Goal: Task Accomplishment & Management: Complete application form

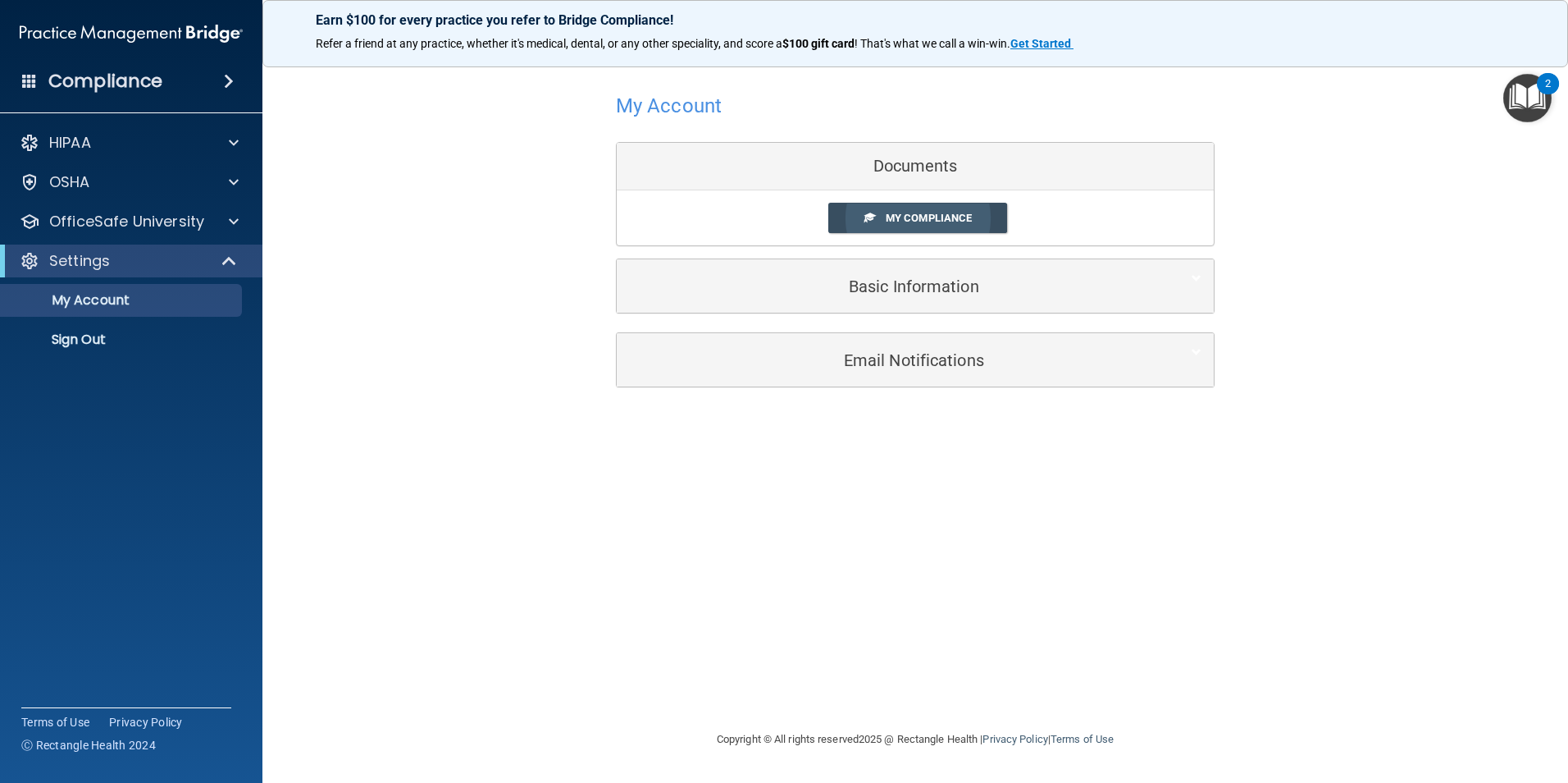
click at [875, 228] on link "My Compliance" at bounding box center [917, 217] width 180 height 30
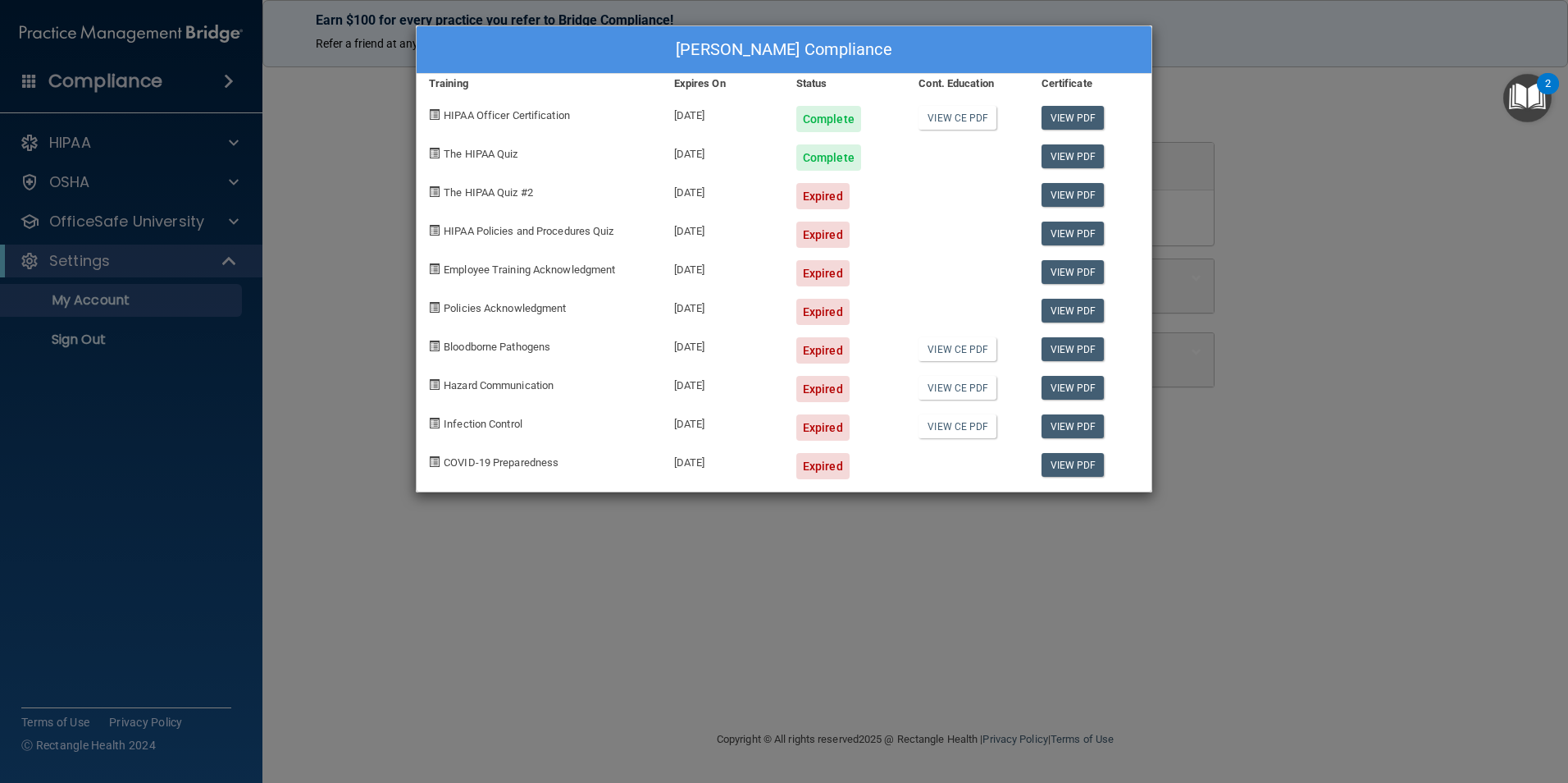
click at [1323, 211] on div "Andrea Gorriz's Compliance Training Expires On Status Cont. Education Certifica…" at bounding box center [784, 392] width 1568 height 783
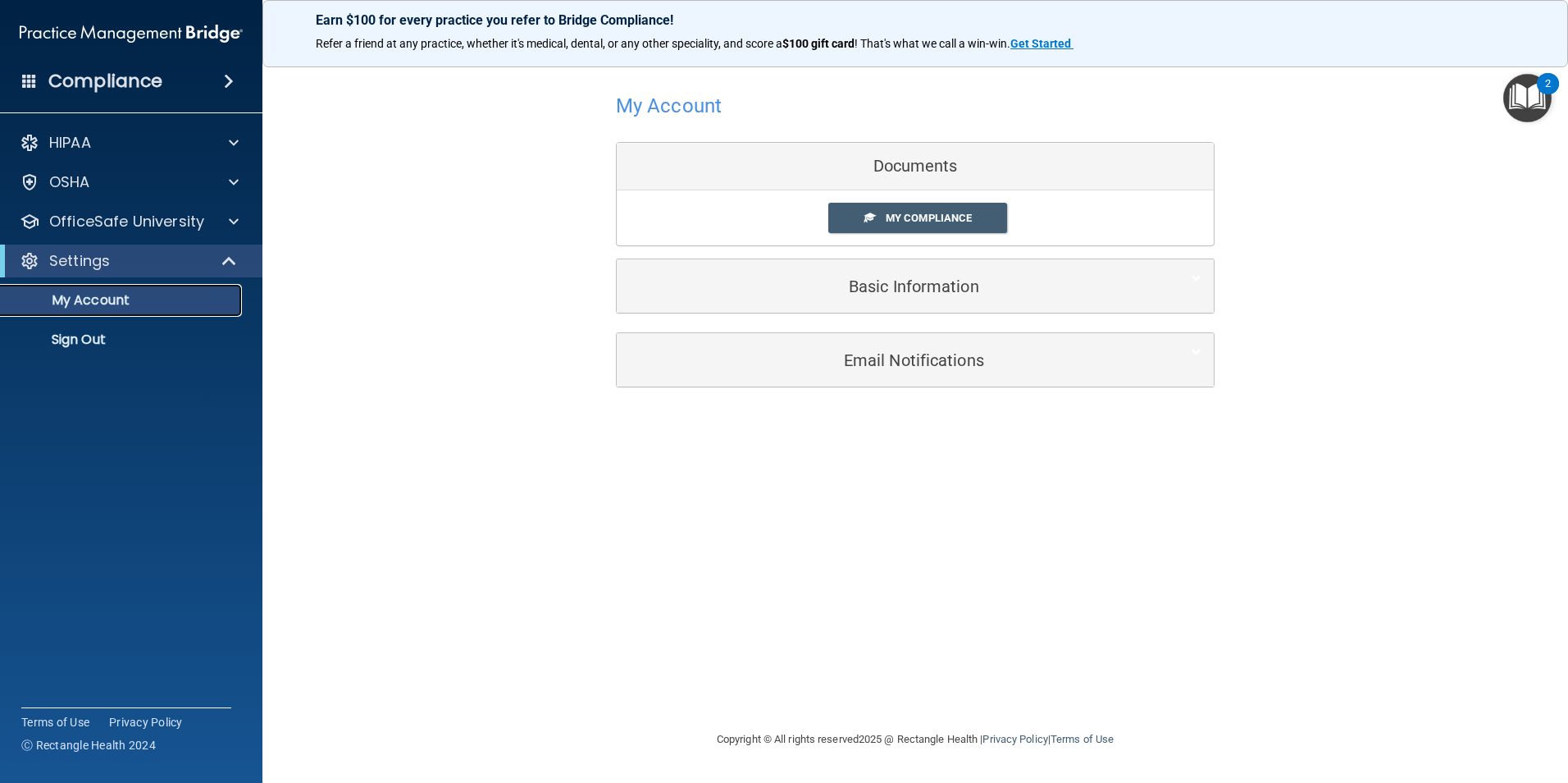
click at [126, 292] on p "My Account" at bounding box center [122, 299] width 224 height 16
click at [166, 228] on p "OfficeSafe University" at bounding box center [126, 221] width 155 height 20
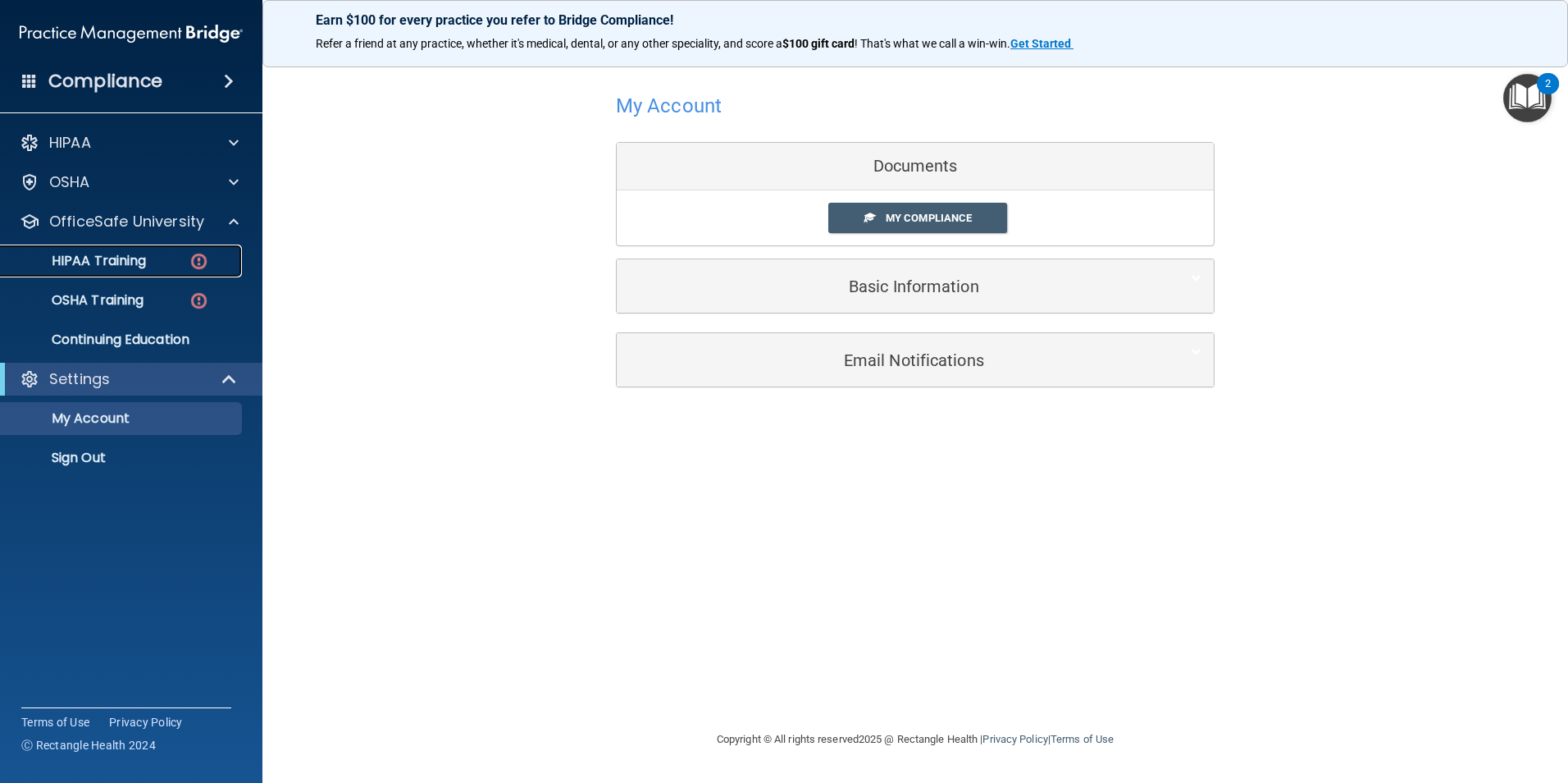
click at [150, 250] on link "HIPAA Training" at bounding box center [113, 261] width 259 height 33
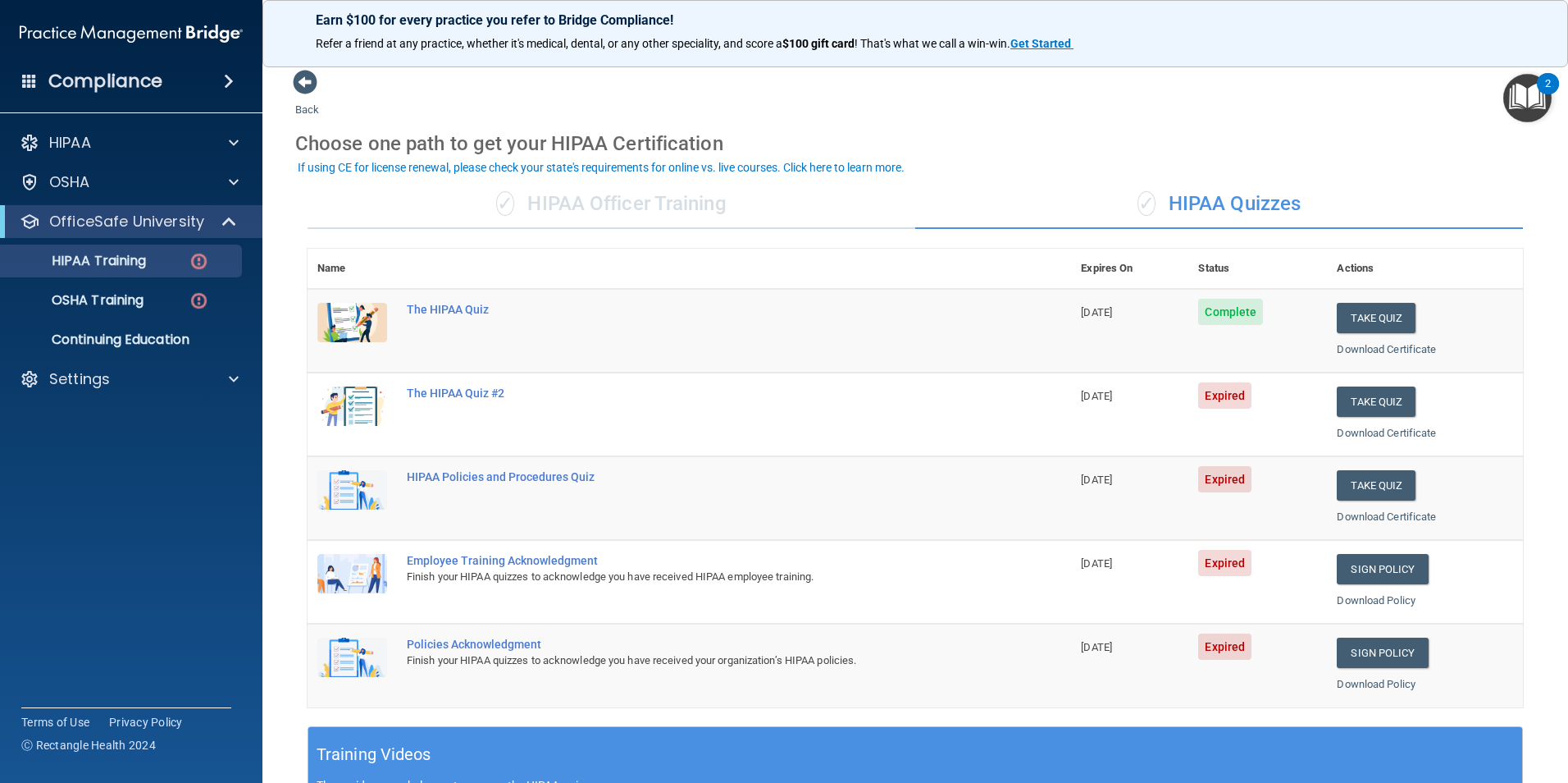
click at [625, 213] on div "✓ HIPAA Officer Training" at bounding box center [611, 204] width 608 height 49
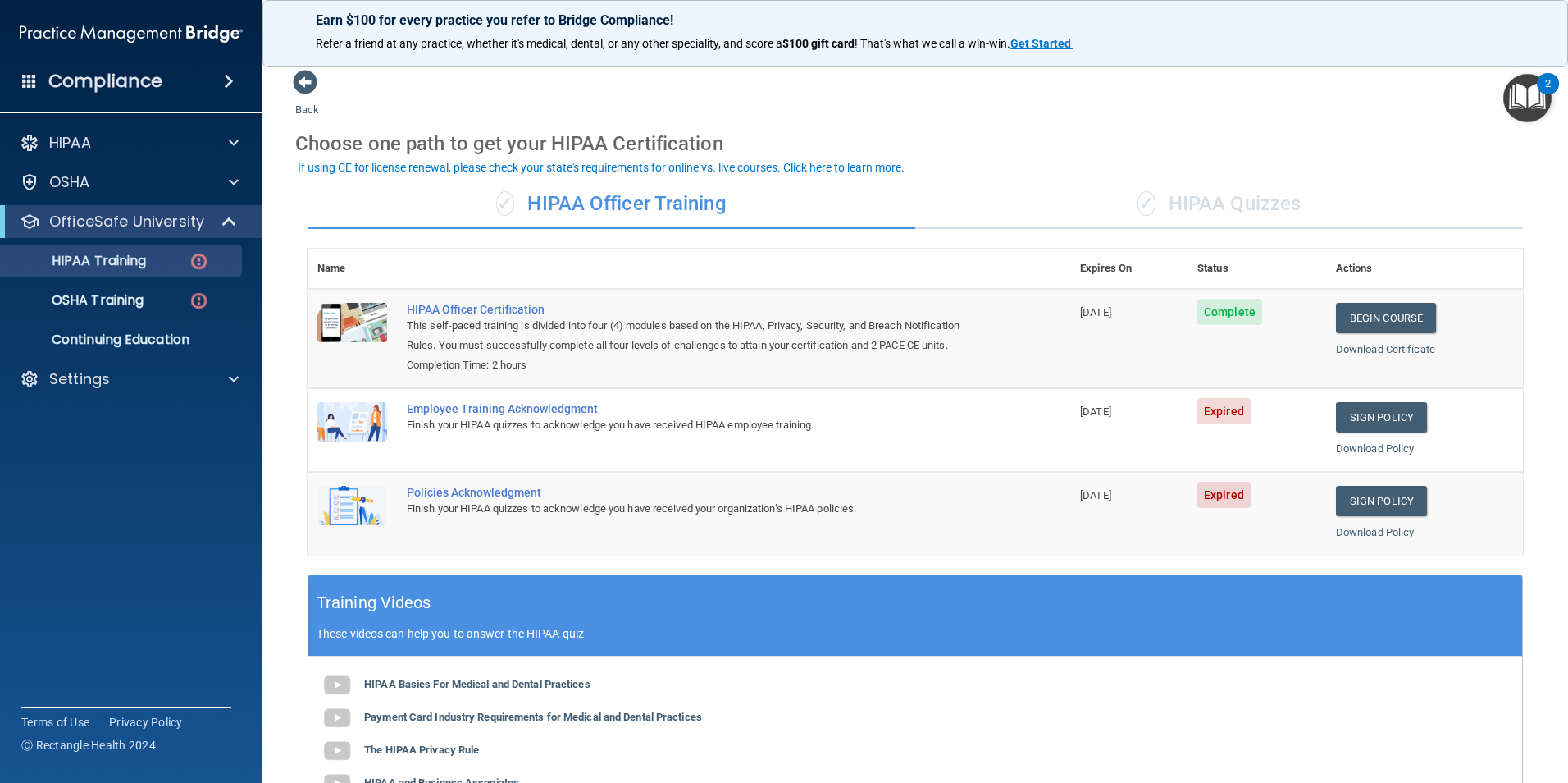
click at [549, 411] on div "Employee Training Acknowledgment" at bounding box center [697, 408] width 581 height 13
click at [1403, 423] on link "Sign Policy" at bounding box center [1381, 417] width 91 height 30
click at [449, 492] on div "Policies Acknowledgment" at bounding box center [697, 492] width 581 height 13
click at [1390, 484] on td "Sign Policy Sign Policy Download Policy" at bounding box center [1424, 513] width 197 height 83
click at [1383, 498] on link "Sign Policy" at bounding box center [1381, 501] width 91 height 30
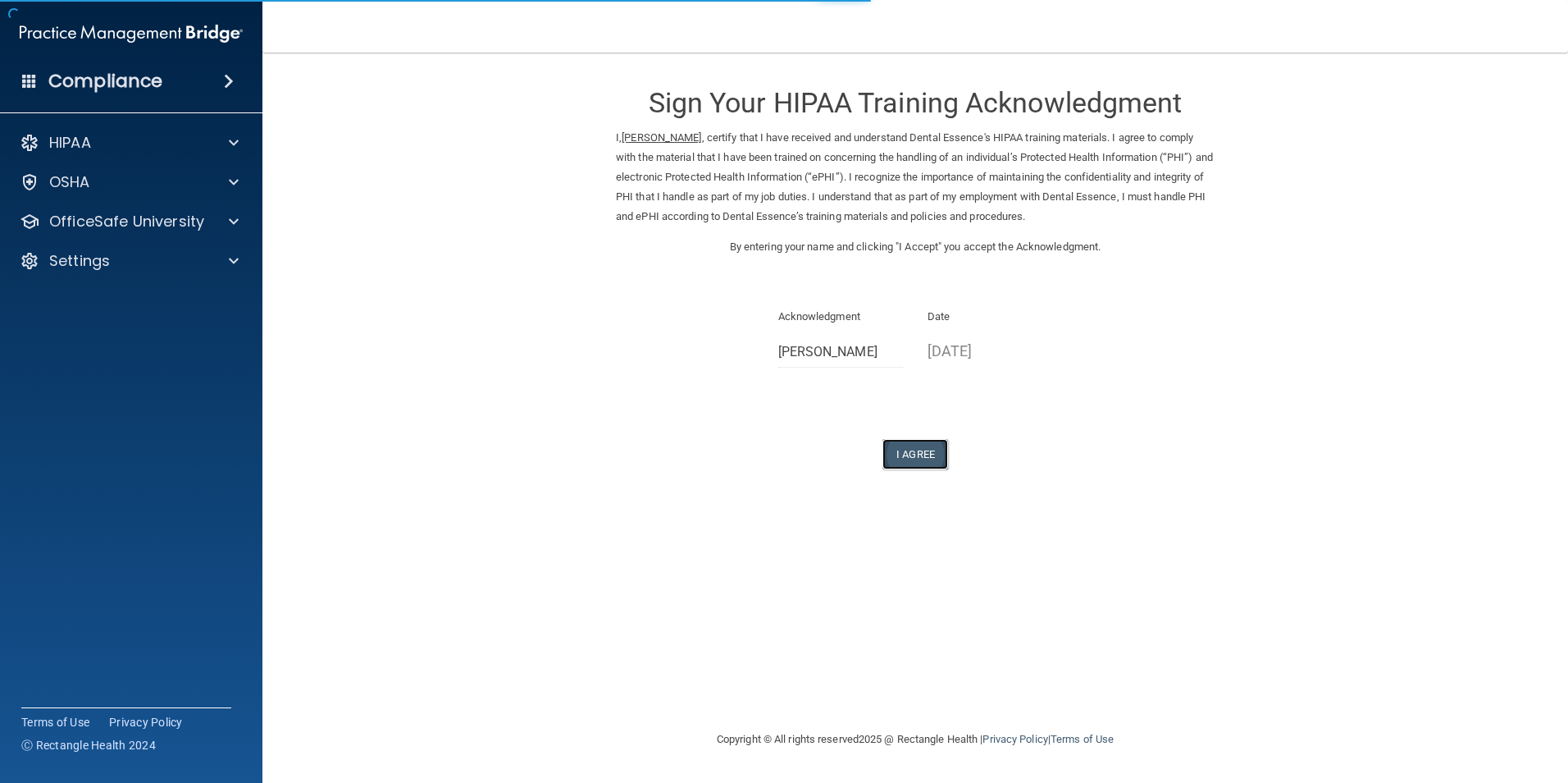
click at [913, 455] on button "I Agree" at bounding box center [915, 454] width 66 height 30
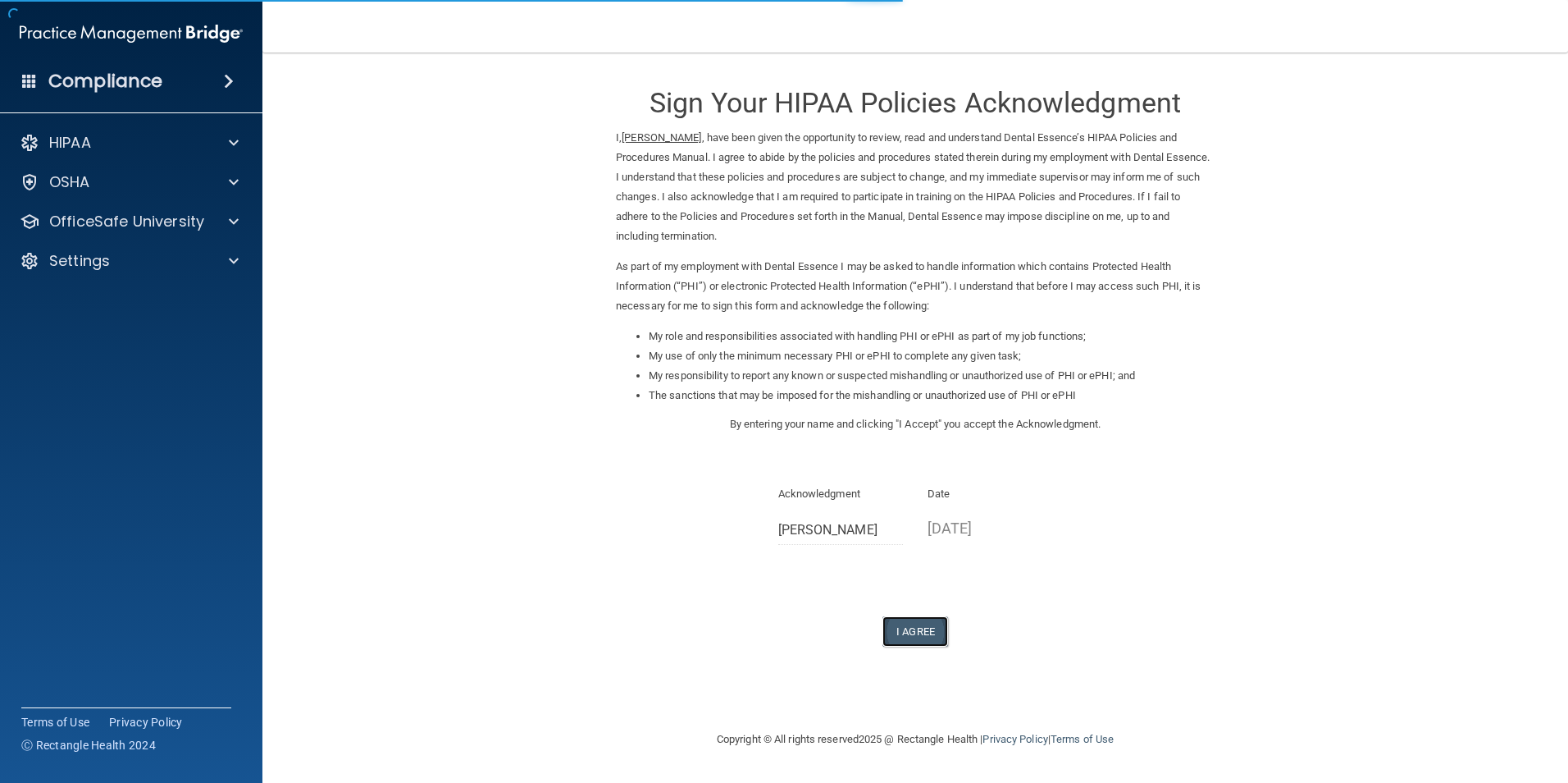
click at [925, 640] on button "I Agree" at bounding box center [915, 631] width 66 height 30
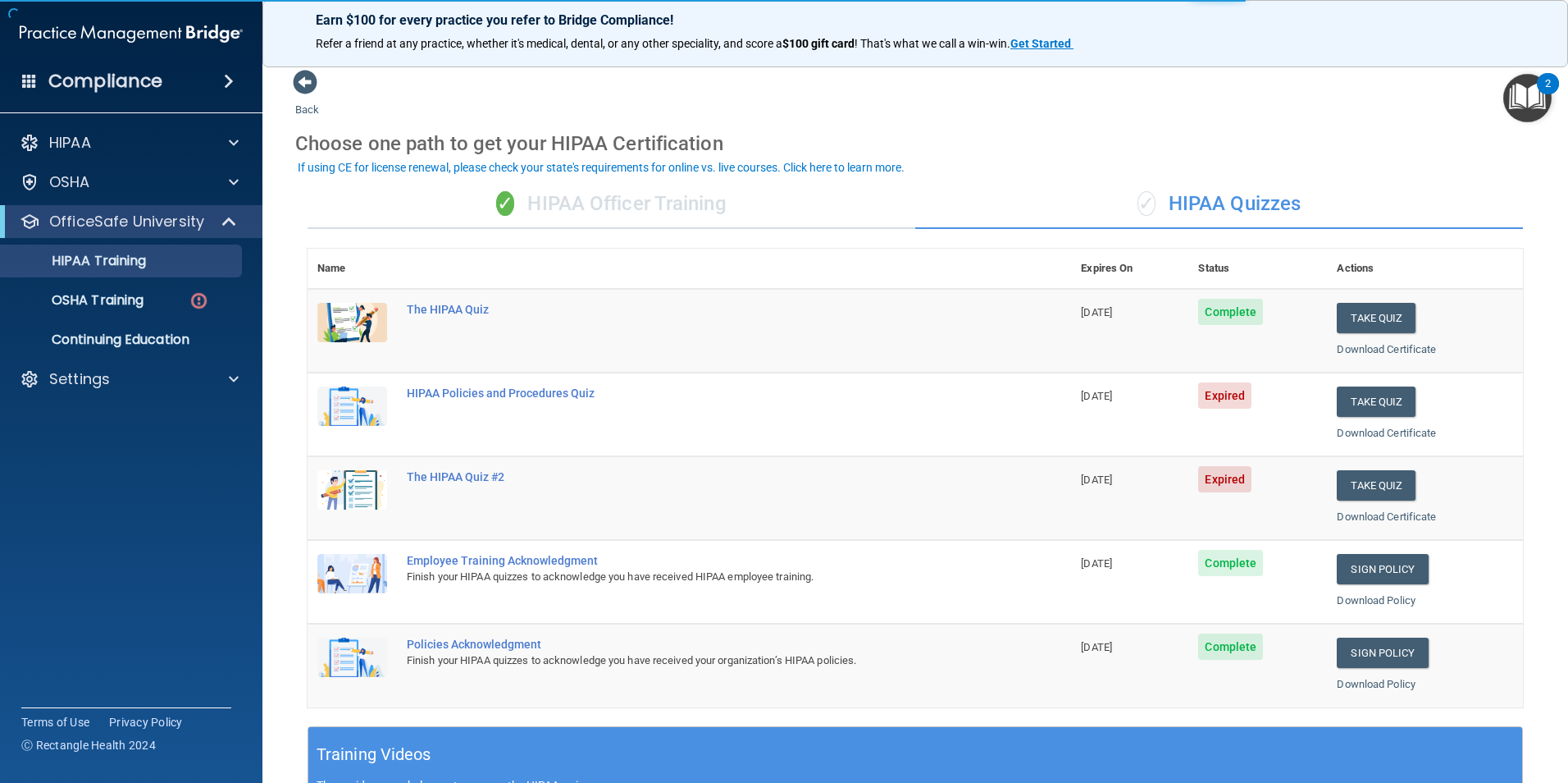
click at [578, 207] on div "✓ HIPAA Officer Training" at bounding box center [611, 204] width 608 height 49
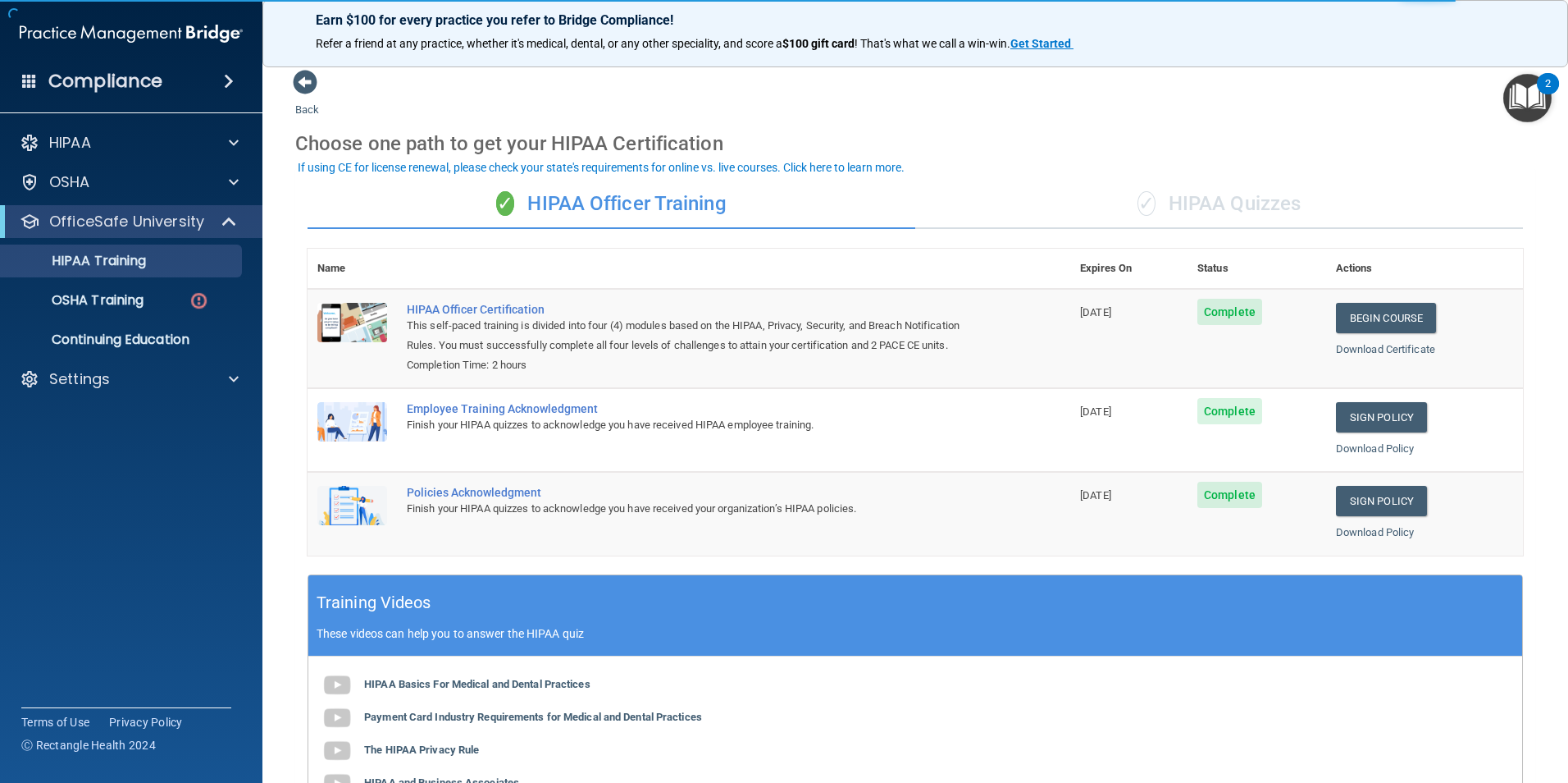
click at [1179, 195] on div "✓ HIPAA Quizzes" at bounding box center [1219, 204] width 608 height 49
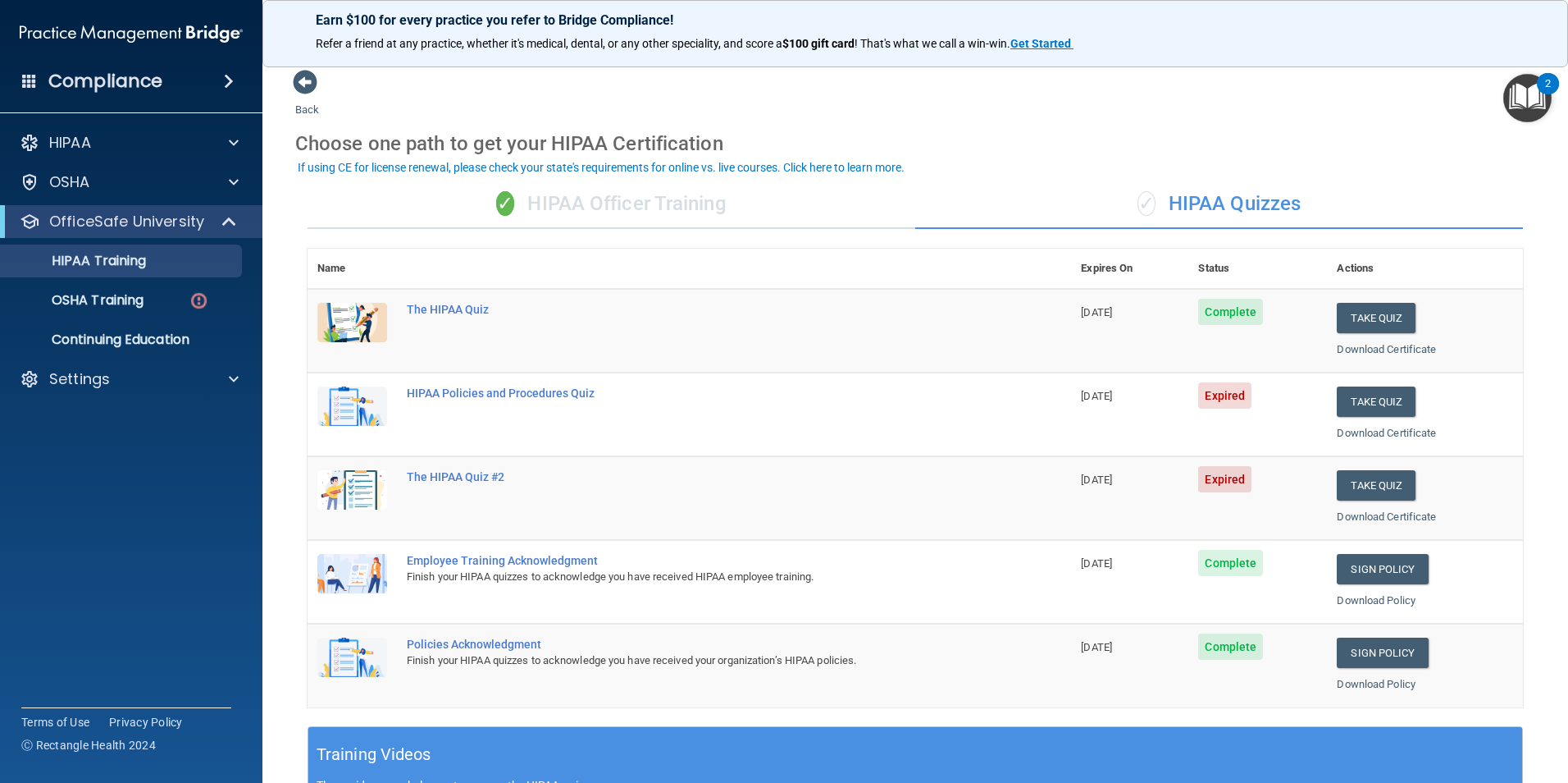
click at [709, 231] on div "✓ HIPAA Officer Training ✓ HIPAA Quizzes Name Expires On Status Actions The HIP…" at bounding box center [915, 668] width 1240 height 1002
click at [719, 209] on div "✓ HIPAA Officer Training" at bounding box center [611, 204] width 608 height 49
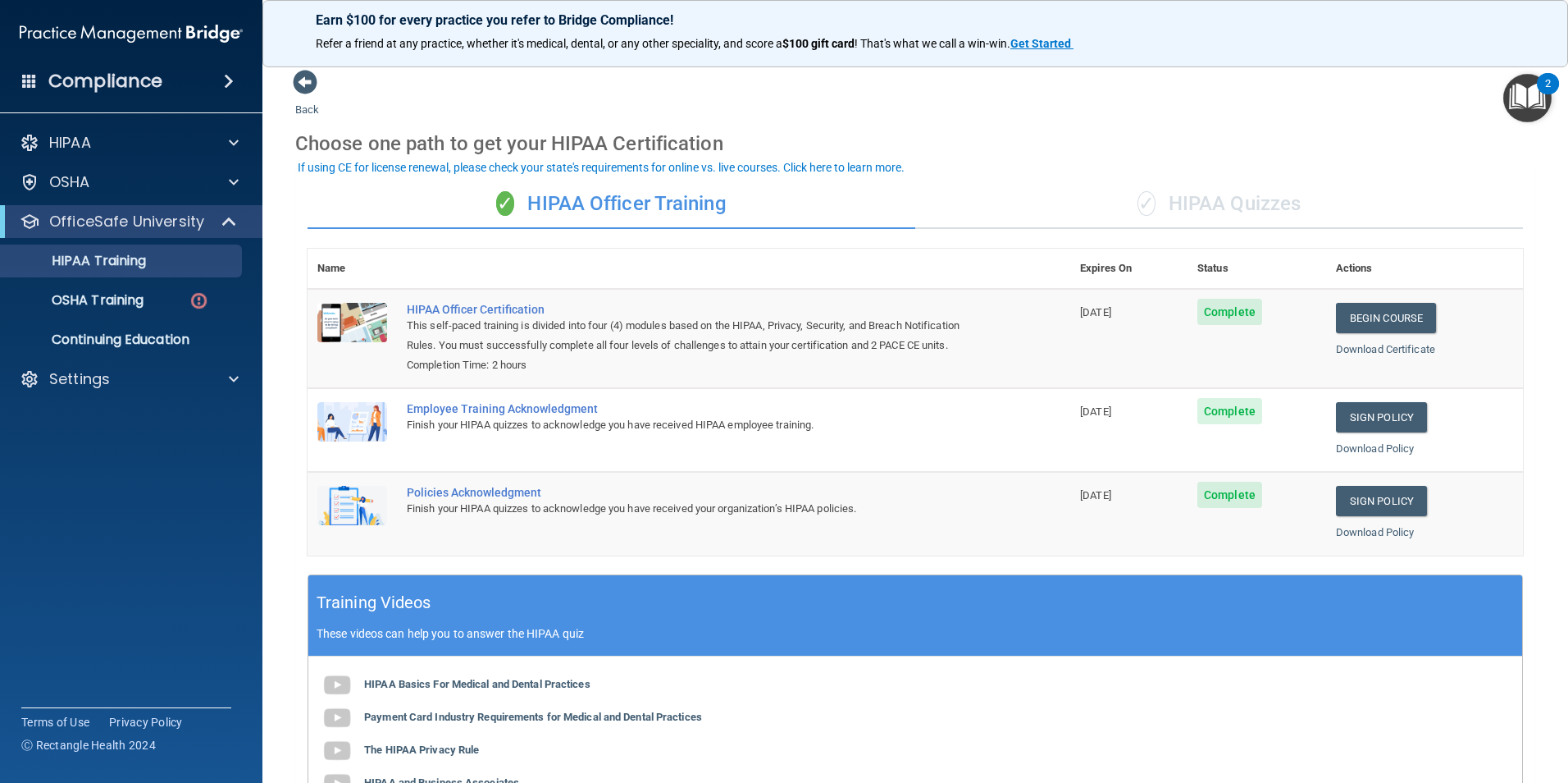
click at [1273, 208] on div "✓ HIPAA Quizzes" at bounding box center [1219, 204] width 608 height 49
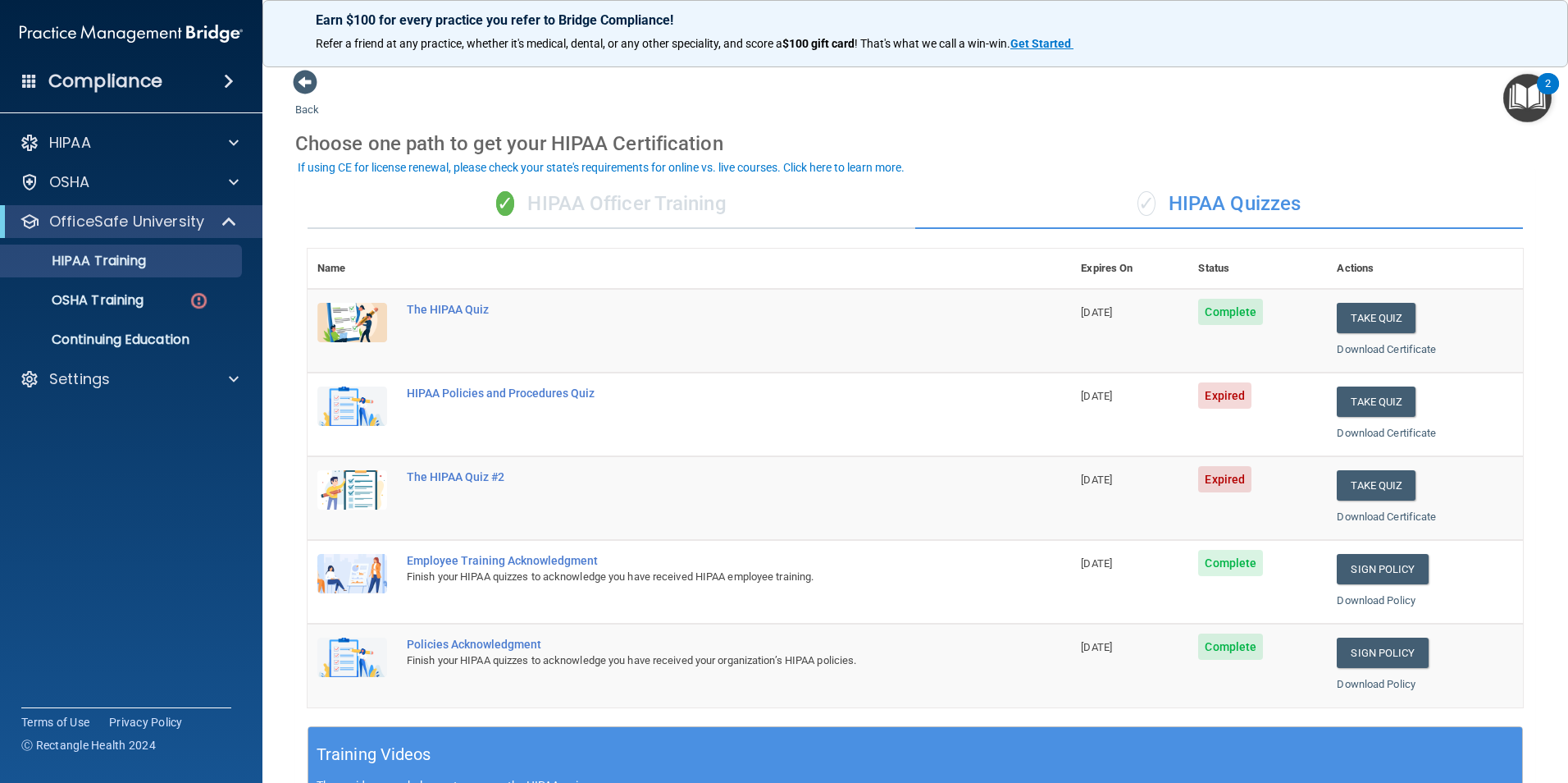
click at [529, 381] on td "HIPAA Policies and Procedures Quiz" at bounding box center [734, 414] width 674 height 84
click at [529, 387] on div "HIPAA Policies and Procedures Quiz" at bounding box center [697, 393] width 582 height 13
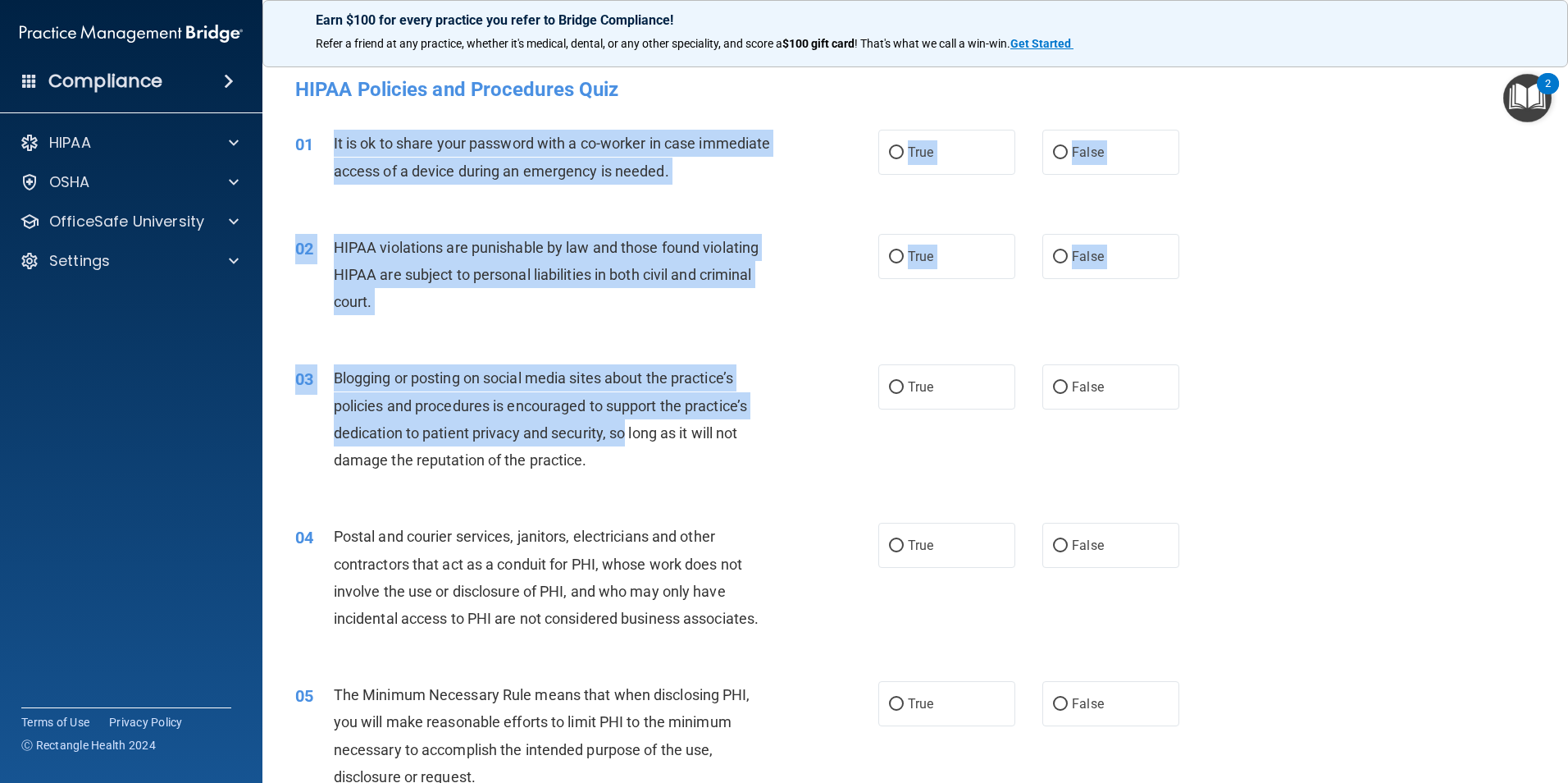
drag, startPoint x: 329, startPoint y: 142, endPoint x: 624, endPoint y: 425, distance: 408.8
drag, startPoint x: 624, startPoint y: 425, endPoint x: 607, endPoint y: 297, distance: 129.1
click at [607, 297] on div "HIPAA violations are punishable by law and those found violating HIPAA are subj…" at bounding box center [562, 274] width 456 height 82
click at [512, 246] on span "HIPAA violations are punishable by law and those found violating HIPAA are subj…" at bounding box center [546, 275] width 425 height 72
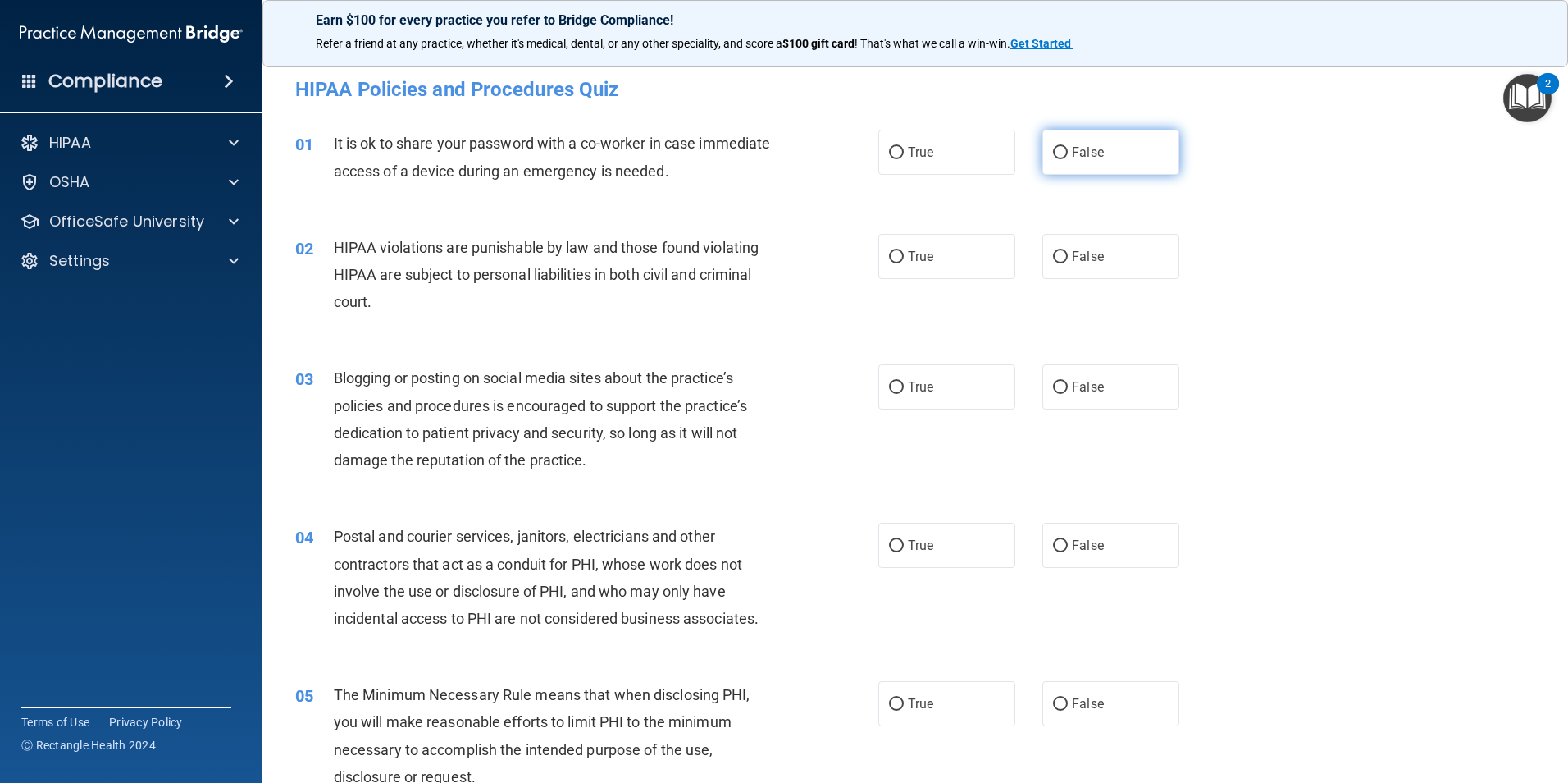
click at [1072, 154] on span "False" at bounding box center [1087, 152] width 32 height 16
click at [1068, 154] on input "False" at bounding box center [1060, 152] width 15 height 12
radio input "true"
drag, startPoint x: 1314, startPoint y: 572, endPoint x: 1329, endPoint y: 559, distance: 19.8
click at [1320, 563] on div "04 Postal and courier services, janitors, electricians and other contractors th…" at bounding box center [915, 582] width 1264 height 158
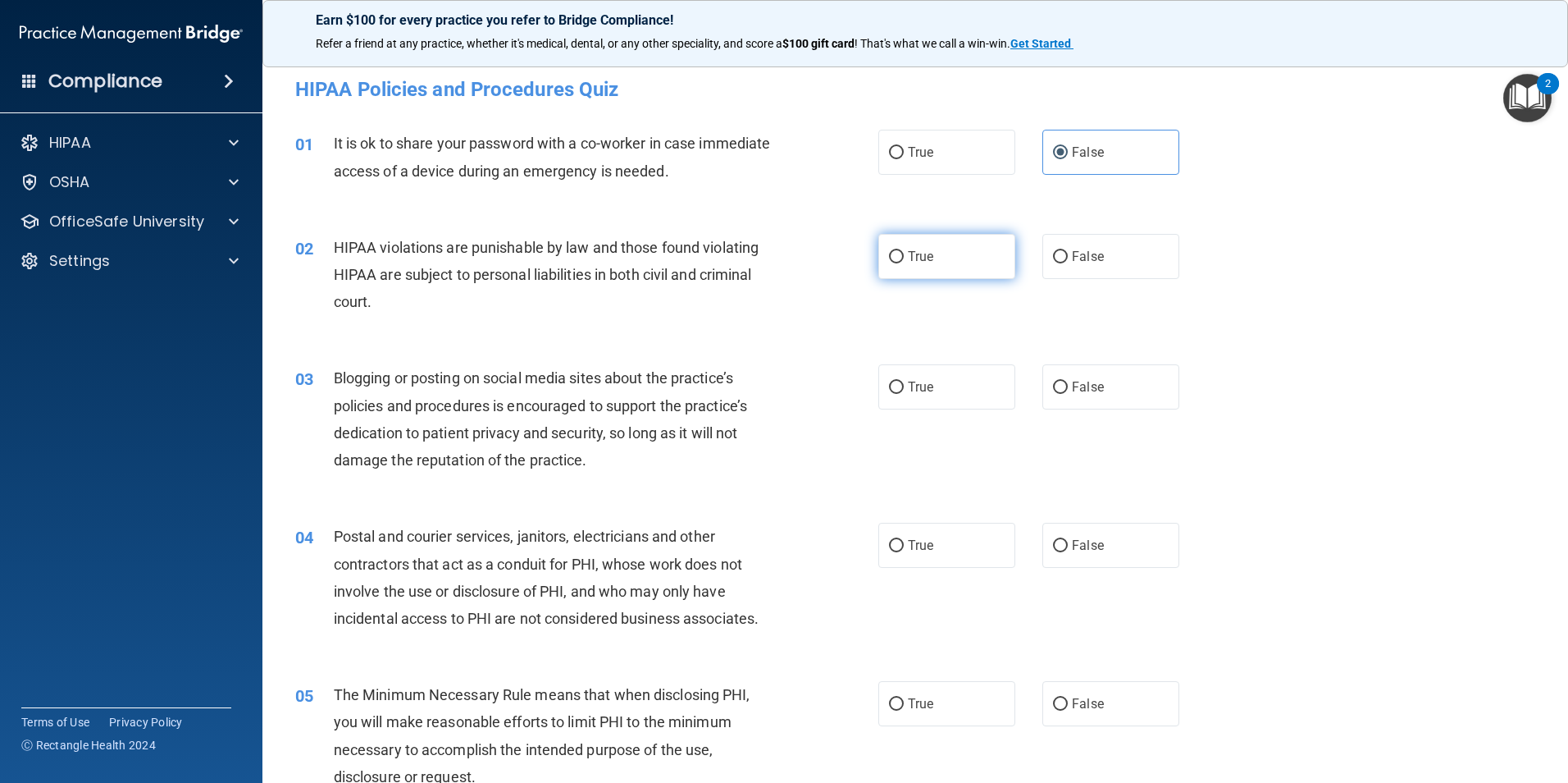
click at [911, 240] on label "True" at bounding box center [947, 256] width 137 height 45
click at [904, 251] on input "True" at bounding box center [896, 257] width 15 height 12
radio input "true"
click at [1126, 401] on label "False" at bounding box center [1111, 387] width 137 height 45
click at [1068, 393] on input "False" at bounding box center [1060, 387] width 15 height 12
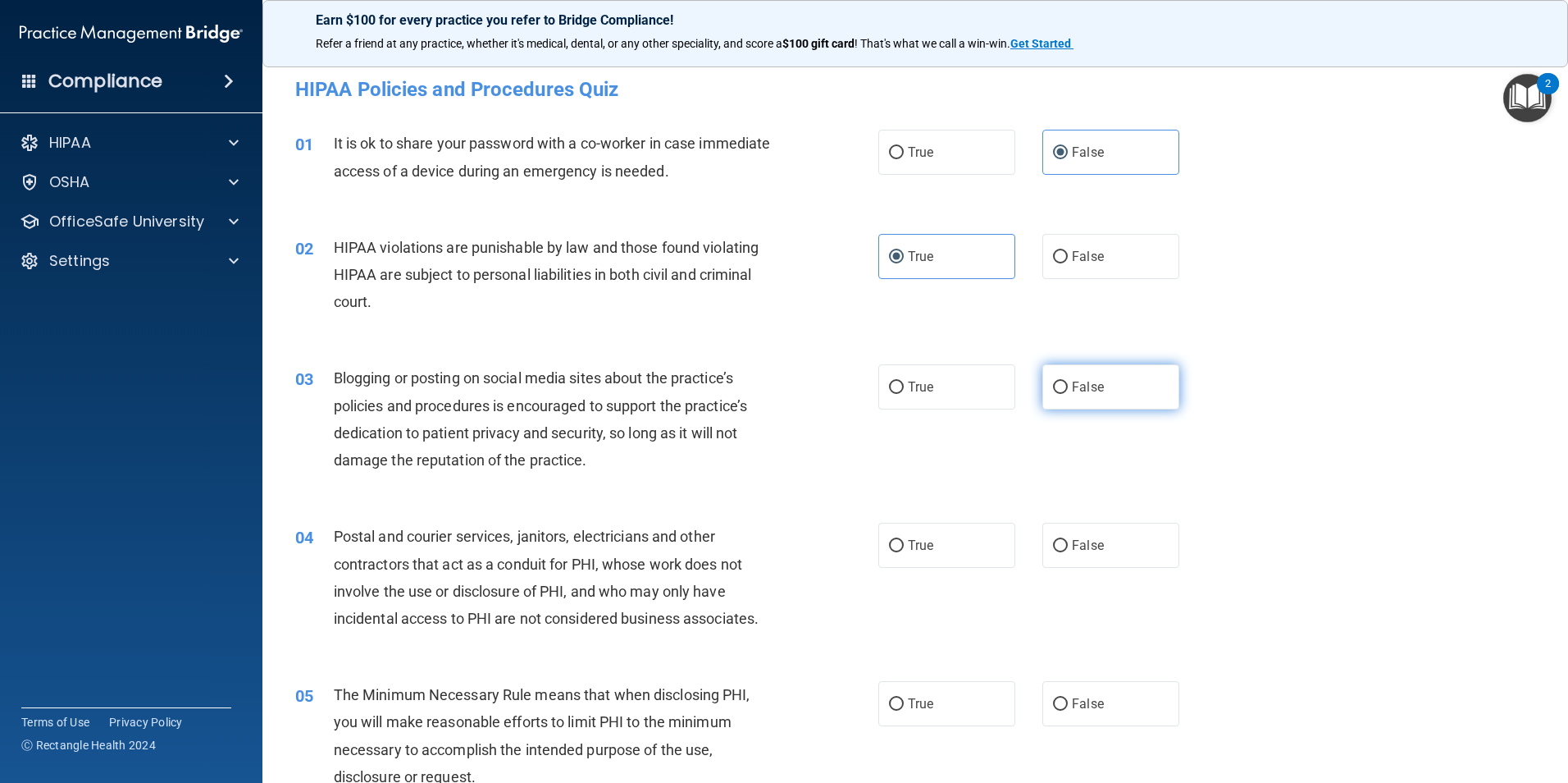
radio input "true"
click at [1297, 418] on div "03 Blogging or posting on social media sites about the practice’s policies and …" at bounding box center [915, 423] width 1264 height 158
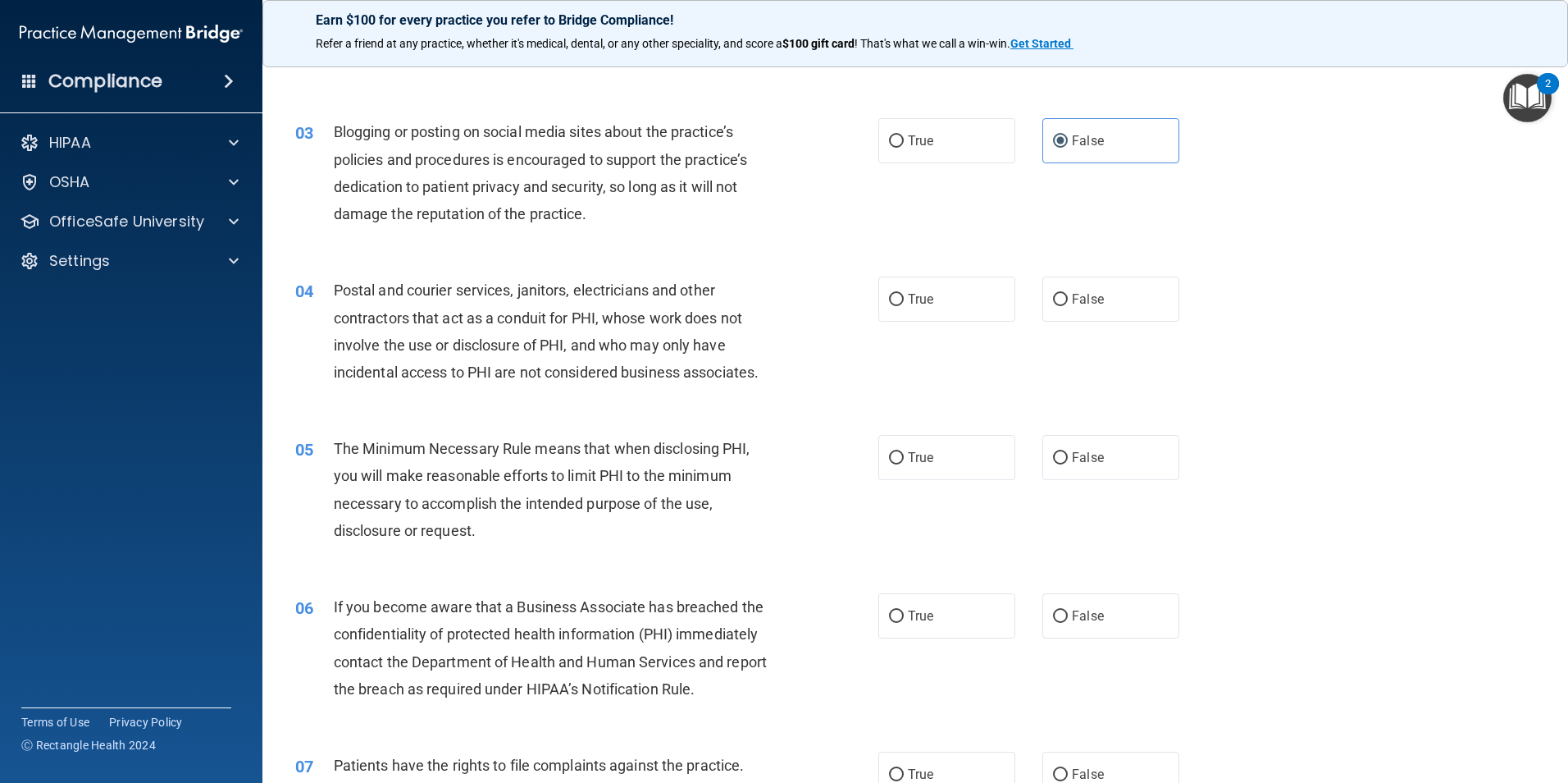
scroll to position [164, 0]
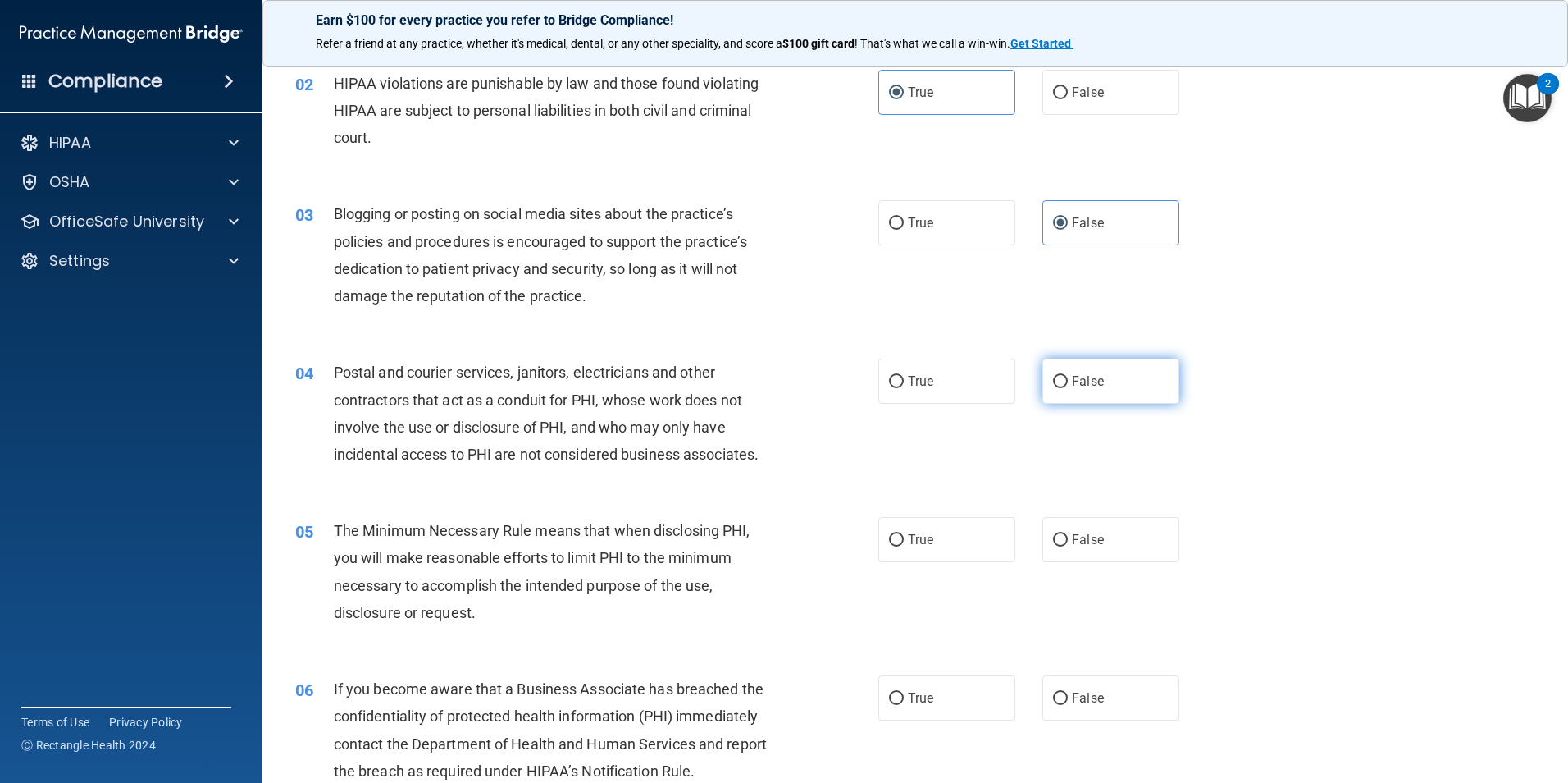
click at [1054, 366] on label "False" at bounding box center [1111, 381] width 137 height 45
click at [1054, 376] on input "False" at bounding box center [1060, 381] width 15 height 12
radio input "true"
click at [973, 392] on label "True" at bounding box center [947, 381] width 137 height 45
click at [904, 388] on input "True" at bounding box center [896, 381] width 15 height 12
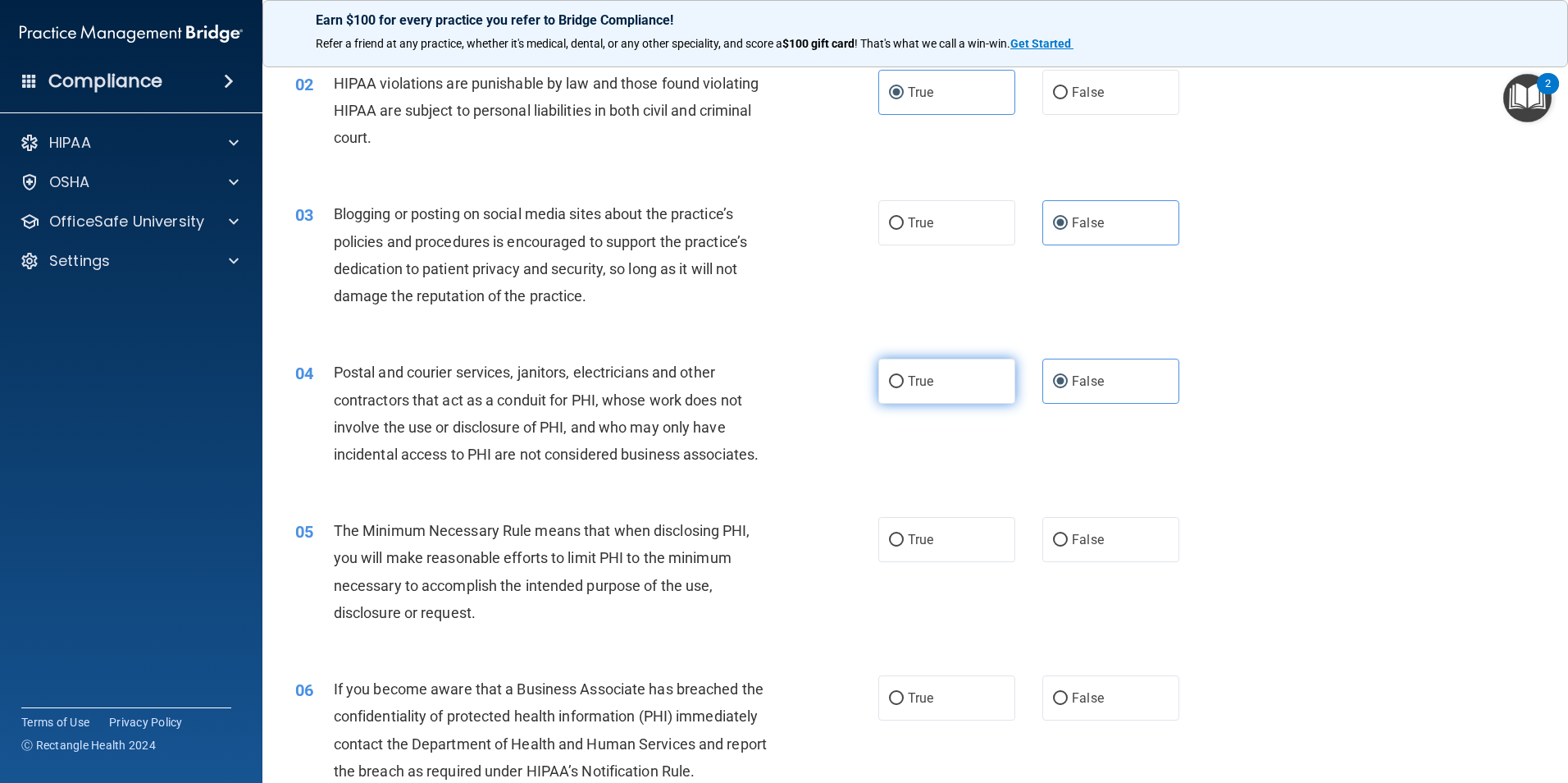
radio input "true"
radio input "false"
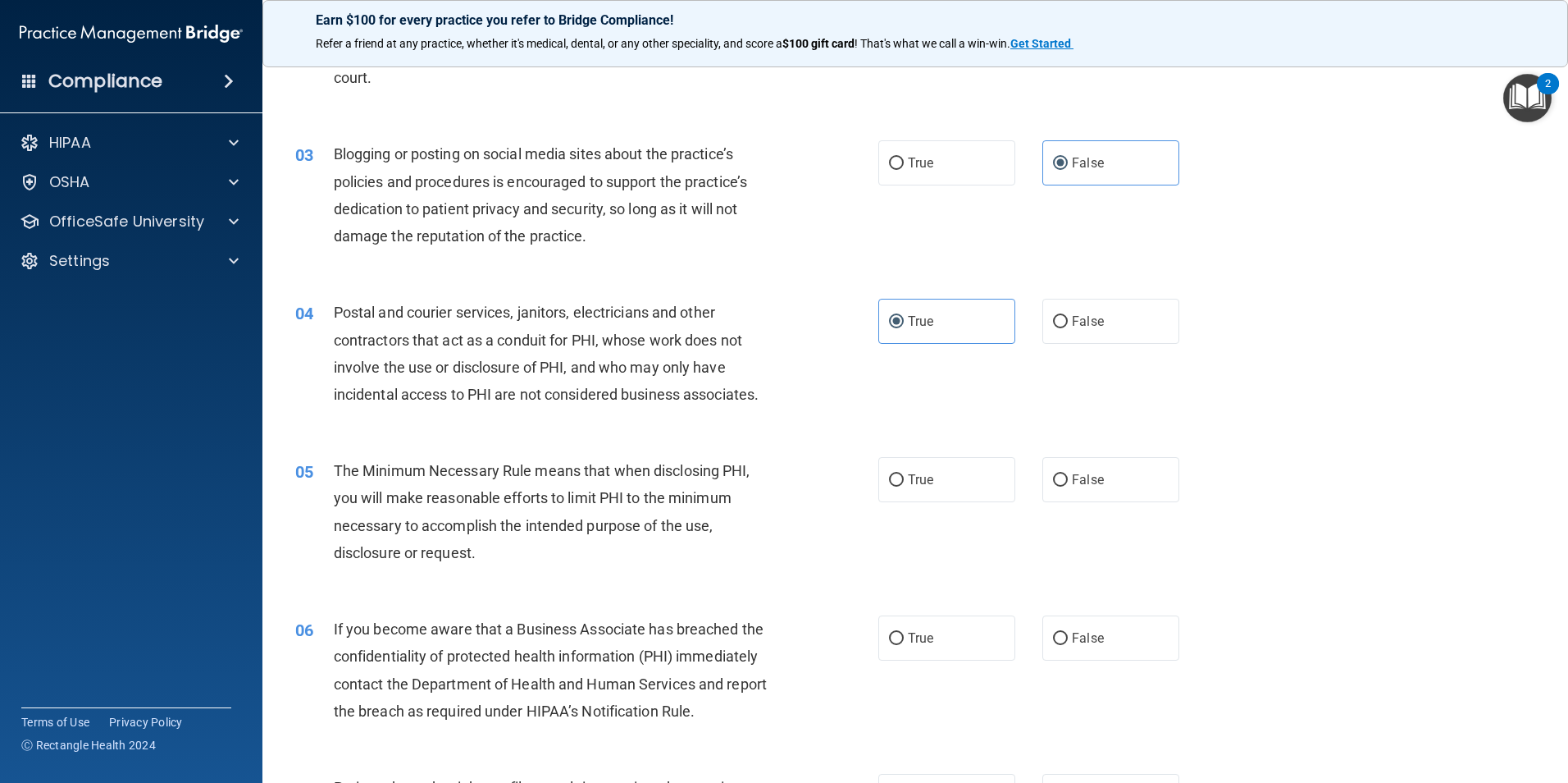
scroll to position [328, 0]
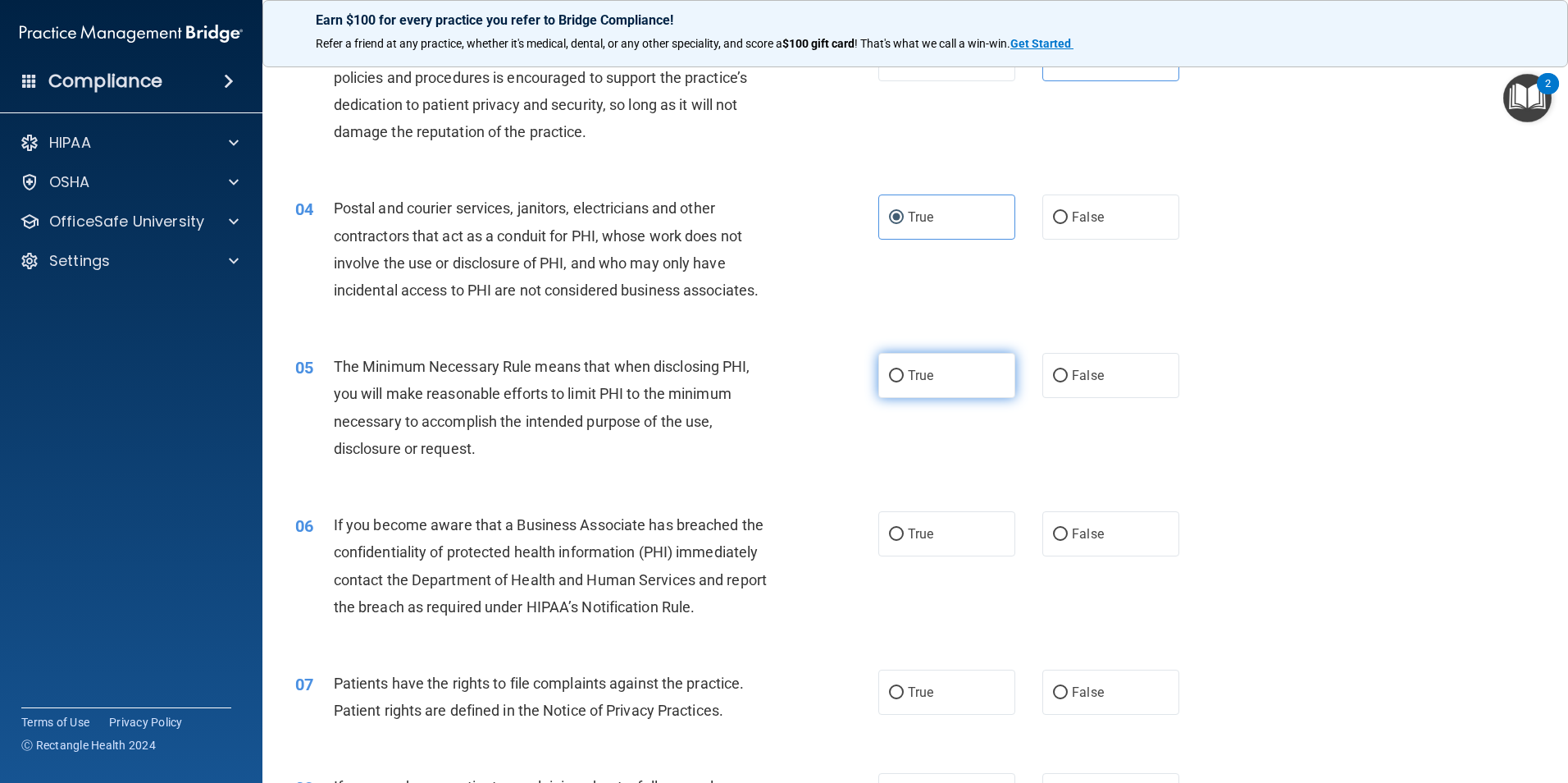
click at [937, 379] on label "True" at bounding box center [947, 376] width 137 height 45
click at [904, 379] on input "True" at bounding box center [896, 376] width 15 height 12
radio input "true"
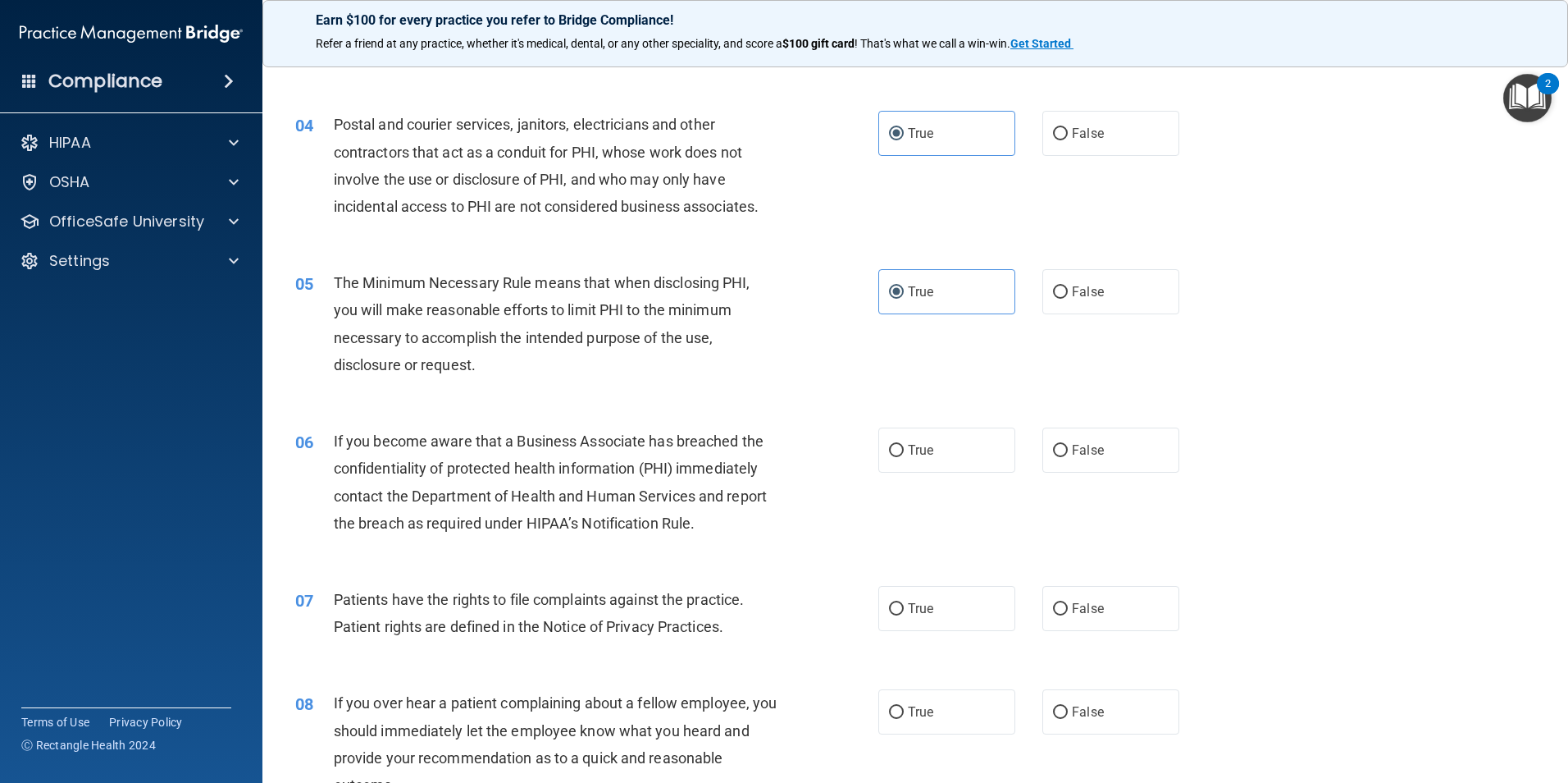
scroll to position [574, 0]
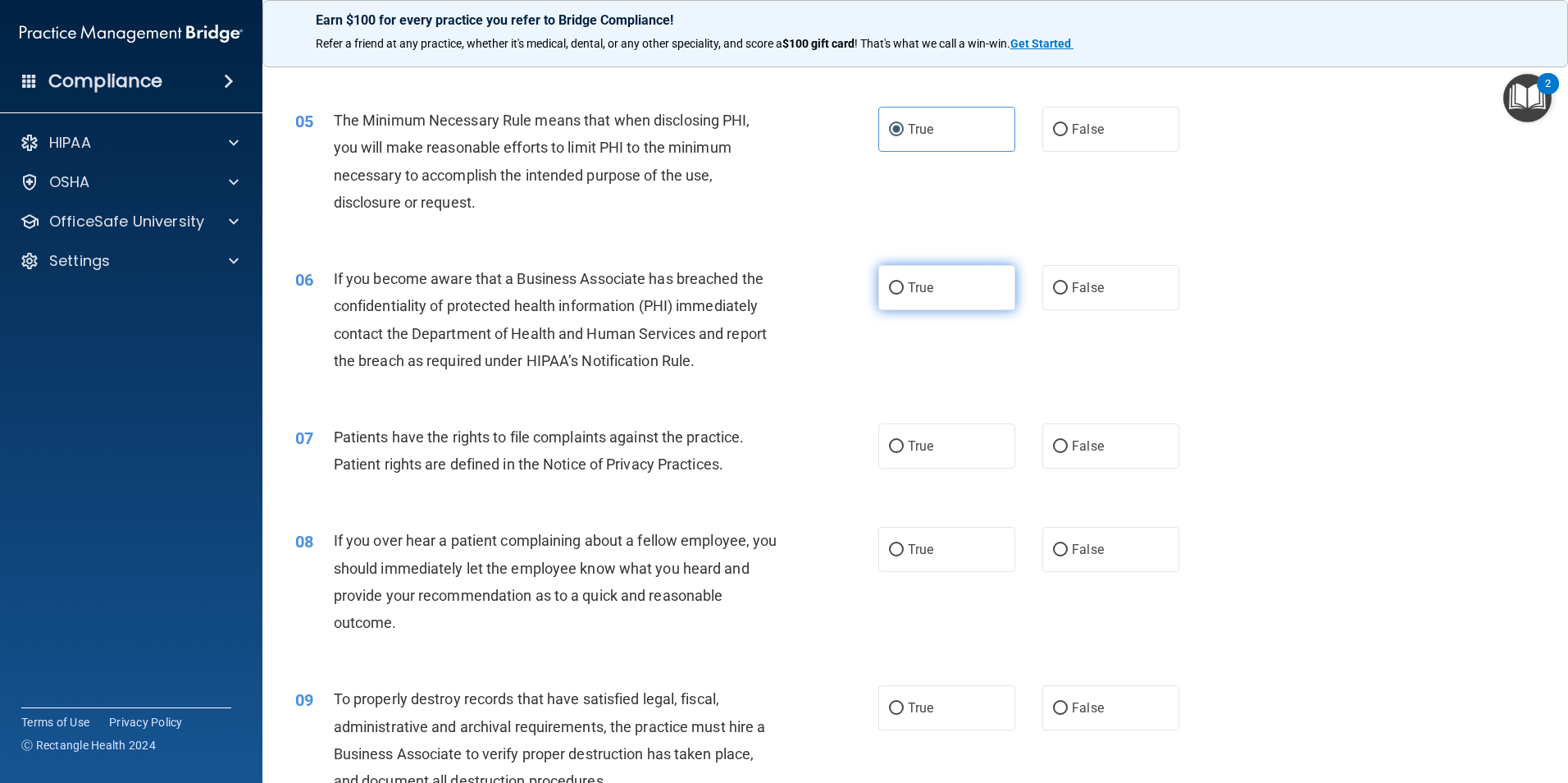
click at [927, 275] on label "True" at bounding box center [947, 288] width 137 height 45
click at [904, 282] on input "True" at bounding box center [896, 288] width 15 height 12
radio input "true"
click at [969, 452] on label "True" at bounding box center [947, 446] width 137 height 45
click at [904, 452] on input "True" at bounding box center [896, 446] width 15 height 12
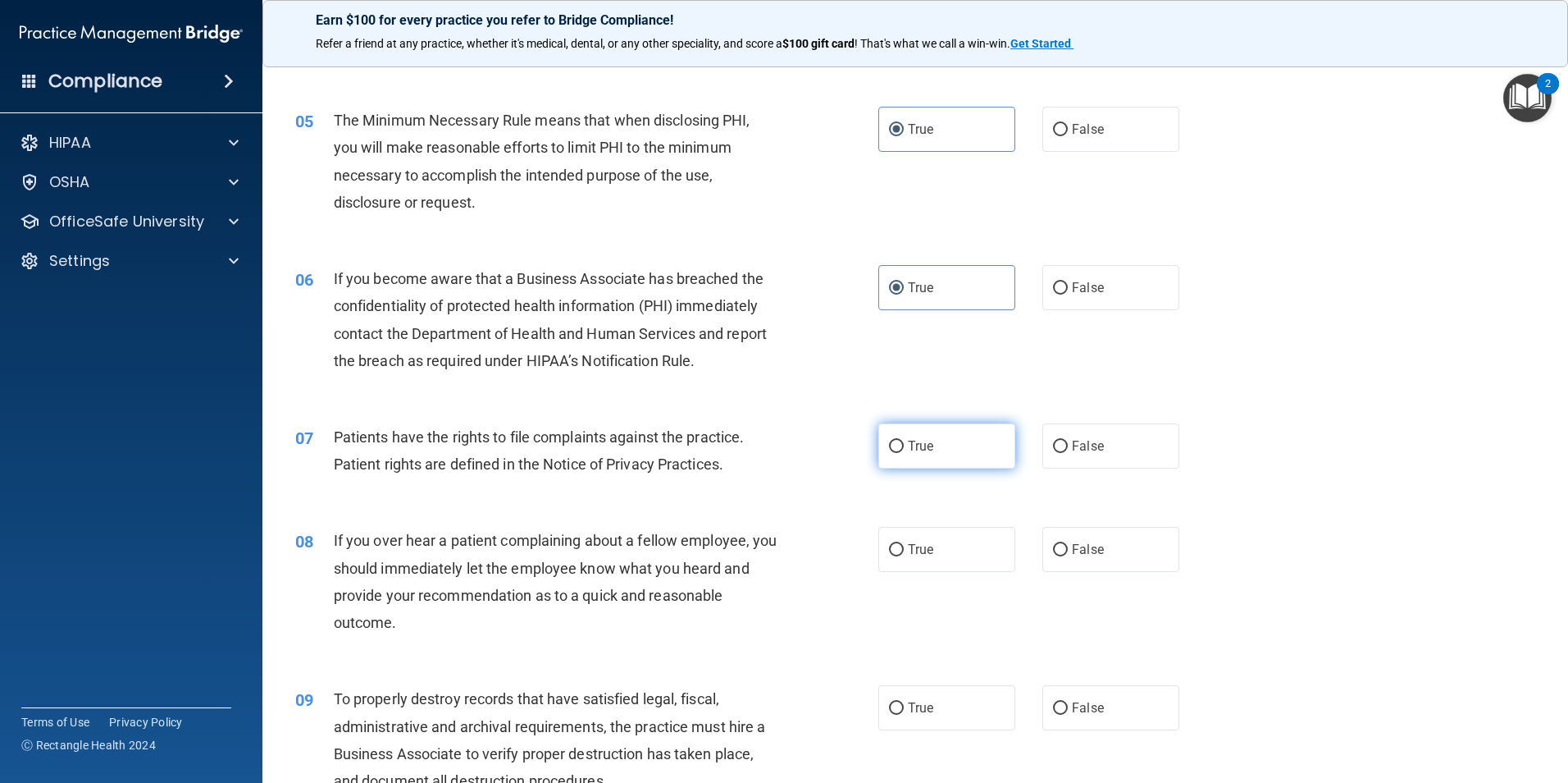
radio input "true"
click at [1121, 552] on label "False" at bounding box center [1111, 550] width 137 height 45
click at [1068, 552] on input "False" at bounding box center [1060, 550] width 15 height 12
radio input "true"
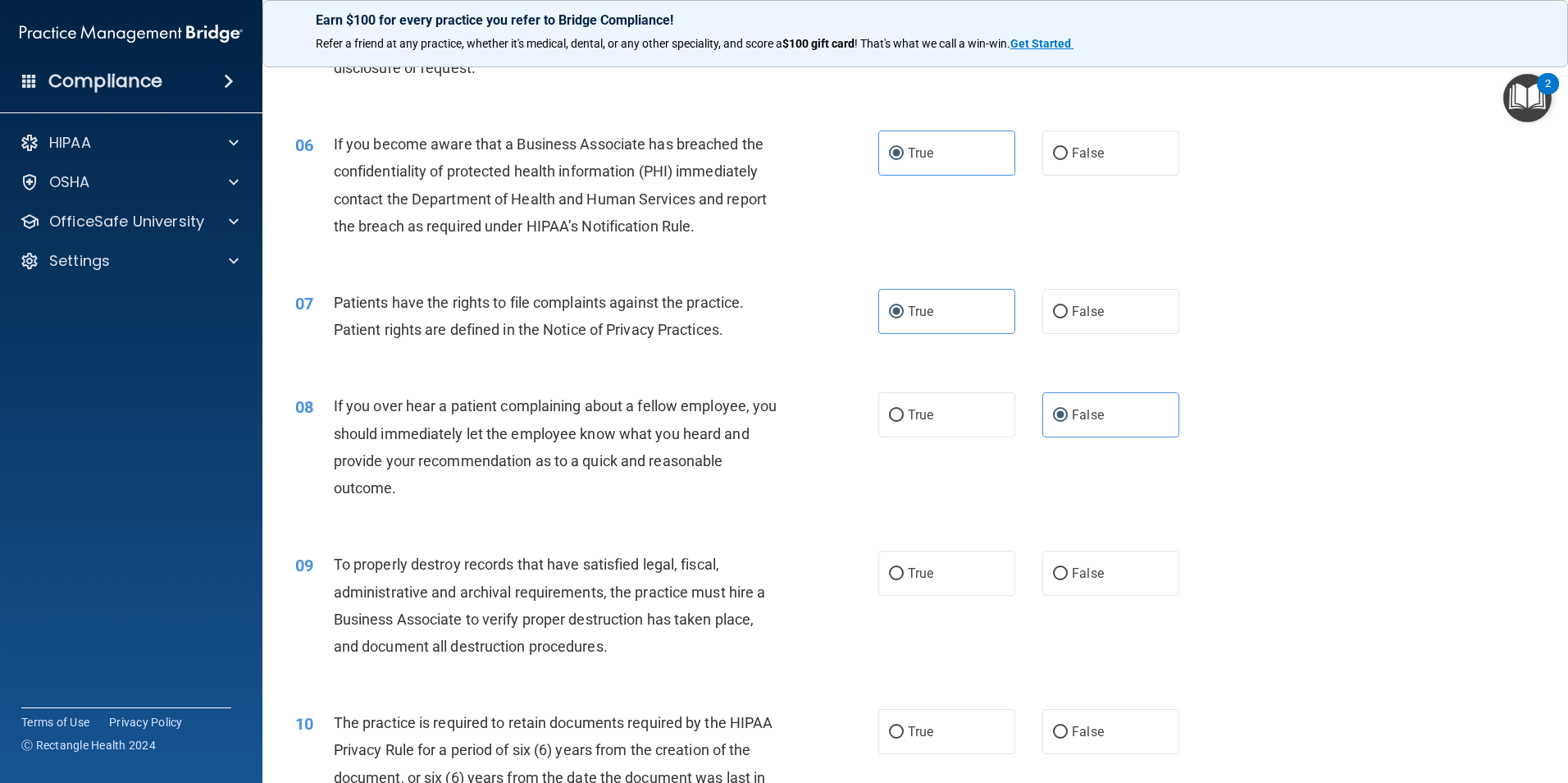
scroll to position [739, 0]
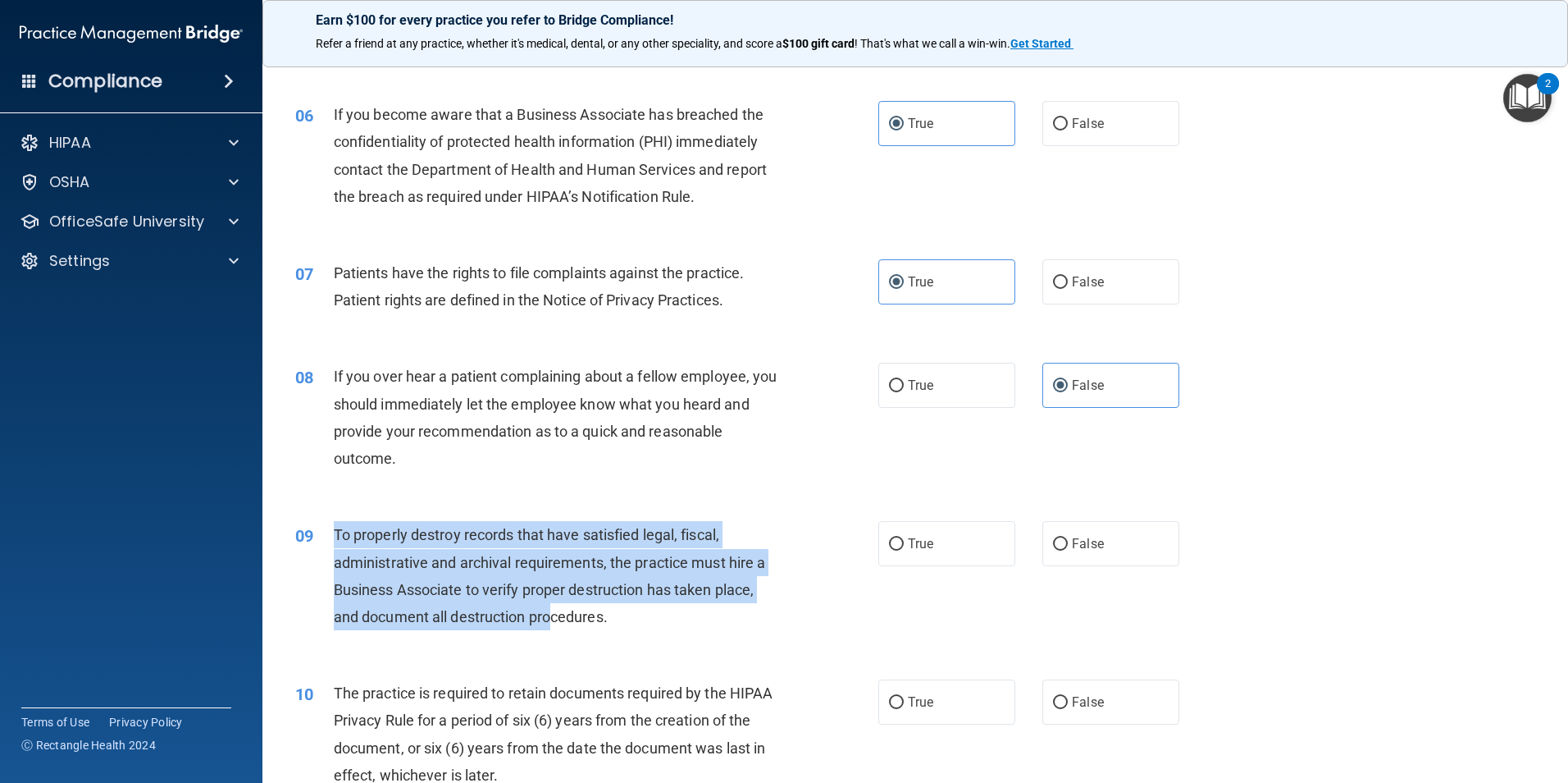
drag, startPoint x: 326, startPoint y: 534, endPoint x: 556, endPoint y: 615, distance: 243.8
click at [556, 615] on div "09 To properly destroy records that have satisfied legal, fiscal, administrativ…" at bounding box center [587, 580] width 632 height 118
click at [557, 616] on span "To properly destroy records that have satisfied legal, fiscal, administrative a…" at bounding box center [549, 575] width 432 height 99
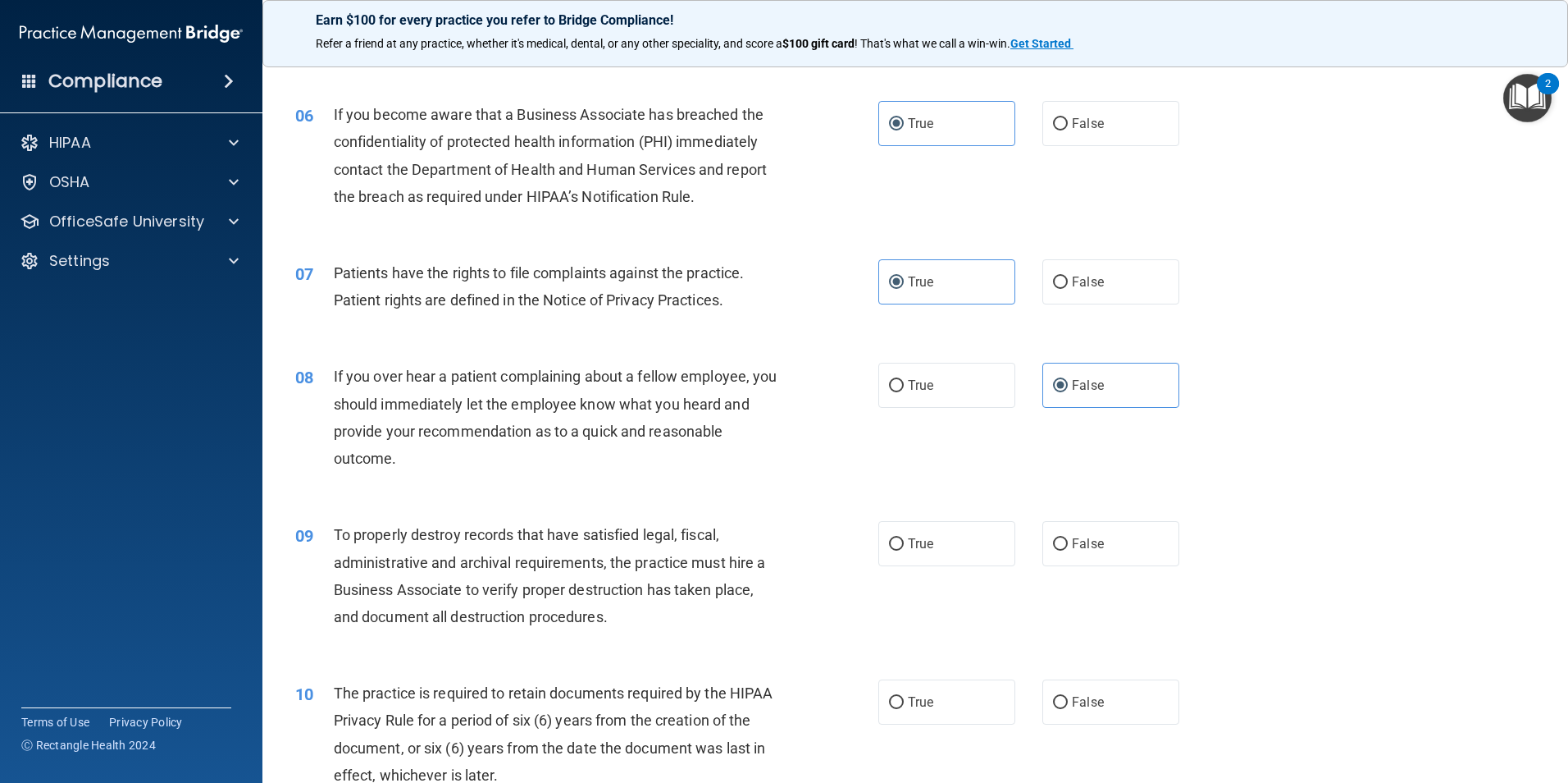
click at [557, 616] on span "To properly destroy records that have satisfied legal, fiscal, administrative a…" at bounding box center [549, 575] width 432 height 99
click at [1292, 439] on div "08 If you over hear a patient complaining about a fellow employee, you should i…" at bounding box center [915, 422] width 1264 height 158
click at [976, 535] on label "True" at bounding box center [947, 544] width 137 height 45
click at [904, 538] on input "True" at bounding box center [896, 544] width 15 height 12
radio input "true"
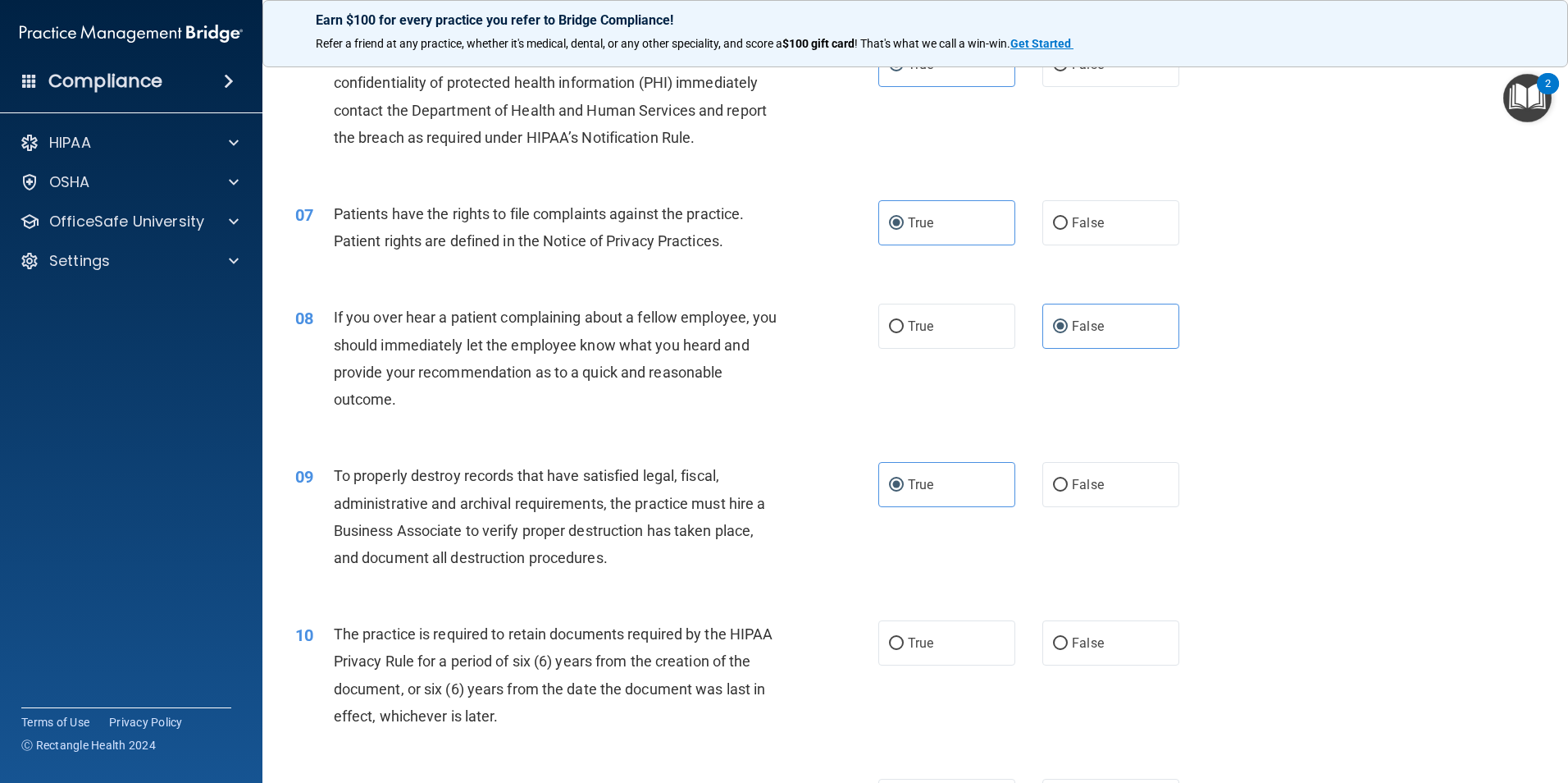
scroll to position [903, 0]
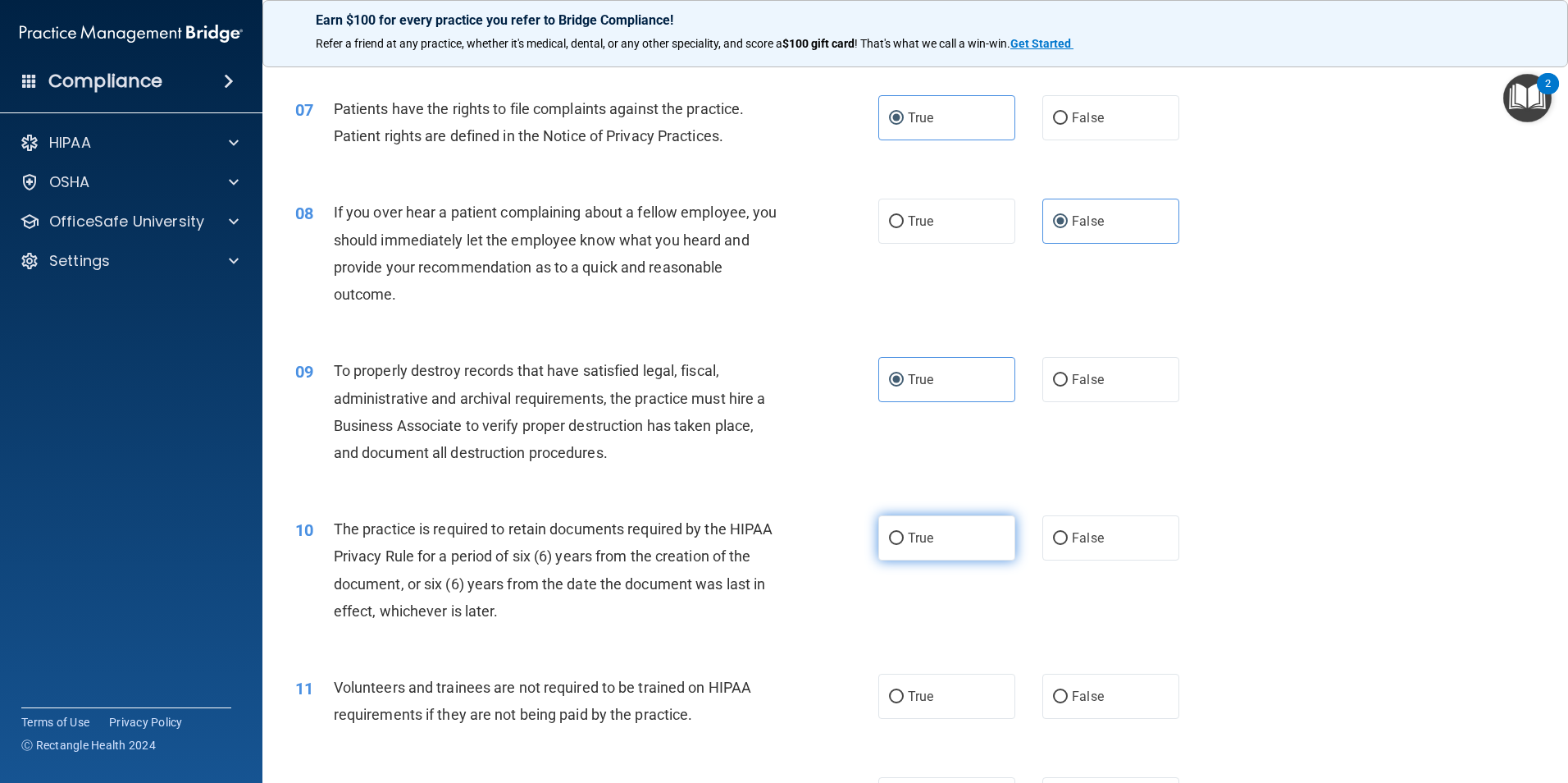
click at [937, 540] on label "True" at bounding box center [947, 537] width 137 height 45
click at [904, 540] on input "True" at bounding box center [896, 538] width 15 height 12
radio input "true"
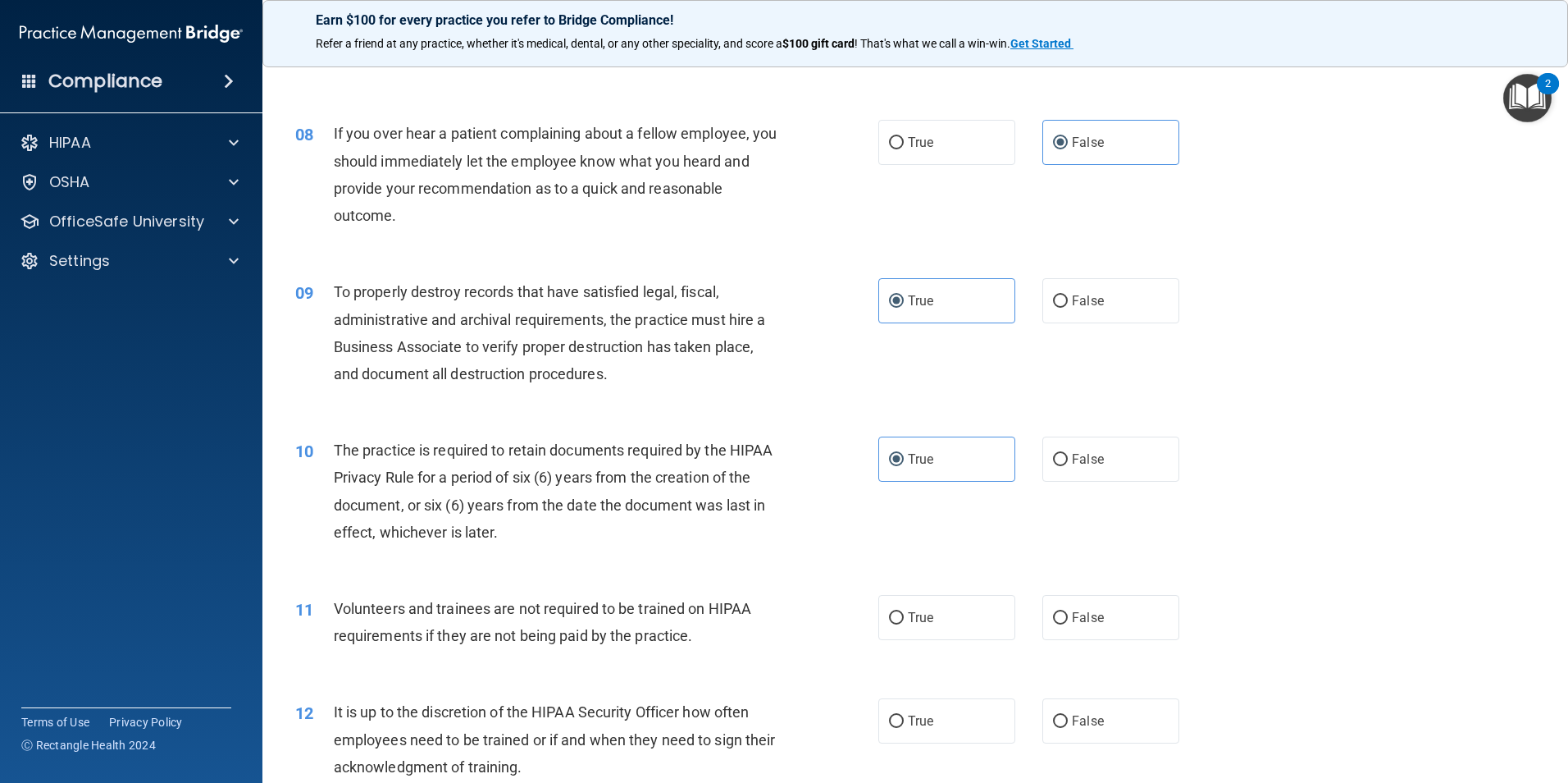
scroll to position [1066, 0]
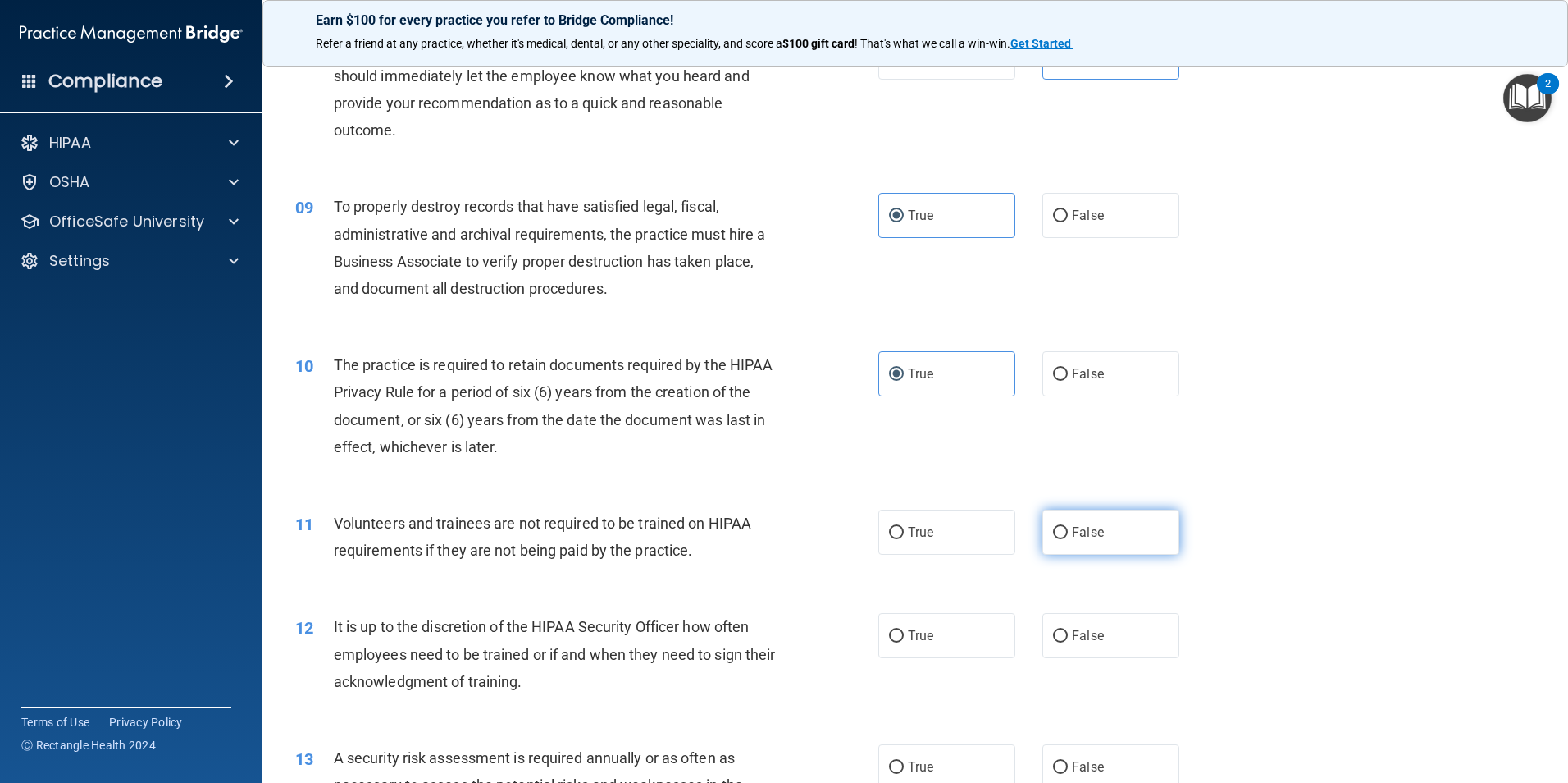
click at [1083, 527] on span "False" at bounding box center [1087, 532] width 32 height 16
click at [1068, 527] on input "False" at bounding box center [1060, 533] width 15 height 12
radio input "true"
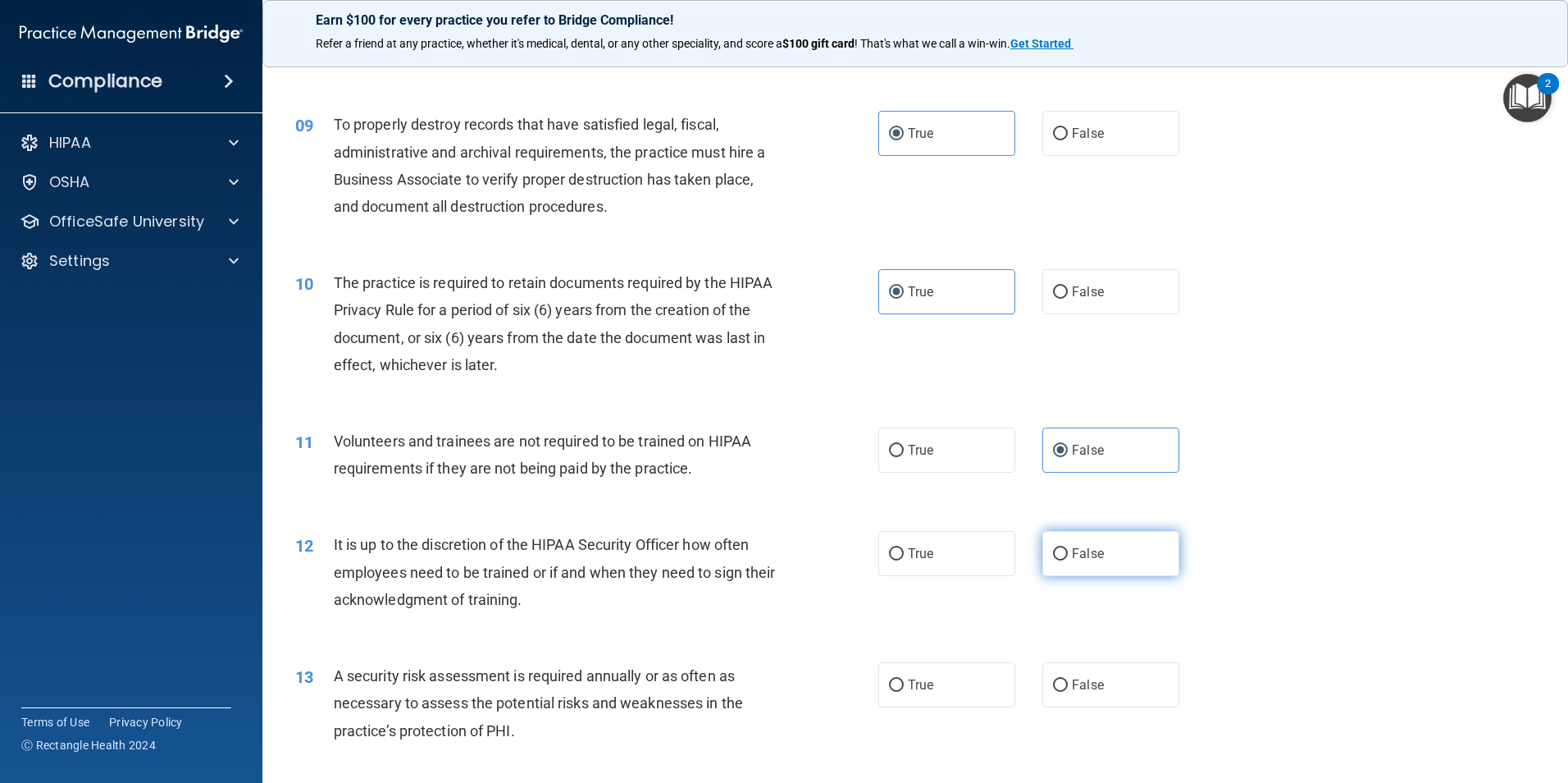
click at [1071, 559] on span "False" at bounding box center [1087, 553] width 32 height 16
click at [1068, 559] on input "False" at bounding box center [1060, 553] width 15 height 12
radio input "true"
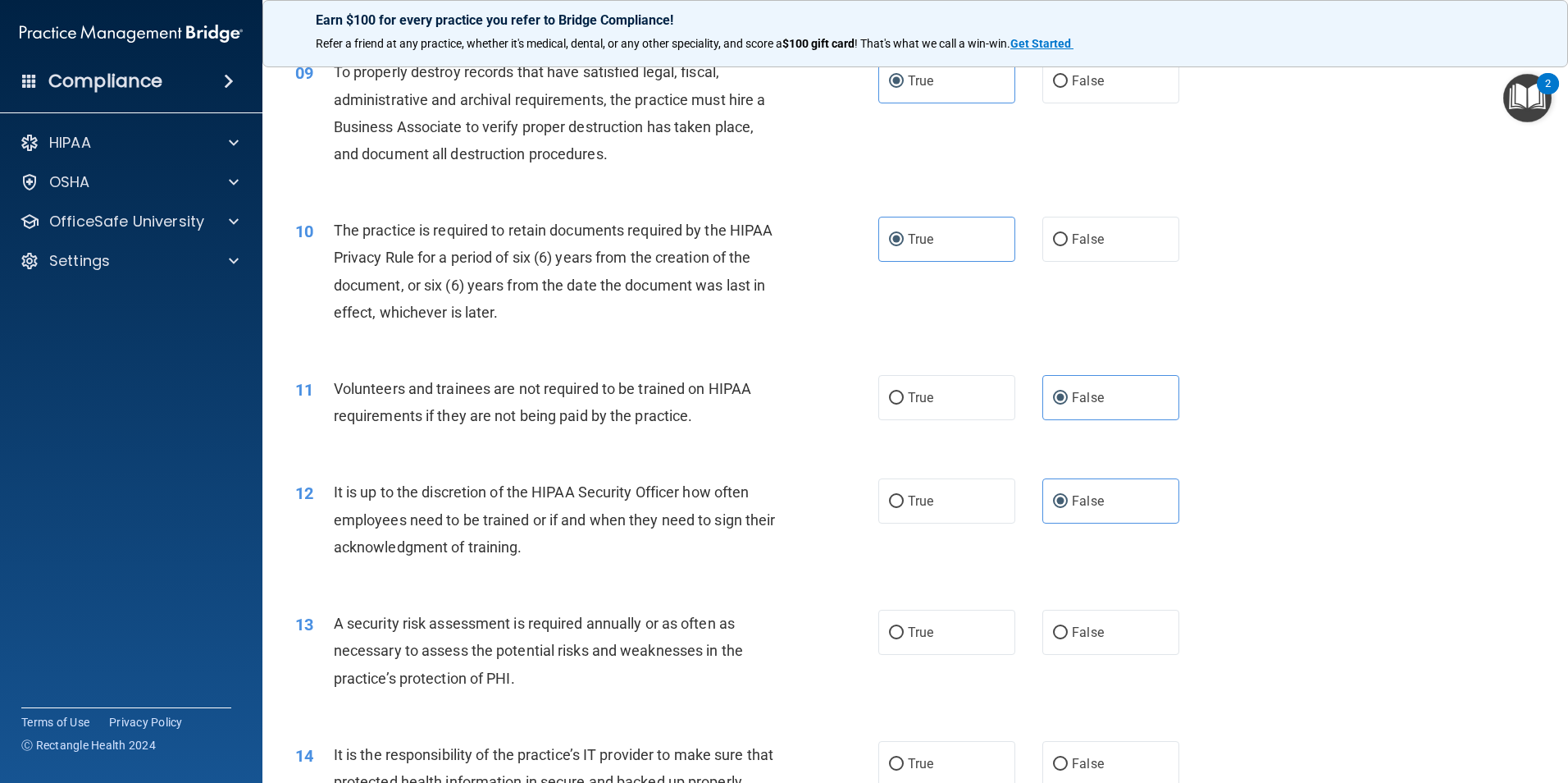
scroll to position [1231, 0]
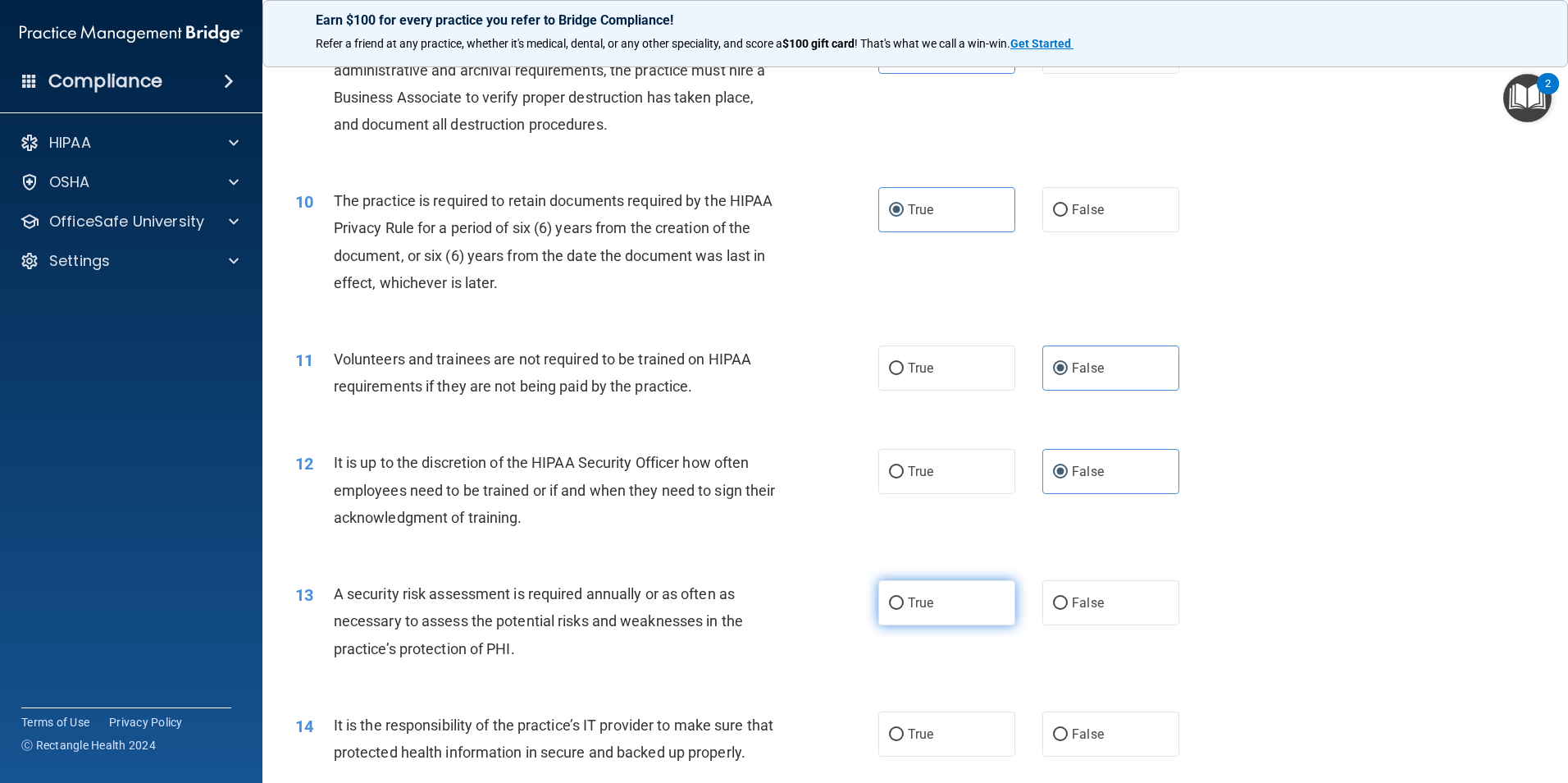
click at [965, 599] on label "True" at bounding box center [947, 602] width 137 height 45
click at [904, 599] on input "True" at bounding box center [896, 603] width 15 height 12
radio input "true"
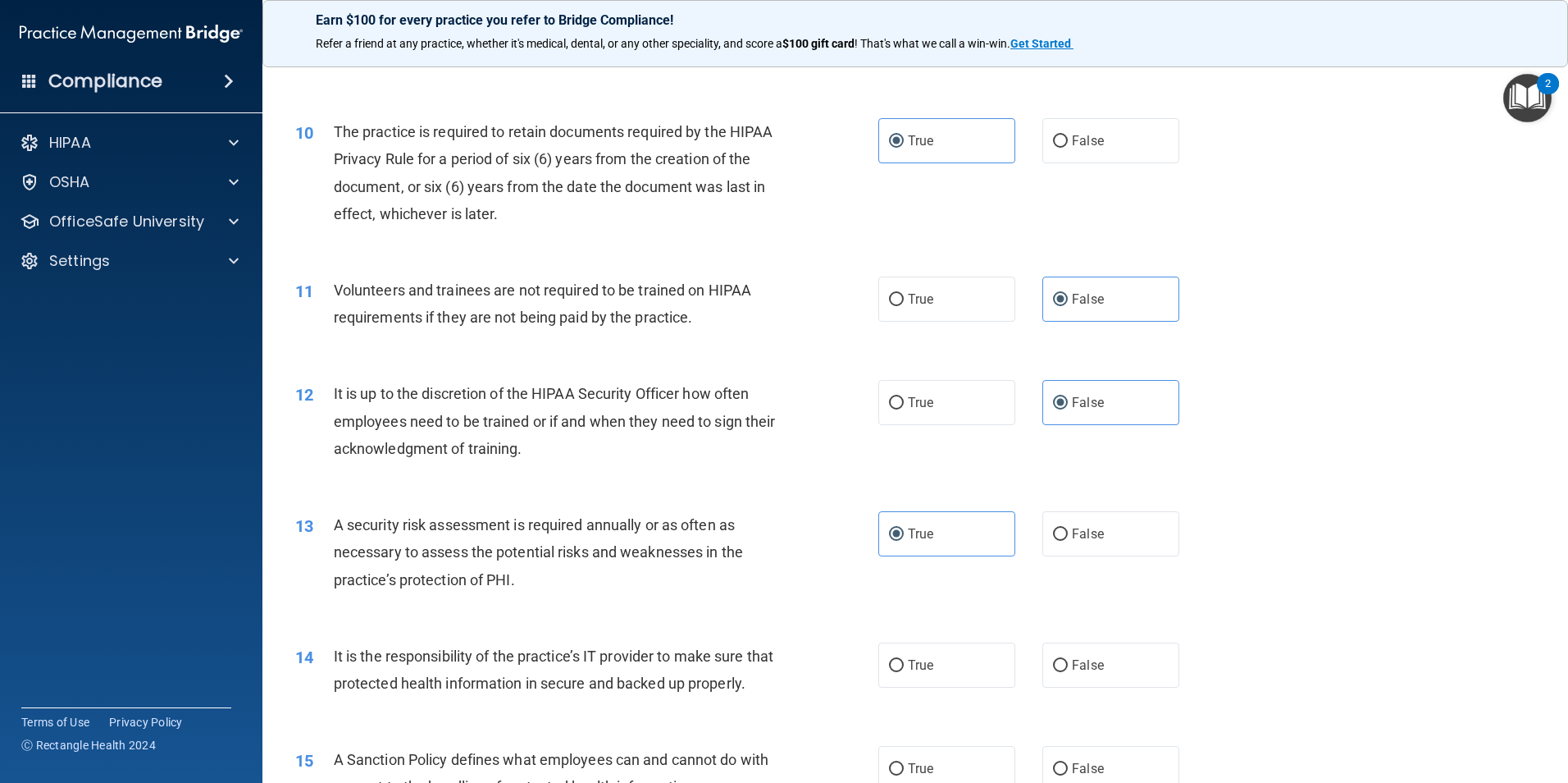
scroll to position [1395, 0]
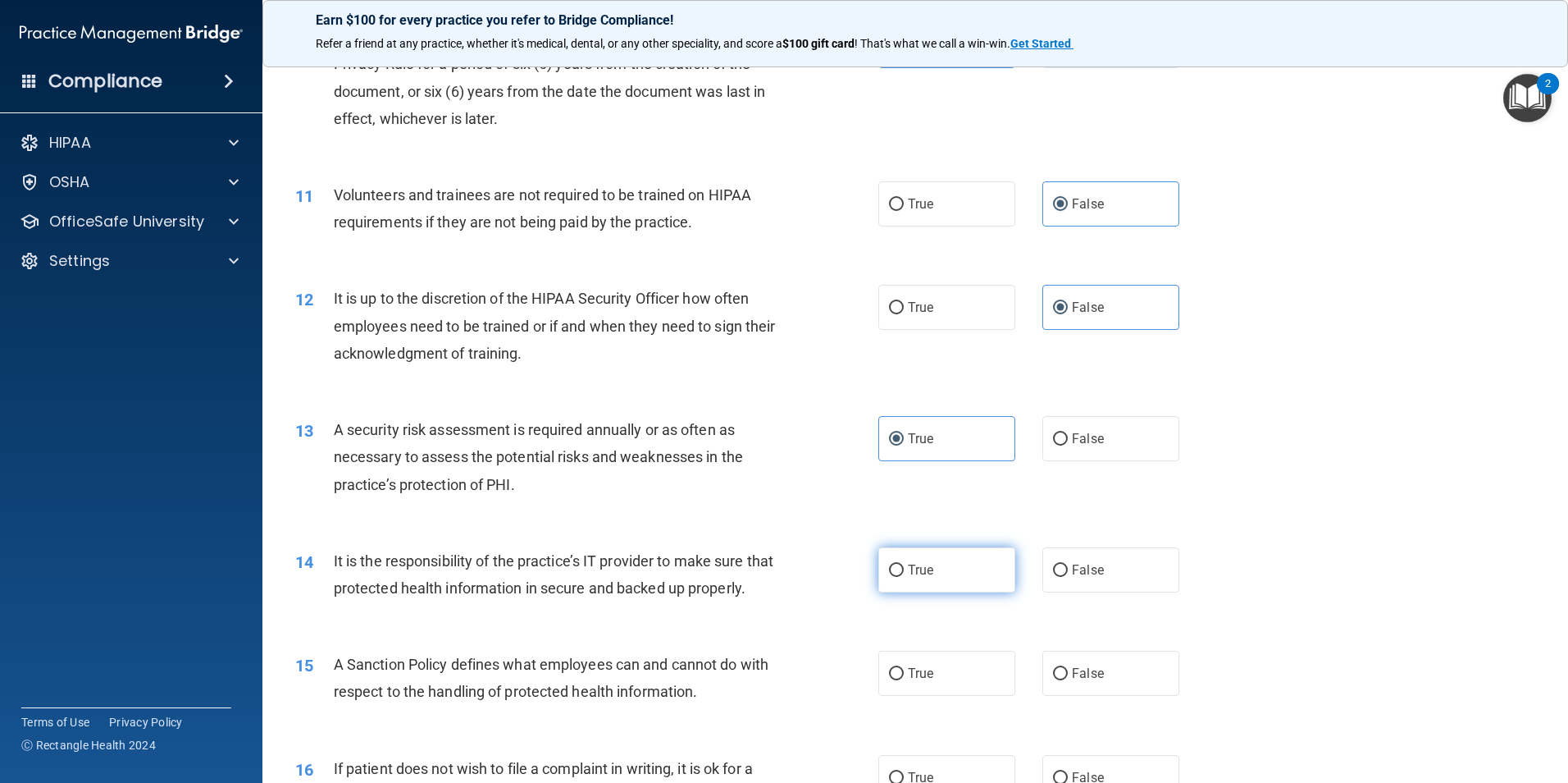
click at [920, 566] on span "True" at bounding box center [920, 569] width 25 height 16
click at [904, 566] on input "True" at bounding box center [896, 570] width 15 height 12
radio input "true"
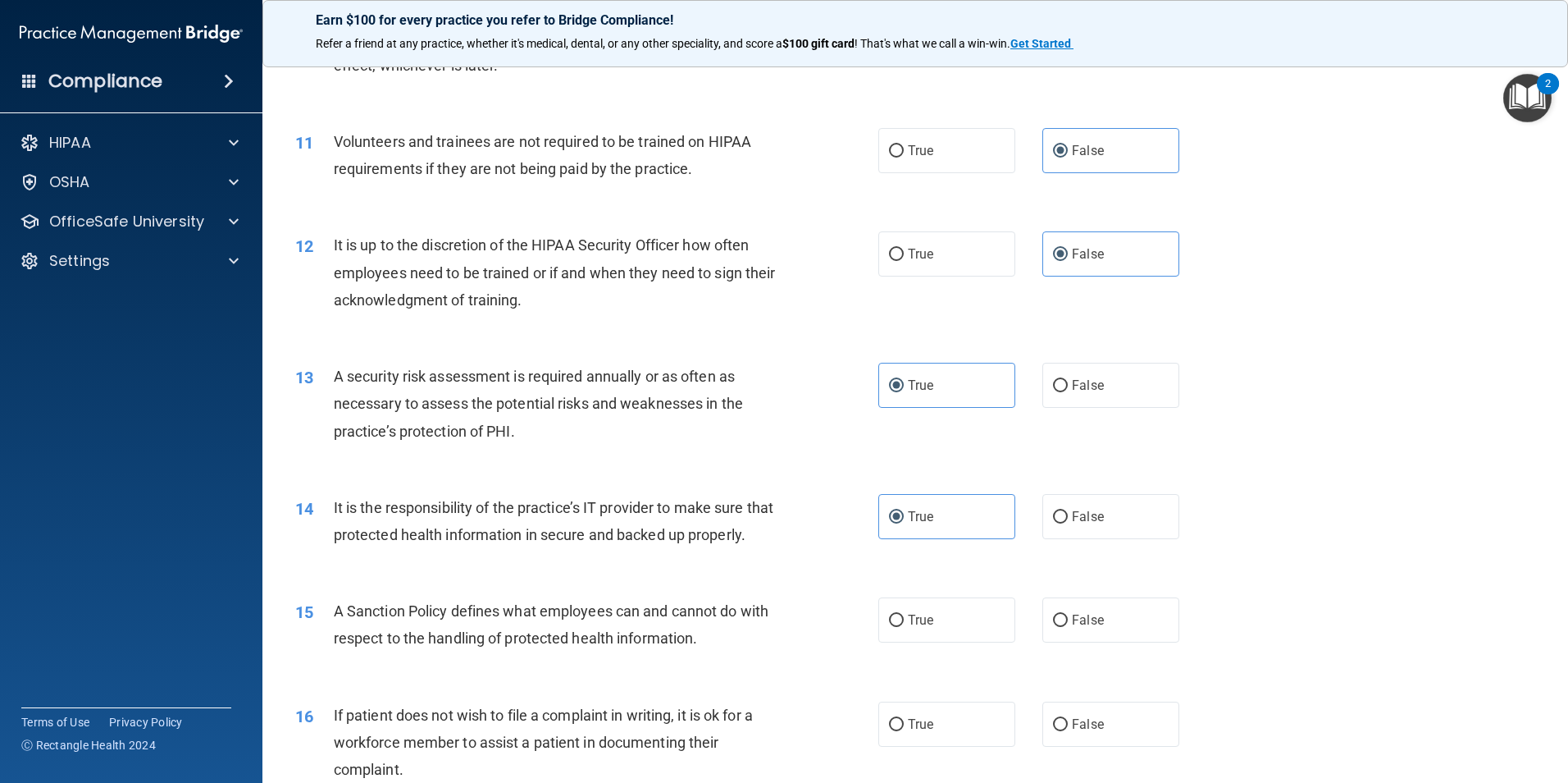
scroll to position [1477, 0]
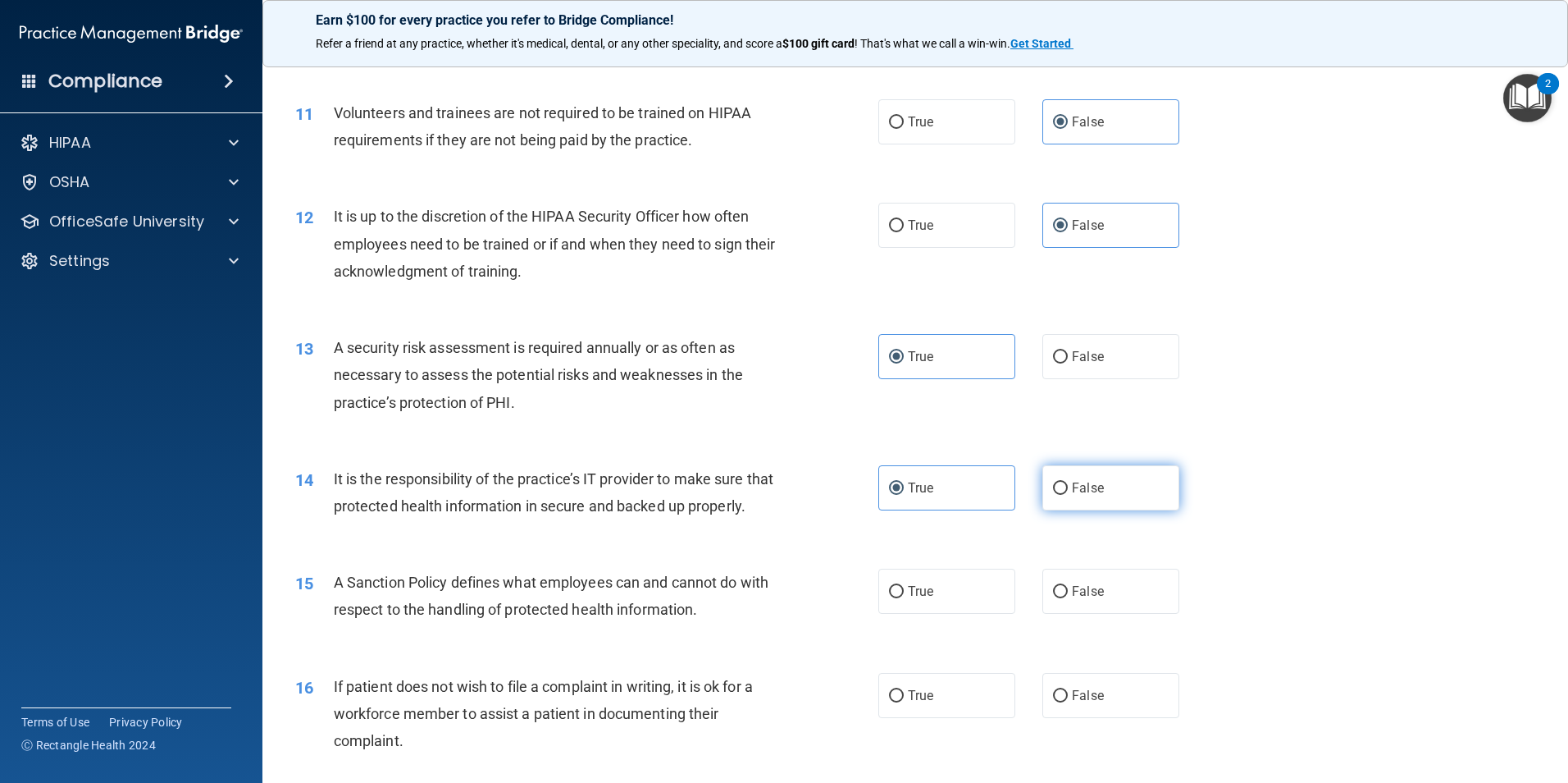
click at [1091, 478] on label "False" at bounding box center [1111, 487] width 137 height 45
click at [1068, 483] on input "False" at bounding box center [1060, 488] width 15 height 12
radio input "true"
radio input "false"
click at [896, 614] on label "True" at bounding box center [947, 591] width 137 height 45
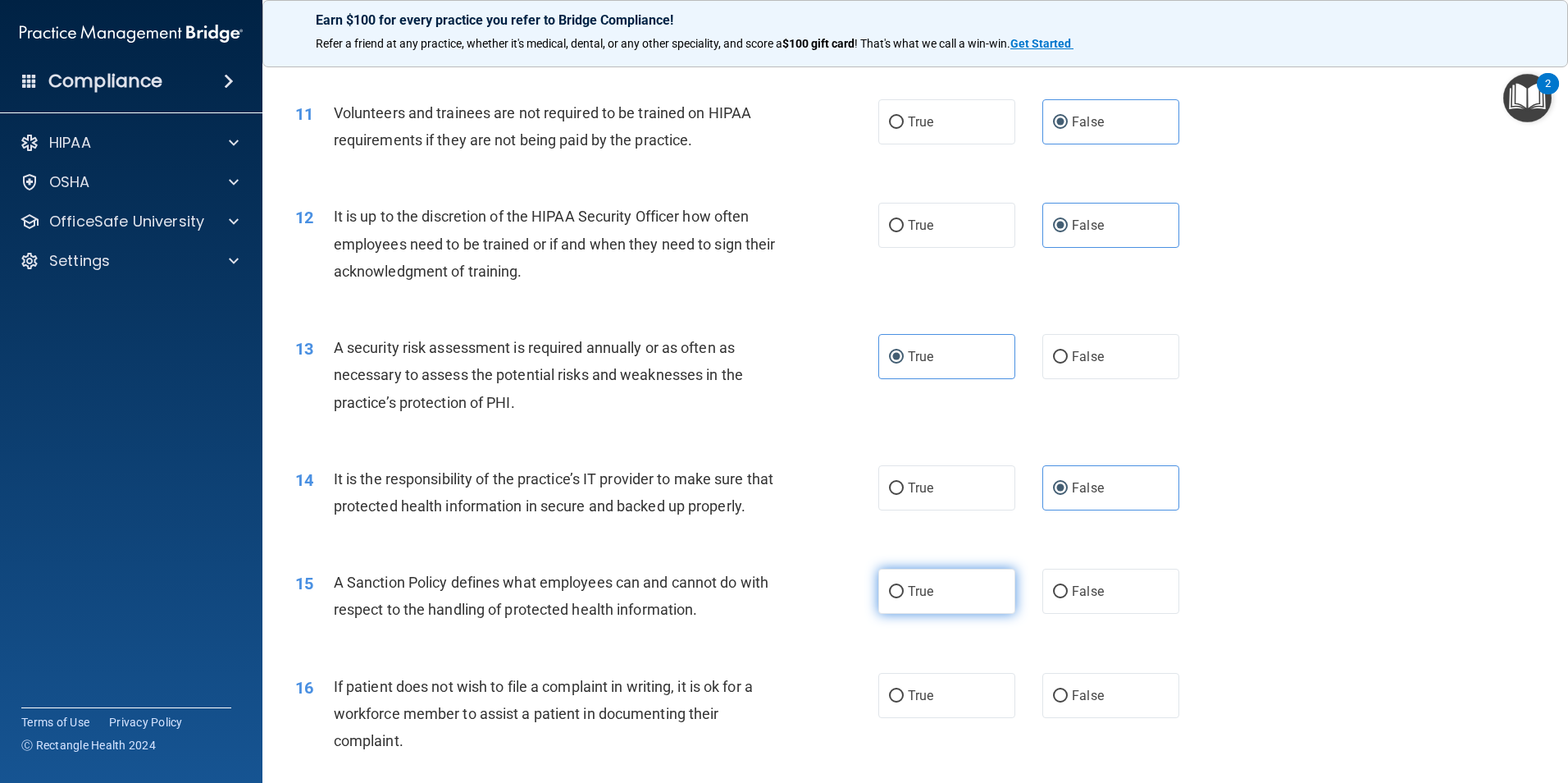
click at [896, 599] on input "True" at bounding box center [896, 591] width 15 height 12
radio input "true"
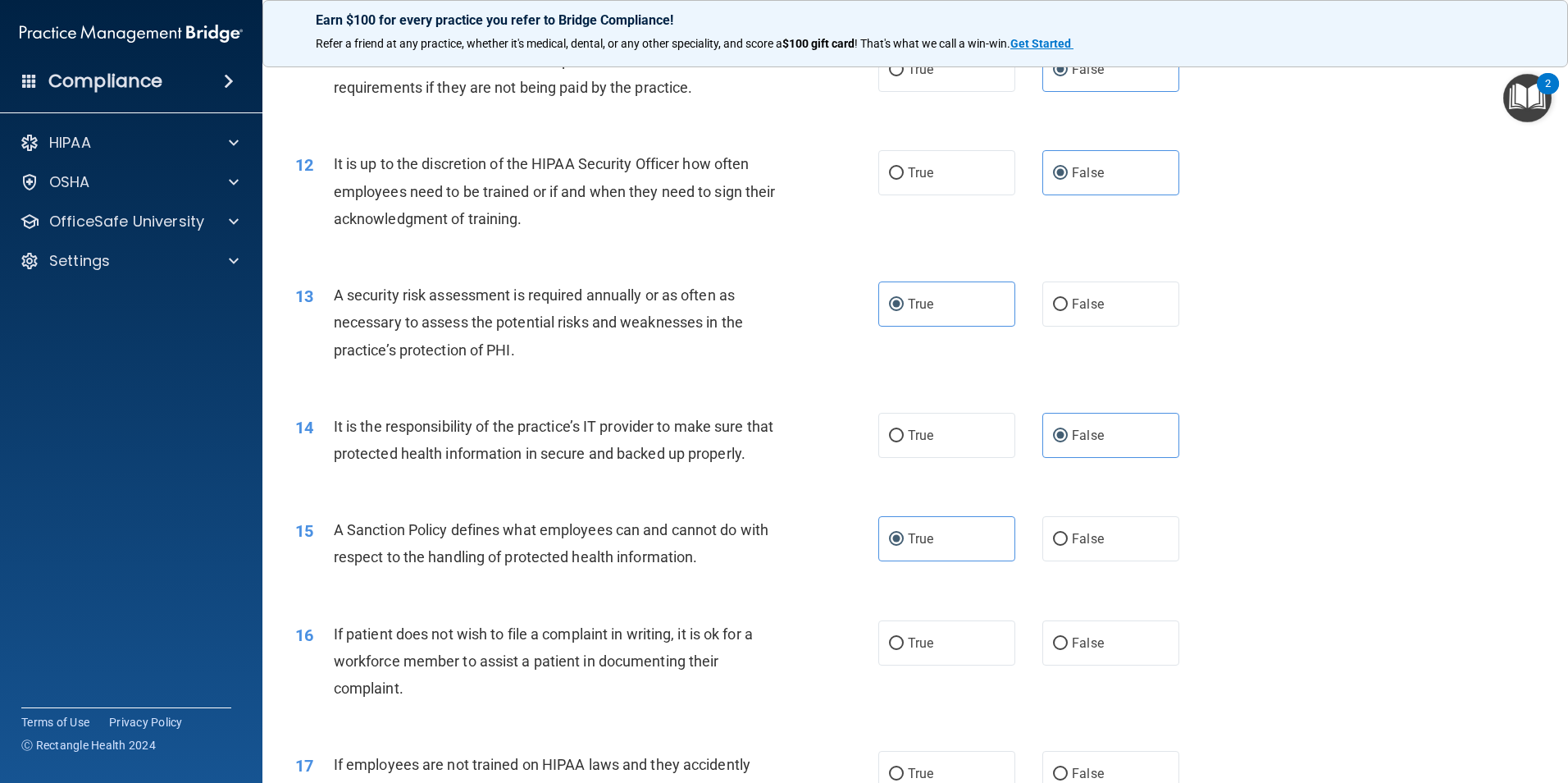
scroll to position [1558, 0]
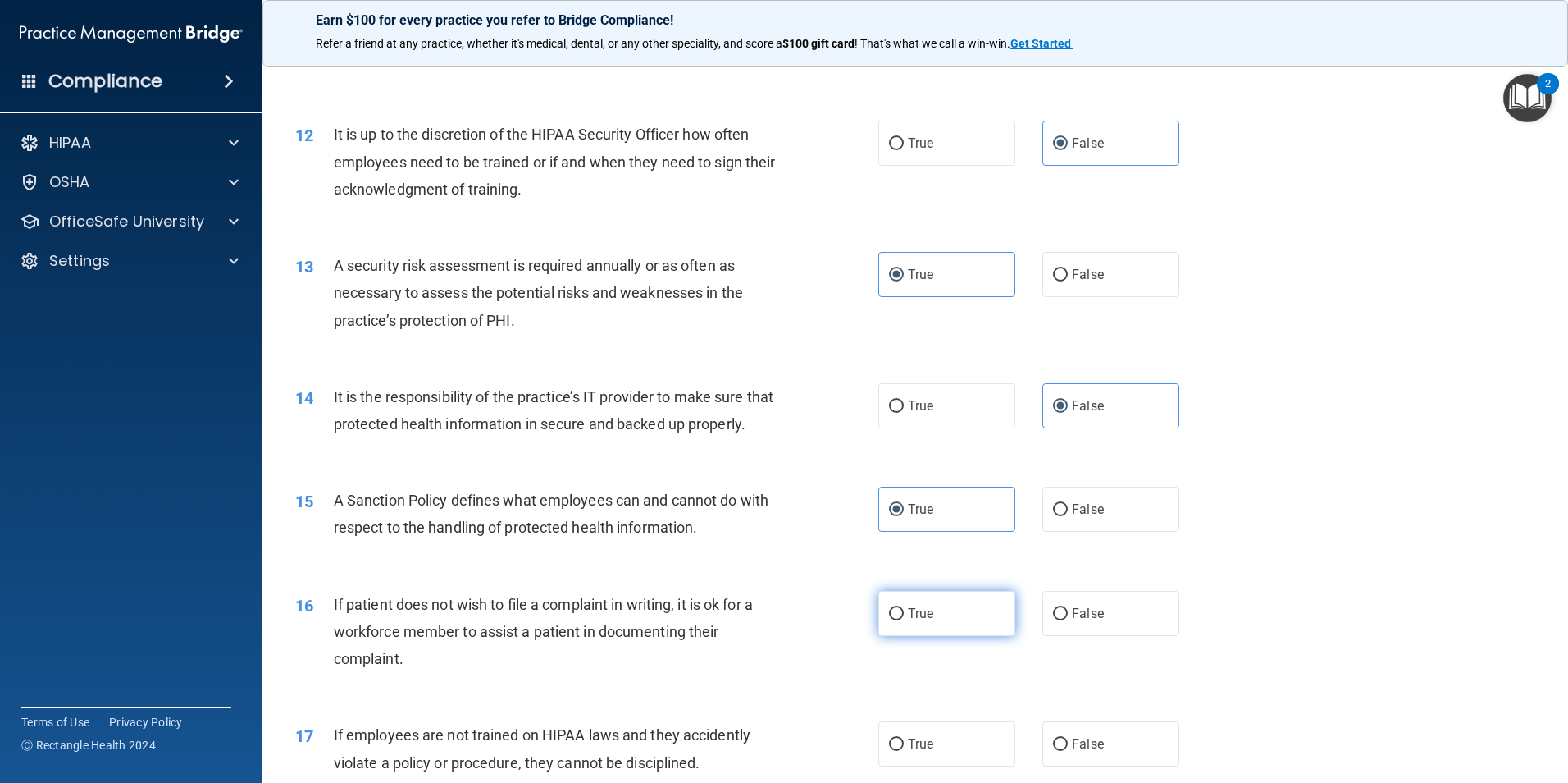
drag, startPoint x: 953, startPoint y: 643, endPoint x: 924, endPoint y: 646, distance: 29.2
click at [943, 636] on label "True" at bounding box center [947, 614] width 137 height 45
click at [904, 620] on input "True" at bounding box center [896, 614] width 15 height 12
radio input "true"
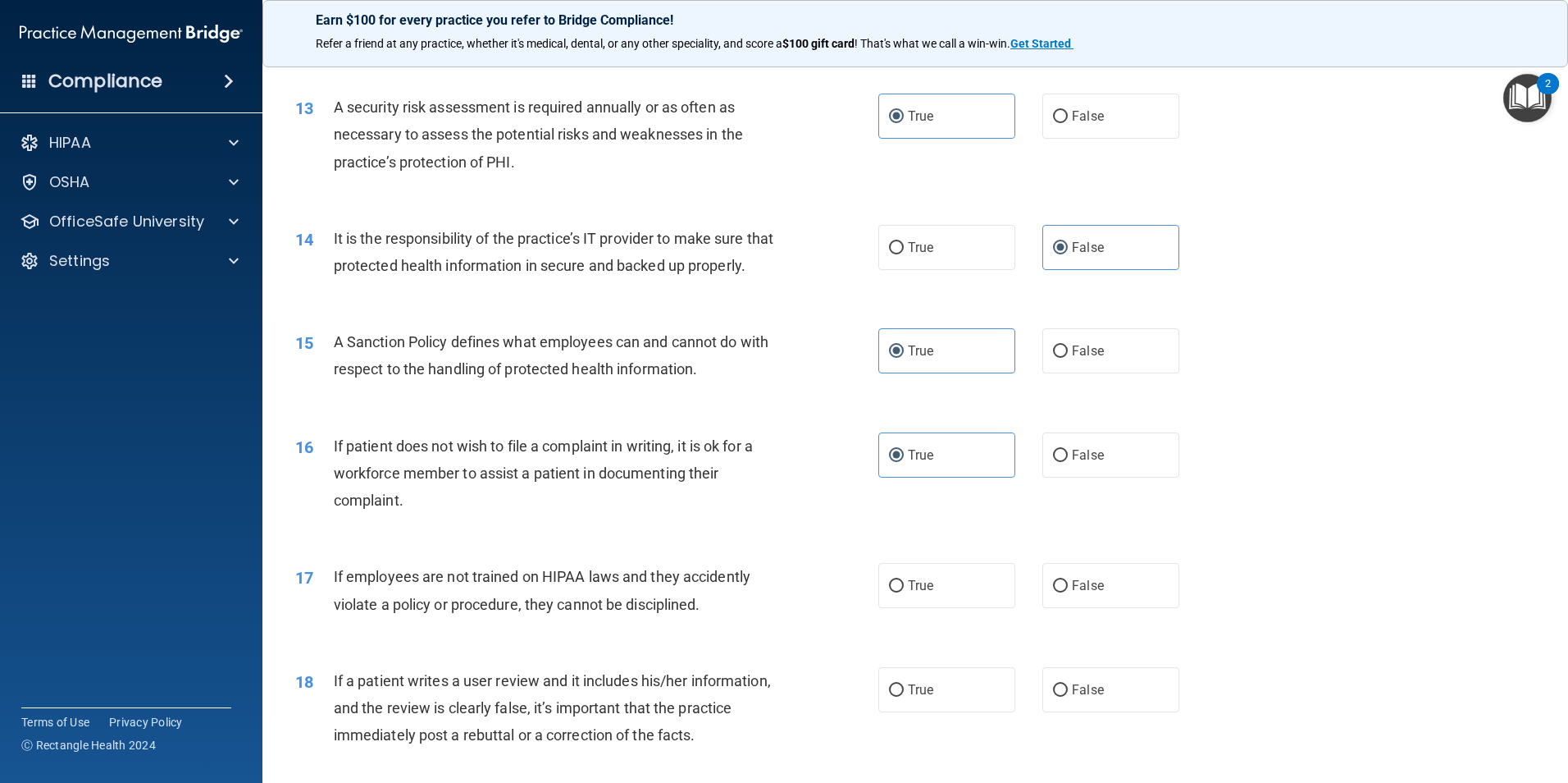
scroll to position [1723, 0]
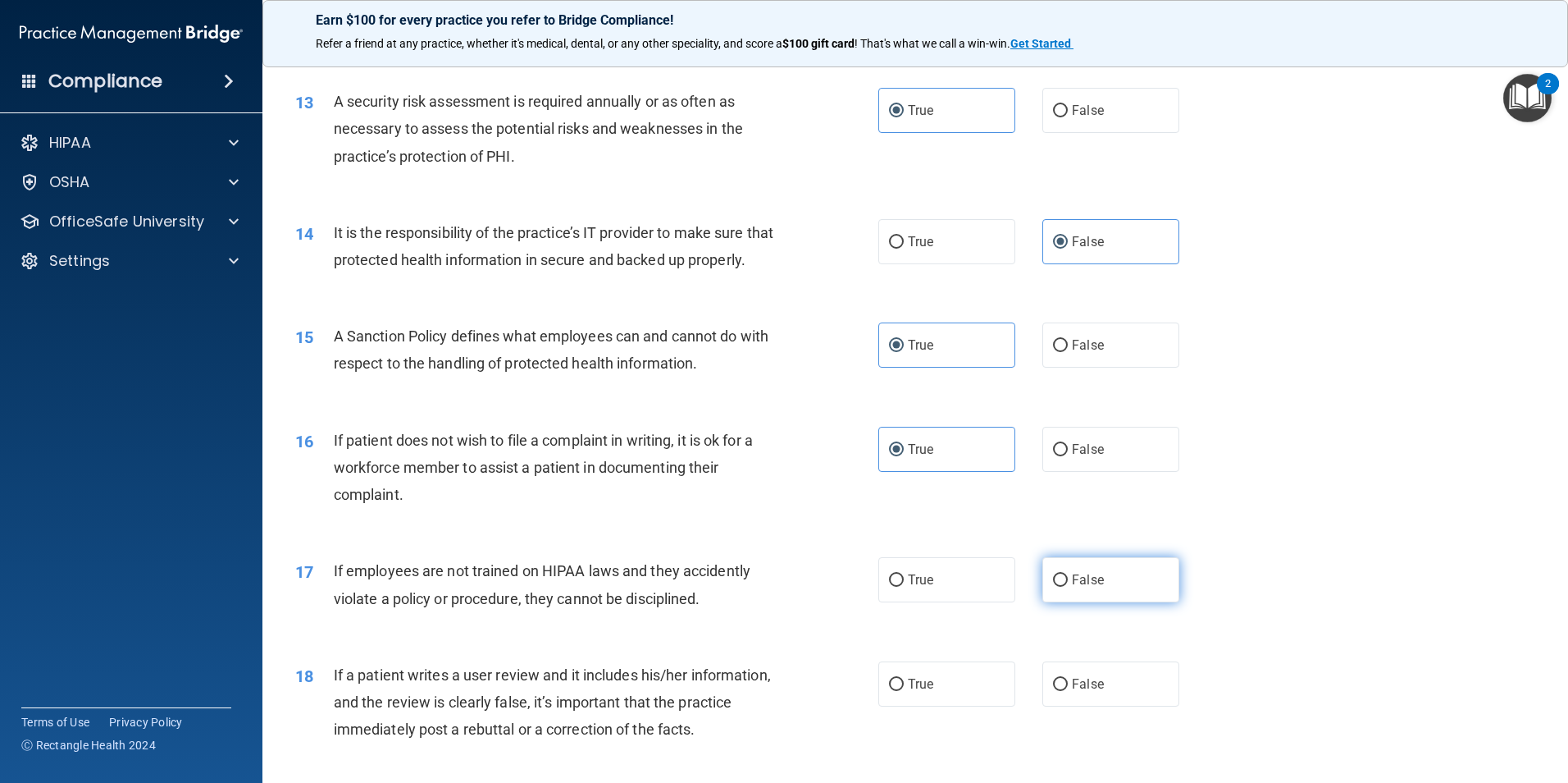
click at [1085, 587] on span "False" at bounding box center [1087, 580] width 32 height 16
click at [1068, 586] on input "False" at bounding box center [1060, 580] width 15 height 12
radio input "true"
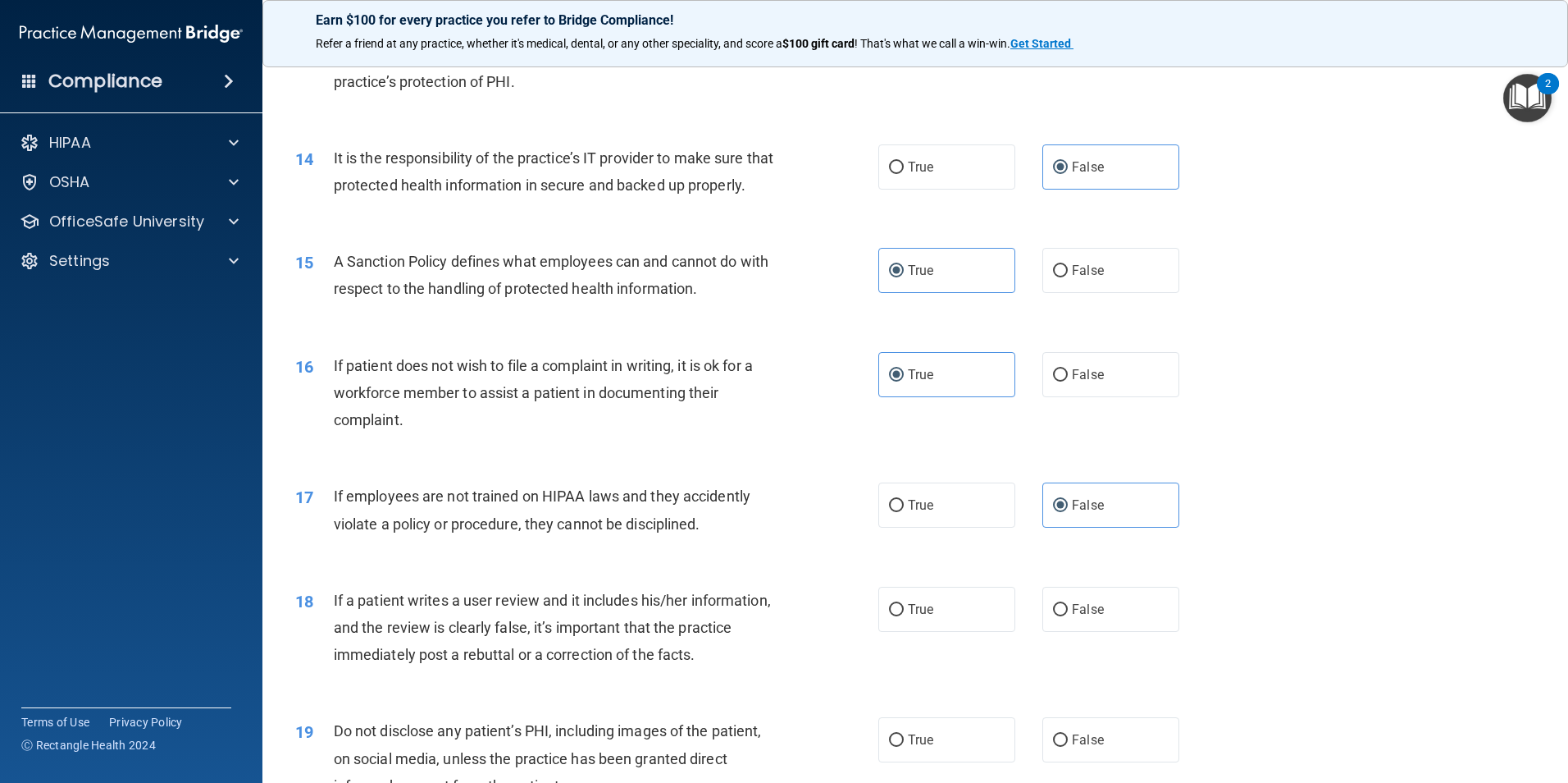
scroll to position [1887, 0]
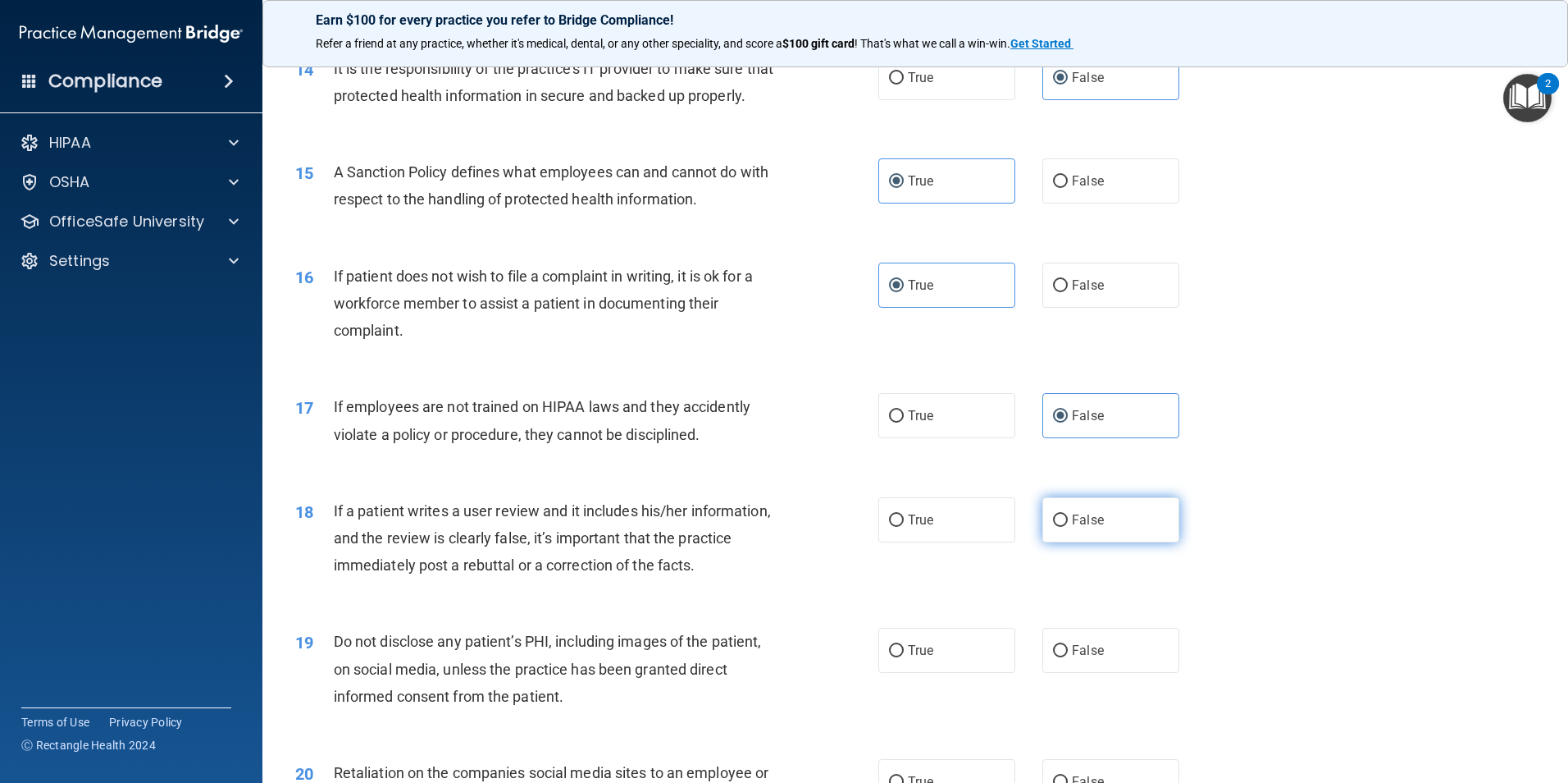
click at [1057, 542] on label "False" at bounding box center [1111, 519] width 137 height 45
drag, startPoint x: 1057, startPoint y: 551, endPoint x: 1084, endPoint y: 557, distance: 27.7
click at [1084, 542] on label "False" at bounding box center [1111, 519] width 137 height 45
click at [1068, 527] on input "False" at bounding box center [1060, 520] width 15 height 12
radio input "true"
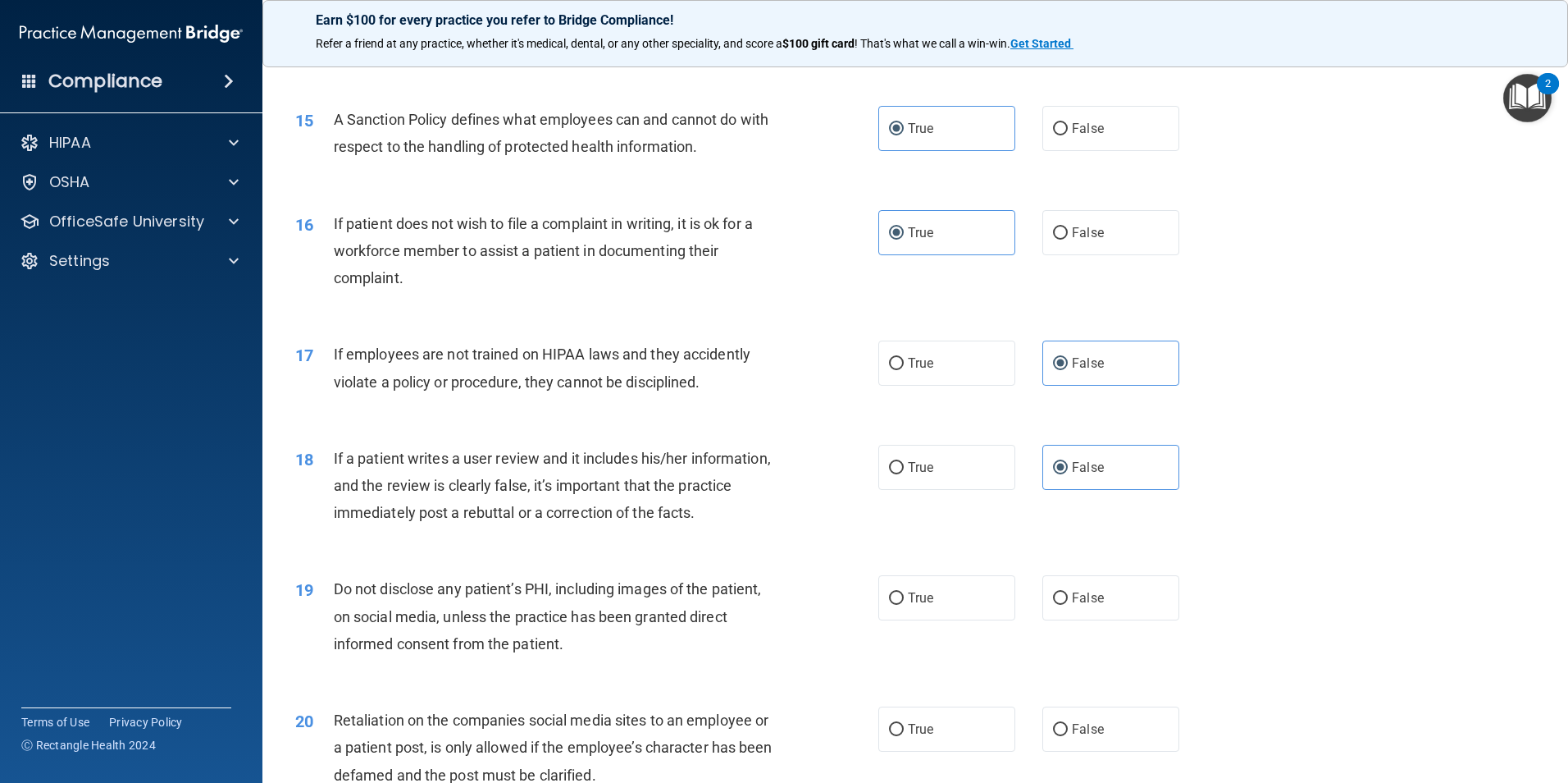
scroll to position [1969, 0]
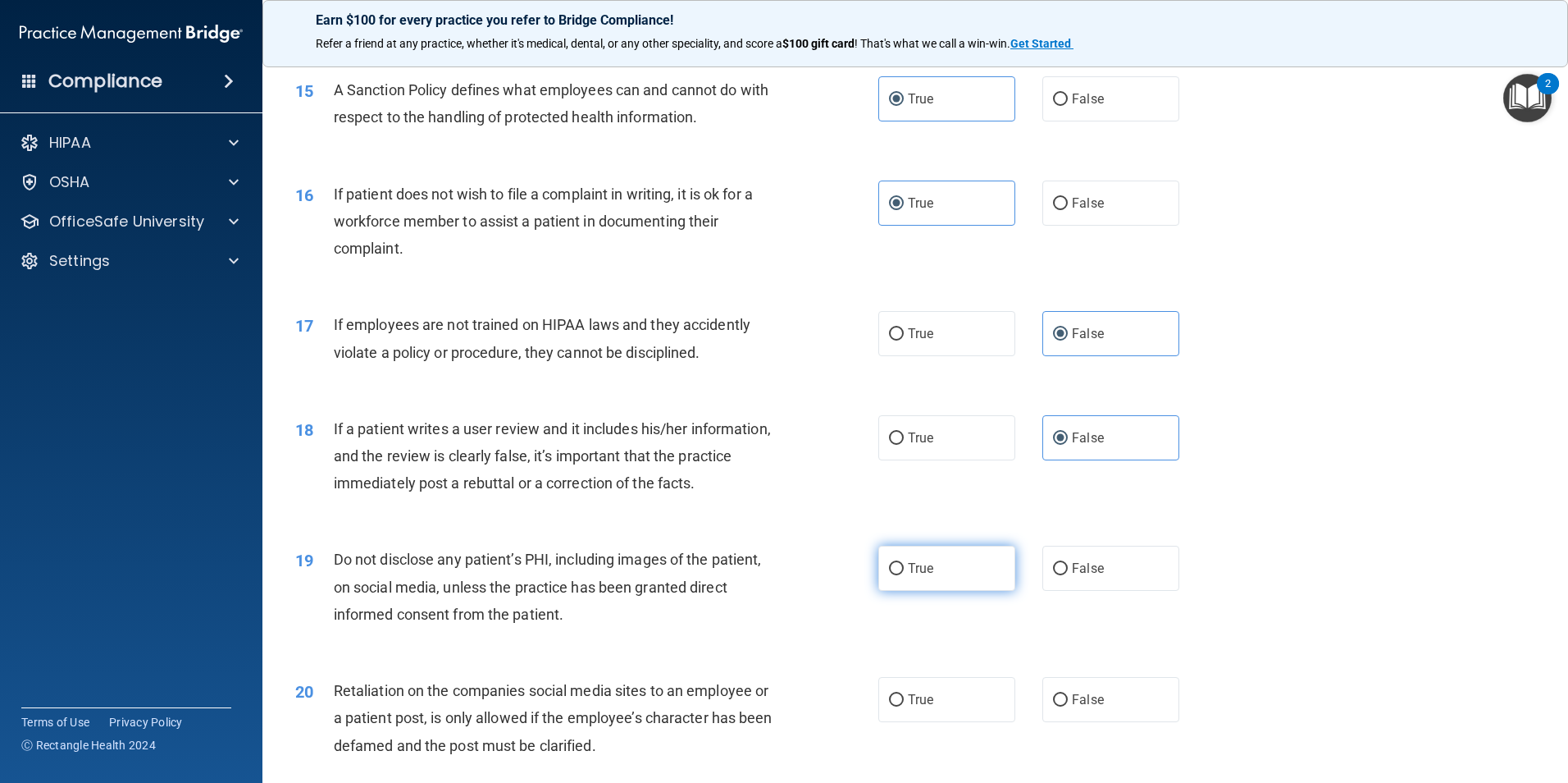
click at [921, 586] on label "True" at bounding box center [947, 568] width 137 height 45
click at [904, 575] on input "True" at bounding box center [896, 568] width 15 height 12
radio input "true"
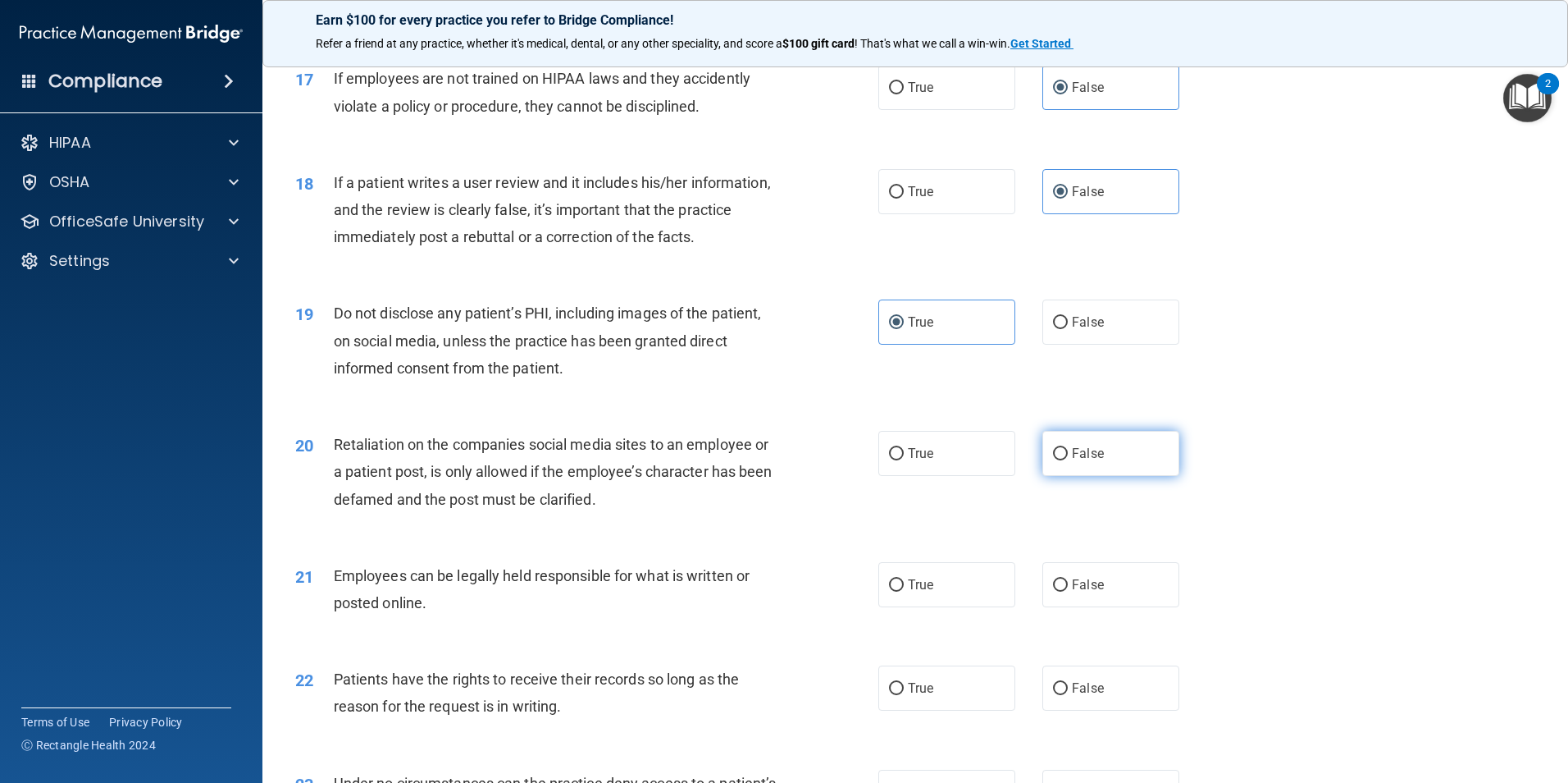
click at [1131, 462] on label "False" at bounding box center [1111, 454] width 137 height 45
click at [1068, 460] on input "False" at bounding box center [1060, 454] width 15 height 12
radio input "true"
click at [952, 607] on label "True" at bounding box center [947, 584] width 137 height 45
click at [904, 592] on input "True" at bounding box center [896, 584] width 15 height 12
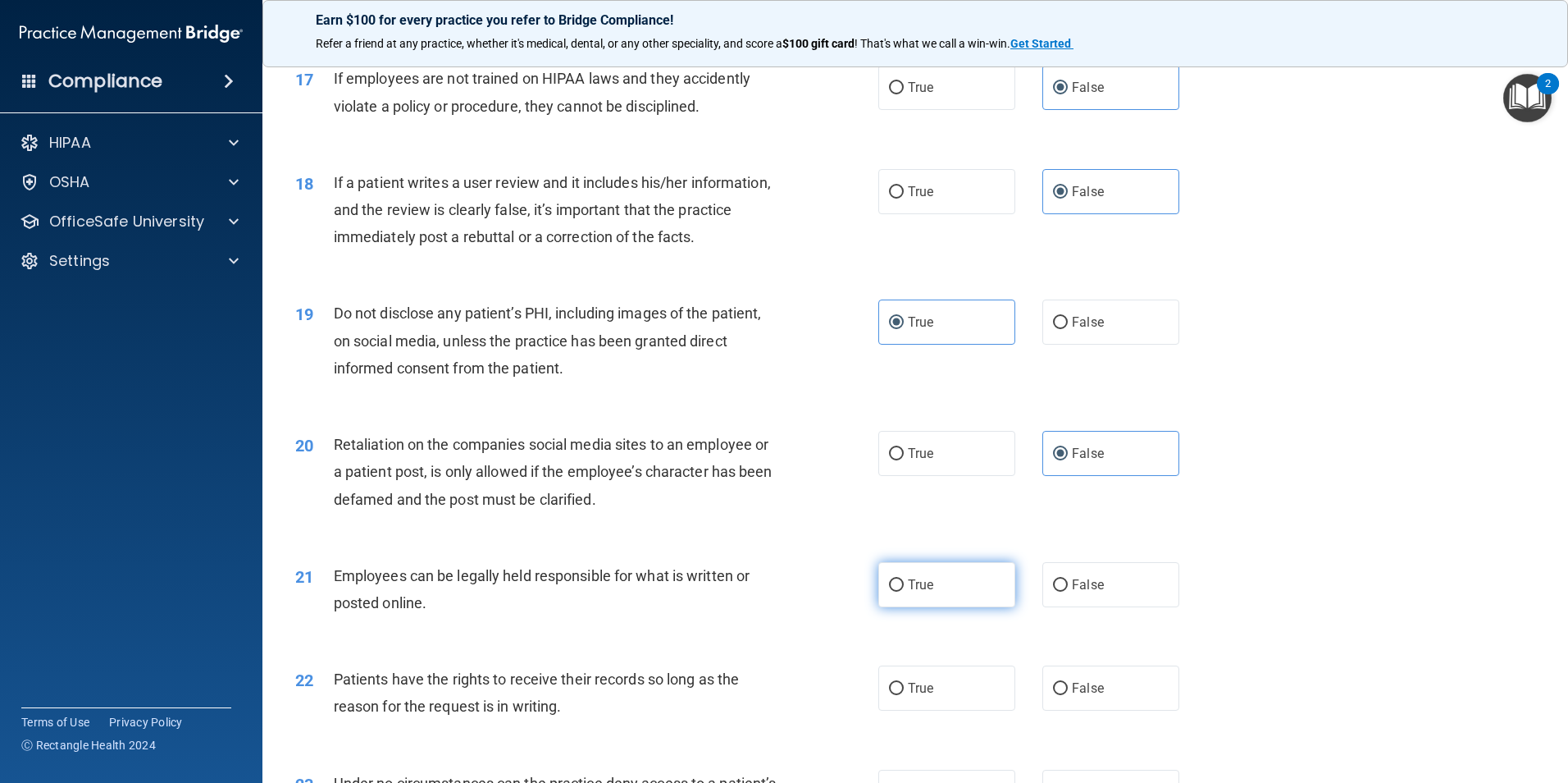
radio input "true"
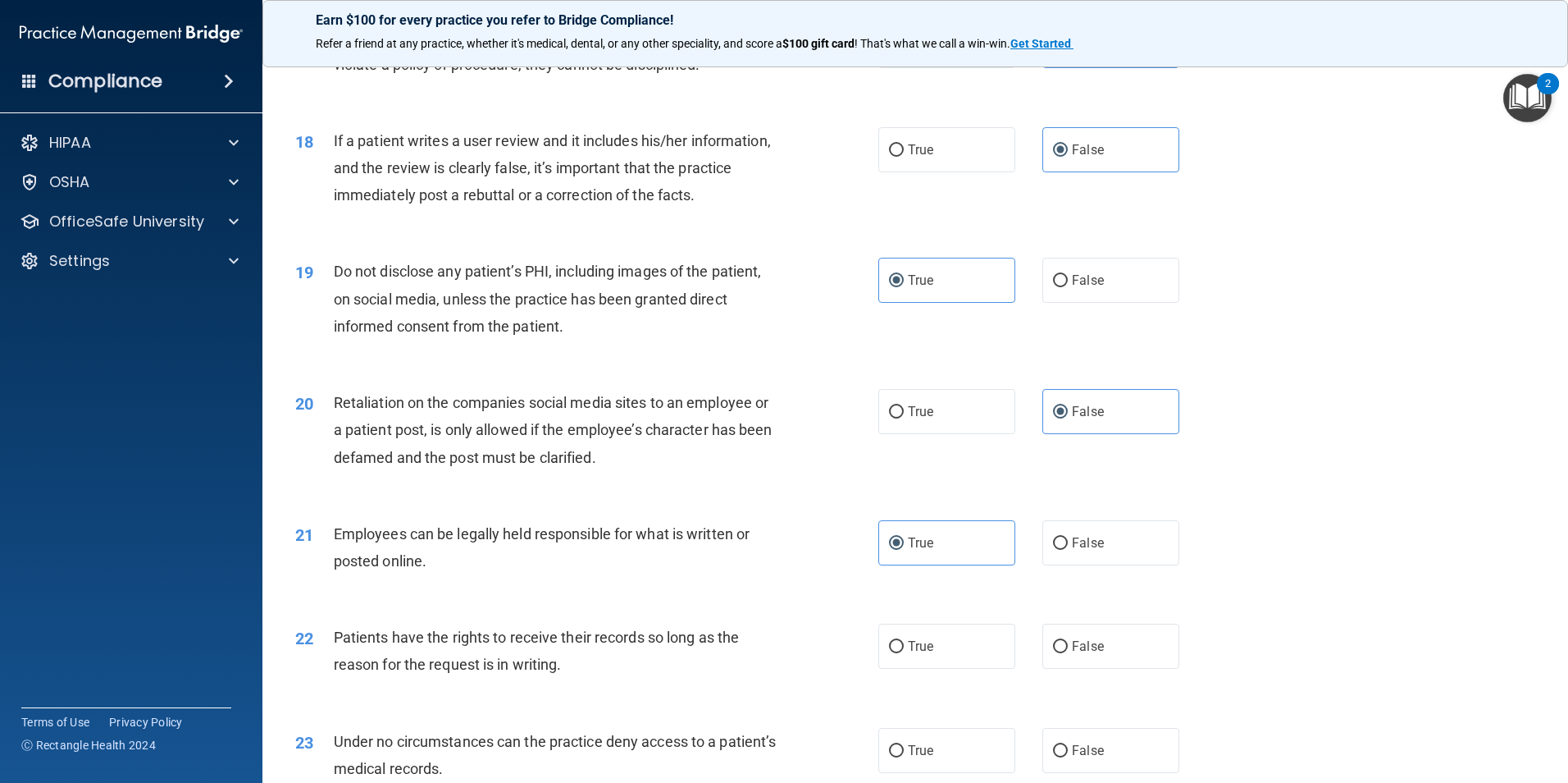
scroll to position [2297, 0]
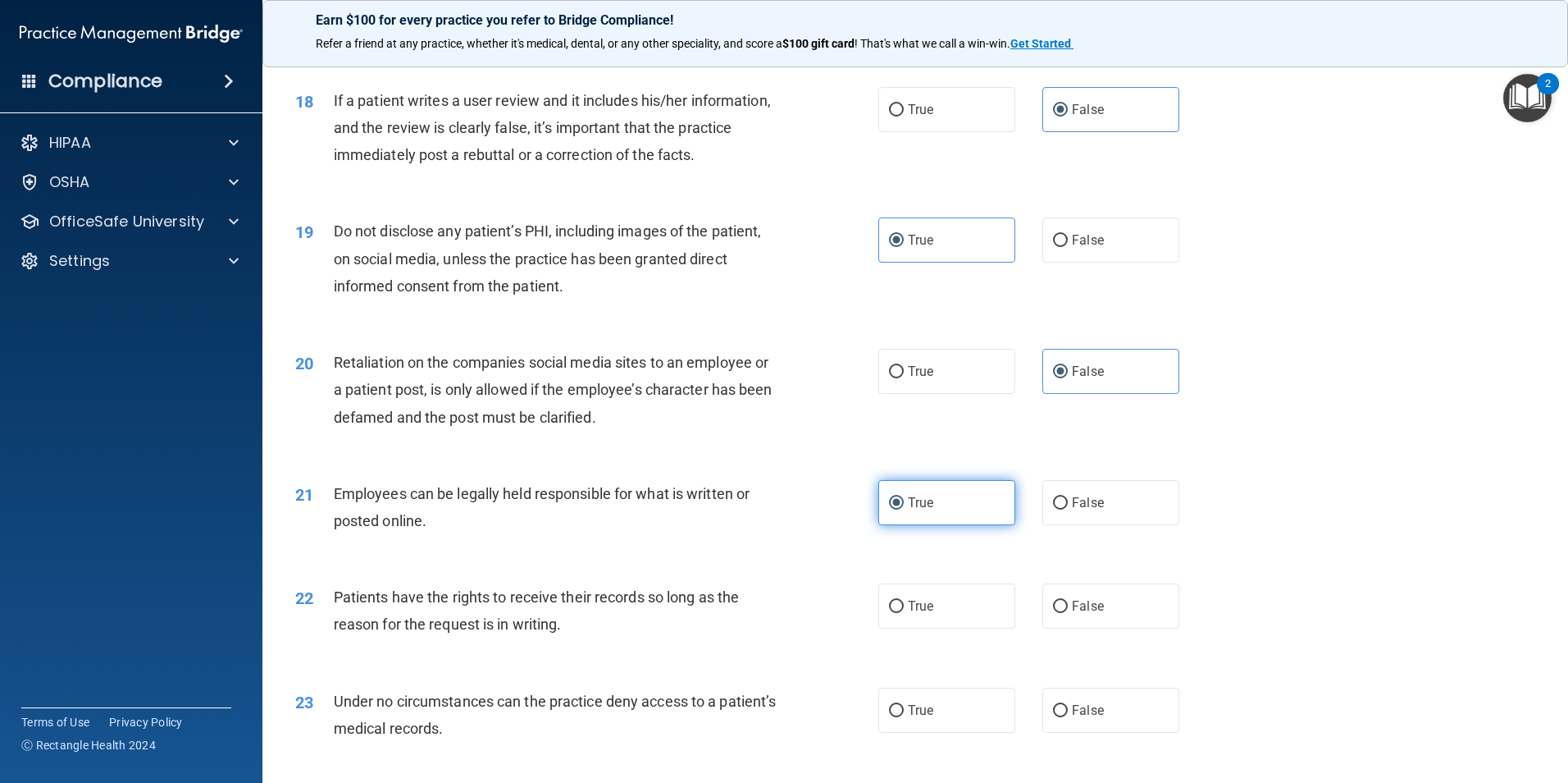
drag, startPoint x: 941, startPoint y: 536, endPoint x: 930, endPoint y: 541, distance: 12.1
click at [930, 525] on label "True" at bounding box center [947, 503] width 137 height 45
click at [904, 509] on input "True" at bounding box center [896, 503] width 15 height 12
click at [1108, 525] on label "False" at bounding box center [1111, 503] width 137 height 45
click at [1068, 509] on input "False" at bounding box center [1060, 503] width 15 height 12
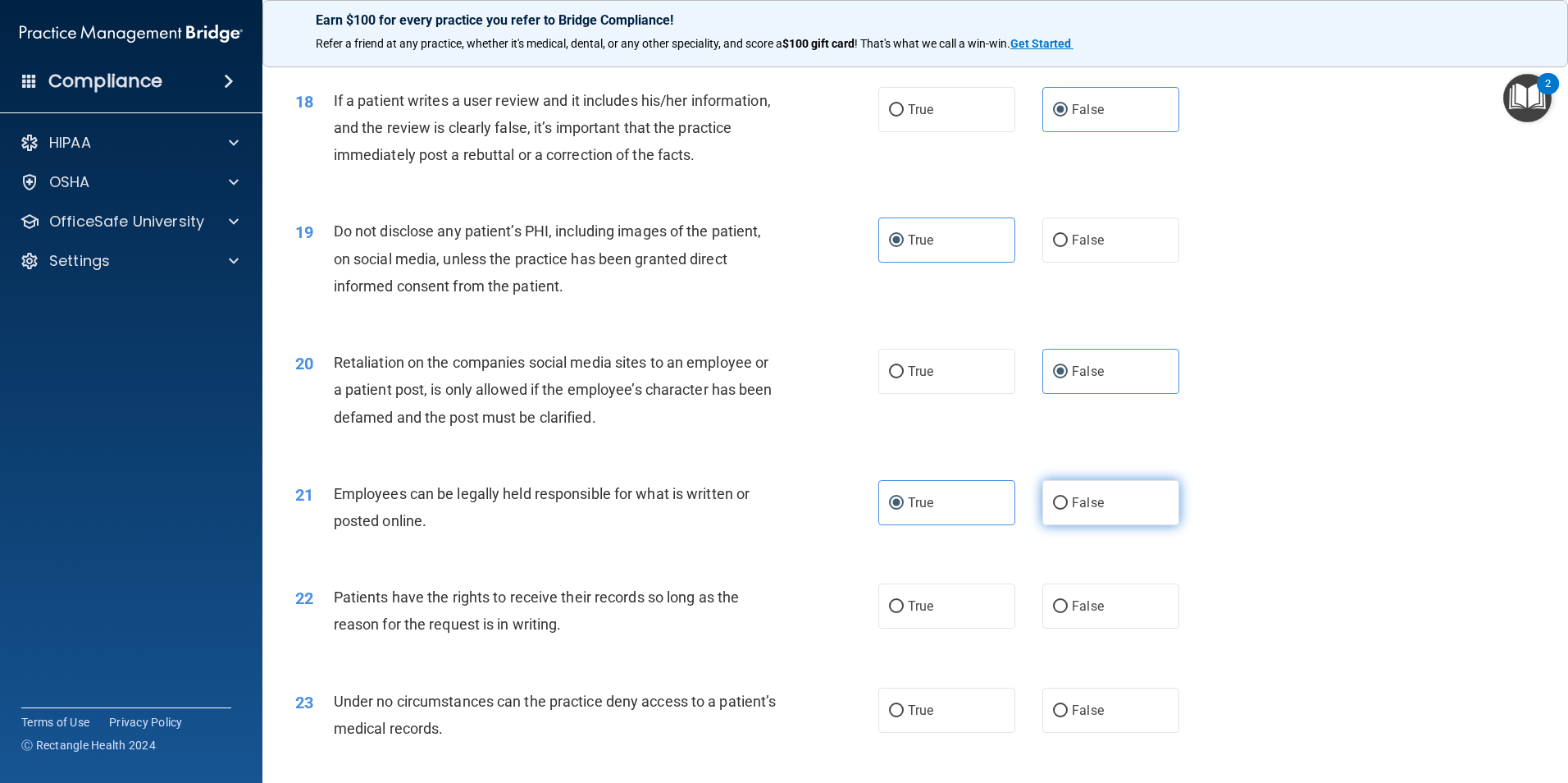
radio input "true"
click at [957, 525] on label "True" at bounding box center [947, 503] width 137 height 45
click at [904, 509] on input "True" at bounding box center [896, 503] width 15 height 12
radio input "true"
radio input "false"
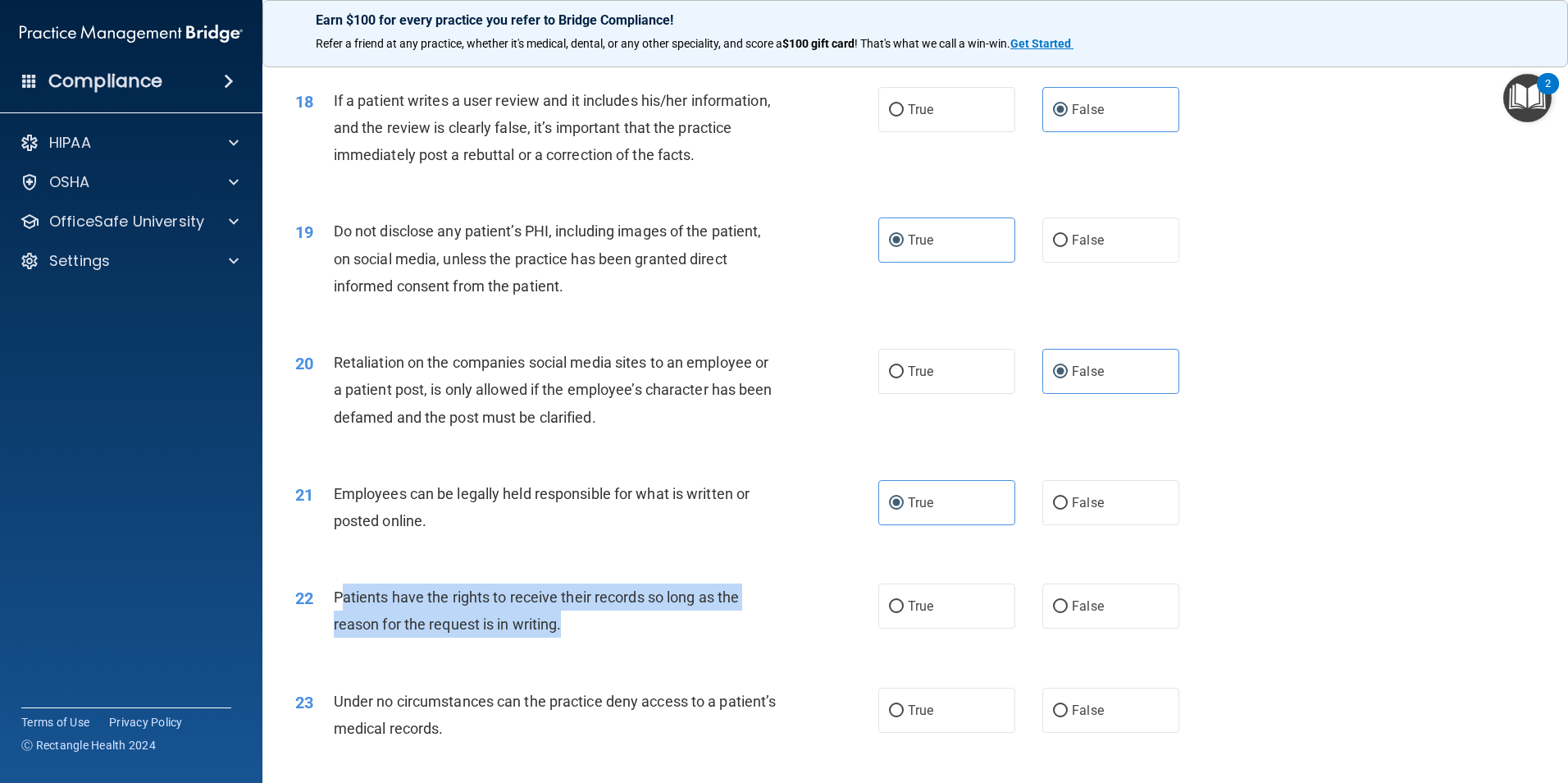
drag, startPoint x: 347, startPoint y: 617, endPoint x: 599, endPoint y: 655, distance: 254.8
click at [599, 637] on div "Patients have the rights to receive their records so long as the reason for the…" at bounding box center [562, 611] width 456 height 55
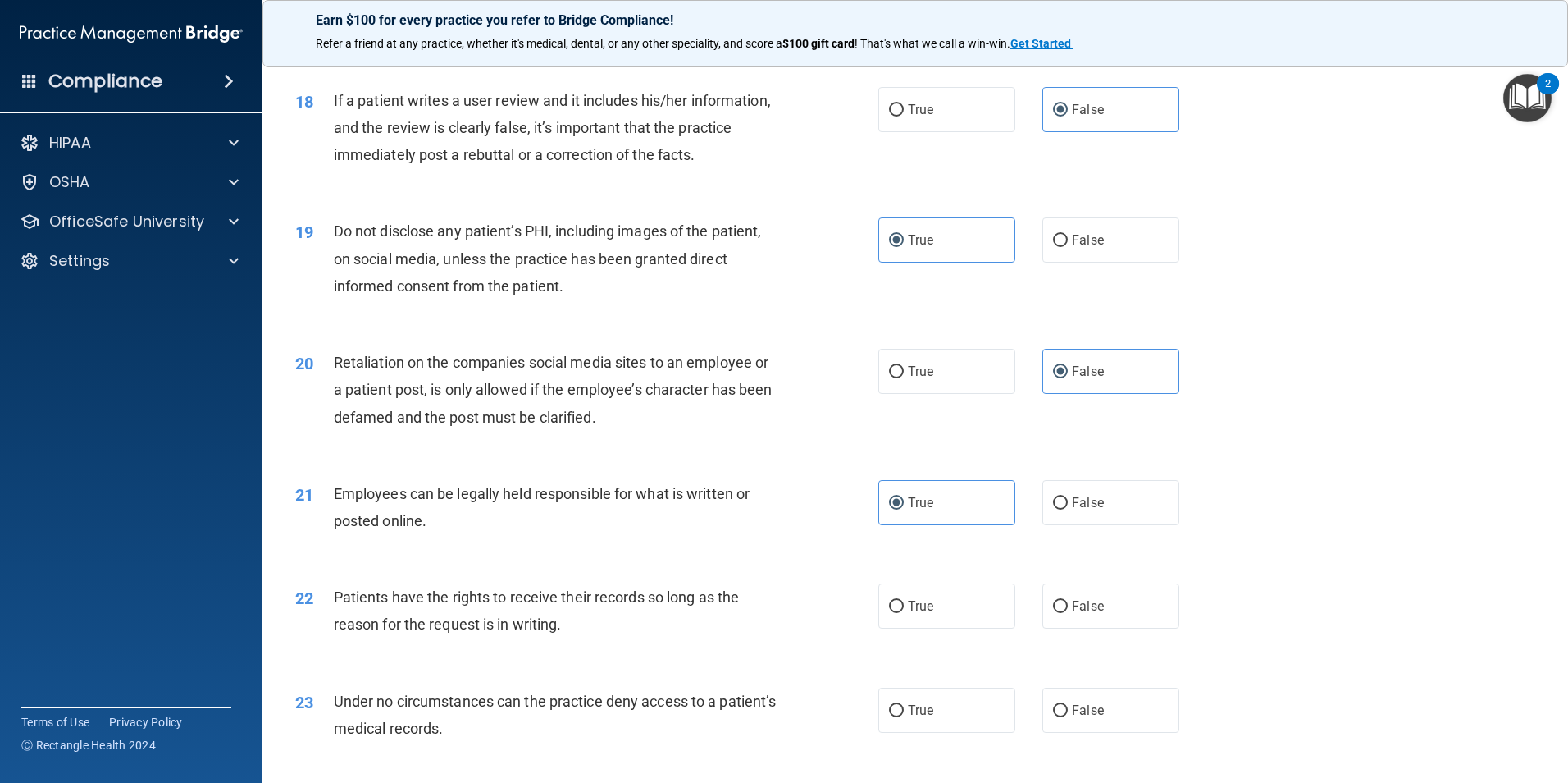
scroll to position [2379, 0]
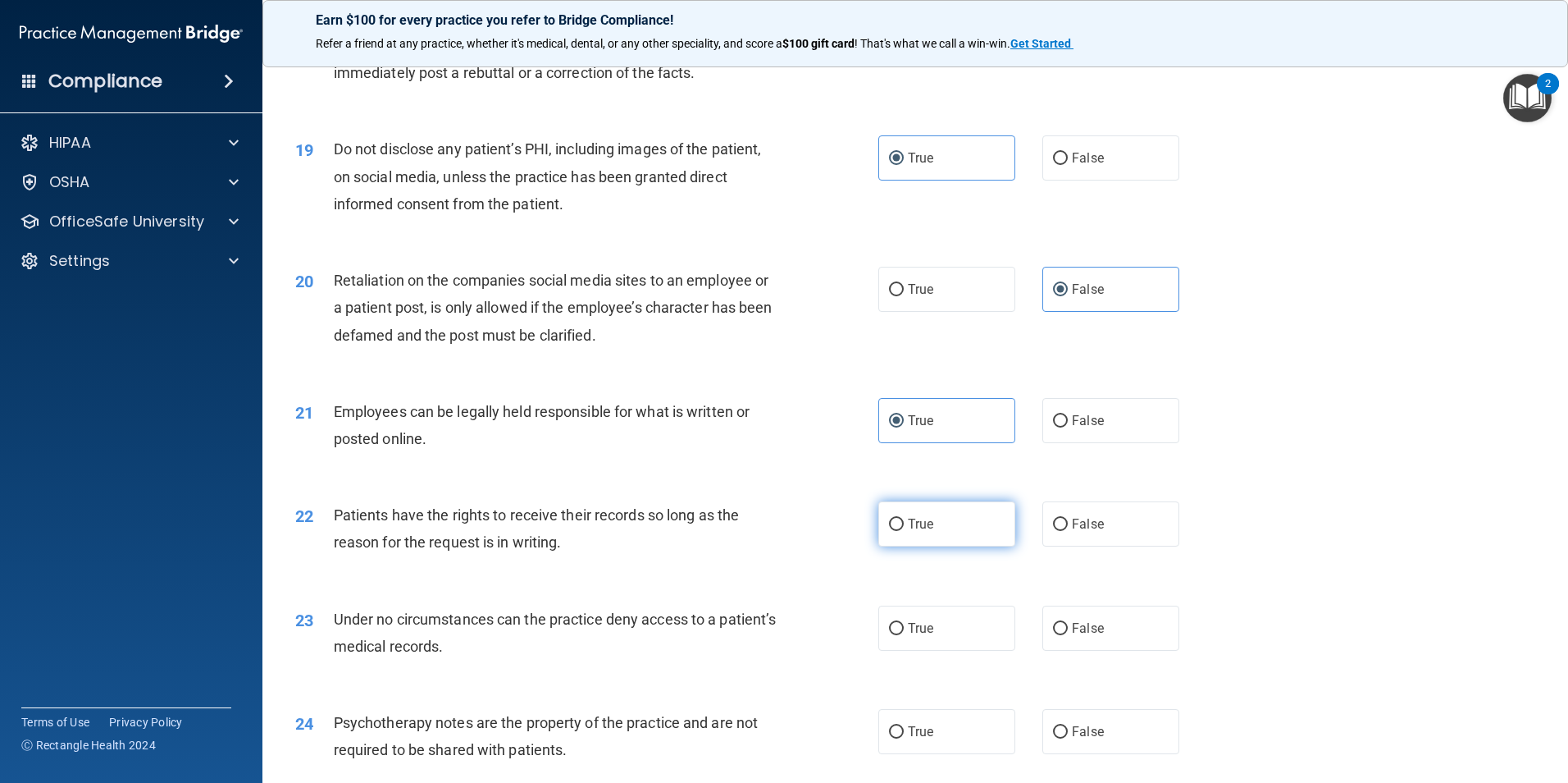
click at [912, 532] on span "True" at bounding box center [920, 523] width 25 height 16
drag, startPoint x: 912, startPoint y: 550, endPoint x: 897, endPoint y: 552, distance: 15.1
click at [897, 531] on input "True" at bounding box center [896, 524] width 15 height 12
radio input "true"
click at [889, 531] on input "True" at bounding box center [896, 524] width 15 height 12
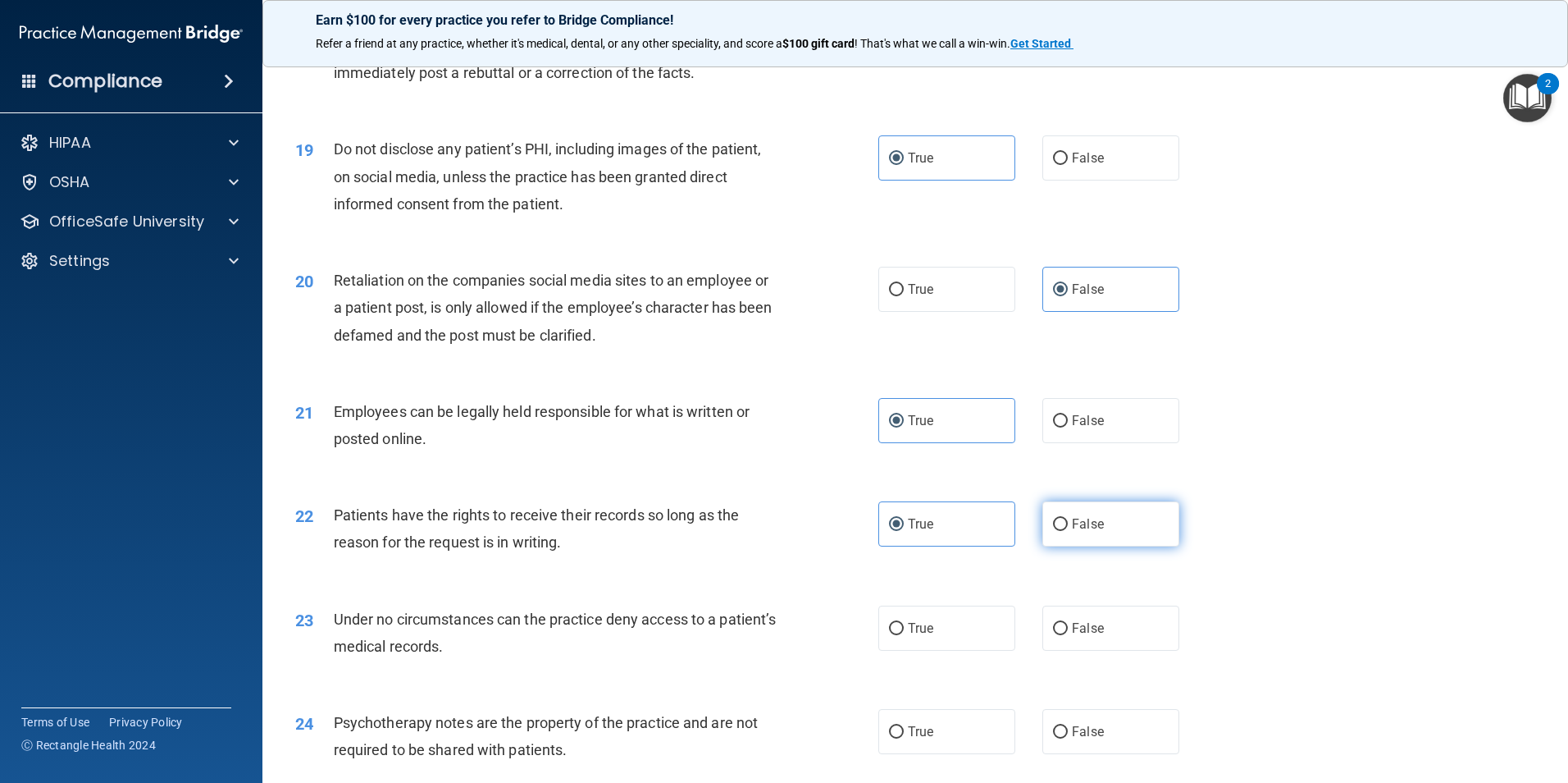
click at [1097, 547] on label "False" at bounding box center [1111, 524] width 137 height 45
click at [1068, 531] on input "False" at bounding box center [1060, 524] width 15 height 12
radio input "true"
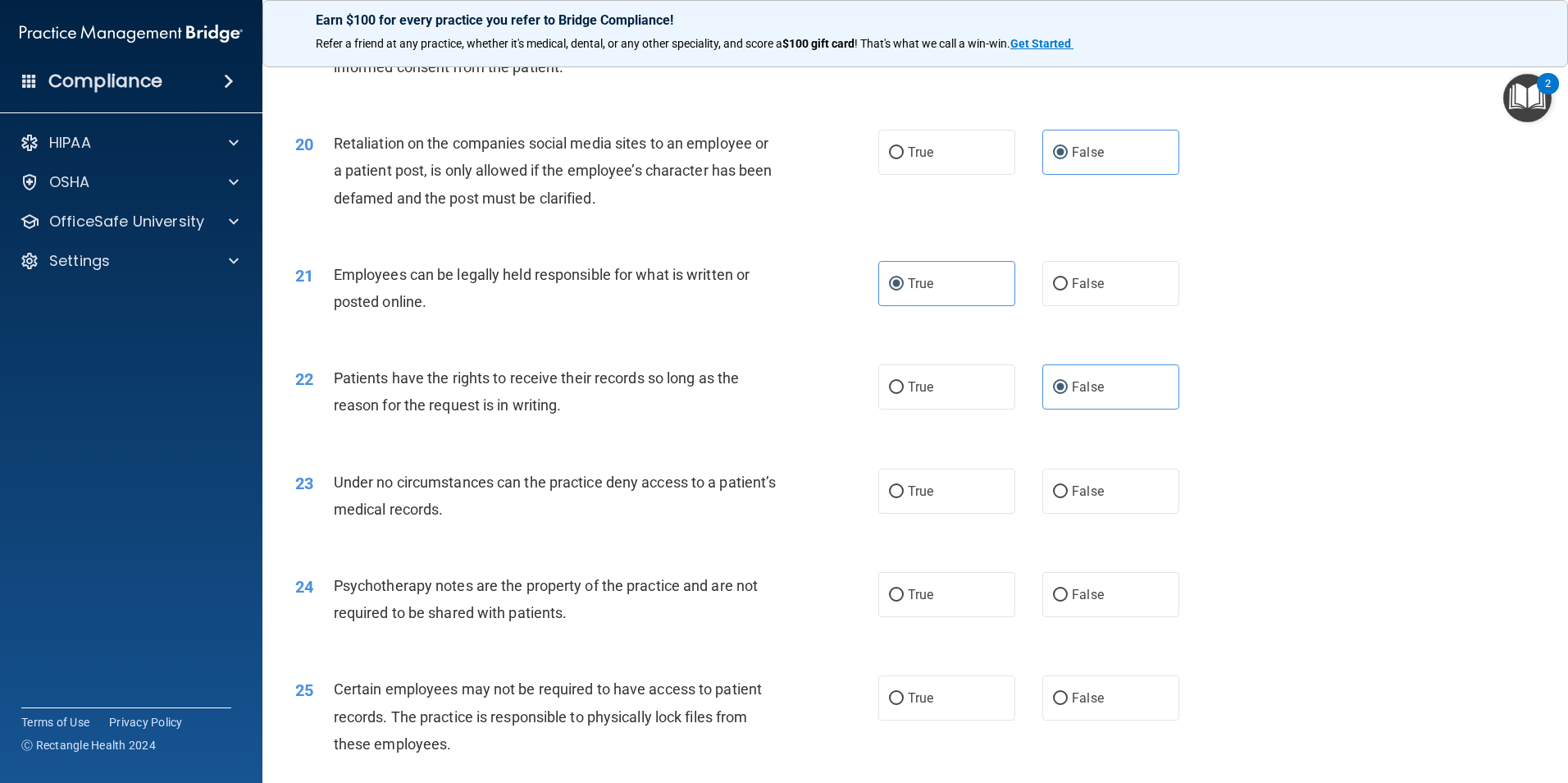
scroll to position [2543, 0]
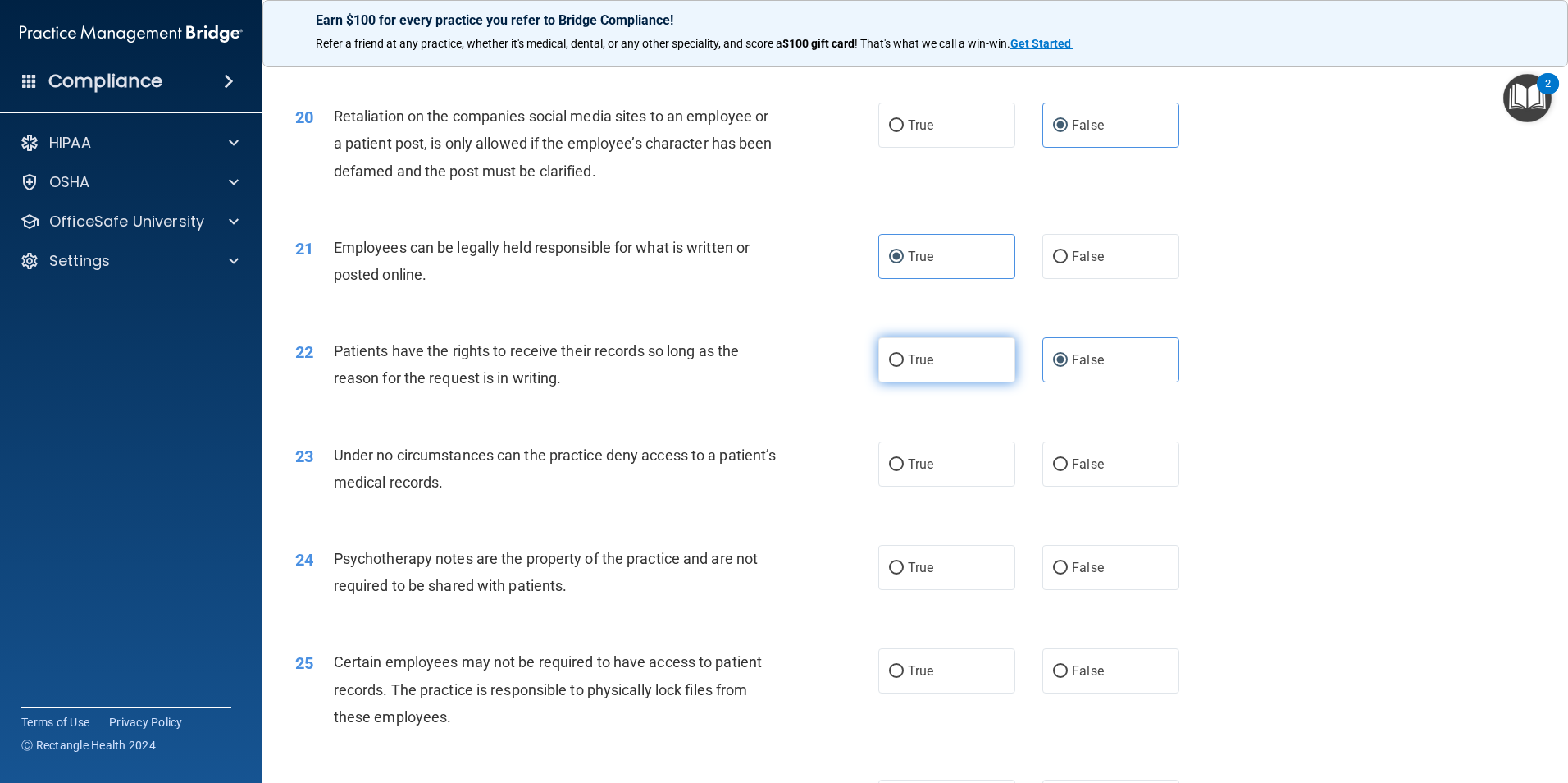
click at [965, 382] on label "True" at bounding box center [947, 360] width 137 height 45
click at [904, 367] on input "True" at bounding box center [896, 360] width 15 height 12
radio input "true"
radio input "false"
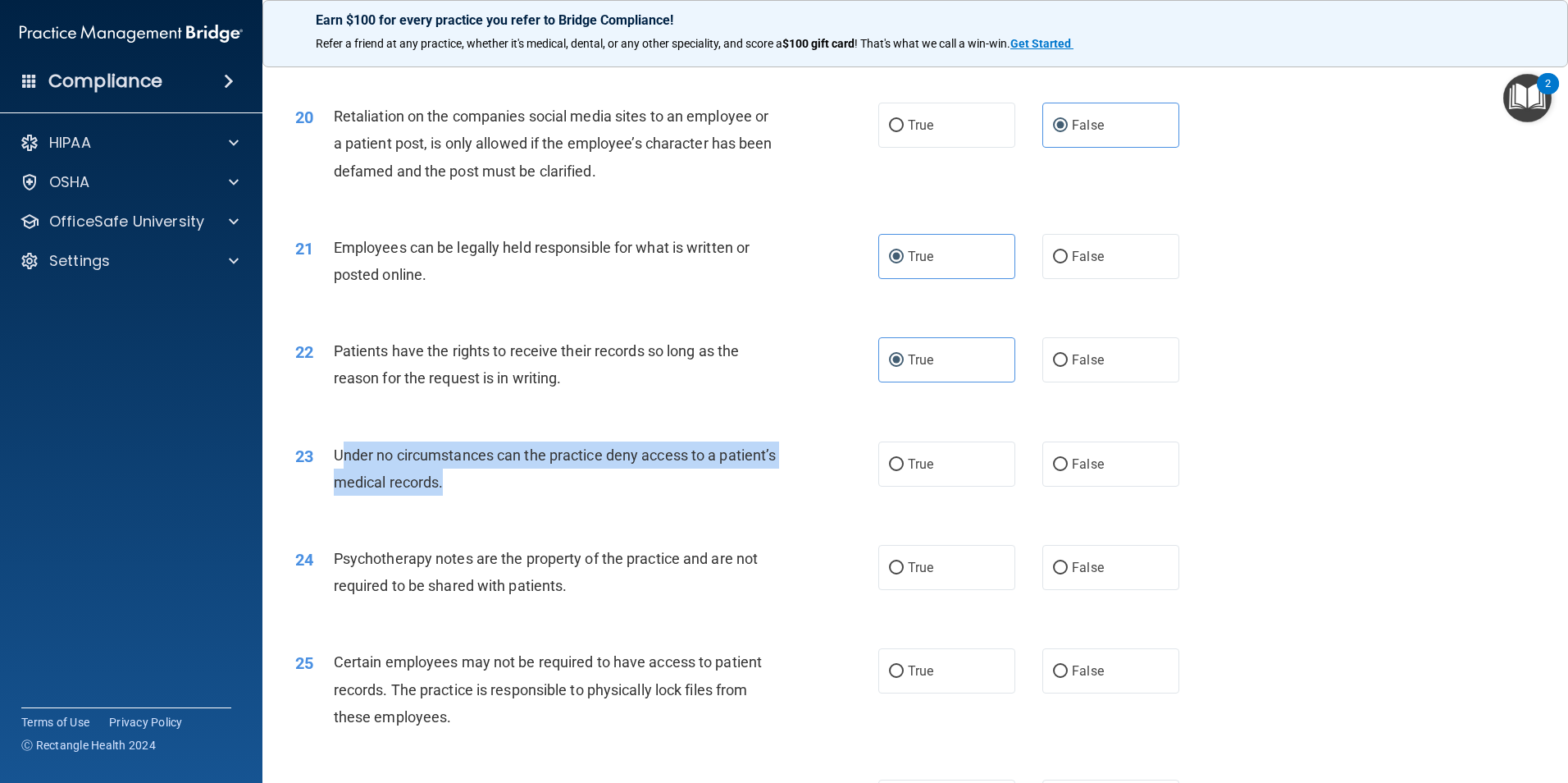
drag, startPoint x: 346, startPoint y: 476, endPoint x: 563, endPoint y: 513, distance: 220.1
click at [563, 496] on div "Under no circumstances can the practice deny access to a patient’s medical reco…" at bounding box center [562, 469] width 456 height 55
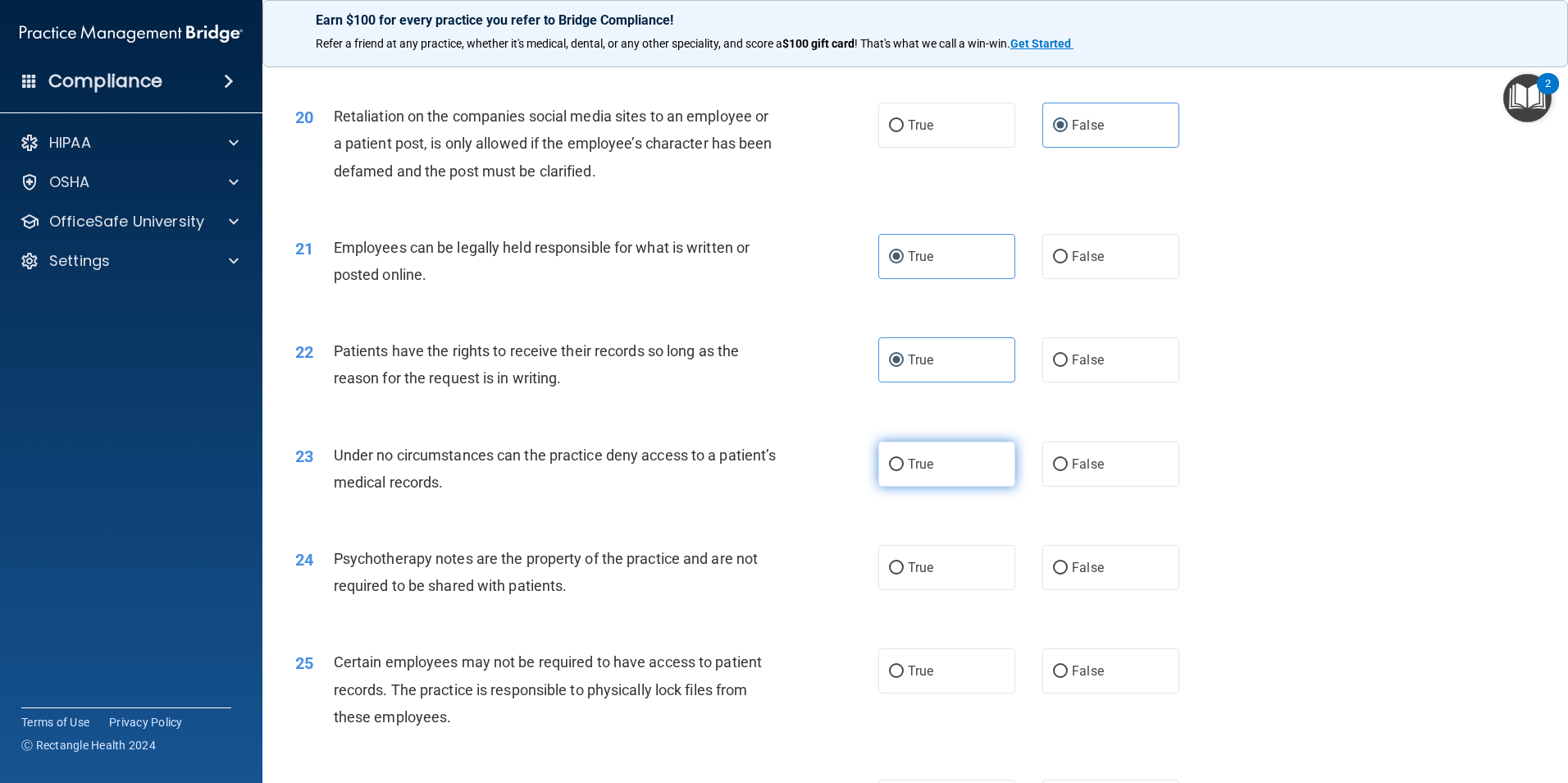
click at [976, 487] on label "True" at bounding box center [947, 464] width 137 height 45
click at [904, 471] on input "True" at bounding box center [896, 464] width 15 height 12
radio input "true"
drag, startPoint x: 952, startPoint y: 617, endPoint x: 1088, endPoint y: 607, distance: 136.4
click at [1088, 590] on div "True False" at bounding box center [1043, 567] width 329 height 45
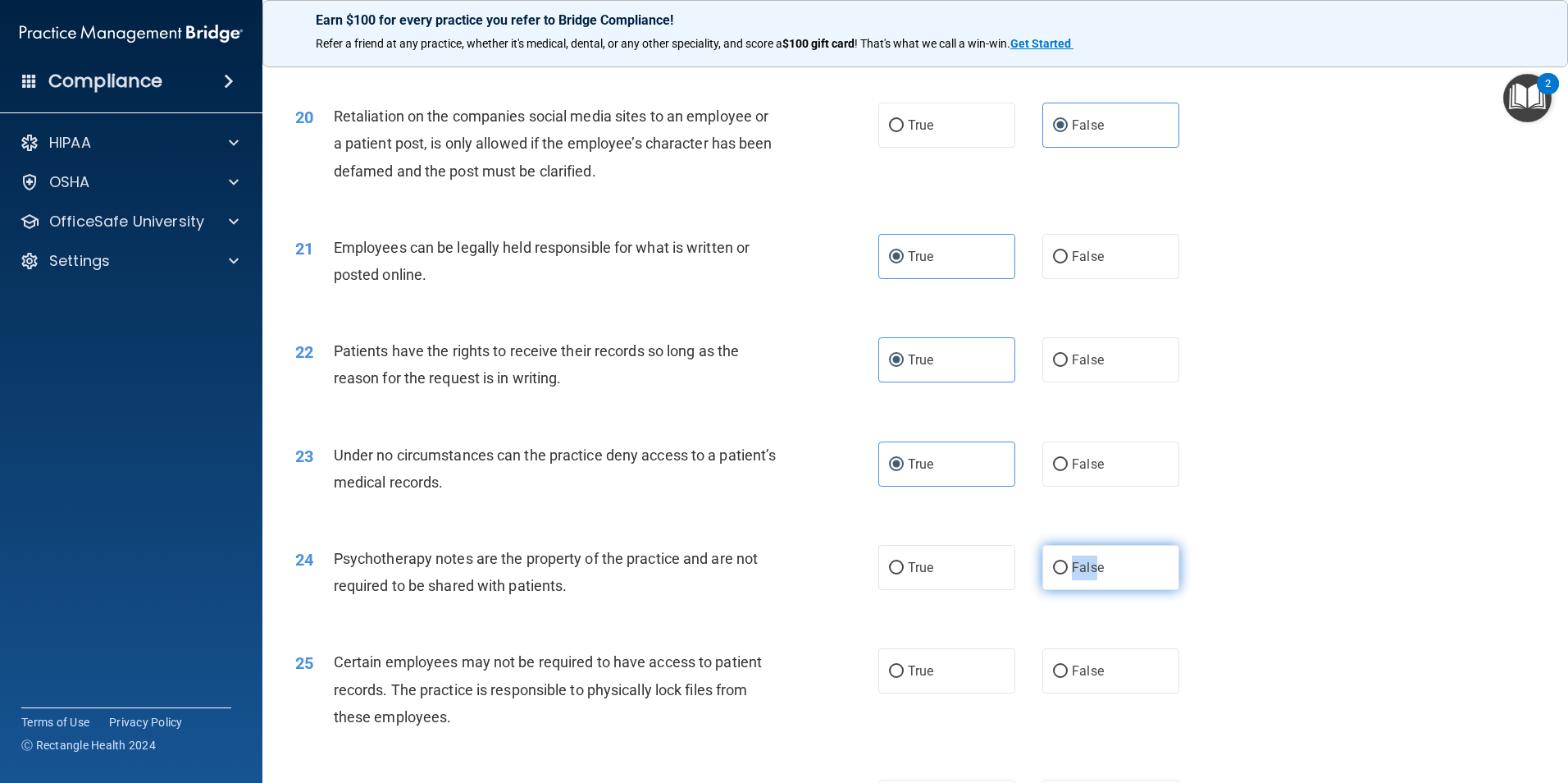
click at [1090, 590] on label "False" at bounding box center [1111, 567] width 137 height 45
click at [1068, 574] on input "False" at bounding box center [1060, 567] width 15 height 12
radio input "true"
click at [1091, 590] on label "False" at bounding box center [1111, 567] width 137 height 45
click at [1068, 574] on input "False" at bounding box center [1060, 567] width 15 height 12
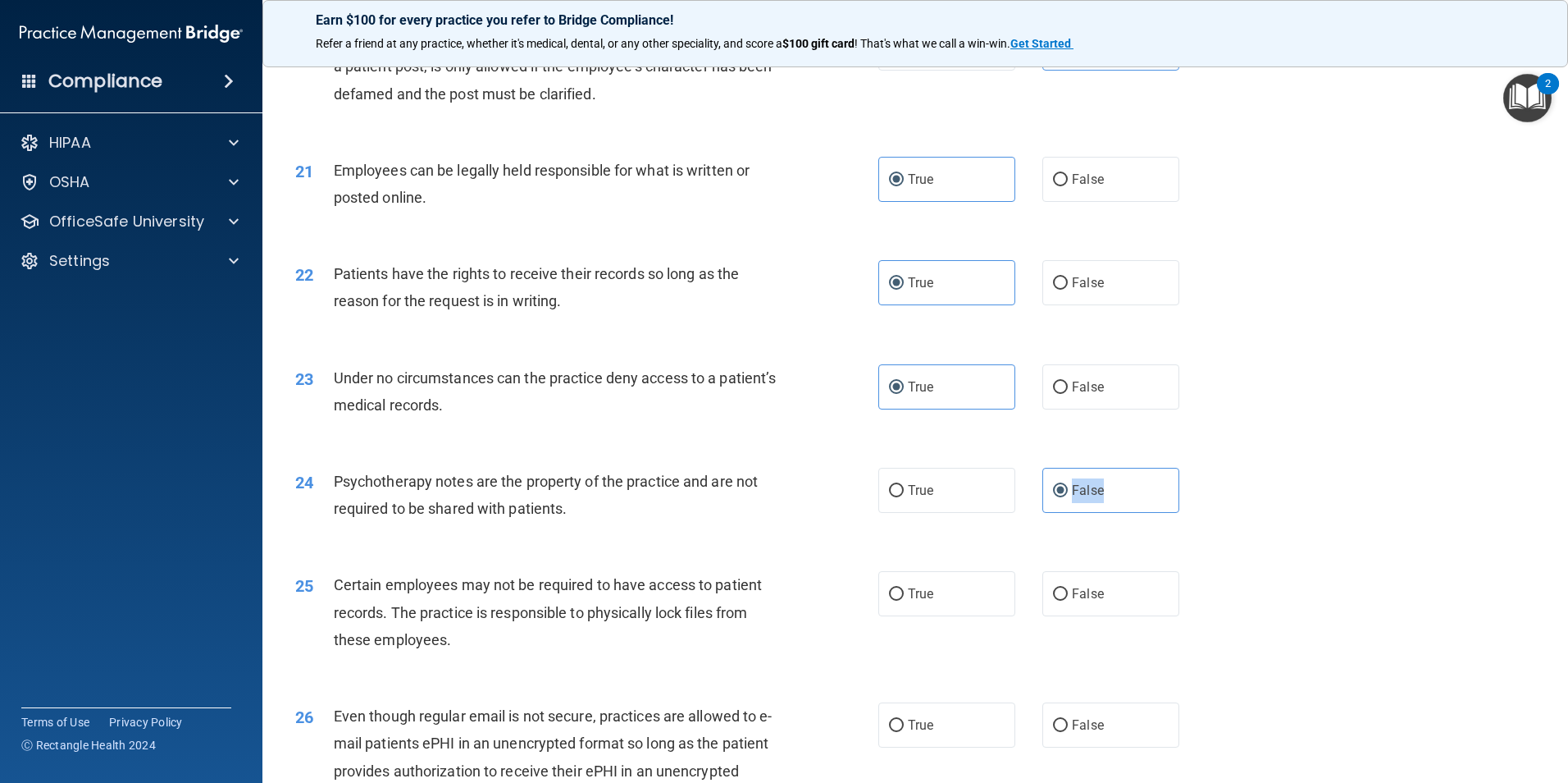
scroll to position [2708, 0]
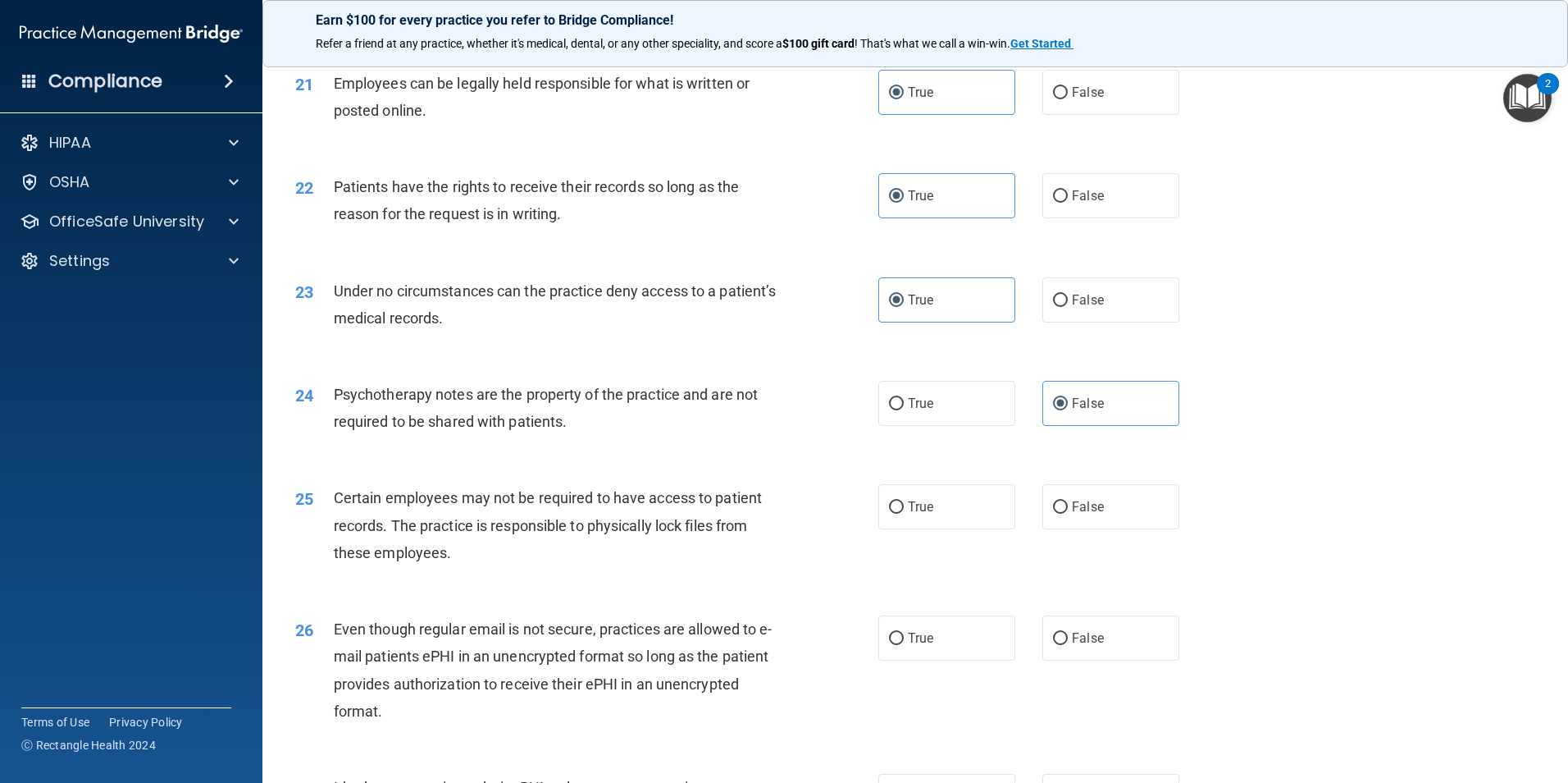
click at [463, 563] on div "Certain employees may not be required to have access to patient records. The pr…" at bounding box center [562, 524] width 456 height 82
click at [474, 557] on span "Certain employees may not be required to have access to patient records. The pr…" at bounding box center [547, 525] width 428 height 72
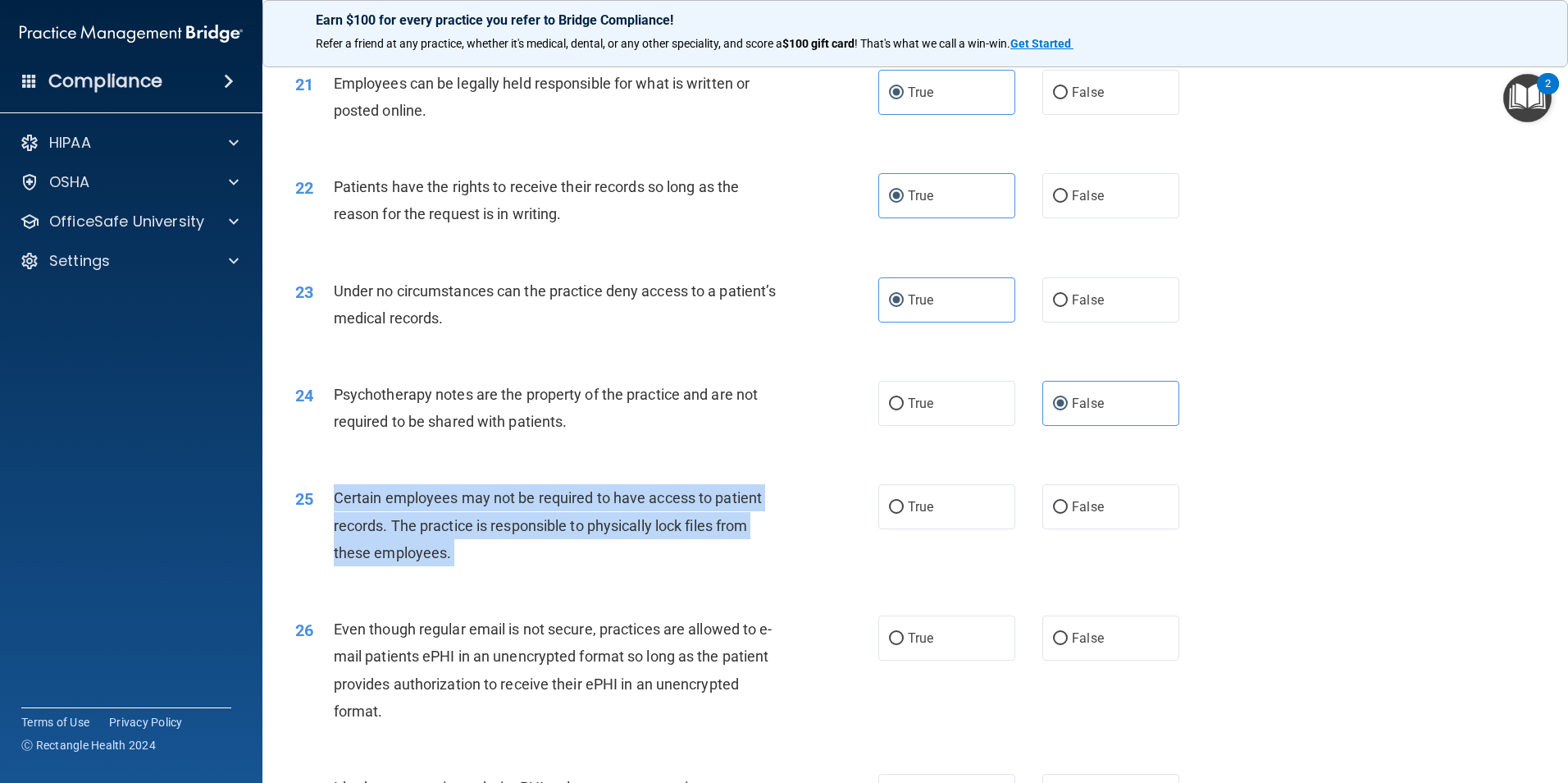
click at [474, 557] on span "Certain employees may not be required to have access to patient records. The pr…" at bounding box center [547, 525] width 428 height 72
drag, startPoint x: 474, startPoint y: 557, endPoint x: 615, endPoint y: 540, distance: 142.0
click at [615, 540] on div "Certain employees may not be required to have access to patient records. The pr…" at bounding box center [562, 524] width 456 height 82
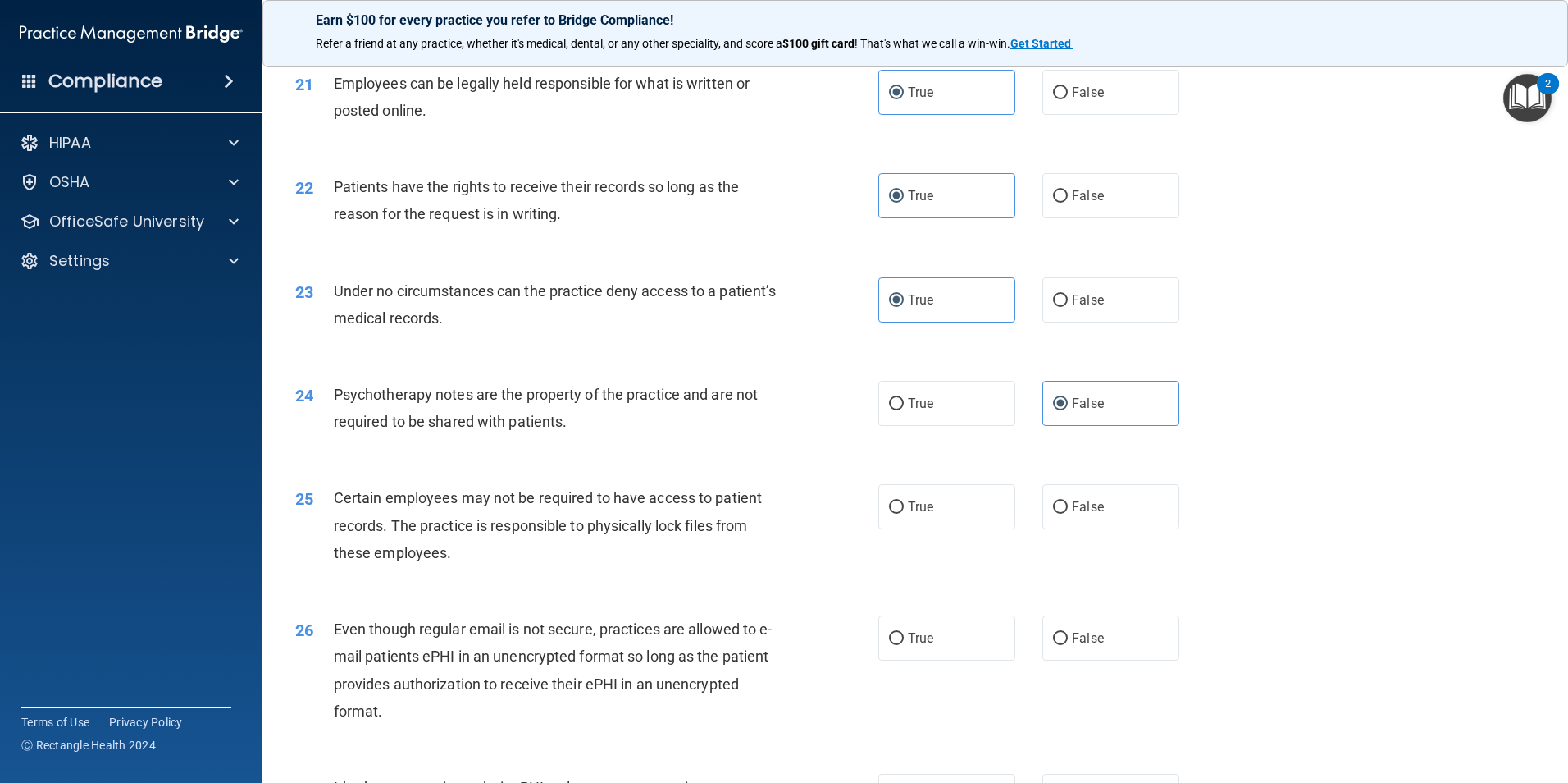
click at [618, 538] on div "Certain employees may not be required to have access to patient records. The pr…" at bounding box center [562, 524] width 456 height 82
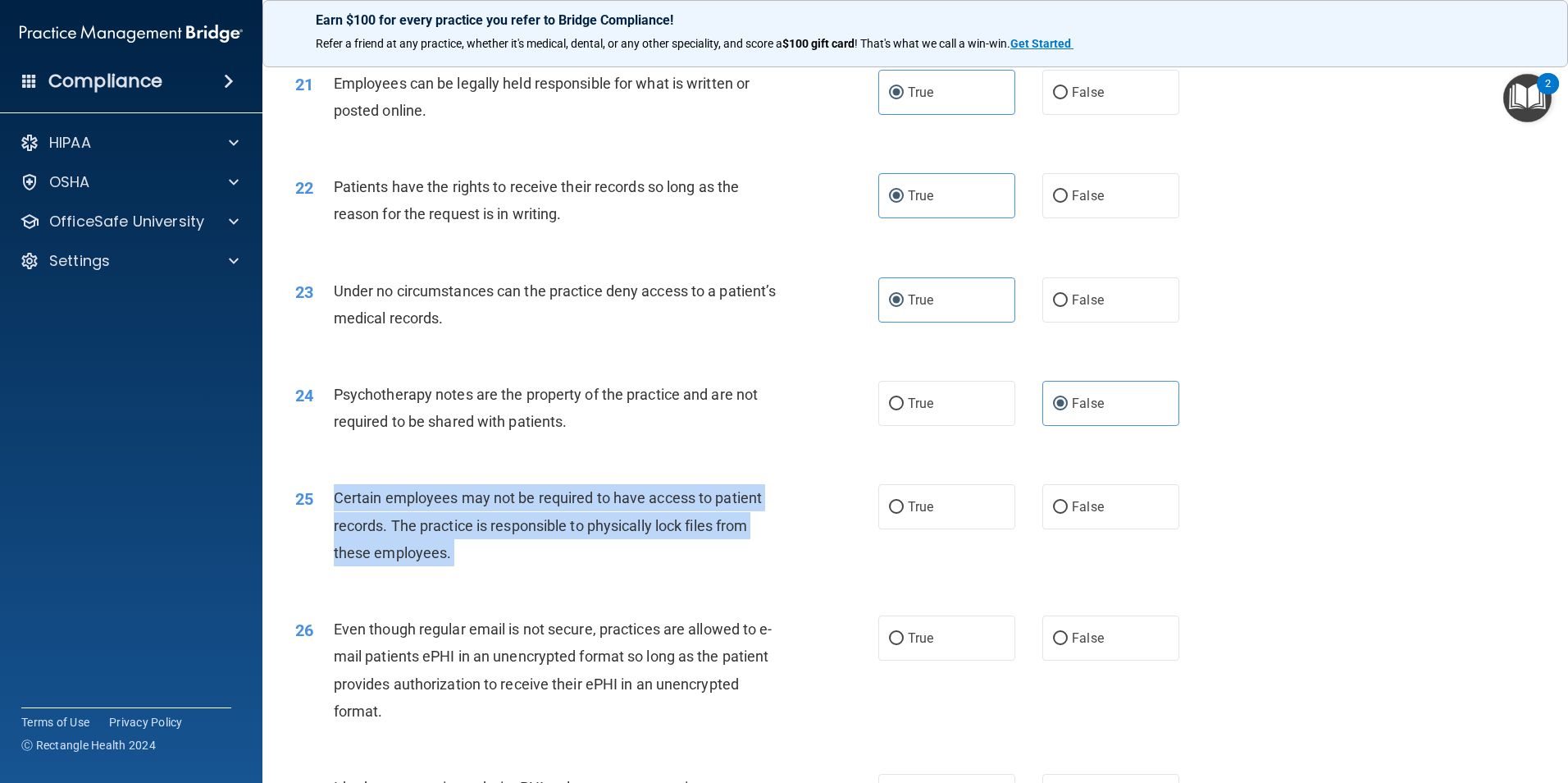
click at [618, 538] on div "Certain employees may not be required to have access to patient records. The pr…" at bounding box center [562, 524] width 456 height 82
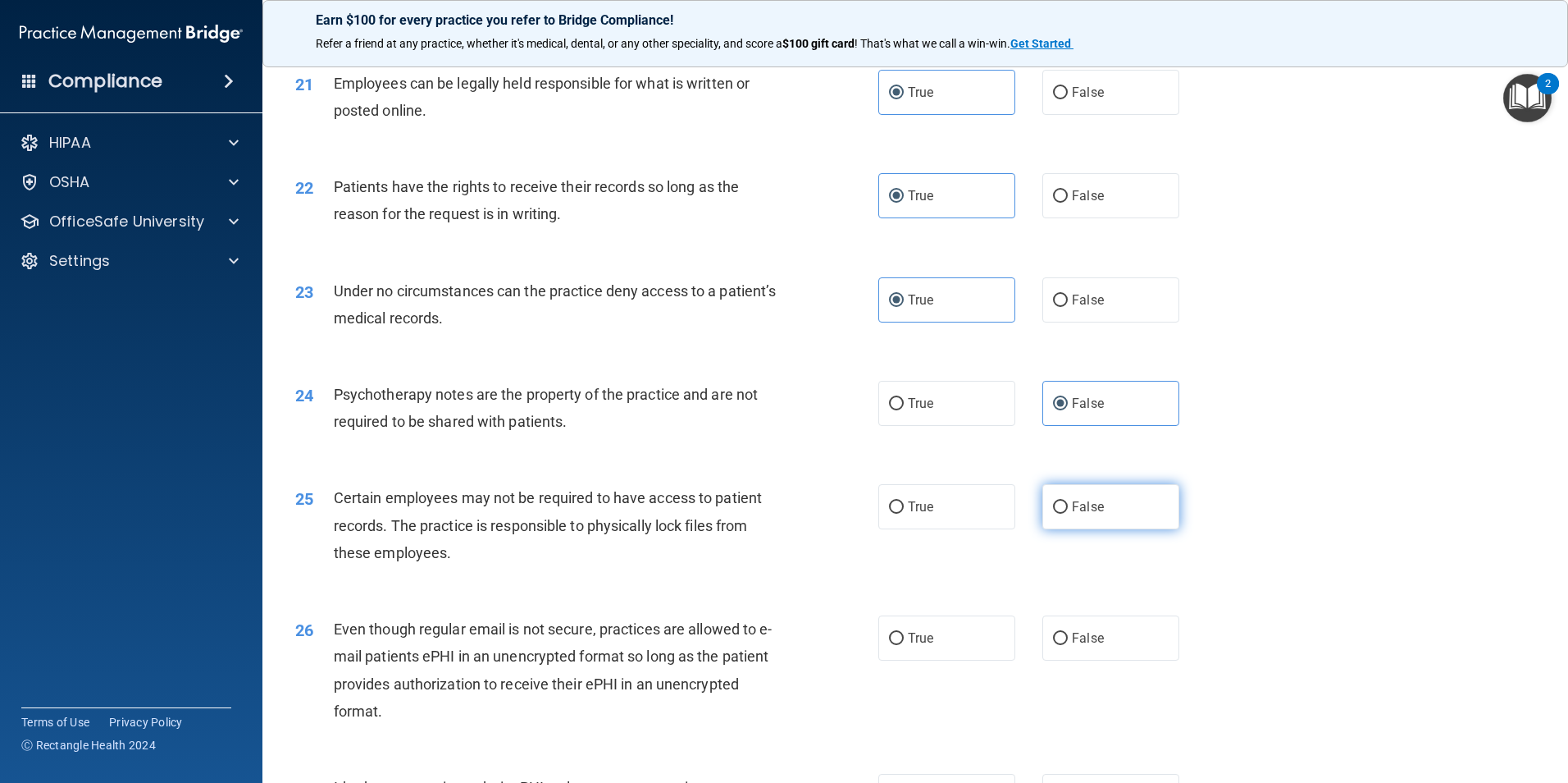
click at [1061, 529] on label "False" at bounding box center [1111, 506] width 137 height 45
click at [1061, 514] on input "False" at bounding box center [1060, 507] width 15 height 12
radio input "true"
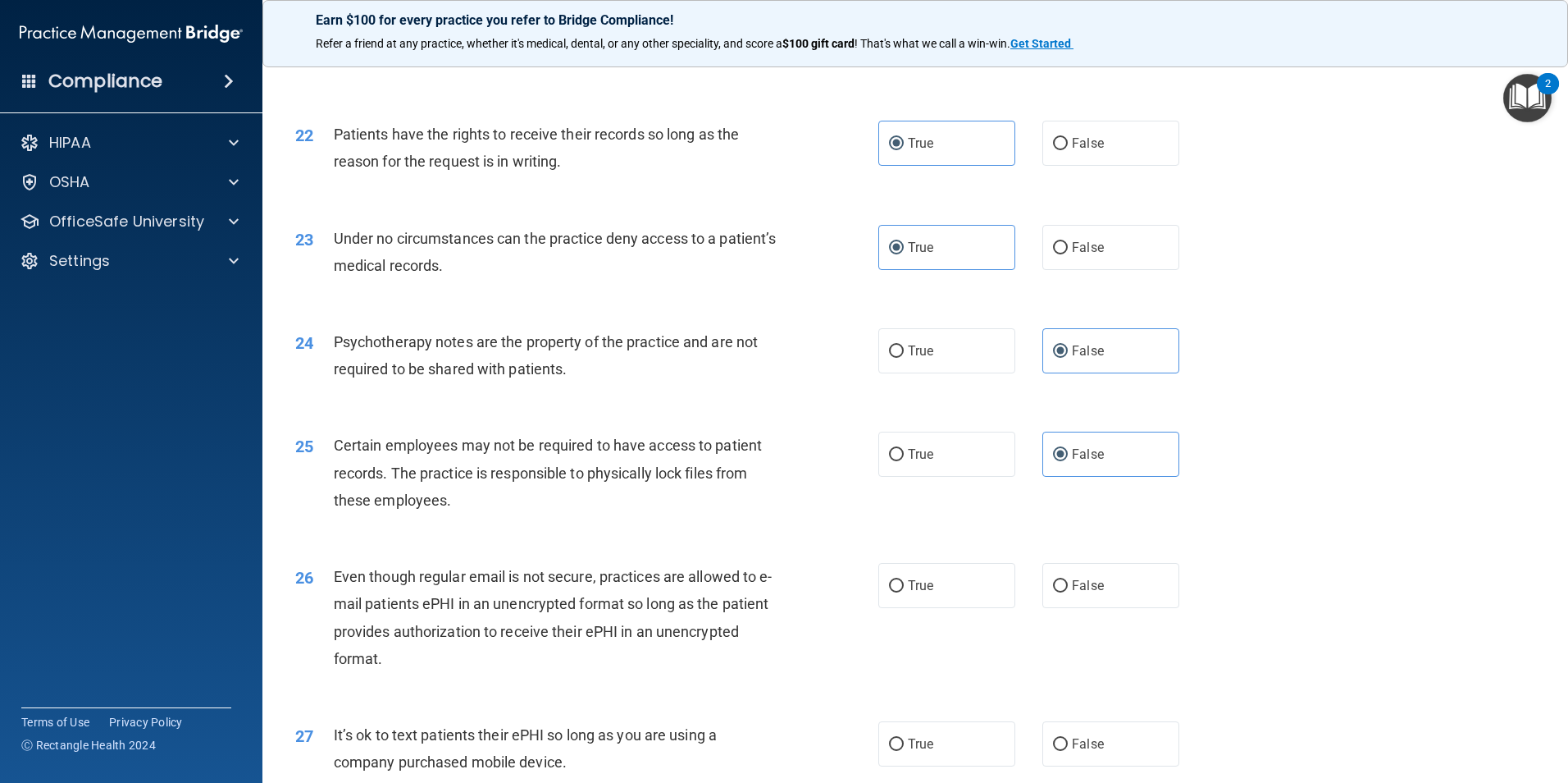
scroll to position [2789, 0]
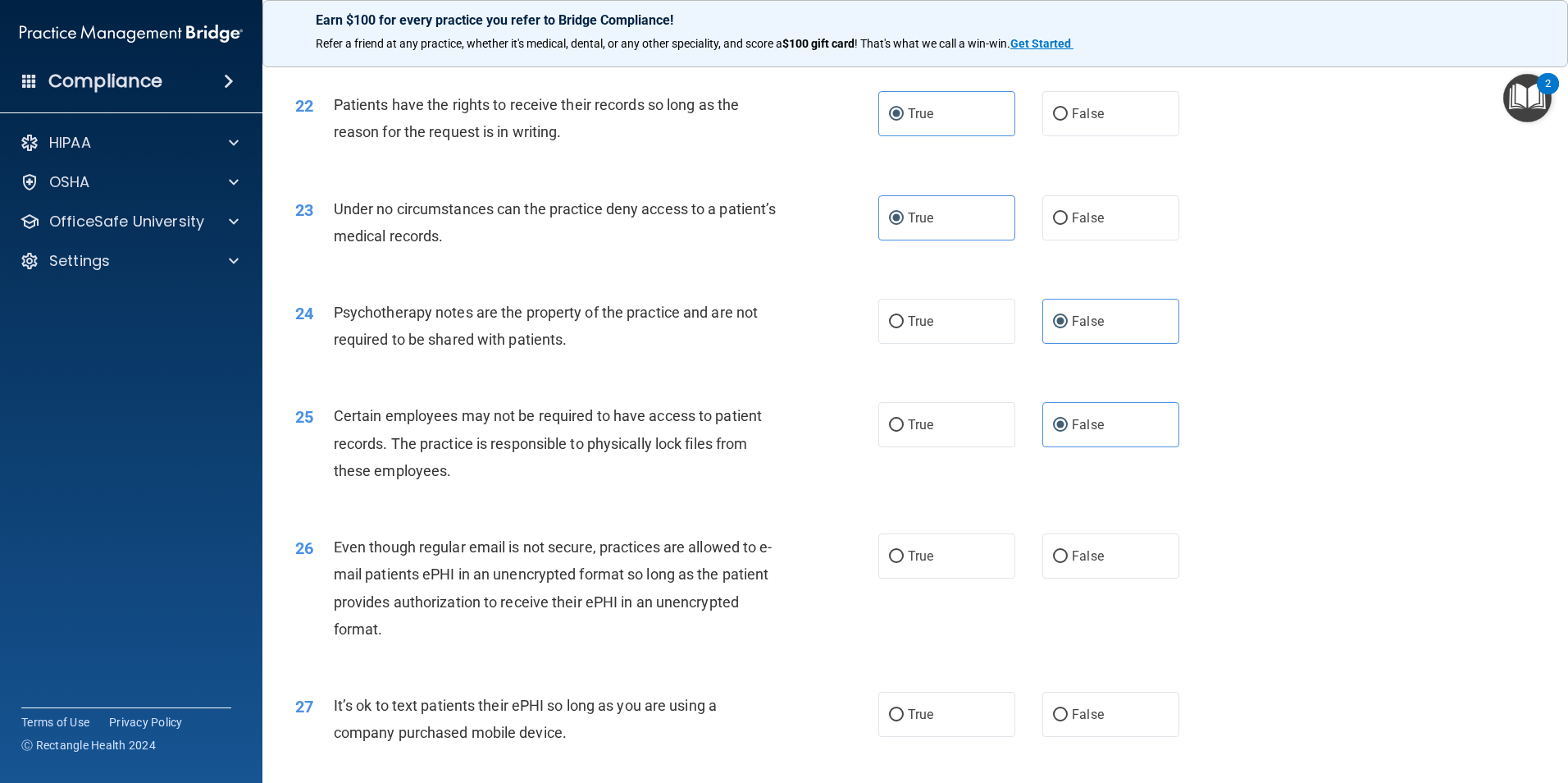
click at [930, 559] on div "26 Even though regular email is not secure, practices are allowed to e-mail pat…" at bounding box center [915, 592] width 1264 height 158
click at [927, 571] on label "True" at bounding box center [947, 556] width 137 height 45
click at [904, 563] on input "True" at bounding box center [896, 556] width 15 height 12
radio input "true"
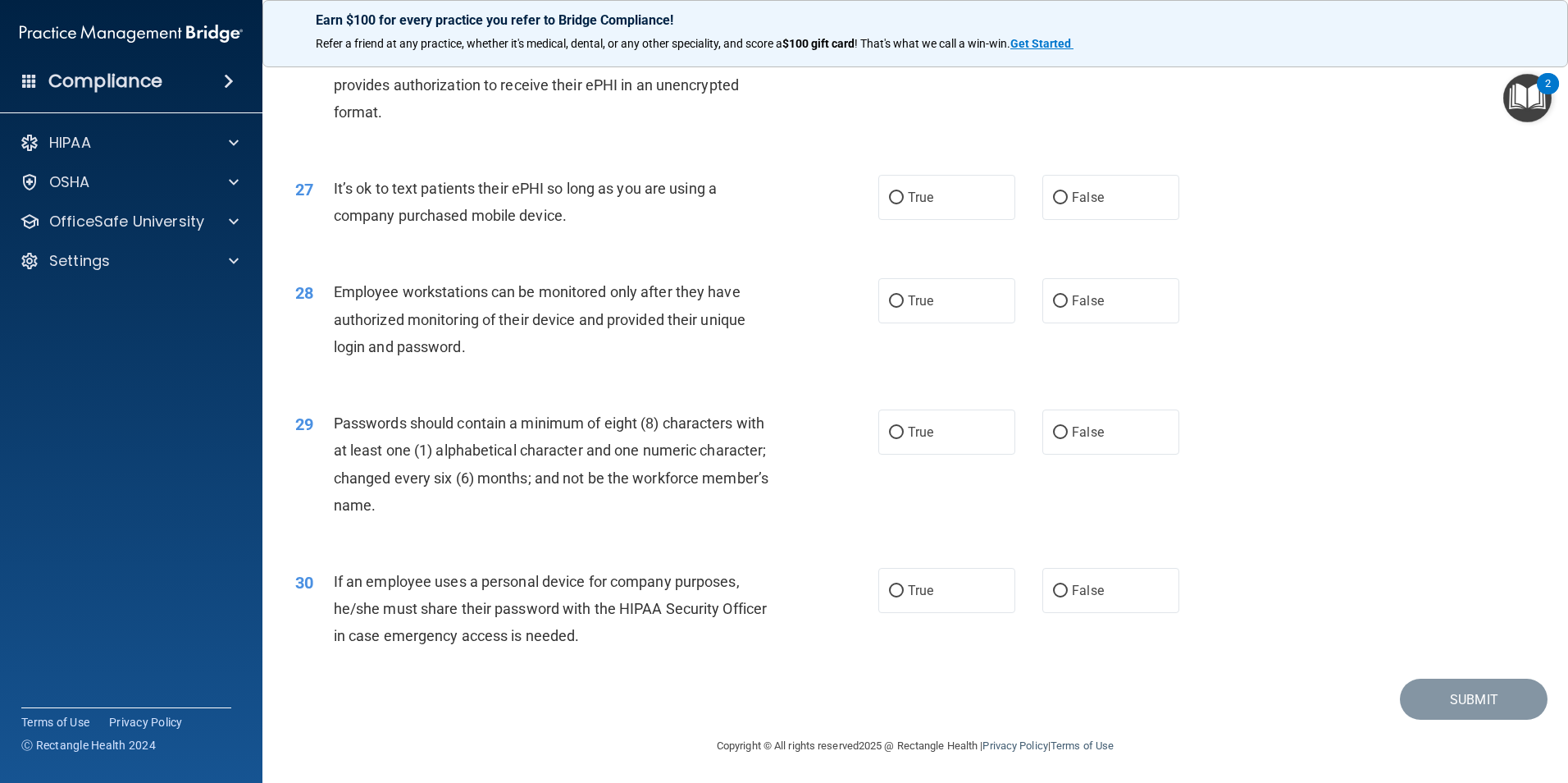
scroll to position [3336, 0]
click at [946, 196] on label "True" at bounding box center [947, 195] width 137 height 45
click at [904, 196] on input "True" at bounding box center [896, 195] width 15 height 12
radio input "true"
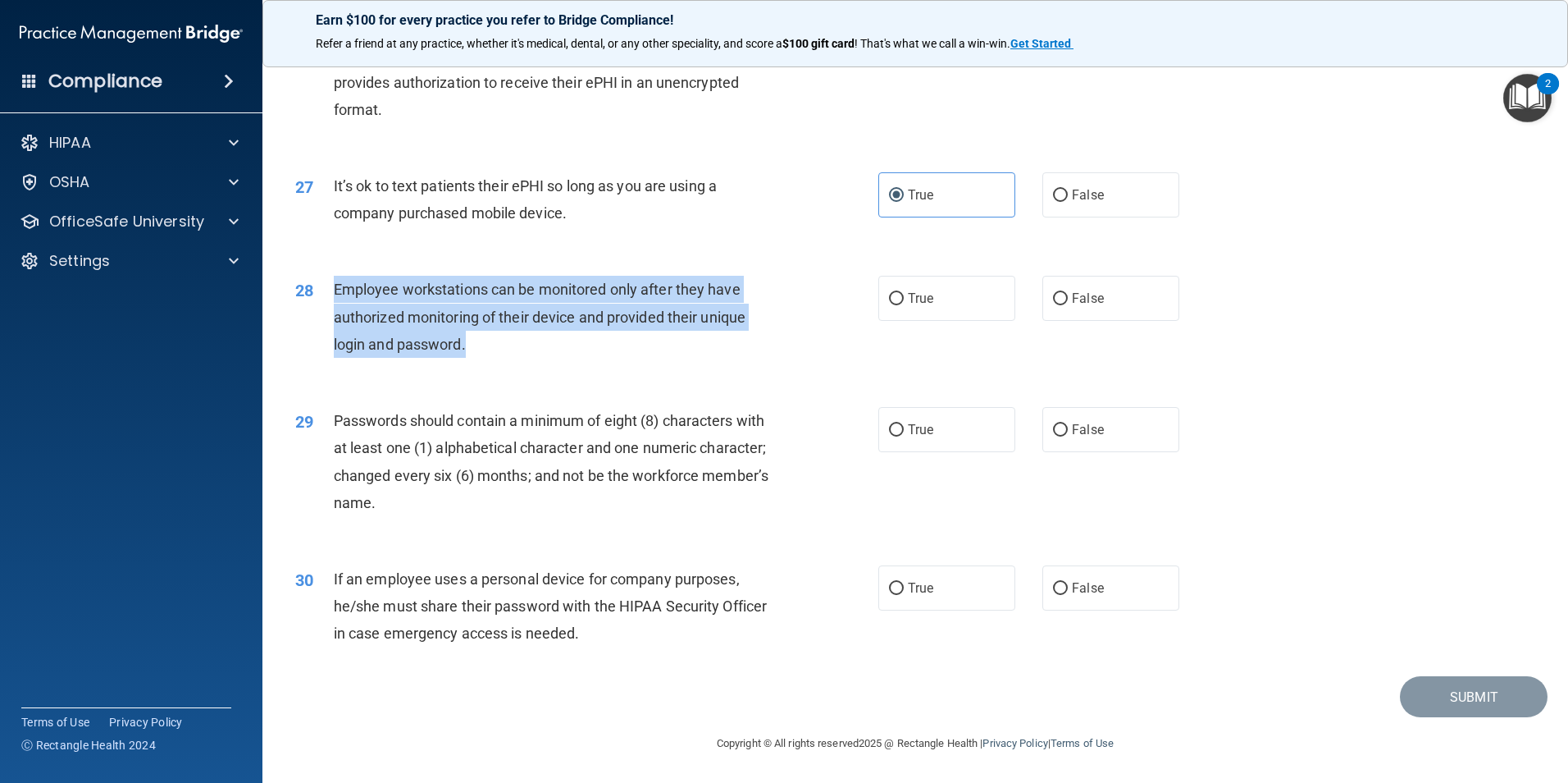
drag, startPoint x: 327, startPoint y: 281, endPoint x: 596, endPoint y: 357, distance: 279.5
click at [596, 357] on div "28 Employee workstations can be monitored only after they have authorized monit…" at bounding box center [587, 321] width 632 height 90
drag, startPoint x: 596, startPoint y: 357, endPoint x: 605, endPoint y: 357, distance: 9.0
click at [596, 357] on div "Employee workstations can be monitored only after they have authorized monitori…" at bounding box center [562, 316] width 456 height 82
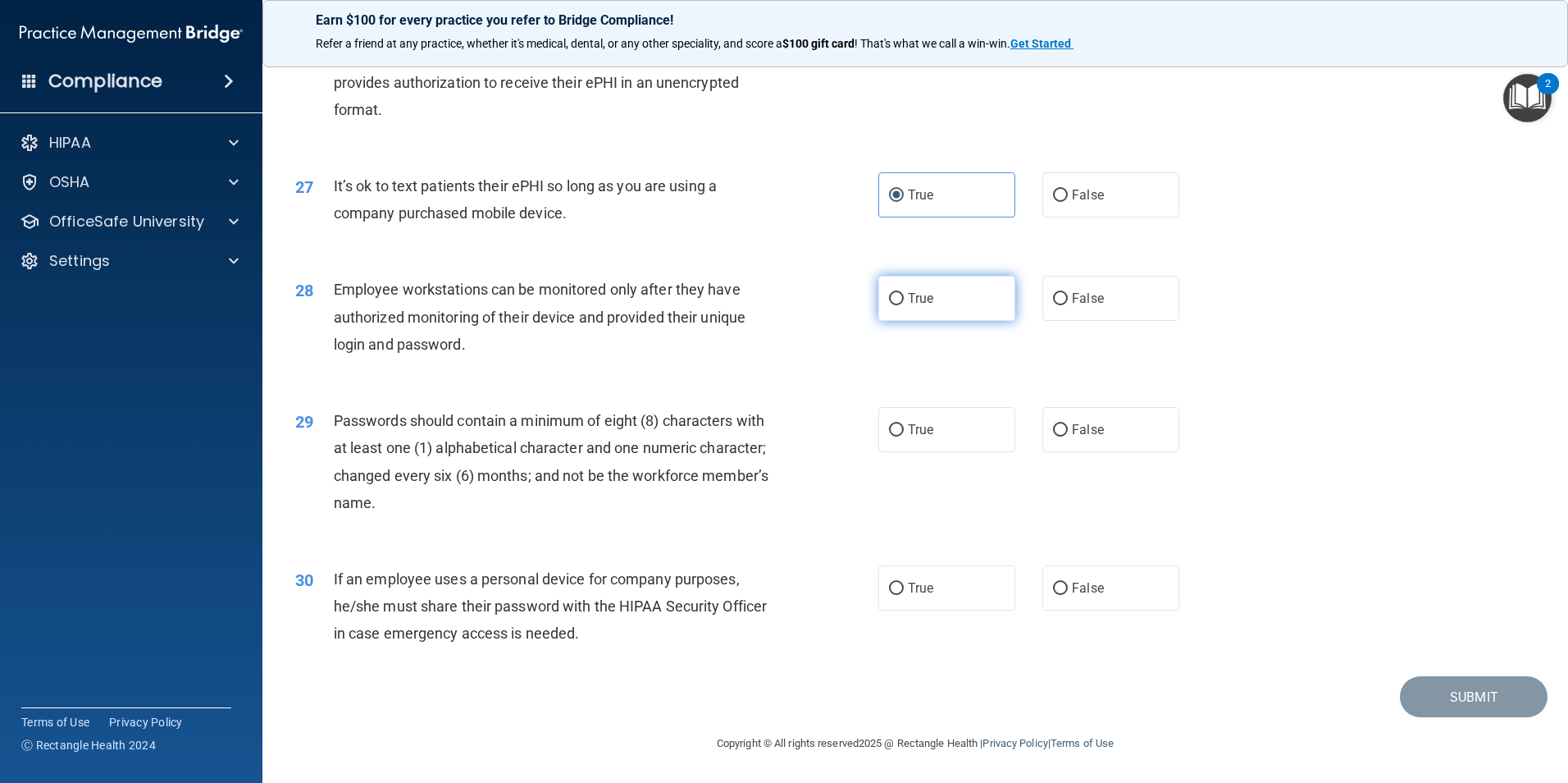
click at [943, 312] on label "True" at bounding box center [947, 298] width 137 height 45
click at [904, 305] on input "True" at bounding box center [896, 298] width 15 height 12
radio input "true"
click at [965, 437] on label "True" at bounding box center [947, 429] width 137 height 45
click at [904, 437] on input "True" at bounding box center [896, 430] width 15 height 12
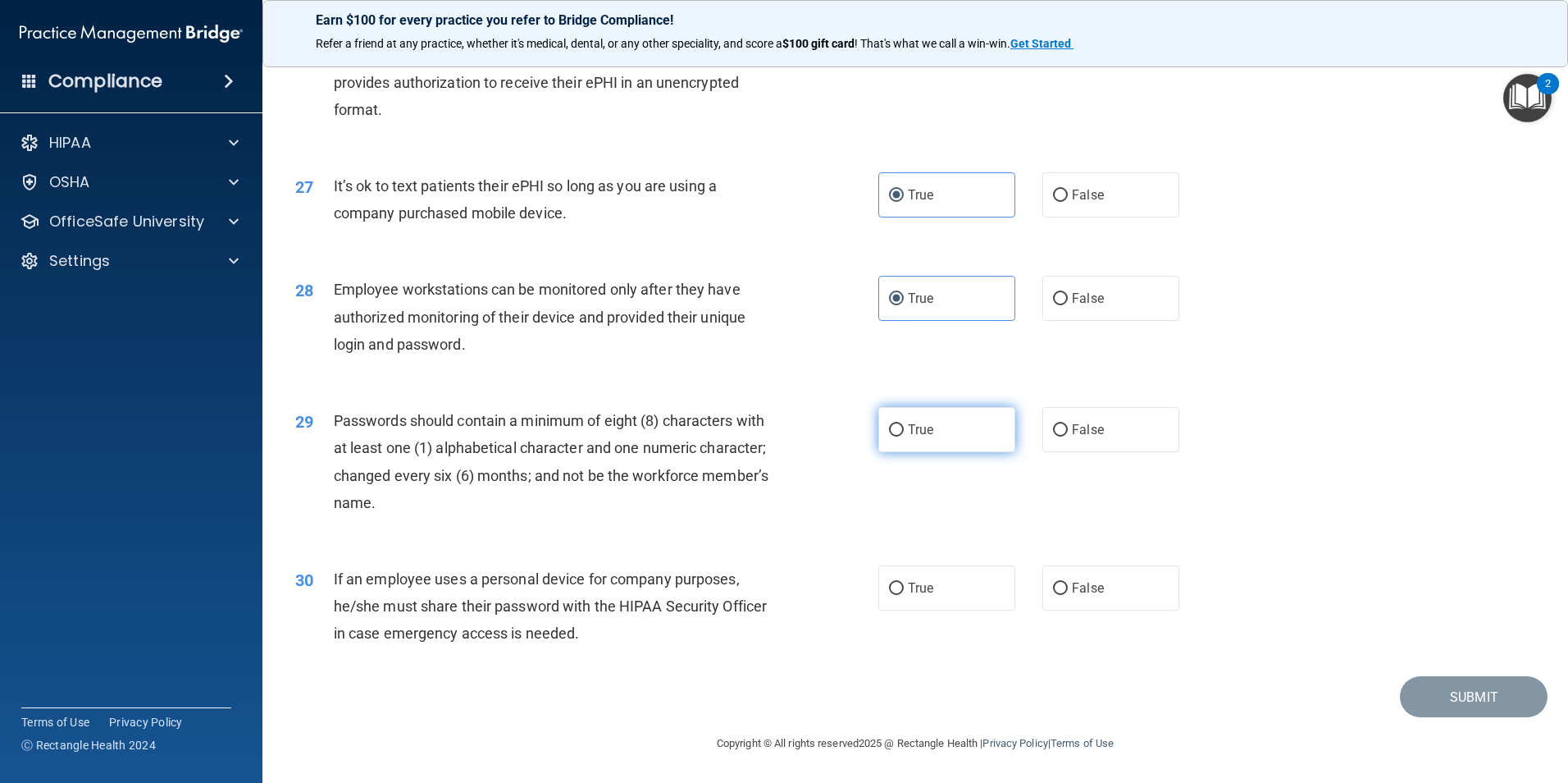
radio input "true"
click at [1042, 591] on label "False" at bounding box center [1111, 588] width 137 height 45
click at [1053, 591] on input "False" at bounding box center [1060, 588] width 15 height 12
radio input "true"
click at [1408, 737] on footer "Copyright © All rights reserved 2025 @ Rectangle Health | Privacy Policy | Term…" at bounding box center [915, 742] width 1240 height 49
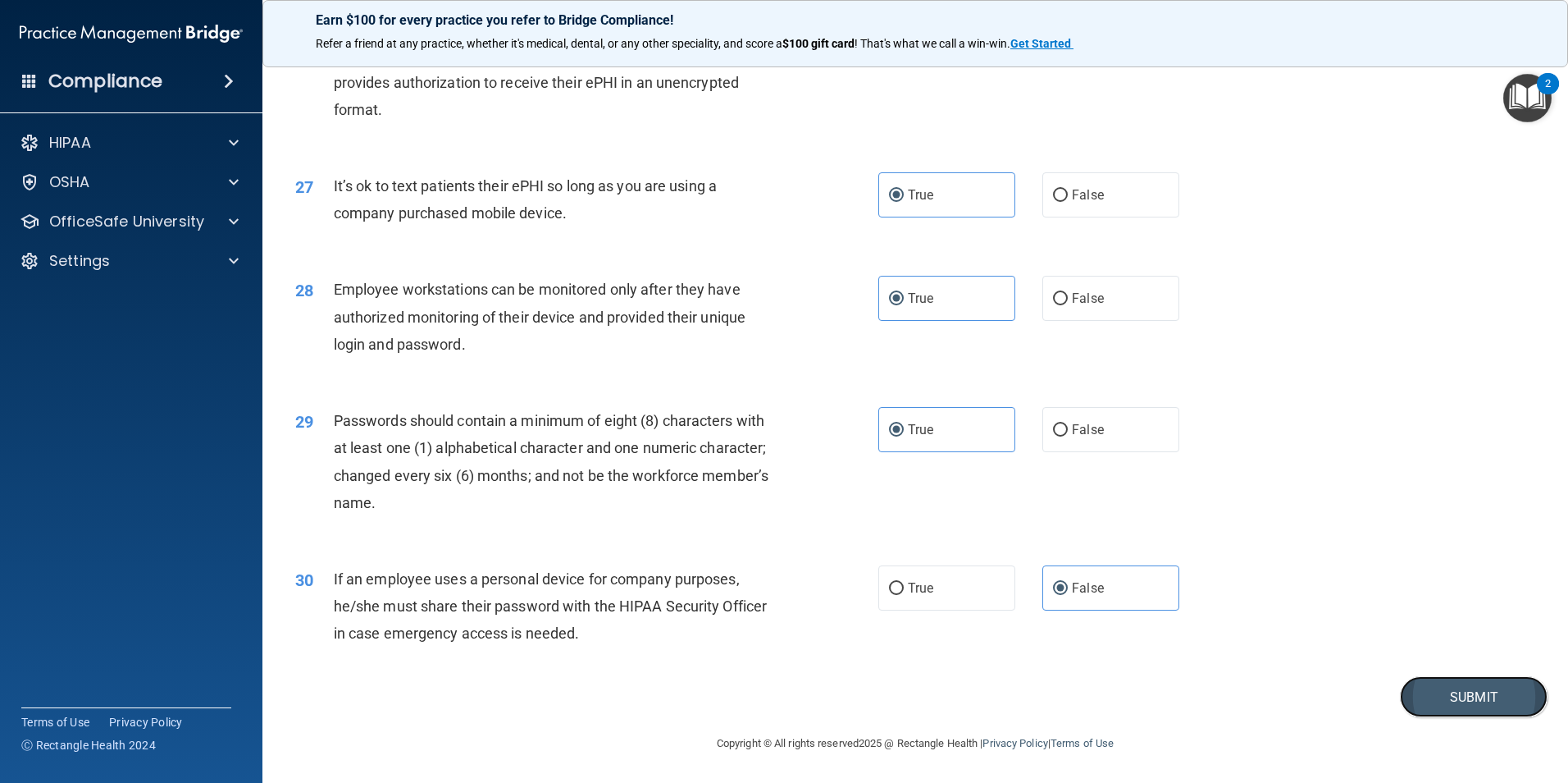
click at [1417, 713] on button "Submit" at bounding box center [1473, 696] width 148 height 41
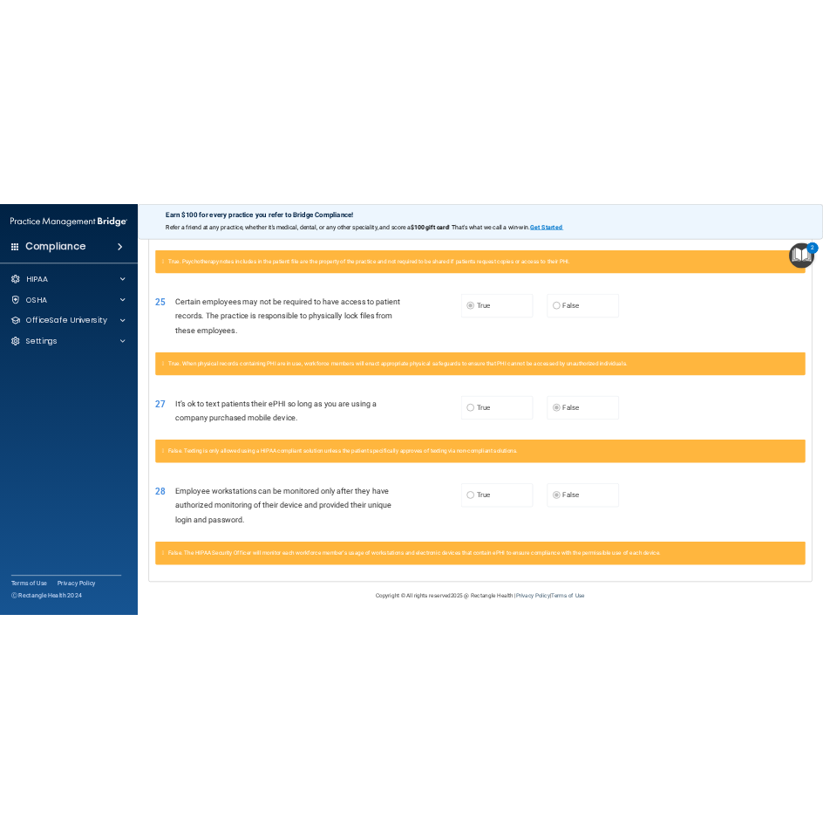
scroll to position [1490, 0]
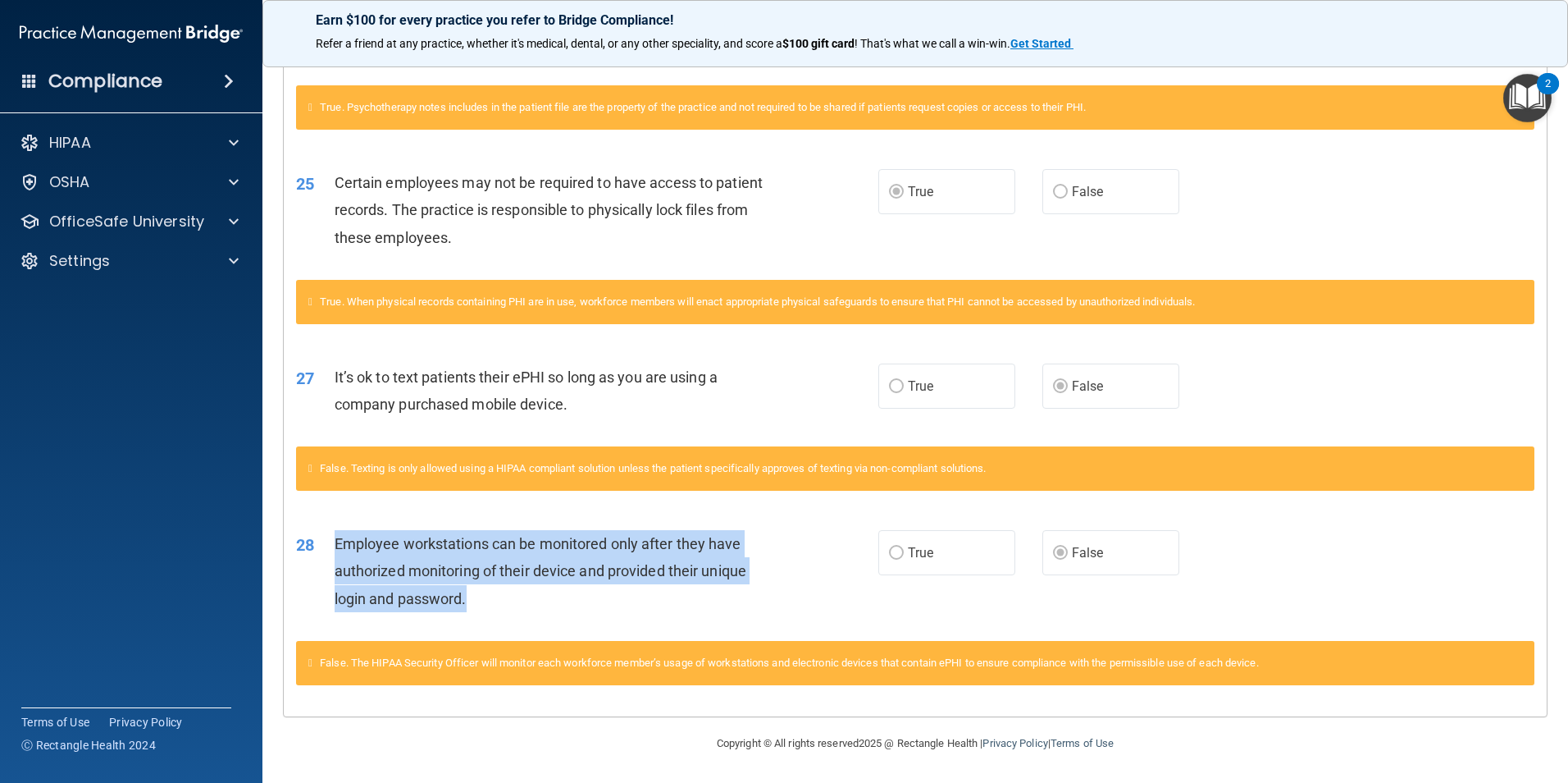
drag, startPoint x: 338, startPoint y: 543, endPoint x: 512, endPoint y: 590, distance: 180.2
click at [512, 590] on div "Employee workstations can be monitored only after they have authorized monitori…" at bounding box center [562, 570] width 455 height 82
click at [515, 587] on div "Employee workstations can be monitored only after they have authorized monitori…" at bounding box center [562, 570] width 455 height 82
drag, startPoint x: 336, startPoint y: 540, endPoint x: 525, endPoint y: 595, distance: 196.8
click at [525, 595] on div "Employee workstations can be monitored only after they have authorized monitori…" at bounding box center [562, 570] width 455 height 82
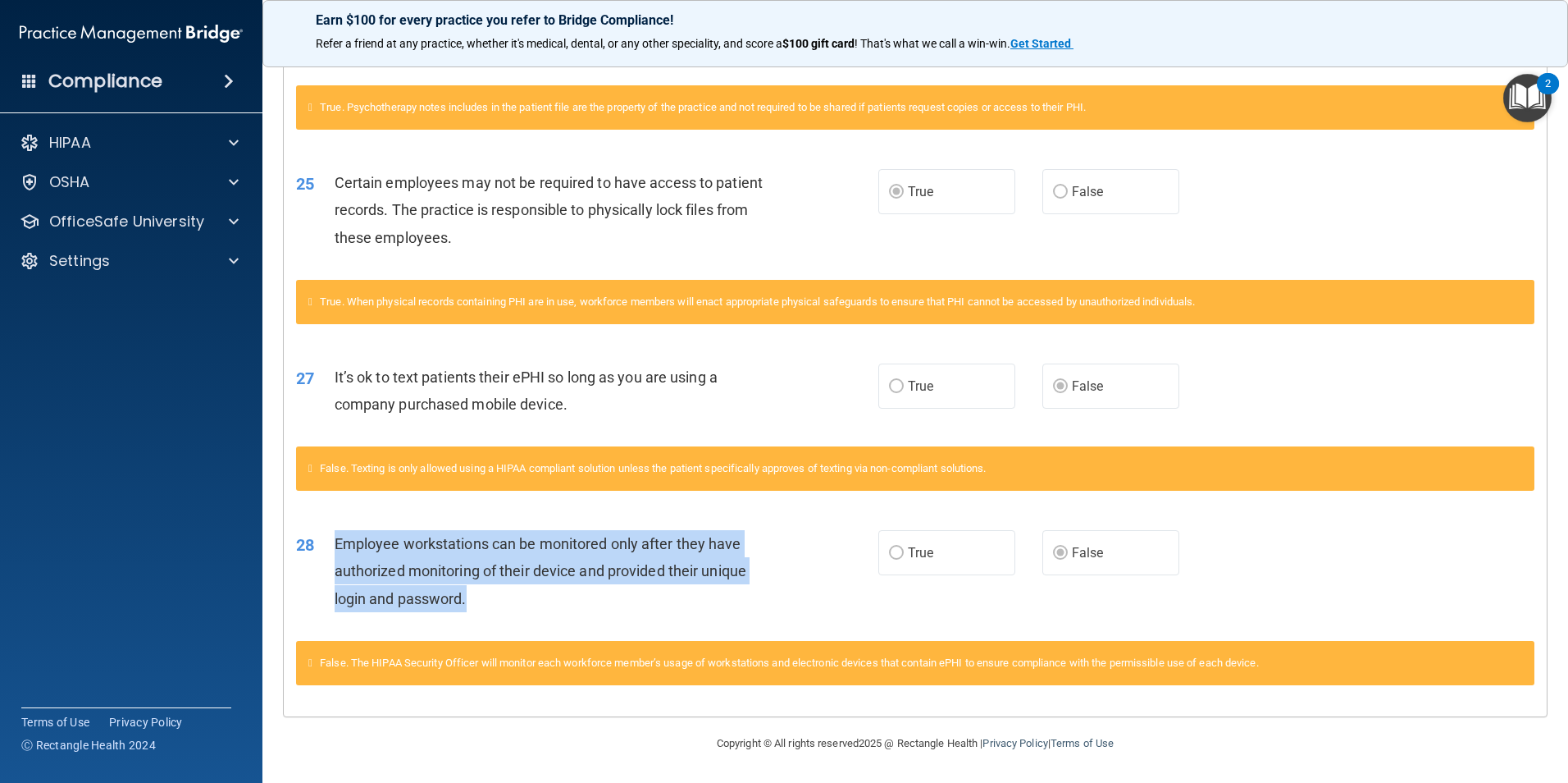
click at [525, 595] on div "Employee workstations can be monitored only after they have authorized monitori…" at bounding box center [562, 570] width 455 height 82
drag, startPoint x: 337, startPoint y: 536, endPoint x: 547, endPoint y: 616, distance: 224.7
click at [547, 616] on div "28 Employee workstations can be monitored only after they have authorized monit…" at bounding box center [587, 575] width 631 height 90
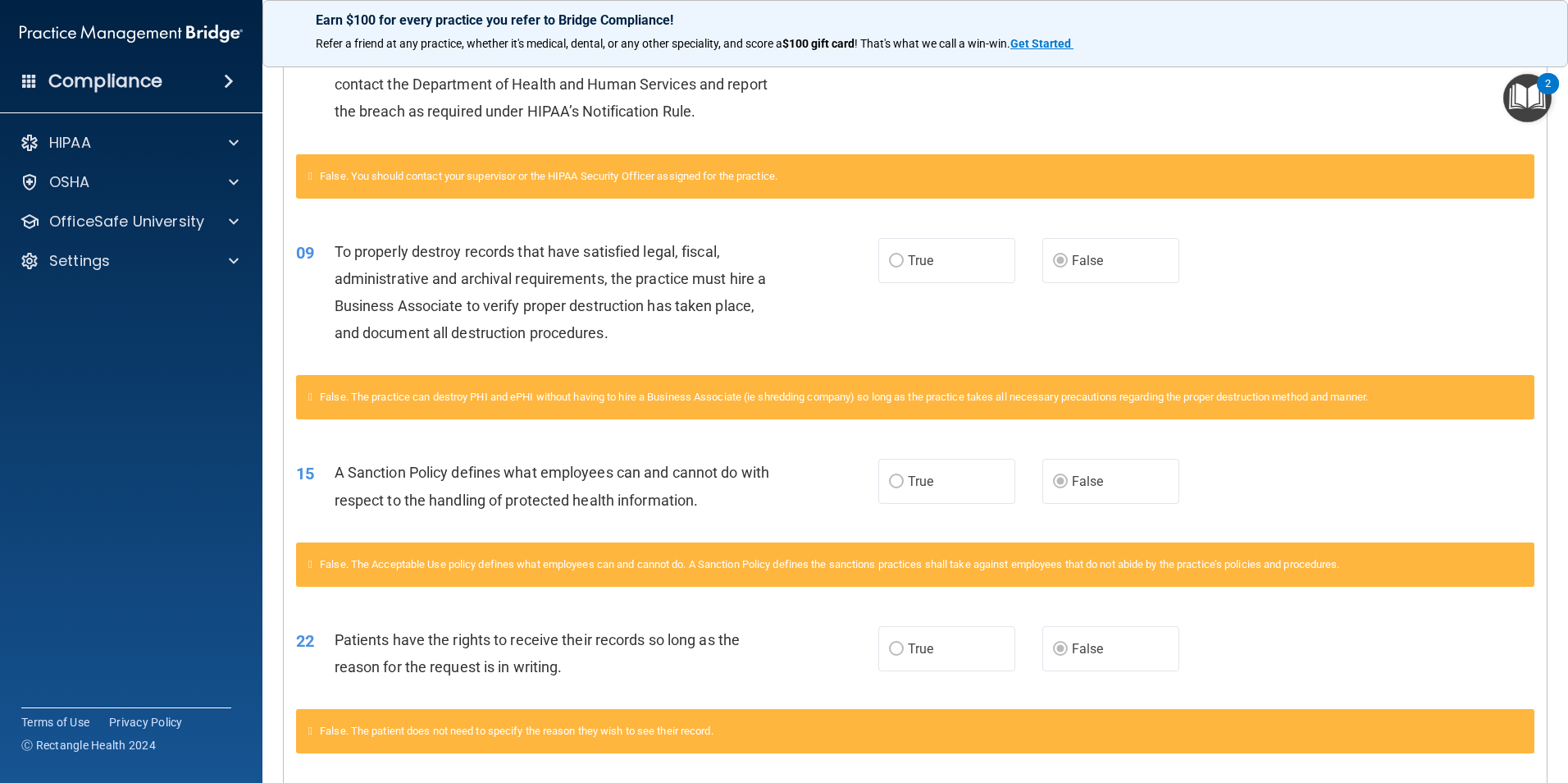
scroll to position [253, 0]
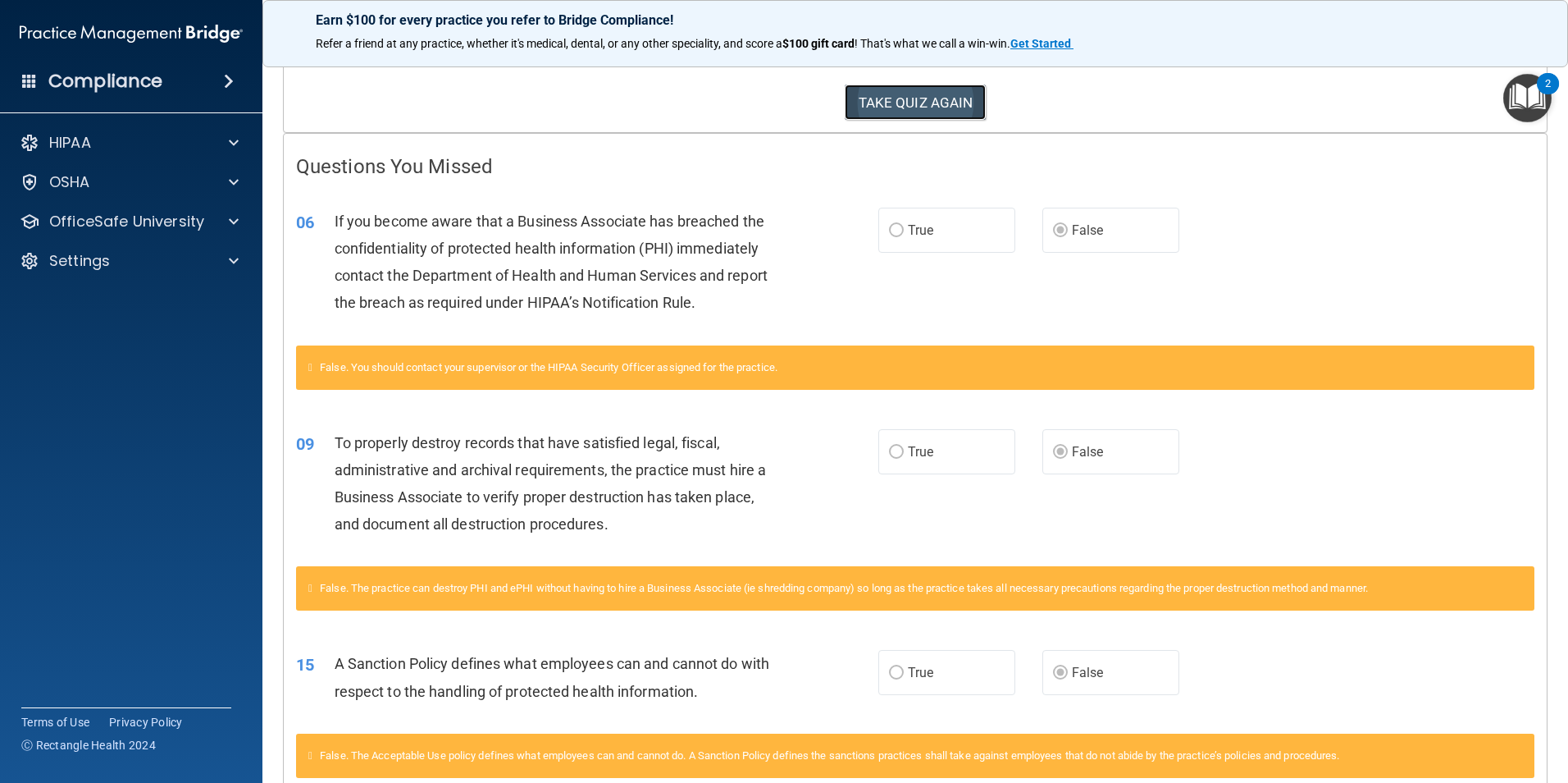
click at [893, 114] on button "TAKE QUIZ AGAIN" at bounding box center [915, 103] width 142 height 36
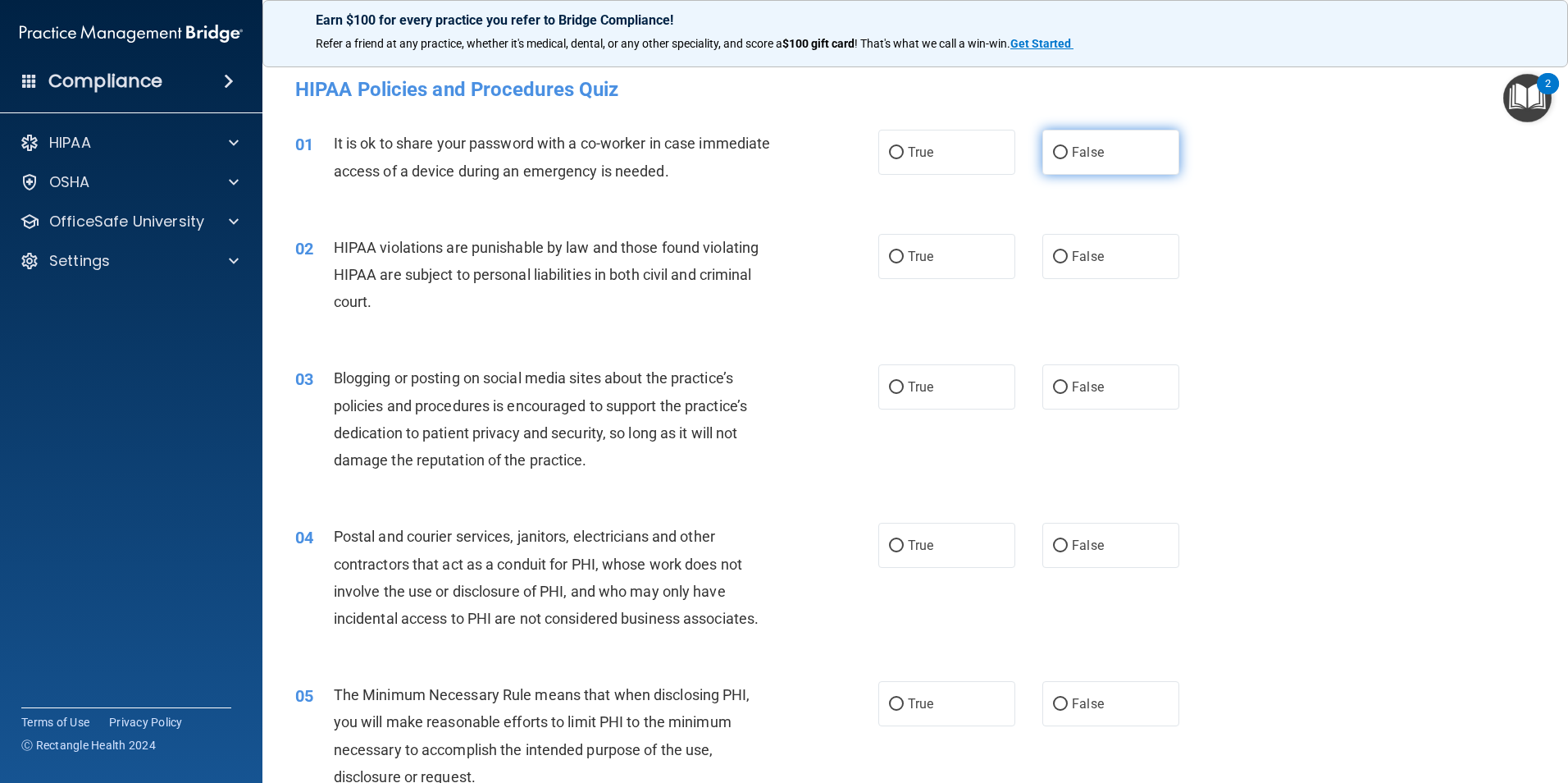
click at [1087, 138] on label "False" at bounding box center [1111, 152] width 137 height 45
click at [1068, 147] on input "False" at bounding box center [1060, 152] width 15 height 12
radio input "true"
click at [978, 256] on label "True" at bounding box center [947, 256] width 137 height 45
click at [904, 256] on input "True" at bounding box center [896, 257] width 15 height 12
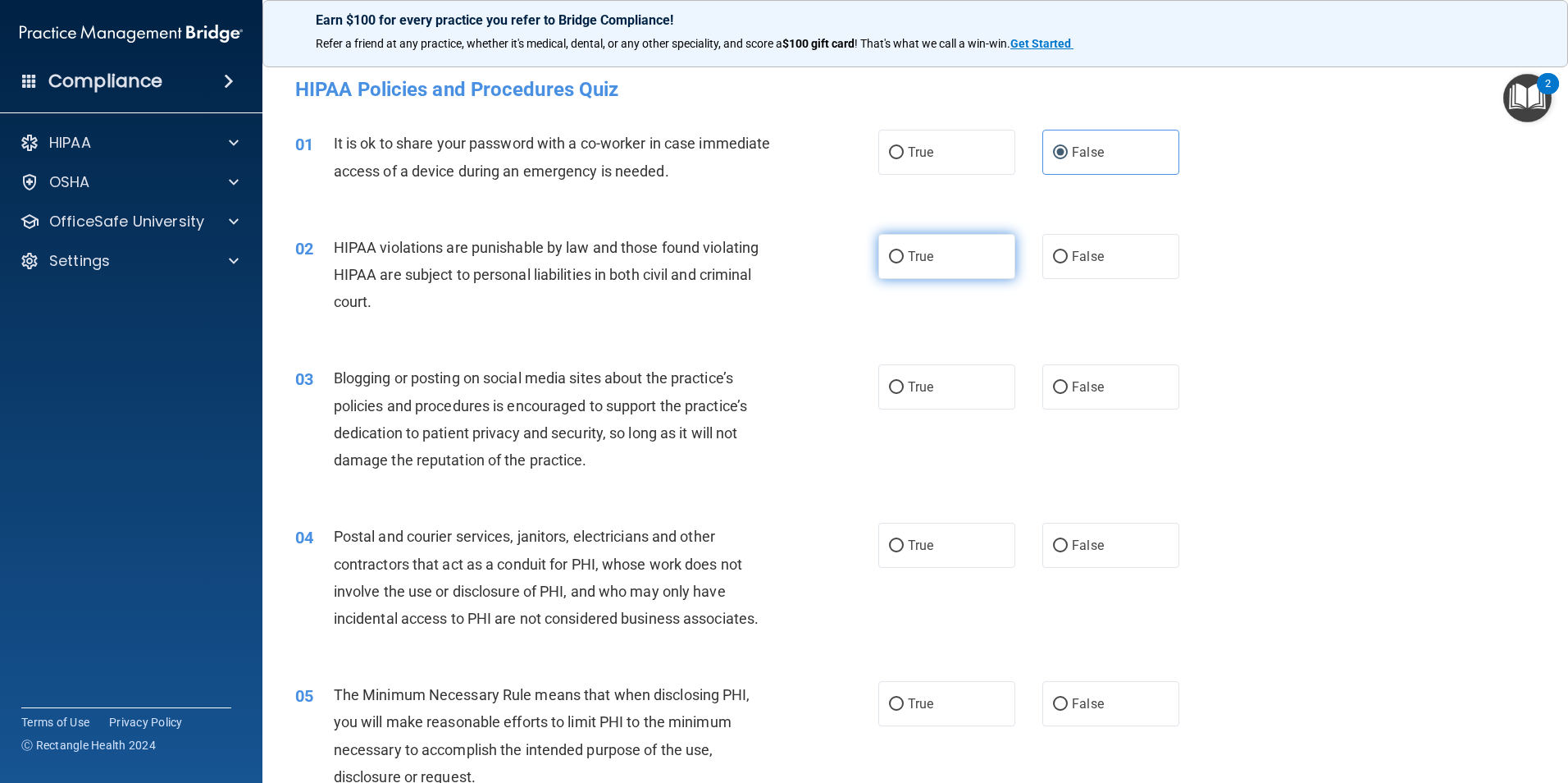
radio input "true"
click at [1053, 392] on input "False" at bounding box center [1060, 387] width 15 height 12
radio input "true"
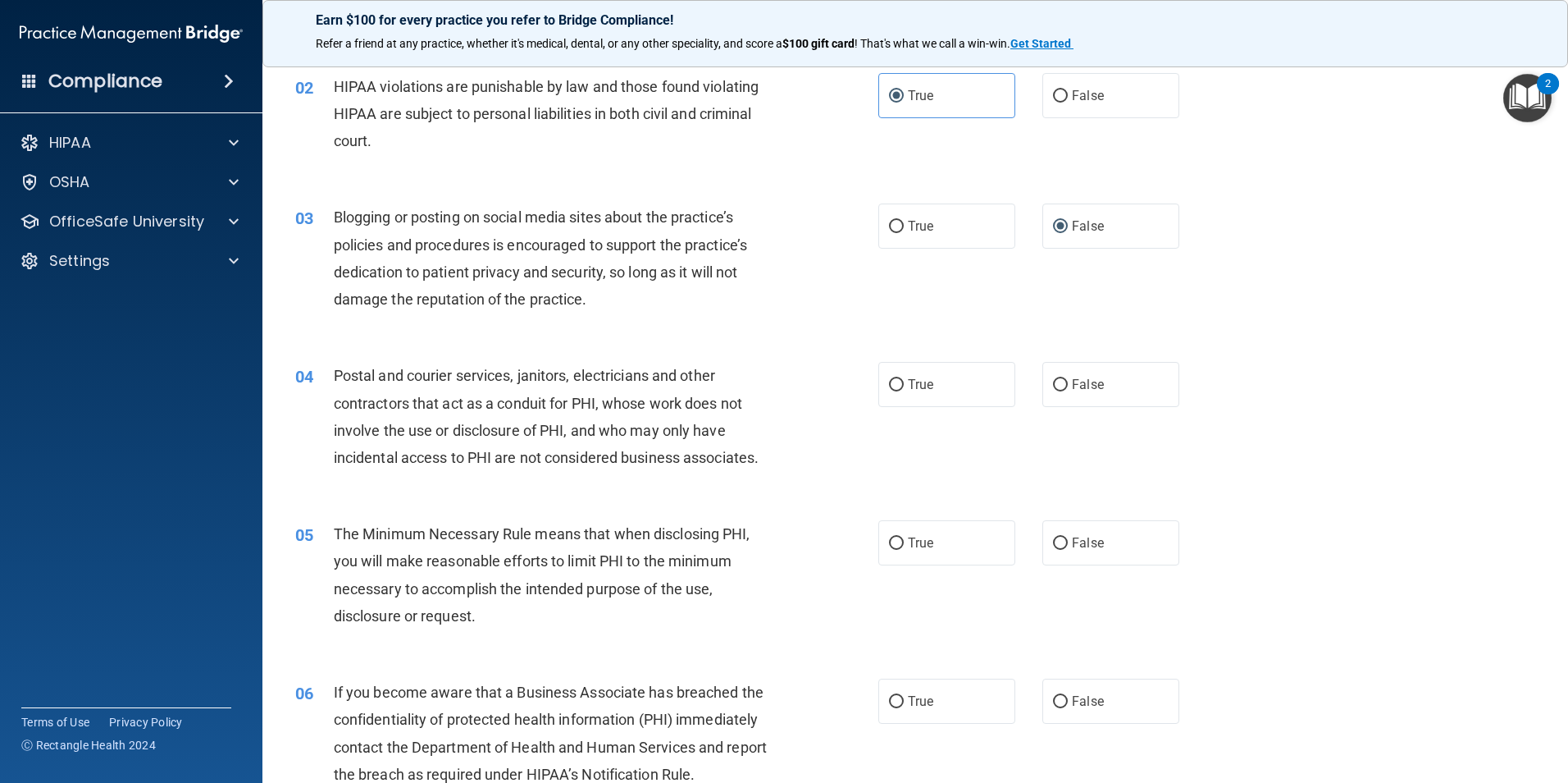
scroll to position [164, 0]
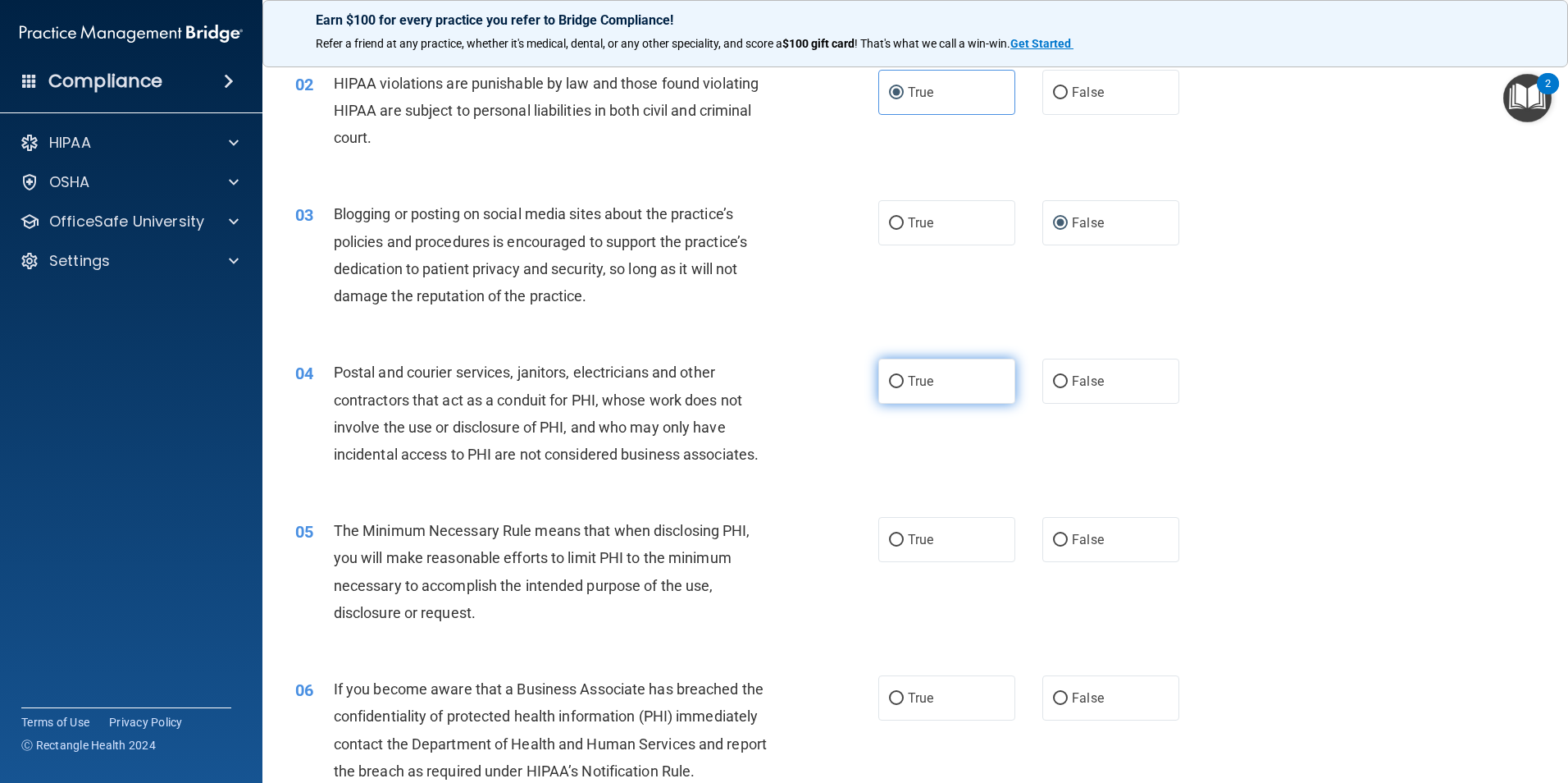
click at [908, 386] on span "True" at bounding box center [920, 381] width 25 height 16
click at [902, 386] on input "True" at bounding box center [896, 381] width 15 height 12
radio input "true"
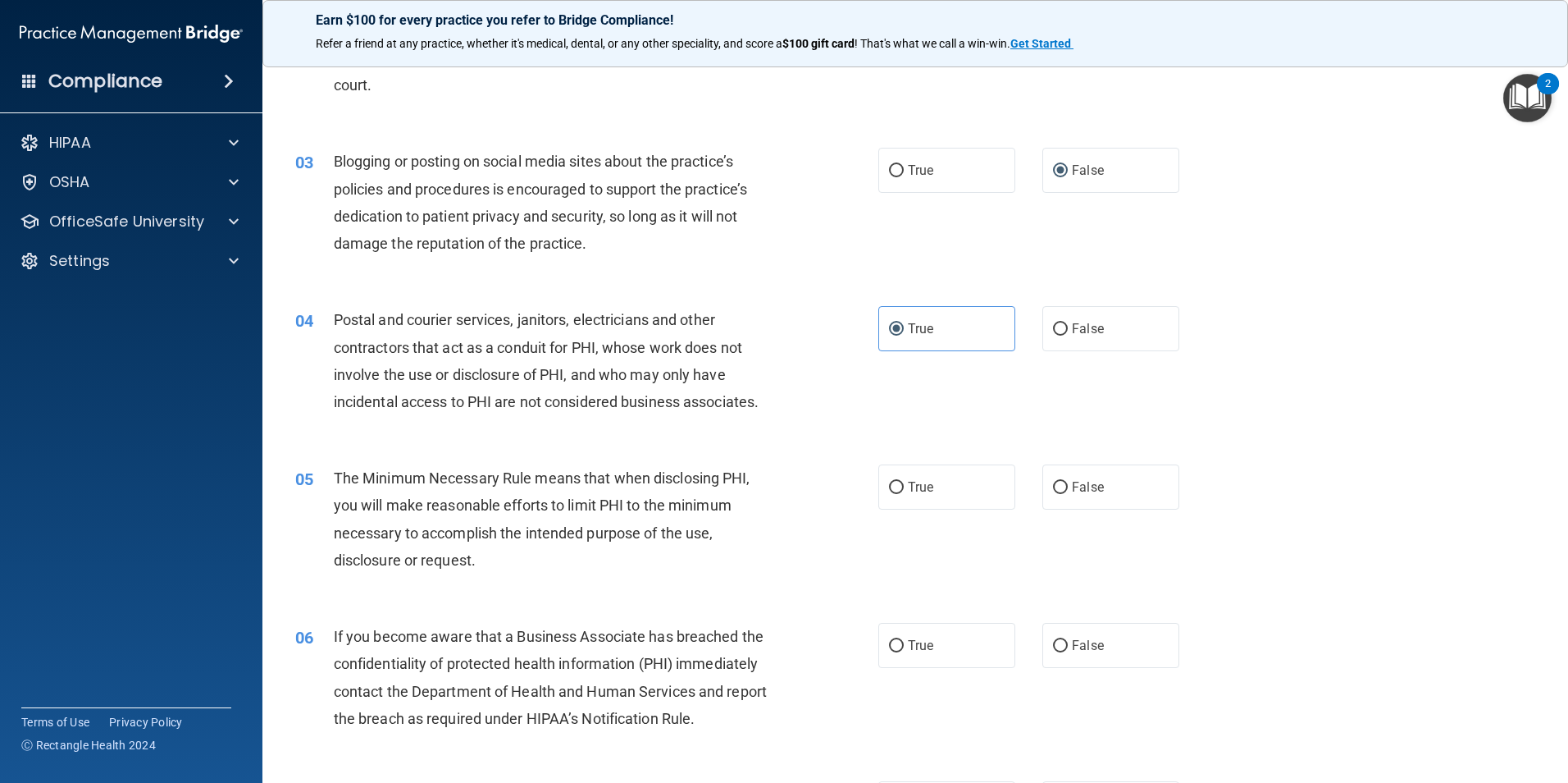
scroll to position [247, 0]
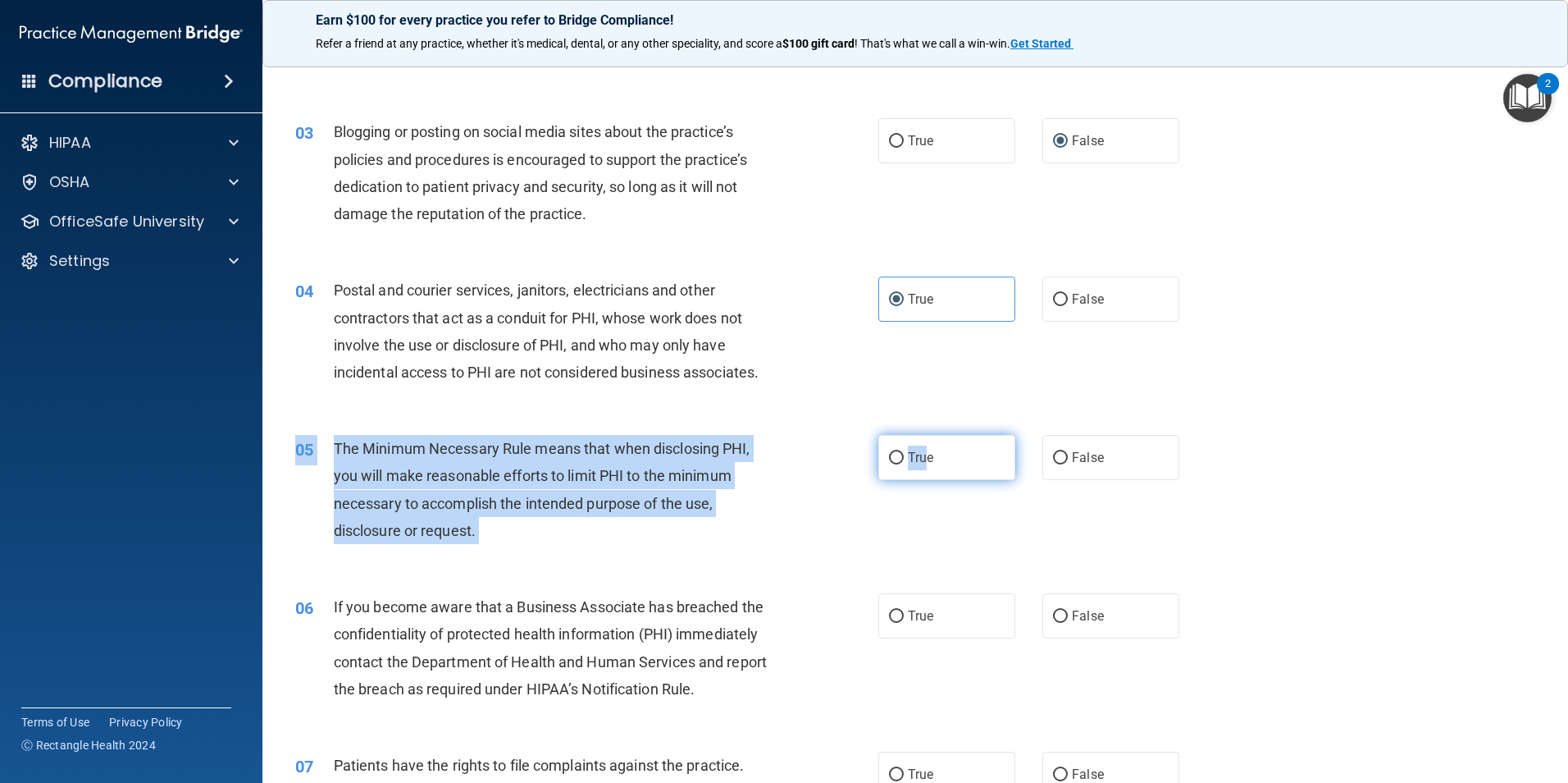
drag, startPoint x: 920, startPoint y: 438, endPoint x: 926, endPoint y: 448, distance: 11.7
click at [926, 448] on div "05 The Minimum Necessary Rule means that when disclosing PHI, you will make rea…" at bounding box center [915, 493] width 1264 height 158
click at [927, 450] on span "True" at bounding box center [920, 457] width 25 height 16
click at [904, 452] on input "True" at bounding box center [896, 457] width 15 height 12
radio input "true"
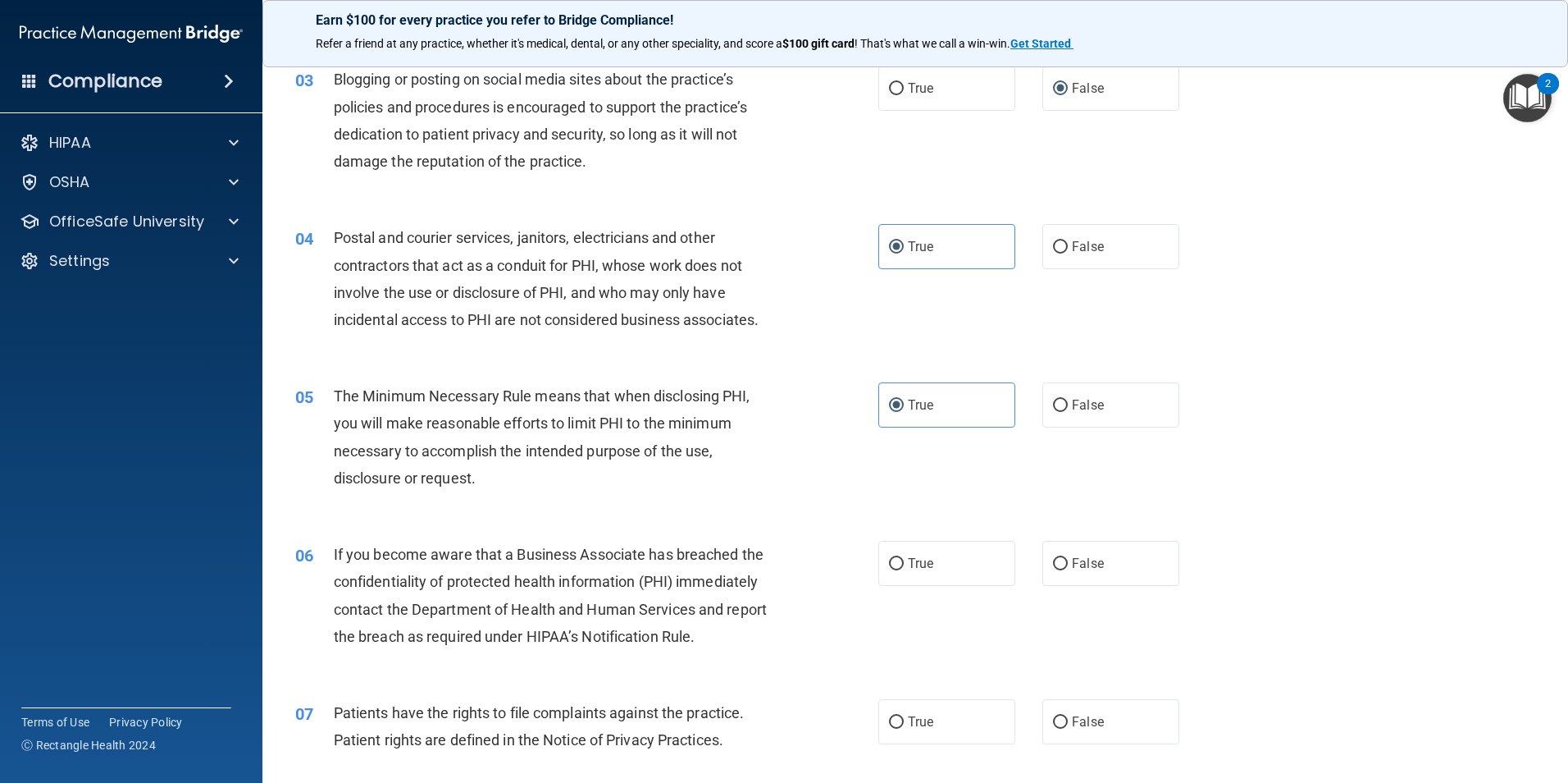
scroll to position [410, 0]
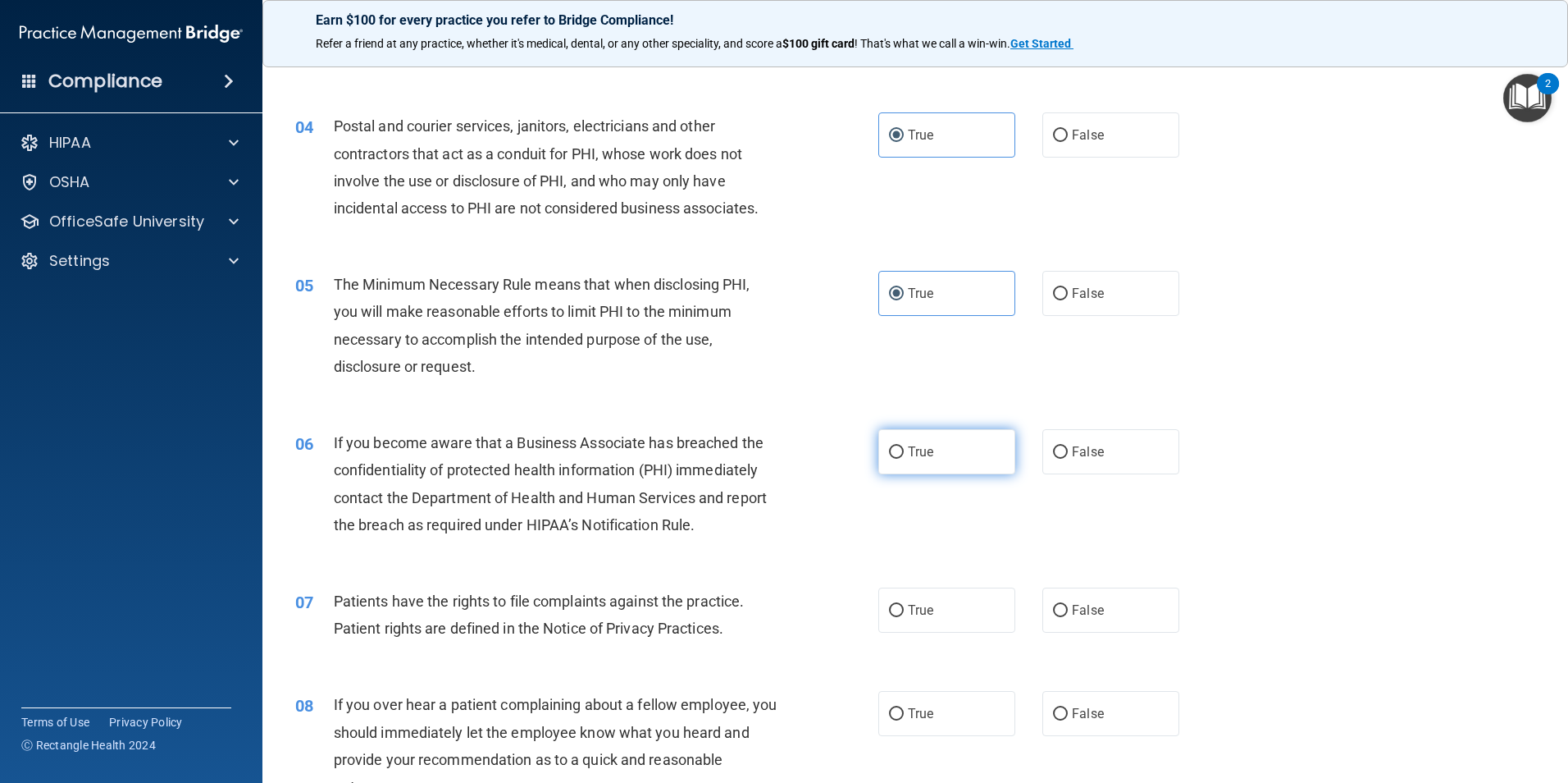
click at [916, 444] on label "True" at bounding box center [947, 452] width 137 height 45
click at [904, 446] on input "True" at bounding box center [896, 452] width 15 height 12
radio input "true"
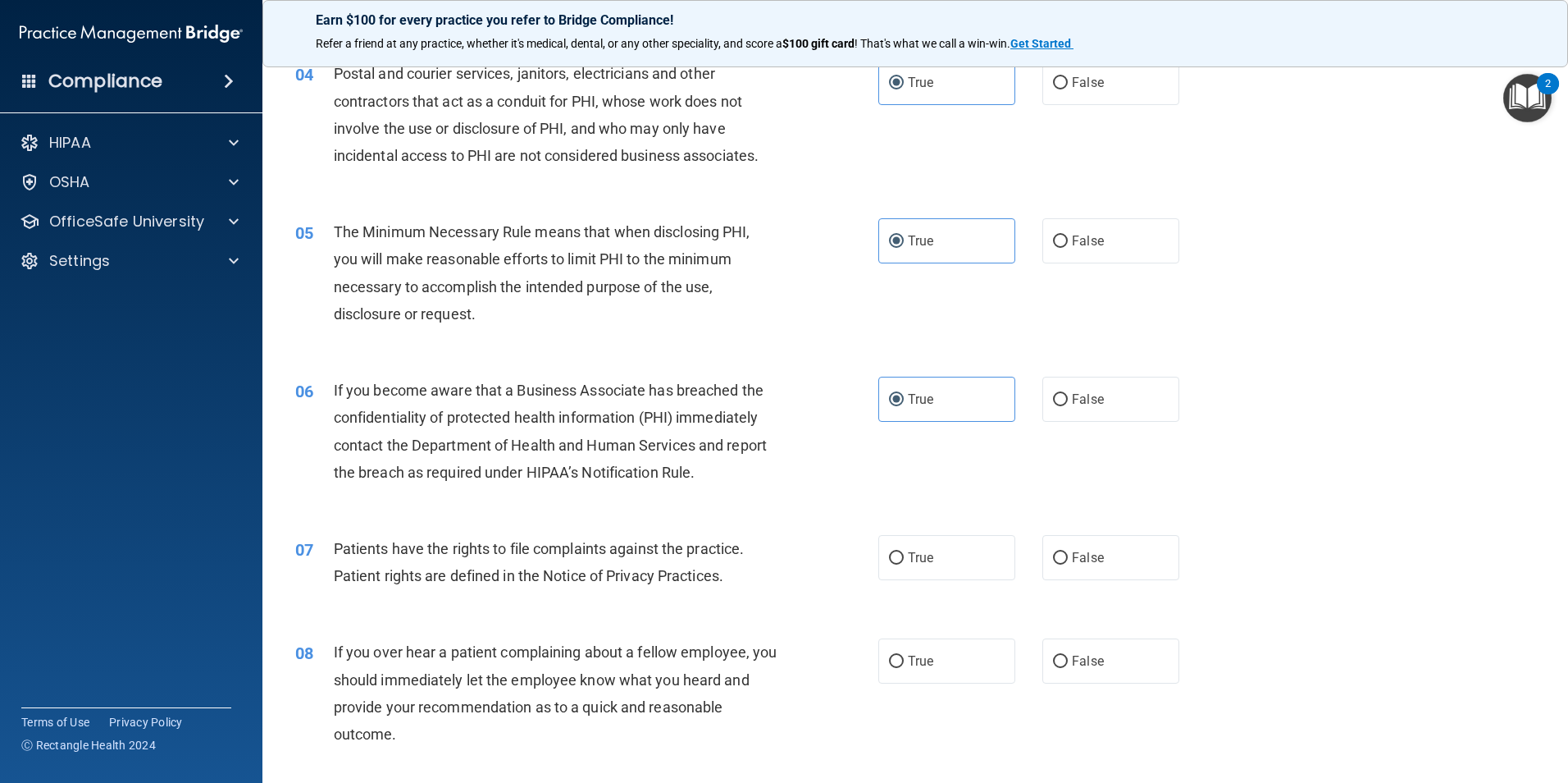
scroll to position [492, 0]
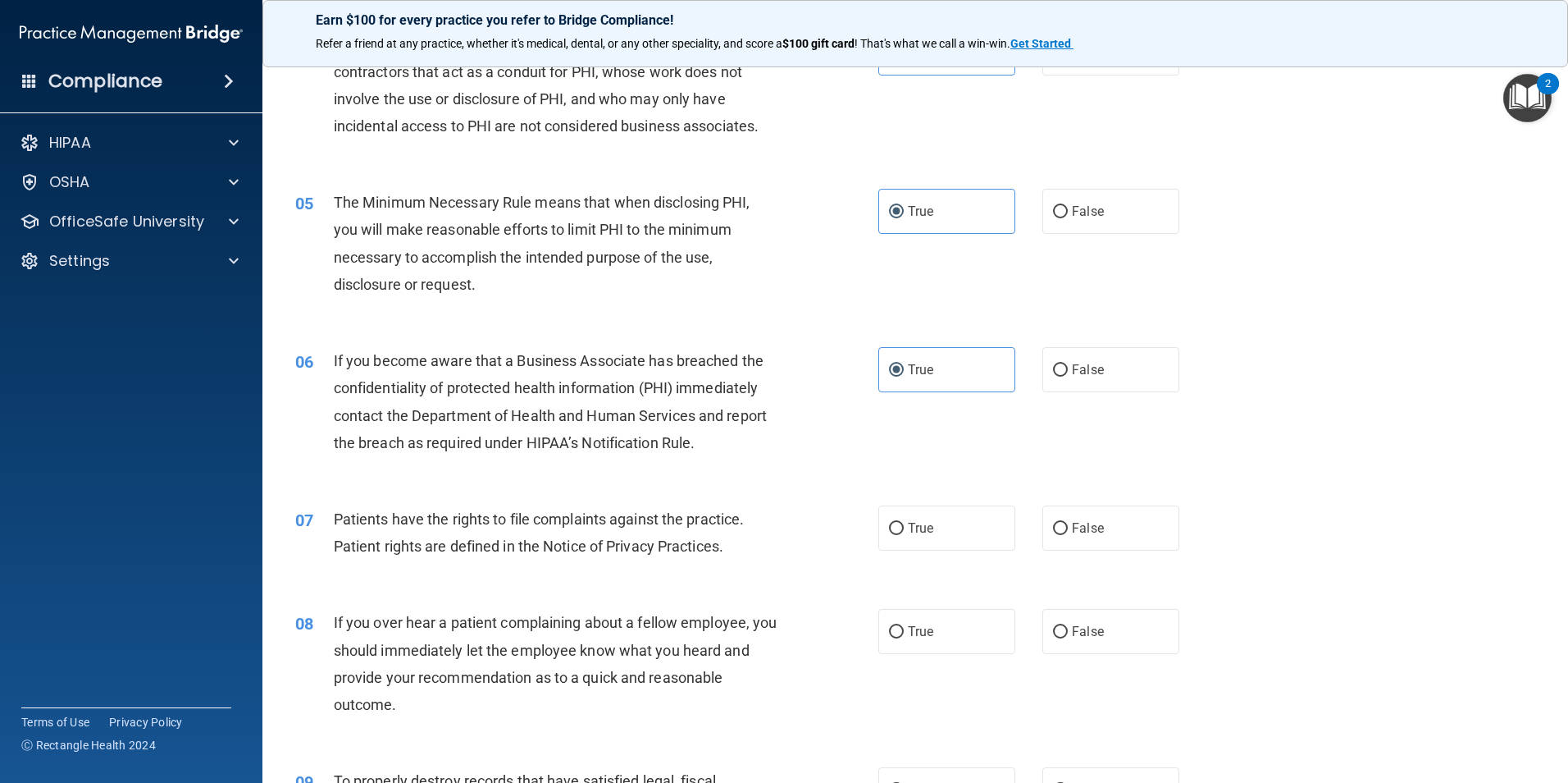
click at [728, 381] on span "If you become aware that a Business Associate has breached the confidentiality …" at bounding box center [550, 401] width 433 height 99
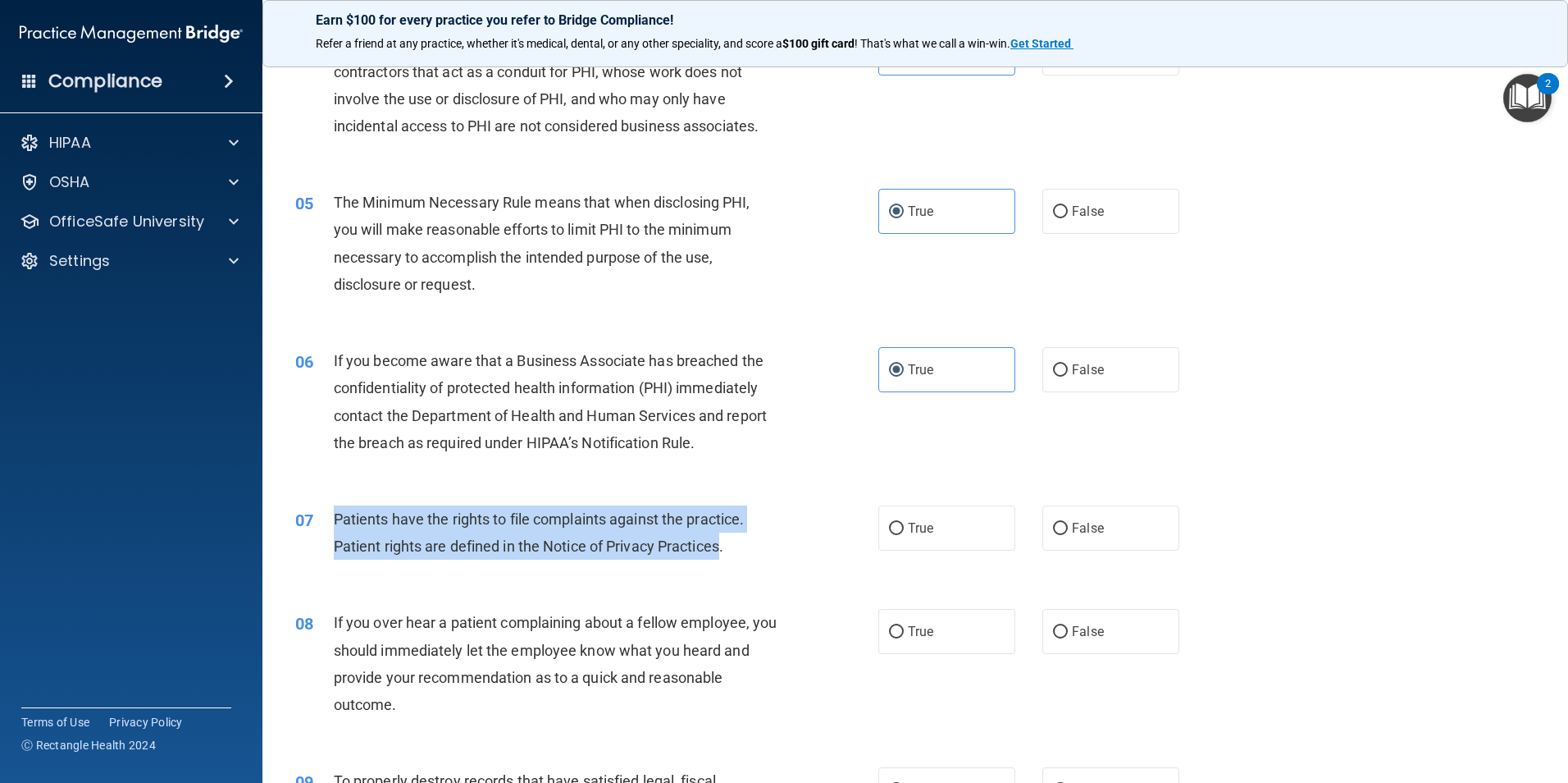
drag, startPoint x: 333, startPoint y: 521, endPoint x: 721, endPoint y: 536, distance: 388.3
click at [721, 536] on span "Patients have the rights to file complaints against the practice. Patient right…" at bounding box center [539, 532] width 411 height 44
click at [720, 534] on div "Patients have the rights to file complaints against the practice. Patient right…" at bounding box center [562, 533] width 456 height 55
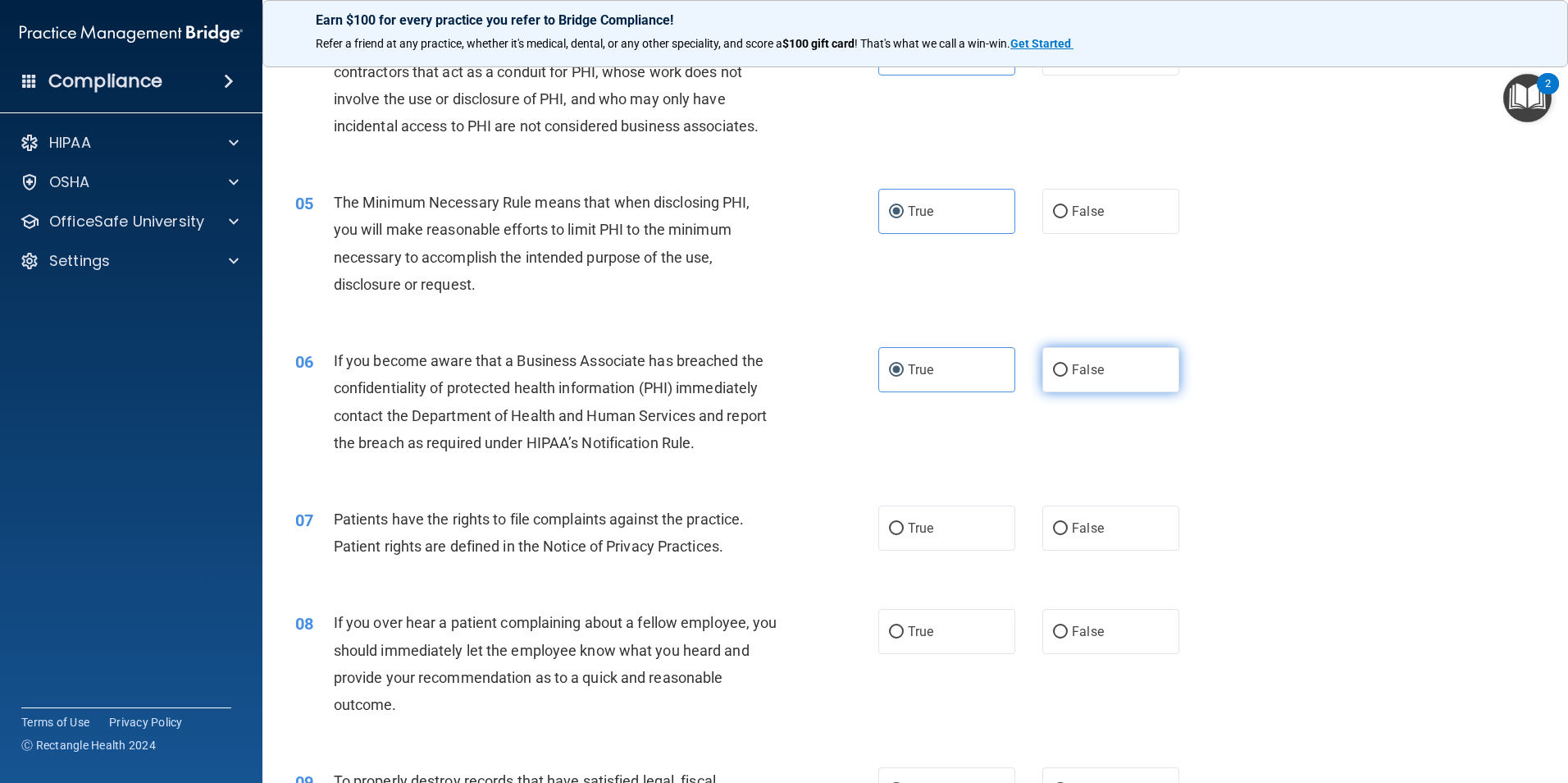
click at [1150, 365] on label "False" at bounding box center [1111, 370] width 137 height 45
click at [1068, 365] on input "False" at bounding box center [1060, 370] width 15 height 12
radio input "true"
radio input "false"
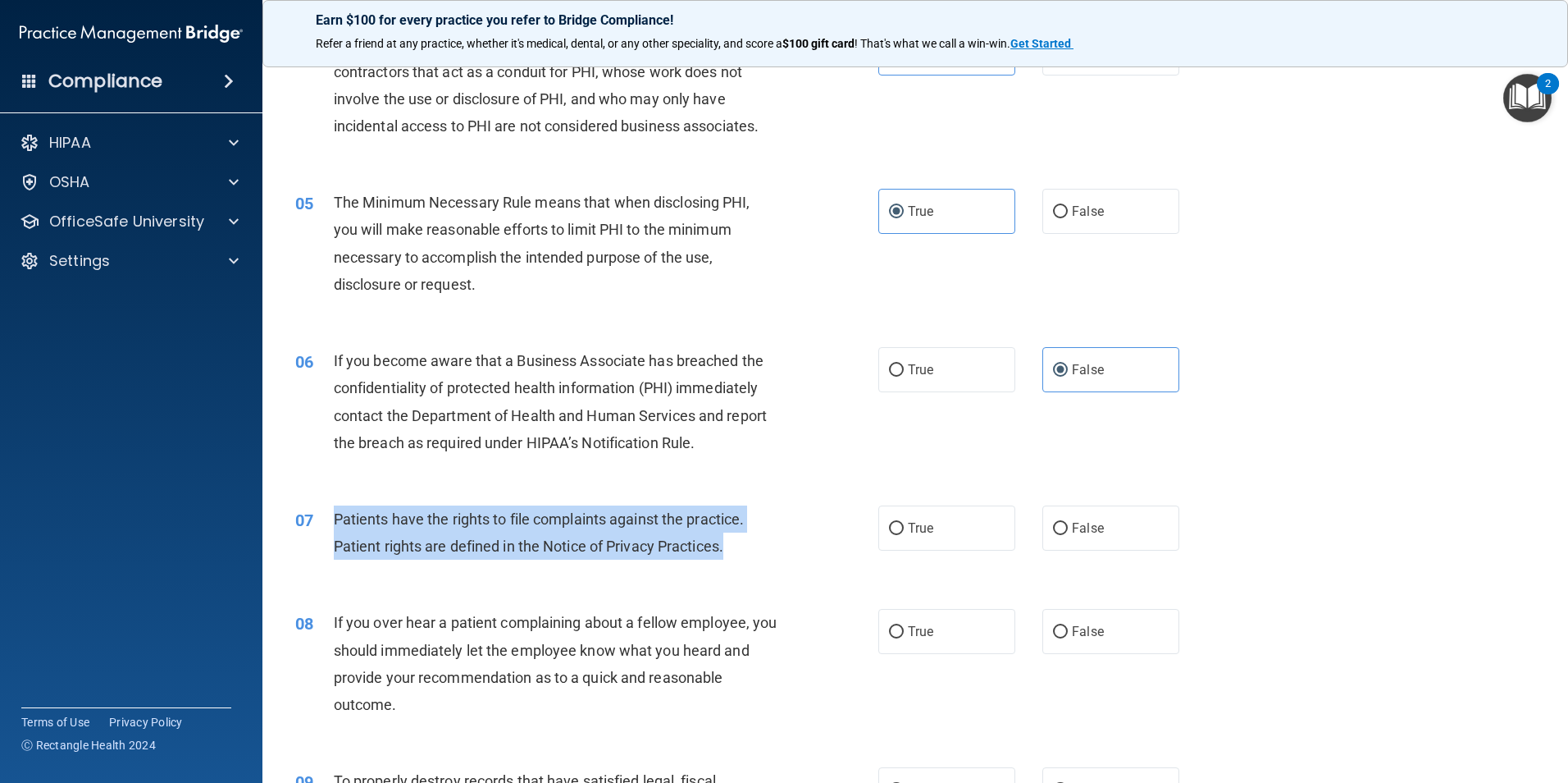
drag, startPoint x: 334, startPoint y: 514, endPoint x: 728, endPoint y: 551, distance: 395.7
click at [728, 551] on div "Patients have the rights to file complaints against the practice. Patient right…" at bounding box center [562, 533] width 456 height 55
drag, startPoint x: 726, startPoint y: 551, endPoint x: 333, endPoint y: 515, distance: 394.6
click at [334, 515] on span "Patients have the rights to file complaints against the practice. Patient right…" at bounding box center [539, 532] width 411 height 44
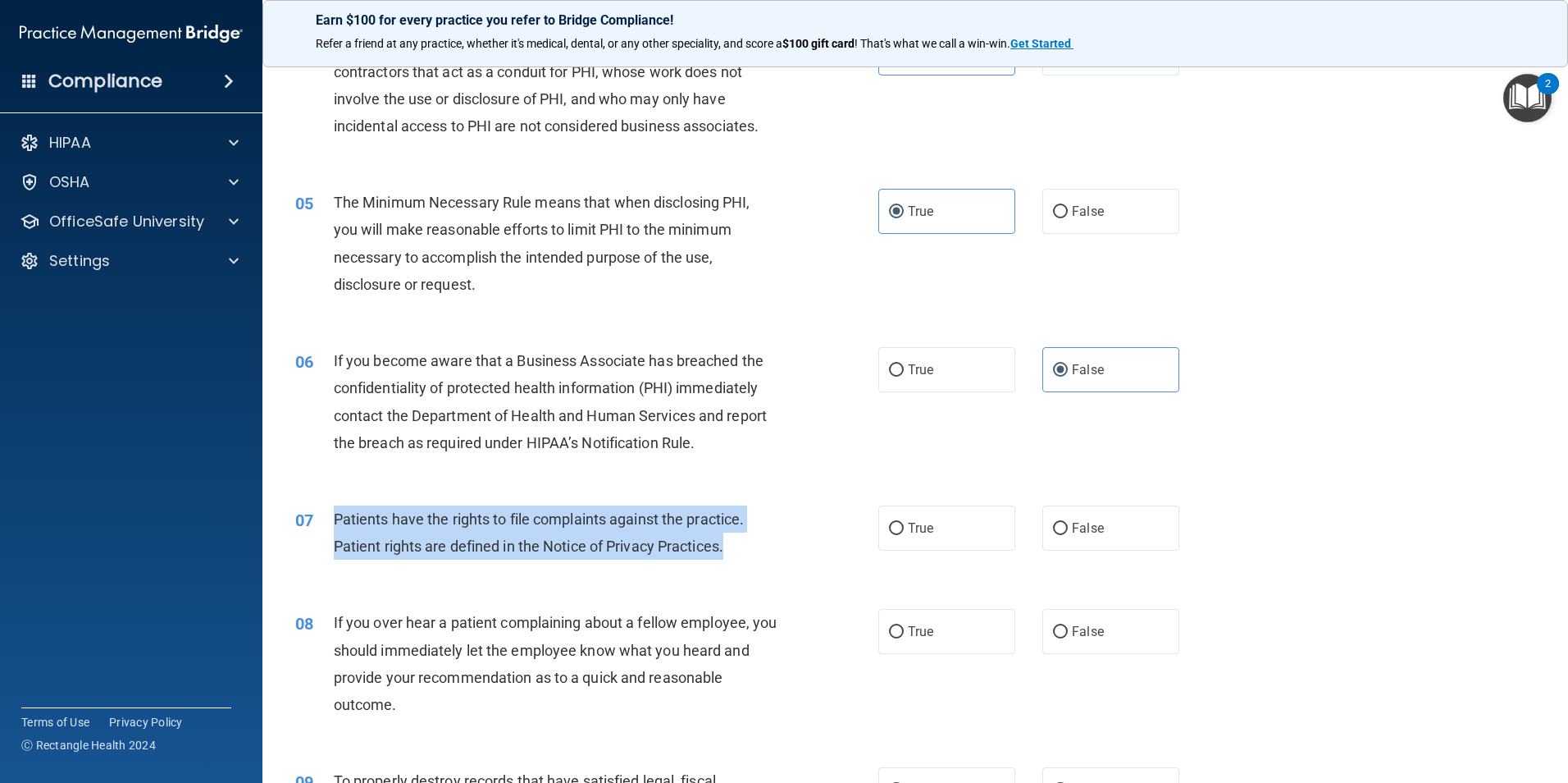
click at [334, 515] on span "Patients have the rights to file complaints against the practice. Patient right…" at bounding box center [539, 532] width 411 height 44
drag, startPoint x: 333, startPoint y: 515, endPoint x: 733, endPoint y: 535, distance: 400.5
click at [733, 535] on div "Patients have the rights to file complaints against the practice. Patient right…" at bounding box center [562, 533] width 456 height 55
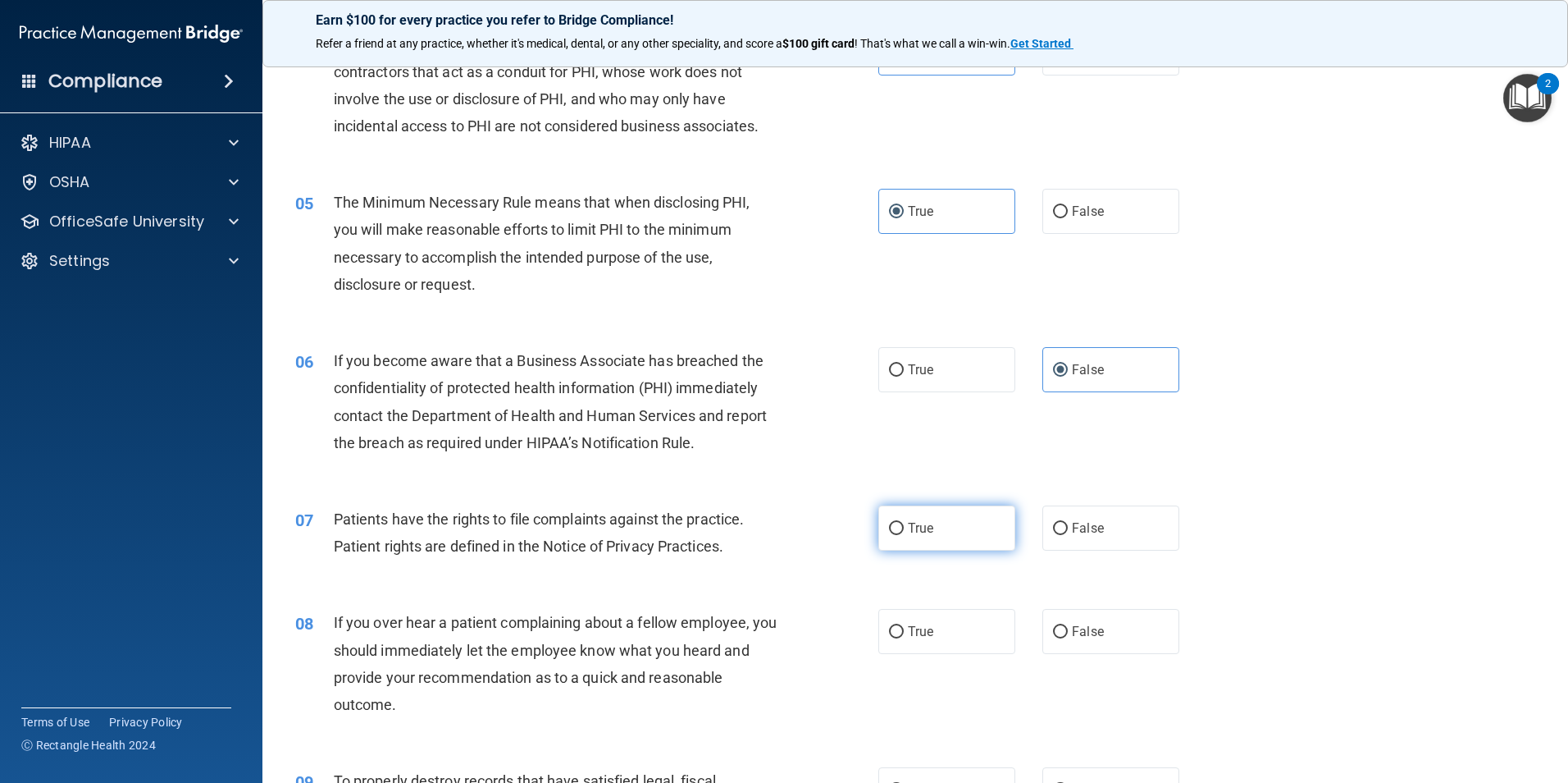
click at [916, 546] on label "True" at bounding box center [947, 528] width 137 height 45
click at [904, 535] on input "True" at bounding box center [896, 528] width 15 height 12
radio input "true"
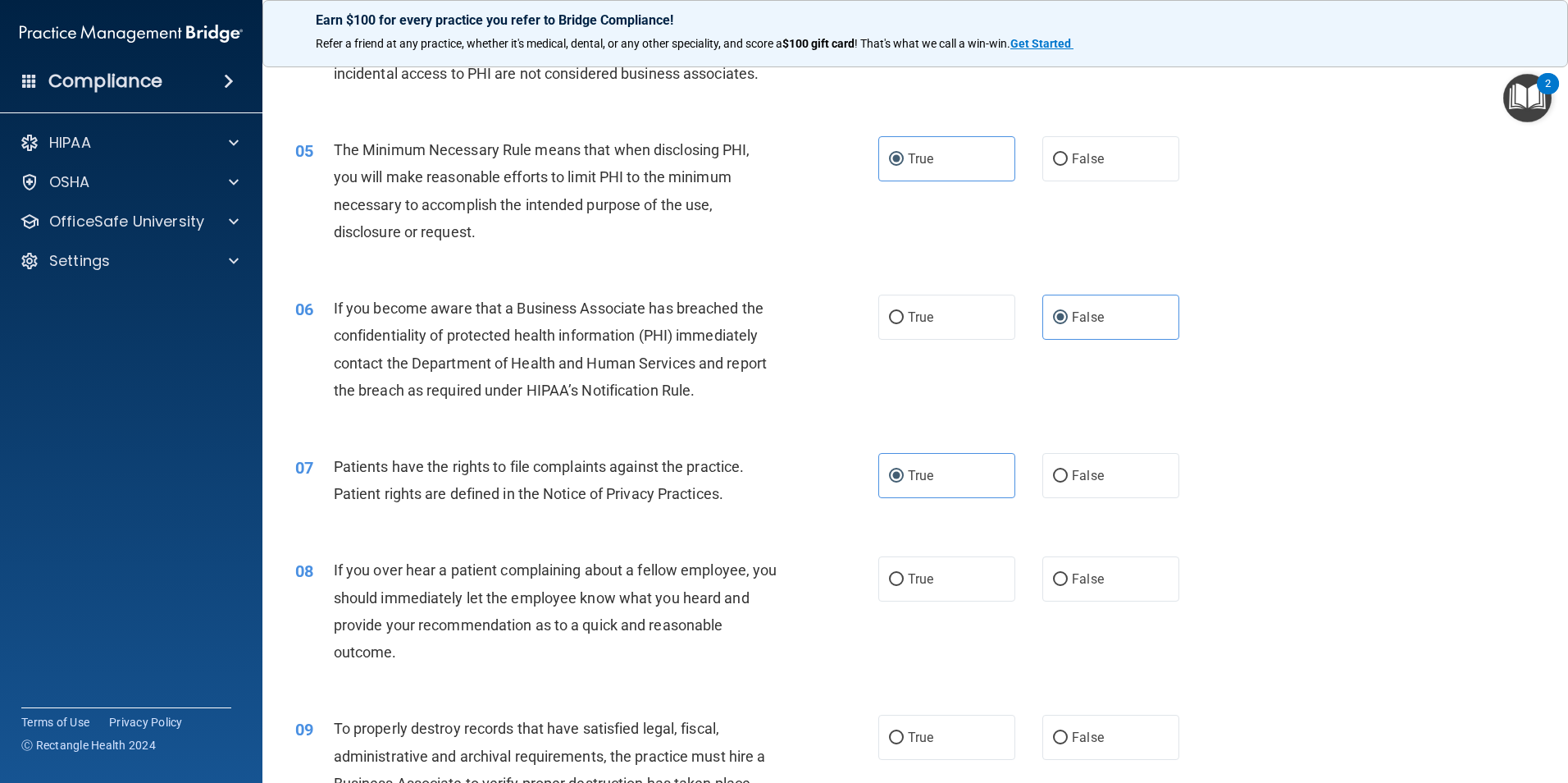
scroll to position [574, 0]
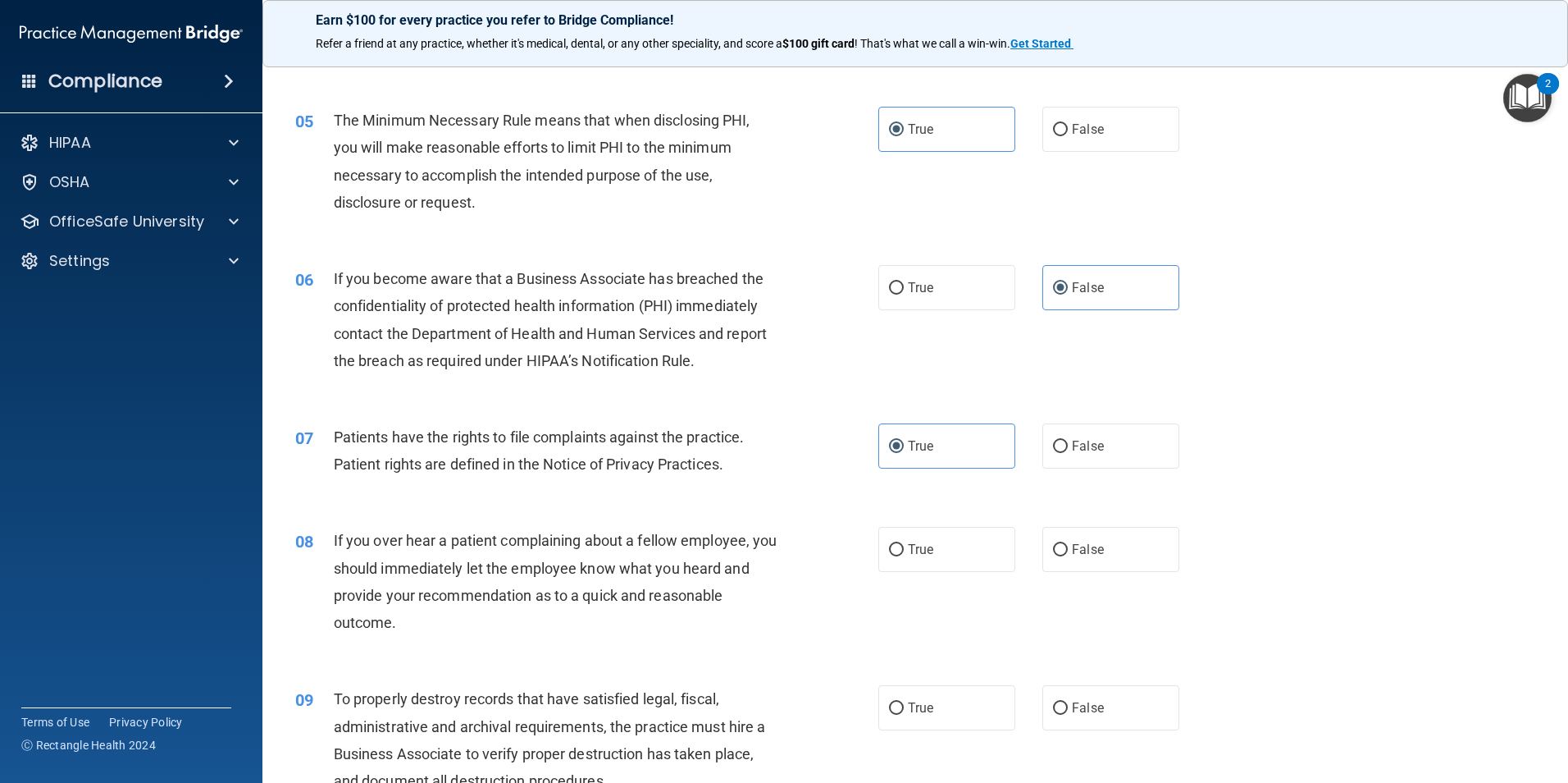
click at [676, 533] on span "If you over hear a patient complaining about a fellow employee, you should imme…" at bounding box center [556, 581] width 444 height 99
click at [1113, 567] on label "False" at bounding box center [1111, 550] width 137 height 45
click at [1068, 556] on input "False" at bounding box center [1060, 550] width 15 height 12
radio input "true"
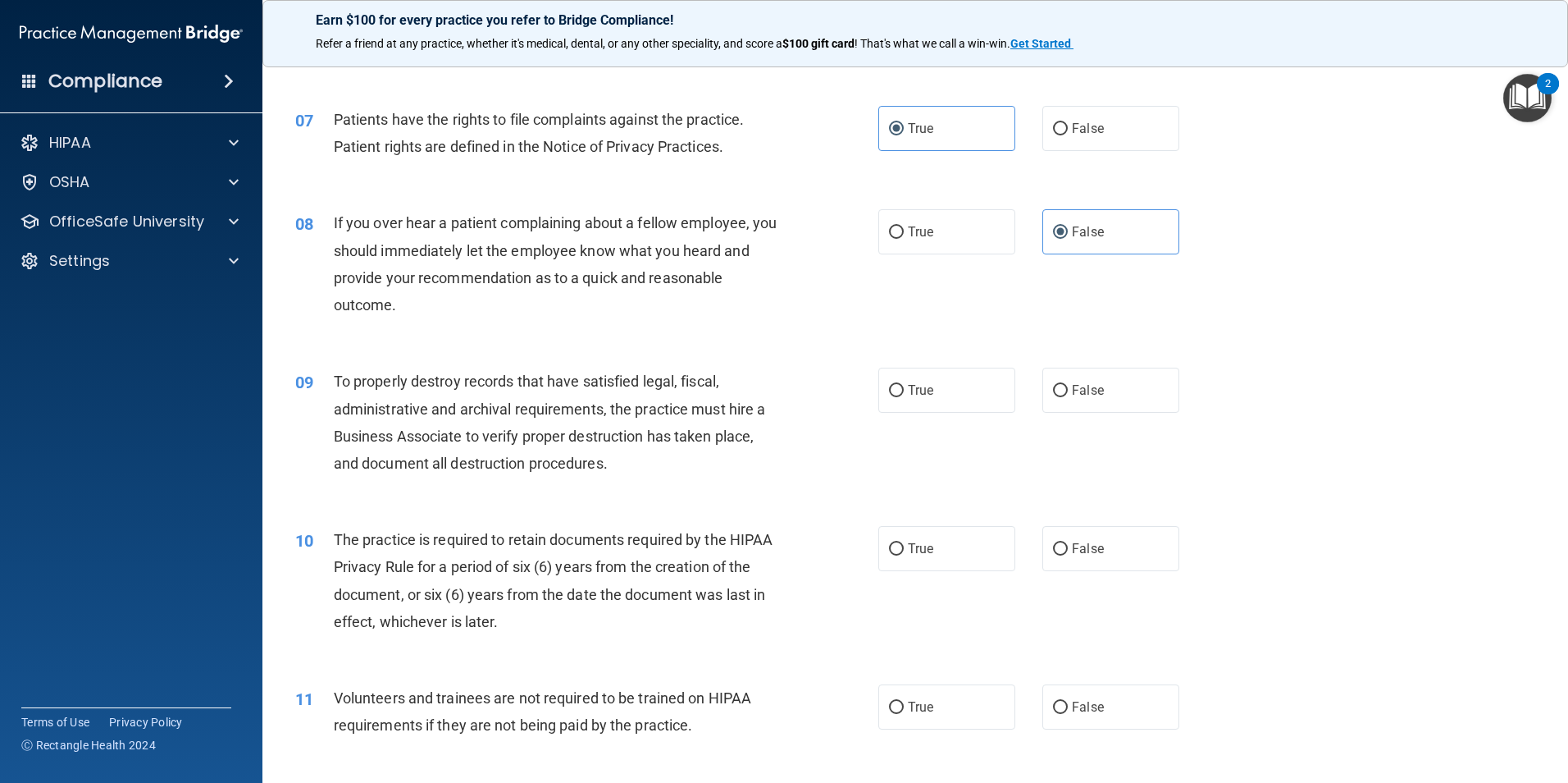
scroll to position [903, 0]
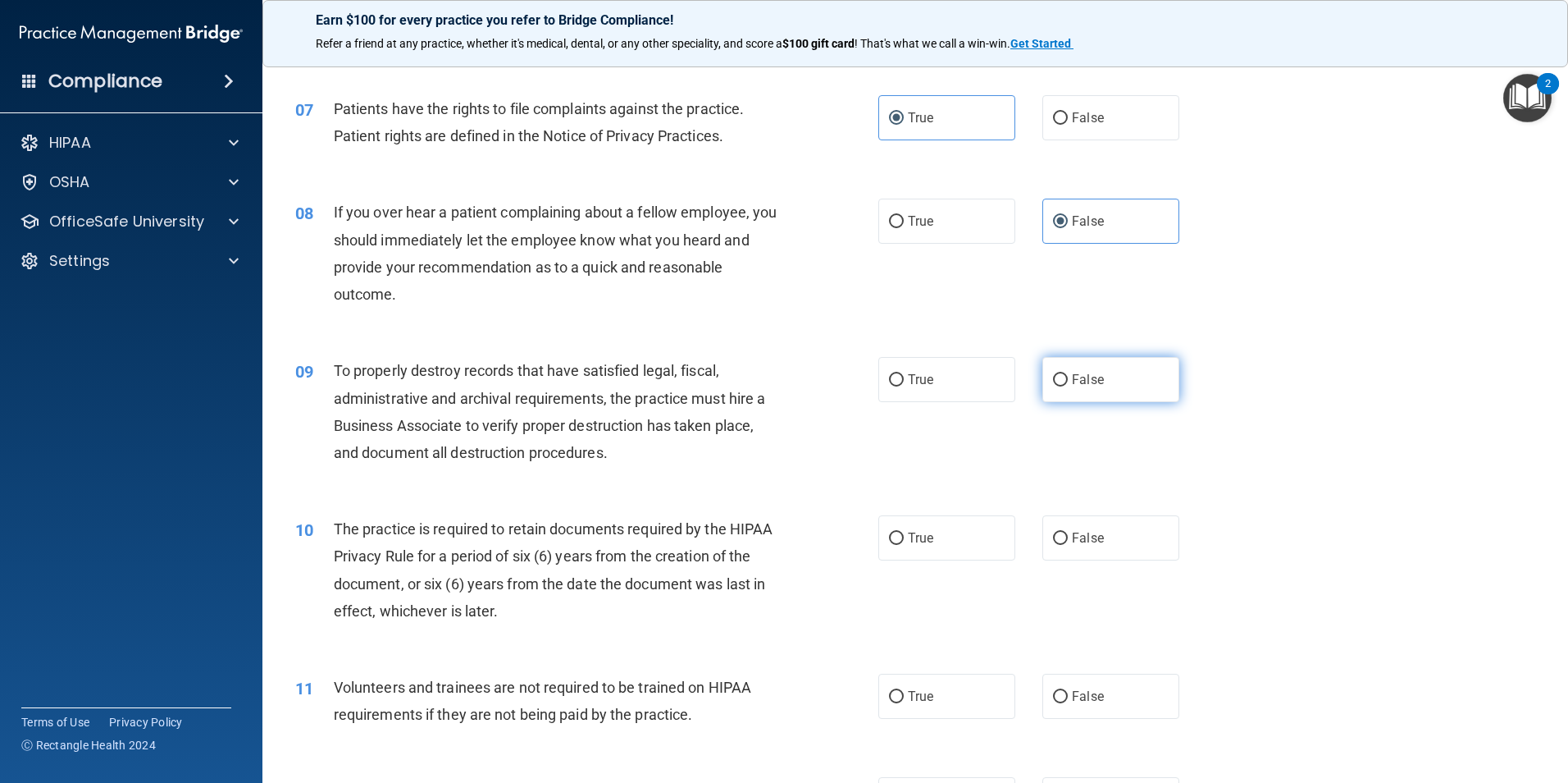
click at [1061, 384] on label "False" at bounding box center [1111, 379] width 137 height 45
click at [1061, 384] on input "False" at bounding box center [1060, 380] width 15 height 12
radio input "true"
click at [975, 532] on label "True" at bounding box center [947, 537] width 137 height 45
click at [904, 533] on input "True" at bounding box center [896, 538] width 15 height 12
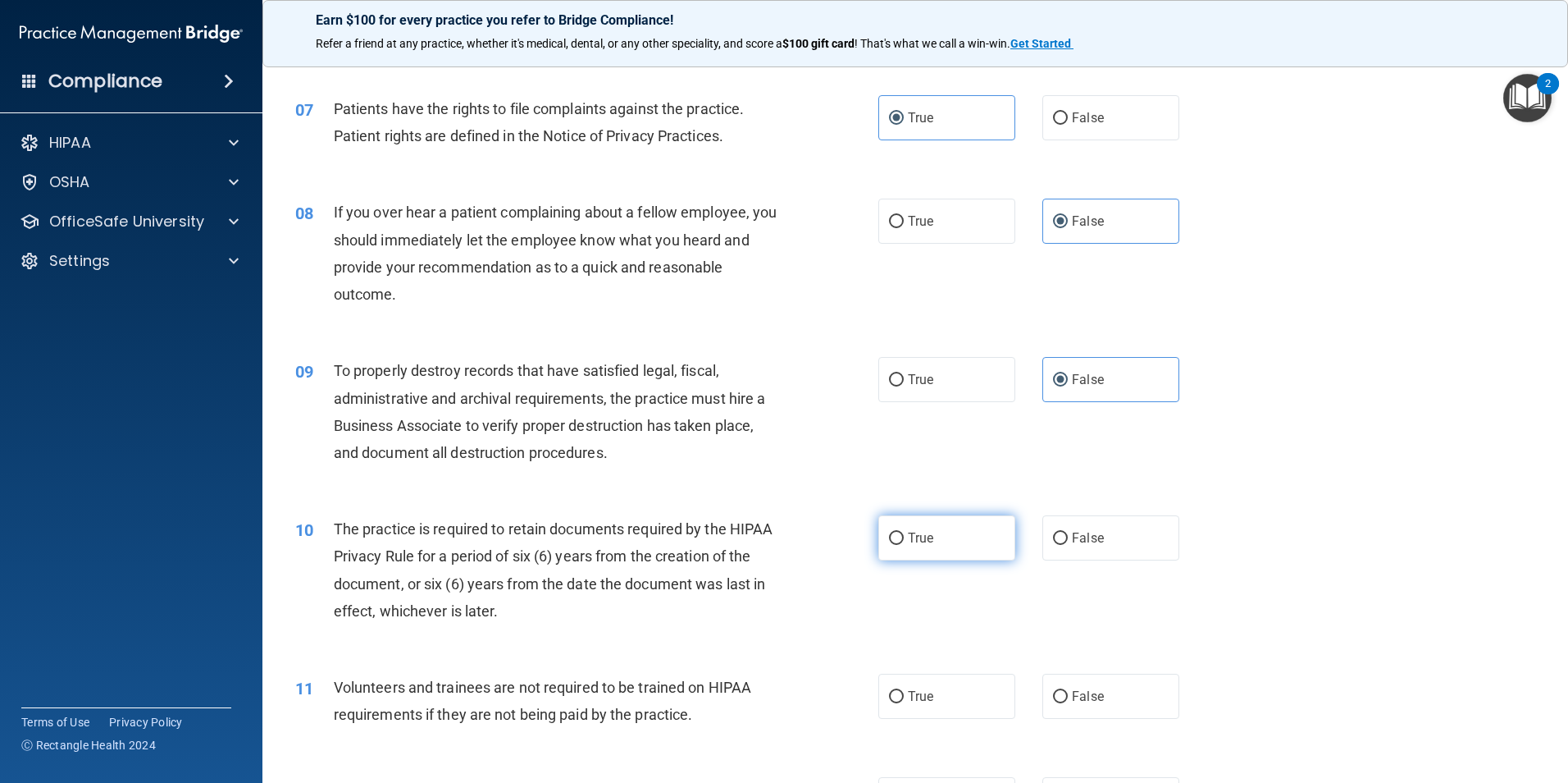
radio input "true"
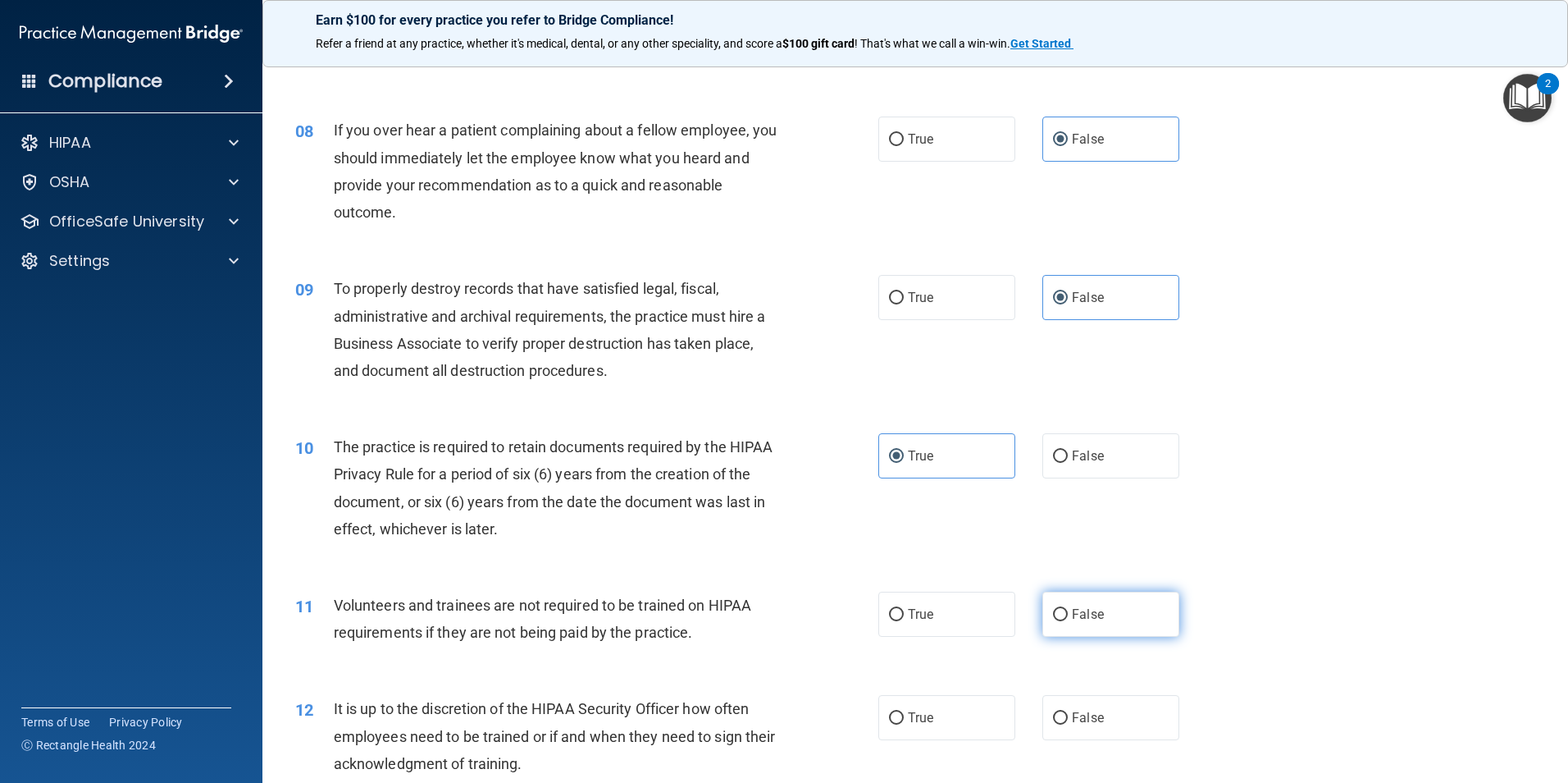
click at [1135, 601] on label "False" at bounding box center [1111, 615] width 137 height 45
click at [1068, 609] on input "False" at bounding box center [1060, 615] width 15 height 12
radio input "true"
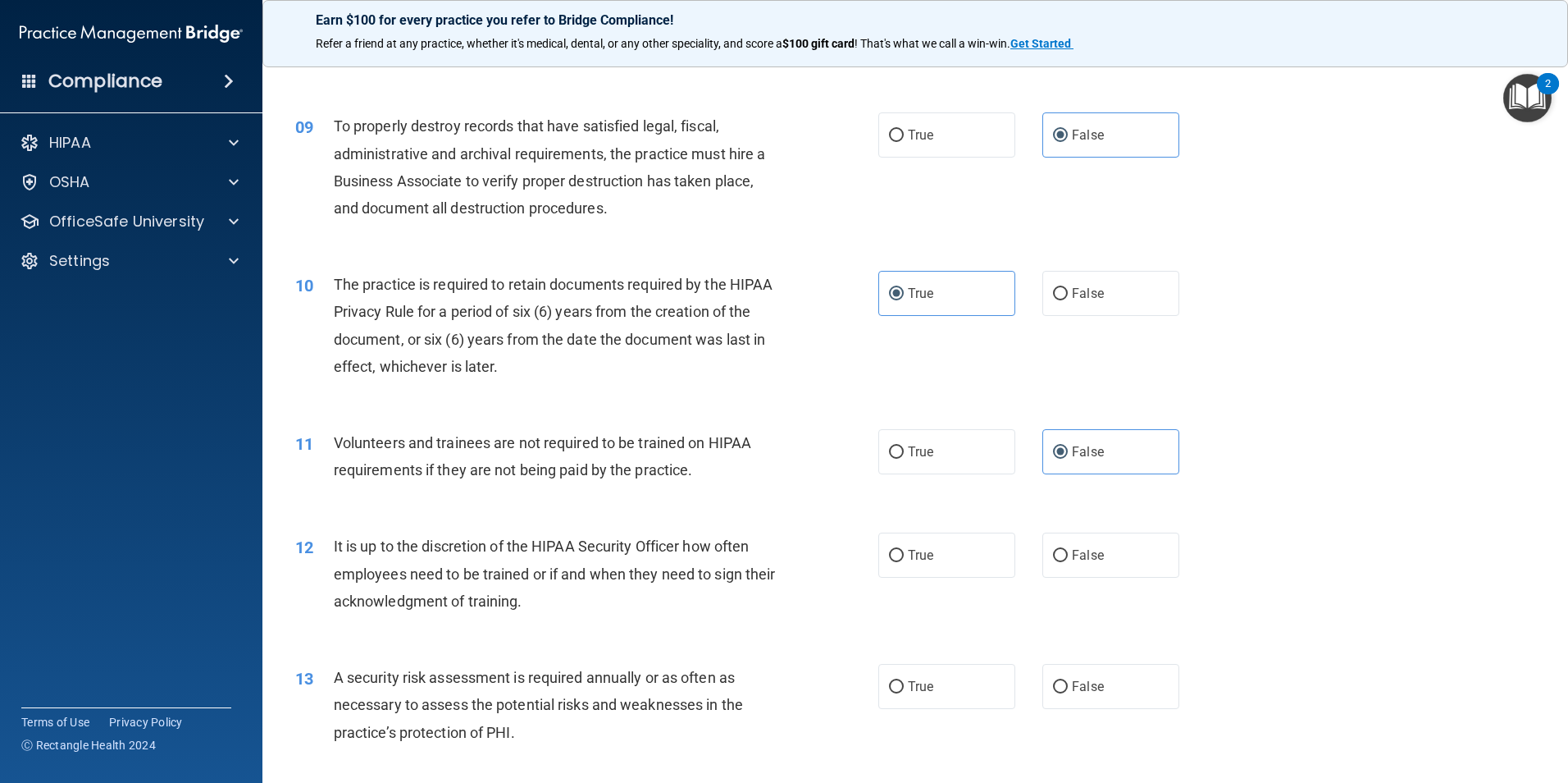
scroll to position [1148, 0]
click at [1113, 560] on label "False" at bounding box center [1111, 553] width 137 height 45
click at [1068, 560] on input "False" at bounding box center [1060, 553] width 15 height 12
radio input "true"
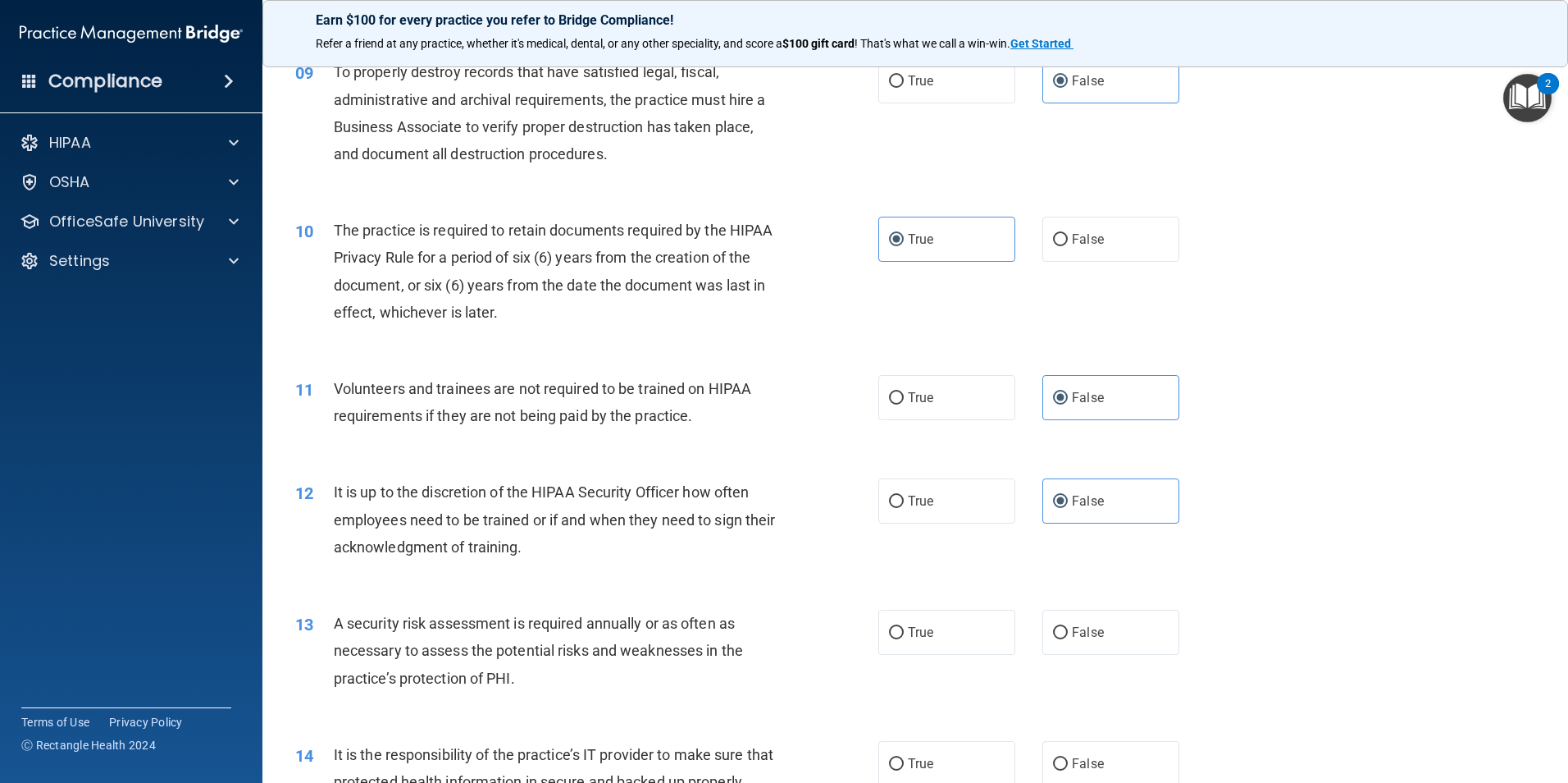
scroll to position [1231, 0]
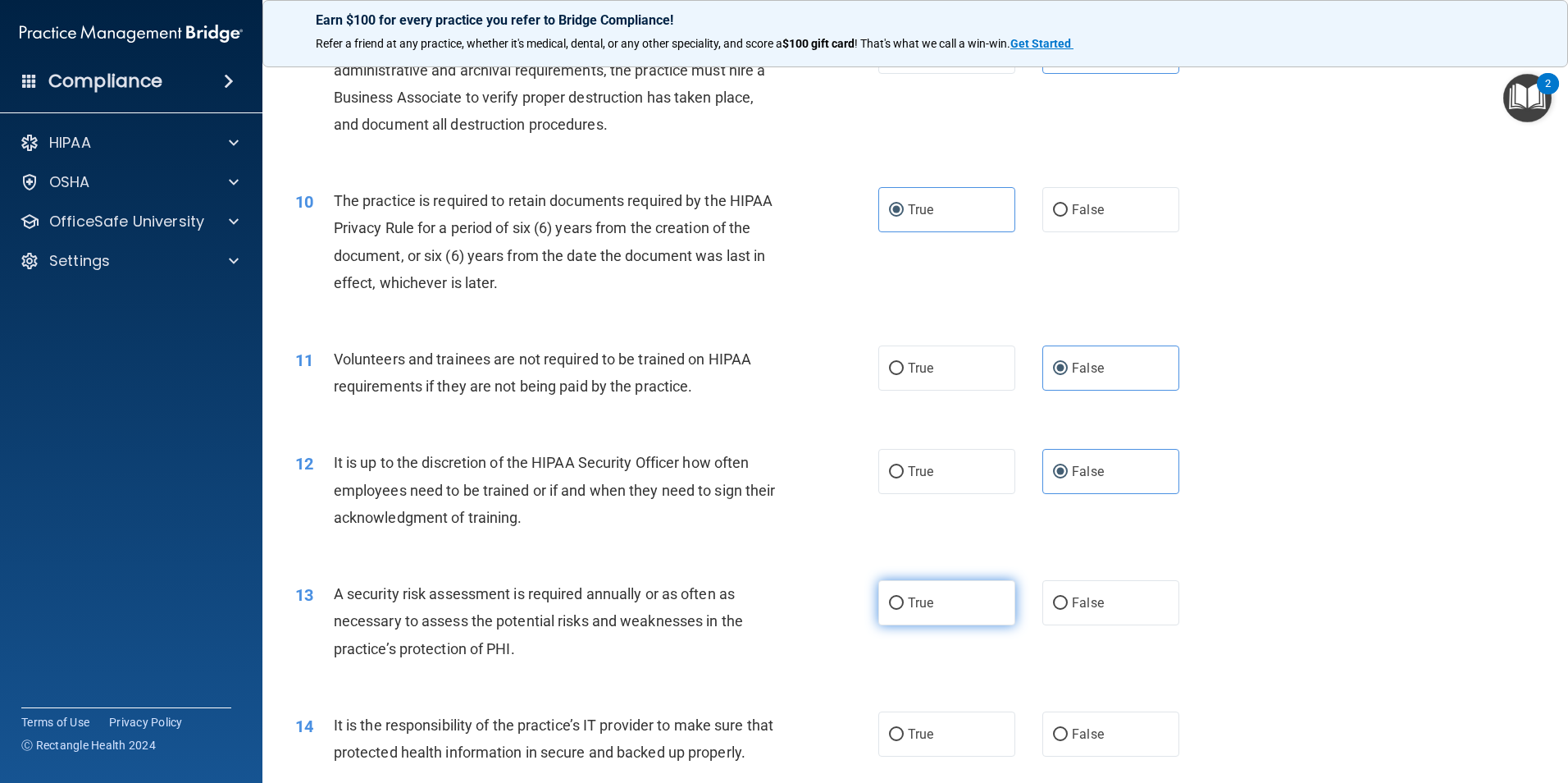
click at [920, 587] on label "True" at bounding box center [947, 602] width 137 height 45
click at [904, 598] on input "True" at bounding box center [896, 603] width 15 height 12
radio input "true"
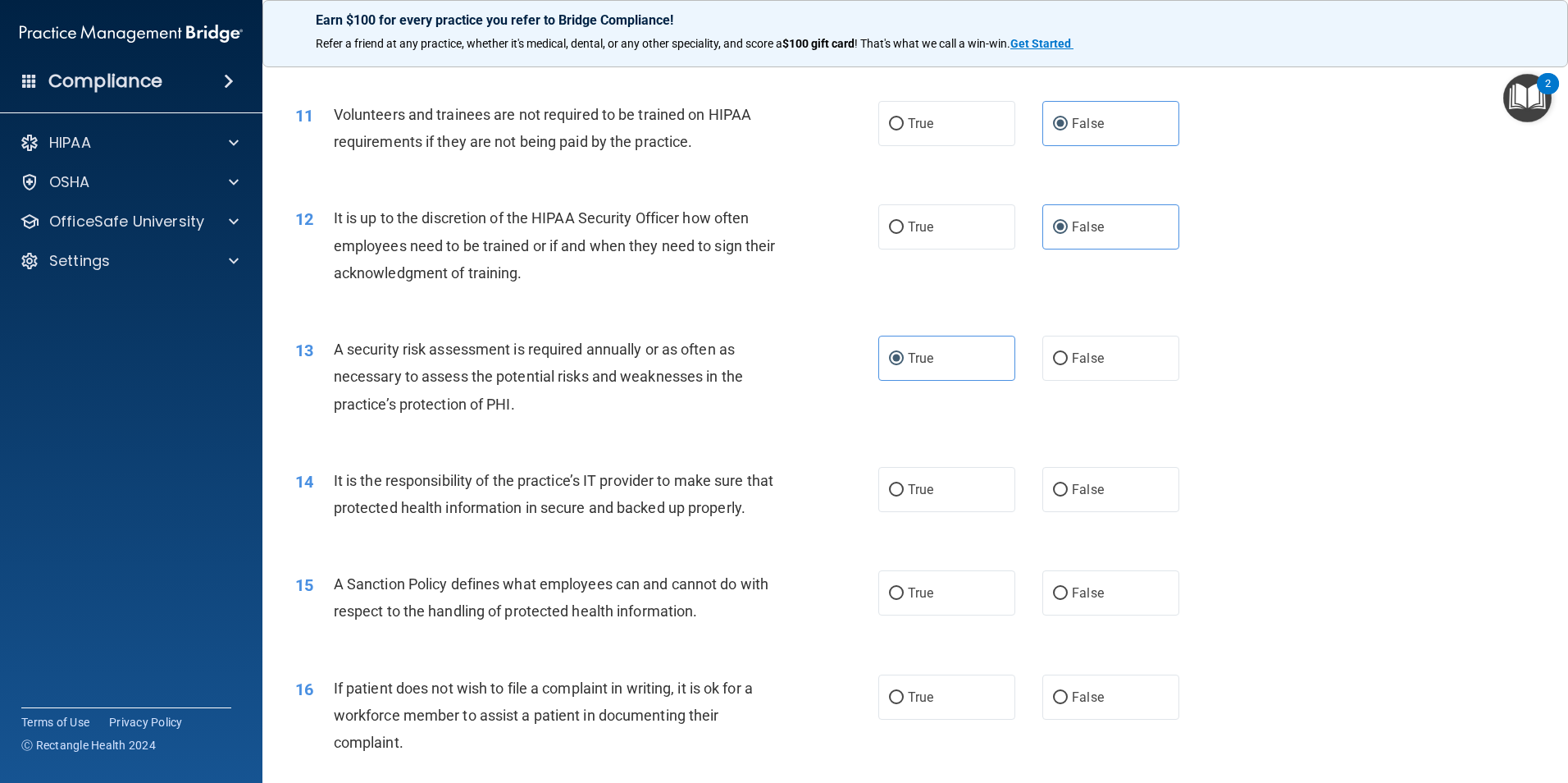
scroll to position [1477, 0]
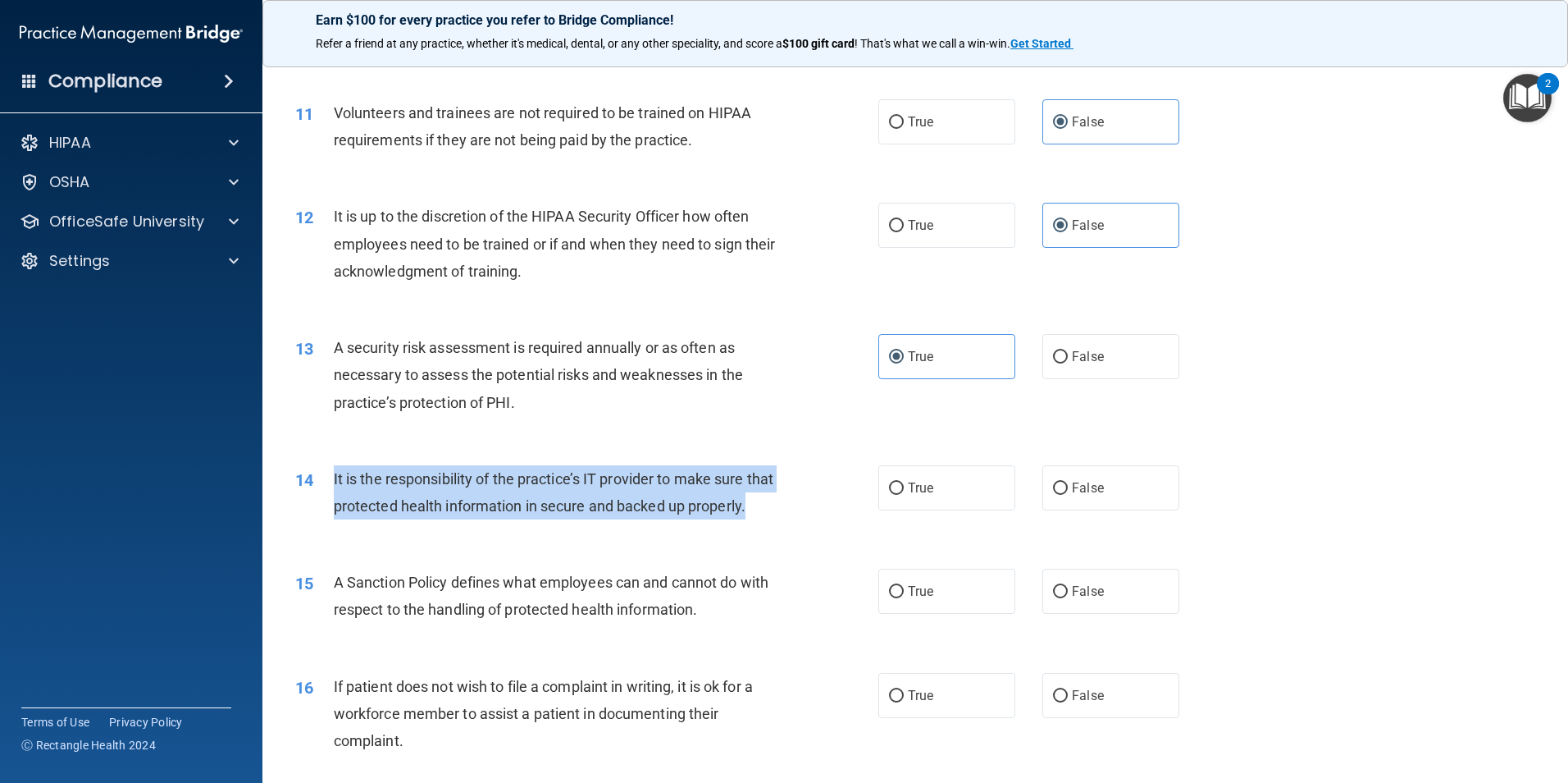
drag, startPoint x: 343, startPoint y: 476, endPoint x: 565, endPoint y: 533, distance: 229.2
click at [565, 528] on div "14 It is the responsibility of the practice’s IT provider to make sure that pro…" at bounding box center [587, 496] width 632 height 62
click at [565, 519] on div "It is the responsibility of the practice’s IT provider to make sure that protec…" at bounding box center [562, 492] width 456 height 55
drag, startPoint x: 499, startPoint y: 539, endPoint x: 376, endPoint y: 462, distance: 145.1
click at [376, 462] on div "14 It is the responsibility of the practice’s IT provider to make sure that pro…" at bounding box center [915, 497] width 1264 height 104
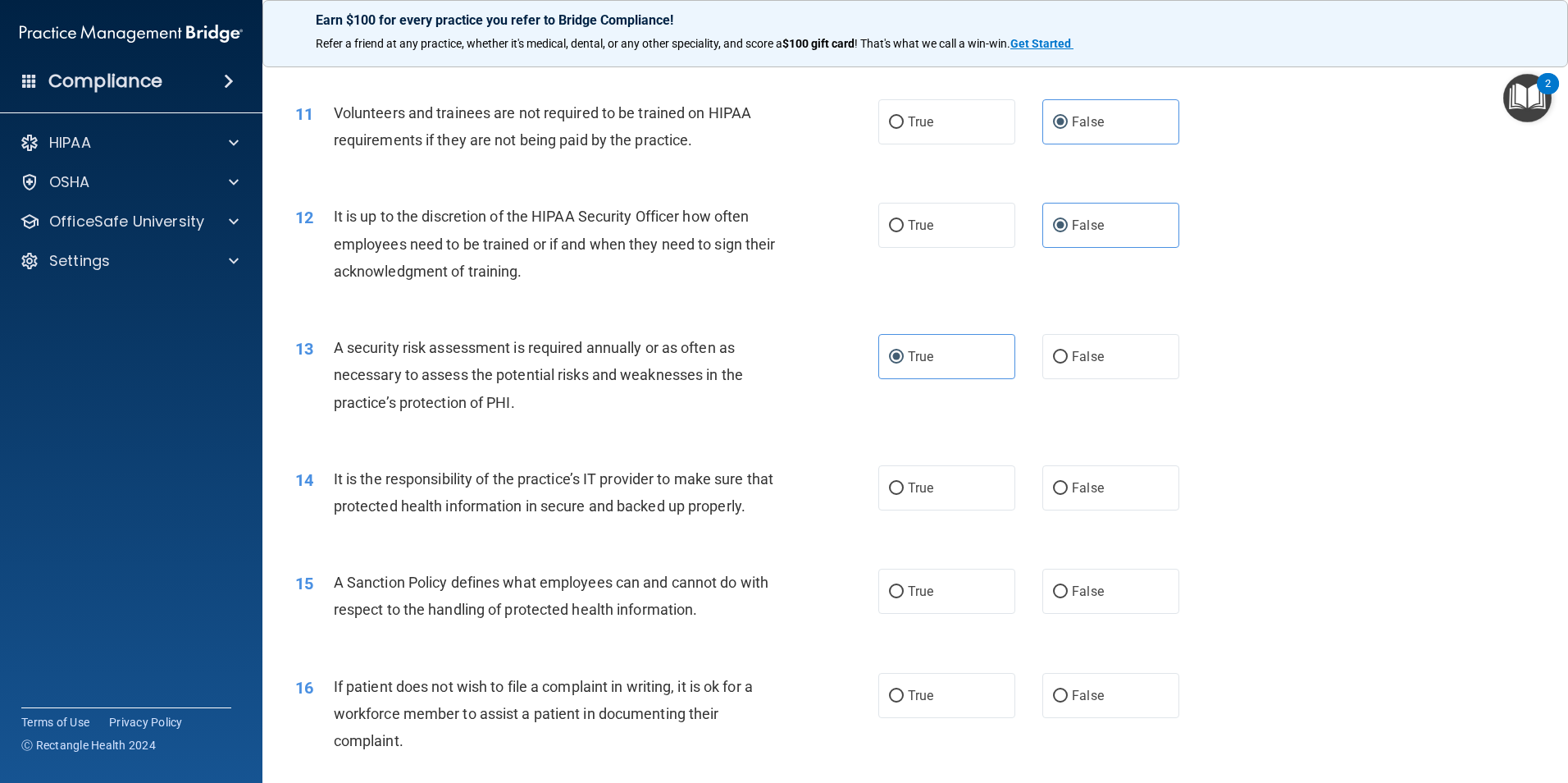
click at [376, 462] on div "14 It is the responsibility of the practice’s IT provider to make sure that pro…" at bounding box center [915, 497] width 1264 height 104
click at [359, 475] on span "It is the responsibility of the practice’s IT provider to make sure that protec…" at bounding box center [553, 492] width 439 height 44
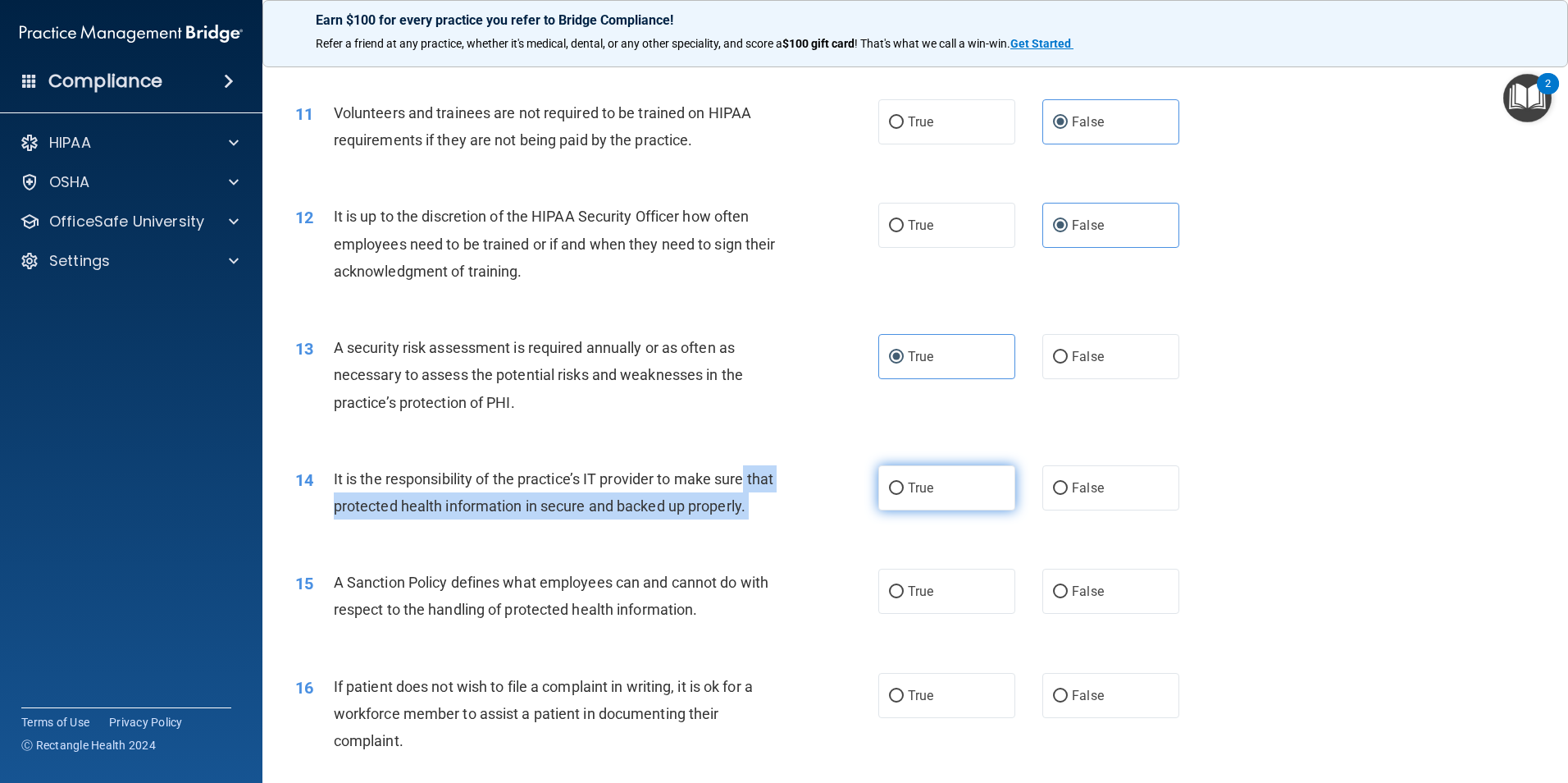
click at [1207, 465] on ng-form "14 It is the responsibility of the practice’s IT provider to make sure that pro…" at bounding box center [1207, 465] width 0 height 0
click at [879, 489] on label "True" at bounding box center [947, 487] width 137 height 45
click at [889, 489] on input "True" at bounding box center [896, 488] width 15 height 12
radio input "true"
click at [896, 492] on input "True" at bounding box center [896, 488] width 15 height 12
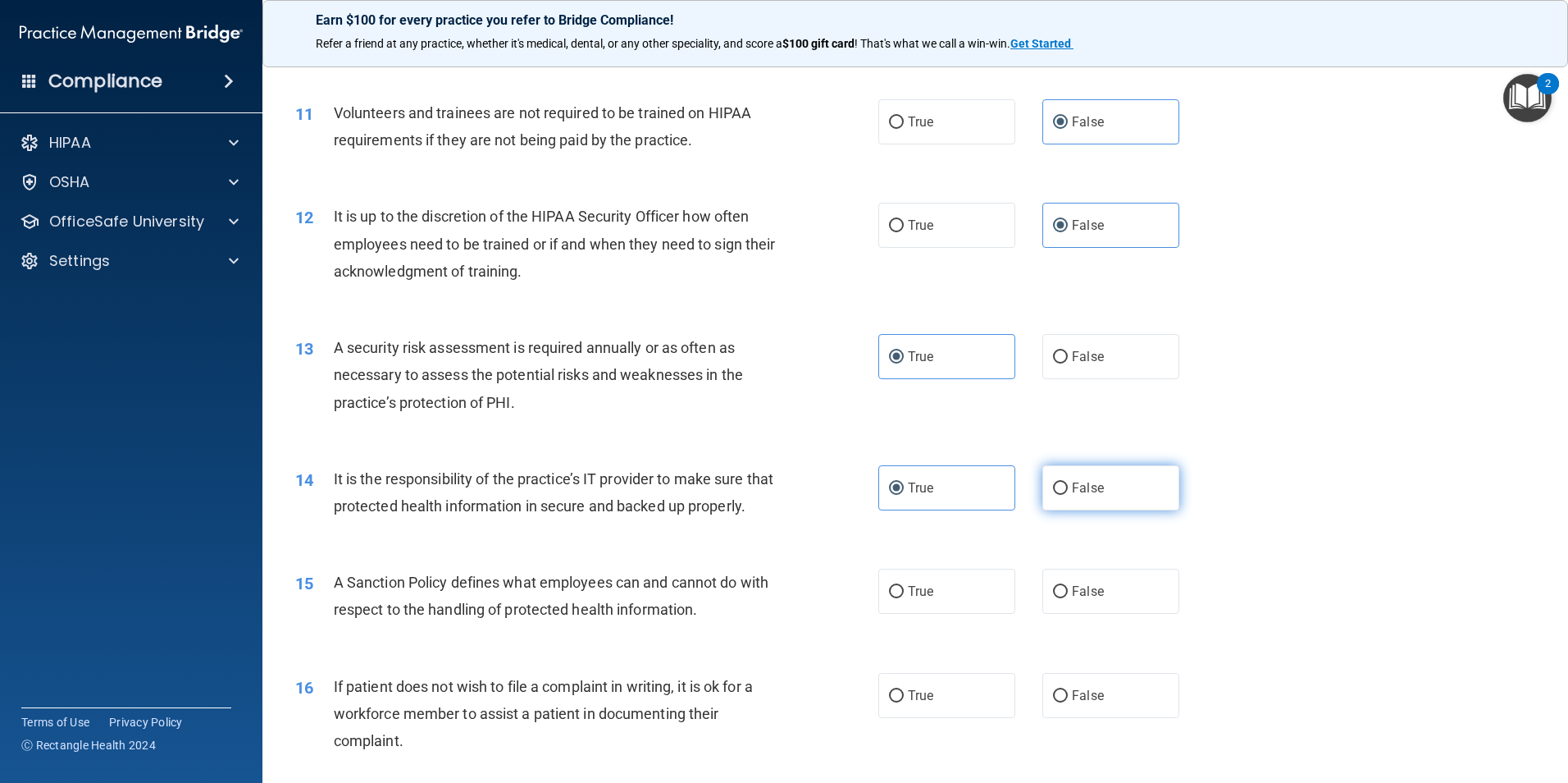
click at [1073, 508] on label "False" at bounding box center [1111, 487] width 137 height 45
click at [1068, 495] on input "False" at bounding box center [1060, 488] width 15 height 12
radio input "true"
click at [1022, 495] on div "True False" at bounding box center [1043, 487] width 329 height 45
click at [1001, 497] on label "True" at bounding box center [947, 487] width 137 height 45
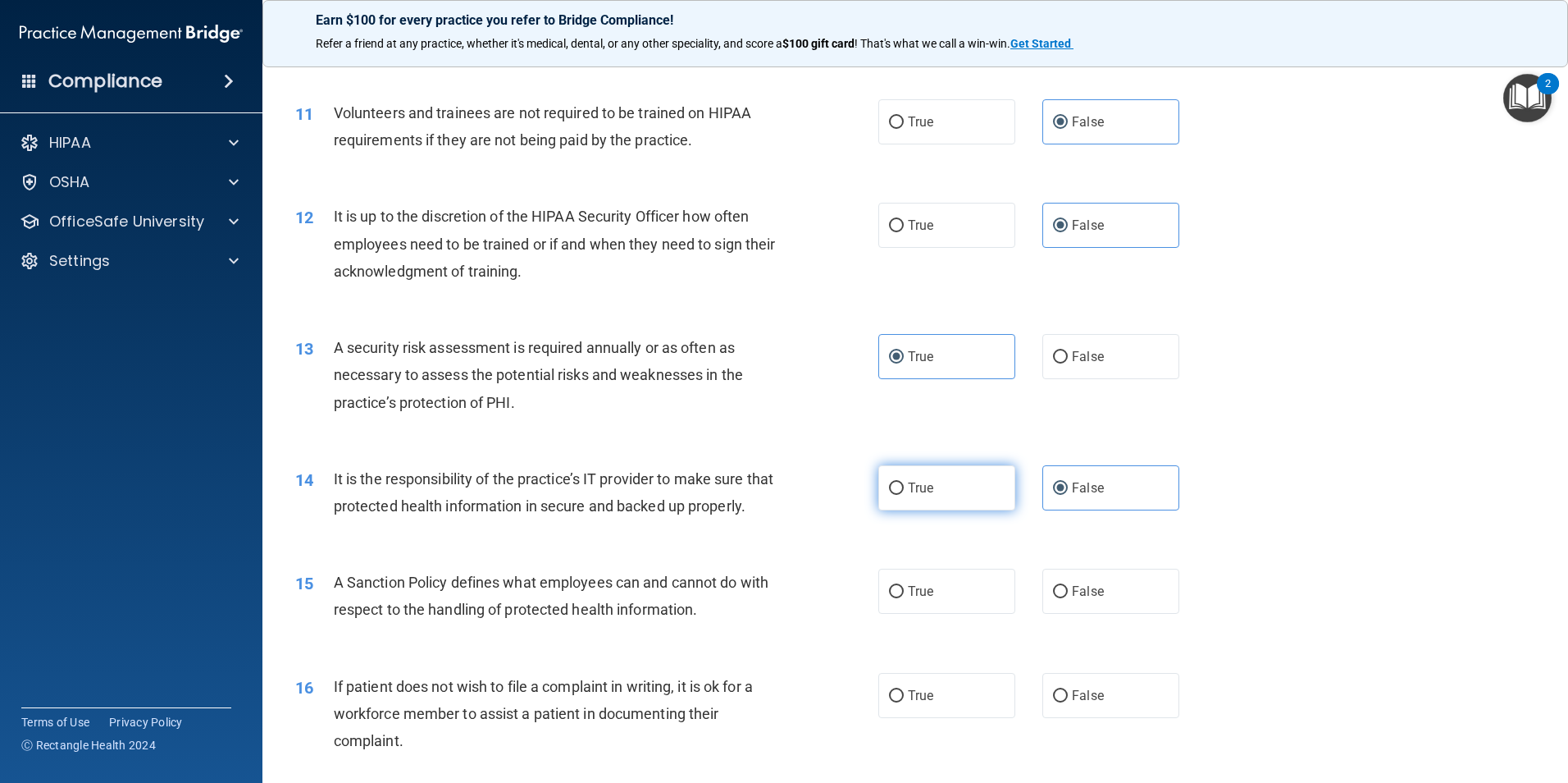
click at [904, 495] on input "True" at bounding box center [896, 488] width 15 height 12
radio input "true"
click at [1084, 481] on span "False" at bounding box center [1087, 487] width 32 height 16
click at [1068, 483] on input "False" at bounding box center [1060, 488] width 15 height 12
radio input "true"
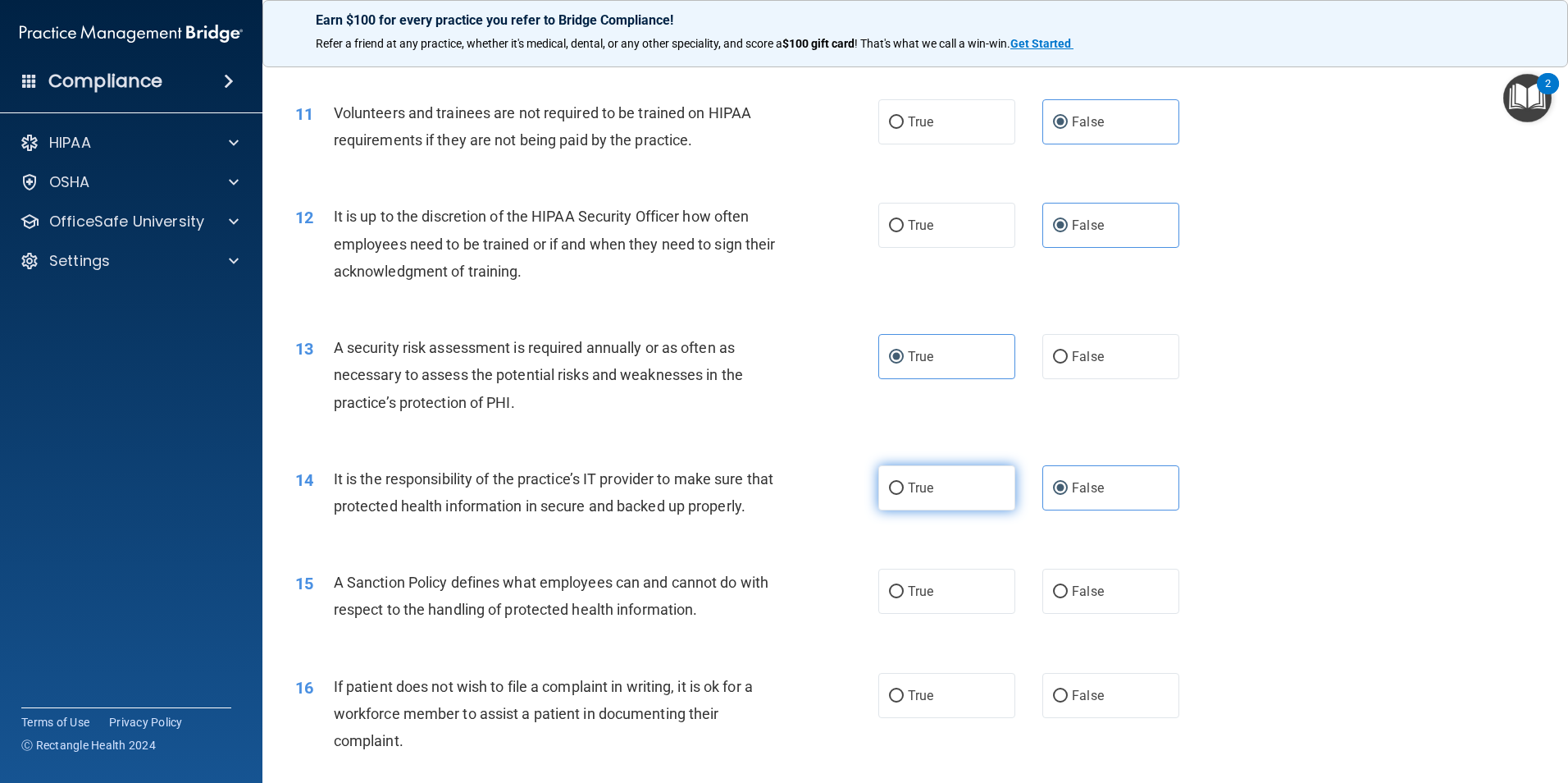
click at [967, 488] on label "True" at bounding box center [947, 487] width 137 height 45
click at [904, 488] on input "True" at bounding box center [896, 488] width 15 height 12
radio input "true"
click at [1096, 463] on div "14 It is the responsibility of the practice’s IT provider to make sure that pro…" at bounding box center [915, 497] width 1264 height 104
click at [1102, 479] on label "False" at bounding box center [1111, 487] width 137 height 45
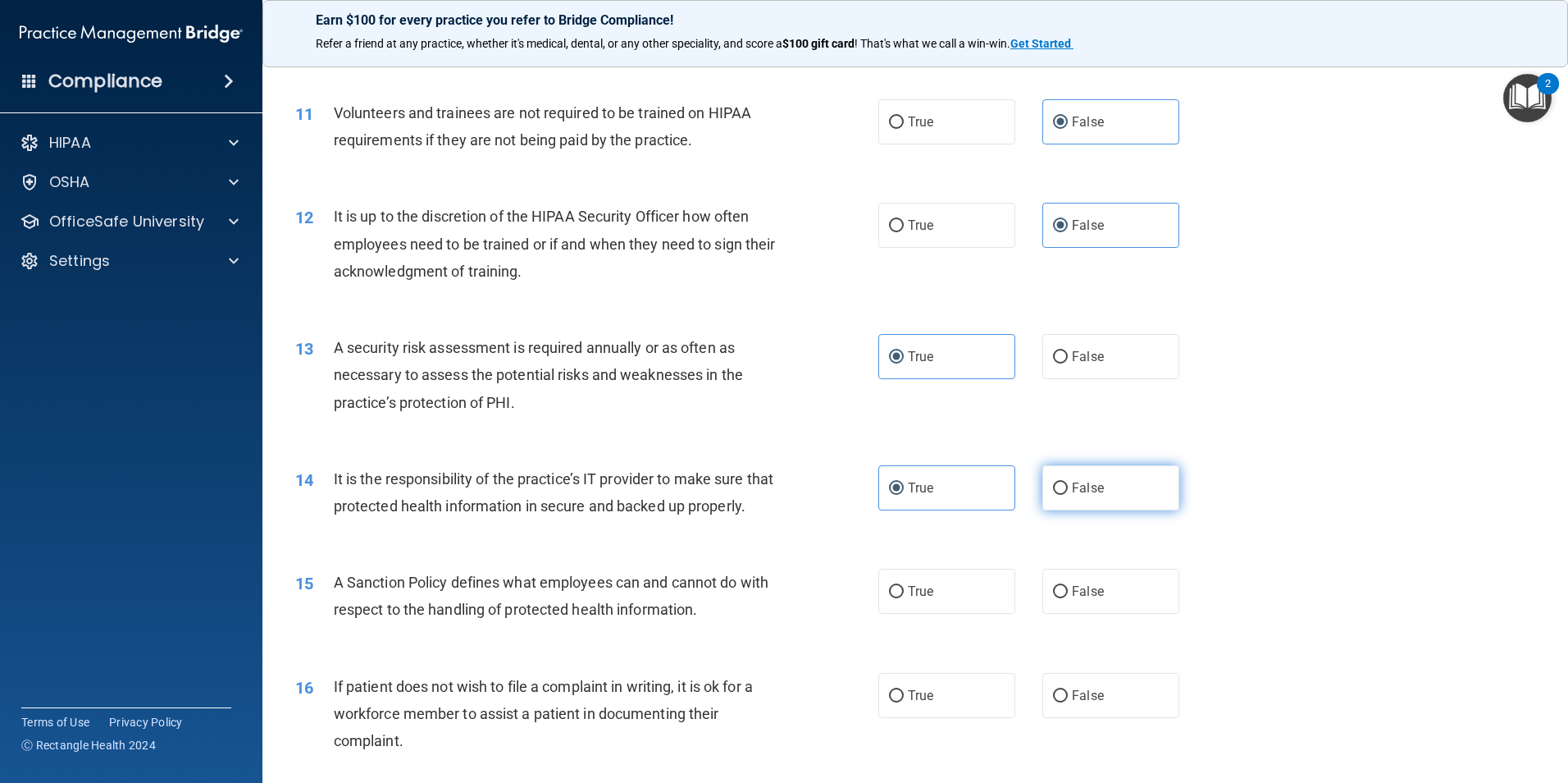
click at [1068, 483] on input "False" at bounding box center [1060, 488] width 15 height 12
radio input "true"
click at [984, 498] on label "True" at bounding box center [947, 487] width 137 height 45
click at [904, 495] on input "True" at bounding box center [896, 488] width 15 height 12
radio input "true"
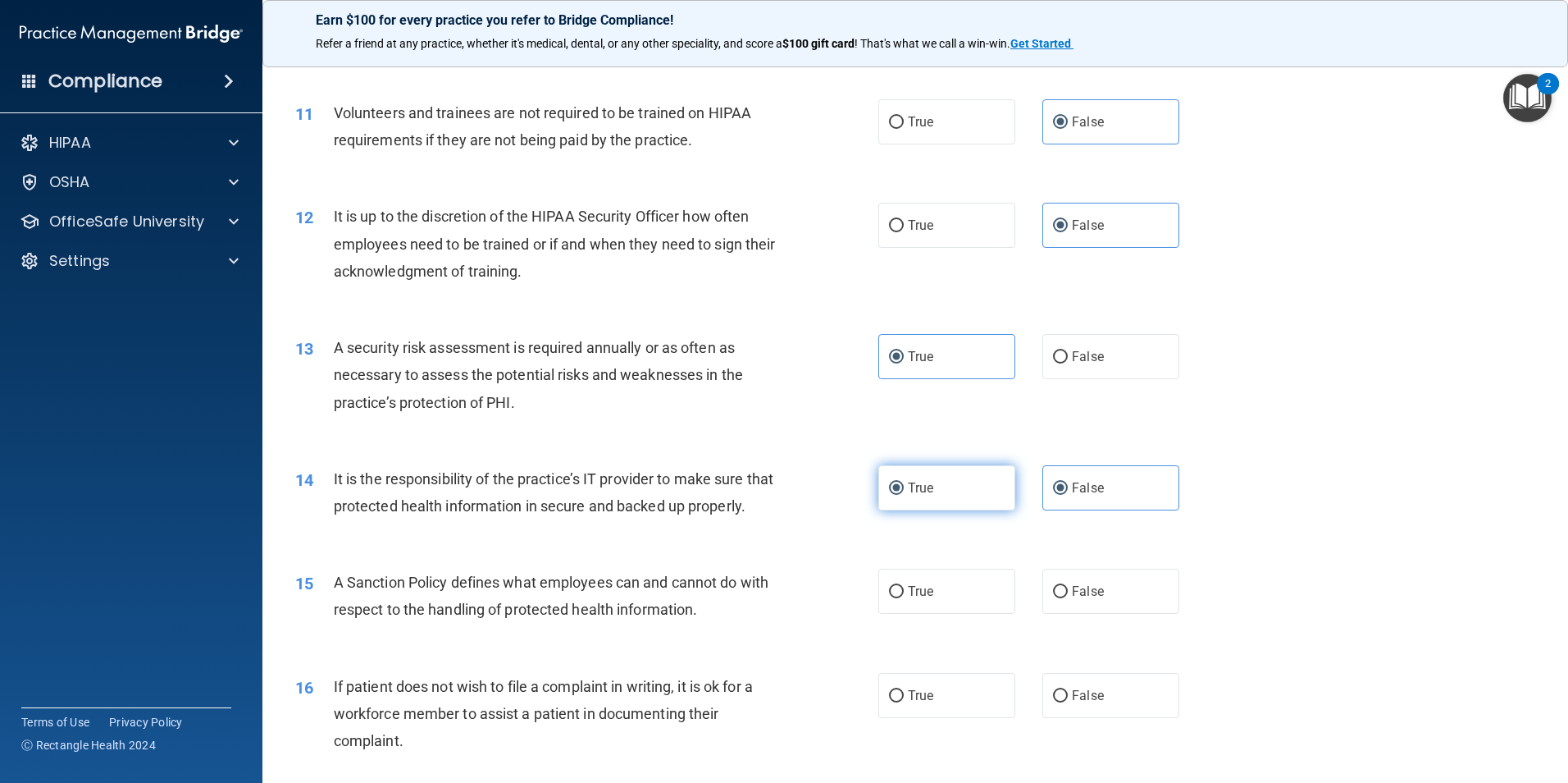
radio input "false"
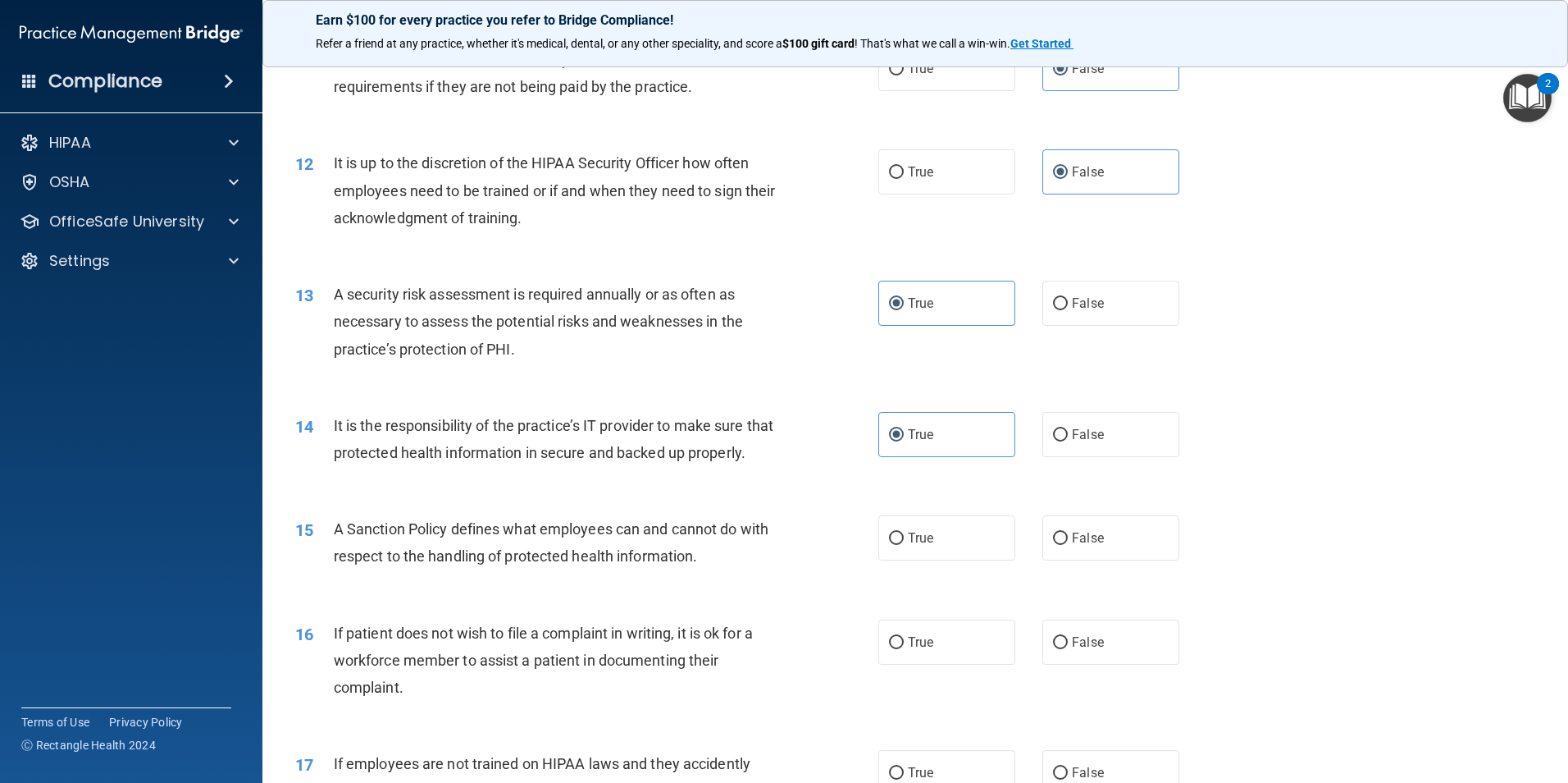
scroll to position [1558, 0]
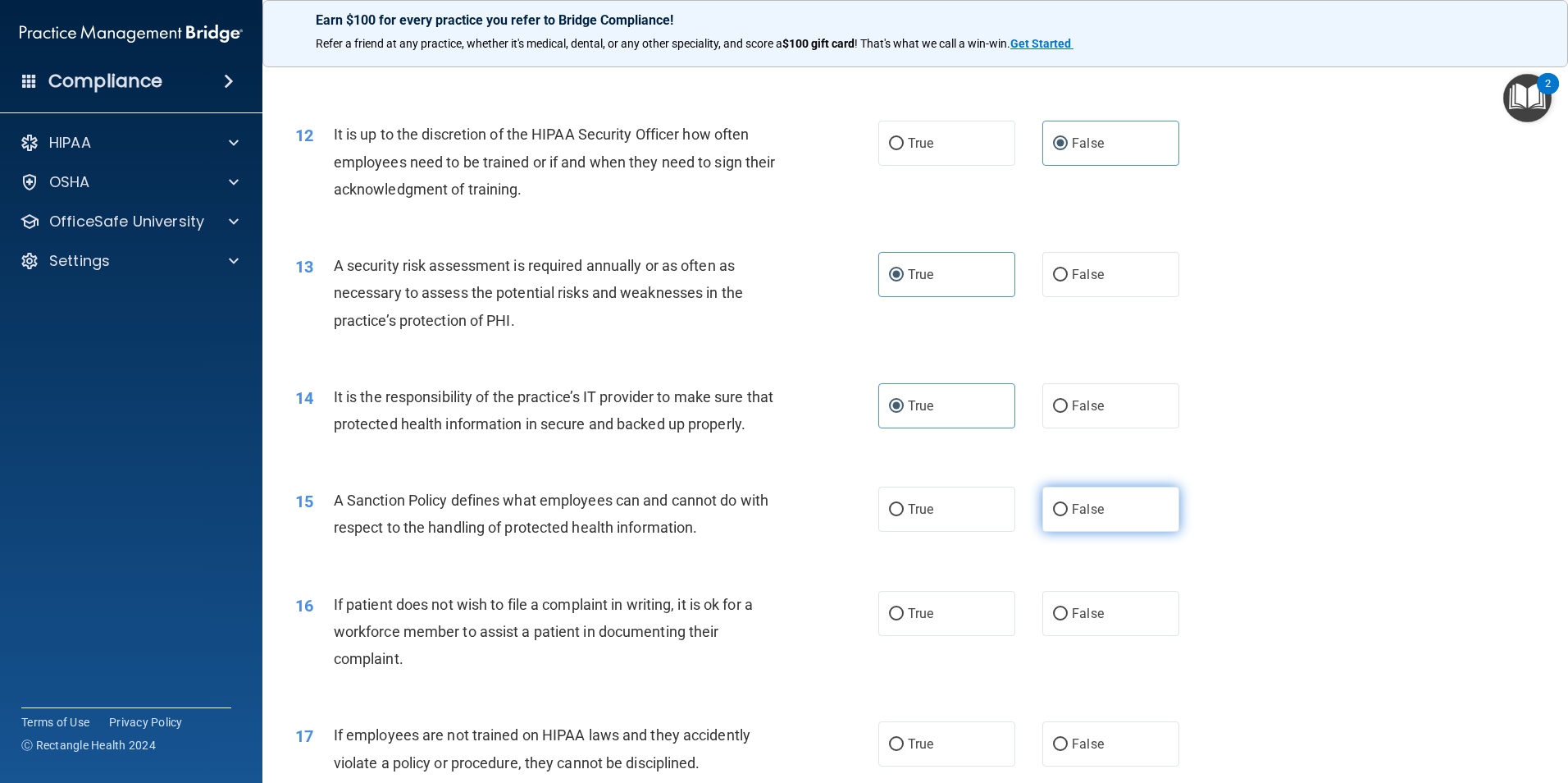
click at [1071, 525] on label "False" at bounding box center [1111, 509] width 137 height 45
click at [1068, 516] on input "False" at bounding box center [1060, 509] width 15 height 12
radio input "true"
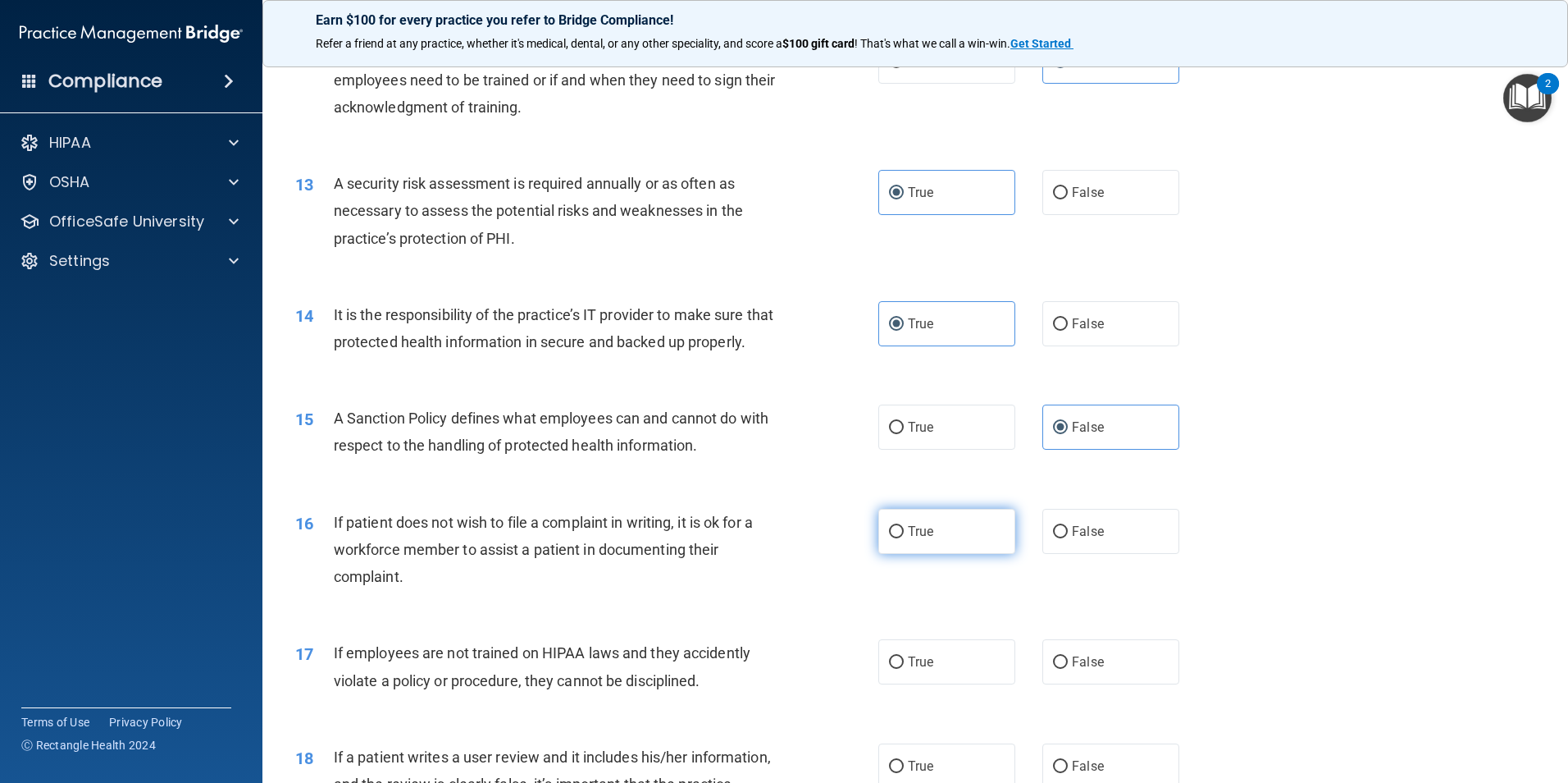
click at [922, 553] on label "True" at bounding box center [947, 531] width 137 height 45
click at [904, 538] on input "True" at bounding box center [896, 532] width 15 height 12
radio input "true"
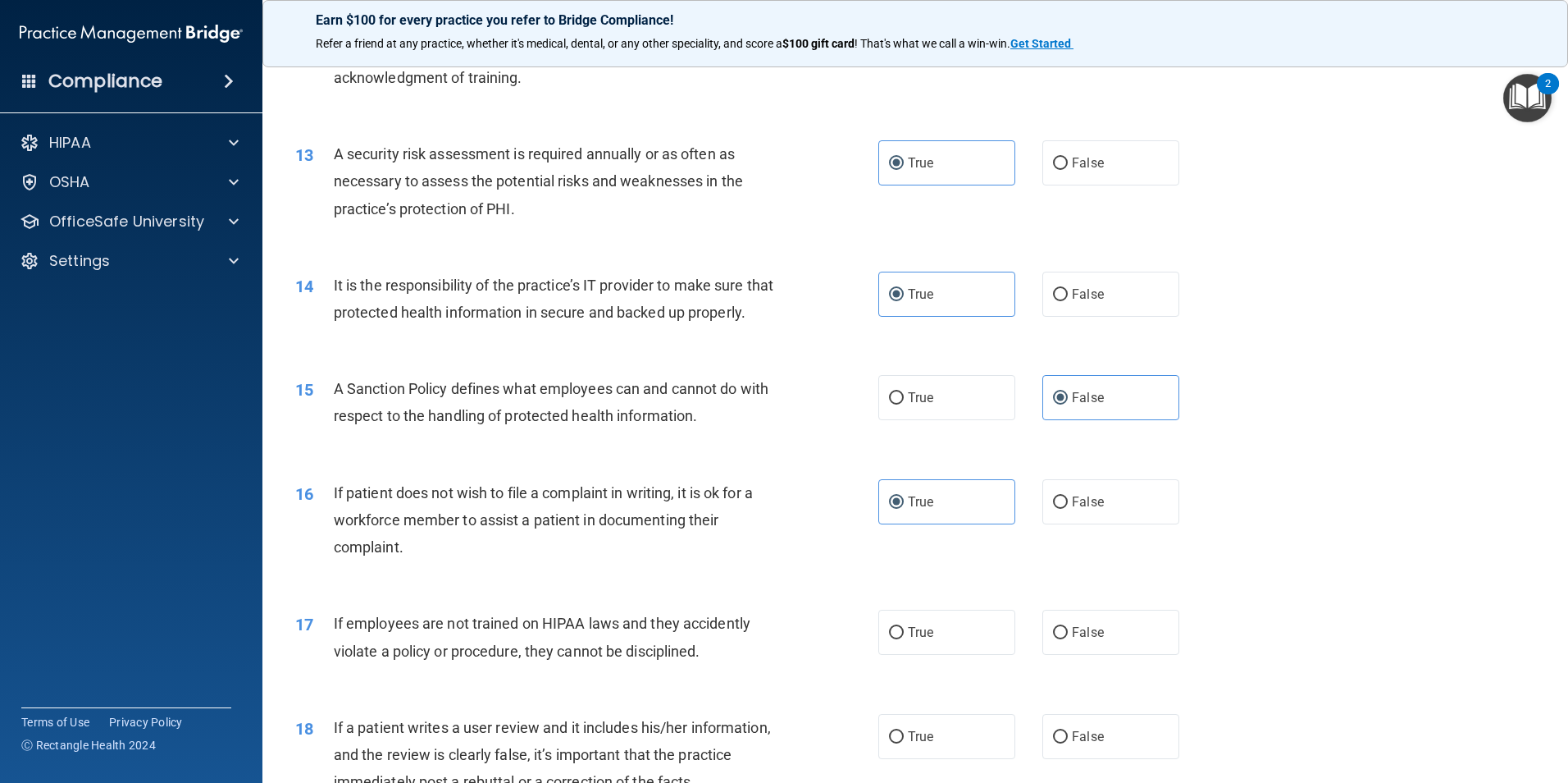
scroll to position [1723, 0]
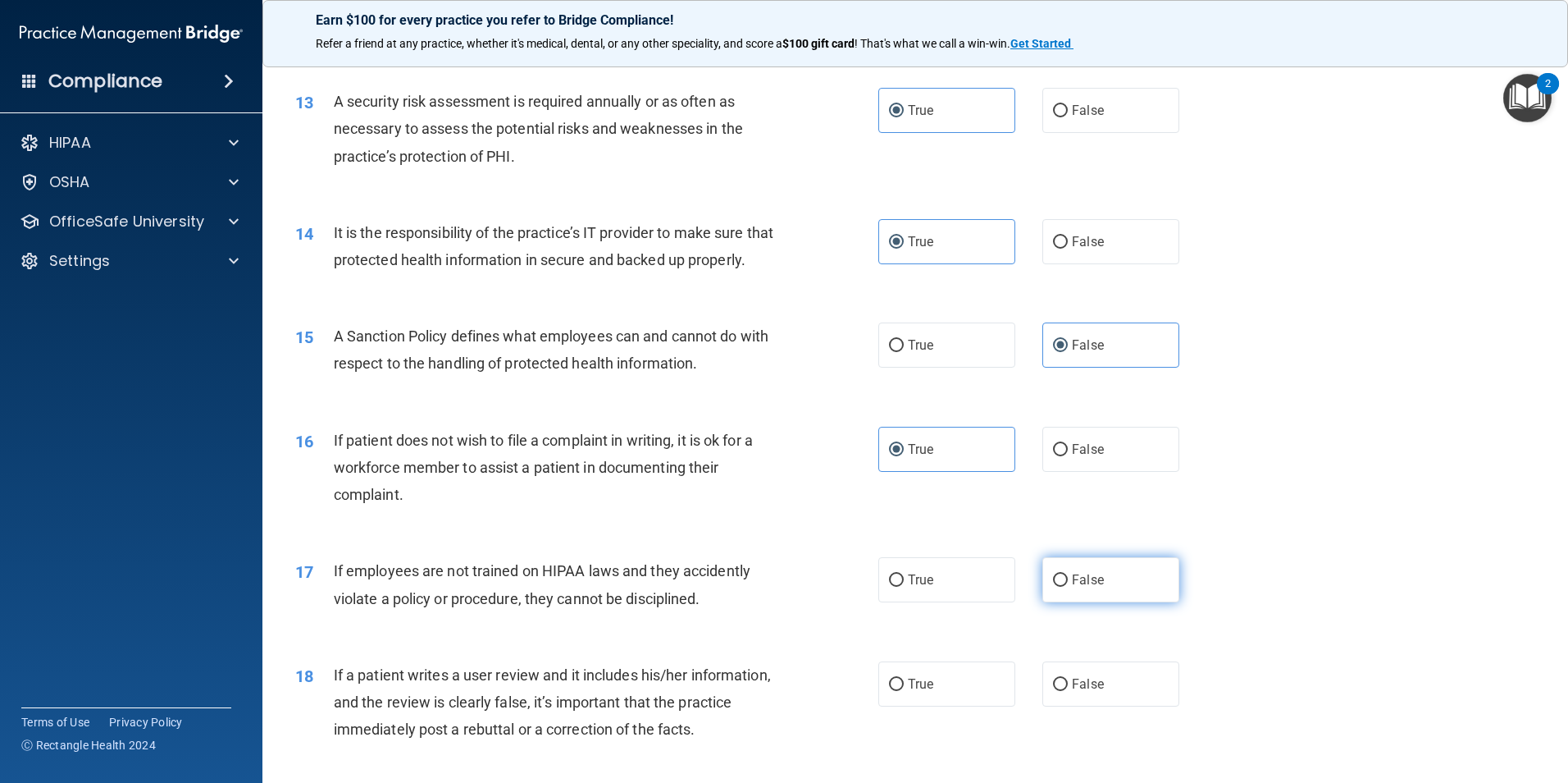
click at [1142, 602] on label "False" at bounding box center [1111, 580] width 137 height 45
click at [1068, 586] on input "False" at bounding box center [1060, 580] width 15 height 12
radio input "true"
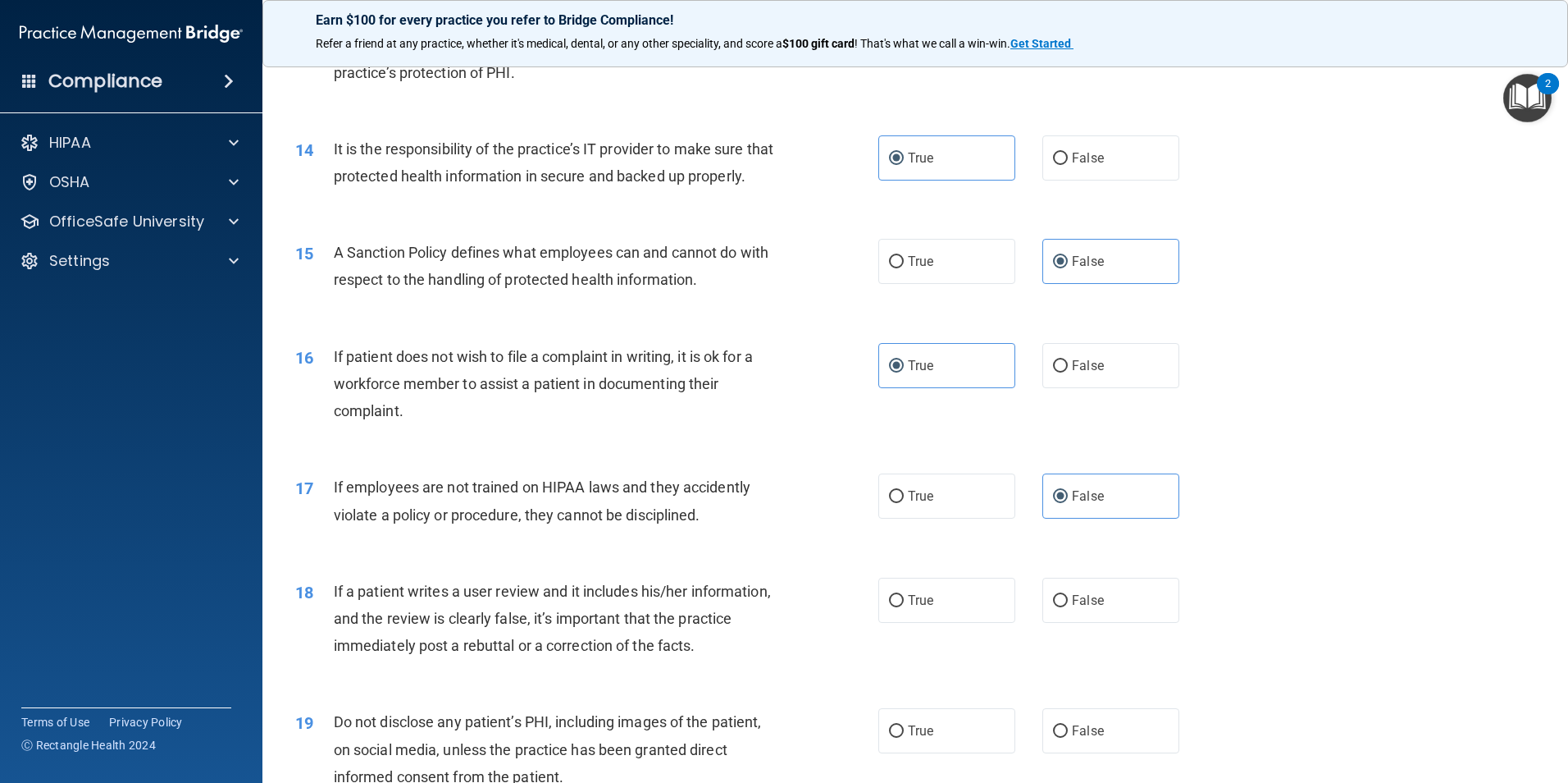
scroll to position [1887, 0]
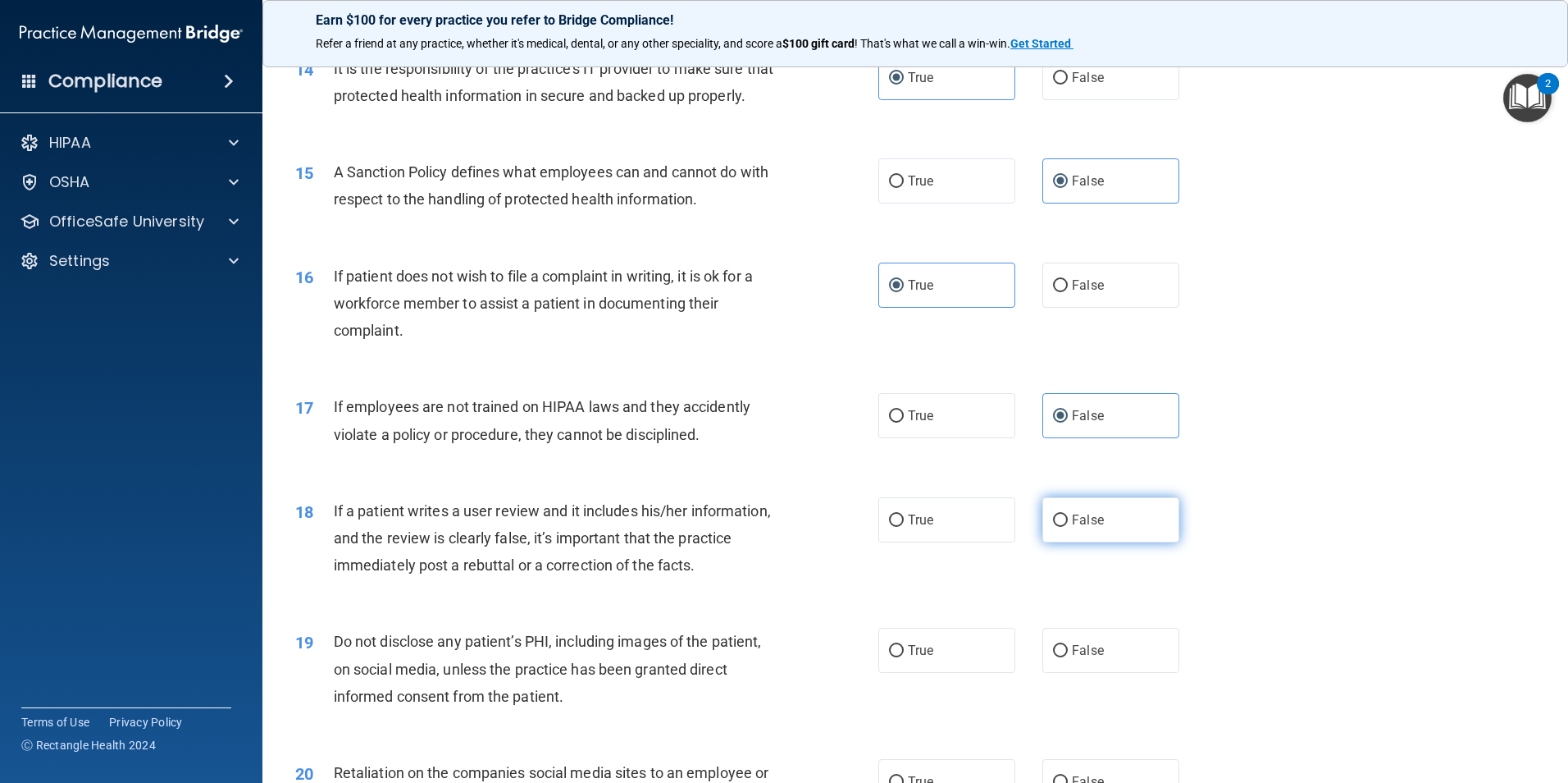
click at [1088, 528] on span "False" at bounding box center [1087, 519] width 32 height 16
click at [1068, 527] on input "False" at bounding box center [1060, 520] width 15 height 12
radio input "true"
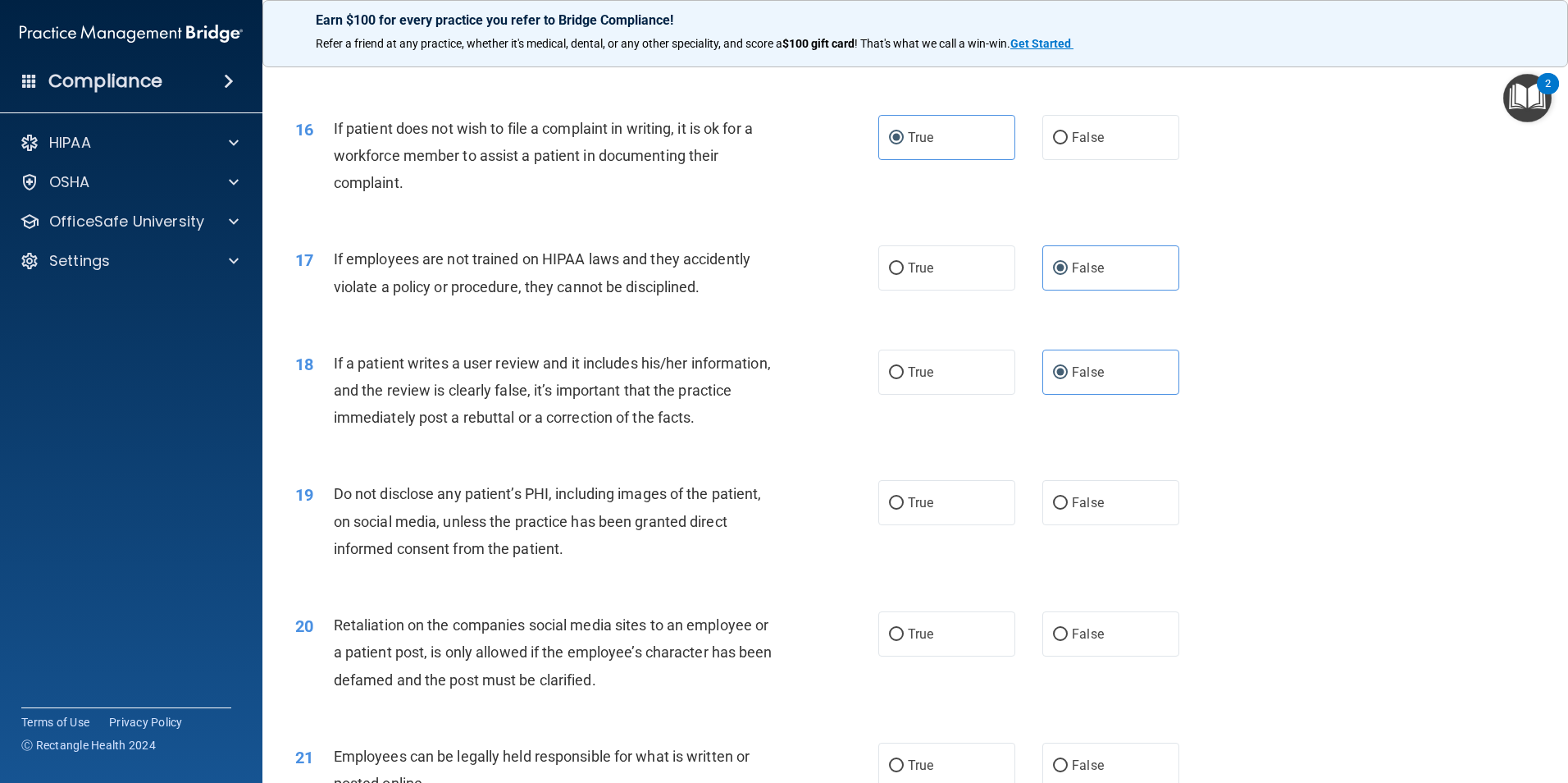
scroll to position [2051, 0]
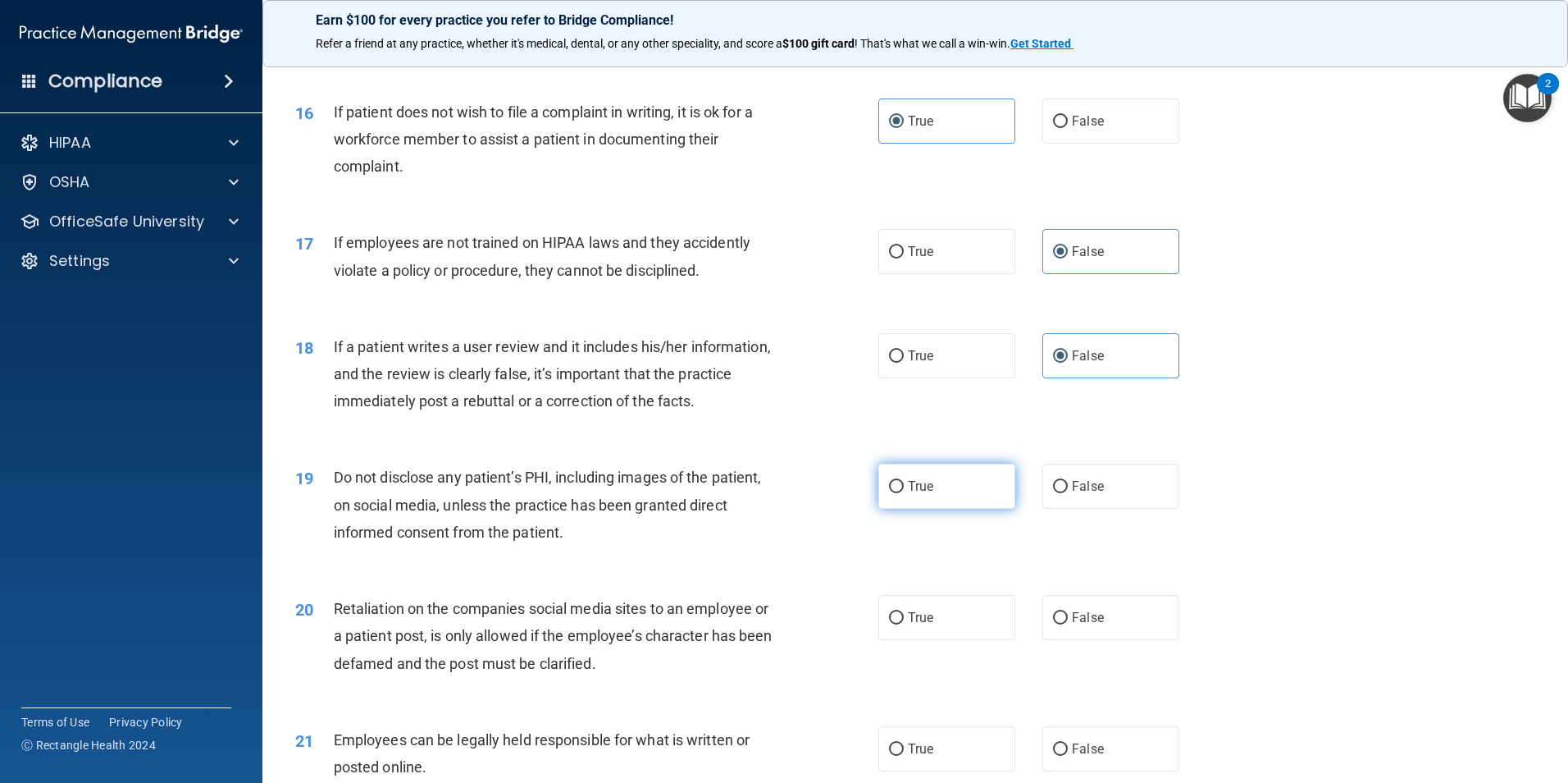
click at [925, 494] on span "True" at bounding box center [920, 486] width 25 height 16
click at [904, 493] on input "True" at bounding box center [896, 487] width 15 height 12
radio input "true"
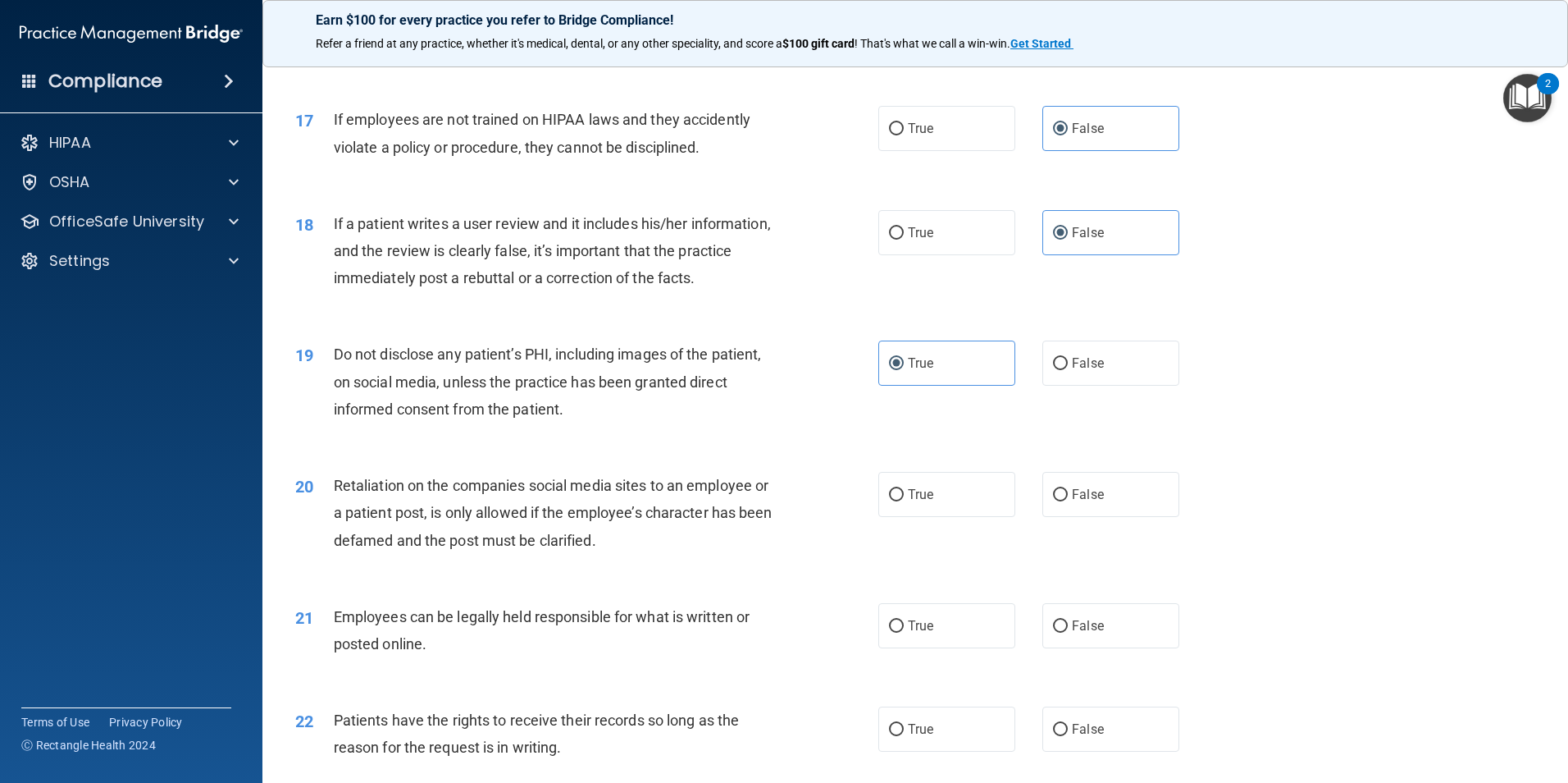
scroll to position [2215, 0]
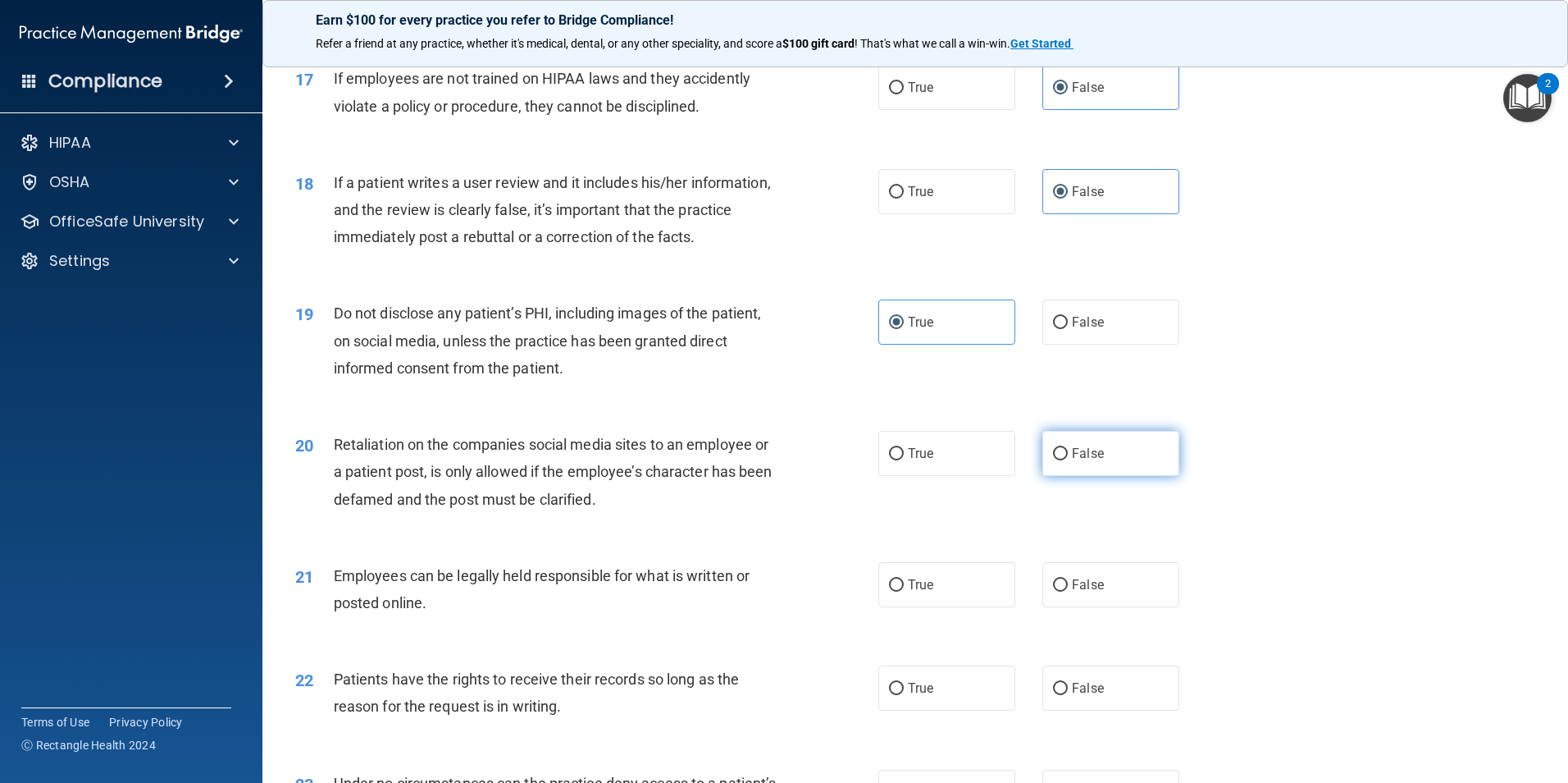
click at [1139, 476] on label "False" at bounding box center [1111, 454] width 137 height 45
click at [1068, 460] on input "False" at bounding box center [1060, 454] width 15 height 12
radio input "true"
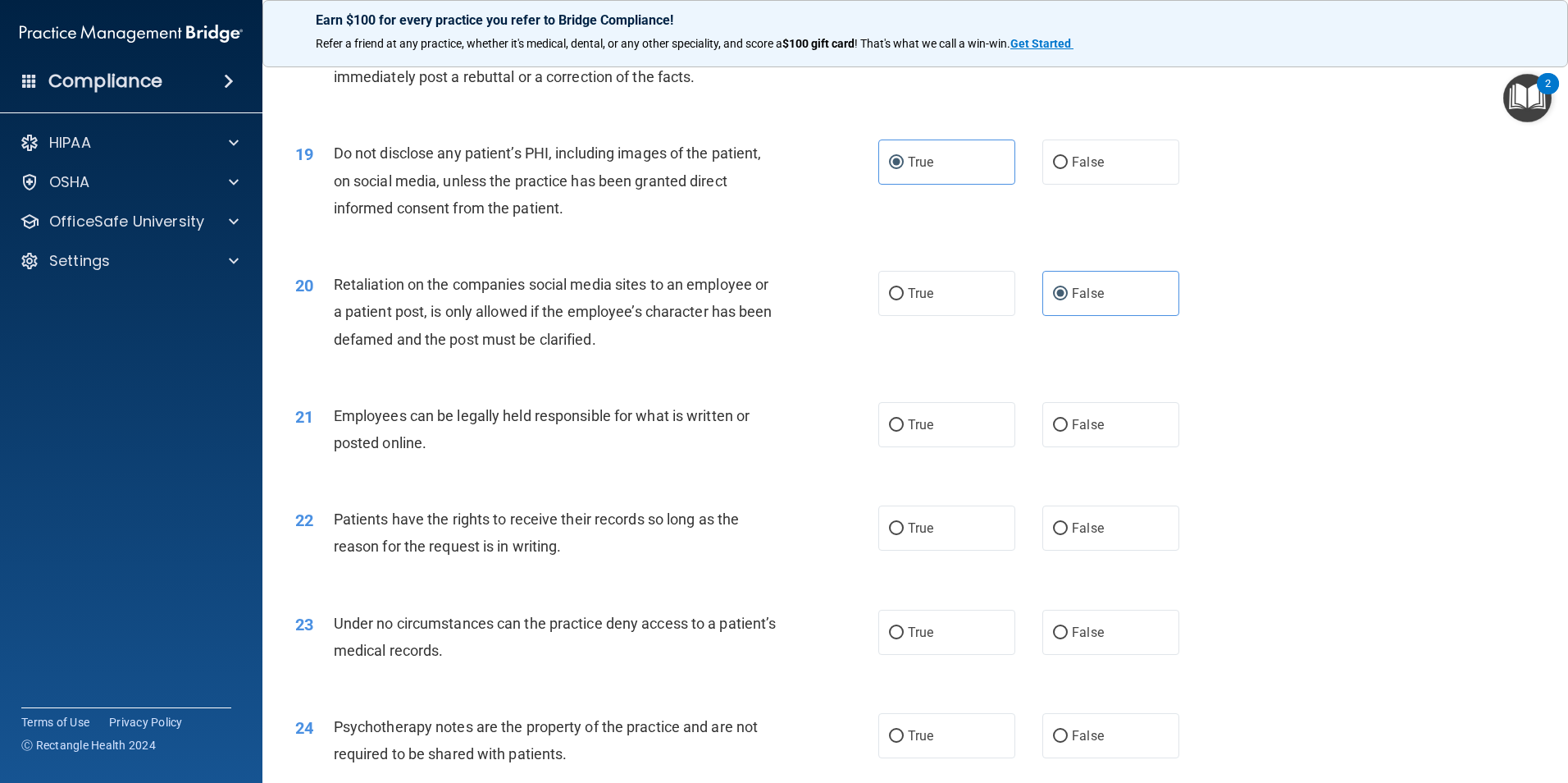
scroll to position [2379, 0]
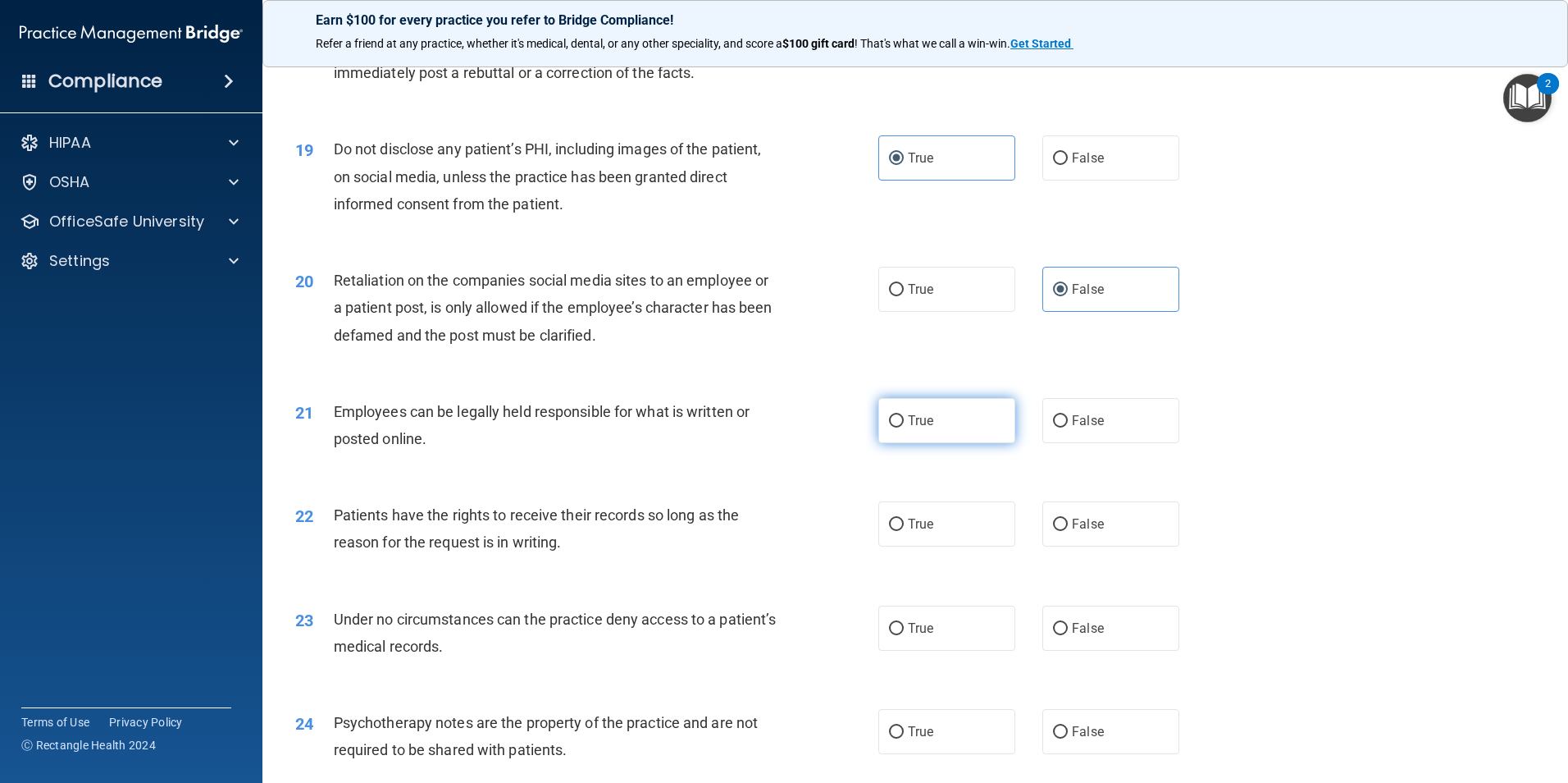
click at [943, 443] on label "True" at bounding box center [947, 421] width 137 height 45
click at [904, 427] on input "True" at bounding box center [896, 421] width 15 height 12
radio input "true"
click at [1101, 547] on label "False" at bounding box center [1111, 524] width 137 height 45
click at [1068, 531] on input "False" at bounding box center [1060, 524] width 15 height 12
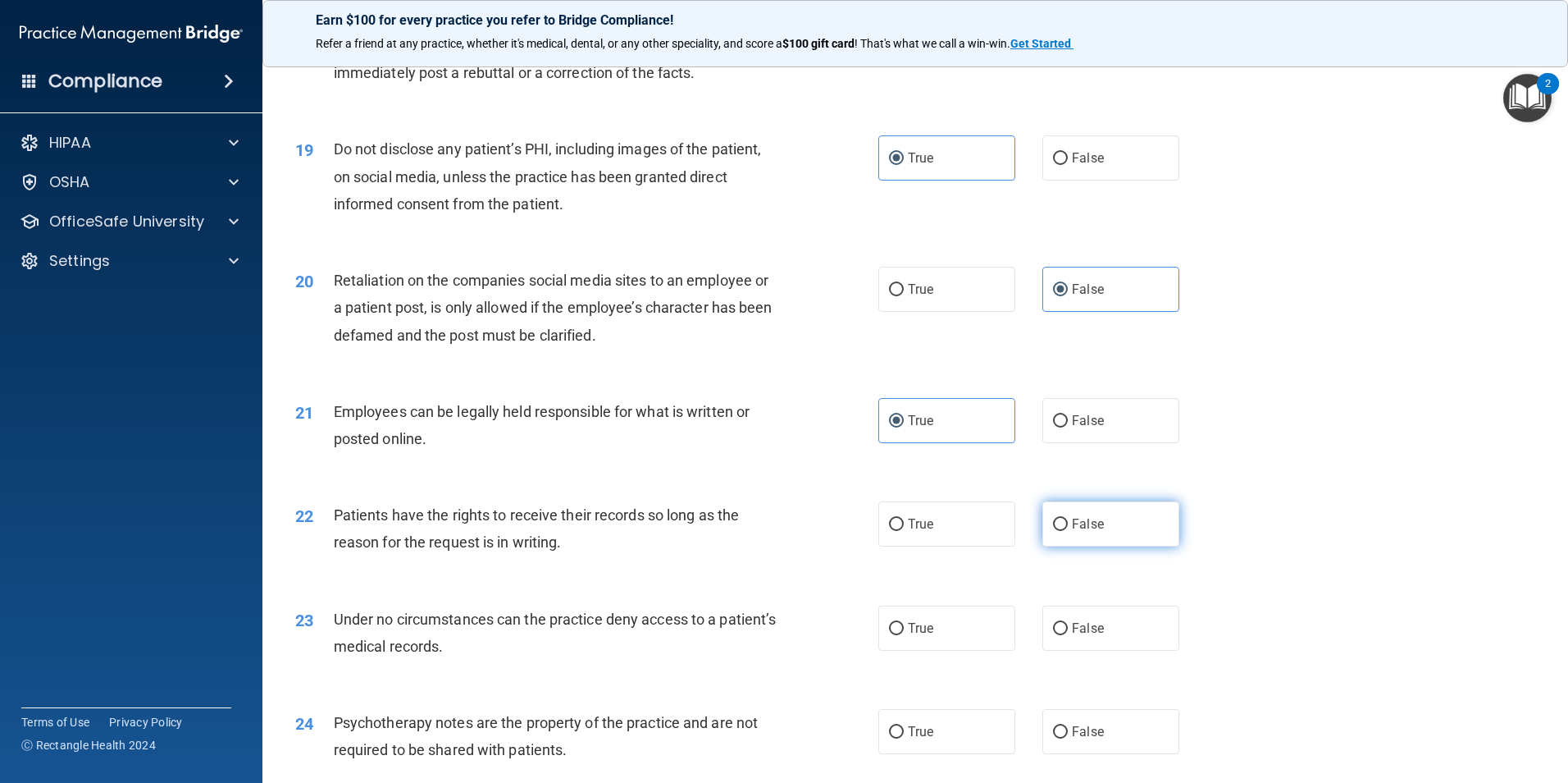
radio input "true"
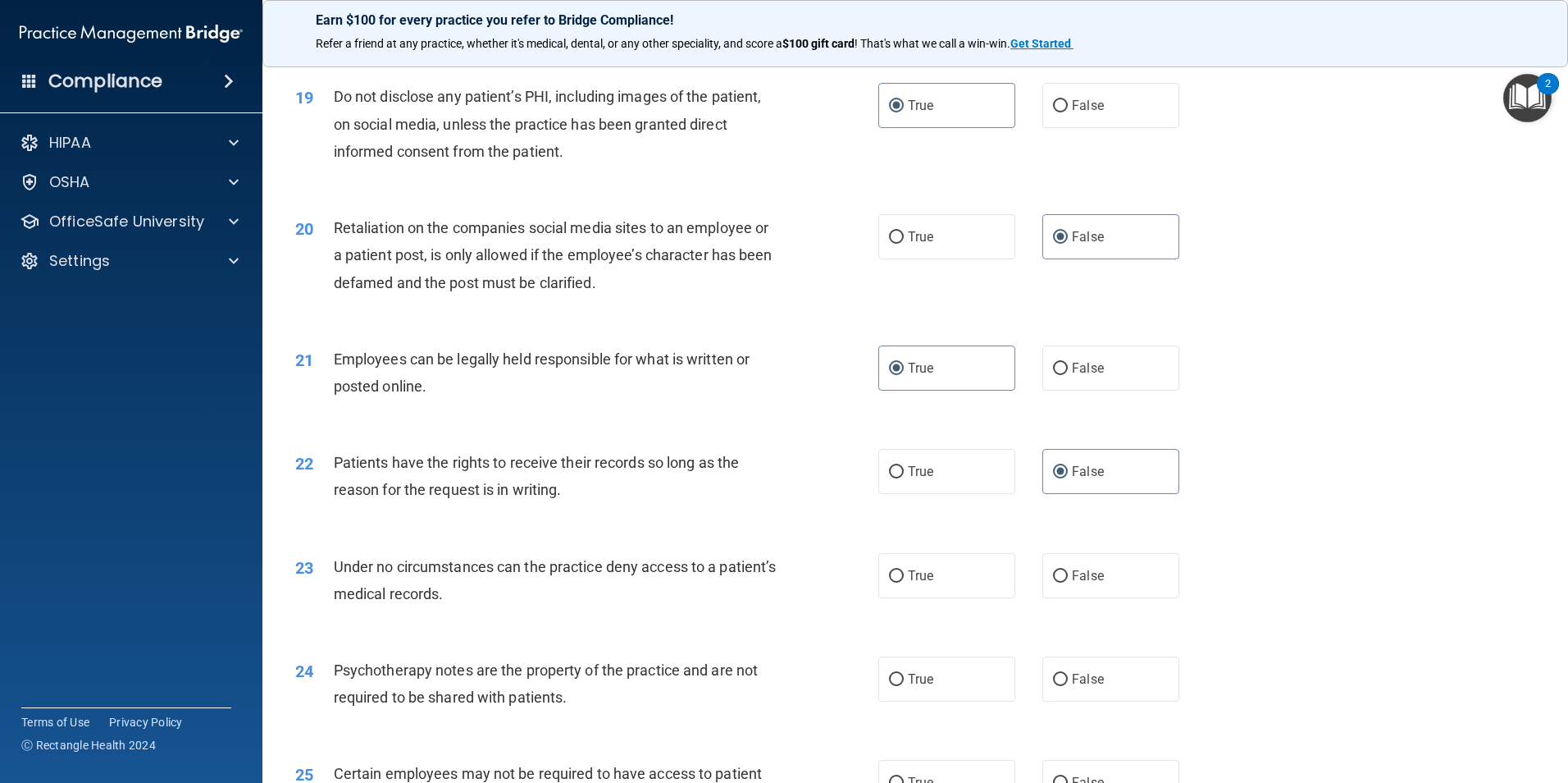
scroll to position [2461, 0]
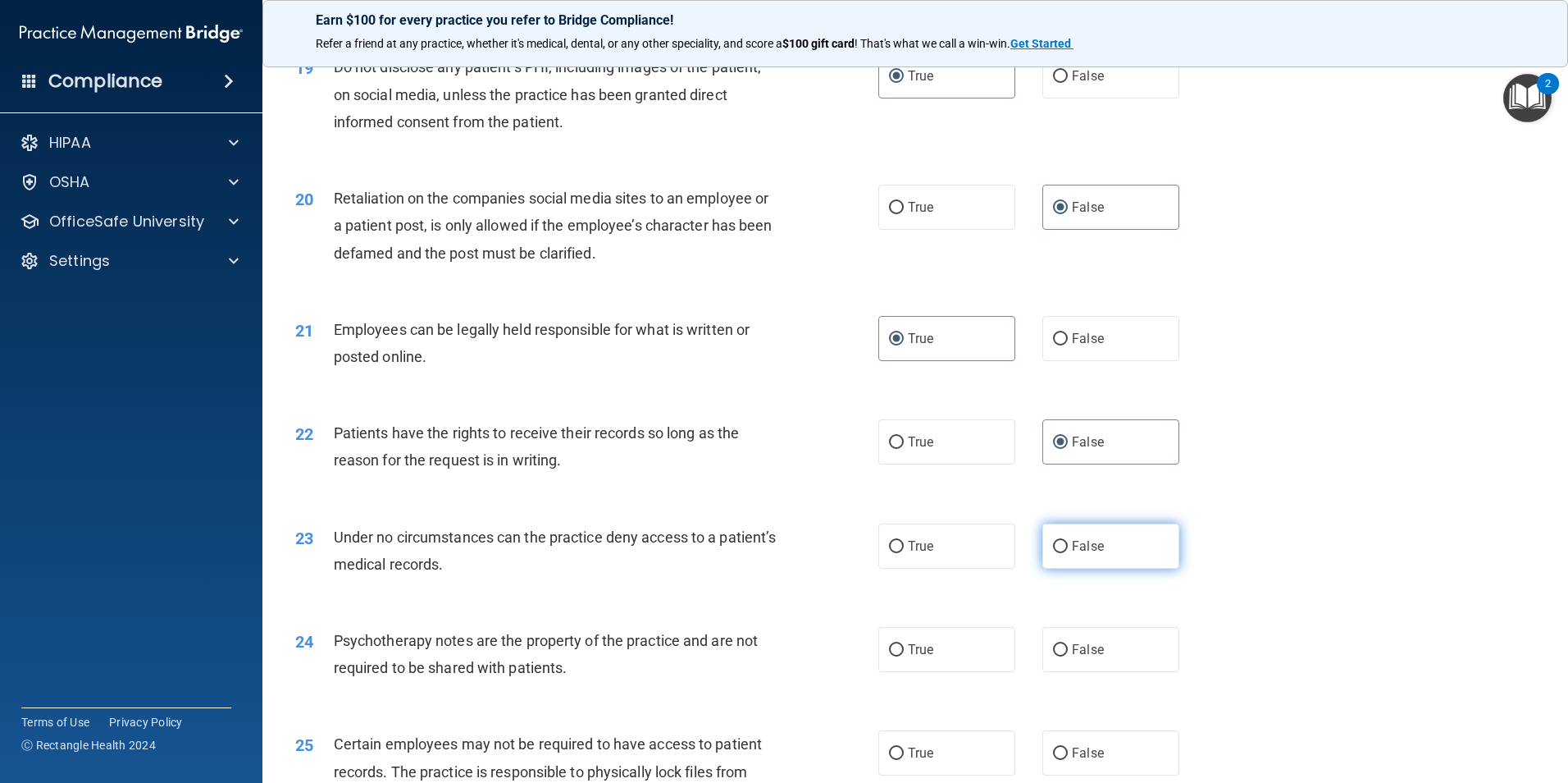
click at [1077, 562] on label "False" at bounding box center [1111, 546] width 137 height 45
click at [1068, 553] on input "False" at bounding box center [1060, 546] width 15 height 12
radio input "true"
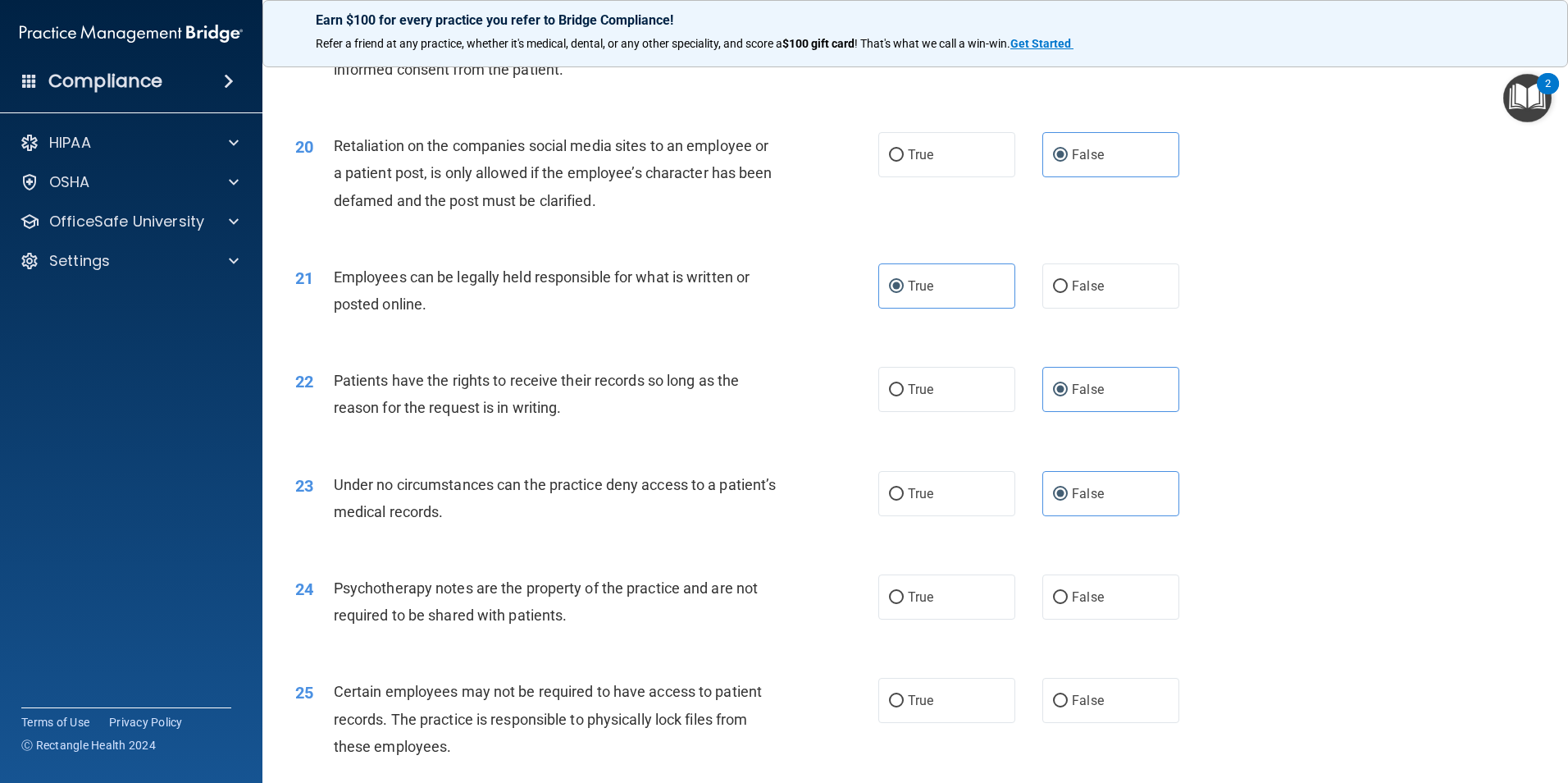
scroll to position [2543, 0]
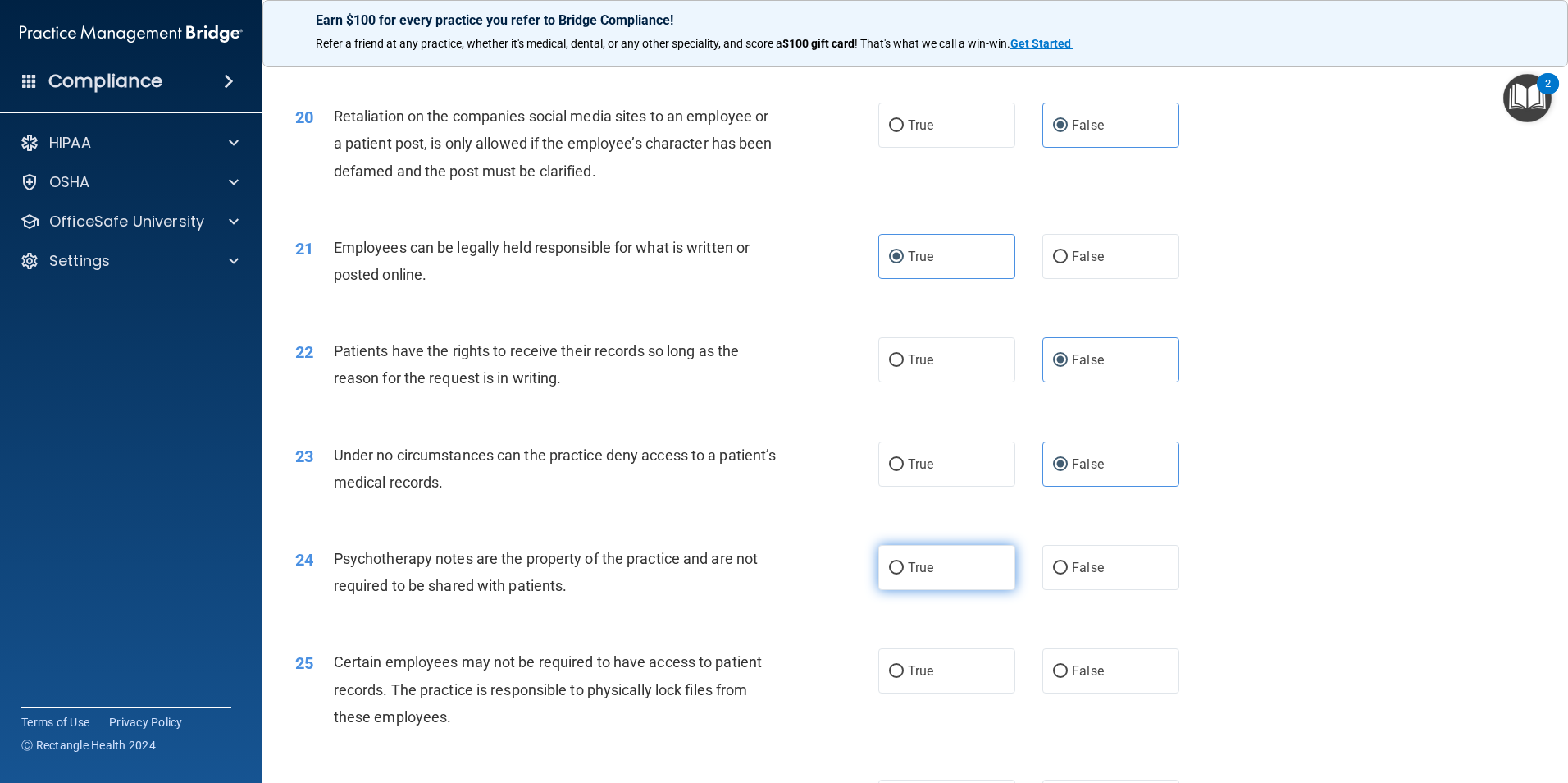
click at [932, 590] on label "True" at bounding box center [947, 567] width 137 height 45
click at [904, 574] on input "True" at bounding box center [896, 567] width 15 height 12
radio input "true"
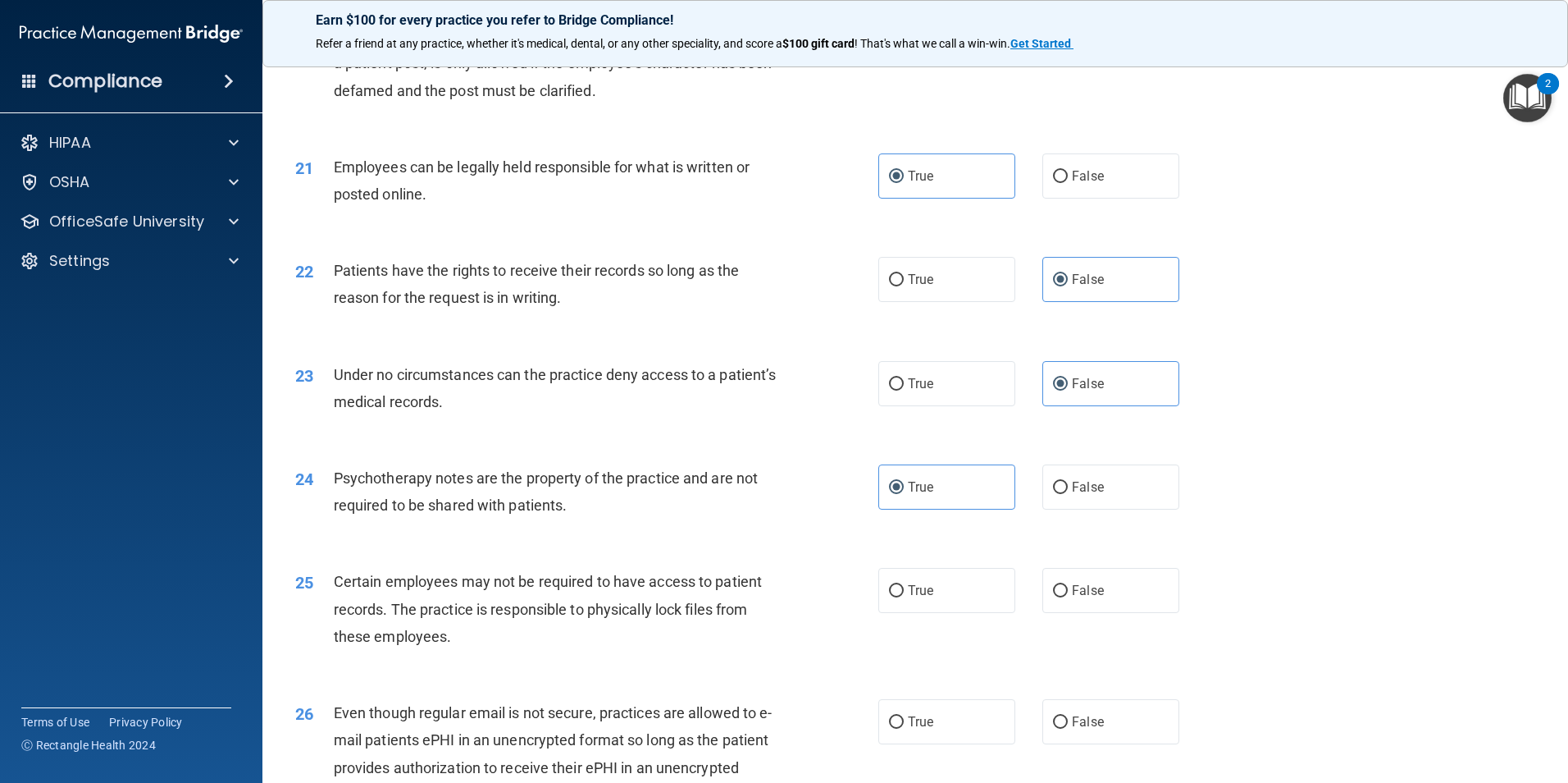
scroll to position [2708, 0]
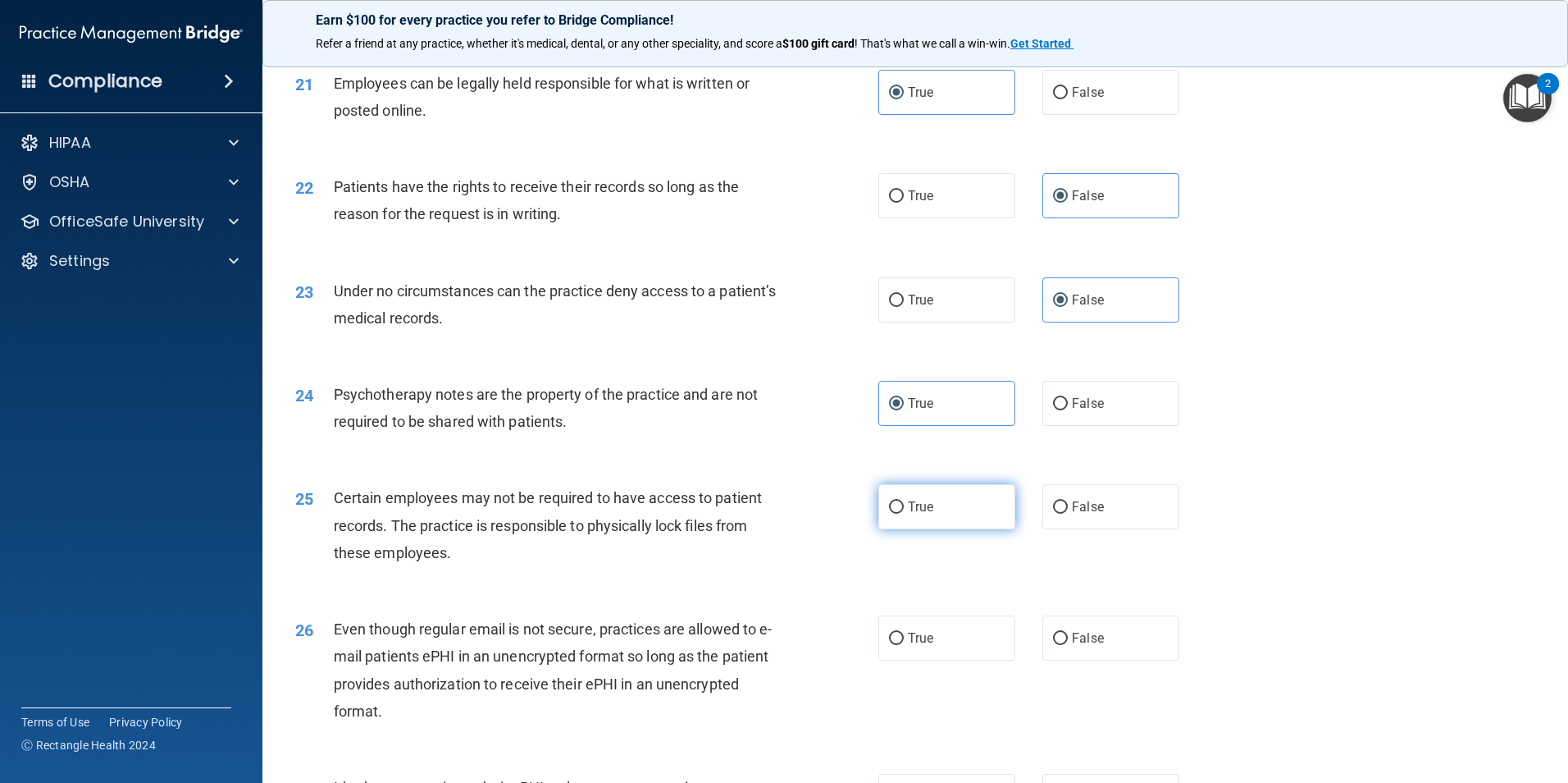
click at [937, 529] on label "True" at bounding box center [947, 506] width 137 height 45
click at [904, 514] on input "True" at bounding box center [896, 507] width 15 height 12
radio input "true"
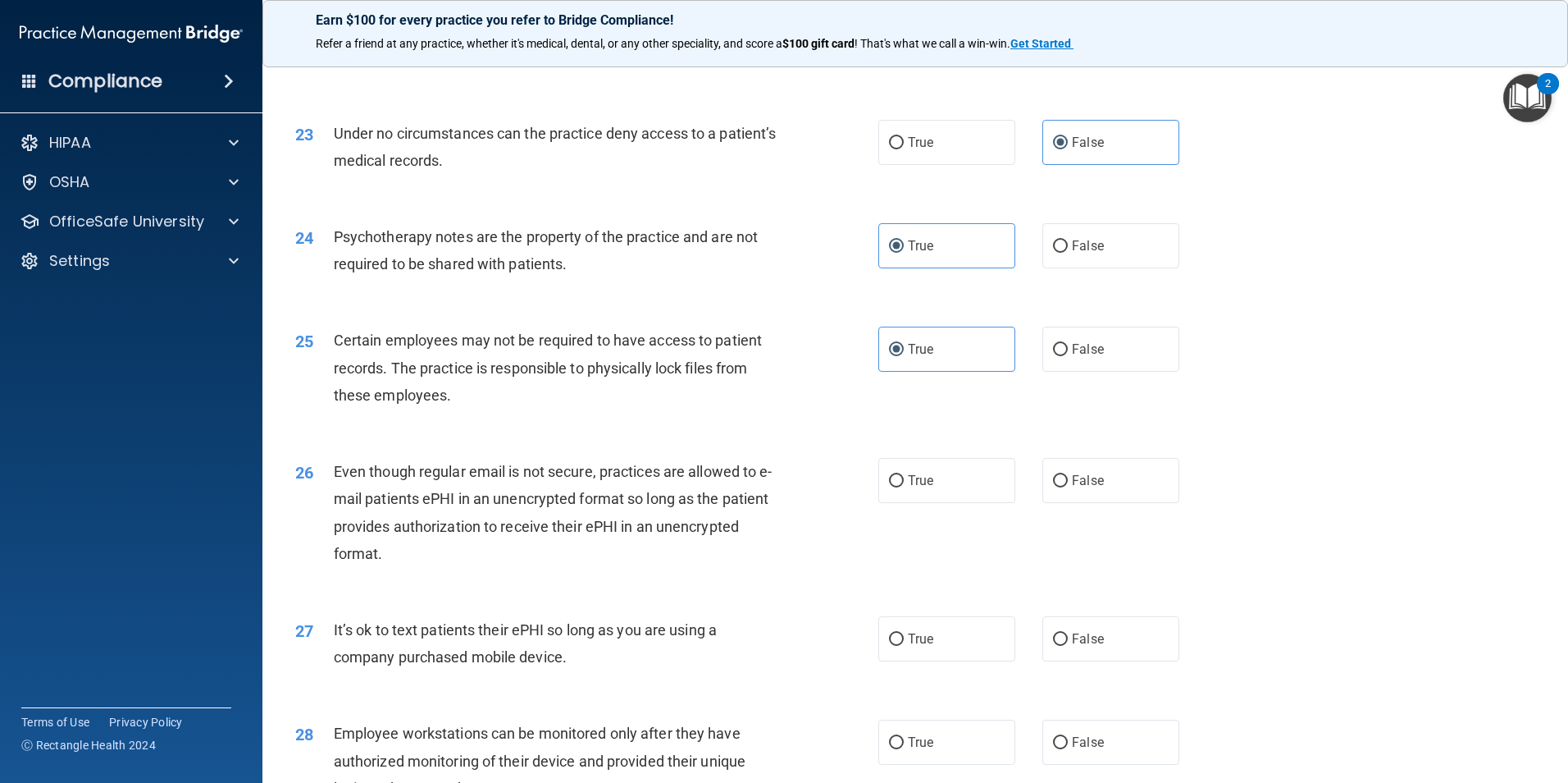
scroll to position [2871, 0]
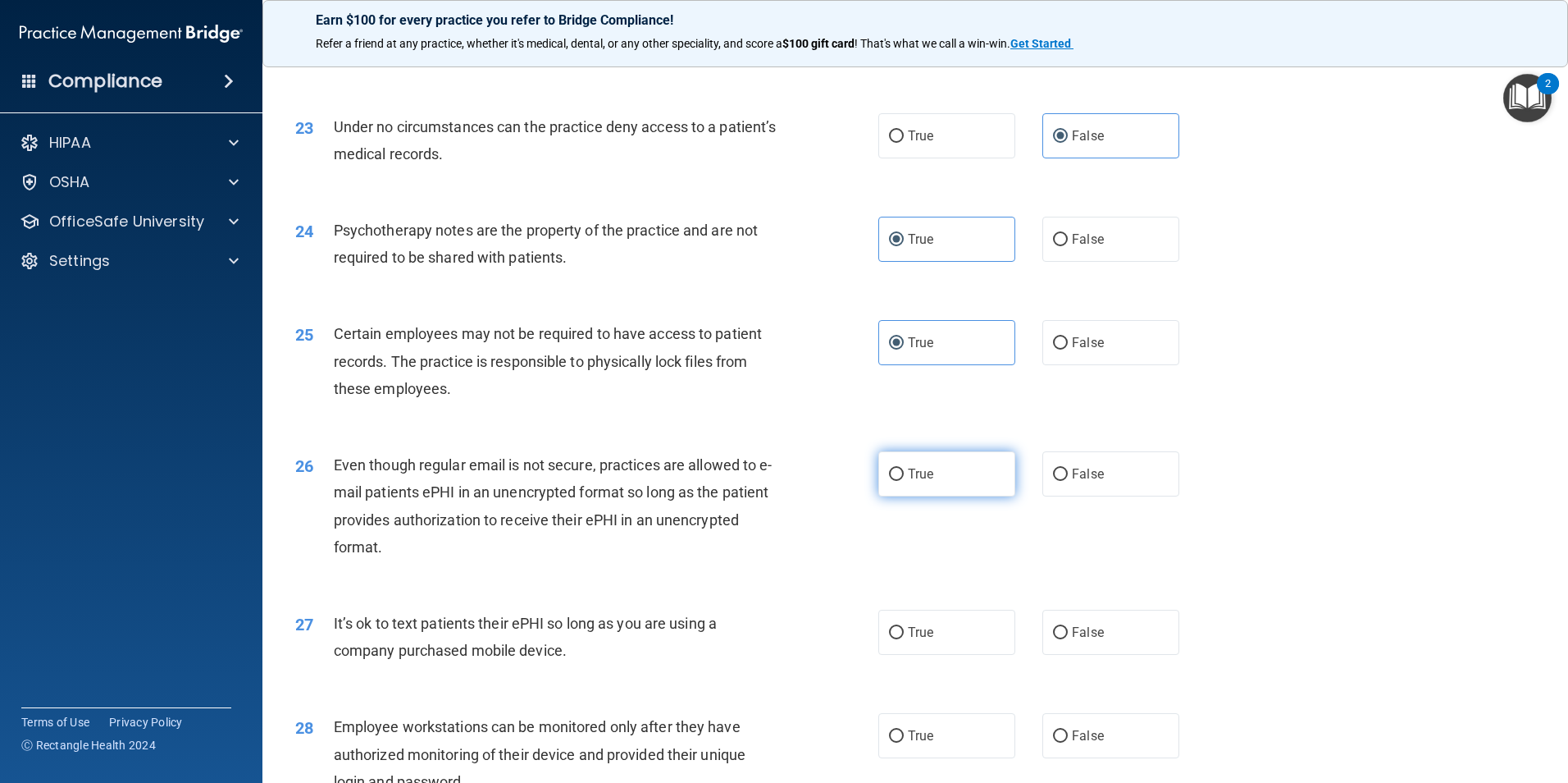
click at [942, 496] on label "True" at bounding box center [947, 473] width 137 height 45
click at [904, 481] on input "True" at bounding box center [896, 474] width 15 height 12
radio input "true"
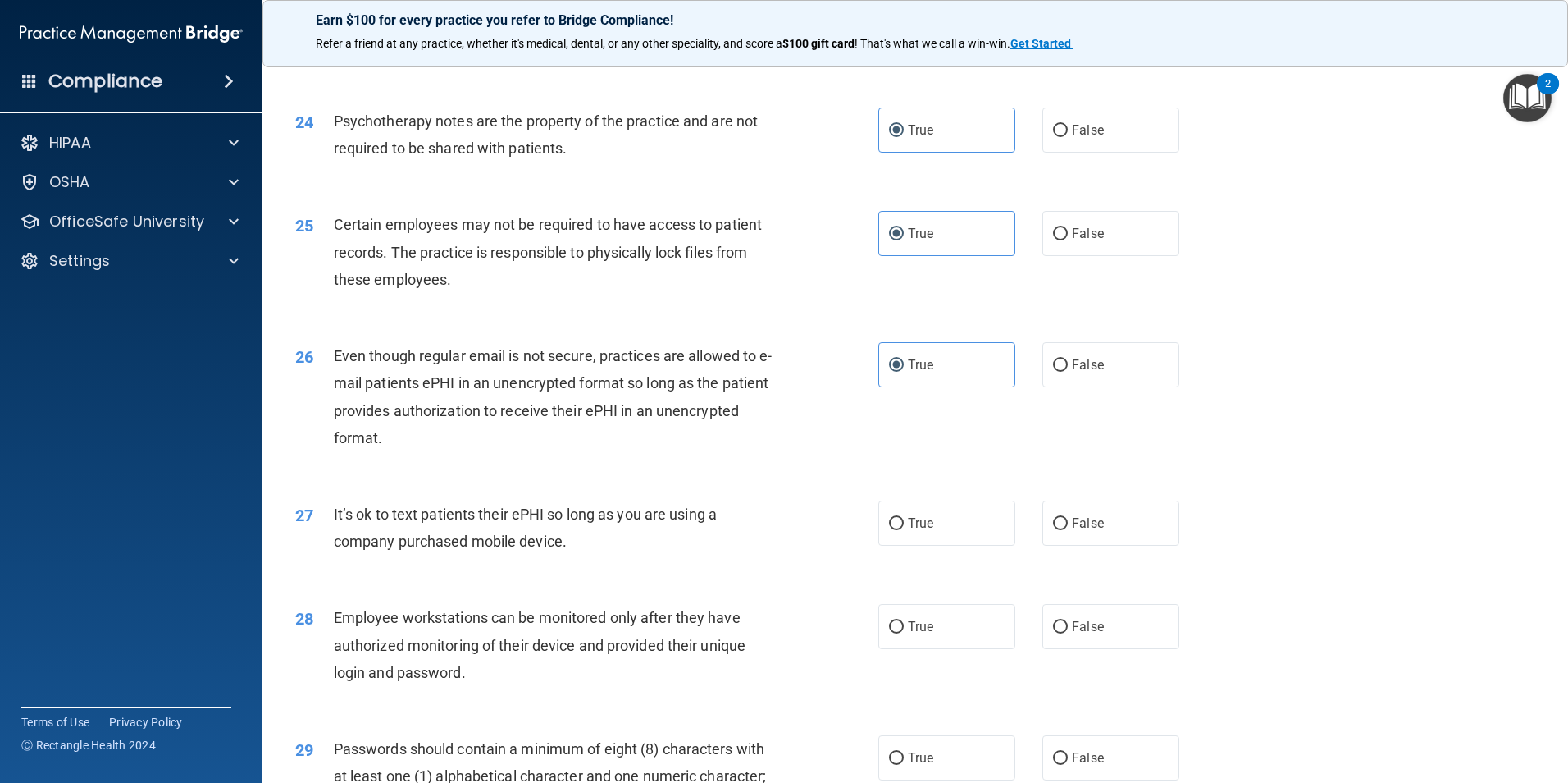
scroll to position [3118, 0]
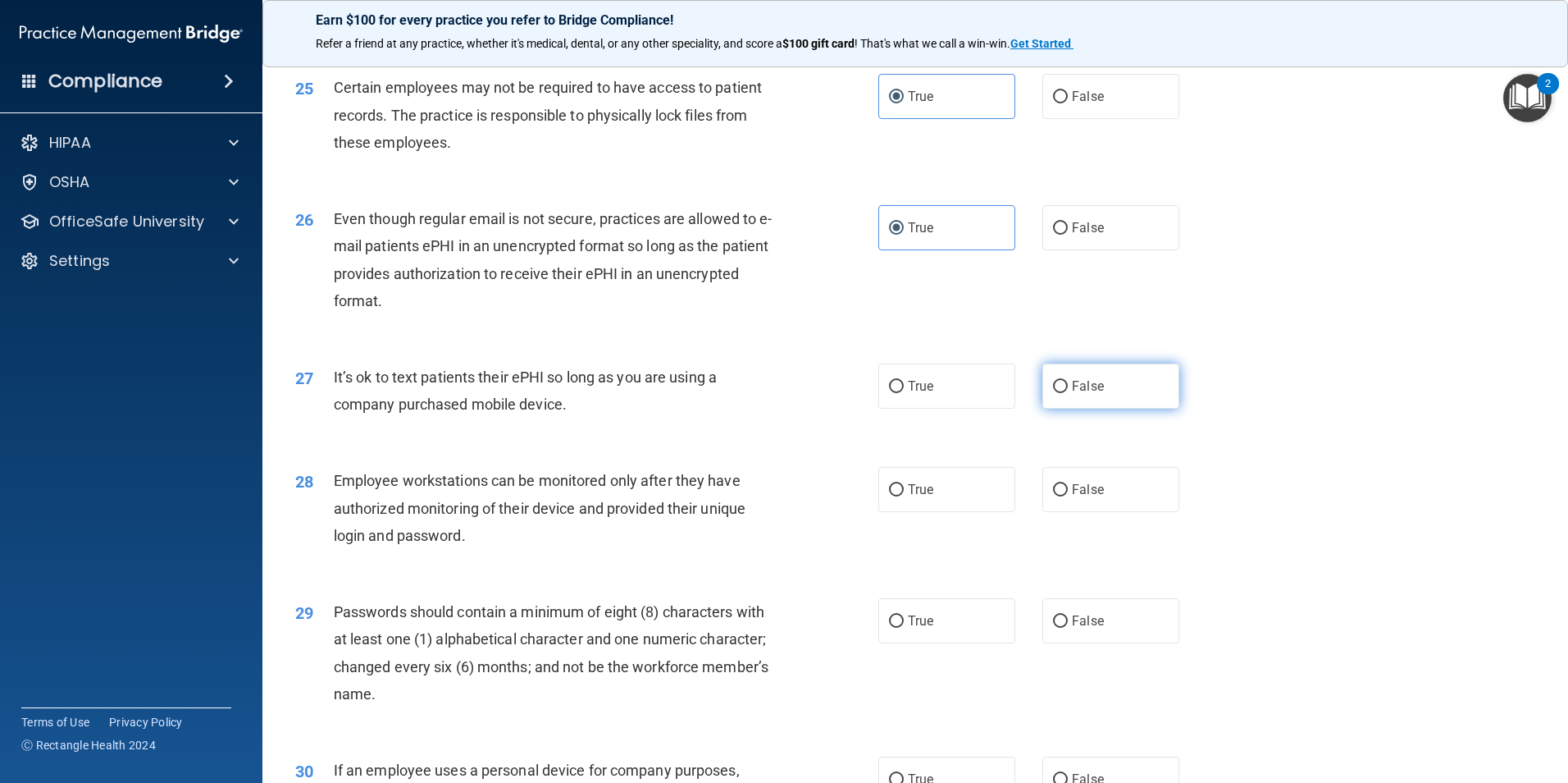
click at [1081, 393] on label "False" at bounding box center [1111, 386] width 137 height 45
click at [1068, 393] on input "False" at bounding box center [1060, 387] width 15 height 12
radio input "true"
click at [1110, 503] on label "False" at bounding box center [1111, 489] width 137 height 45
click at [1068, 496] on input "False" at bounding box center [1060, 489] width 15 height 12
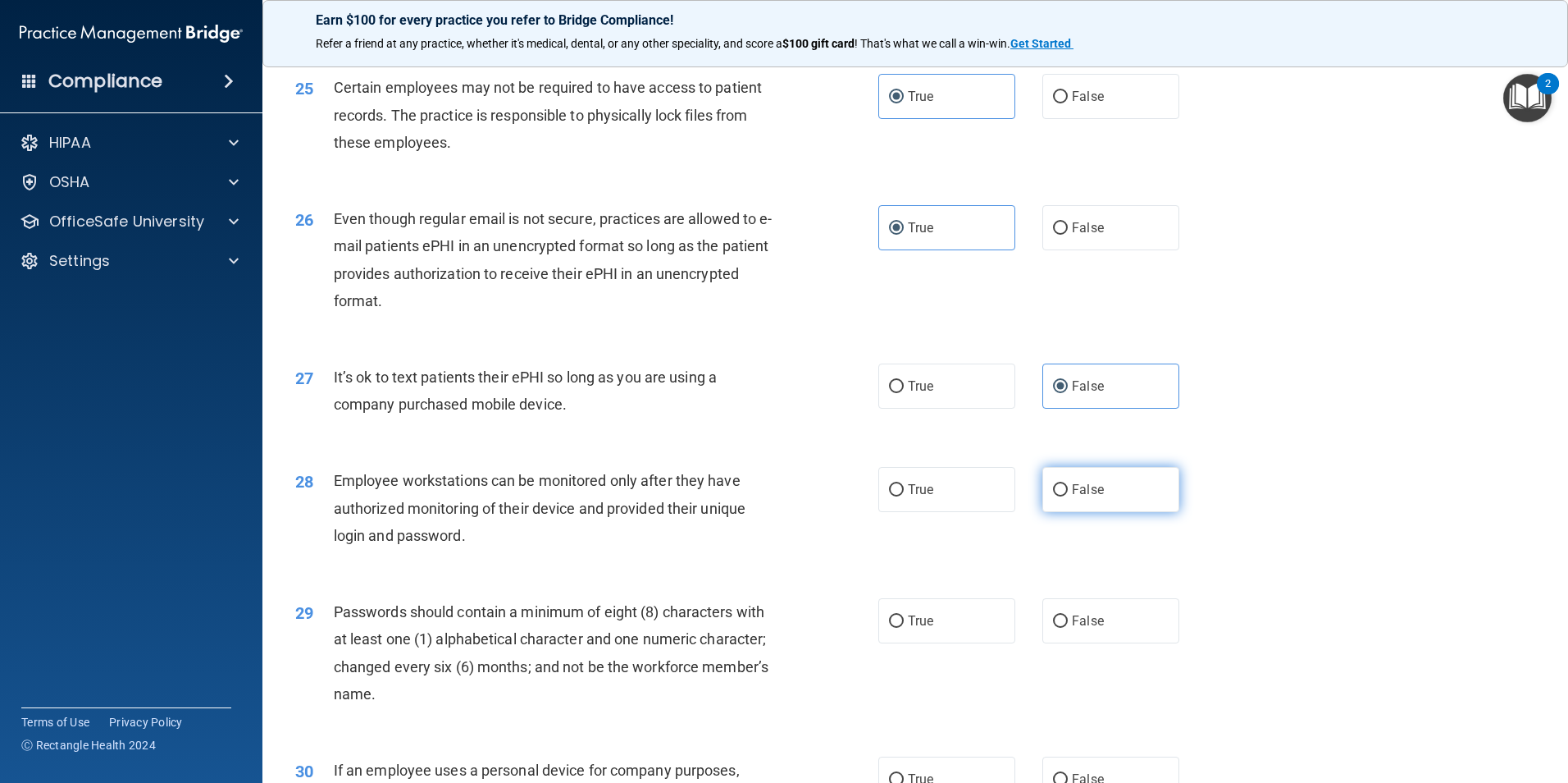
radio input "true"
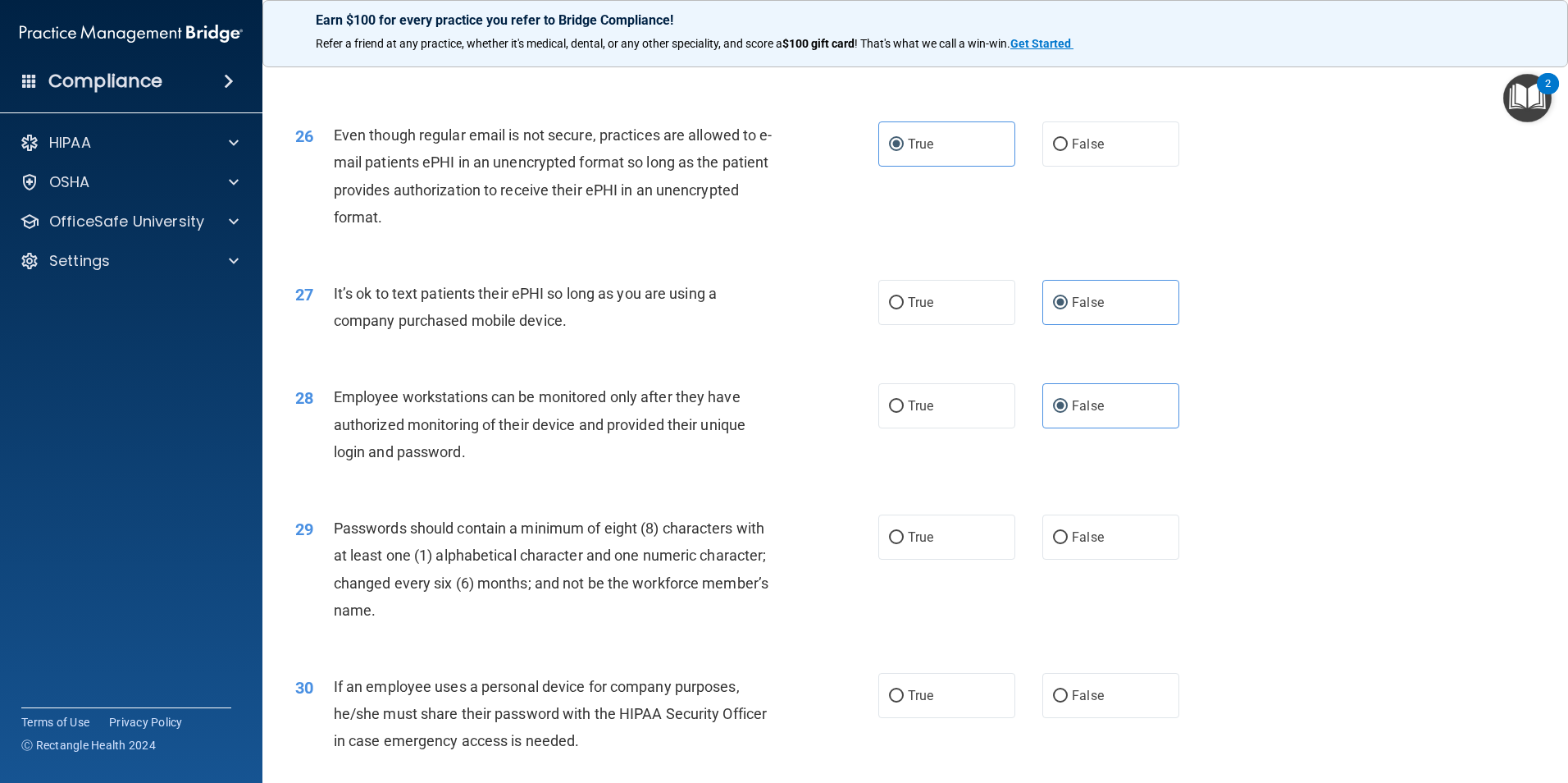
scroll to position [3336, 0]
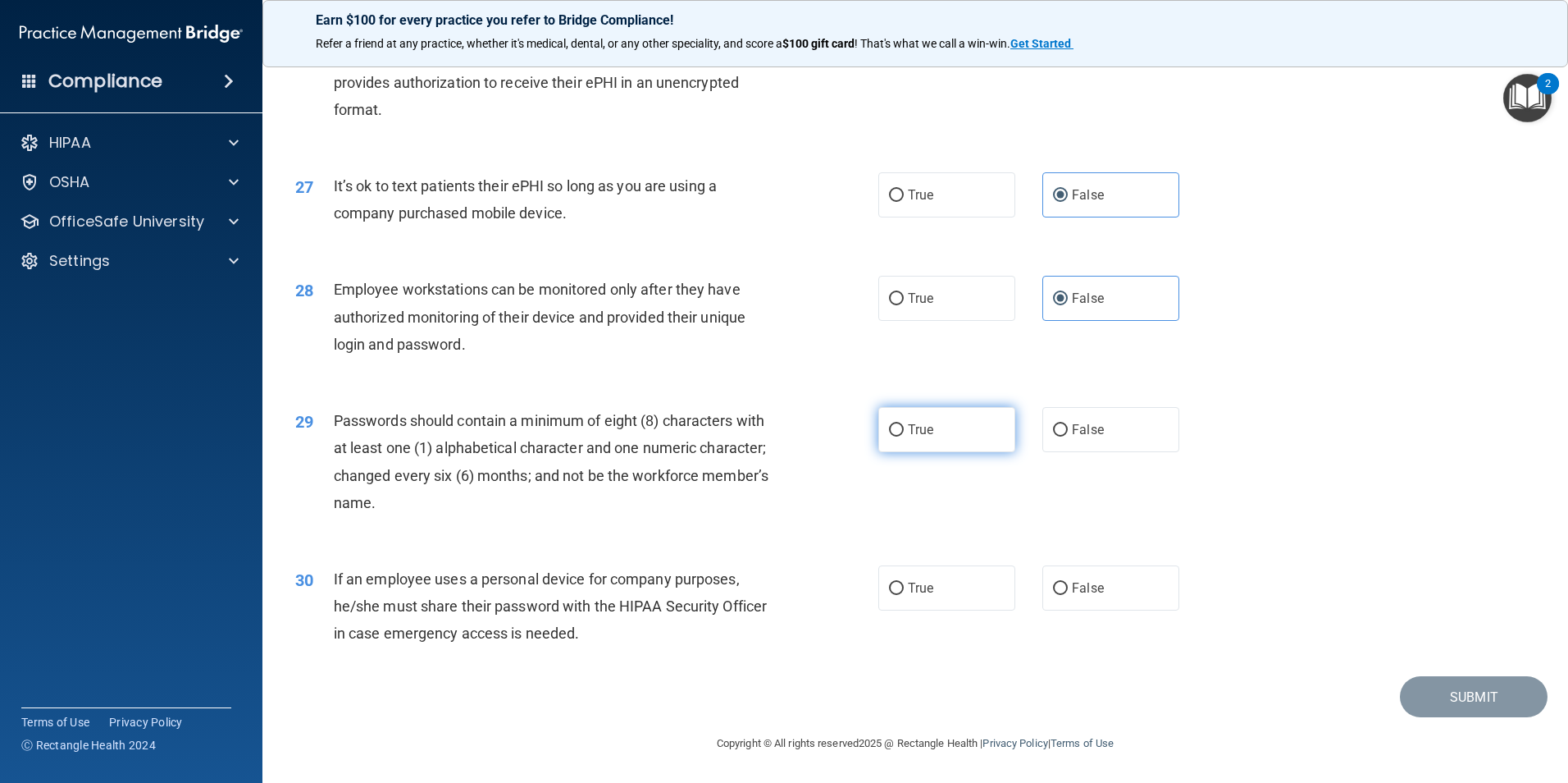
drag, startPoint x: 905, startPoint y: 409, endPoint x: 910, endPoint y: 419, distance: 11.2
click at [910, 419] on label "True" at bounding box center [947, 429] width 137 height 45
click at [912, 423] on span "True" at bounding box center [920, 429] width 25 height 16
click at [904, 424] on input "True" at bounding box center [896, 430] width 15 height 12
radio input "true"
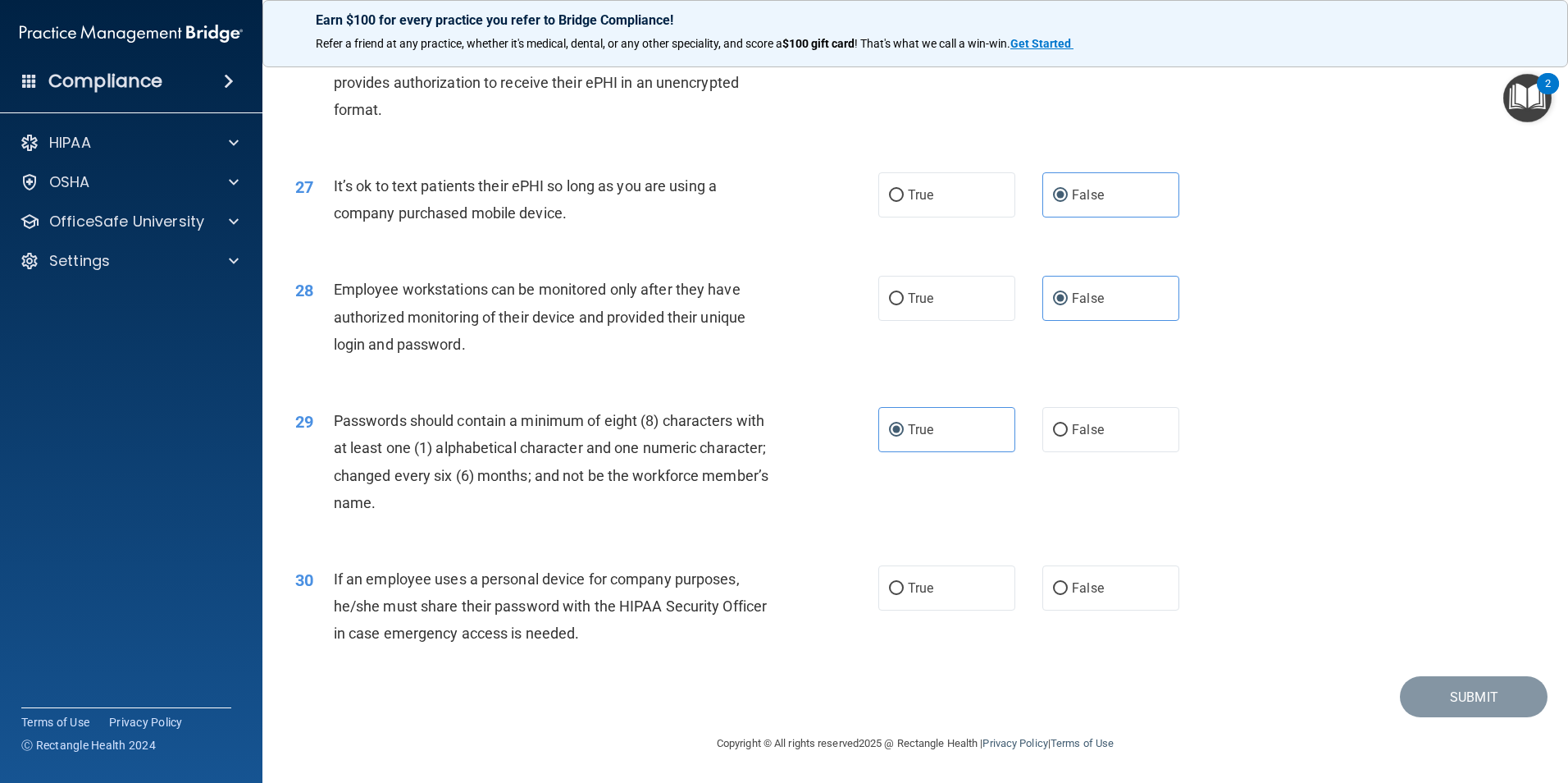
click at [1099, 549] on div "30 If an employee uses a personal device for company purposes, he/she must shar…" at bounding box center [915, 610] width 1264 height 131
click at [1090, 570] on label "False" at bounding box center [1111, 588] width 137 height 45
click at [1068, 583] on input "False" at bounding box center [1060, 588] width 15 height 12
radio input "true"
click at [1085, 581] on span "False" at bounding box center [1087, 587] width 32 height 16
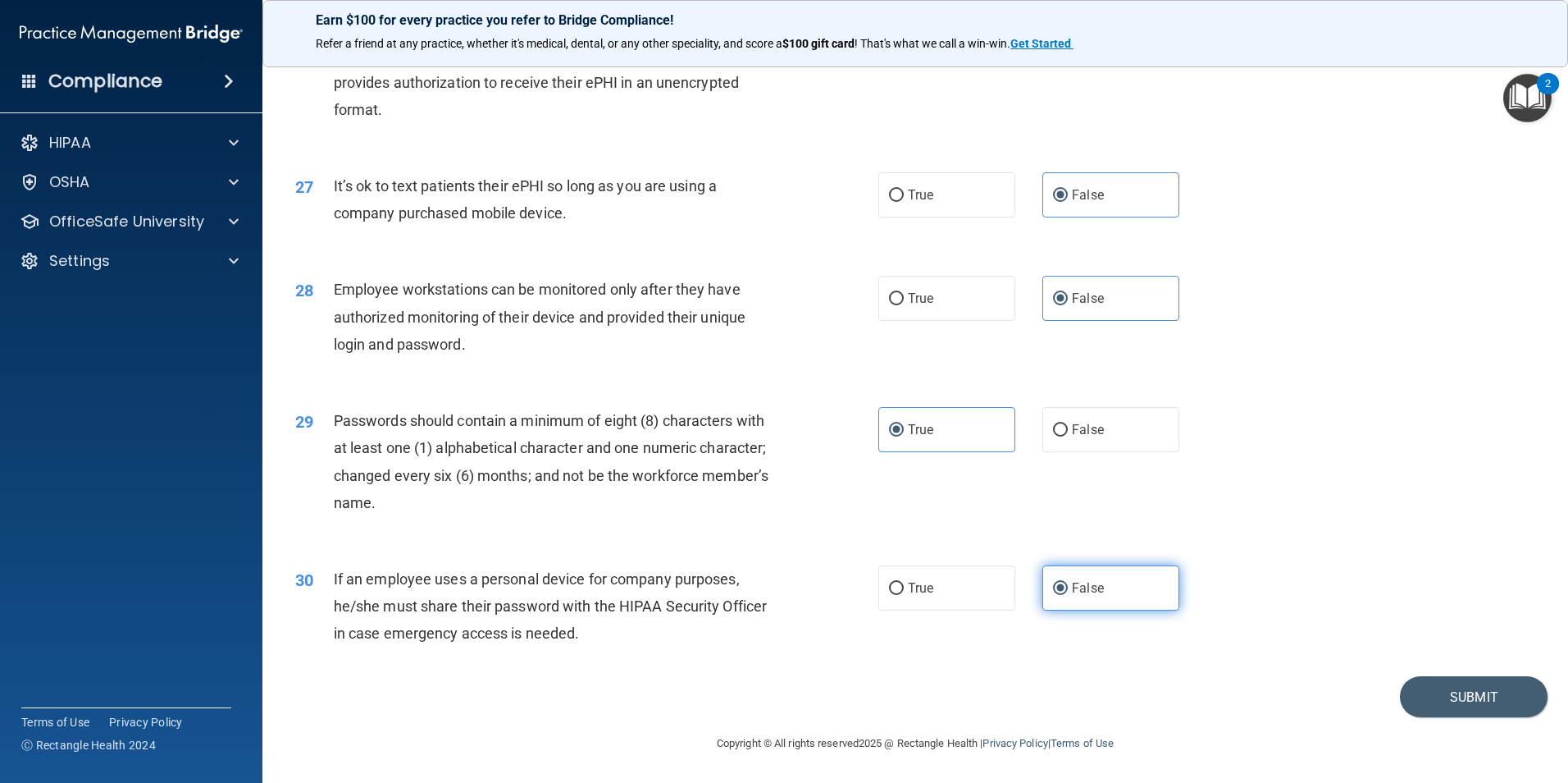
click at [1068, 583] on input "False" at bounding box center [1060, 588] width 15 height 12
click at [1481, 688] on button "Submit" at bounding box center [1473, 696] width 148 height 41
click at [1424, 691] on button "Submit" at bounding box center [1473, 696] width 148 height 41
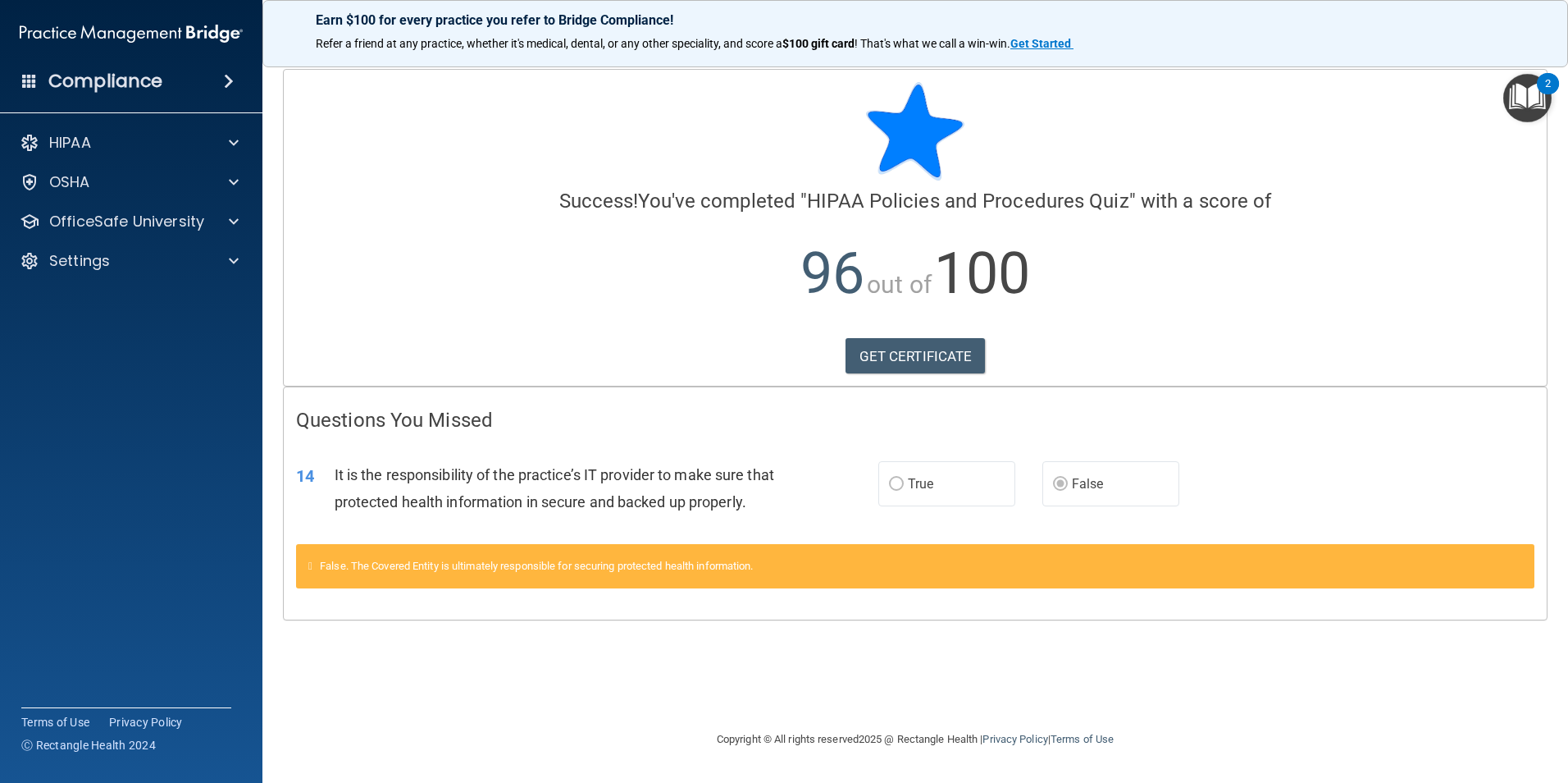
click at [145, 243] on div "HIPAA Documents and Policies Report an Incident Business Associates Emergency P…" at bounding box center [132, 204] width 263 height 170
click at [144, 233] on div "OfficeSafe University" at bounding box center [132, 221] width 263 height 33
click at [144, 217] on p "OfficeSafe University" at bounding box center [126, 221] width 155 height 20
click at [148, 250] on link "HIPAA Training" at bounding box center [113, 261] width 259 height 33
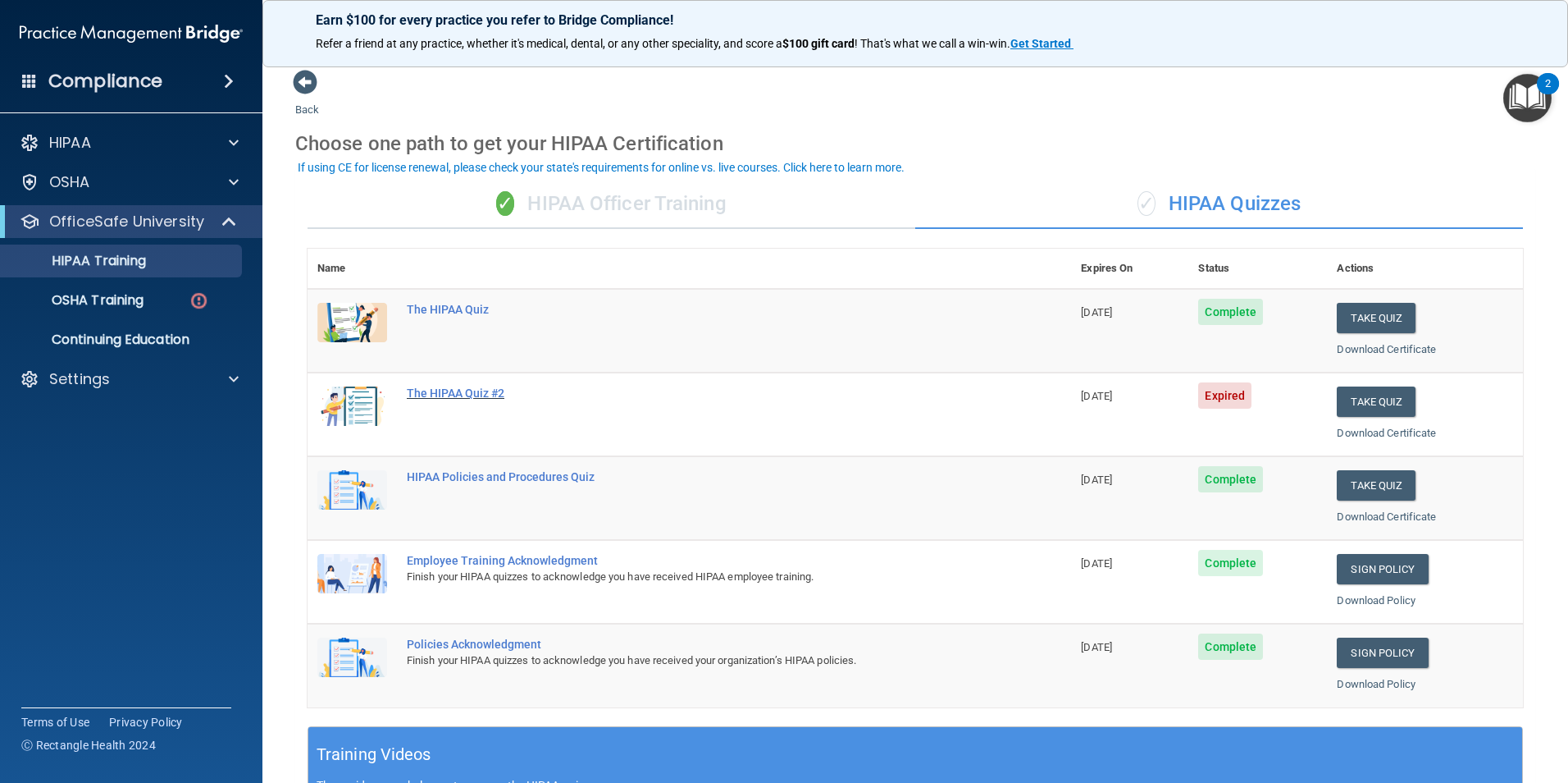
click at [428, 397] on div "The HIPAA Quiz #2" at bounding box center [697, 393] width 582 height 13
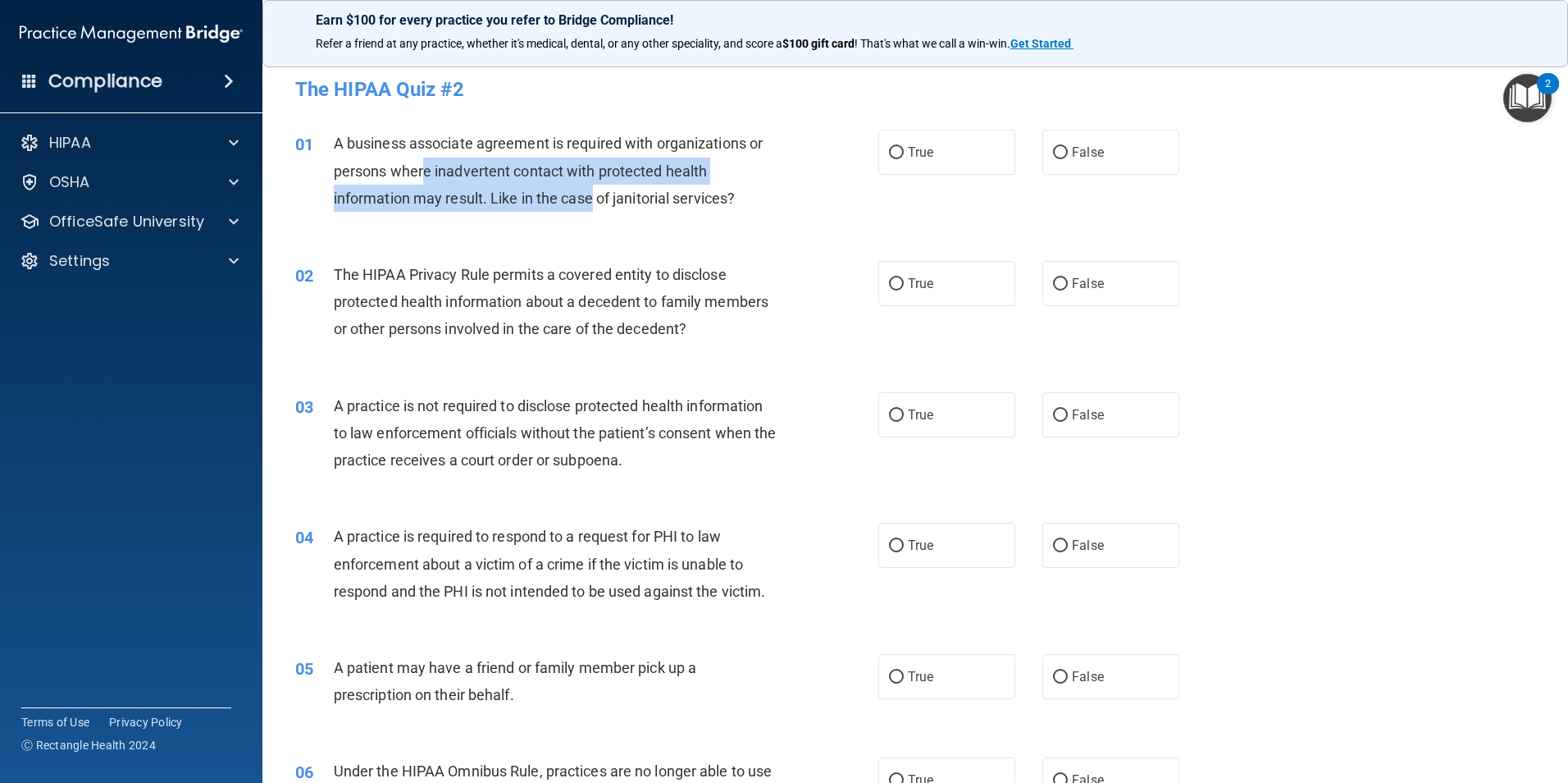
drag, startPoint x: 420, startPoint y: 157, endPoint x: 594, endPoint y: 199, distance: 179.0
click at [594, 199] on div "A business associate agreement is required with organizations or persons where …" at bounding box center [562, 170] width 456 height 82
click at [594, 199] on span "A business associate agreement is required with organizations or persons where …" at bounding box center [548, 170] width 429 height 72
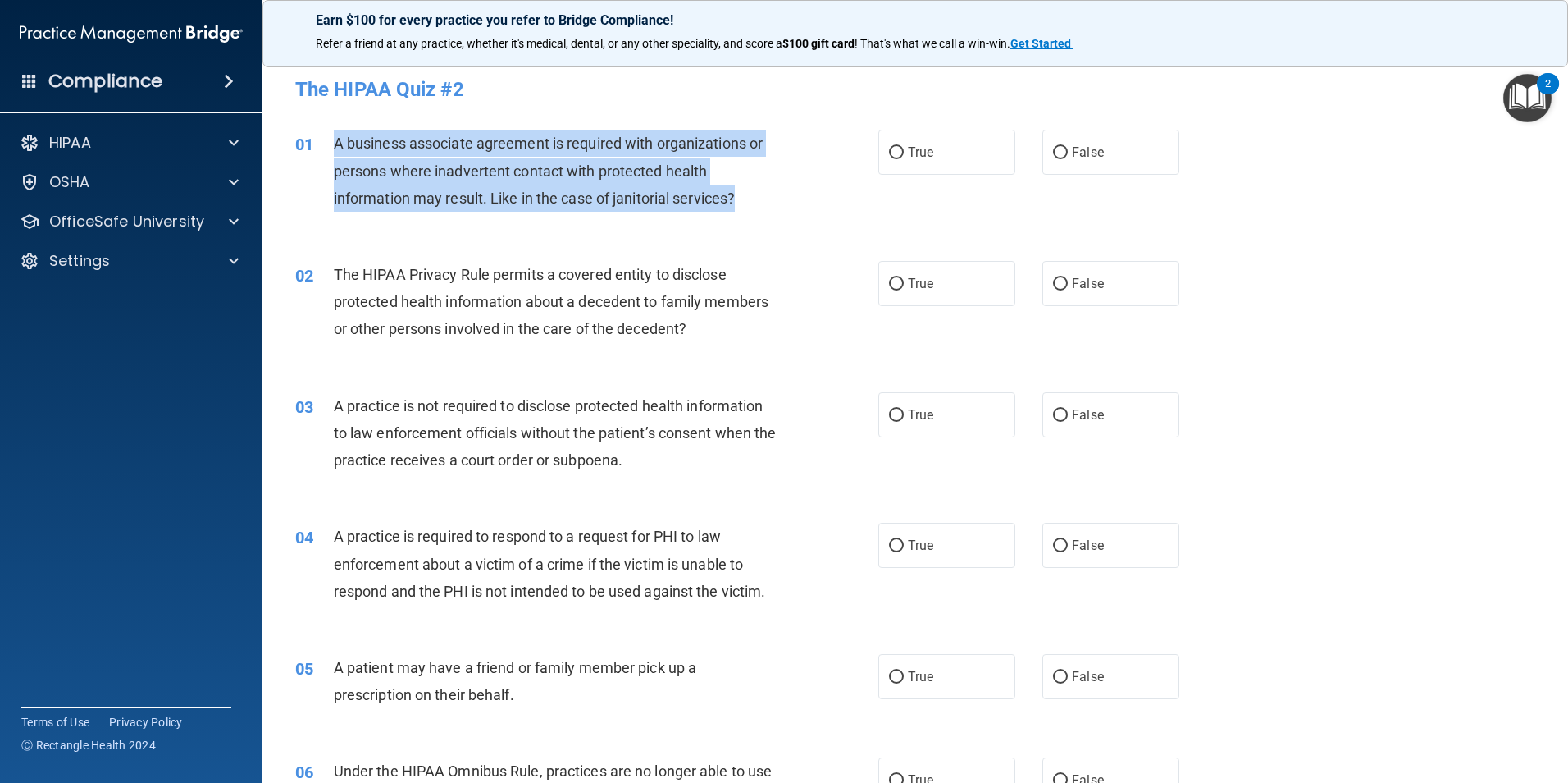
drag, startPoint x: 337, startPoint y: 135, endPoint x: 741, endPoint y: 199, distance: 409.0
click at [741, 199] on div "A business associate agreement is required with organizations or persons where …" at bounding box center [562, 170] width 456 height 82
click at [741, 201] on div "A business associate agreement is required with organizations or persons where …" at bounding box center [562, 170] width 456 height 82
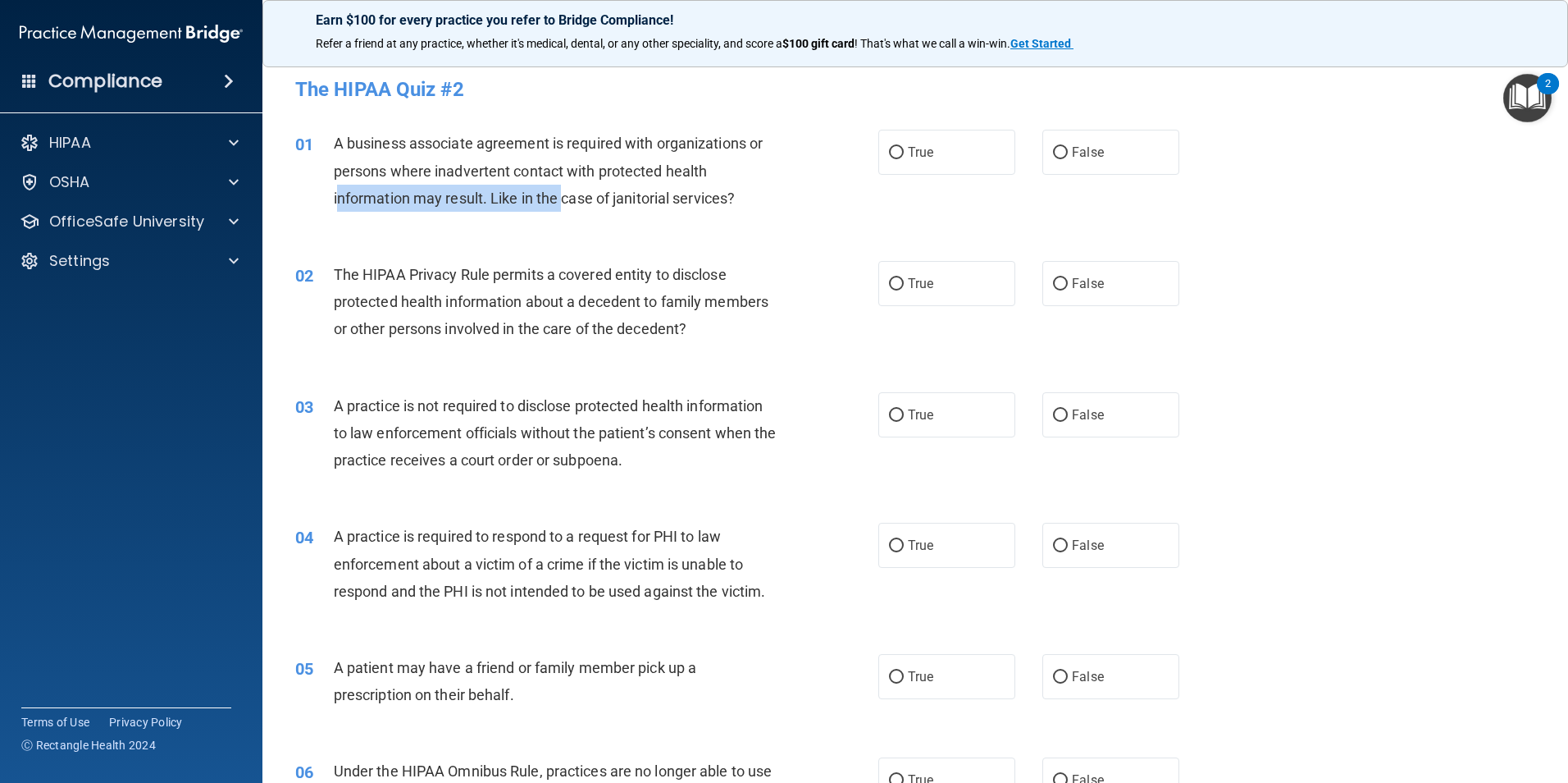
drag, startPoint x: 336, startPoint y: 203, endPoint x: 566, endPoint y: 200, distance: 230.0
click at [566, 200] on span "A business associate agreement is required with organizations or persons where …" at bounding box center [548, 170] width 429 height 72
drag, startPoint x: 566, startPoint y: 200, endPoint x: 571, endPoint y: 189, distance: 12.1
click at [570, 189] on span "A business associate agreement is required with organizations or persons where …" at bounding box center [548, 170] width 429 height 72
click at [1136, 163] on label "False" at bounding box center [1111, 152] width 137 height 45
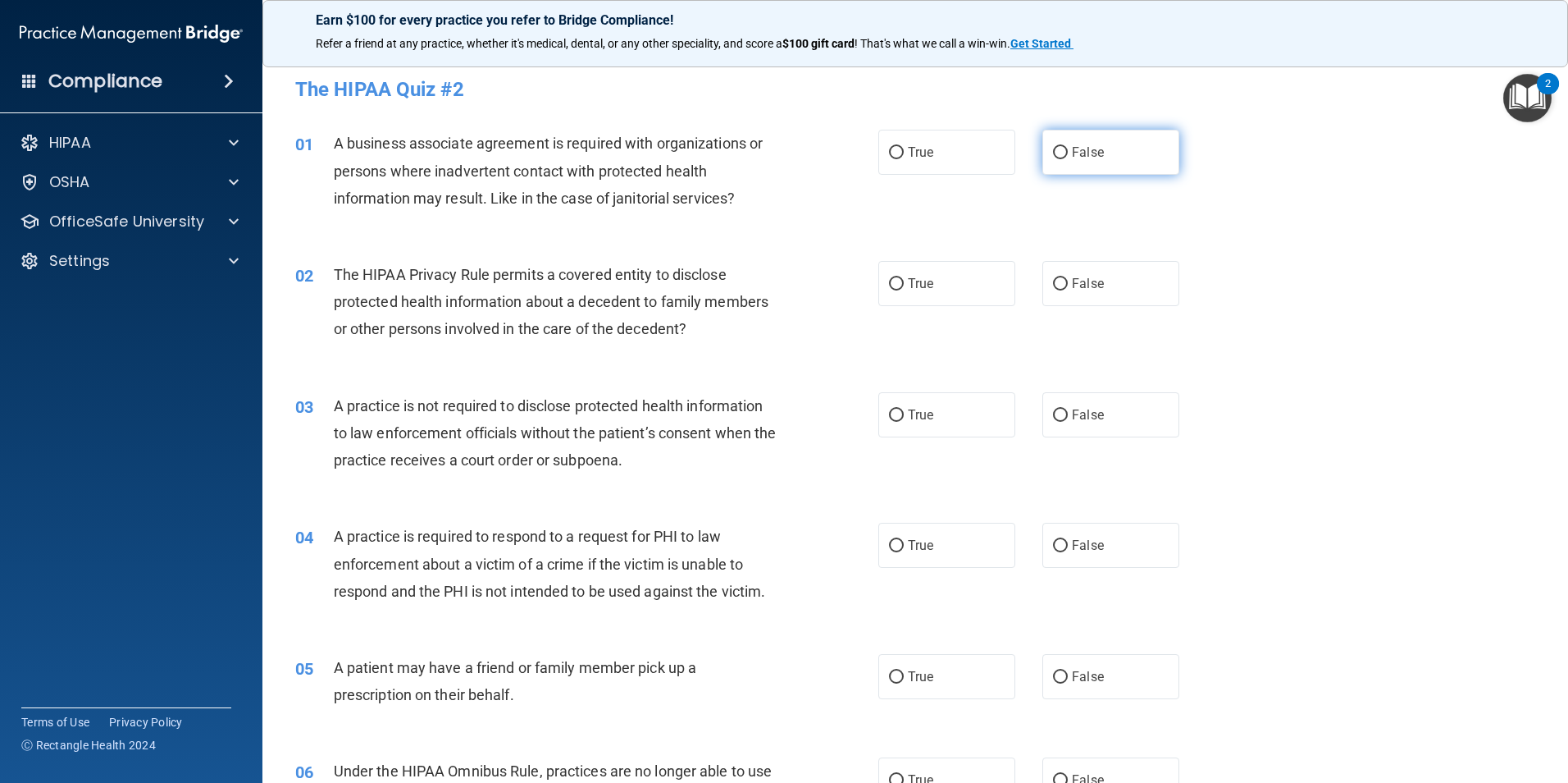
click at [1068, 159] on input "False" at bounding box center [1060, 152] width 15 height 12
radio input "true"
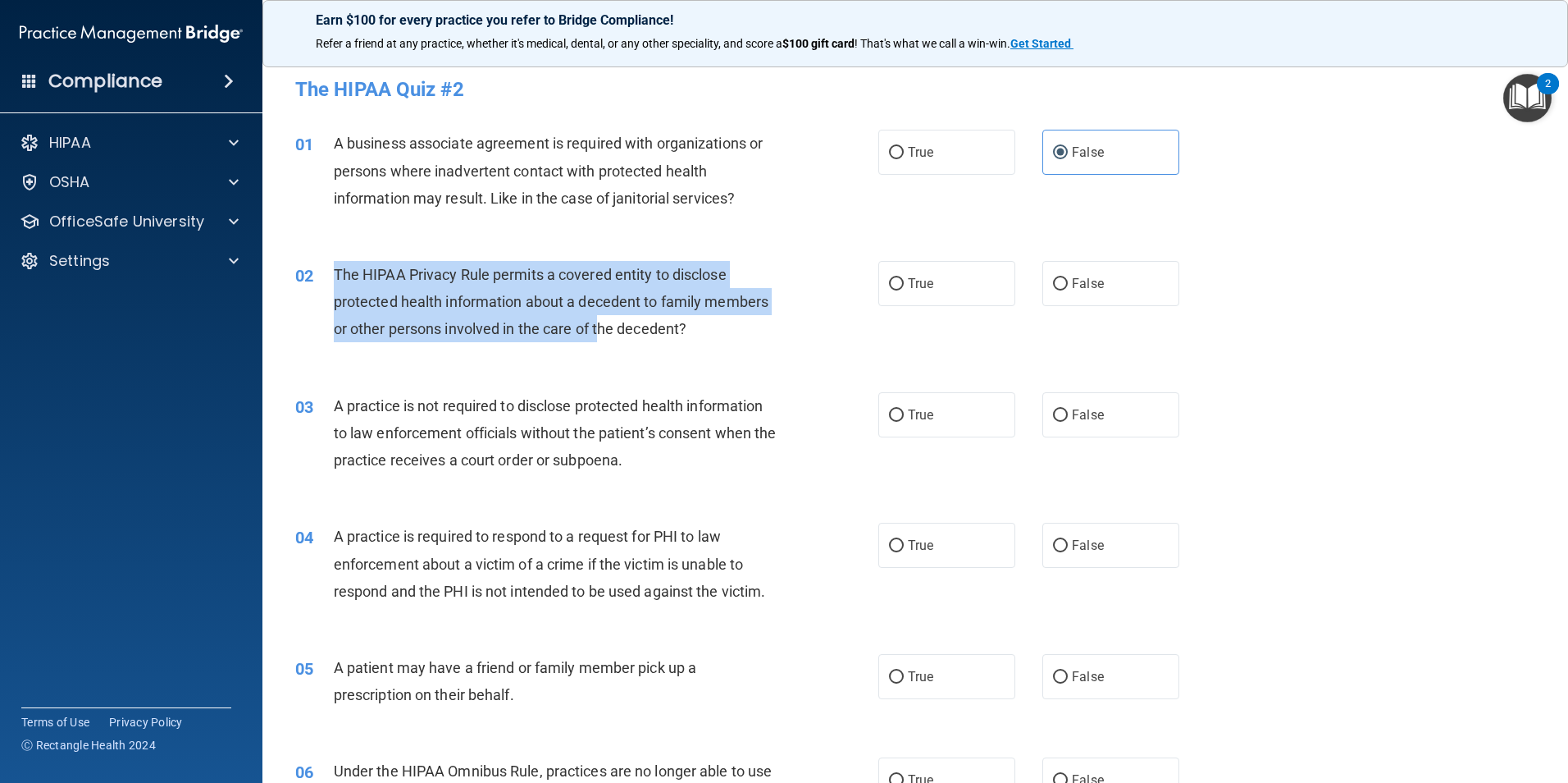
drag, startPoint x: 335, startPoint y: 273, endPoint x: 604, endPoint y: 322, distance: 273.4
click at [604, 322] on span "The HIPAA Privacy Rule permits a covered entity to disclose protected health in…" at bounding box center [551, 301] width 435 height 72
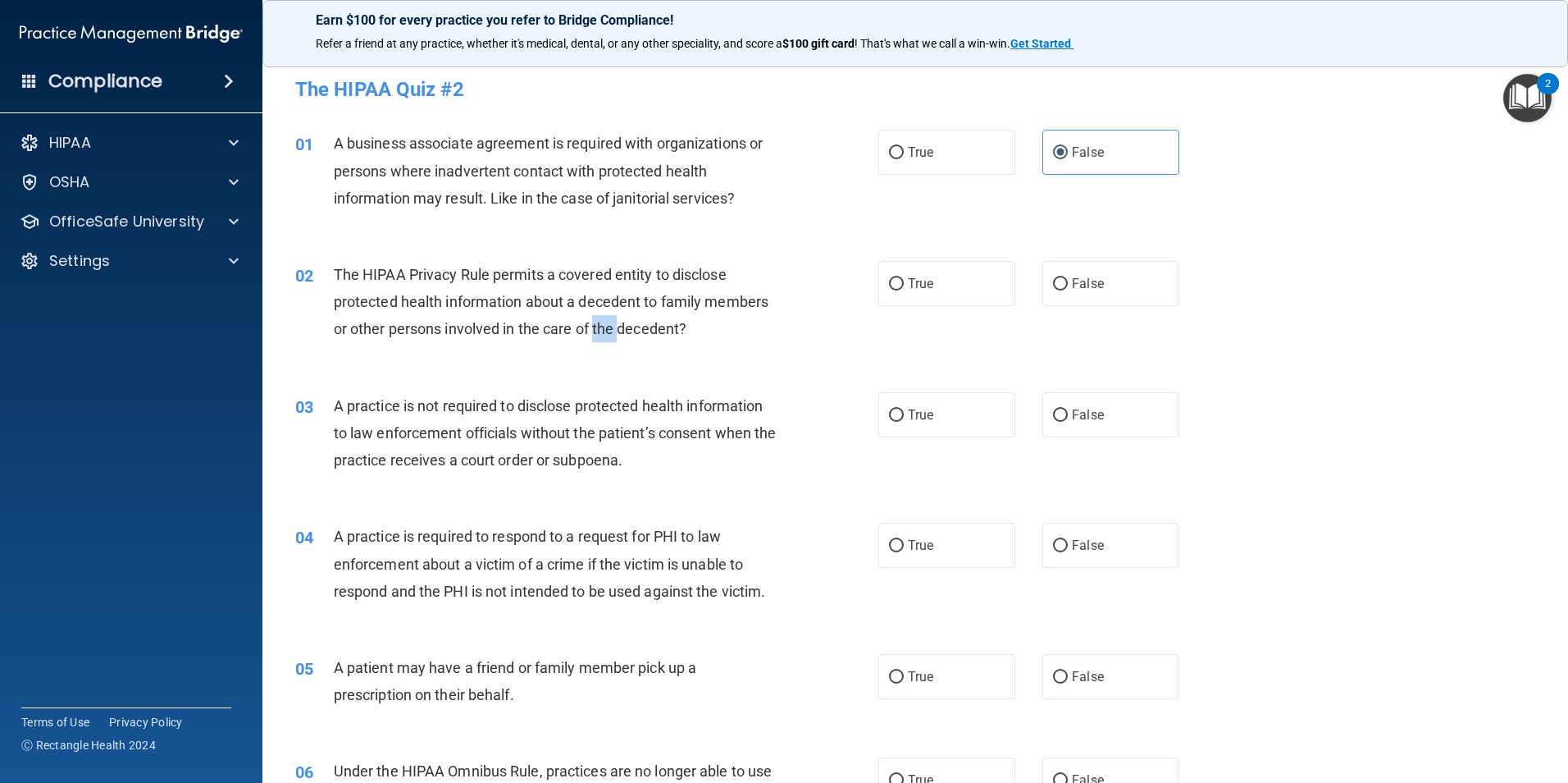
click at [604, 322] on span "The HIPAA Privacy Rule permits a covered entity to disclose protected health in…" at bounding box center [551, 301] width 435 height 72
drag, startPoint x: 604, startPoint y: 322, endPoint x: 614, endPoint y: 329, distance: 12.2
click at [614, 329] on span "The HIPAA Privacy Rule permits a covered entity to disclose protected health in…" at bounding box center [551, 301] width 435 height 72
click at [610, 329] on span "The HIPAA Privacy Rule permits a covered entity to disclose protected health in…" at bounding box center [551, 301] width 435 height 72
click at [1123, 282] on label "False" at bounding box center [1111, 283] width 137 height 45
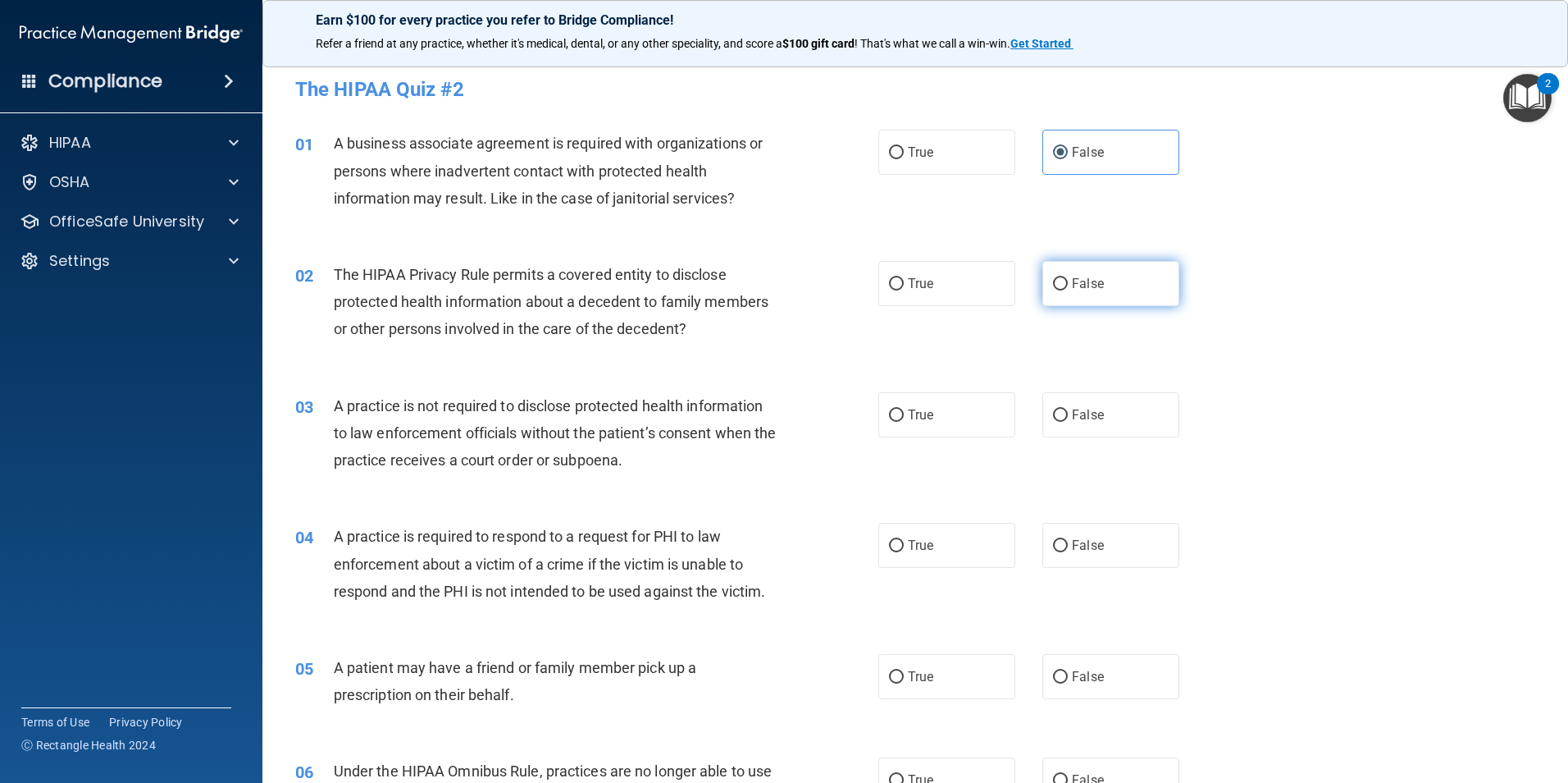
click at [1068, 282] on input "False" at bounding box center [1060, 284] width 15 height 12
radio input "true"
click at [930, 280] on label "True" at bounding box center [947, 283] width 137 height 45
click at [904, 280] on input "True" at bounding box center [896, 284] width 15 height 12
radio input "true"
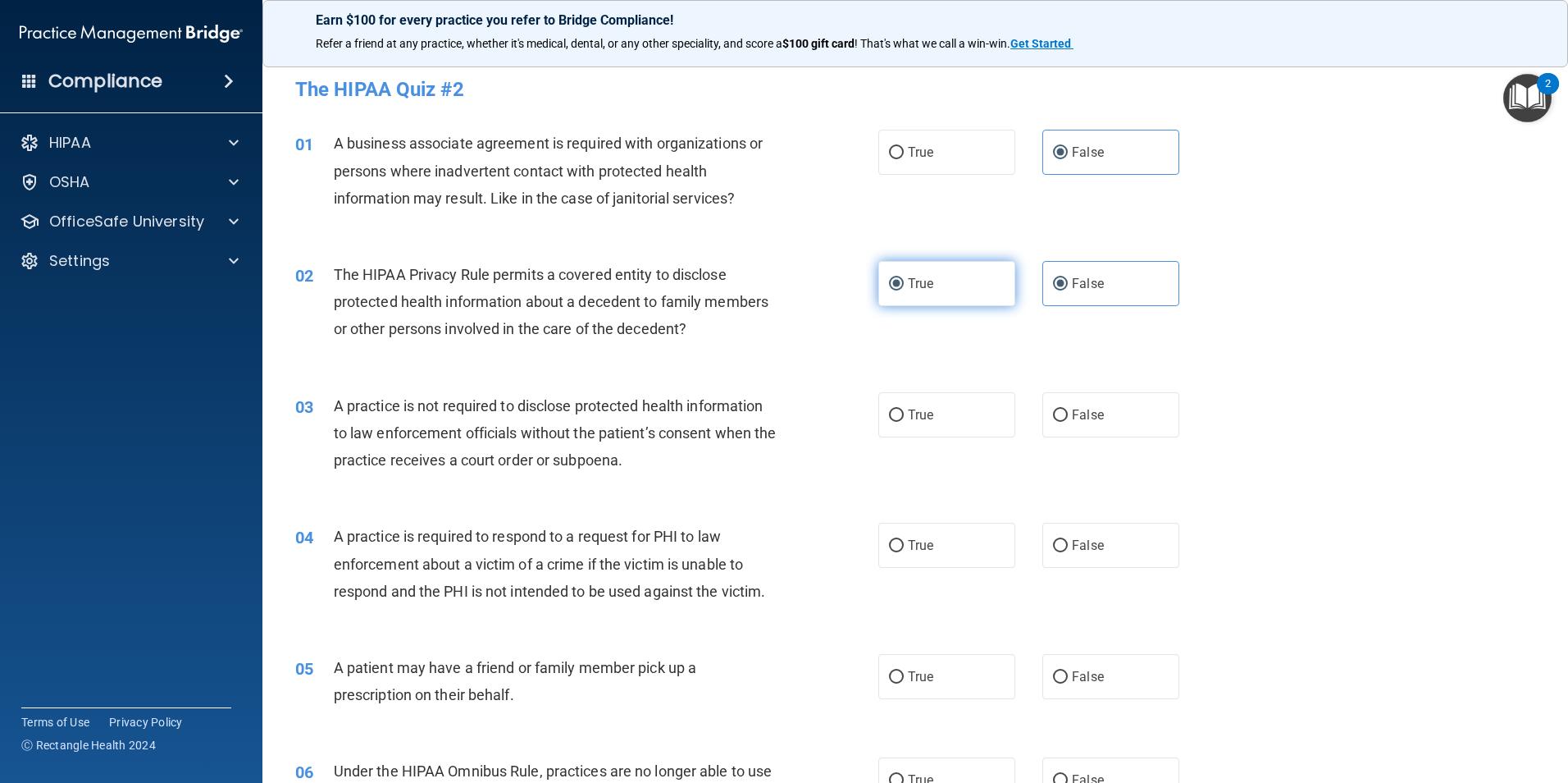
radio input "false"
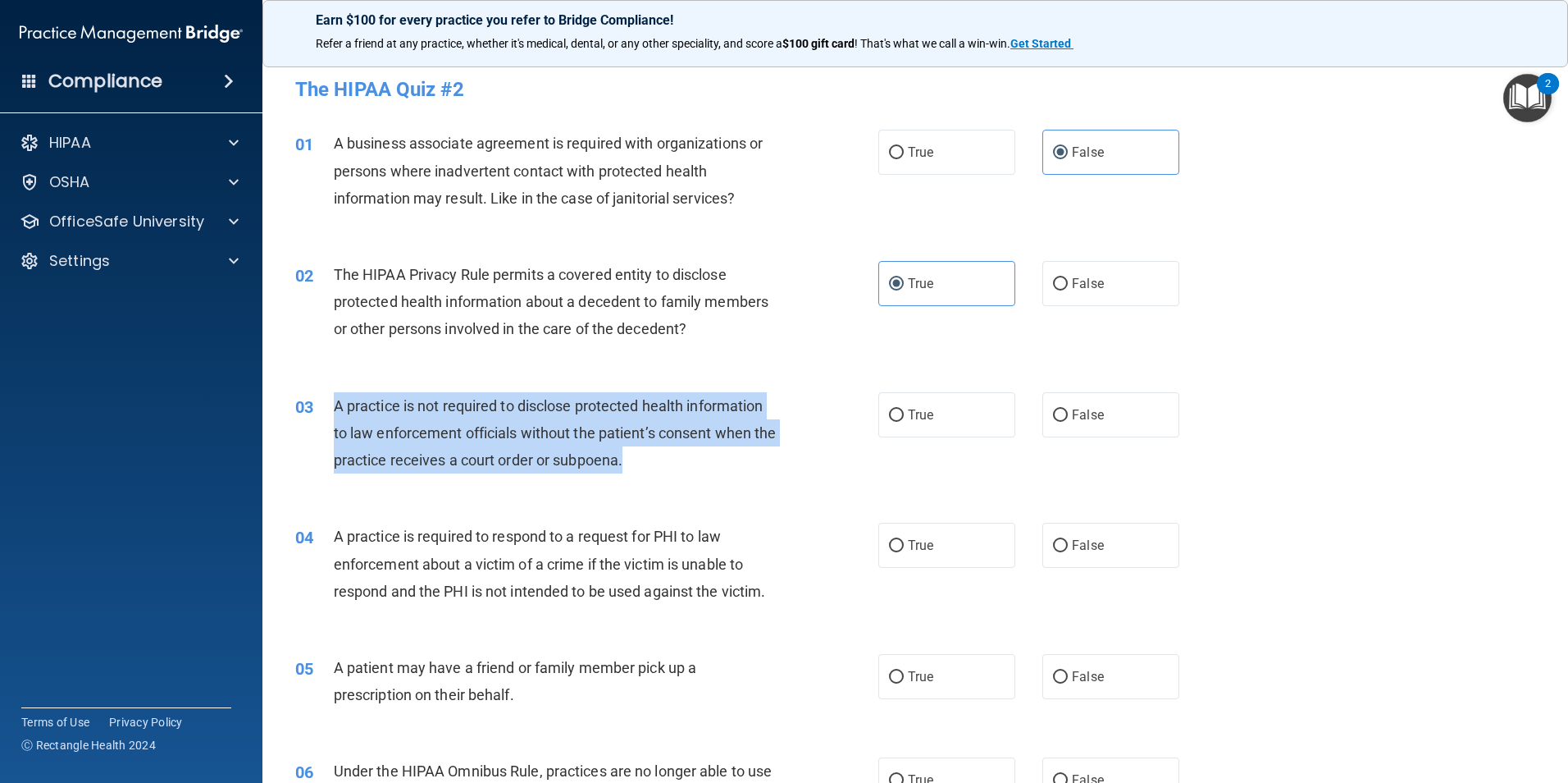
drag, startPoint x: 333, startPoint y: 403, endPoint x: 685, endPoint y: 451, distance: 355.3
click at [685, 451] on div "A practice is not required to disclose protected health information to law enfo…" at bounding box center [562, 433] width 456 height 82
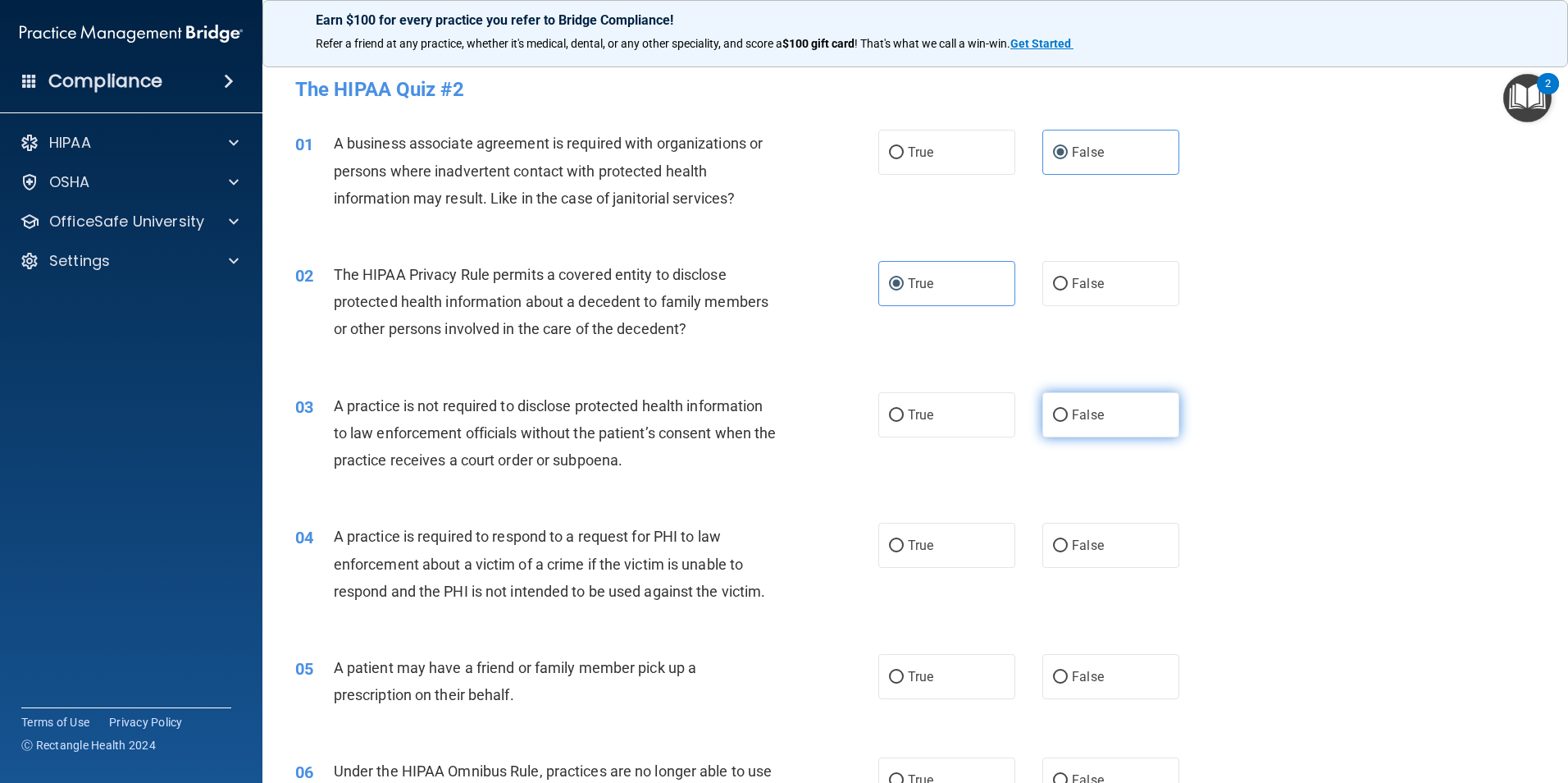
click at [1100, 404] on label "False" at bounding box center [1111, 415] width 137 height 45
click at [1068, 409] on input "False" at bounding box center [1060, 415] width 15 height 12
radio input "true"
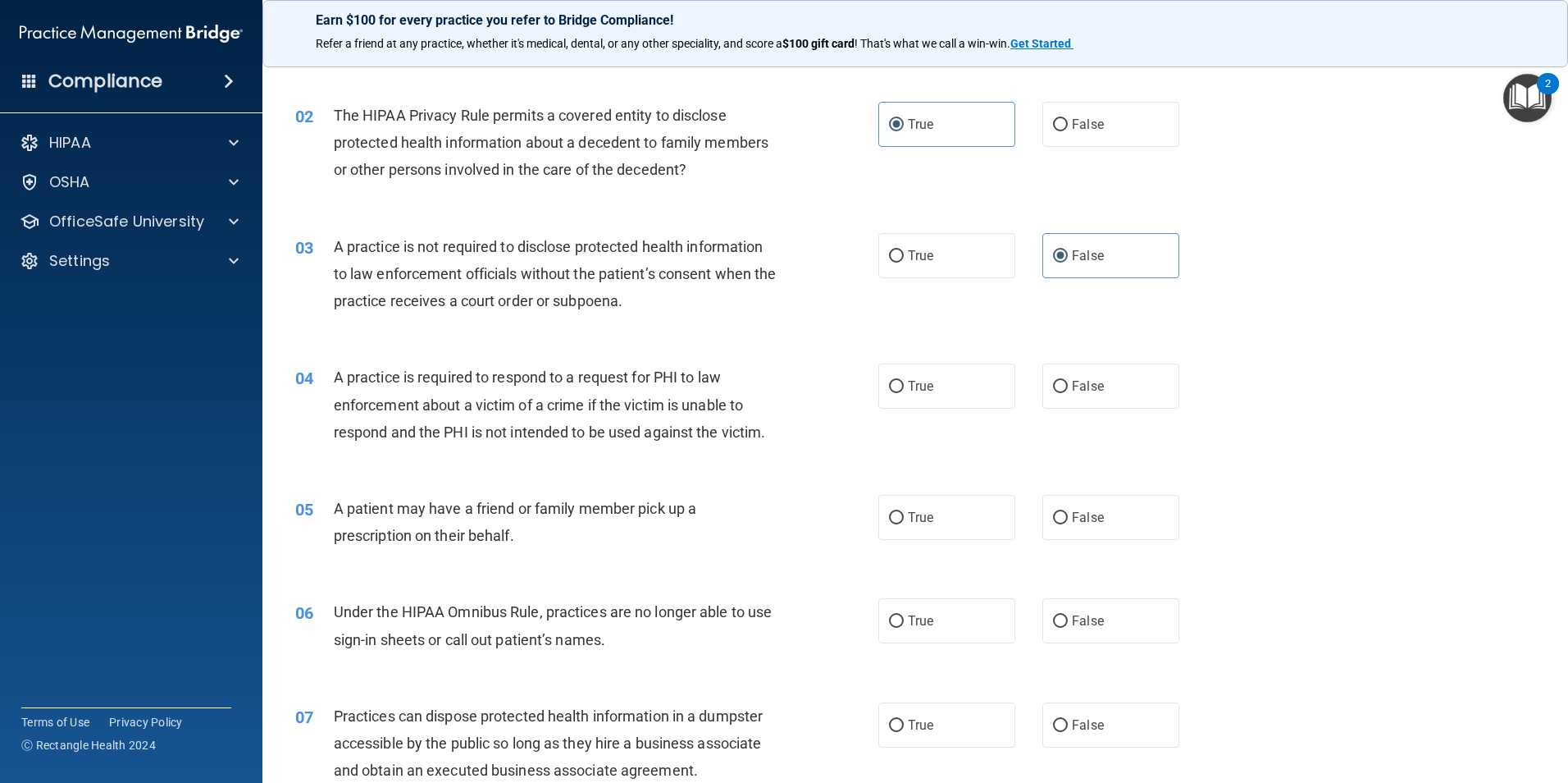
scroll to position [164, 0]
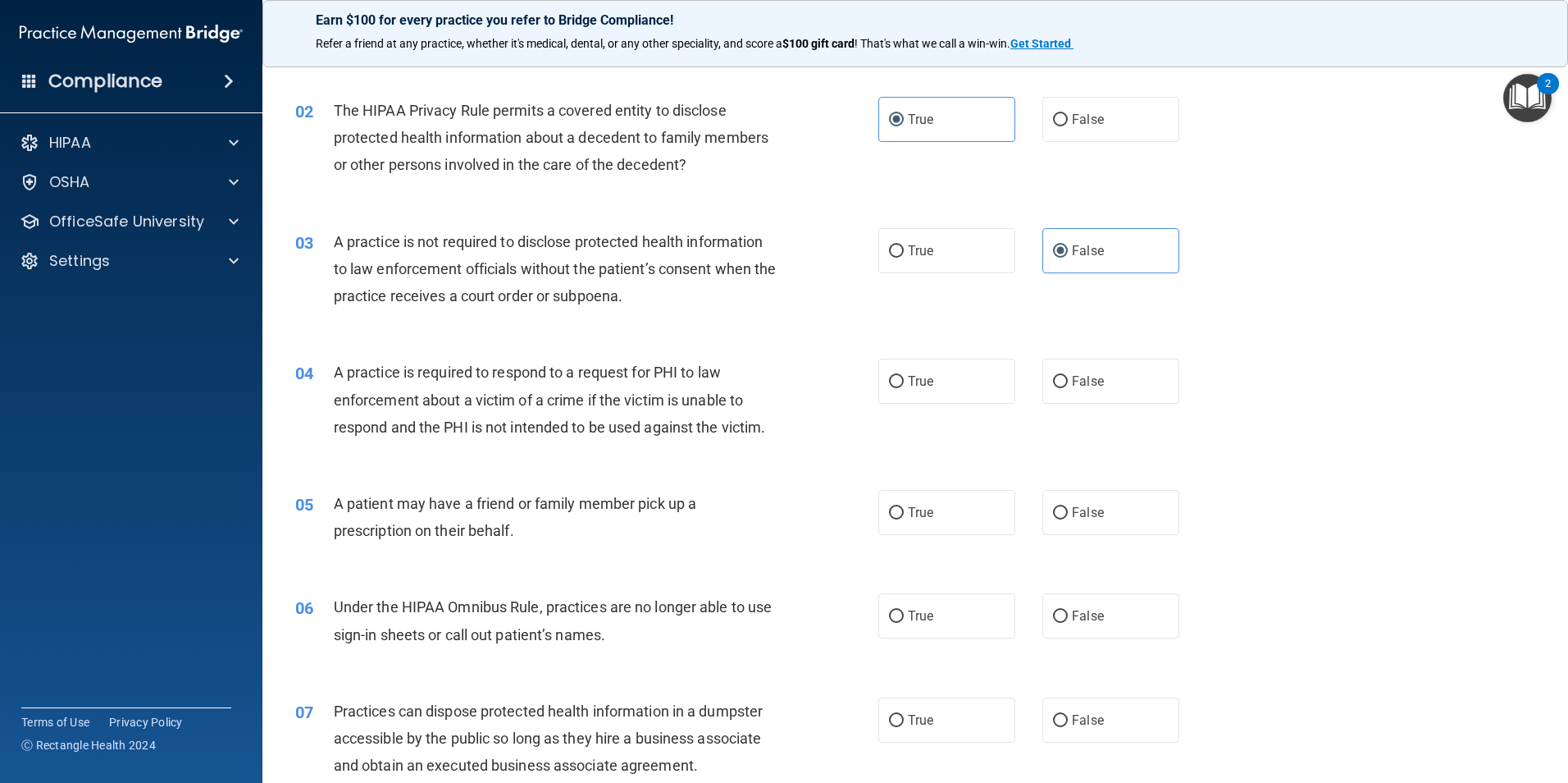
click at [436, 422] on span "A practice is required to respond to a request for PHI to law enforcement about…" at bounding box center [549, 399] width 432 height 72
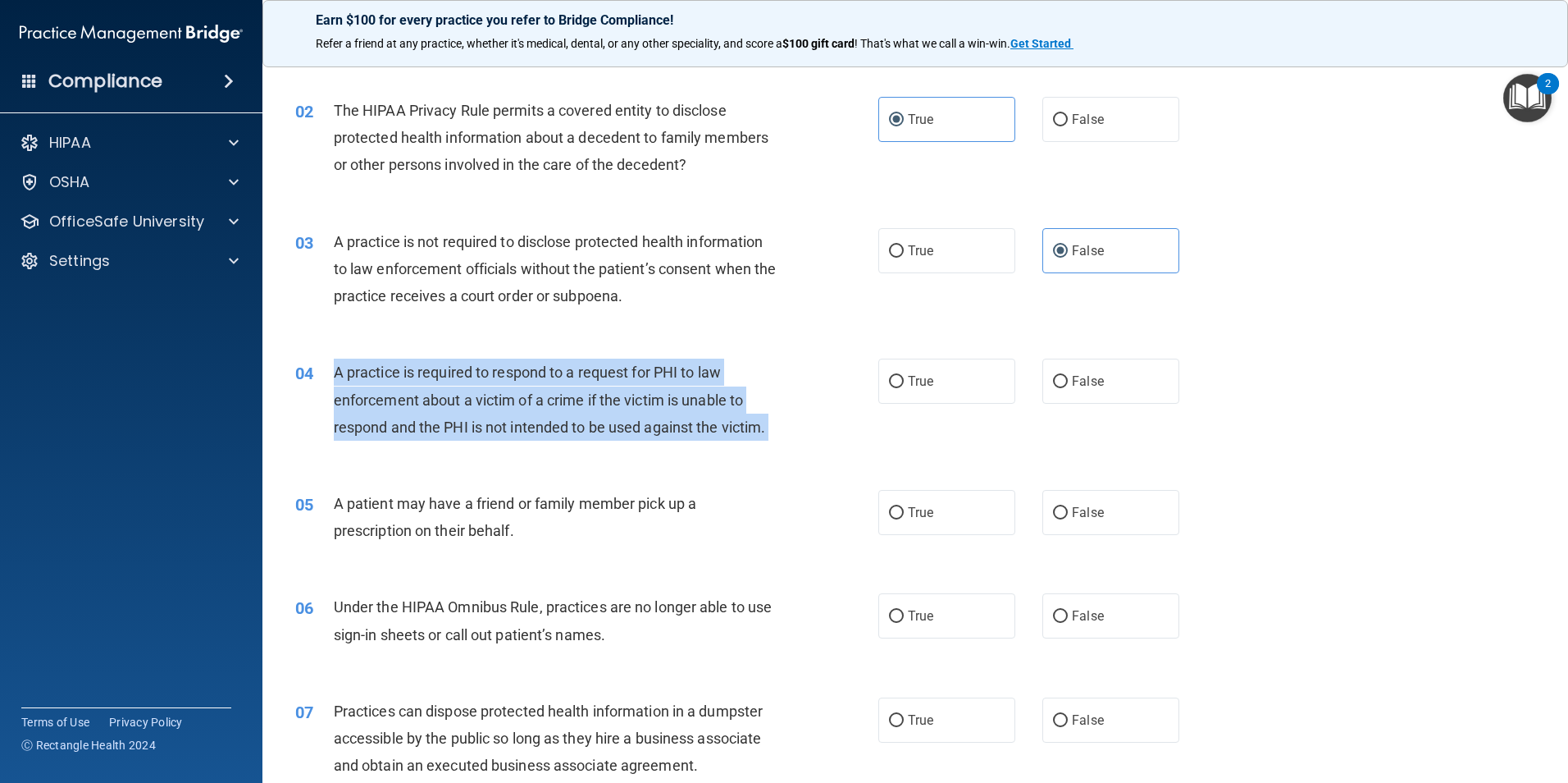
click at [436, 422] on span "A practice is required to respond to a request for PHI to law enforcement about…" at bounding box center [549, 399] width 432 height 72
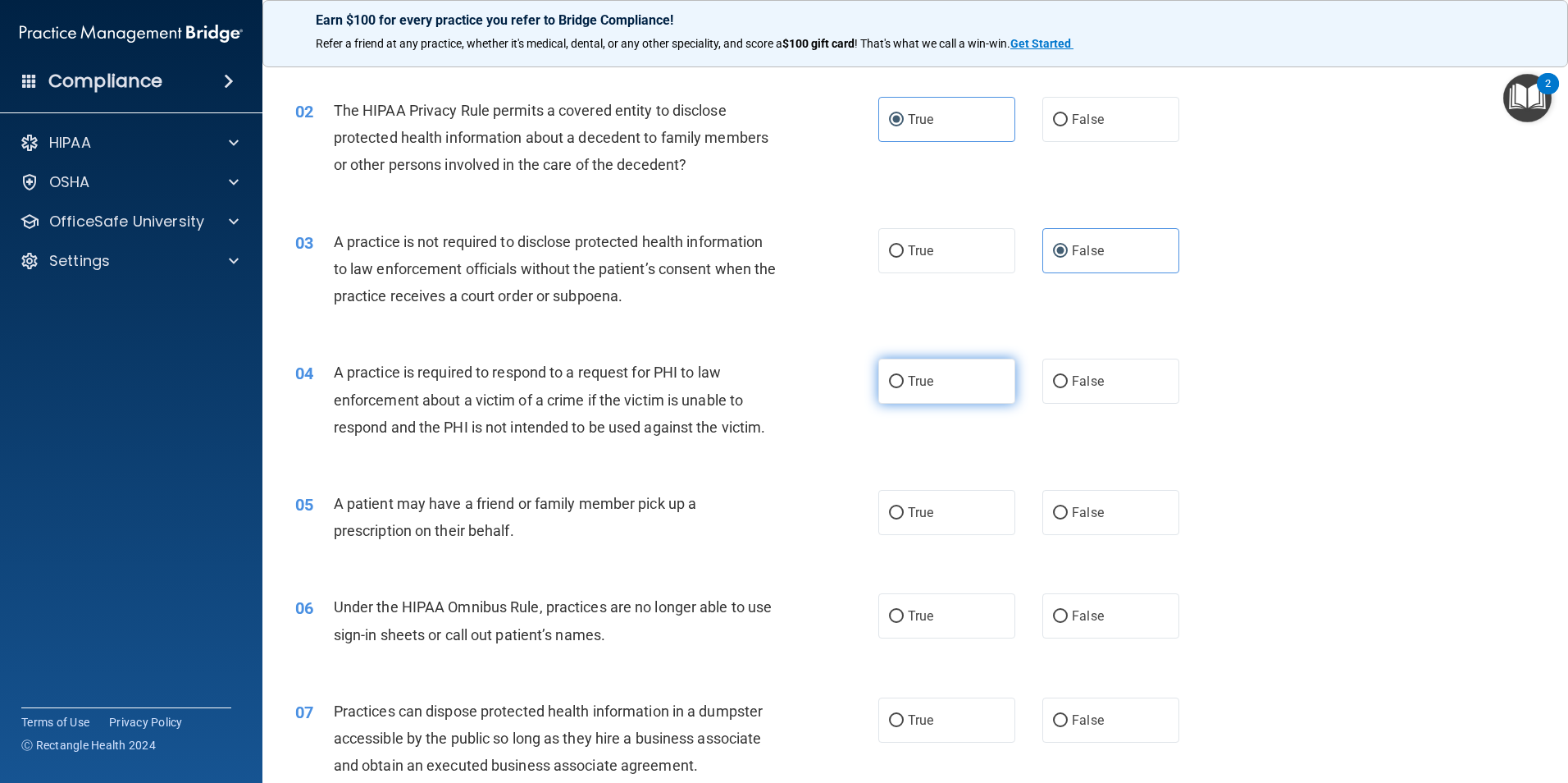
click at [934, 368] on label "True" at bounding box center [947, 381] width 137 height 45
click at [904, 376] on input "True" at bounding box center [896, 381] width 15 height 12
radio input "true"
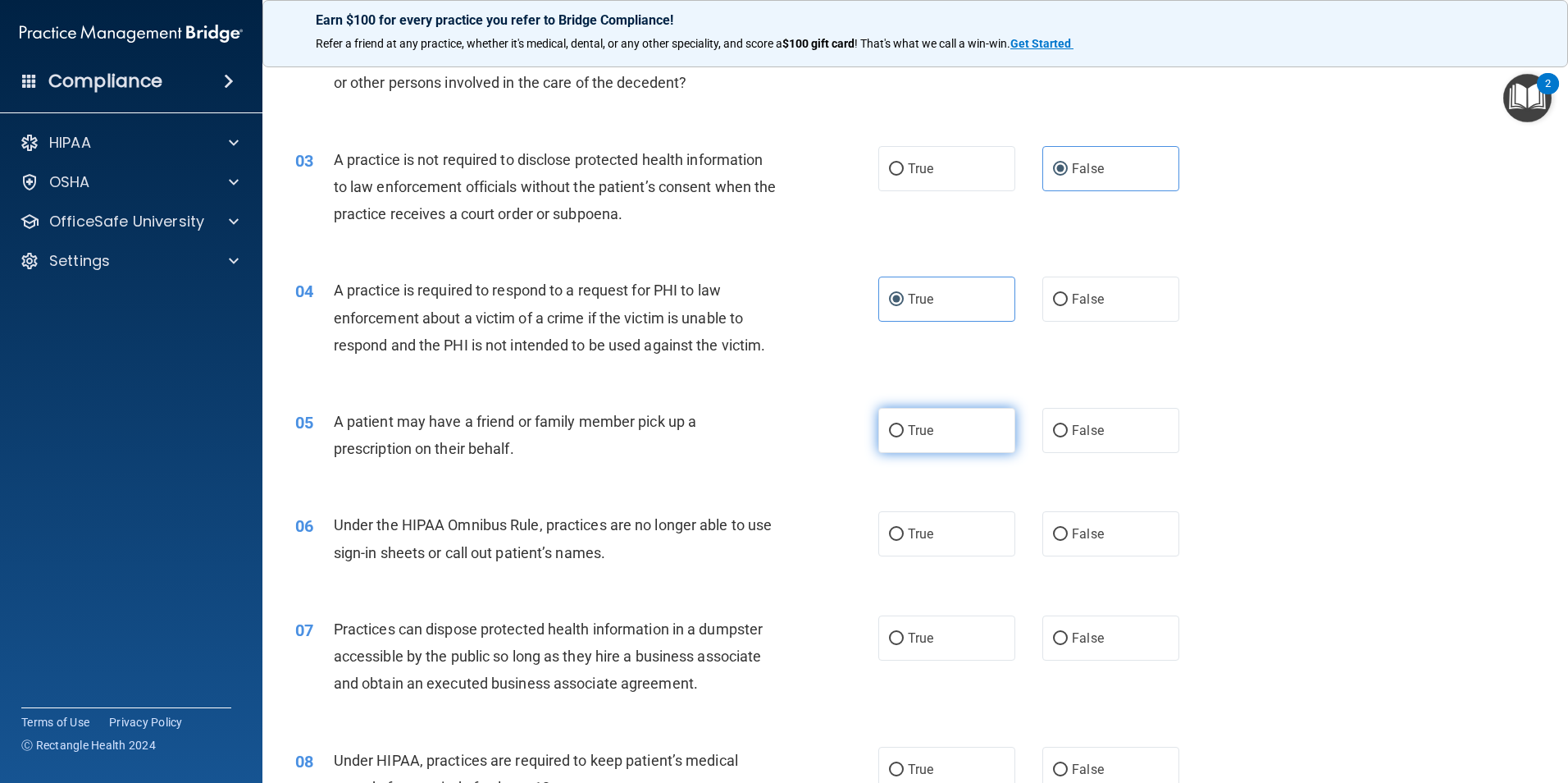
click at [1006, 432] on label "True" at bounding box center [947, 430] width 137 height 45
click at [904, 432] on input "True" at bounding box center [896, 431] width 15 height 12
radio input "true"
click at [572, 557] on span "Under the HIPAA Omnibus Rule, practices are no longer able to use sign-in sheet…" at bounding box center [553, 537] width 438 height 44
click at [572, 555] on span "Under the HIPAA Omnibus Rule, practices are no longer able to use sign-in sheet…" at bounding box center [553, 537] width 438 height 44
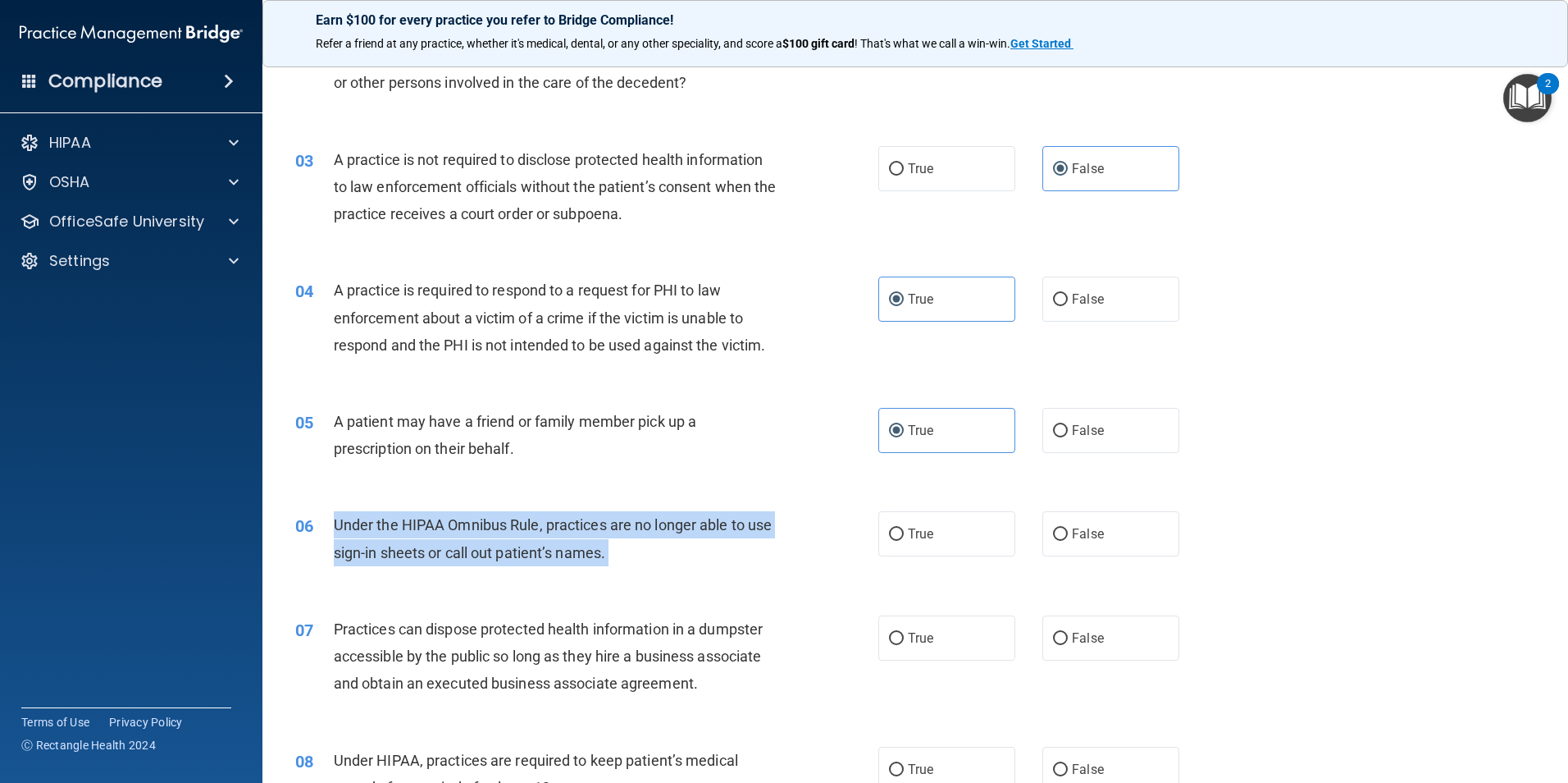
click at [572, 555] on span "Under the HIPAA Omnibus Rule, practices are no longer able to use sign-in sheet…" at bounding box center [553, 537] width 438 height 44
drag, startPoint x: 572, startPoint y: 555, endPoint x: 505, endPoint y: 543, distance: 68.1
click at [505, 543] on span "Under the HIPAA Omnibus Rule, practices are no longer able to use sign-in sheet…" at bounding box center [553, 537] width 438 height 44
click at [562, 550] on span "Under the HIPAA Omnibus Rule, practices are no longer able to use sign-in sheet…" at bounding box center [553, 537] width 438 height 44
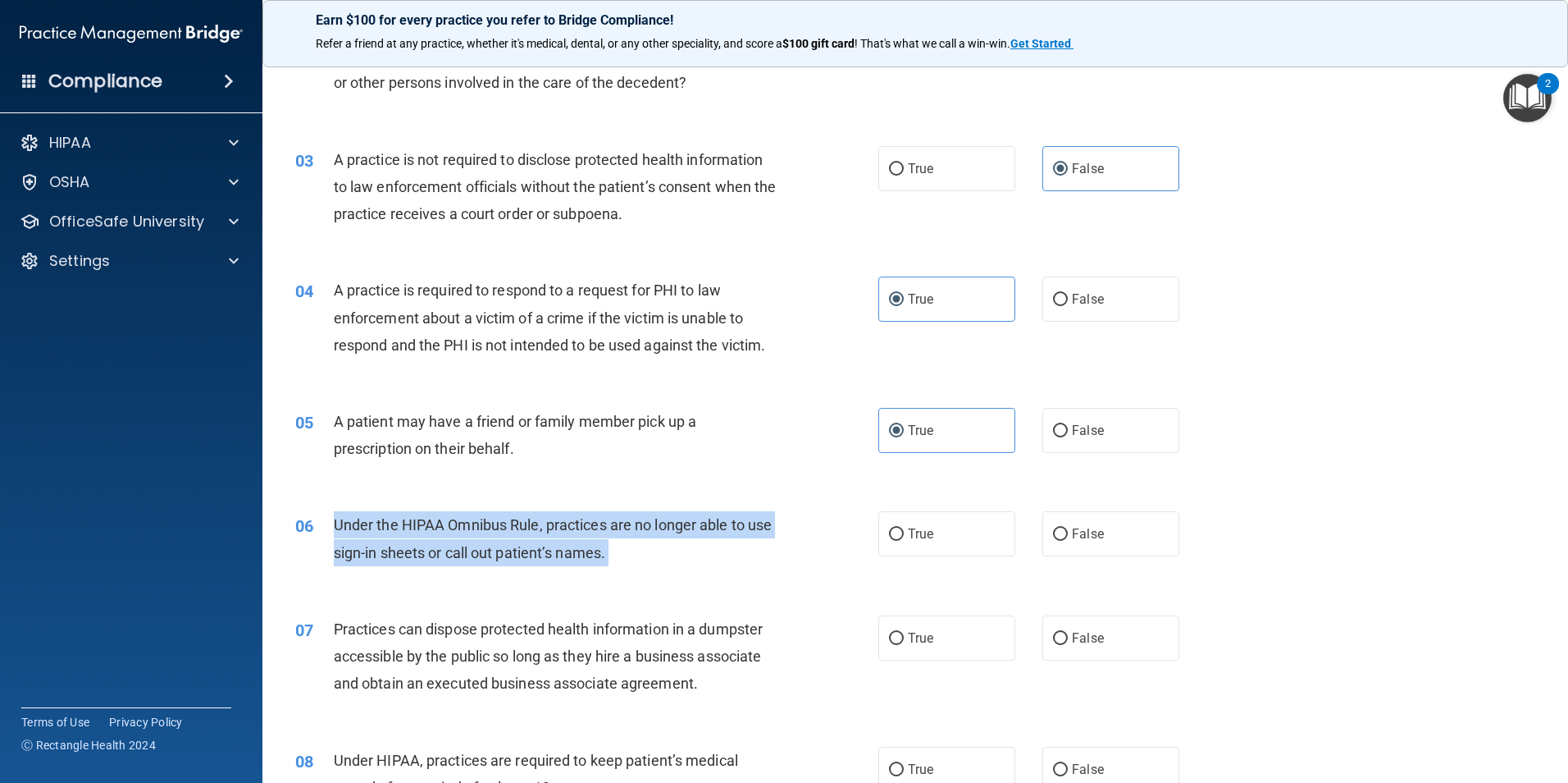
drag, startPoint x: 562, startPoint y: 550, endPoint x: 505, endPoint y: 532, distance: 59.8
click at [505, 532] on span "Under the HIPAA Omnibus Rule, practices are no longer able to use sign-in sheet…" at bounding box center [553, 537] width 438 height 44
click at [508, 532] on span "Under the HIPAA Omnibus Rule, practices are no longer able to use sign-in sheet…" at bounding box center [553, 537] width 438 height 44
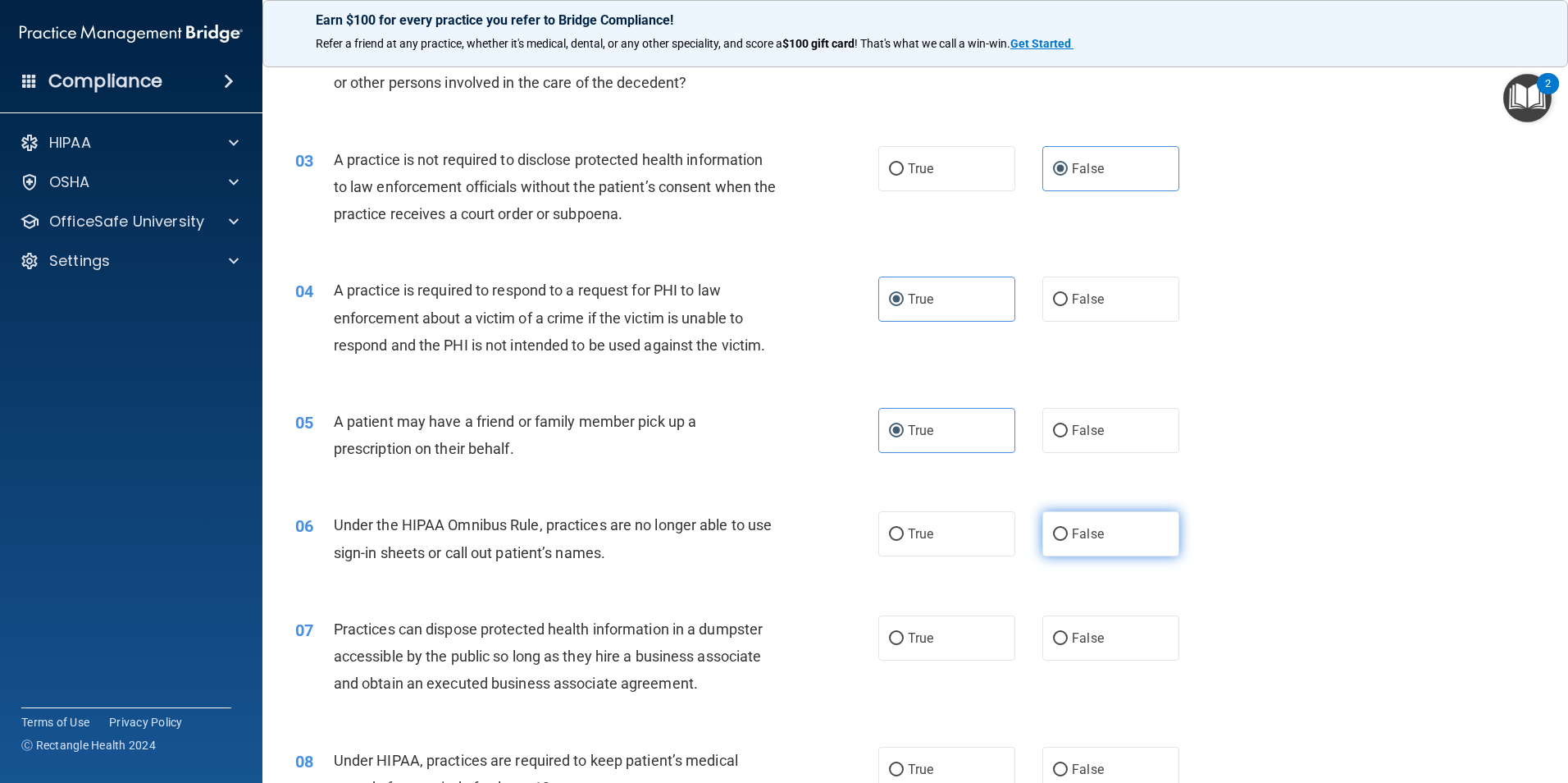
drag, startPoint x: 1049, startPoint y: 503, endPoint x: 1081, endPoint y: 523, distance: 37.7
click at [1071, 510] on div "06 Under the HIPAA Omnibus Rule, practices are no longer able to use sign-in sh…" at bounding box center [915, 542] width 1264 height 104
click at [1080, 528] on label "False" at bounding box center [1111, 534] width 137 height 45
click at [1068, 528] on input "False" at bounding box center [1060, 534] width 15 height 12
radio input "true"
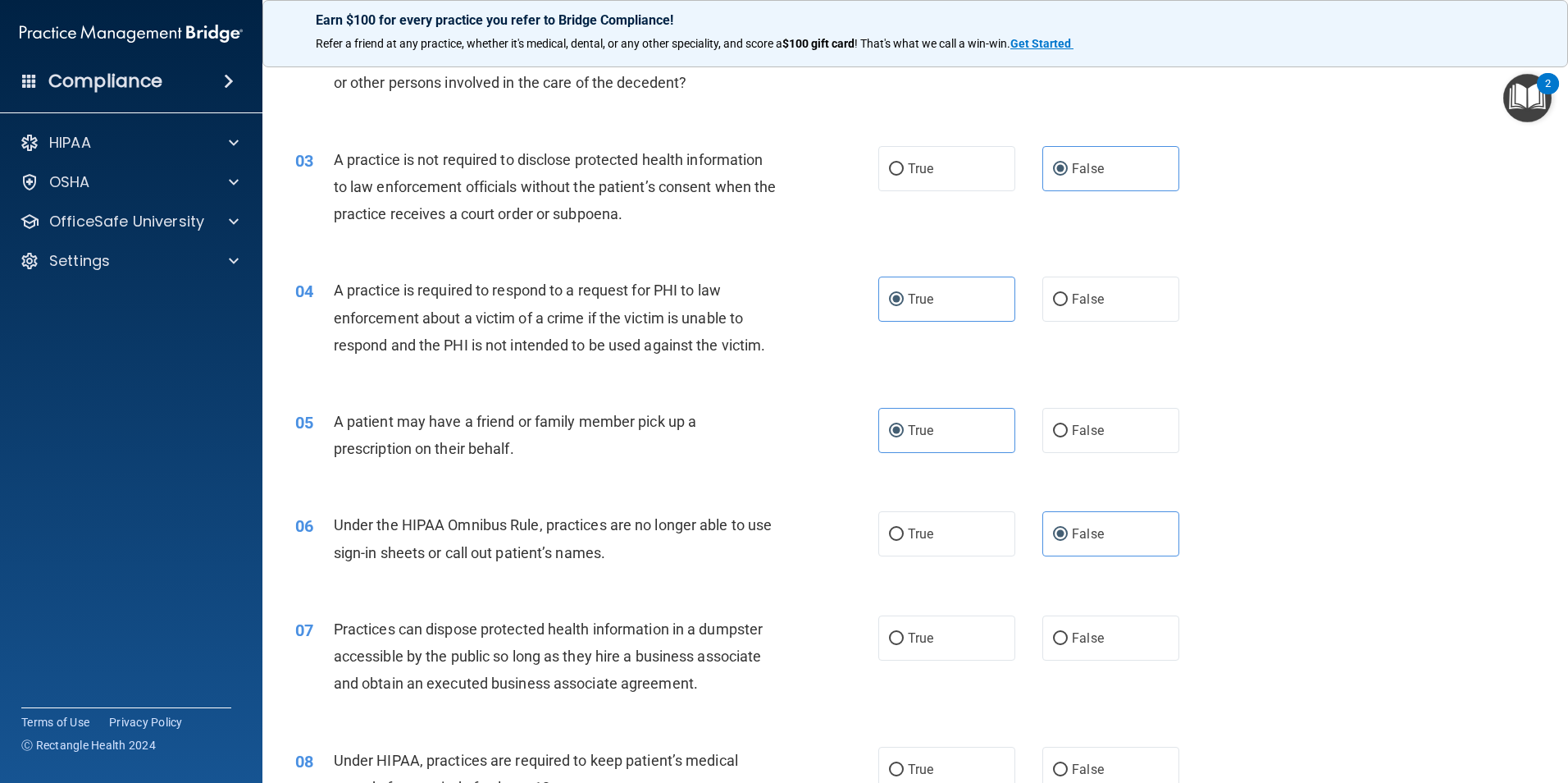
scroll to position [410, 0]
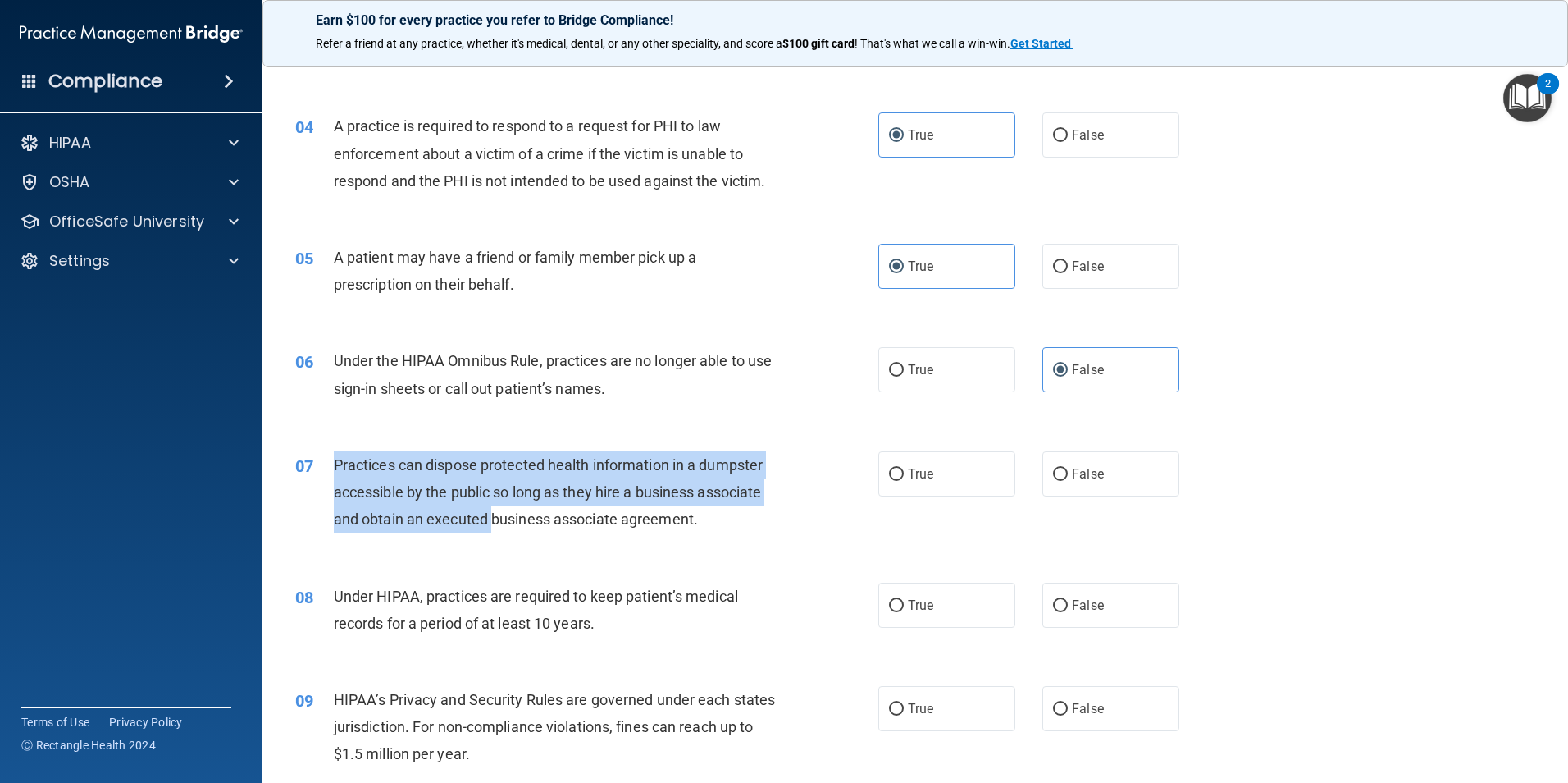
drag, startPoint x: 329, startPoint y: 455, endPoint x: 491, endPoint y: 515, distance: 172.8
click at [491, 515] on div "07 Practices can dispose protected health information in a dumpster accessible …" at bounding box center [587, 496] width 632 height 90
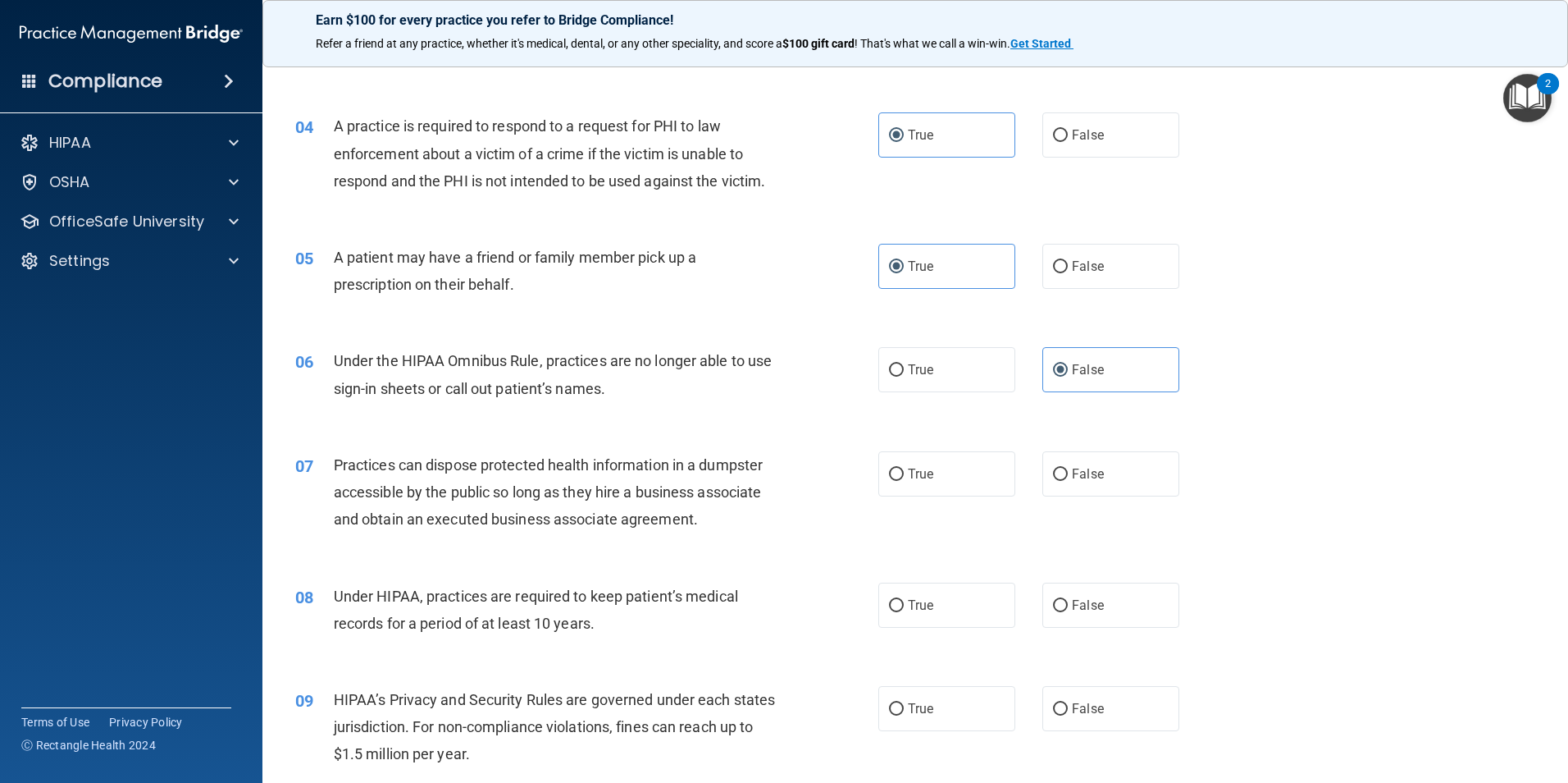
click at [498, 515] on span "Practices can dispose protected health information in a dumpster accessible by …" at bounding box center [548, 492] width 429 height 72
click at [1109, 496] on label "False" at bounding box center [1111, 473] width 137 height 45
click at [1068, 481] on input "False" at bounding box center [1060, 474] width 15 height 12
radio input "true"
click at [1105, 482] on label "False" at bounding box center [1111, 473] width 137 height 45
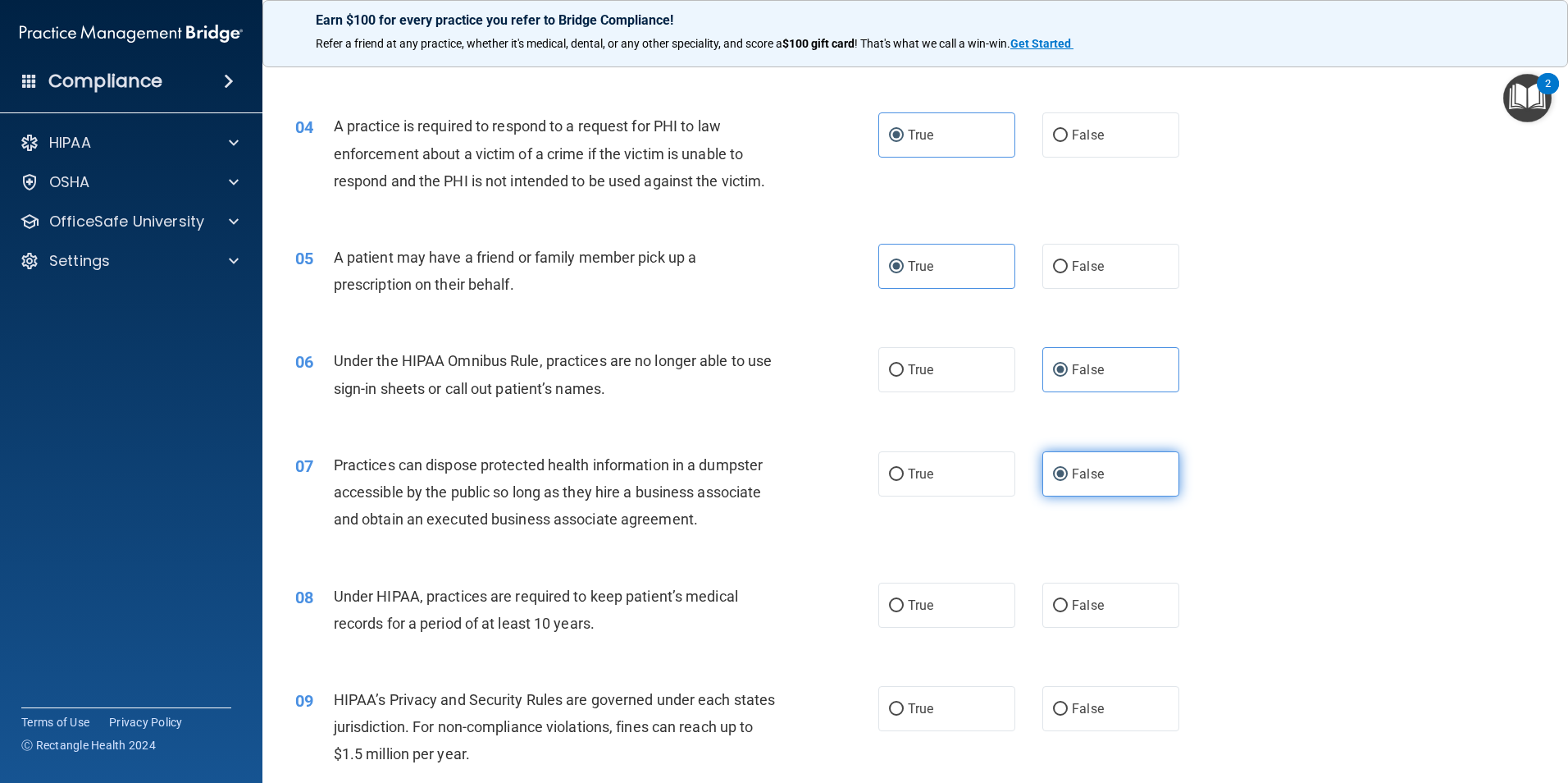
click at [1068, 481] on input "False" at bounding box center [1060, 474] width 15 height 12
click at [1109, 595] on label "False" at bounding box center [1111, 605] width 137 height 45
click at [1068, 599] on input "False" at bounding box center [1060, 605] width 15 height 12
radio input "true"
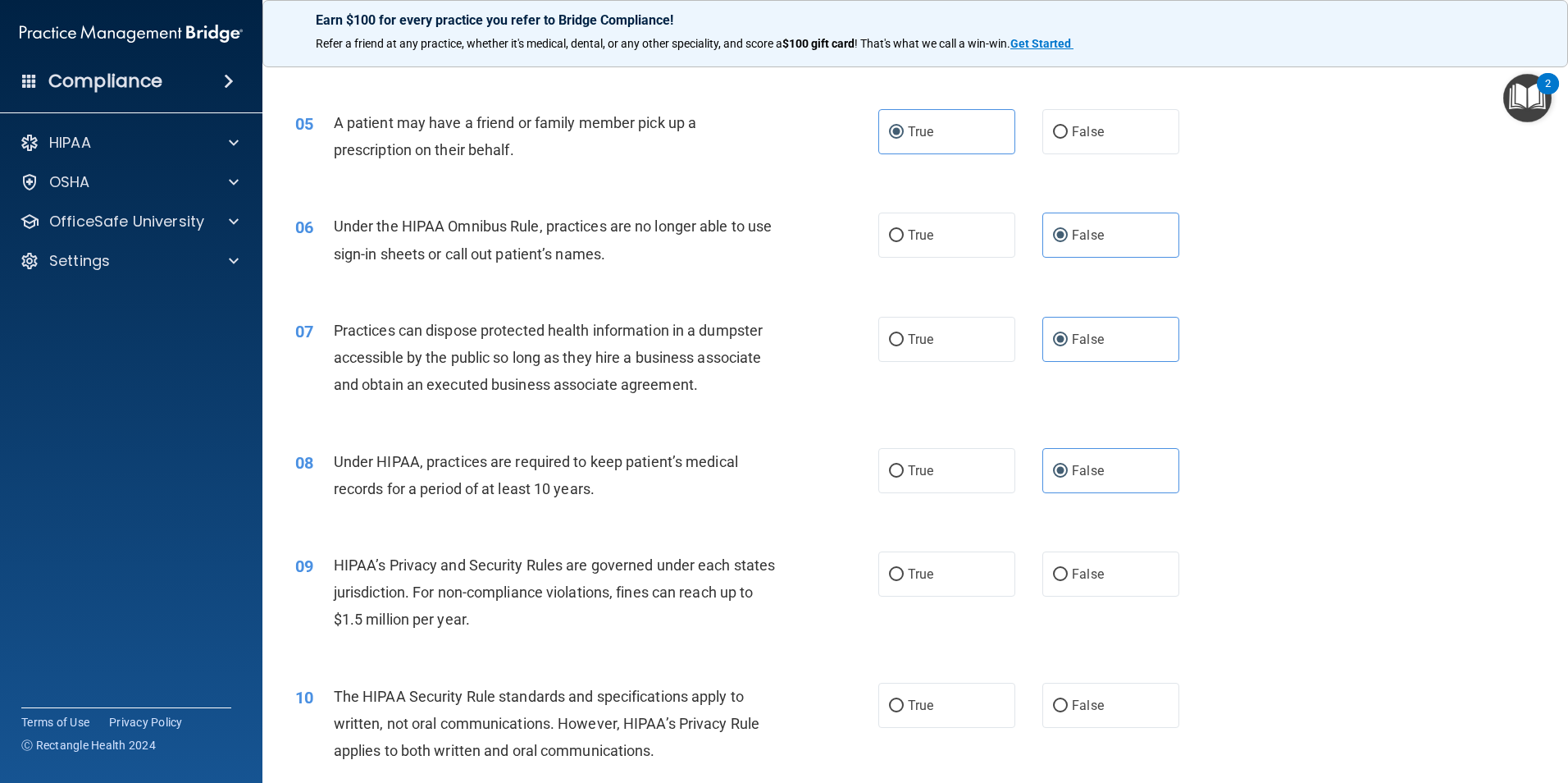
scroll to position [574, 0]
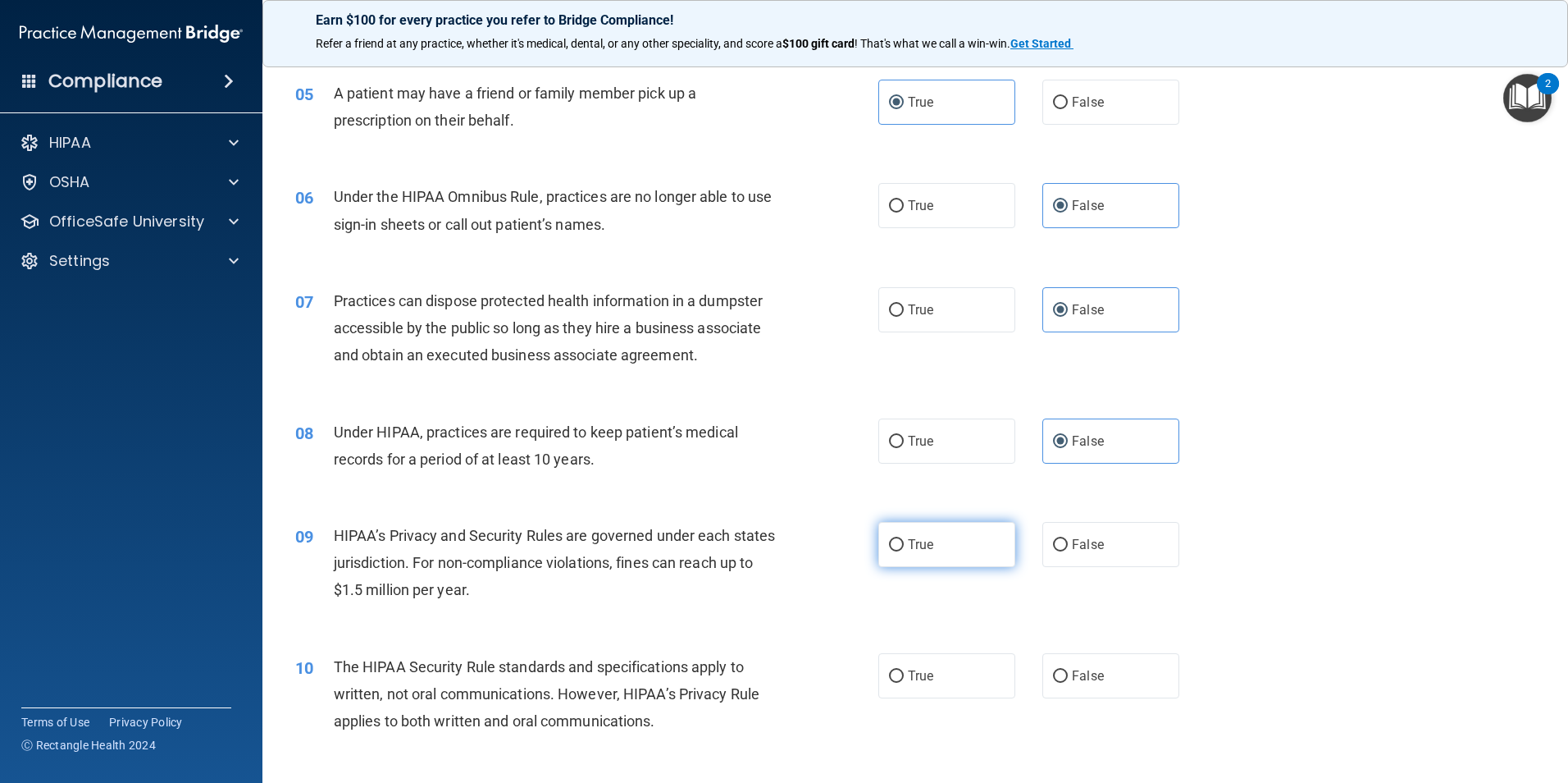
click at [931, 550] on label "True" at bounding box center [947, 544] width 137 height 45
click at [904, 550] on input "True" at bounding box center [896, 545] width 15 height 12
radio input "true"
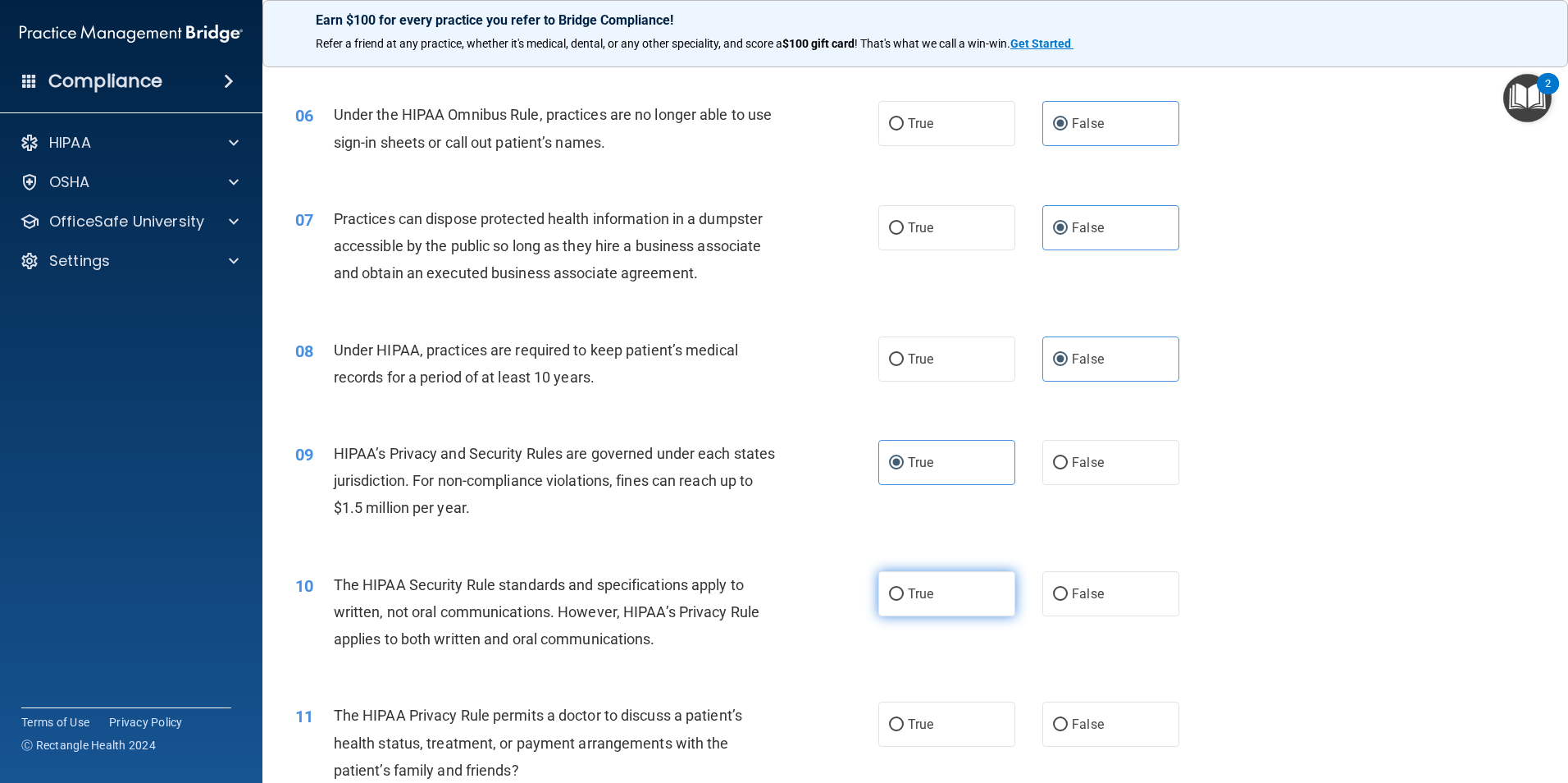
click at [908, 598] on span "True" at bounding box center [920, 593] width 25 height 16
click at [904, 598] on input "True" at bounding box center [896, 594] width 15 height 12
radio input "true"
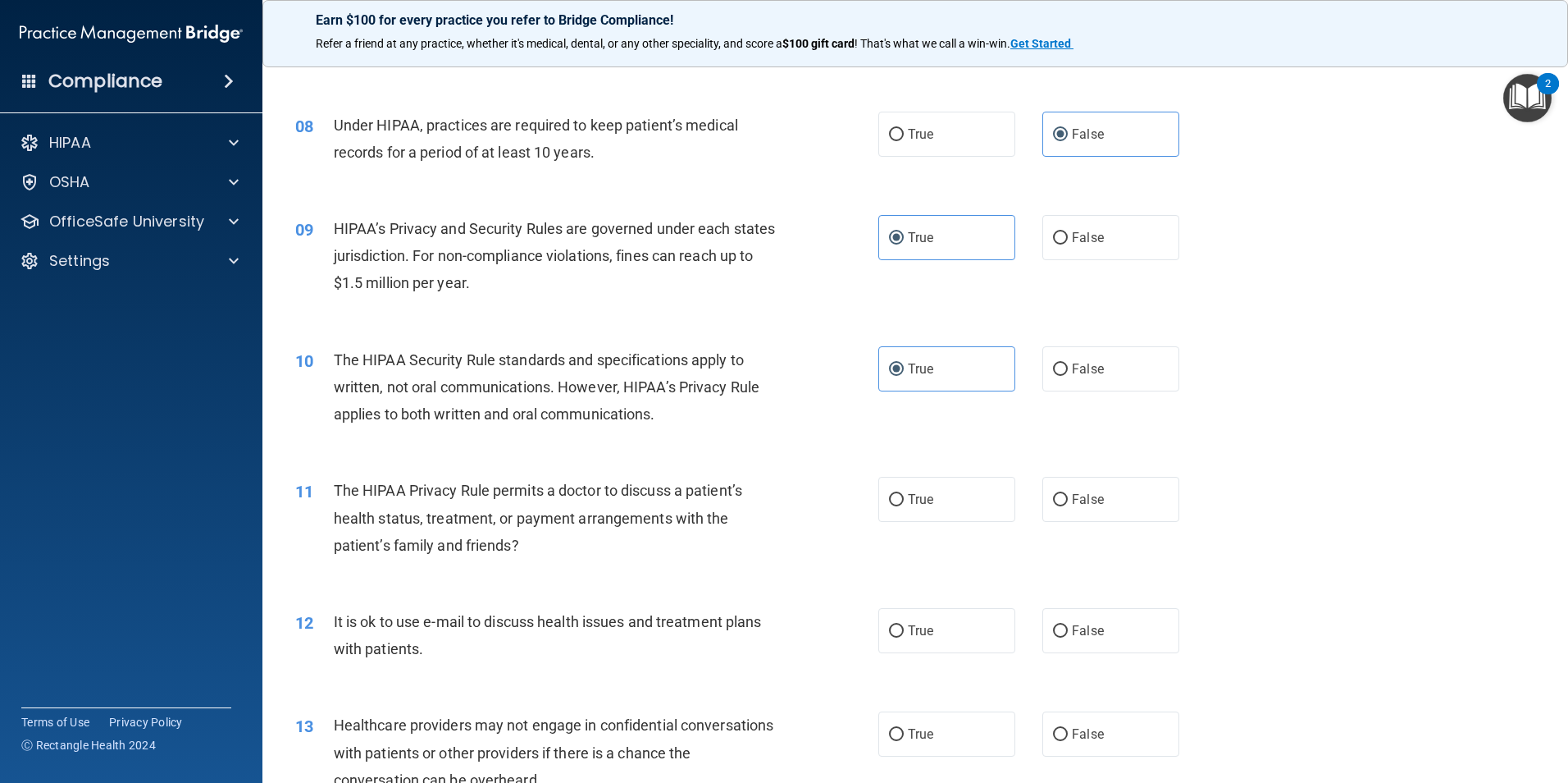
scroll to position [903, 0]
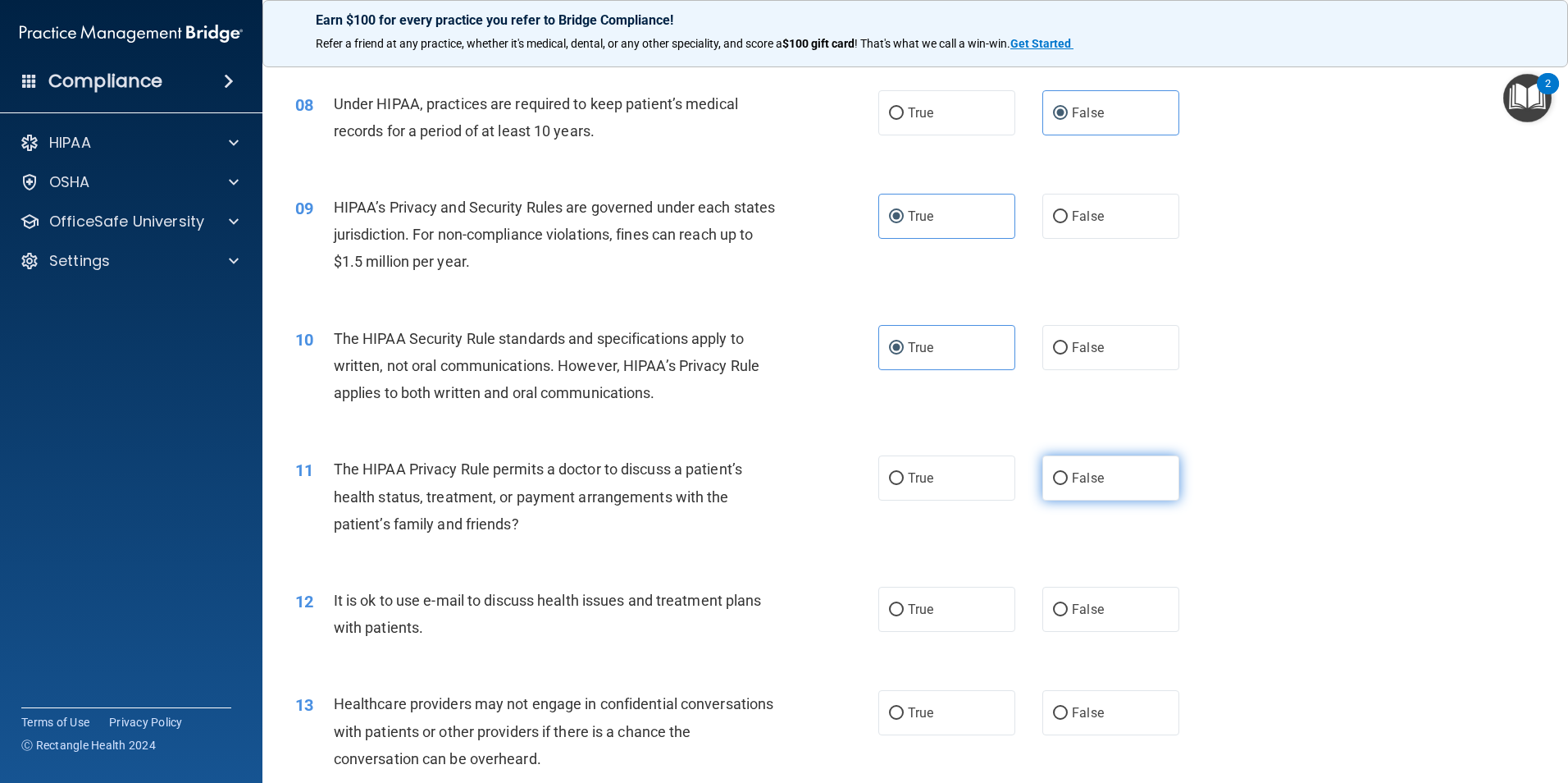
click at [1055, 477] on input "False" at bounding box center [1060, 478] width 15 height 12
radio input "true"
click at [937, 617] on label "True" at bounding box center [947, 609] width 137 height 45
click at [904, 616] on input "True" at bounding box center [896, 610] width 15 height 12
radio input "true"
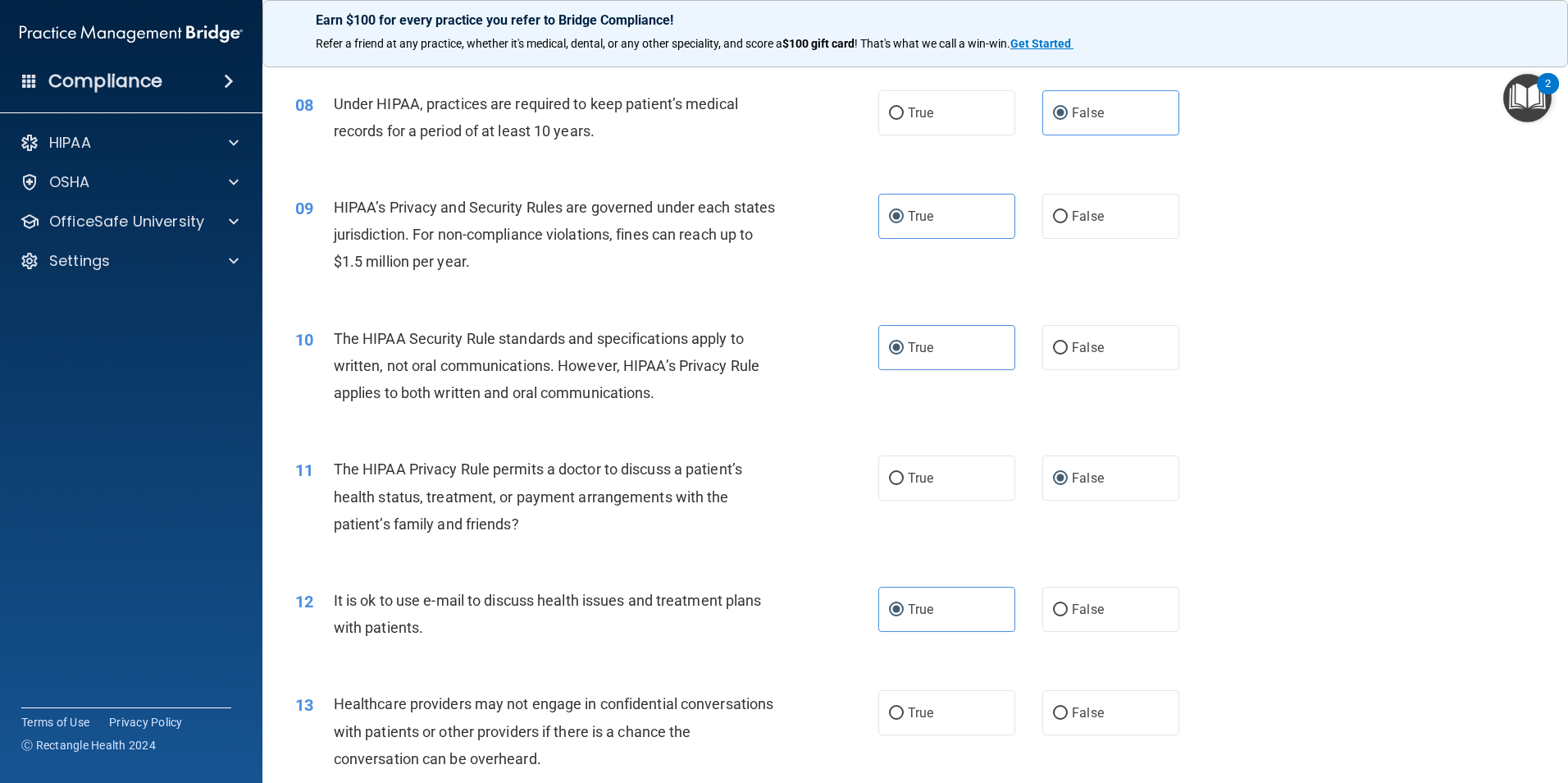
scroll to position [984, 0]
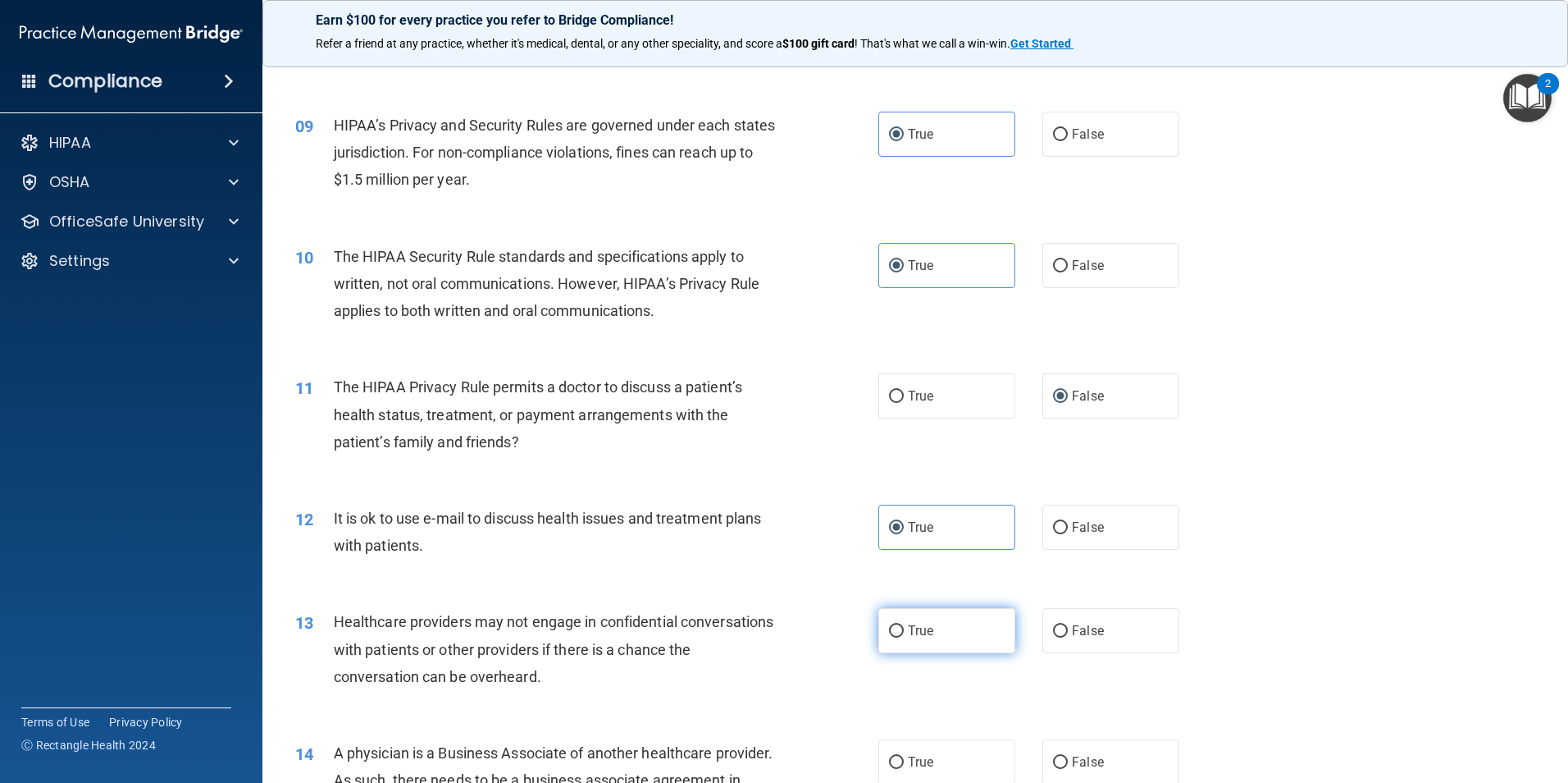
click at [958, 643] on label "True" at bounding box center [947, 631] width 137 height 45
click at [904, 637] on input "True" at bounding box center [896, 631] width 15 height 12
radio input "true"
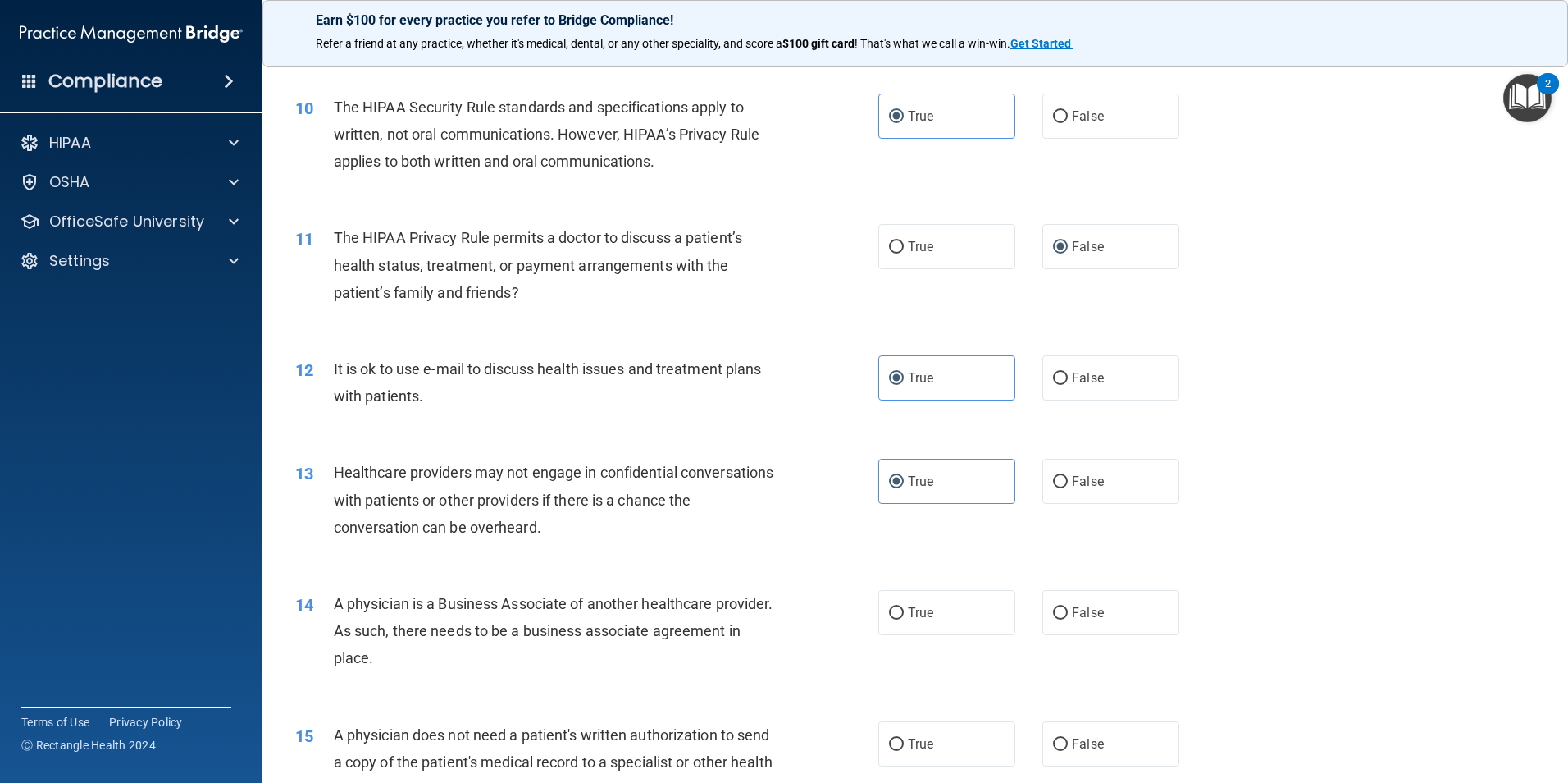
scroll to position [1148, 0]
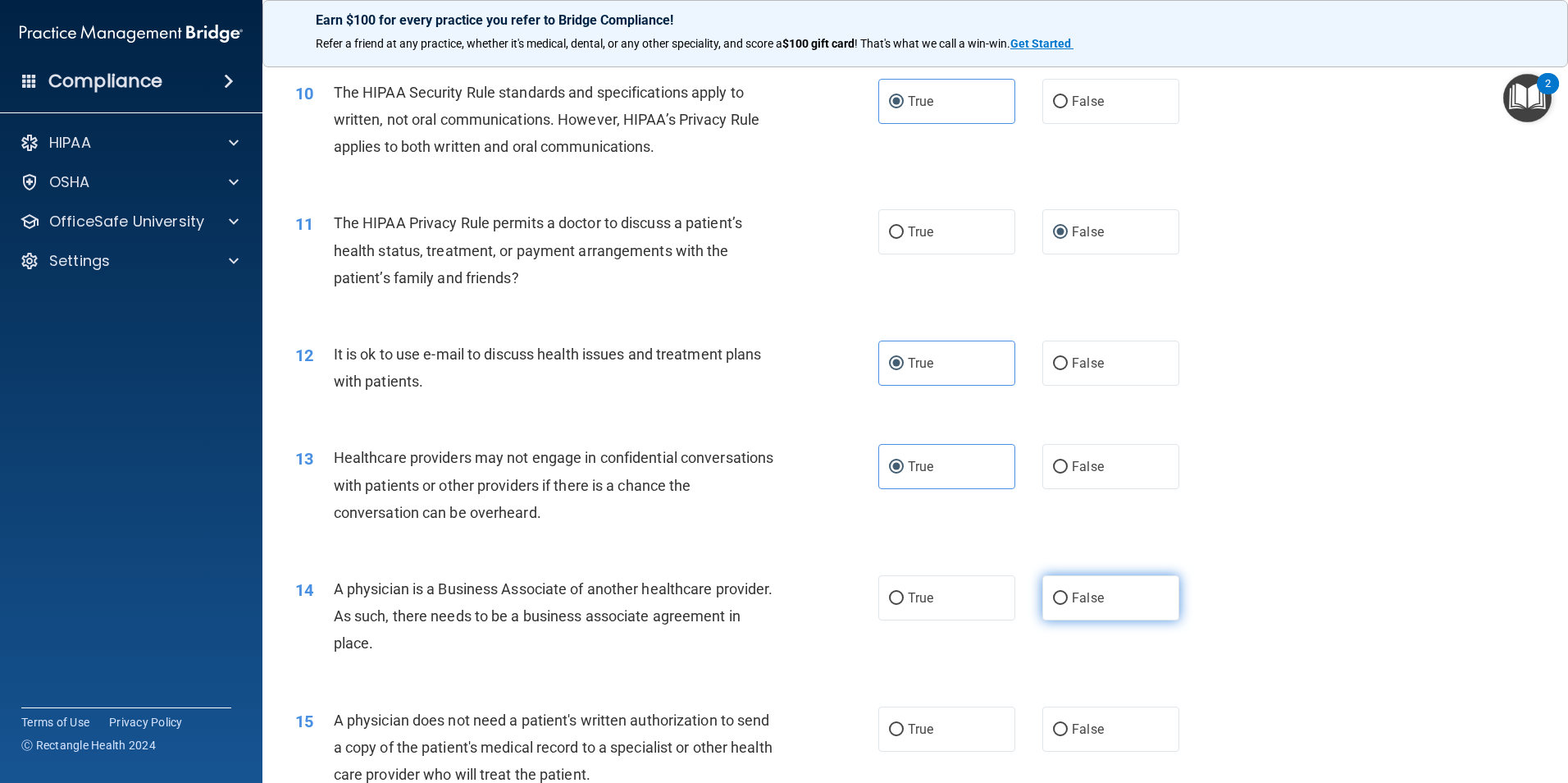
click at [1072, 611] on label "False" at bounding box center [1111, 598] width 137 height 45
click at [1068, 604] on input "False" at bounding box center [1060, 598] width 15 height 12
radio input "true"
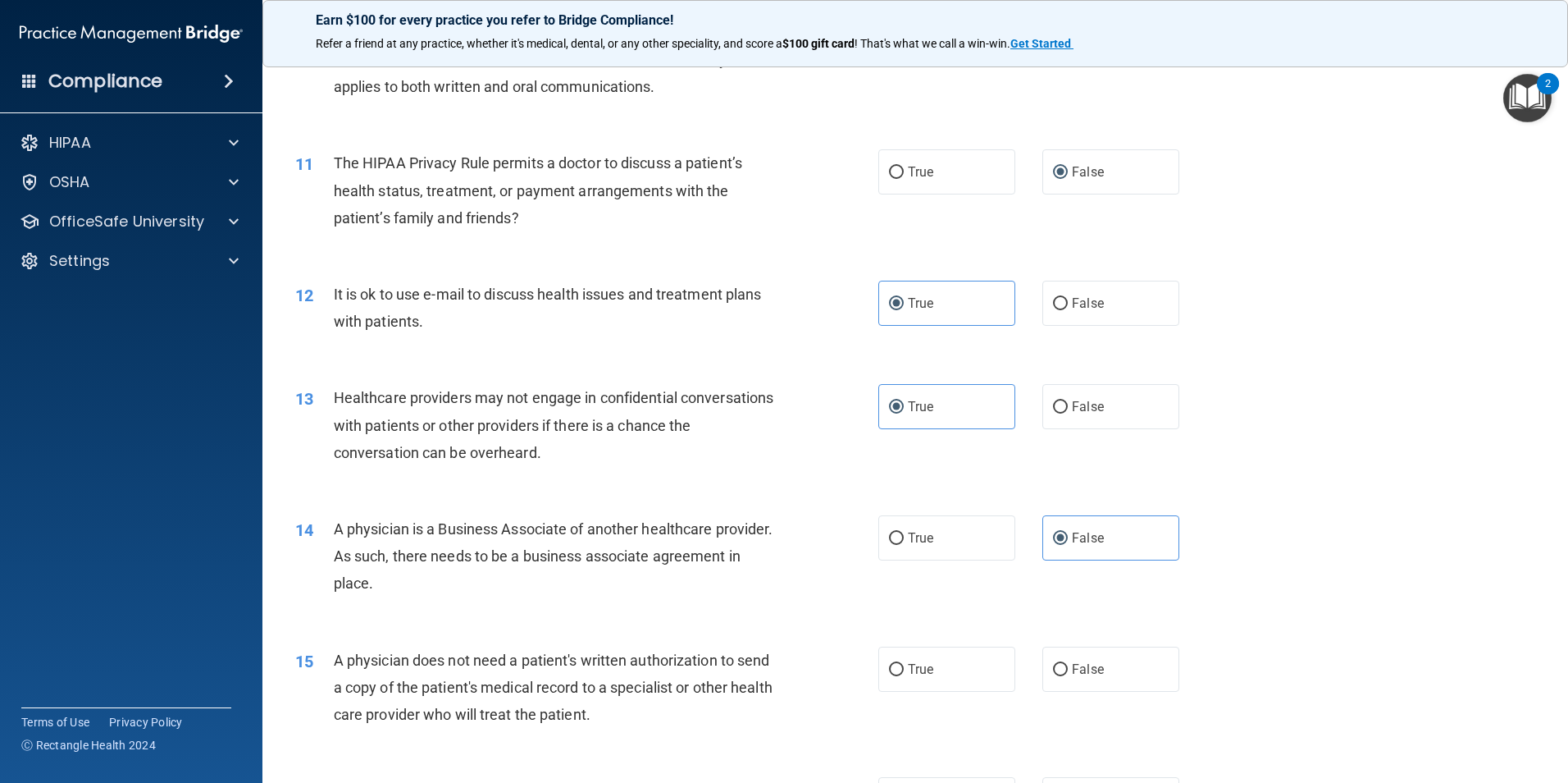
scroll to position [1395, 0]
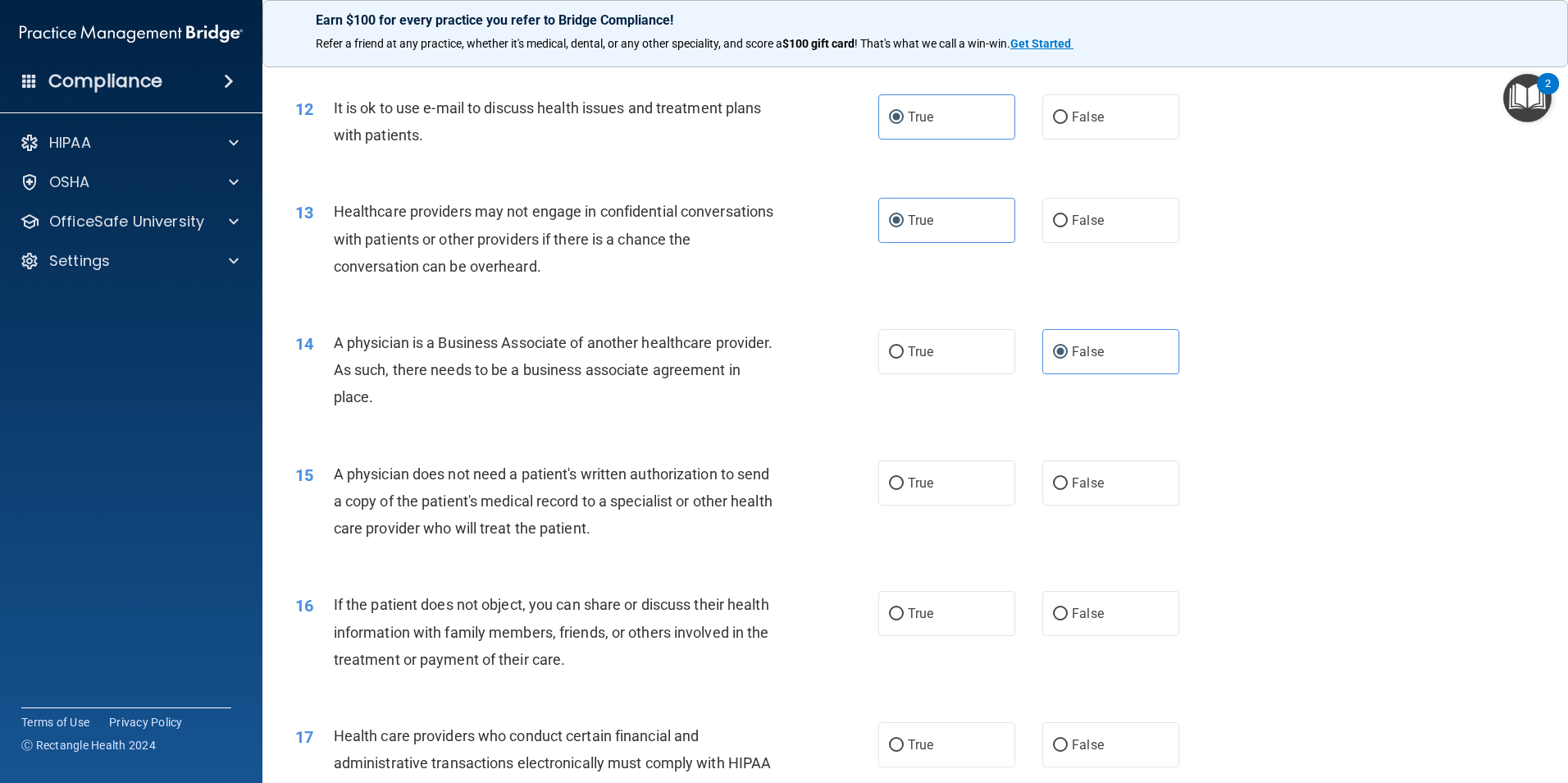
click at [940, 505] on div "15 A physician does not need a patient's written authorization to send a copy o…" at bounding box center [915, 504] width 1264 height 131
click at [942, 497] on label "True" at bounding box center [947, 483] width 137 height 45
click at [904, 489] on input "True" at bounding box center [896, 483] width 15 height 12
radio input "true"
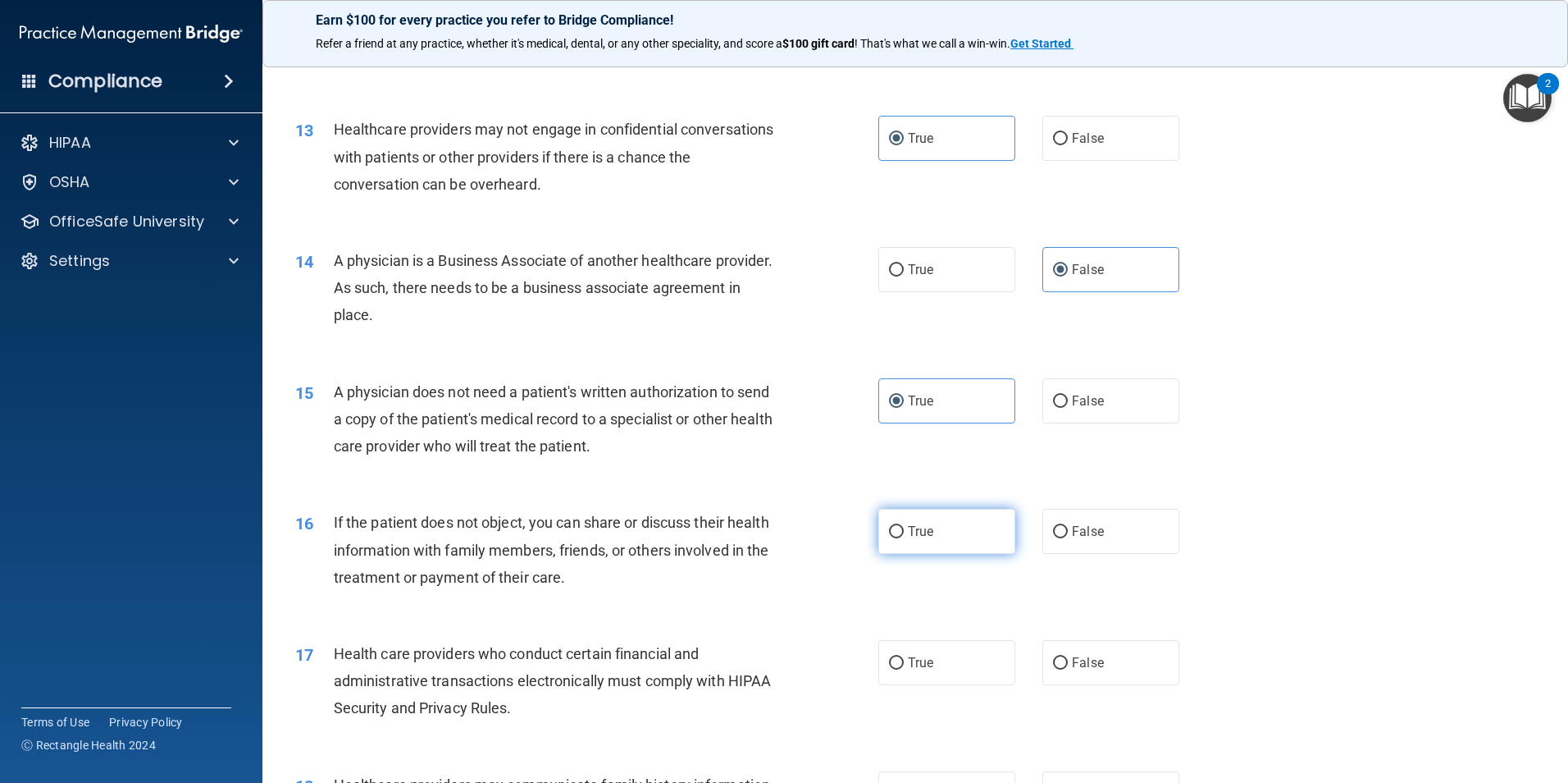
click at [903, 521] on label "True" at bounding box center [947, 531] width 137 height 45
click at [903, 526] on input "True" at bounding box center [896, 532] width 15 height 12
radio input "true"
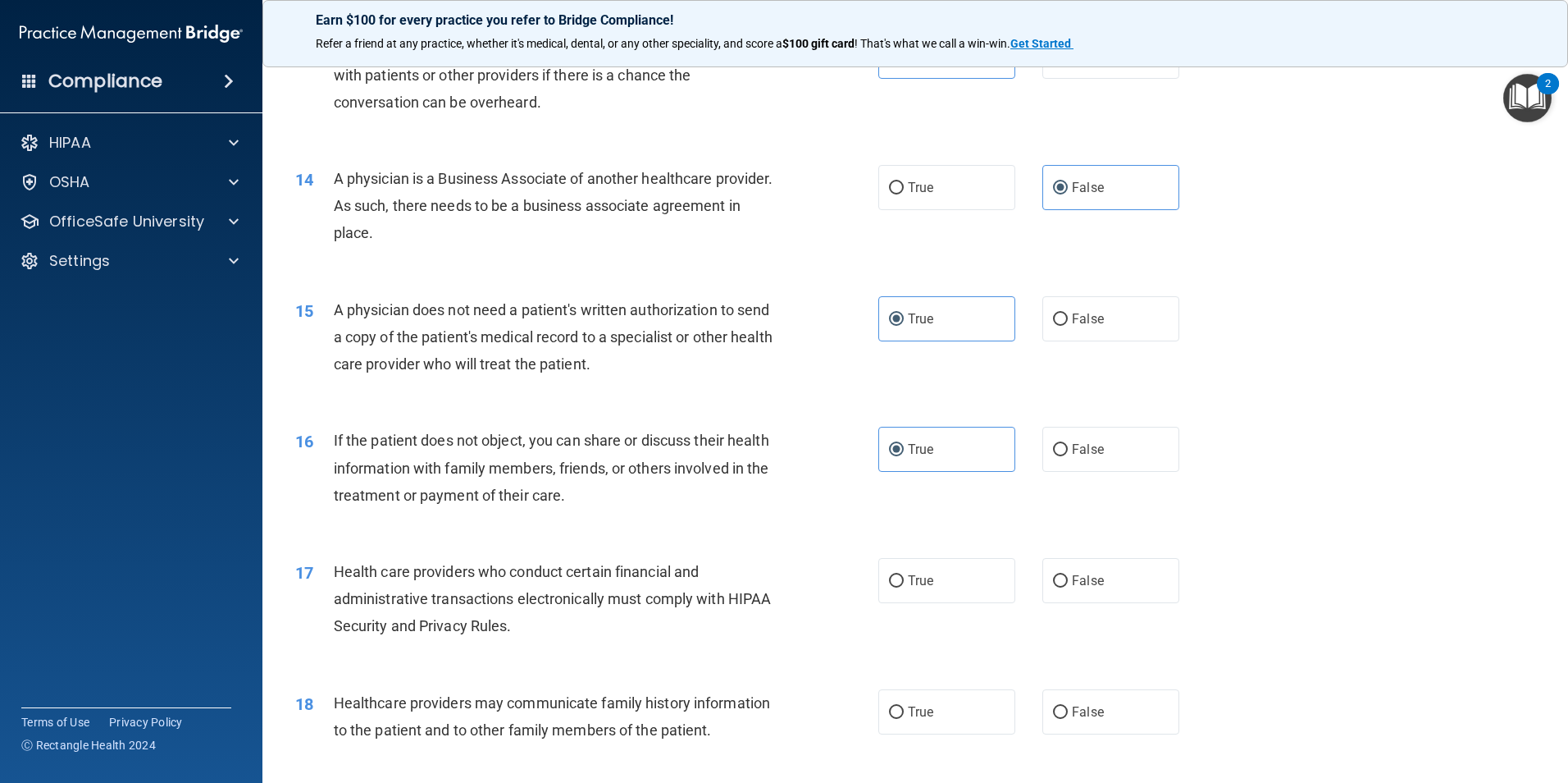
scroll to position [1641, 0]
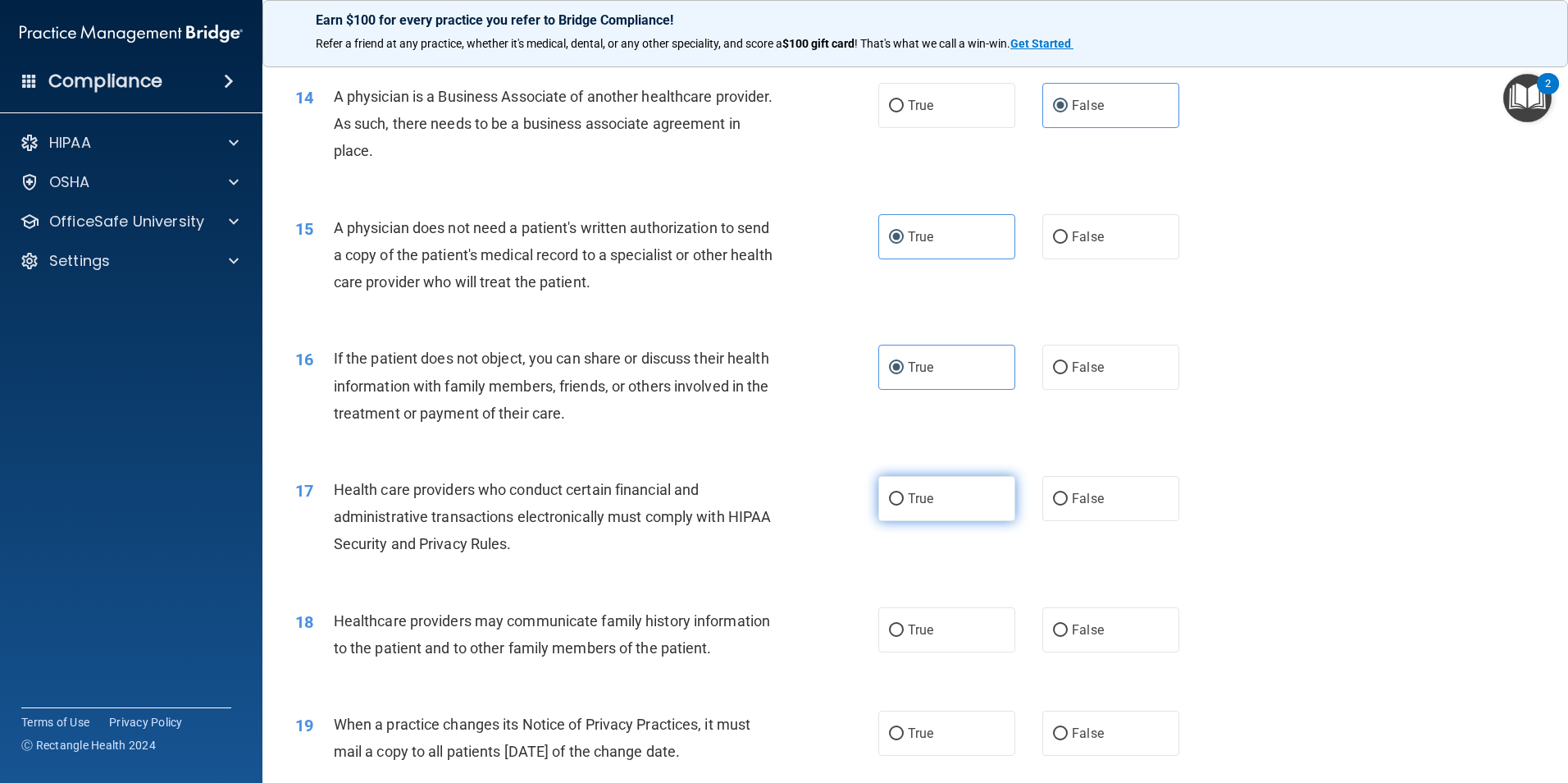
drag, startPoint x: 919, startPoint y: 489, endPoint x: 925, endPoint y: 496, distance: 9.2
click at [925, 496] on label "True" at bounding box center [947, 499] width 137 height 45
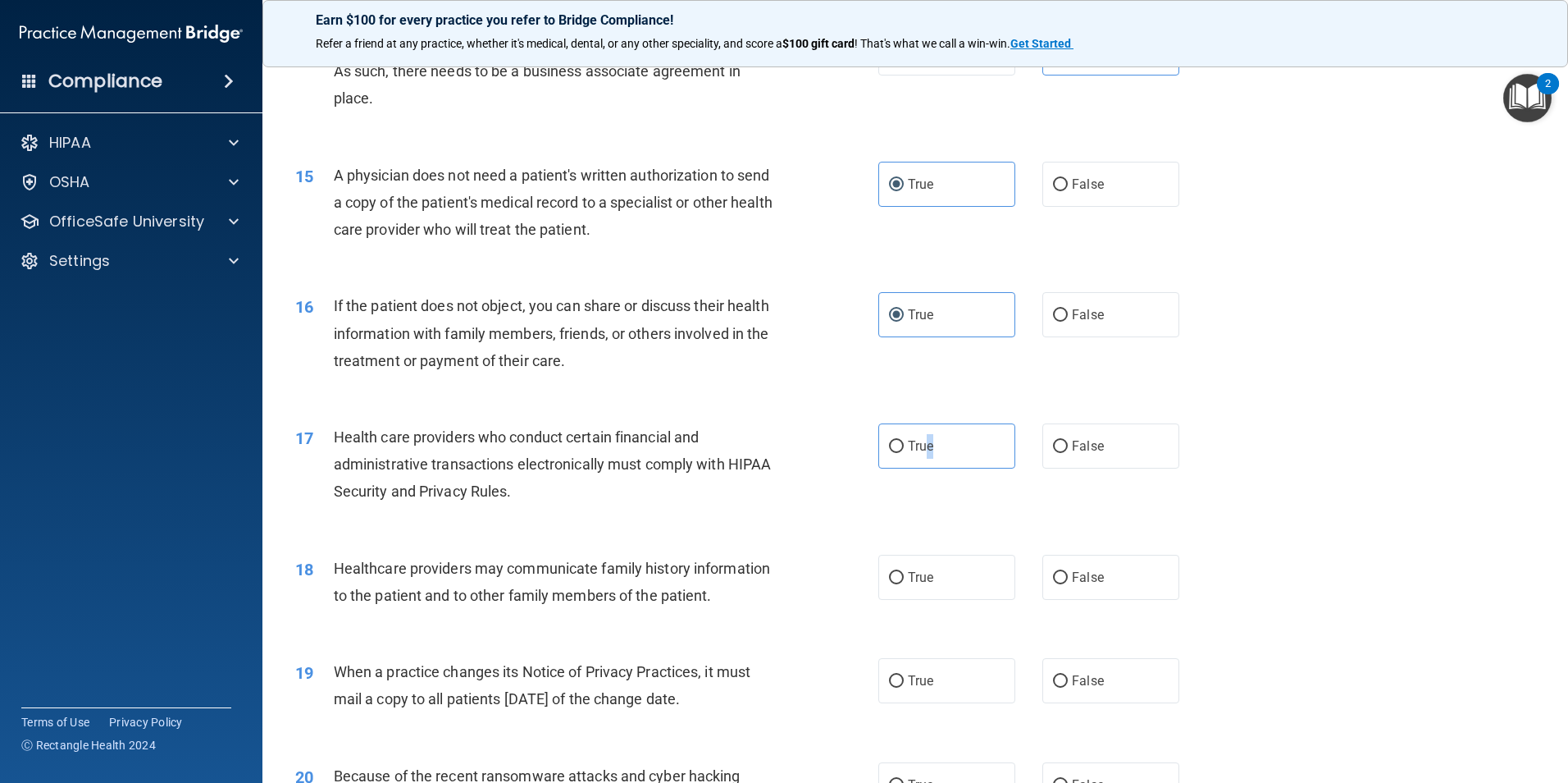
scroll to position [1723, 0]
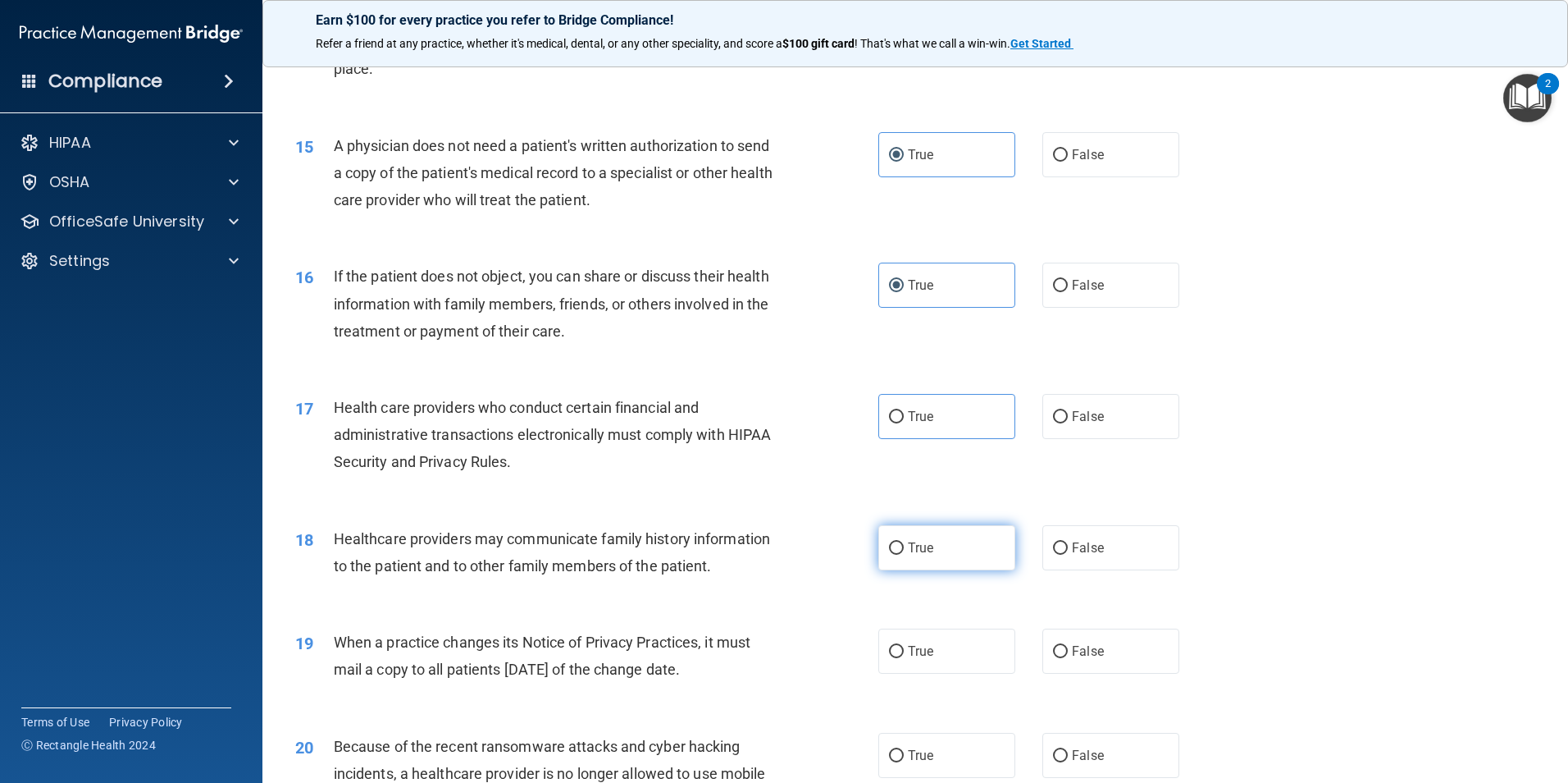
click at [977, 554] on label "True" at bounding box center [947, 548] width 137 height 45
click at [904, 554] on input "True" at bounding box center [896, 548] width 15 height 12
radio input "true"
click at [914, 415] on span "True" at bounding box center [920, 416] width 25 height 16
click at [904, 415] on input "True" at bounding box center [896, 417] width 15 height 12
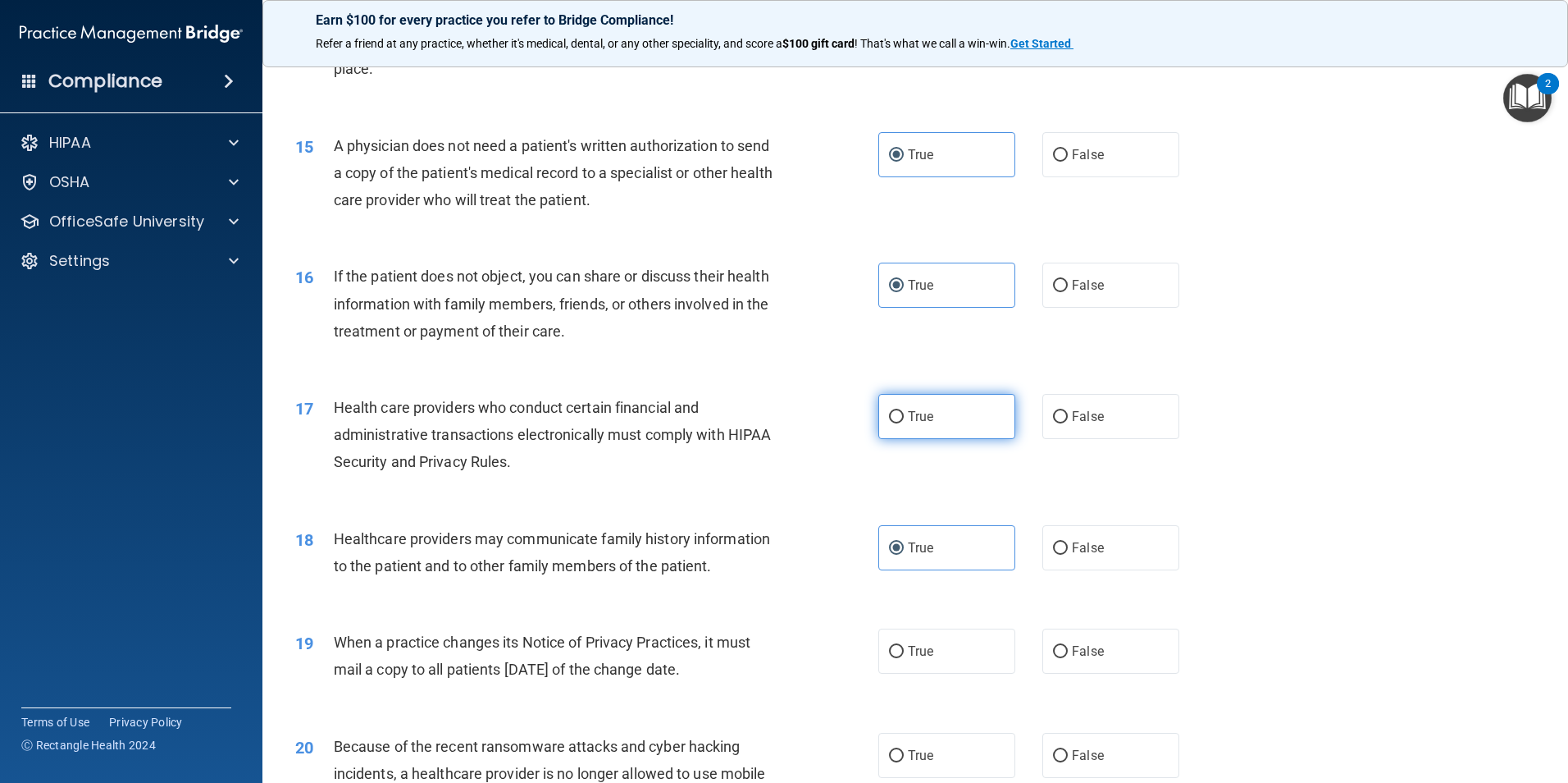
radio input "true"
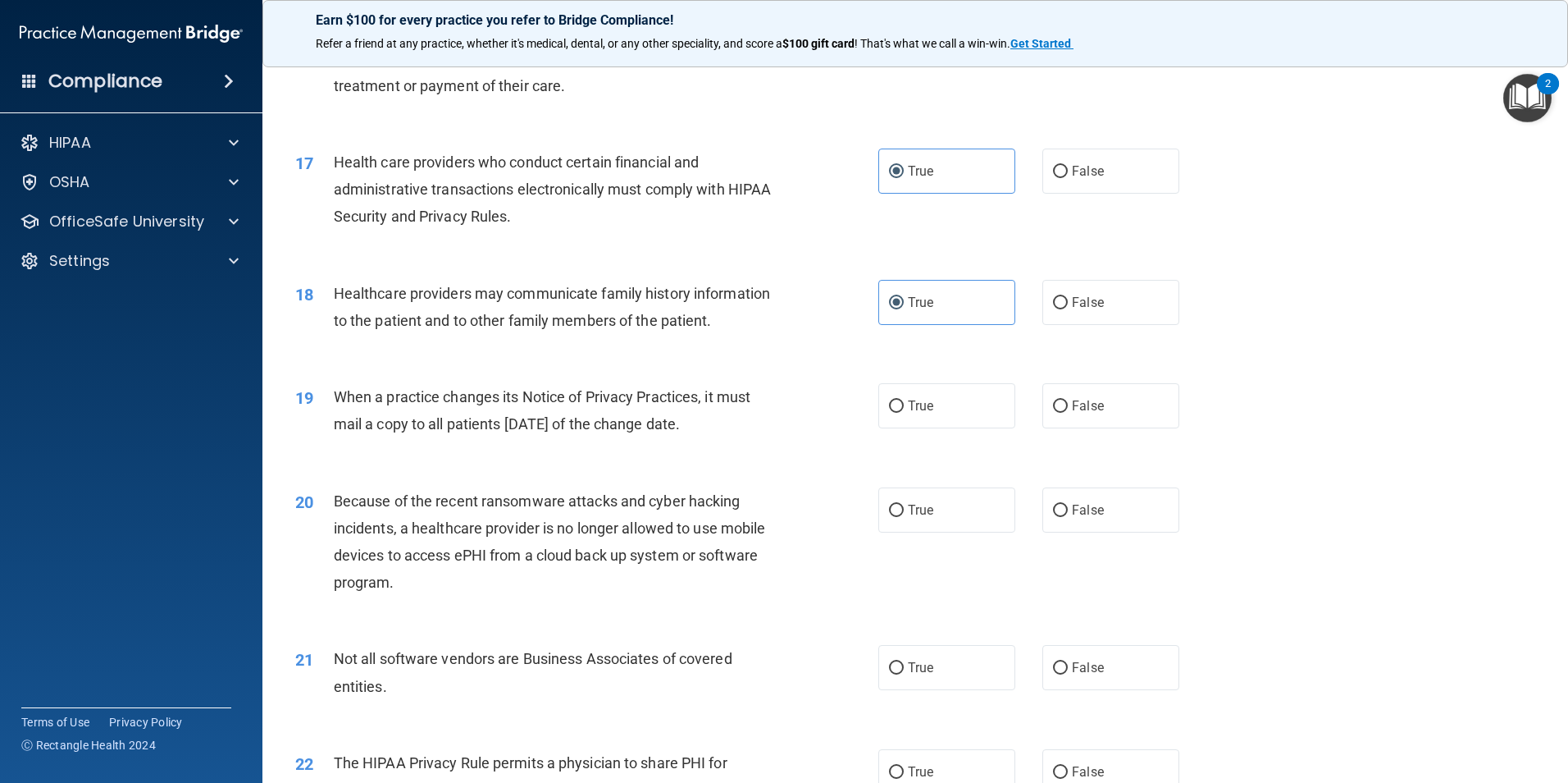
scroll to position [1969, 0]
click at [922, 415] on label "True" at bounding box center [947, 405] width 137 height 45
click at [904, 412] on input "True" at bounding box center [896, 406] width 15 height 12
radio input "true"
click at [1084, 516] on span "False" at bounding box center [1087, 509] width 32 height 16
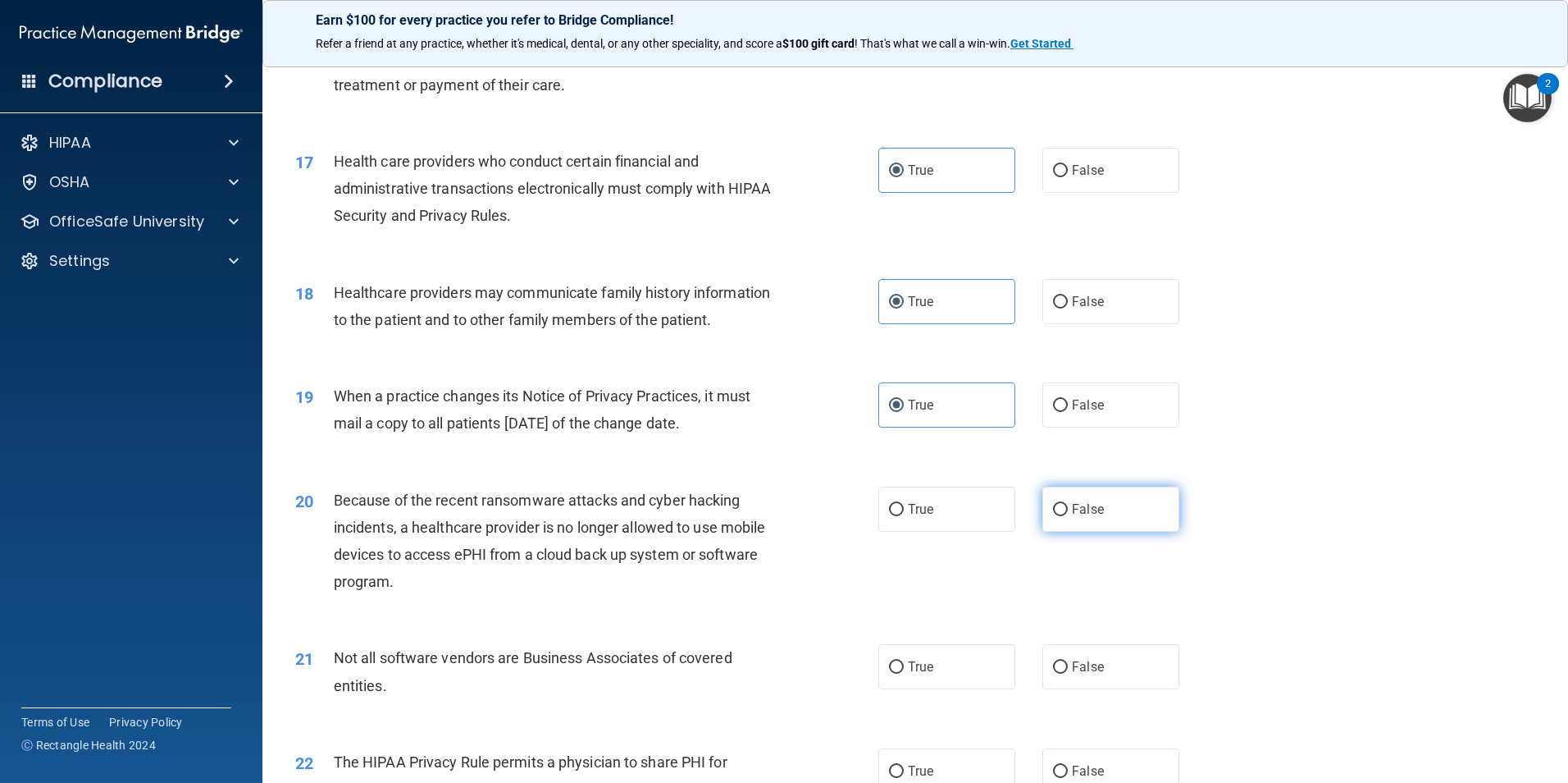
click at [1068, 516] on input "False" at bounding box center [1060, 509] width 15 height 12
radio input "true"
click at [968, 521] on label "True" at bounding box center [947, 509] width 137 height 45
click at [904, 516] on input "True" at bounding box center [896, 509] width 15 height 12
radio input "true"
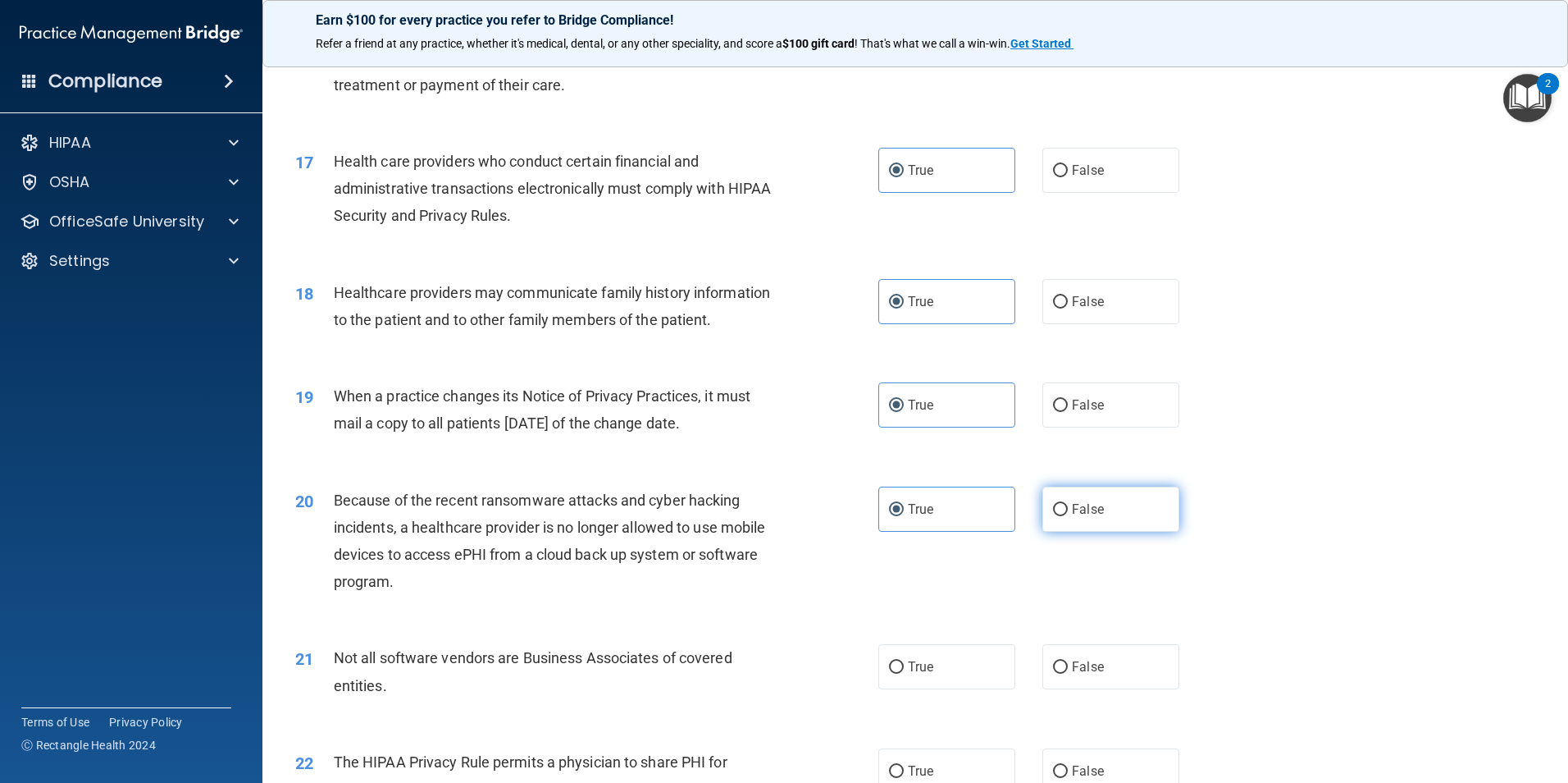
click at [1055, 512] on input "False" at bounding box center [1060, 509] width 15 height 12
radio input "true"
radio input "false"
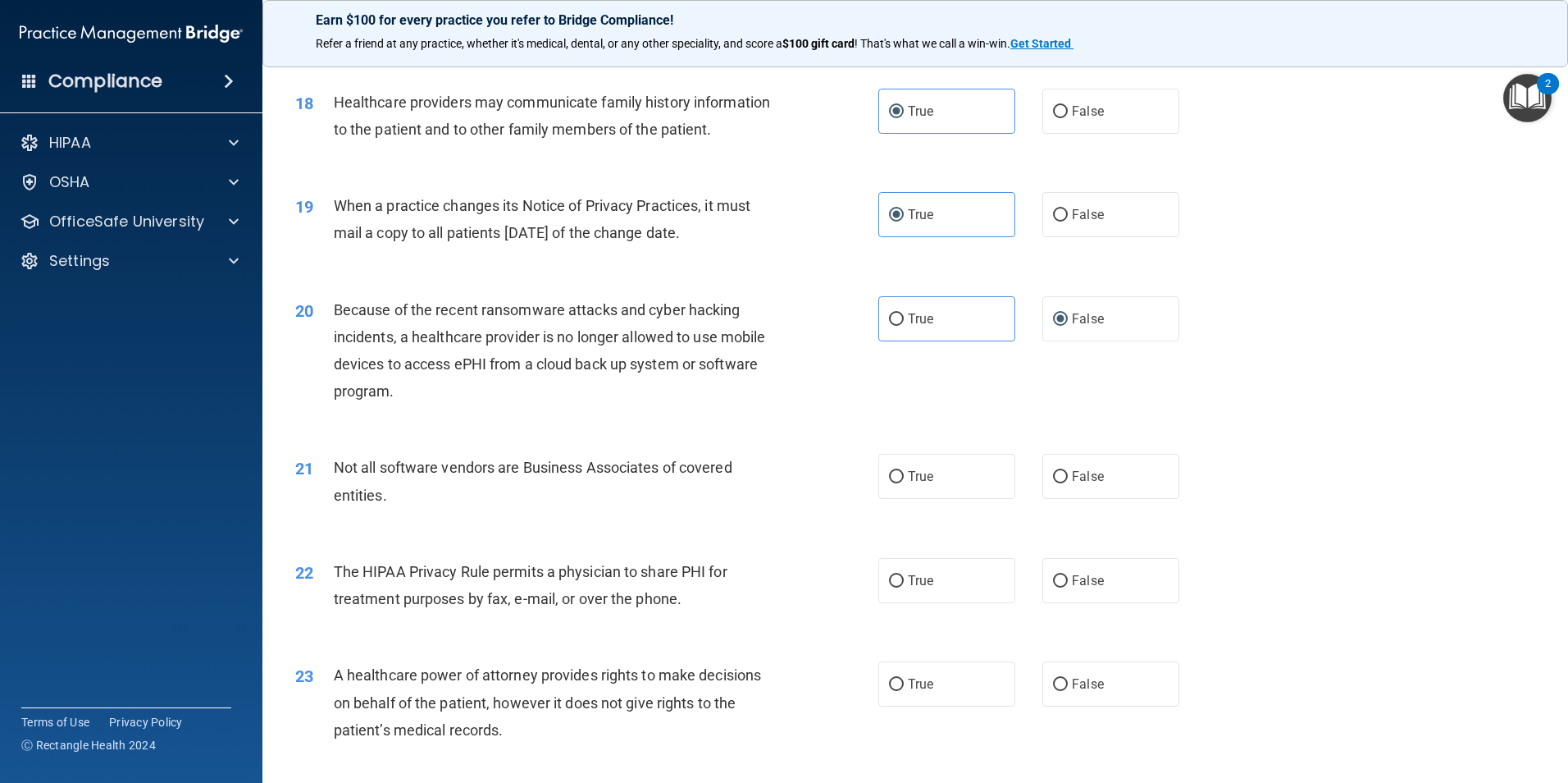
scroll to position [2215, 0]
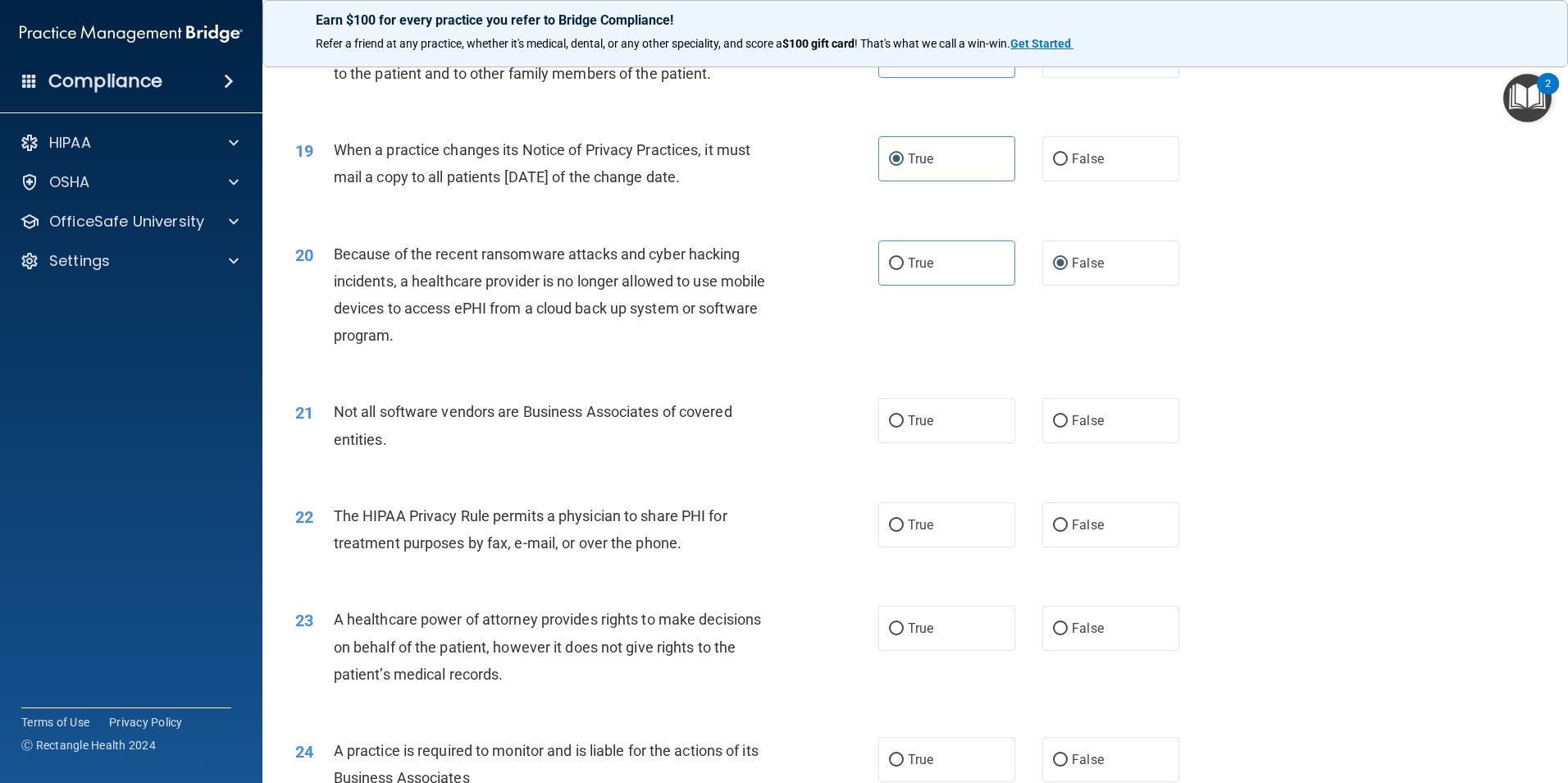
click at [405, 415] on span "Not all software vendors are Business Associates of covered entities." at bounding box center [533, 424] width 399 height 44
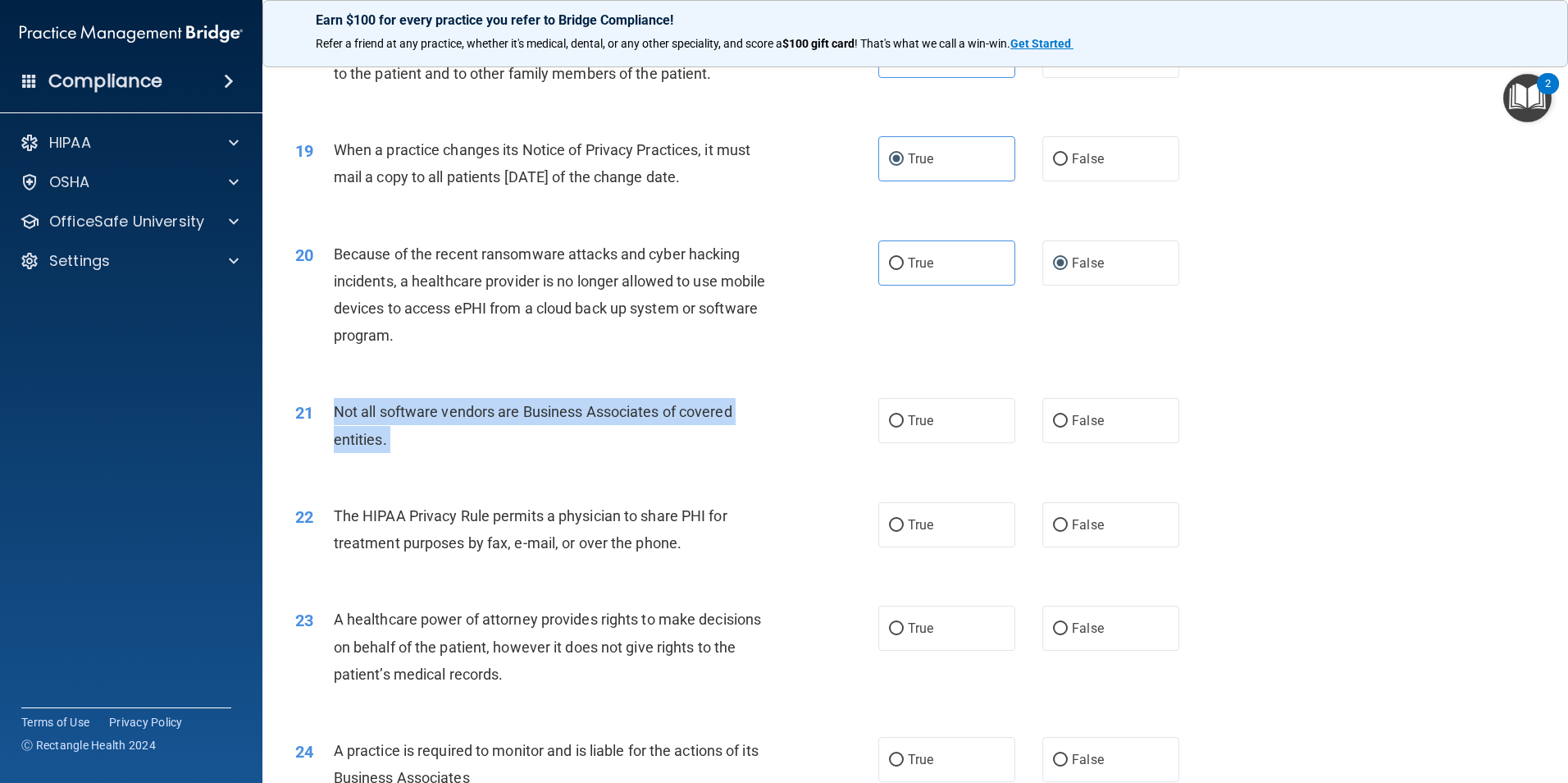
click at [405, 415] on span "Not all software vendors are Business Associates of covered entities." at bounding box center [533, 424] width 399 height 44
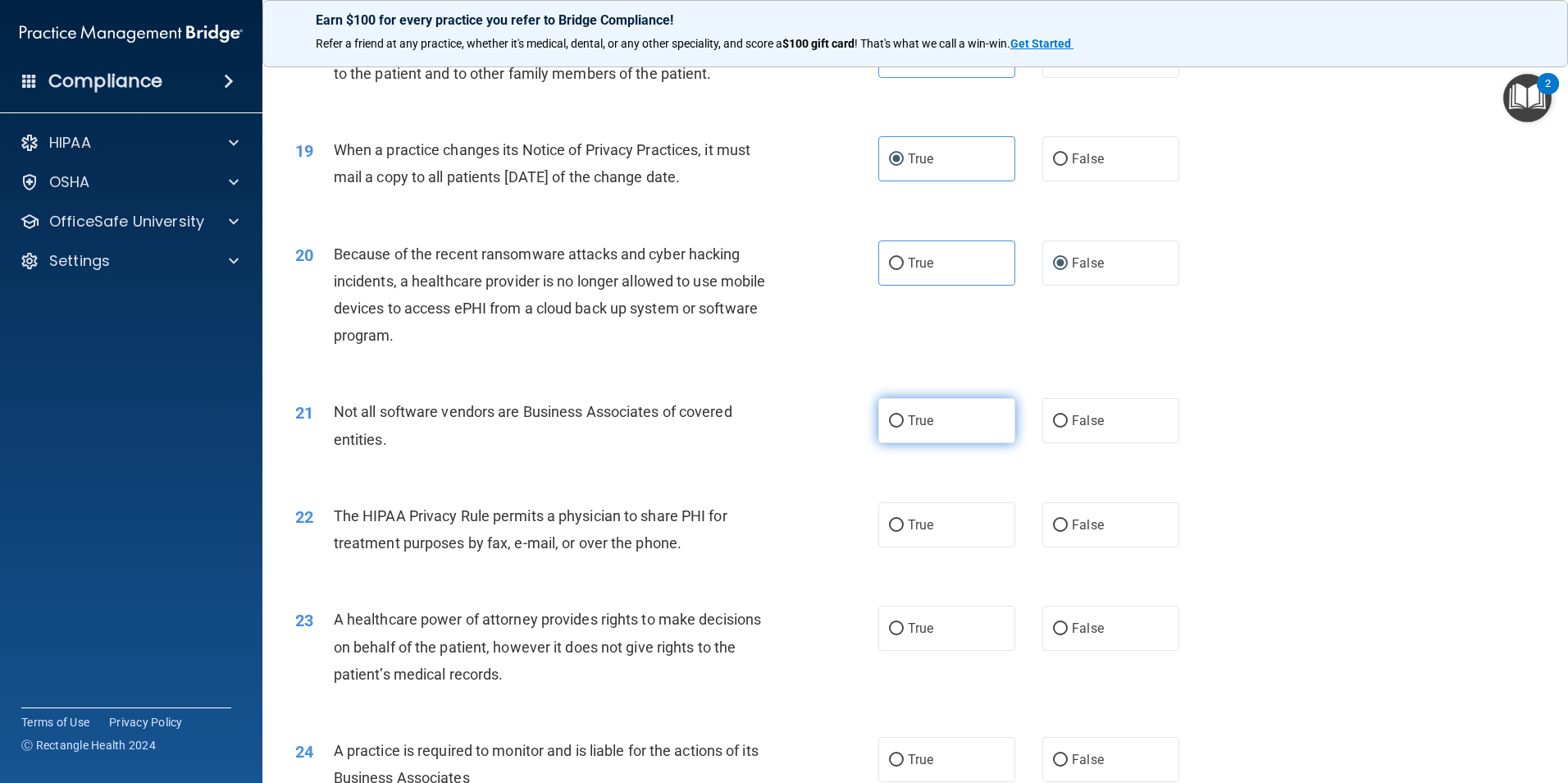
click at [889, 423] on input "True" at bounding box center [896, 421] width 15 height 12
radio input "true"
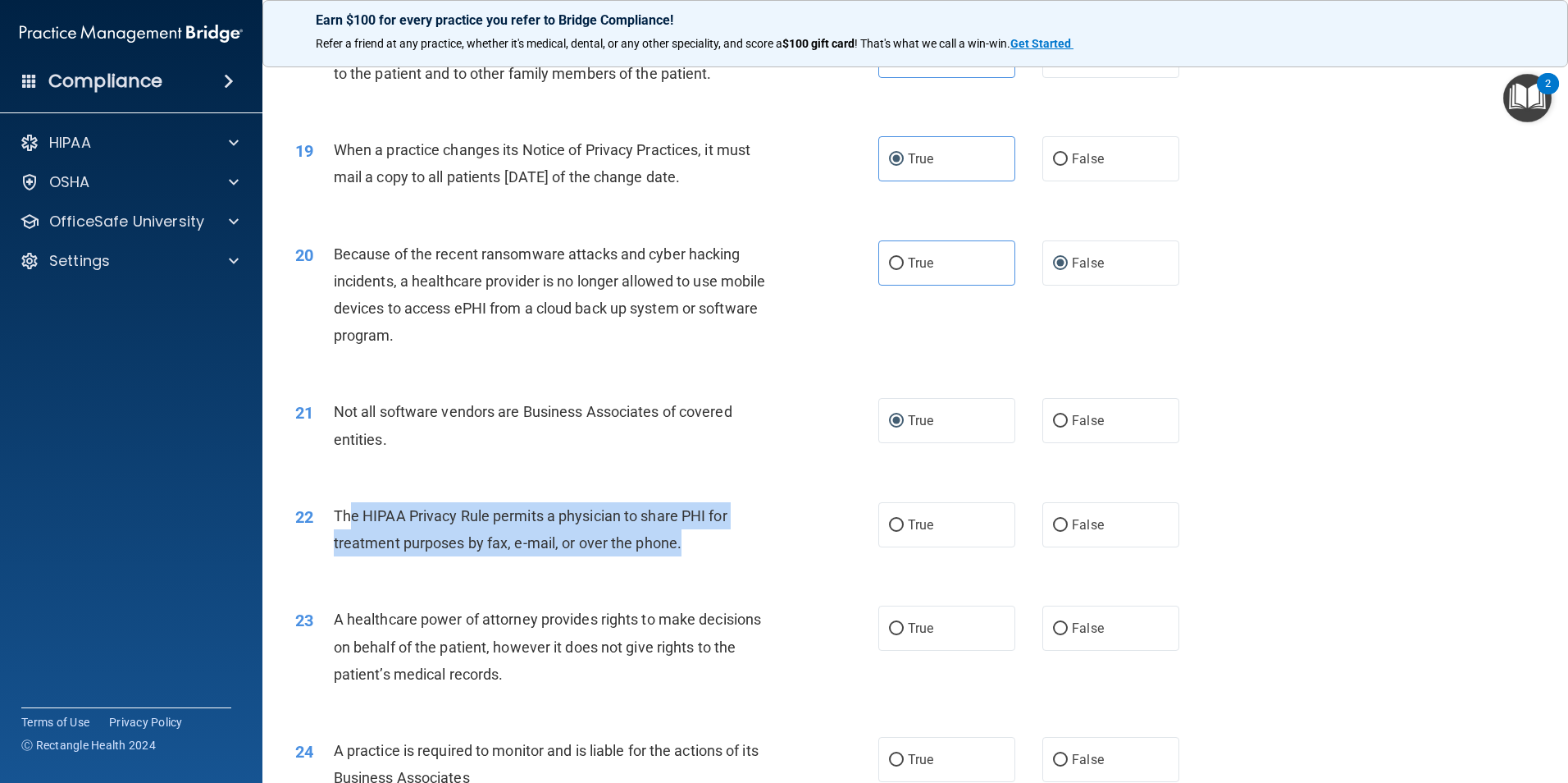
drag, startPoint x: 350, startPoint y: 519, endPoint x: 700, endPoint y: 535, distance: 350.4
click at [700, 535] on div "The HIPAA Privacy Rule permits a physician to share PHI for treatment purposes …" at bounding box center [562, 530] width 456 height 55
click at [702, 535] on div "The HIPAA Privacy Rule permits a physician to share PHI for treatment purposes …" at bounding box center [562, 530] width 456 height 55
drag, startPoint x: 344, startPoint y: 511, endPoint x: 707, endPoint y: 547, distance: 364.8
click at [707, 547] on div "The HIPAA Privacy Rule permits a physician to share PHI for treatment purposes …" at bounding box center [562, 530] width 456 height 55
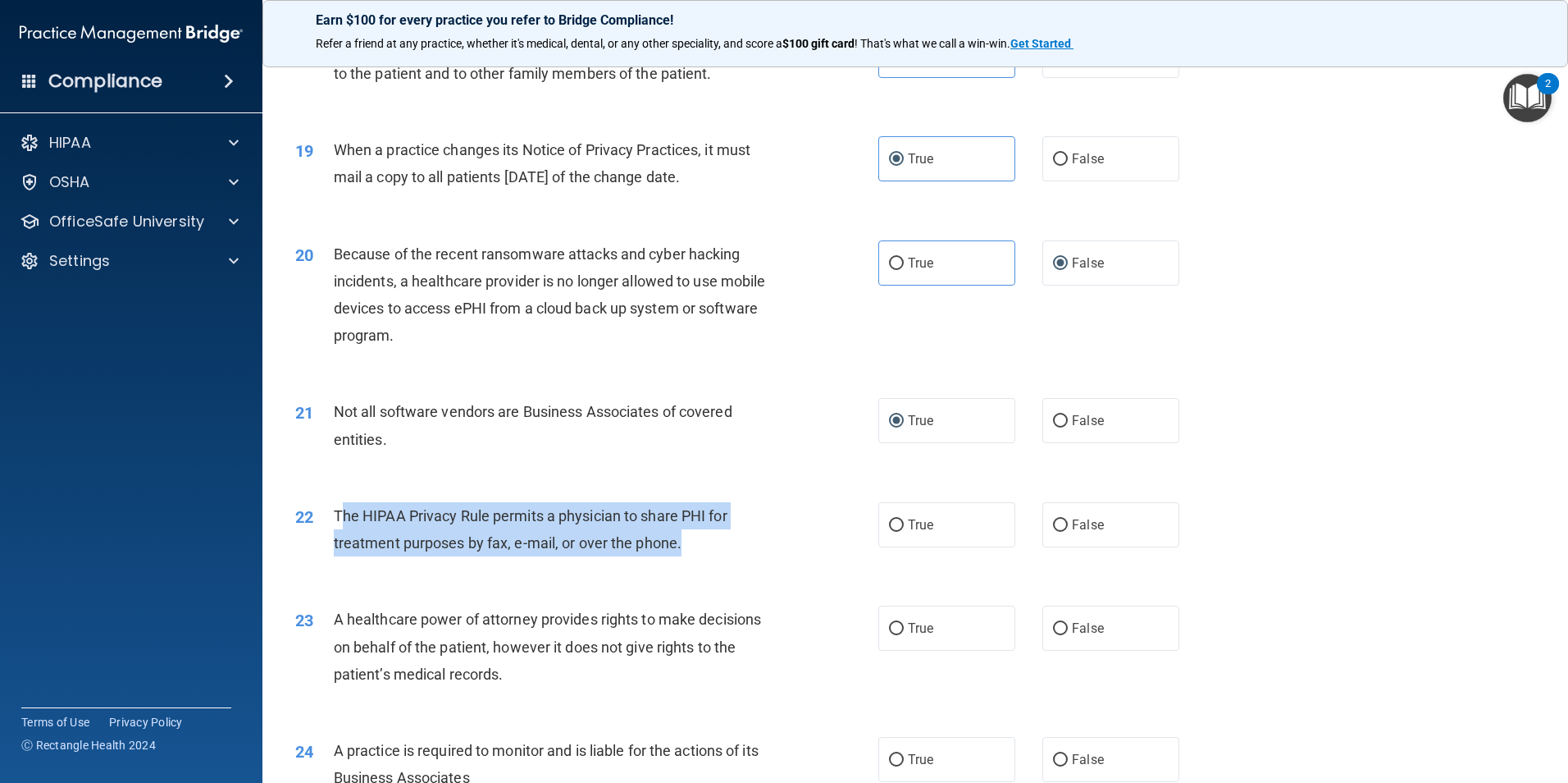
click at [707, 547] on div "The HIPAA Privacy Rule permits a physician to share PHI for treatment purposes …" at bounding box center [562, 530] width 456 height 55
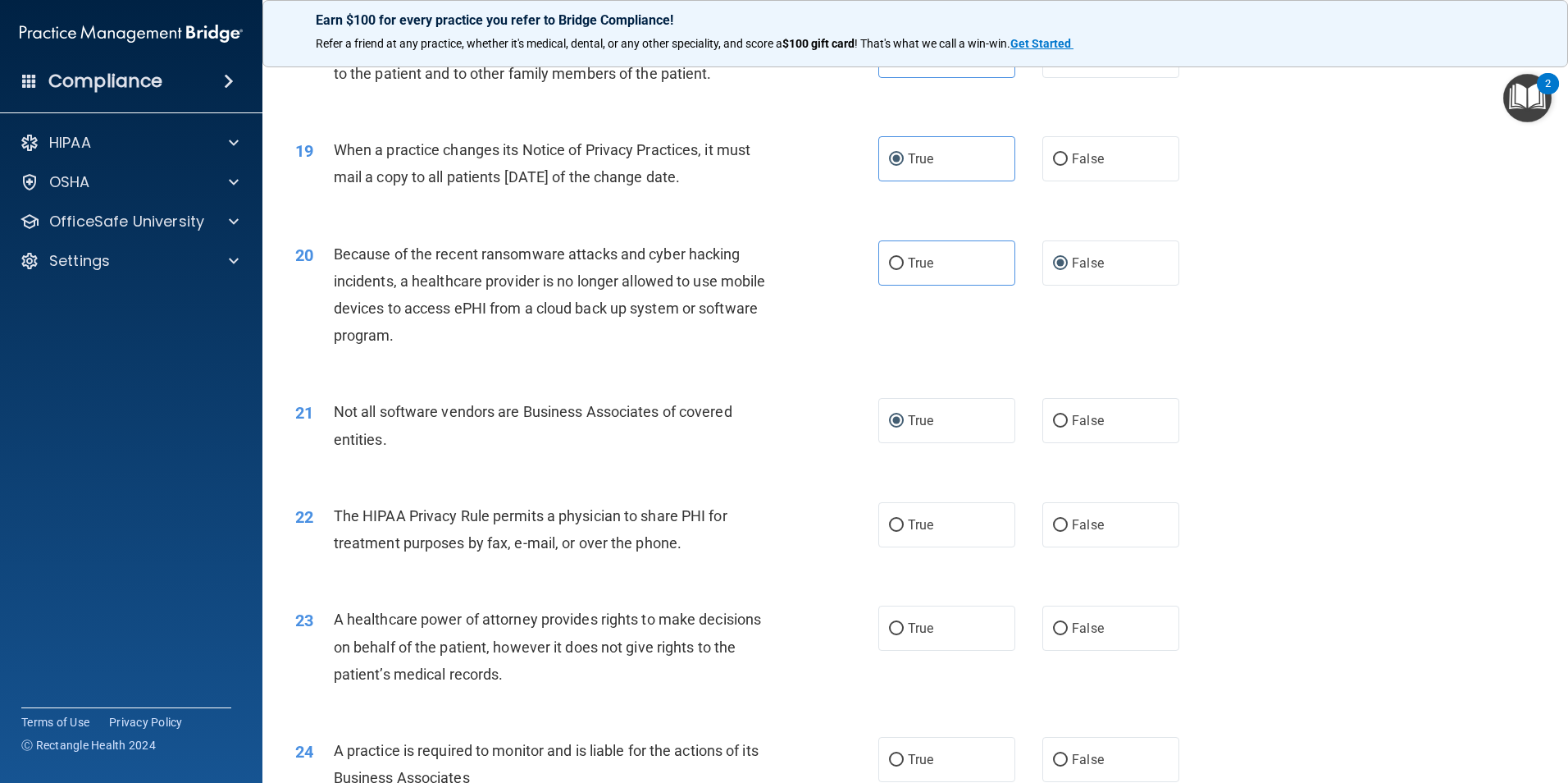
click at [659, 539] on span "The HIPAA Privacy Rule permits a physician to share PHI for treatment purposes …" at bounding box center [531, 529] width 393 height 44
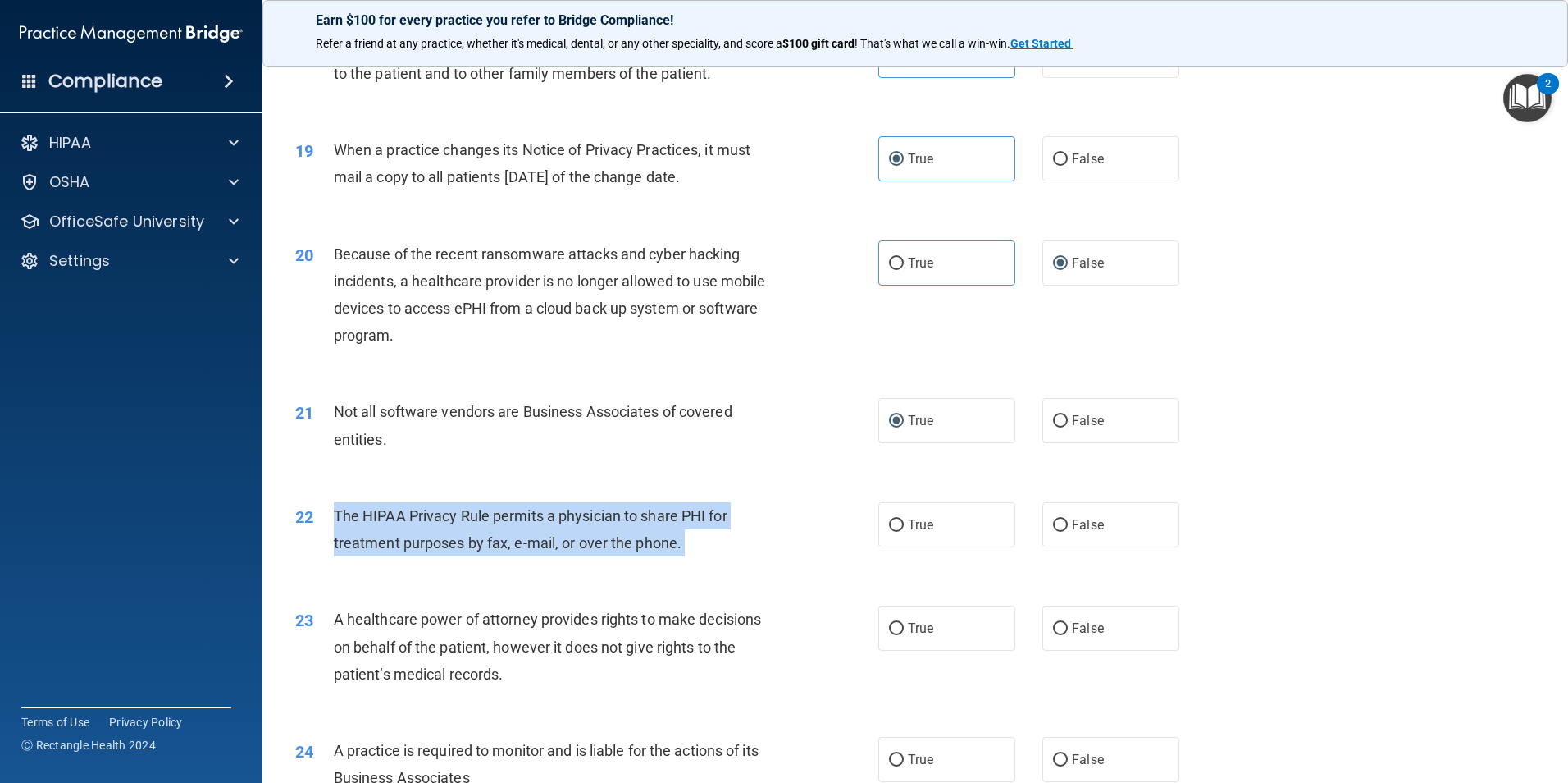
click at [659, 539] on span "The HIPAA Privacy Rule permits a physician to share PHI for treatment purposes …" at bounding box center [531, 529] width 393 height 44
drag, startPoint x: 659, startPoint y: 539, endPoint x: 884, endPoint y: 550, distance: 225.3
click at [883, 550] on div "22 The HIPAA Privacy Rule permits a physician to share PHI for treatment purpos…" at bounding box center [587, 534] width 632 height 62
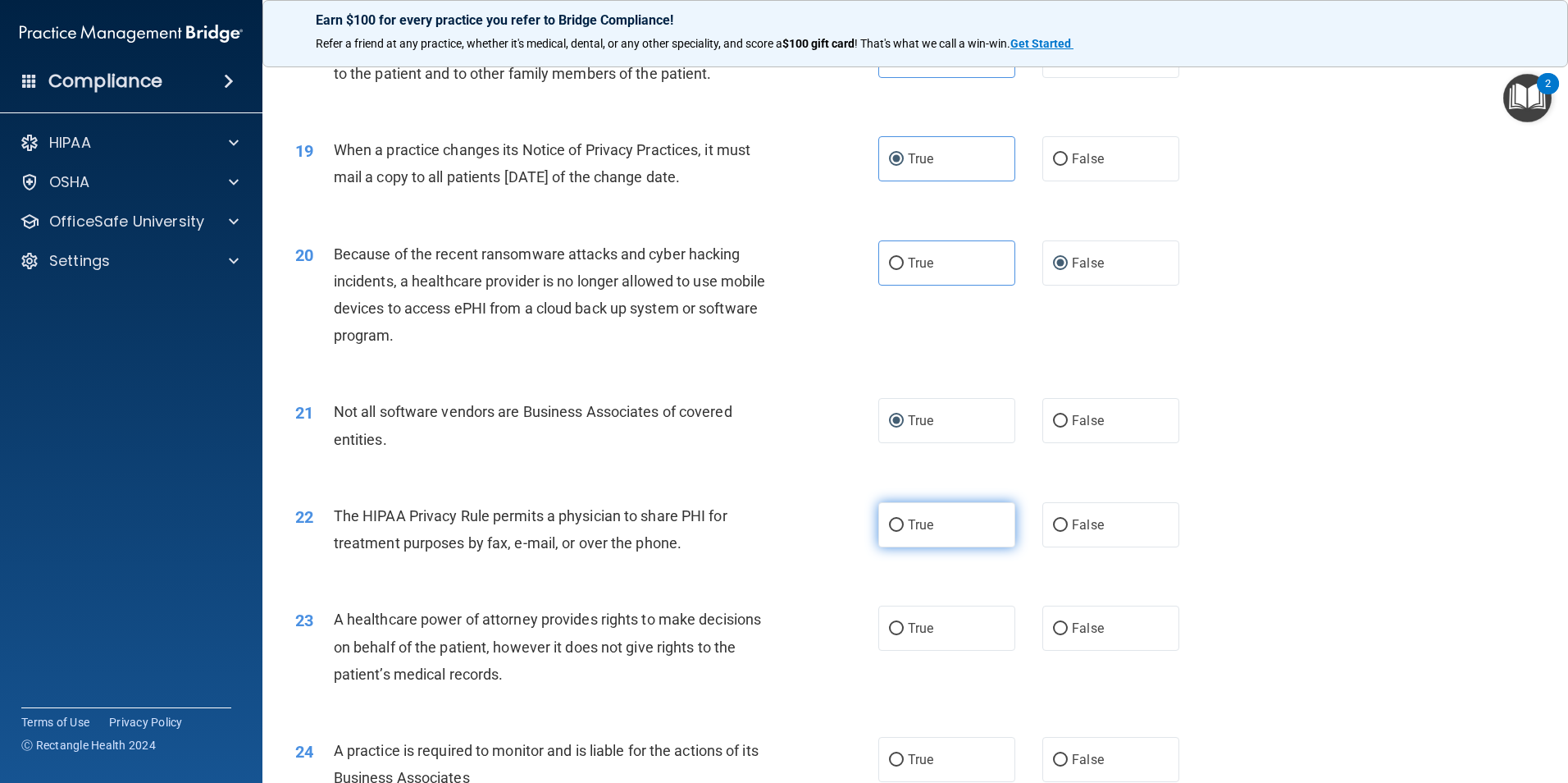
click at [918, 531] on span "True" at bounding box center [920, 524] width 25 height 16
click at [904, 531] on input "True" at bounding box center [896, 525] width 15 height 12
radio input "true"
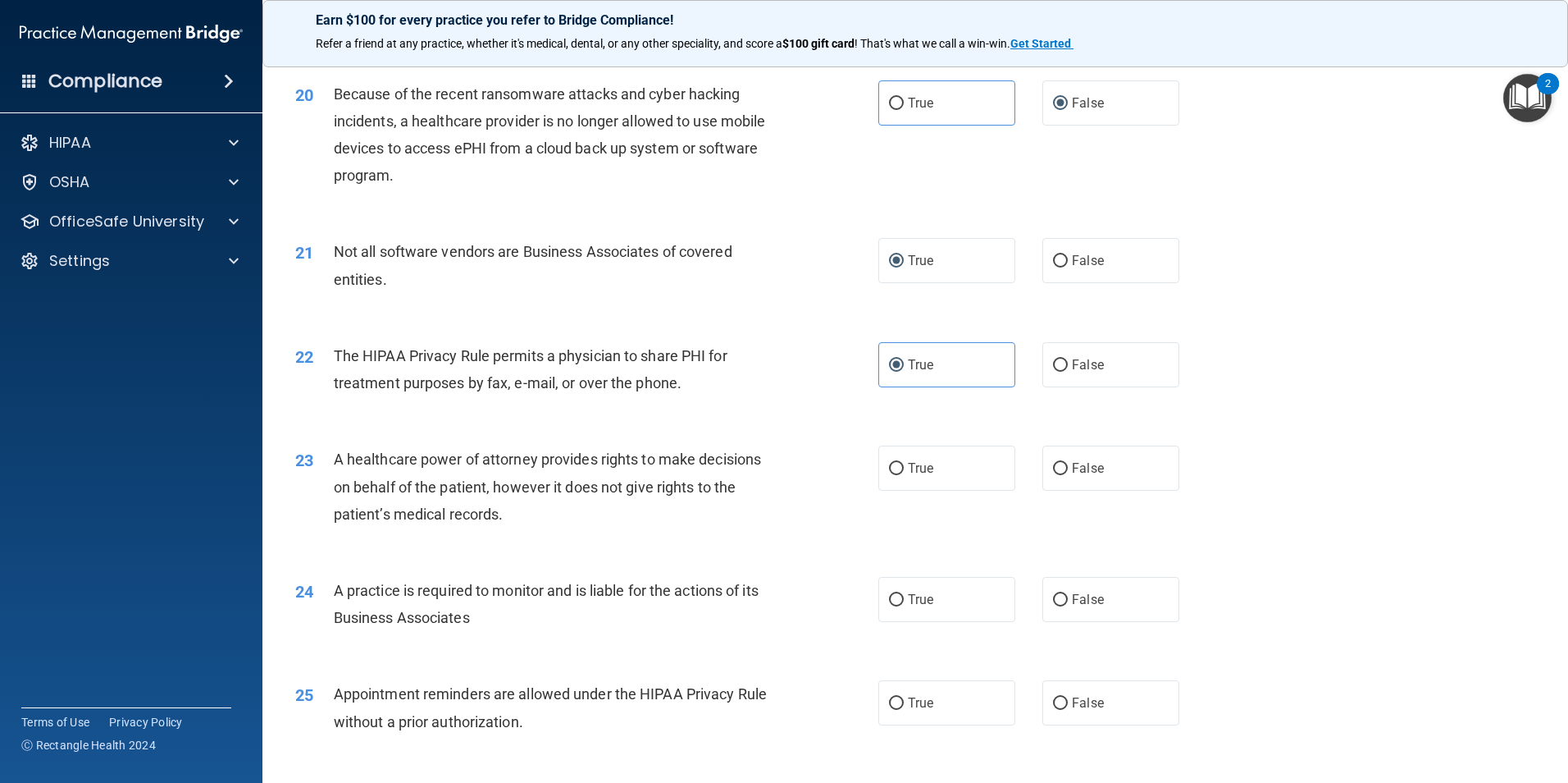
scroll to position [2379, 0]
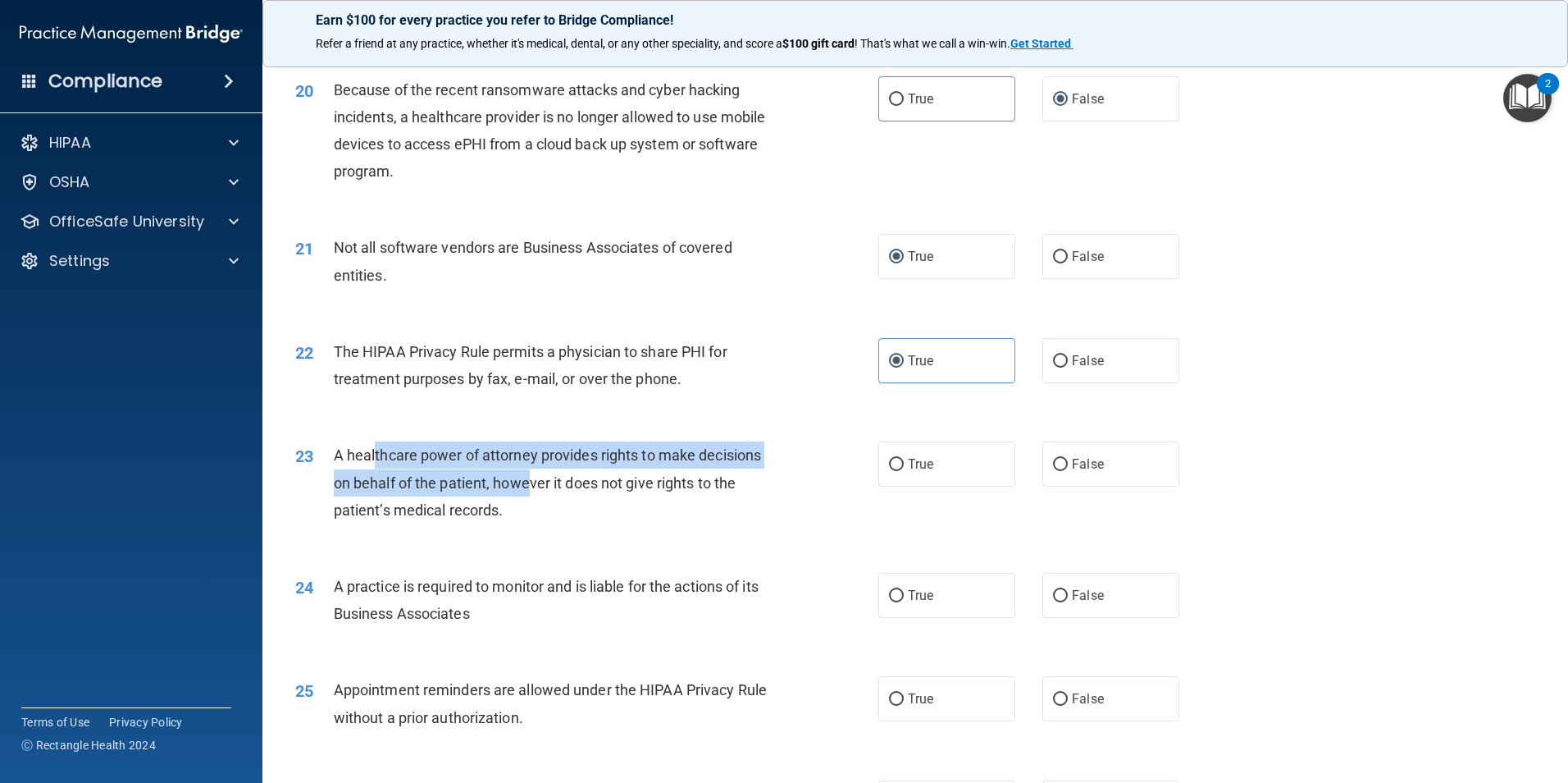
drag, startPoint x: 530, startPoint y: 496, endPoint x: 374, endPoint y: 468, distance: 158.5
click at [374, 468] on div "A healthcare power of attorney provides rights to make decisions on behalf of t…" at bounding box center [562, 482] width 456 height 82
click at [373, 468] on div "A healthcare power of attorney provides rights to make decisions on behalf of t…" at bounding box center [562, 482] width 456 height 82
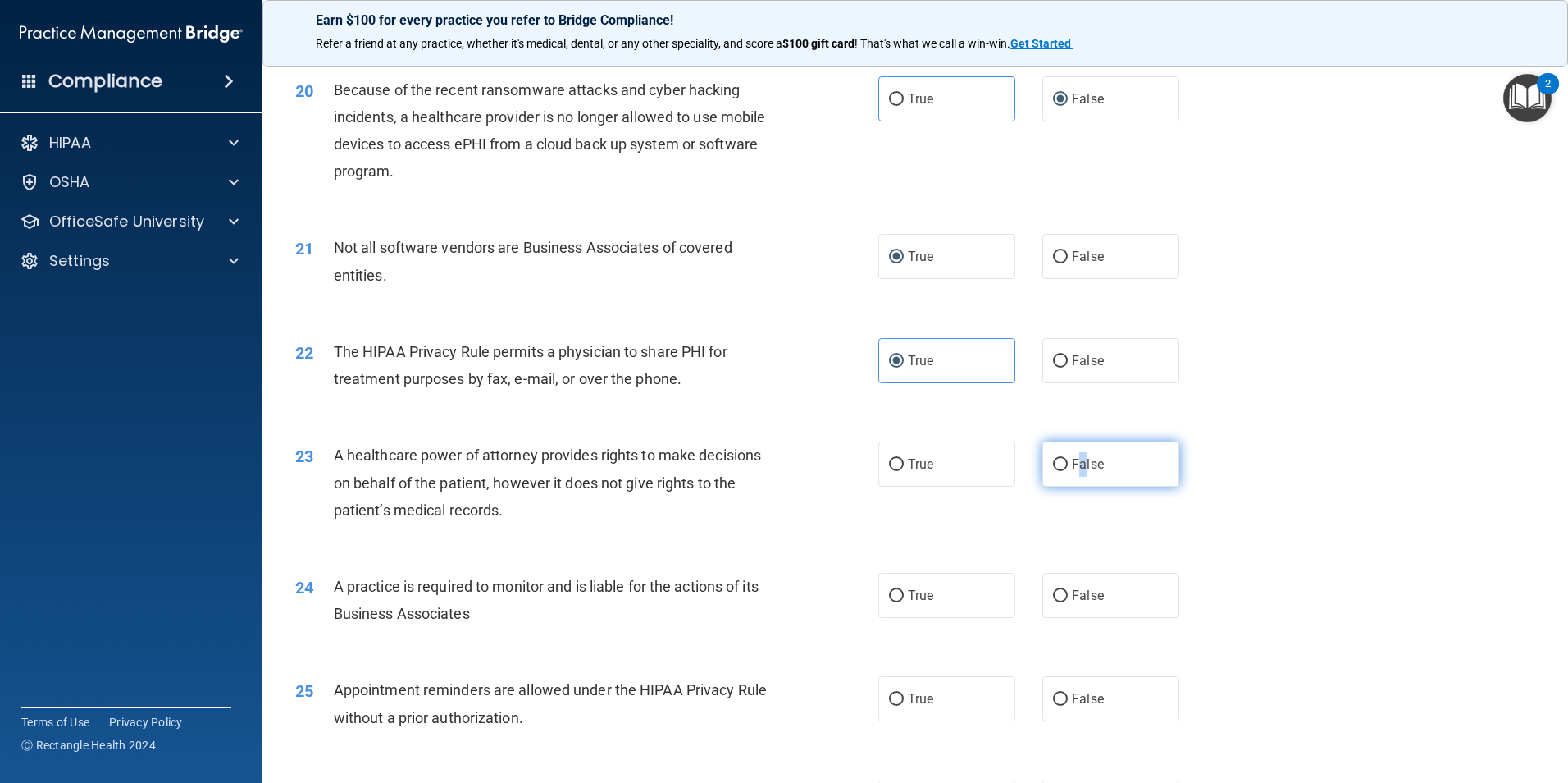
click at [1073, 466] on span "False" at bounding box center [1087, 464] width 32 height 16
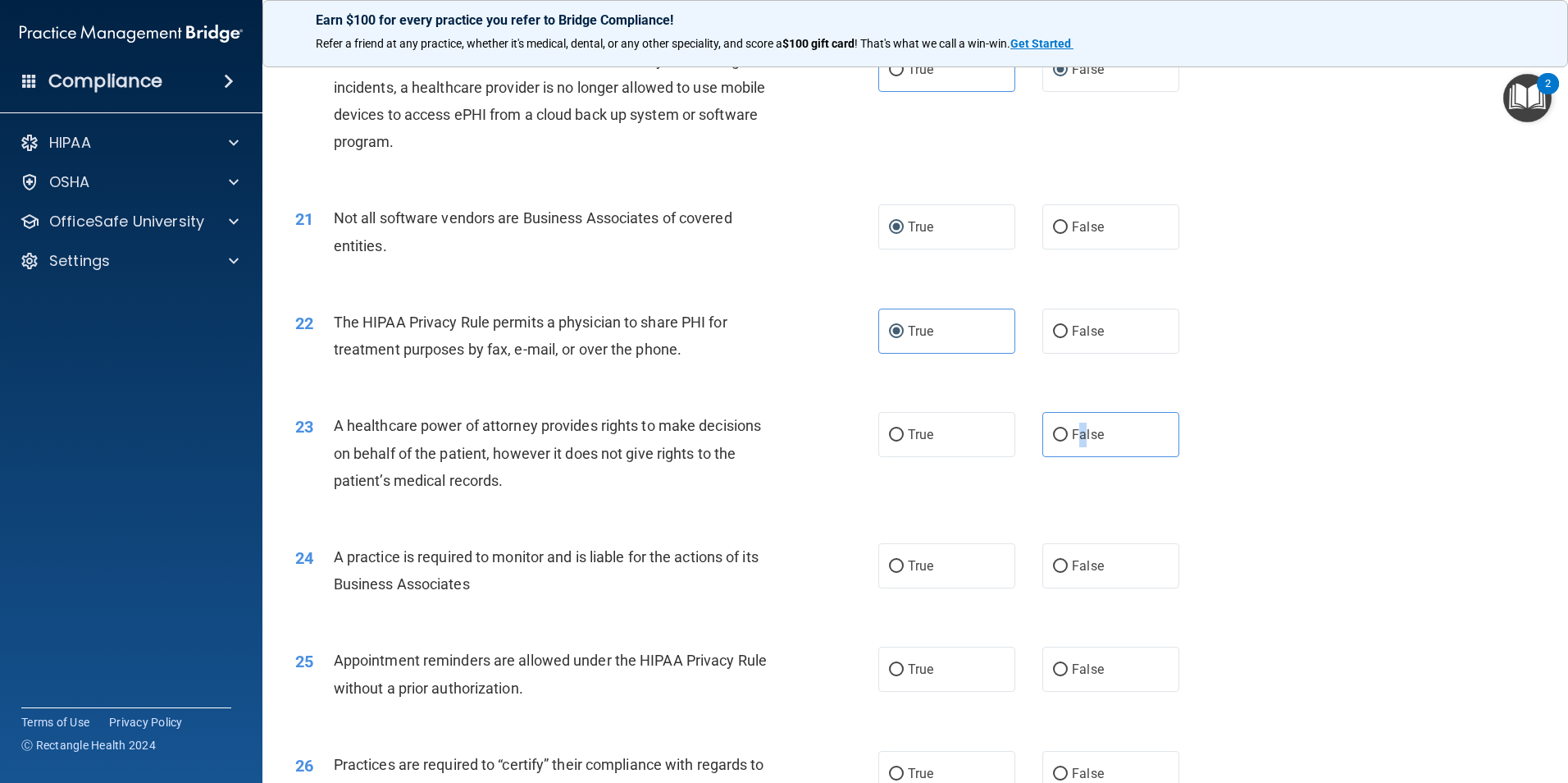
scroll to position [2461, 0]
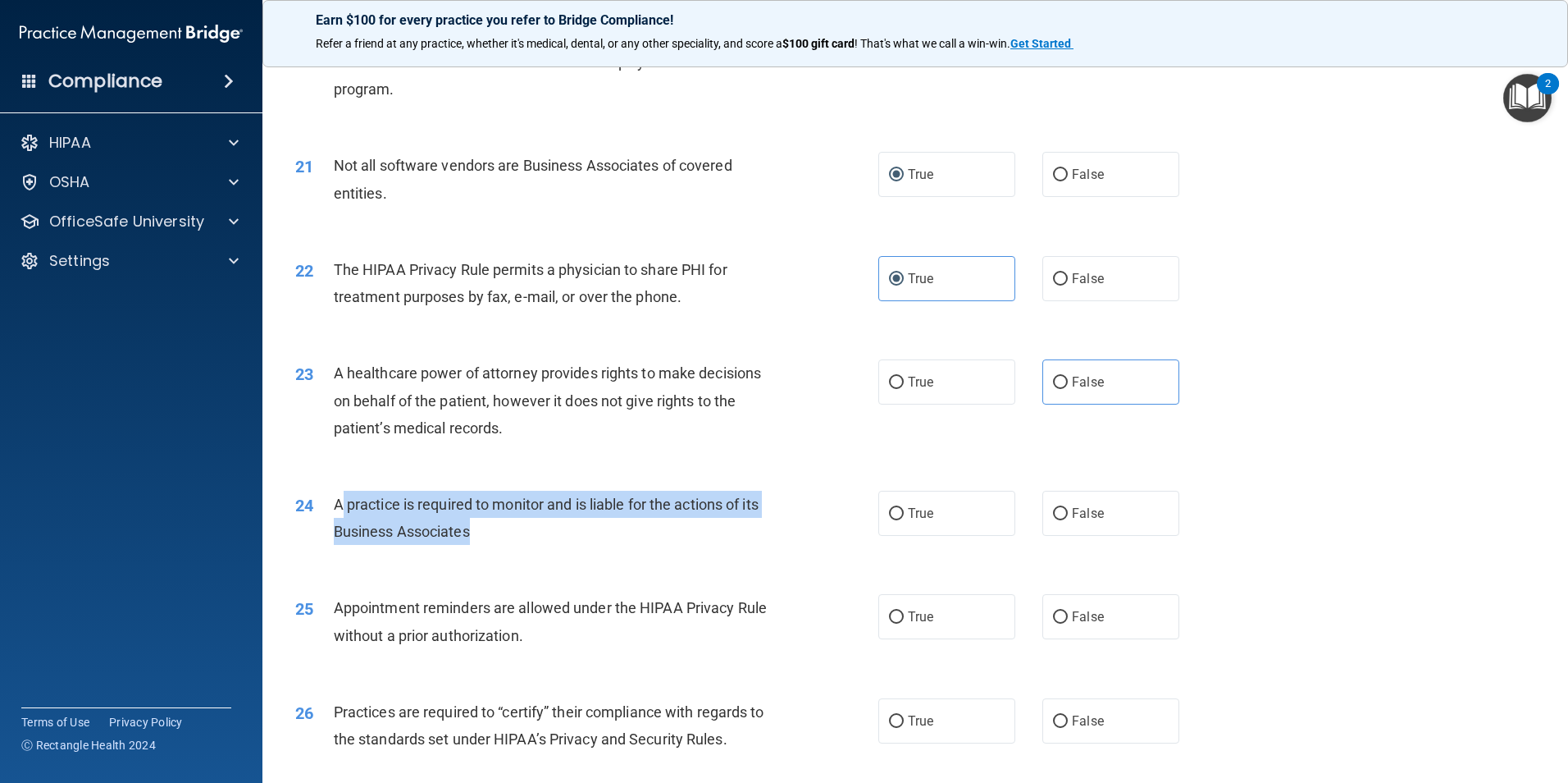
drag, startPoint x: 342, startPoint y: 500, endPoint x: 483, endPoint y: 533, distance: 144.8
click at [483, 533] on div "A practice is required to monitor and is liable for the actions of its Business…" at bounding box center [562, 518] width 456 height 55
drag, startPoint x: 476, startPoint y: 534, endPoint x: 333, endPoint y: 503, distance: 146.3
click at [334, 503] on div "A practice is required to monitor and is liable for the actions of its Business…" at bounding box center [562, 518] width 456 height 55
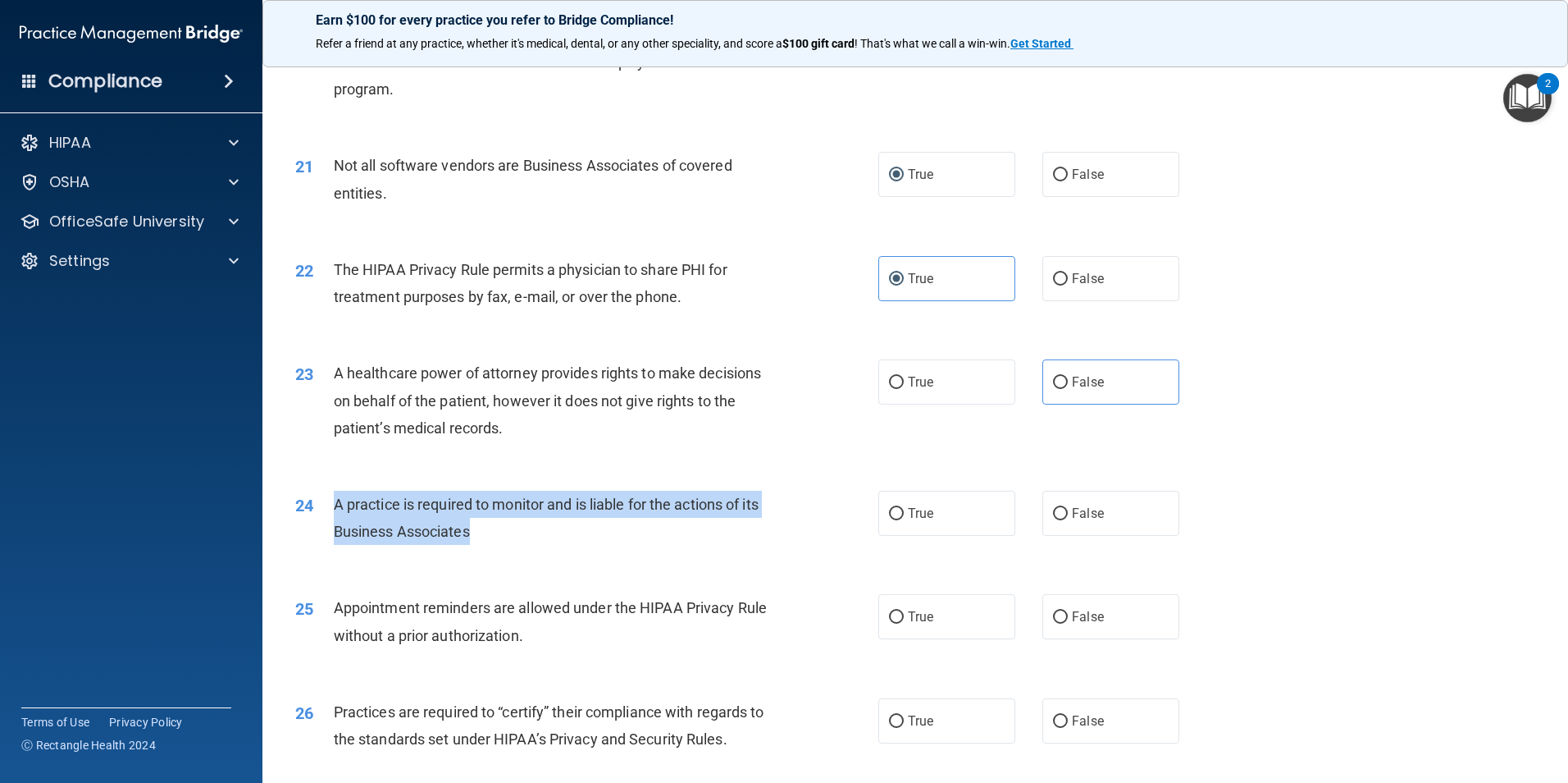
click at [334, 503] on span "A practice is required to monitor and is liable for the actions of its Business…" at bounding box center [546, 518] width 425 height 44
drag, startPoint x: 333, startPoint y: 503, endPoint x: 493, endPoint y: 529, distance: 162.1
click at [493, 529] on div "A practice is required to monitor and is liable for the actions of its Business…" at bounding box center [562, 518] width 456 height 55
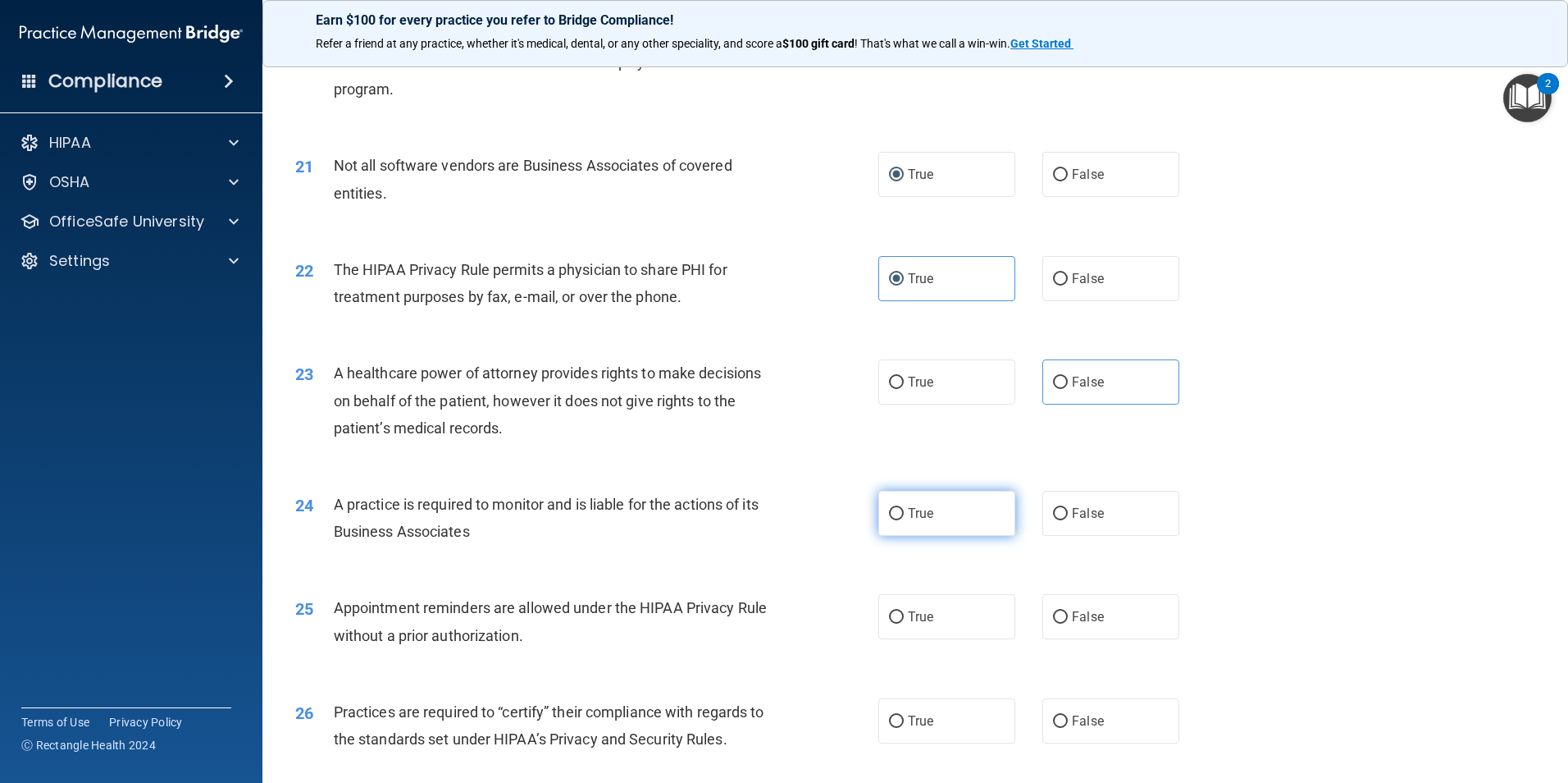
click at [940, 499] on label "True" at bounding box center [947, 513] width 137 height 45
click at [904, 508] on input "True" at bounding box center [896, 514] width 15 height 12
radio input "true"
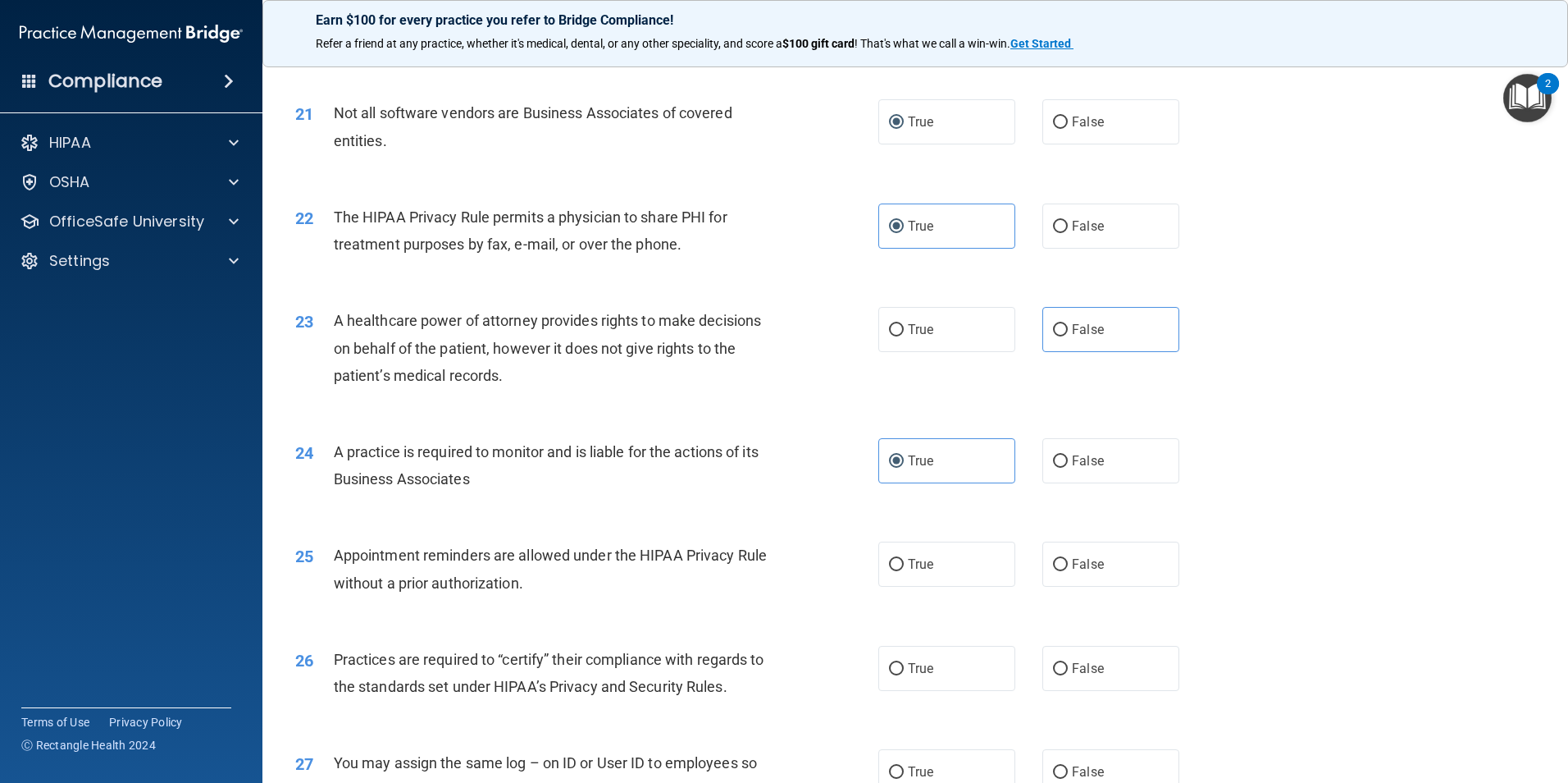
scroll to position [2543, 0]
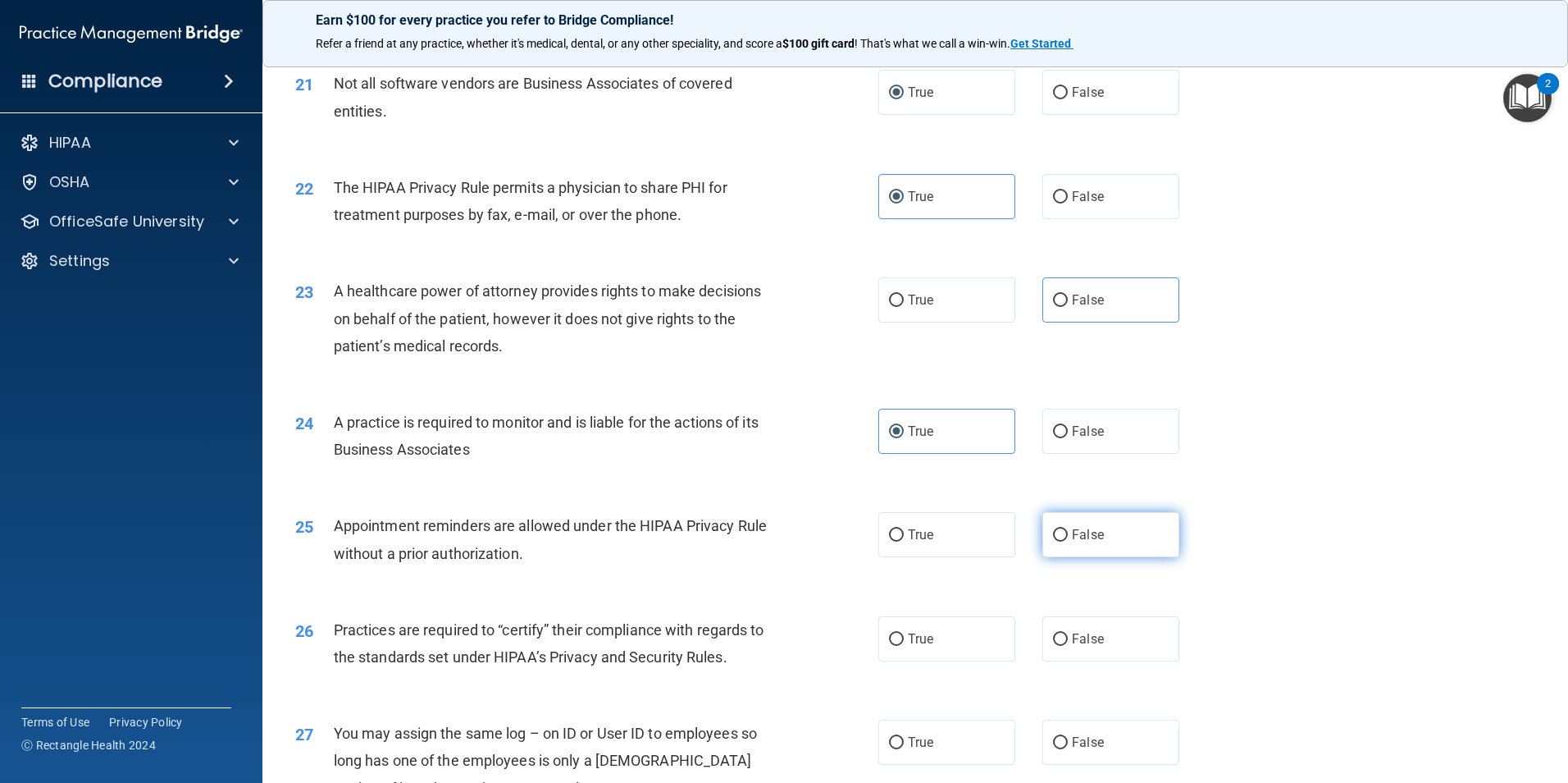
click at [1090, 548] on label "False" at bounding box center [1111, 535] width 137 height 45
click at [1068, 541] on input "False" at bounding box center [1060, 535] width 15 height 12
radio input "true"
click at [909, 652] on label "True" at bounding box center [947, 639] width 137 height 45
click at [904, 646] on input "True" at bounding box center [896, 639] width 15 height 12
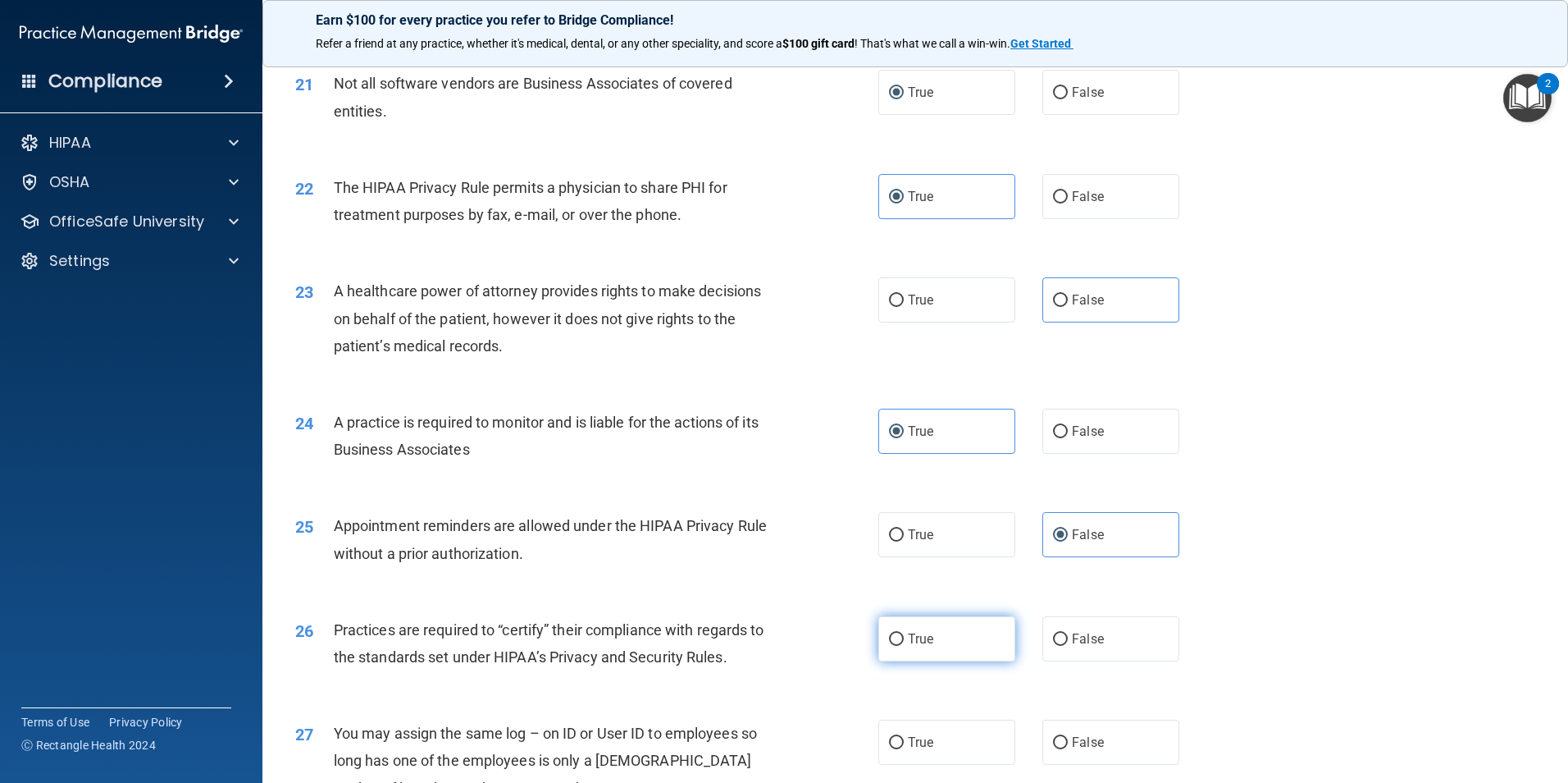
radio input "true"
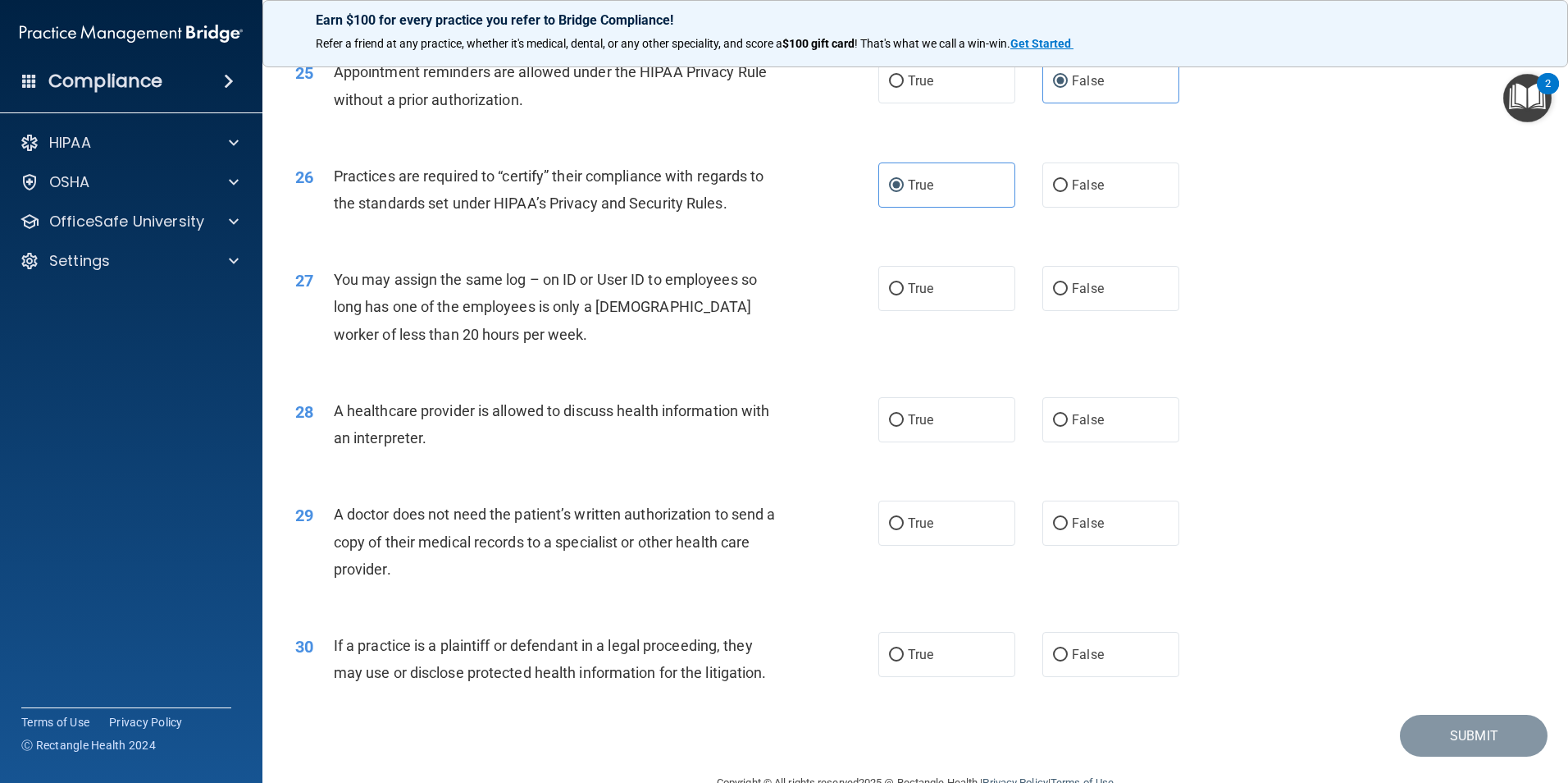
scroll to position [3036, 0]
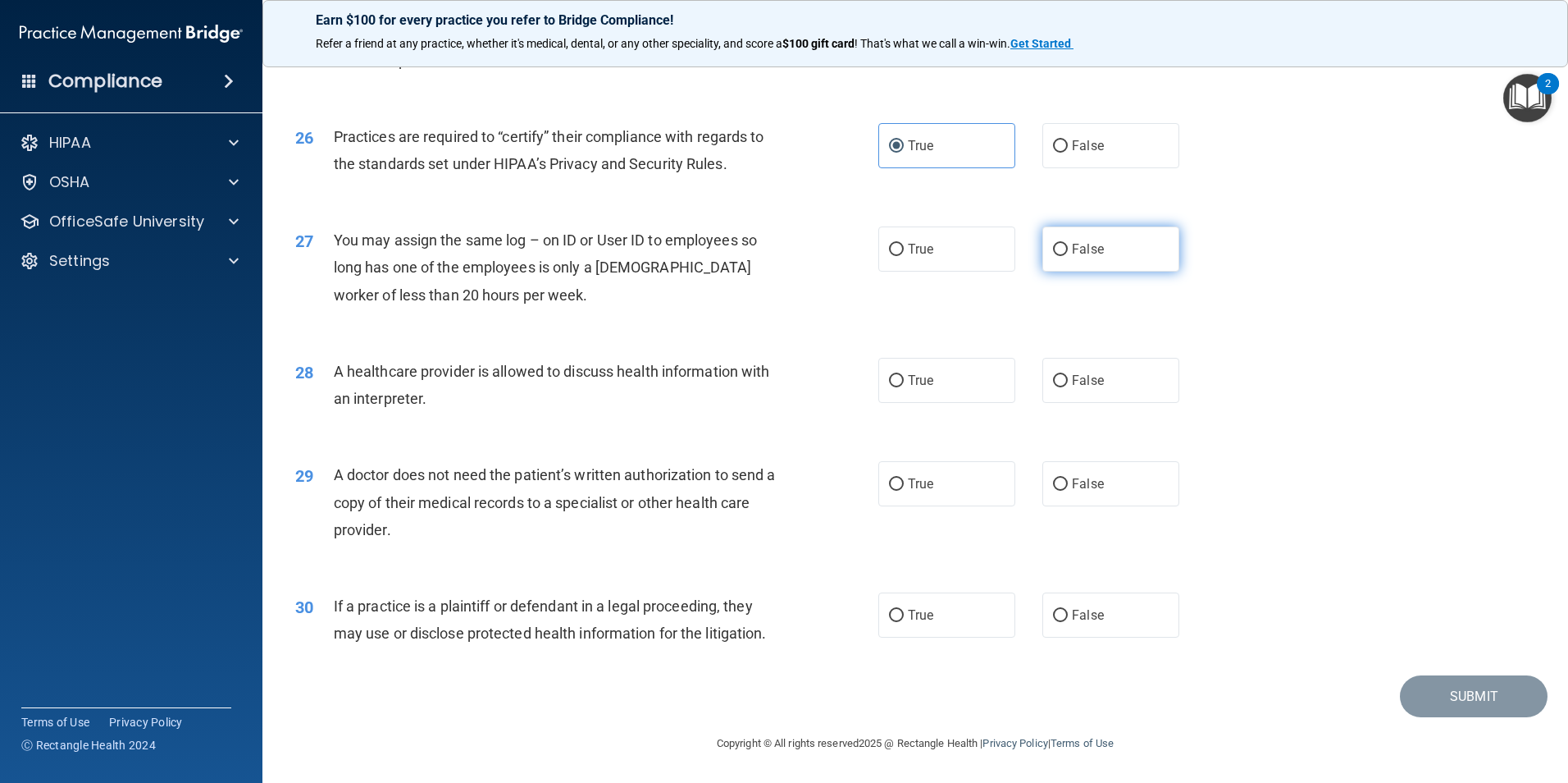
click at [1062, 245] on label "False" at bounding box center [1111, 249] width 137 height 45
click at [1062, 245] on input "False" at bounding box center [1060, 249] width 15 height 12
radio input "true"
click at [1059, 382] on input "False" at bounding box center [1060, 380] width 15 height 12
radio input "true"
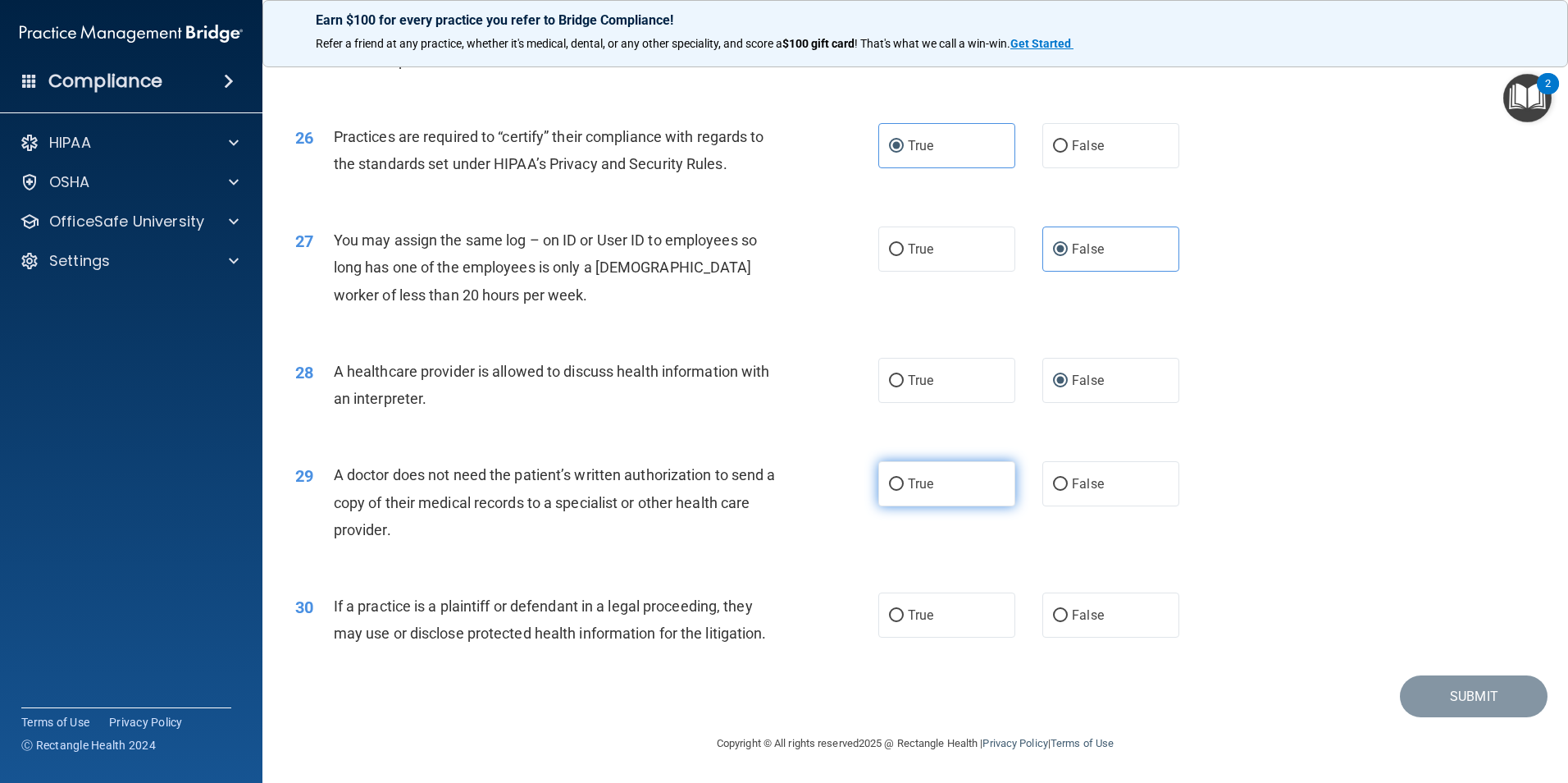
click at [968, 483] on label "True" at bounding box center [947, 484] width 137 height 45
click at [904, 483] on input "True" at bounding box center [896, 484] width 15 height 12
radio input "true"
click at [948, 615] on label "True" at bounding box center [947, 615] width 137 height 45
click at [904, 615] on input "True" at bounding box center [896, 615] width 15 height 12
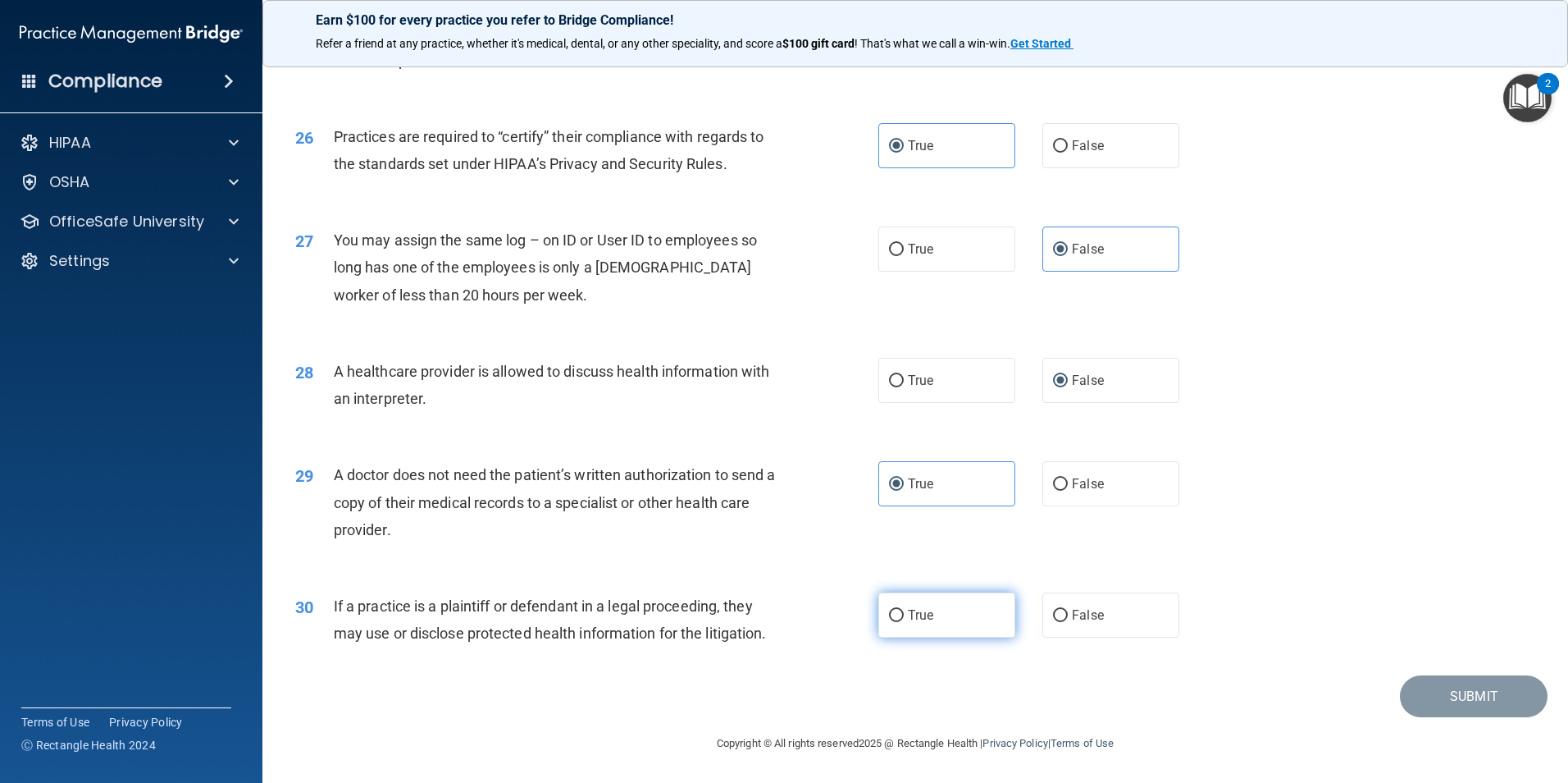
radio input "true"
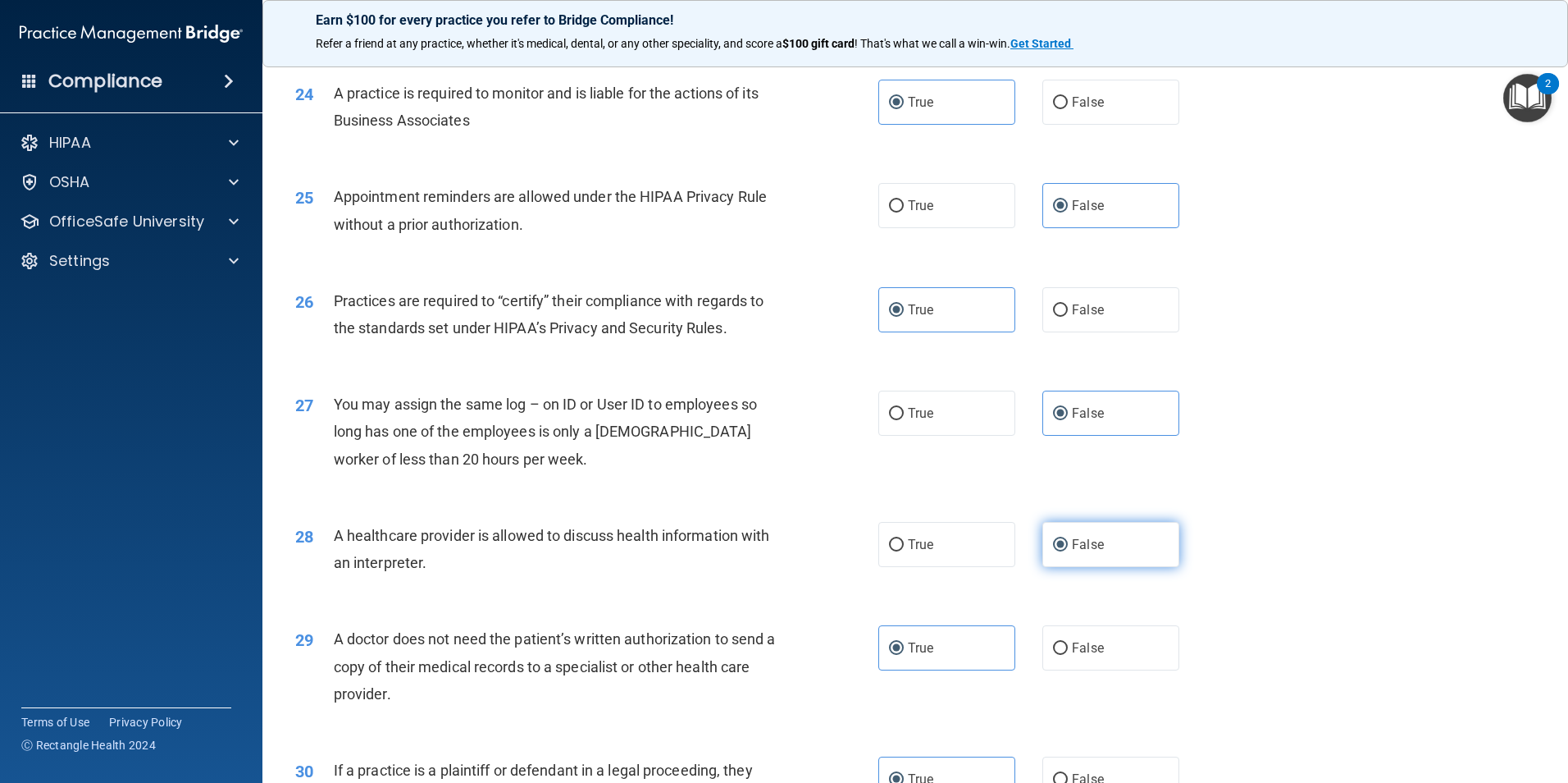
click at [1149, 540] on label "False" at bounding box center [1111, 544] width 137 height 45
click at [1068, 540] on input "False" at bounding box center [1060, 545] width 15 height 12
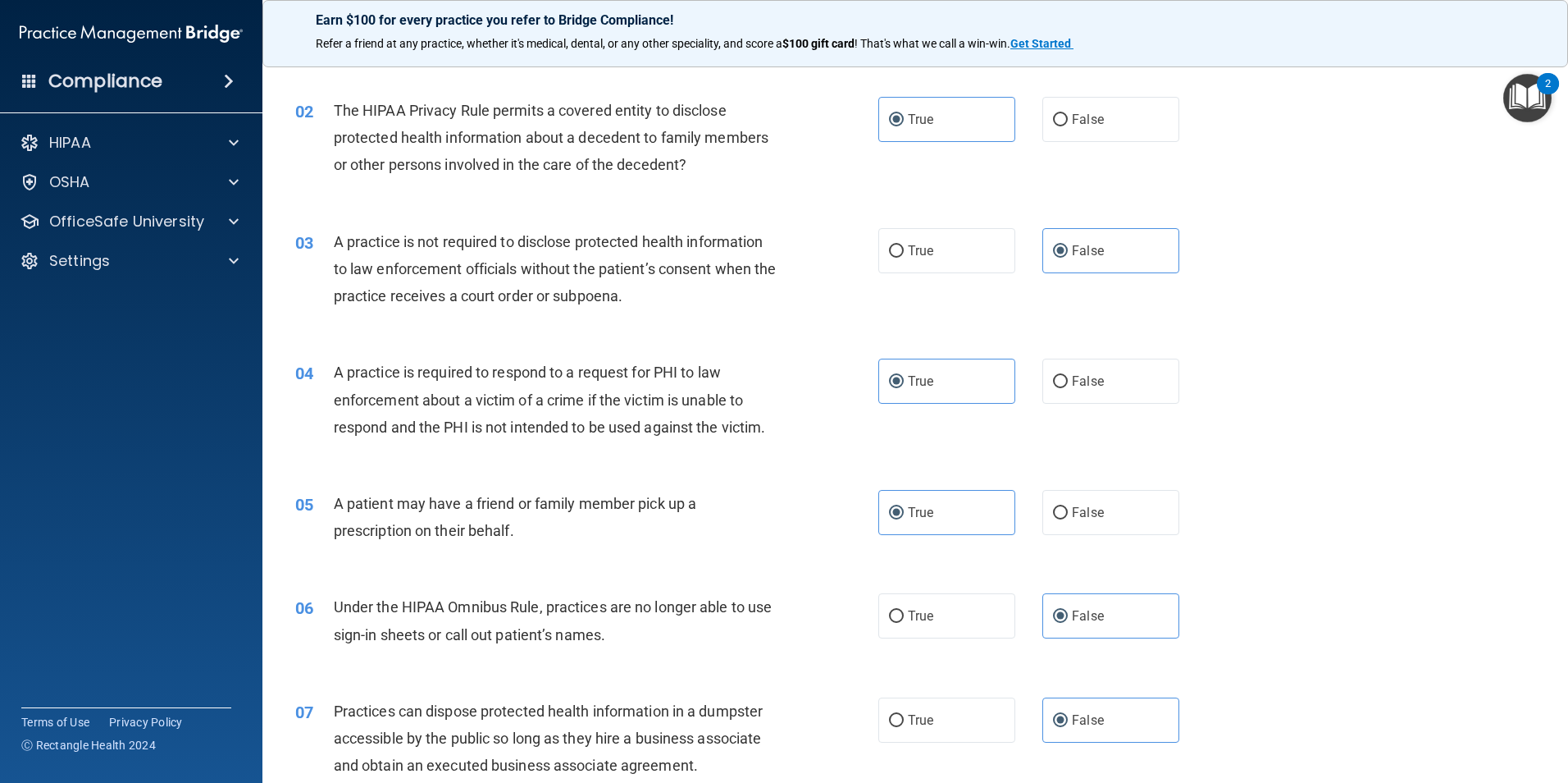
scroll to position [0, 0]
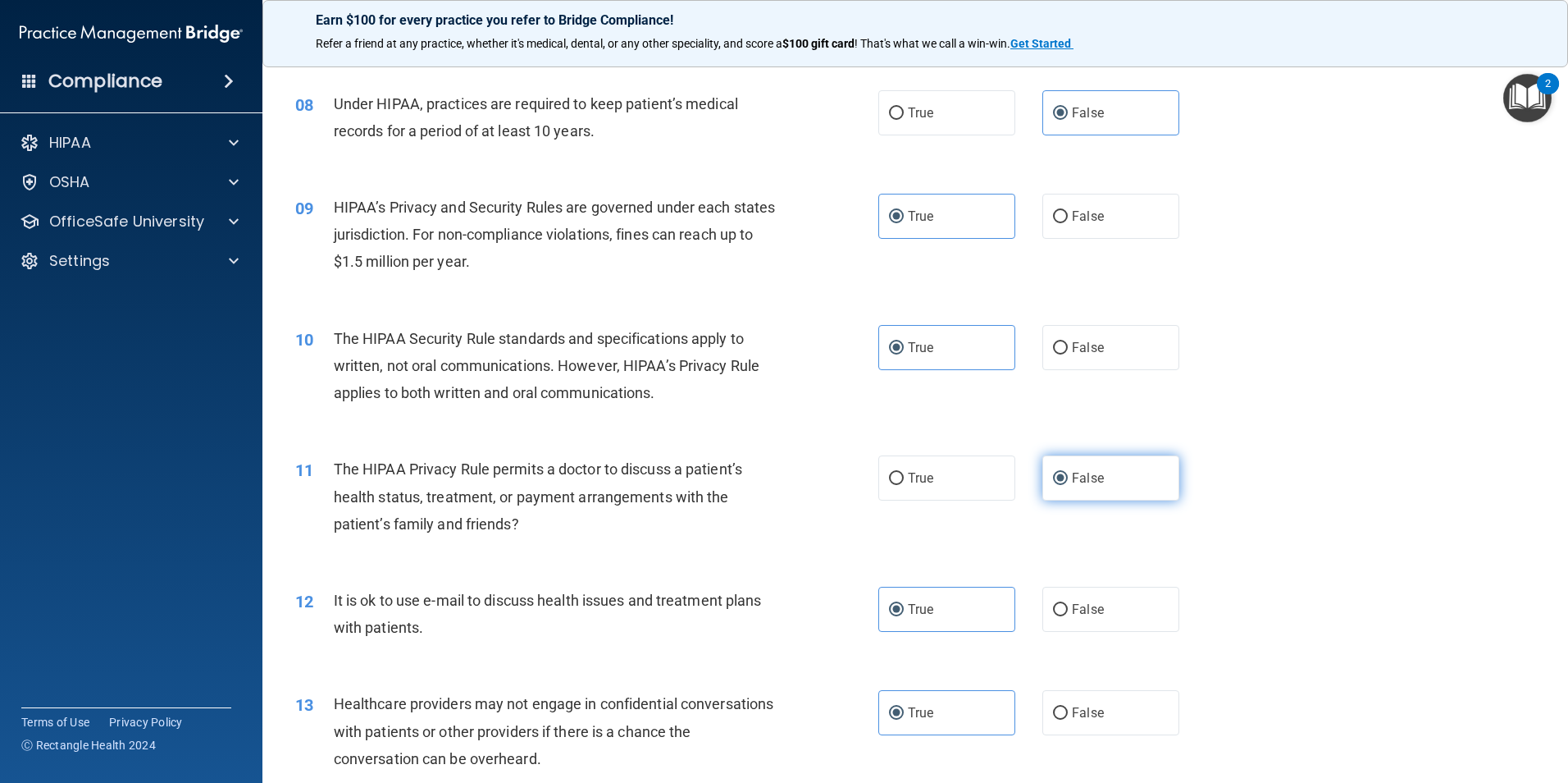
click at [1067, 487] on label "False" at bounding box center [1111, 478] width 137 height 45
click at [1067, 485] on input "False" at bounding box center [1060, 478] width 15 height 12
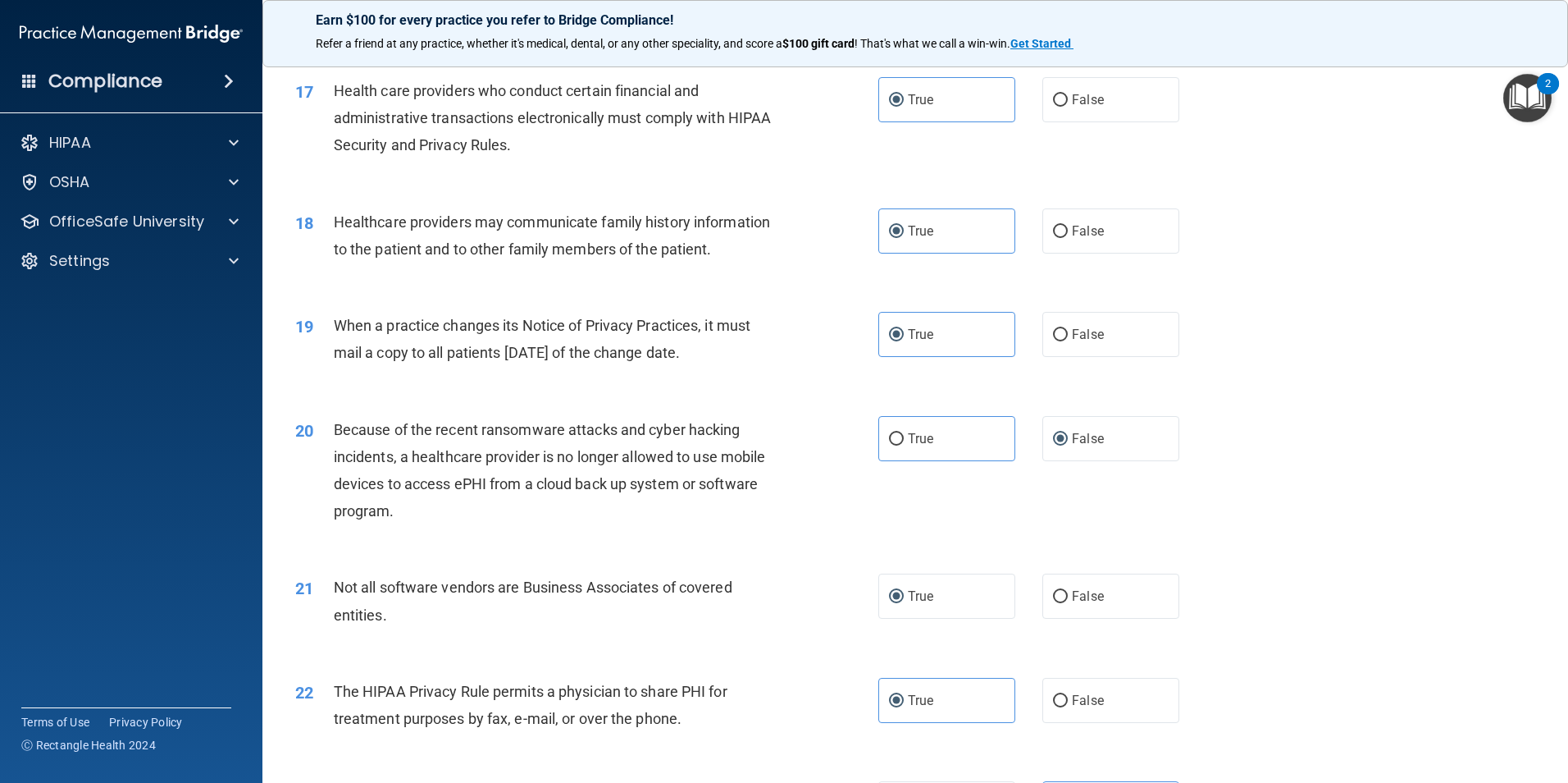
scroll to position [2133, 0]
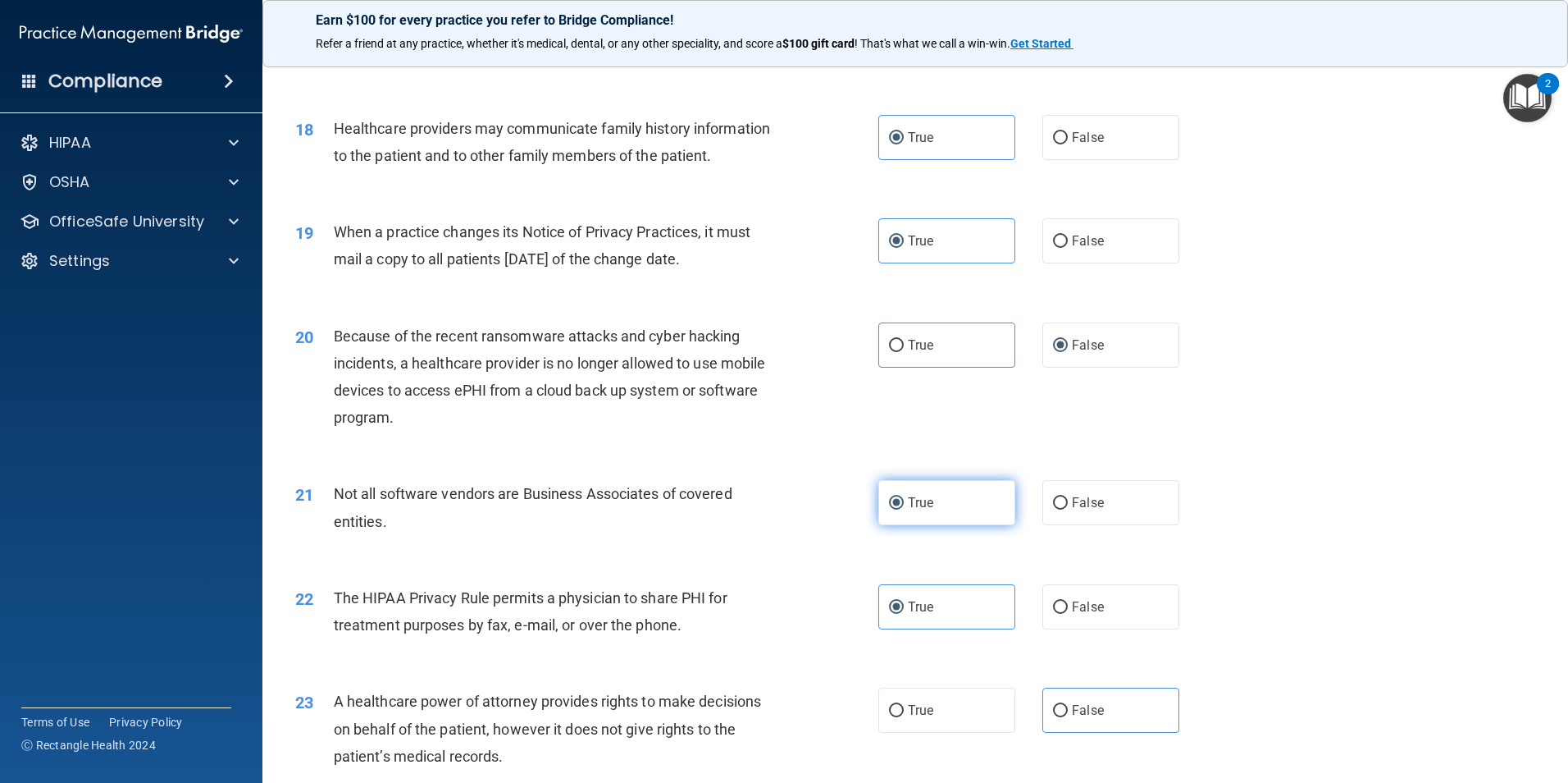
click at [942, 505] on label "True" at bounding box center [947, 503] width 137 height 45
click at [904, 505] on input "True" at bounding box center [896, 503] width 15 height 12
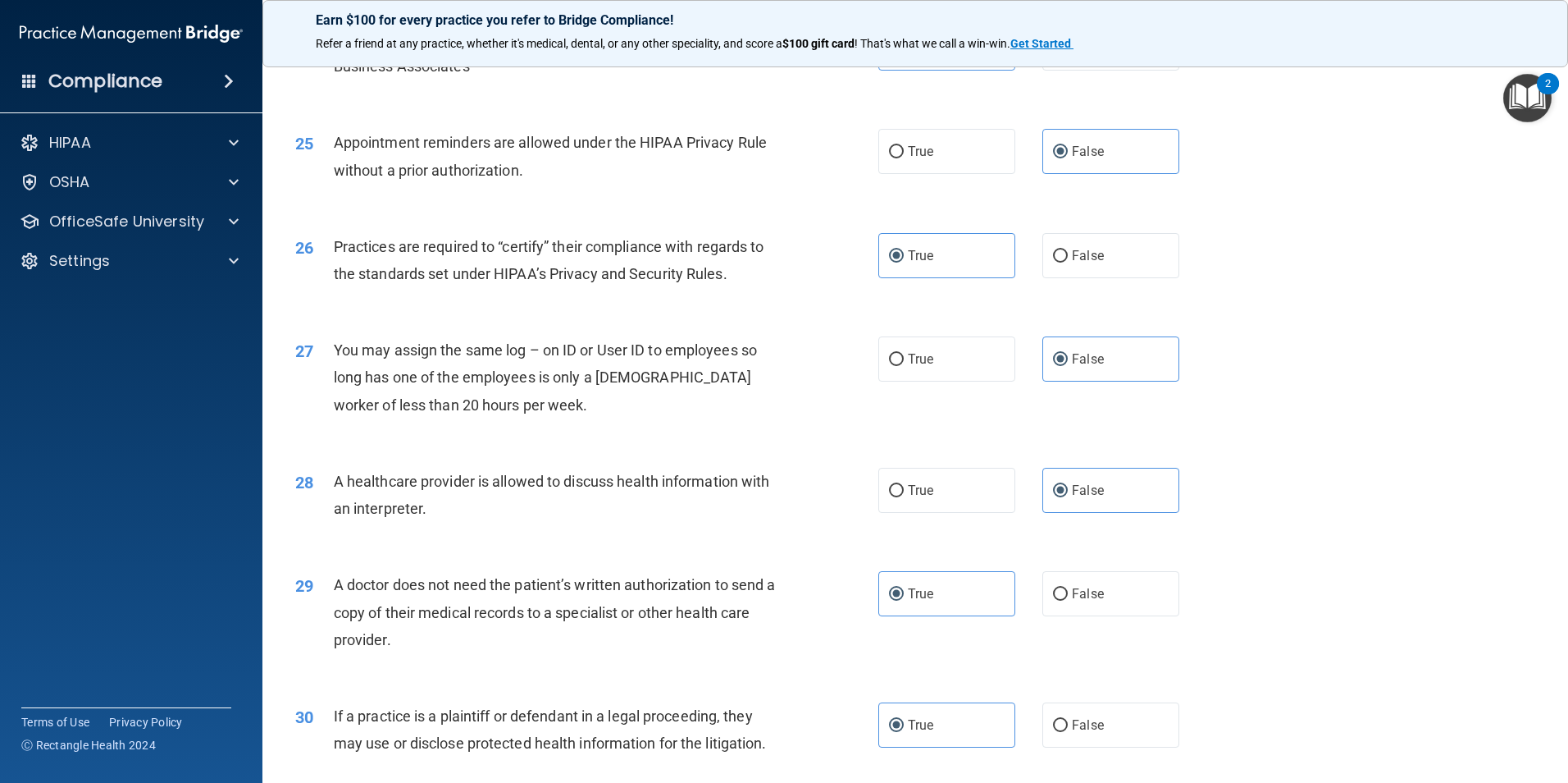
scroll to position [3036, 0]
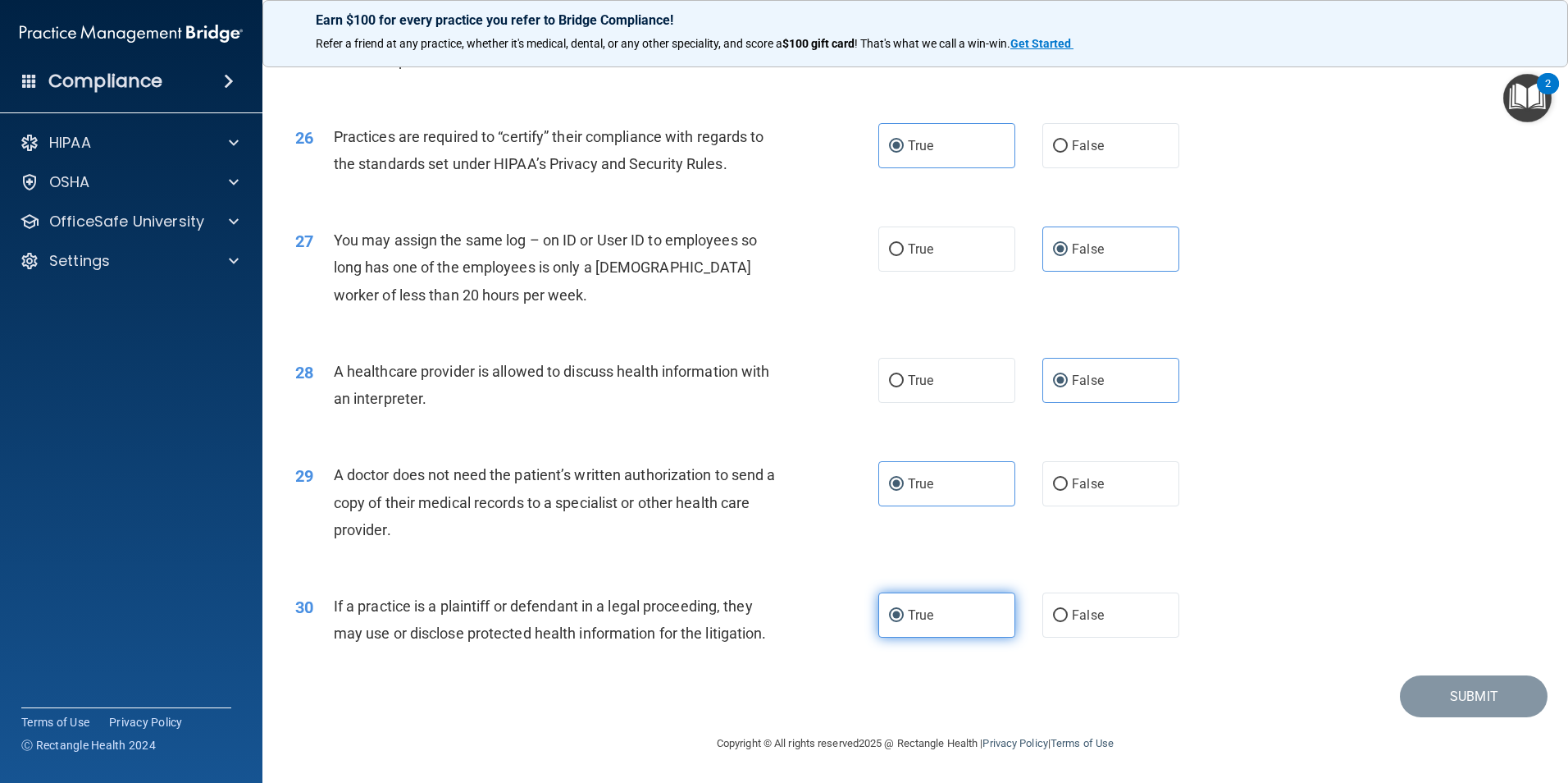
click at [947, 607] on label "True" at bounding box center [947, 615] width 137 height 45
click at [904, 610] on input "True" at bounding box center [896, 615] width 15 height 12
click at [925, 491] on label "True" at bounding box center [947, 484] width 137 height 45
click at [904, 490] on input "True" at bounding box center [896, 484] width 15 height 12
click at [1120, 374] on label "False" at bounding box center [1111, 380] width 137 height 45
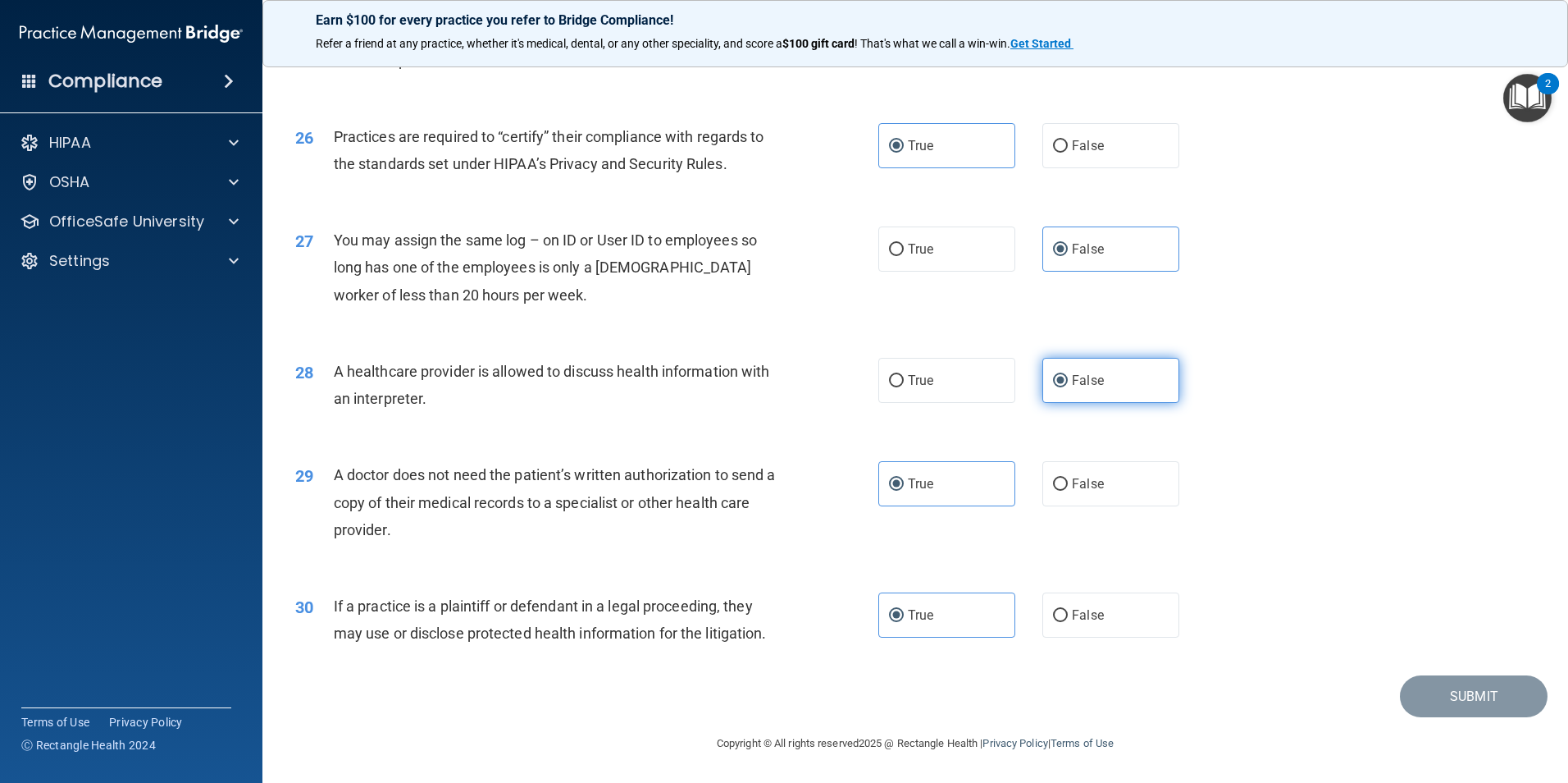
click at [1068, 375] on input "False" at bounding box center [1060, 380] width 15 height 12
click at [1073, 252] on span "False" at bounding box center [1087, 248] width 32 height 16
click at [1068, 252] on input "False" at bounding box center [1060, 249] width 15 height 12
click at [933, 148] on label "True" at bounding box center [947, 146] width 137 height 45
click at [904, 148] on input "True" at bounding box center [896, 146] width 15 height 12
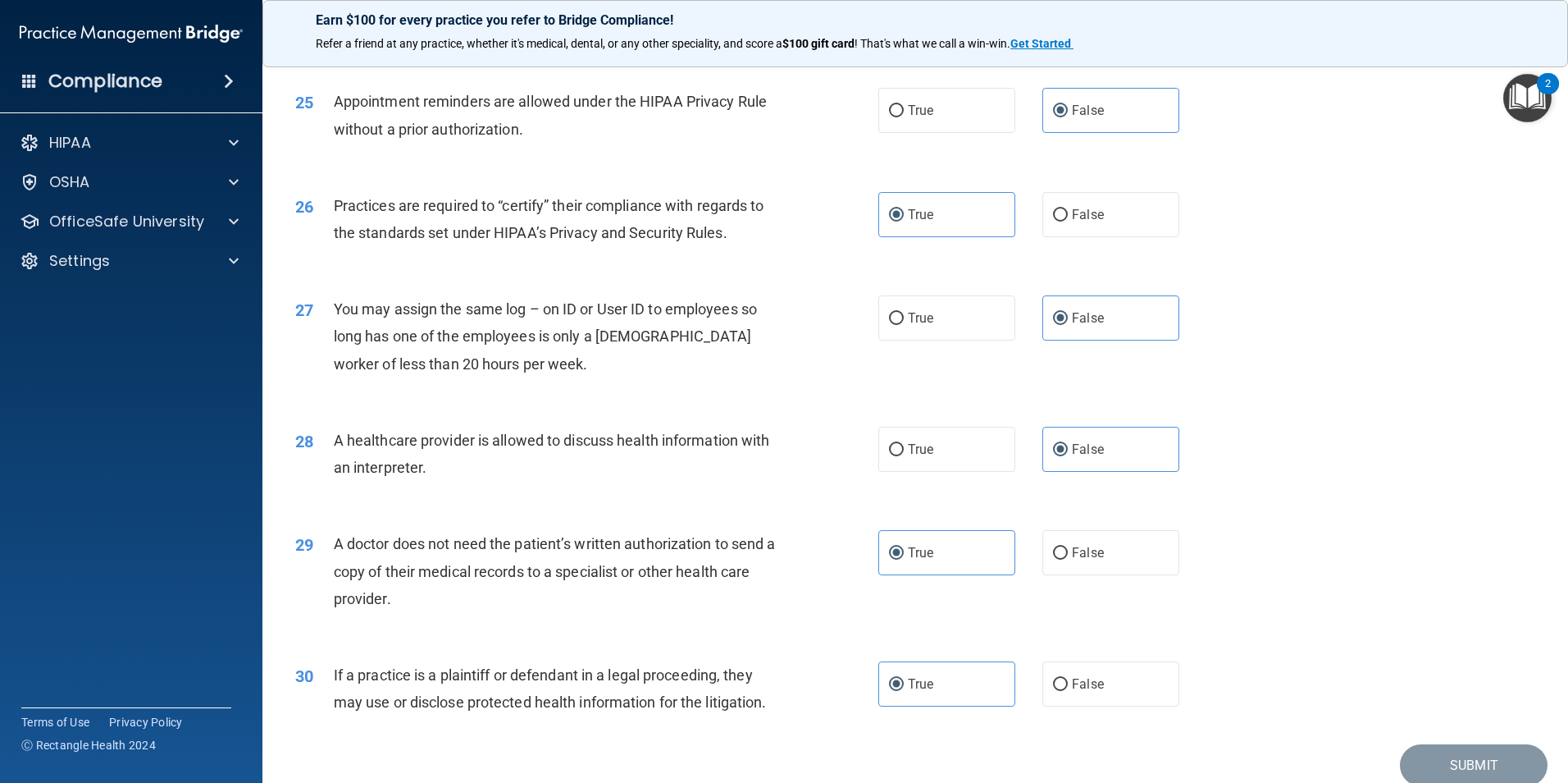
scroll to position [2872, 0]
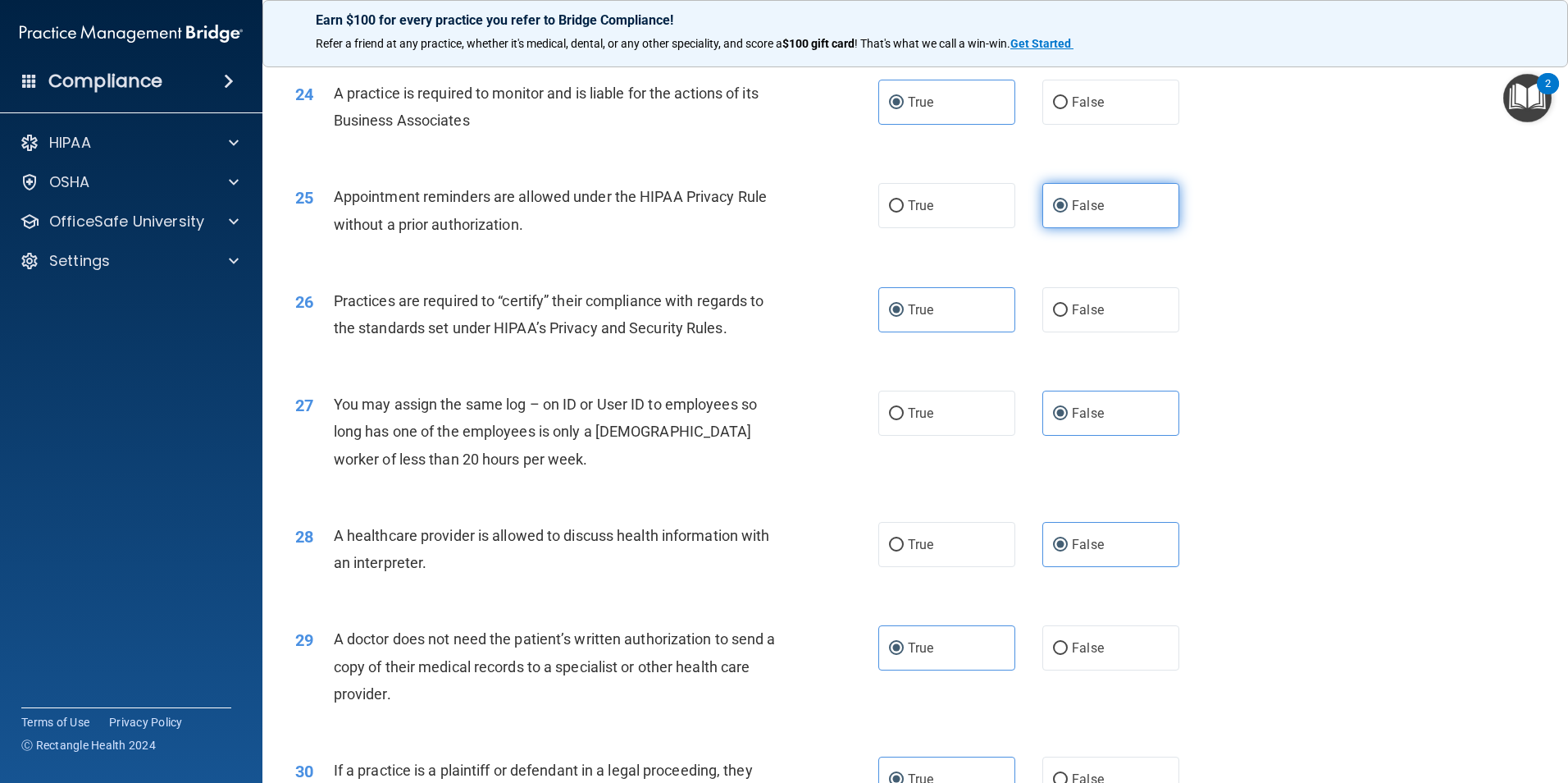
click at [1098, 201] on label "False" at bounding box center [1111, 205] width 137 height 45
click at [1068, 201] on input "False" at bounding box center [1060, 206] width 15 height 12
click at [915, 121] on label "True" at bounding box center [947, 103] width 137 height 45
click at [904, 109] on input "True" at bounding box center [896, 103] width 15 height 12
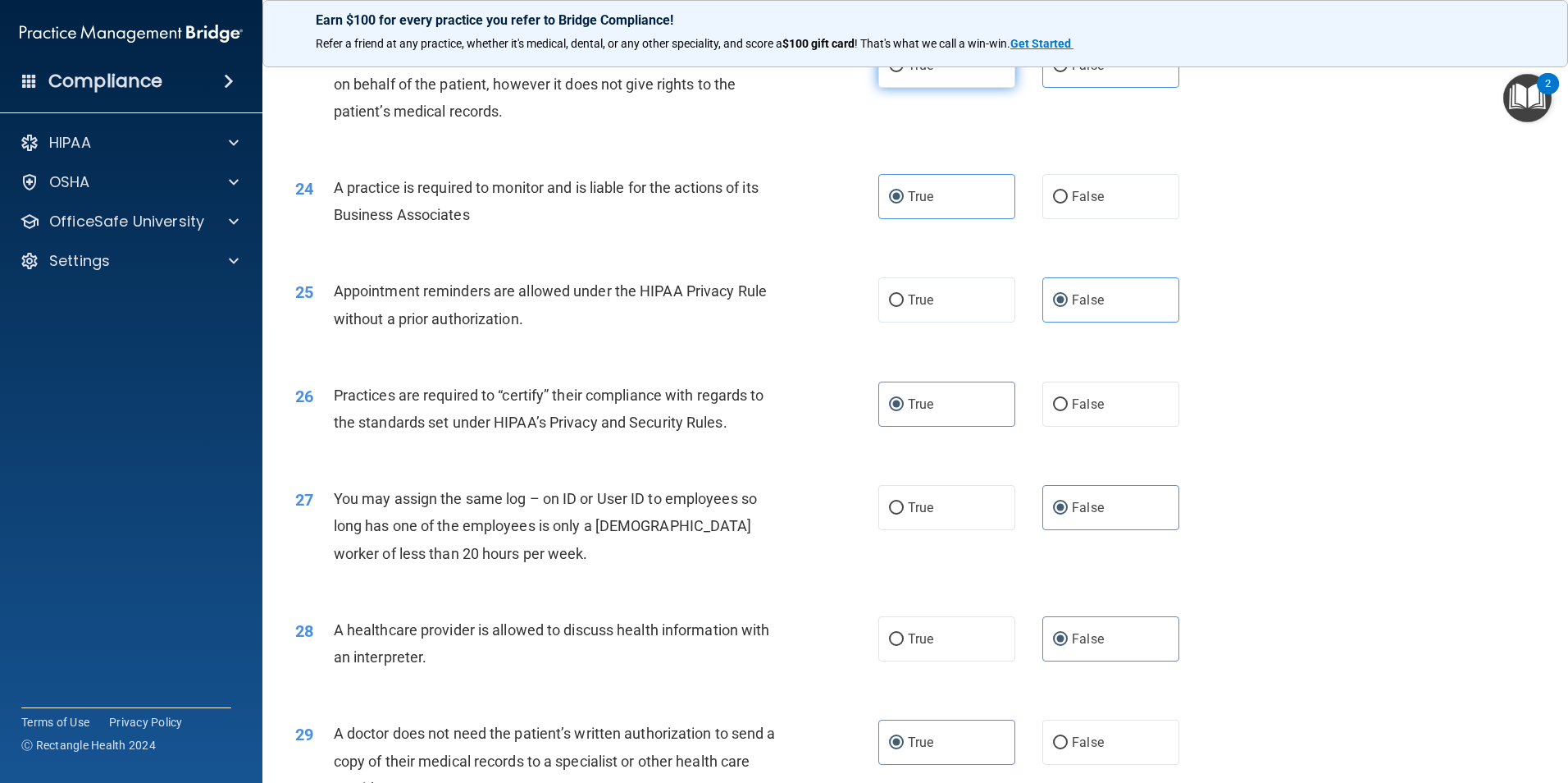
scroll to position [2627, 0]
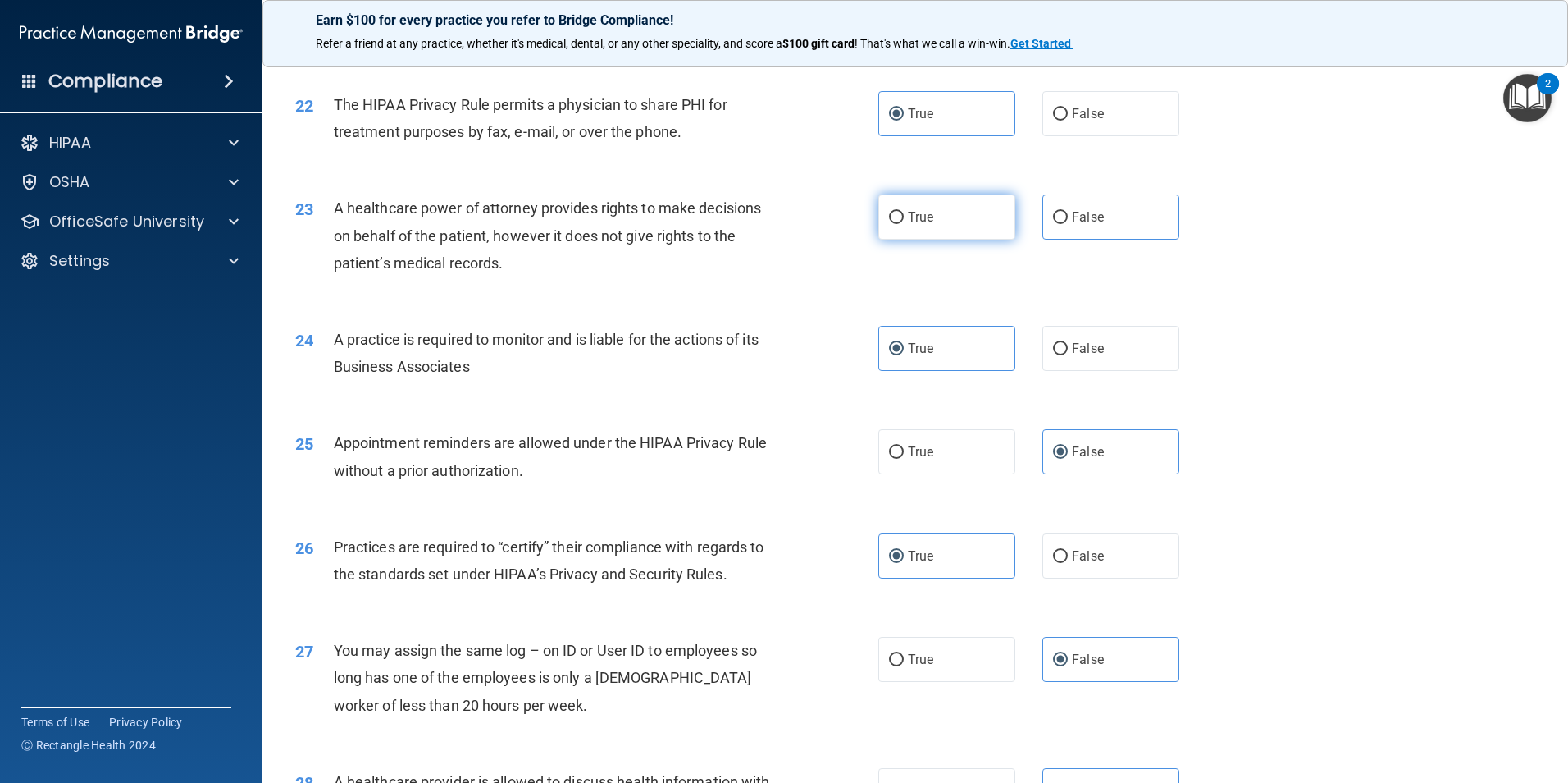
click at [980, 221] on label "True" at bounding box center [947, 217] width 137 height 45
click at [904, 221] on input "True" at bounding box center [896, 217] width 15 height 12
radio input "true"
click at [1110, 233] on label "False" at bounding box center [1111, 217] width 137 height 45
click at [1068, 224] on input "False" at bounding box center [1060, 217] width 15 height 12
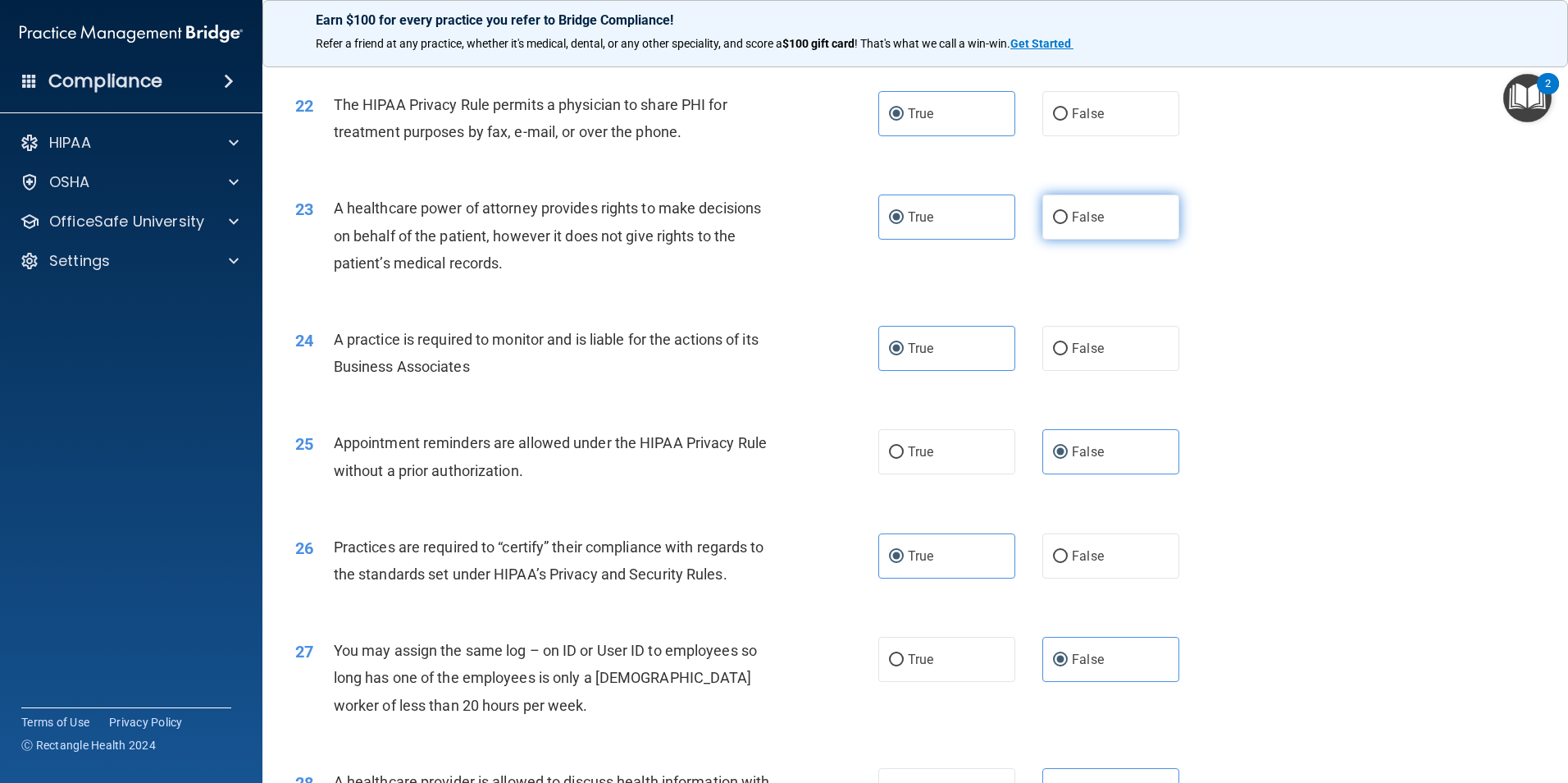
radio input "true"
radio input "false"
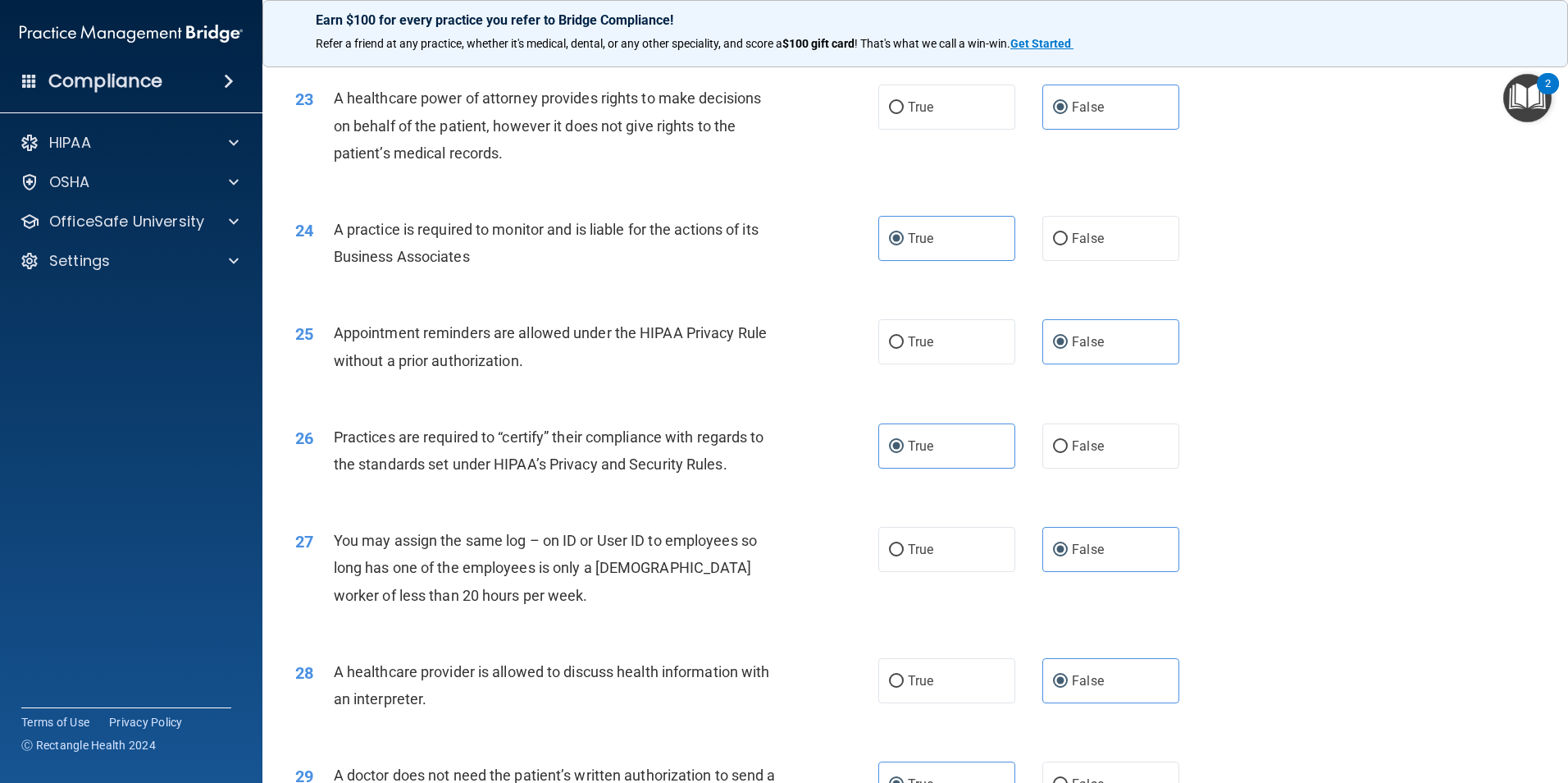
scroll to position [3036, 0]
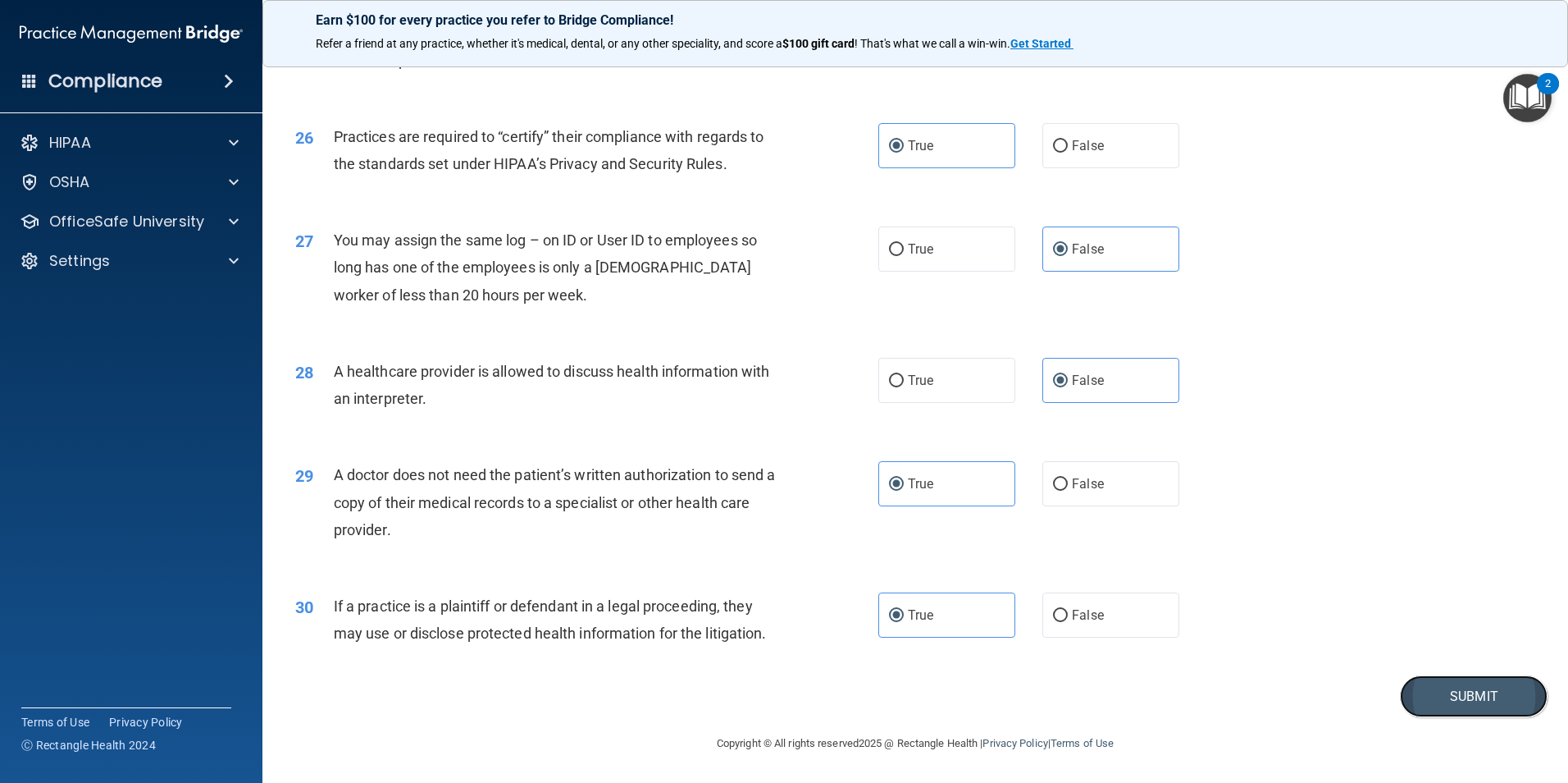
click at [1487, 682] on button "Submit" at bounding box center [1473, 695] width 148 height 41
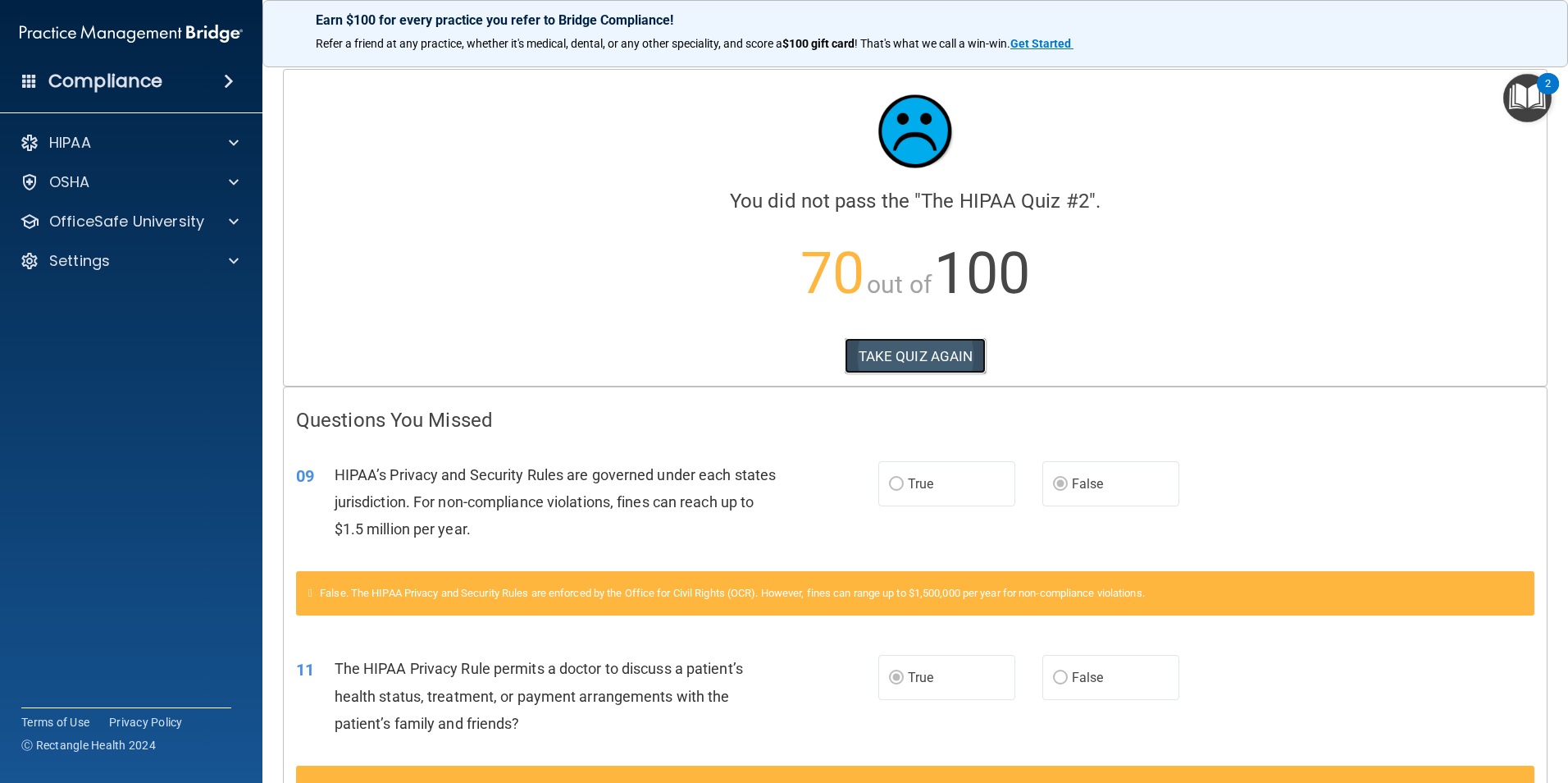
click at [914, 347] on button "TAKE QUIZ AGAIN" at bounding box center [915, 356] width 142 height 36
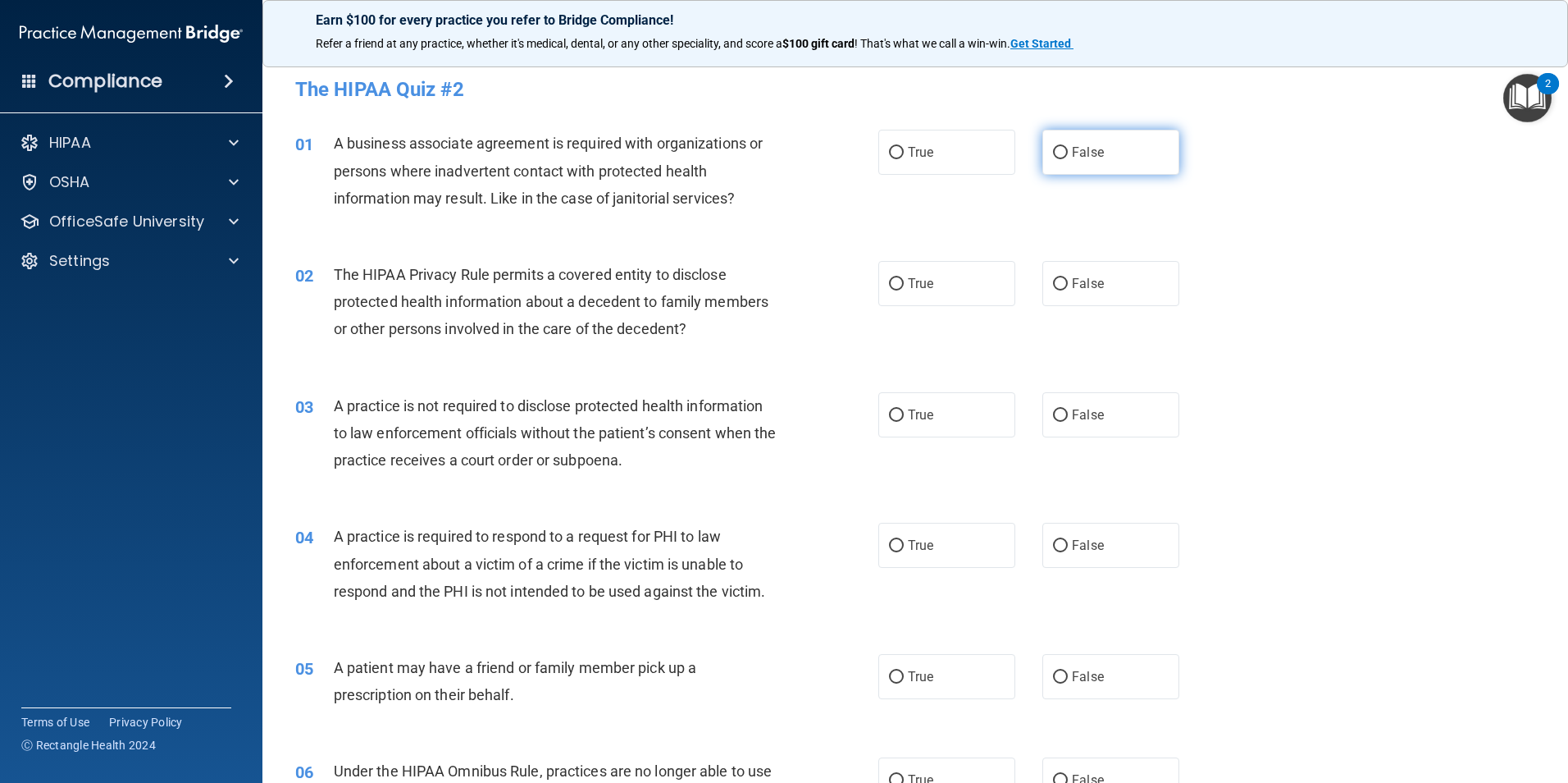
click at [1085, 151] on span "False" at bounding box center [1087, 152] width 32 height 16
click at [1068, 151] on input "False" at bounding box center [1060, 152] width 15 height 12
radio input "true"
click at [918, 271] on label "True" at bounding box center [947, 283] width 137 height 45
click at [904, 279] on input "True" at bounding box center [896, 284] width 15 height 12
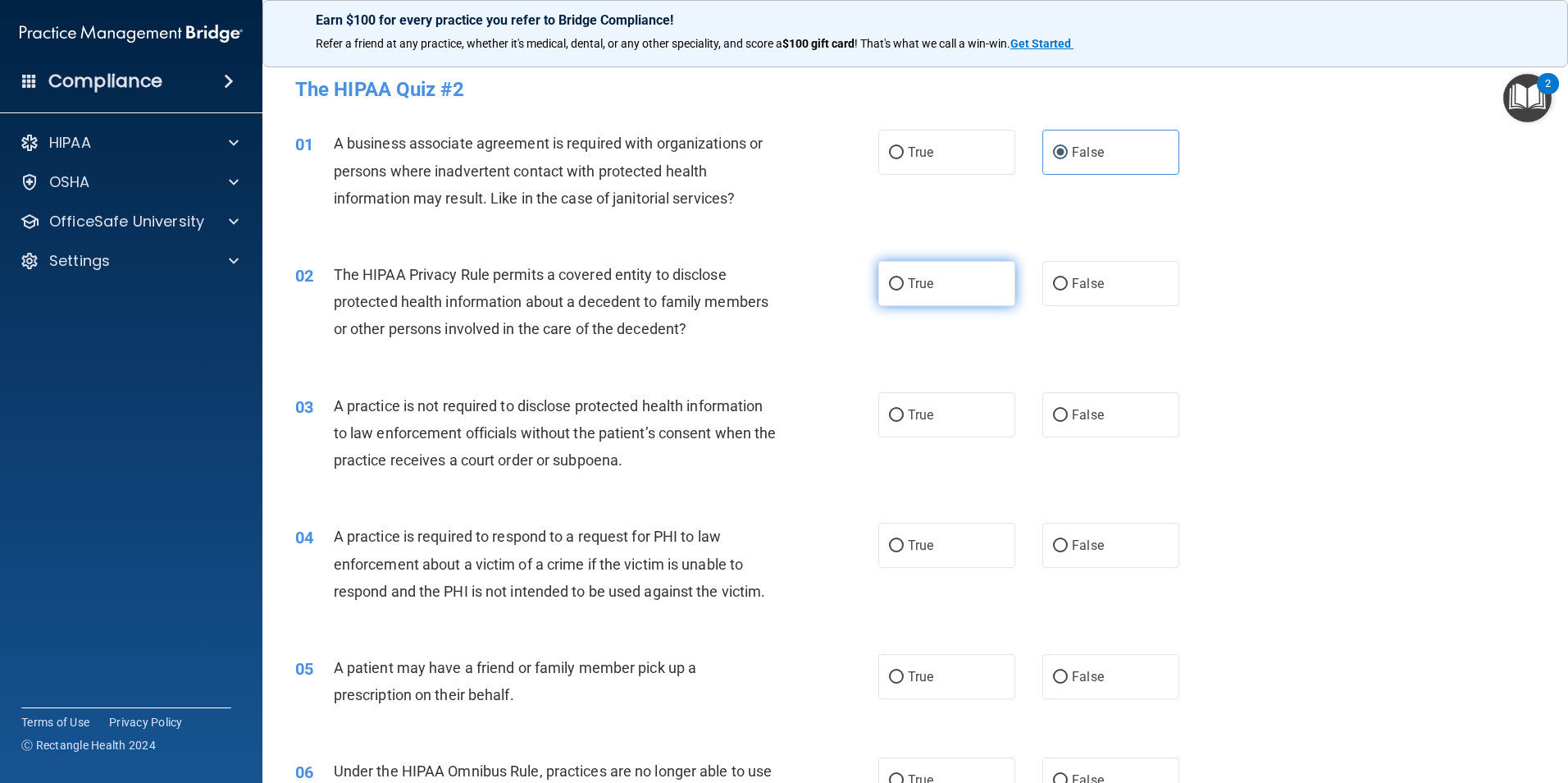
radio input "true"
click at [1135, 439] on div "03 A practice is not required to disclose protected health information to law e…" at bounding box center [915, 437] width 1264 height 131
click at [1132, 432] on label "False" at bounding box center [1111, 415] width 137 height 45
click at [1068, 422] on input "False" at bounding box center [1060, 415] width 15 height 12
radio input "true"
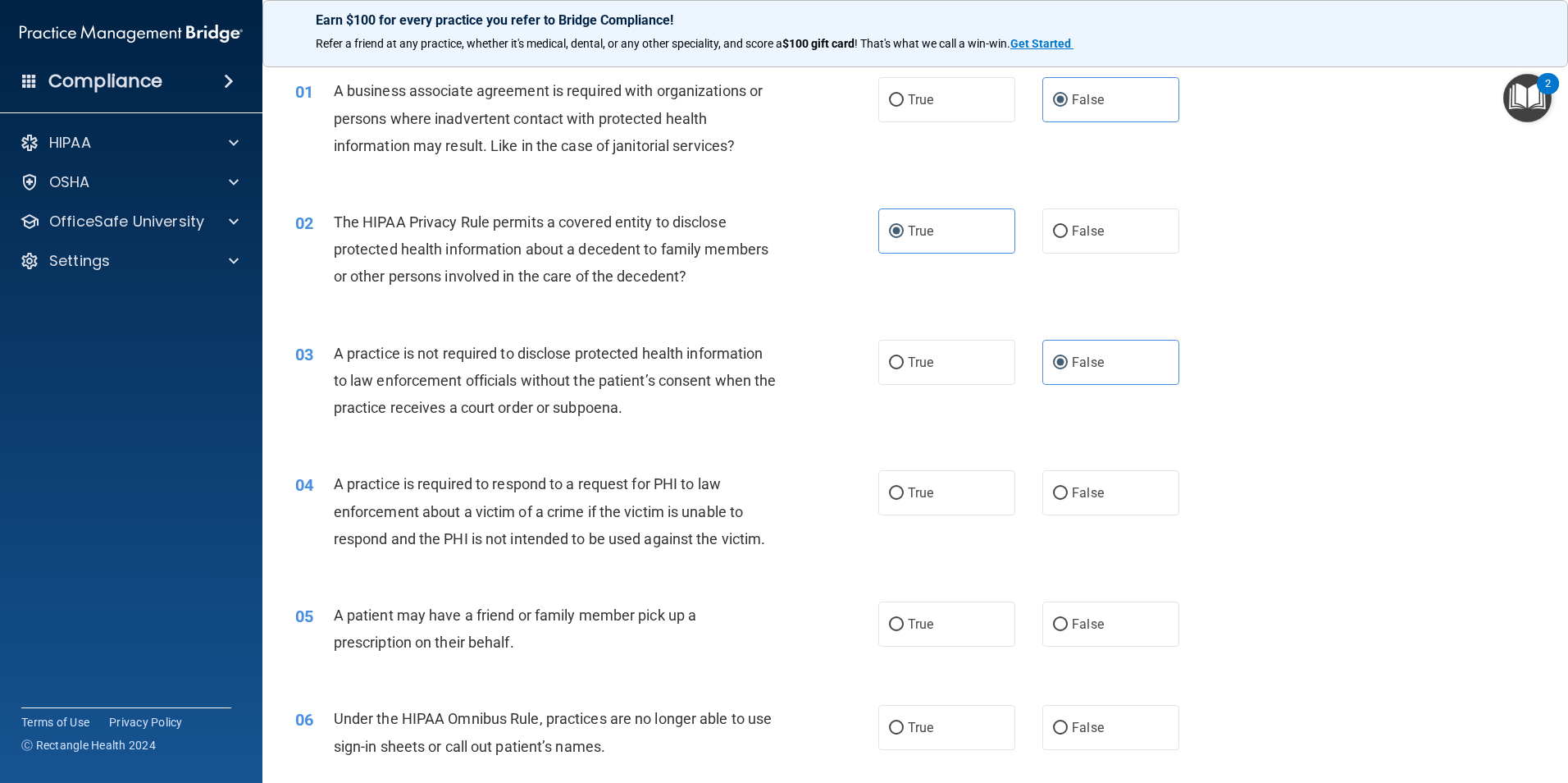
scroll to position [82, 0]
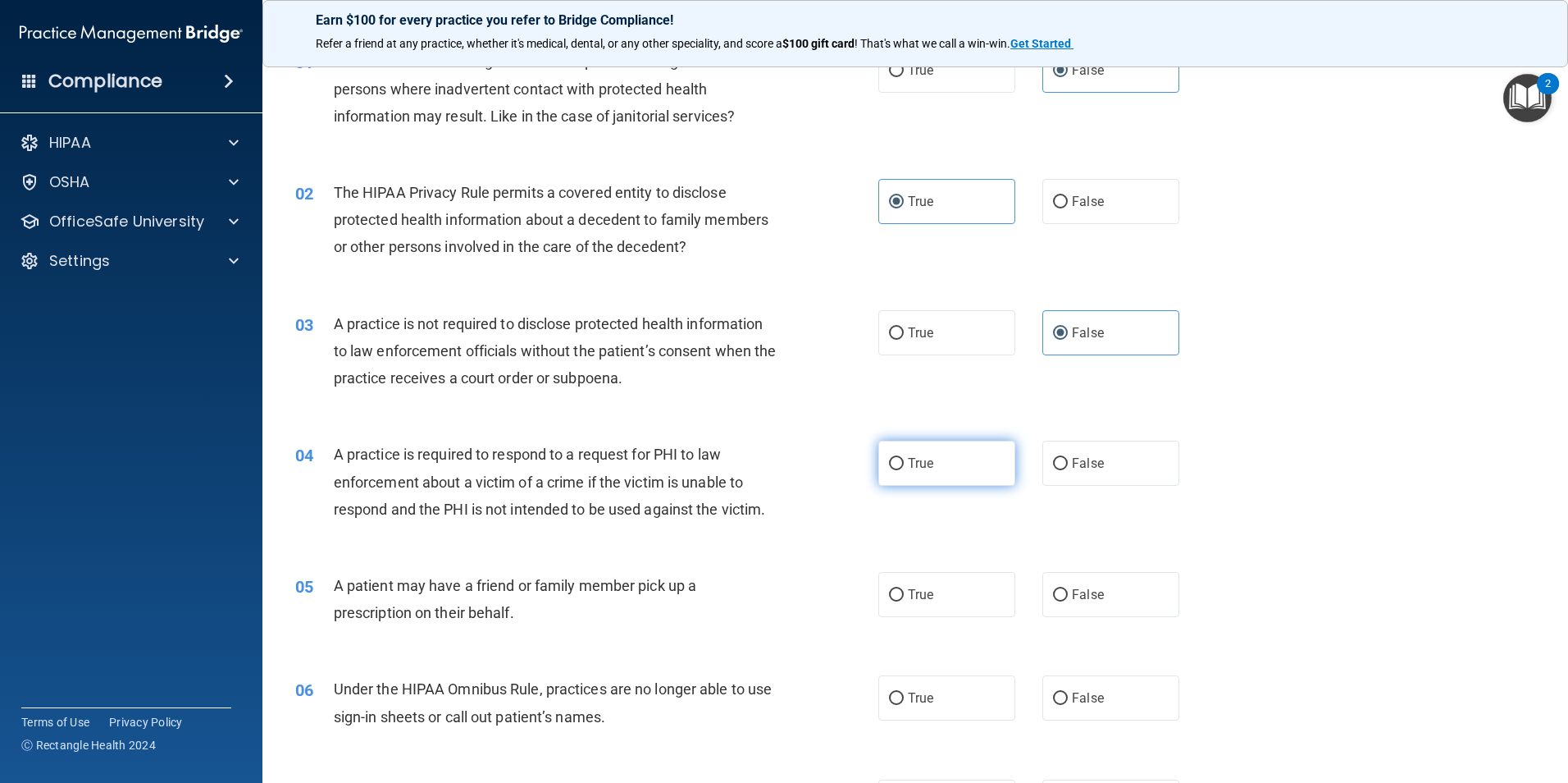
click at [956, 473] on label "True" at bounding box center [947, 463] width 137 height 45
click at [904, 471] on input "True" at bounding box center [896, 463] width 15 height 12
radio input "true"
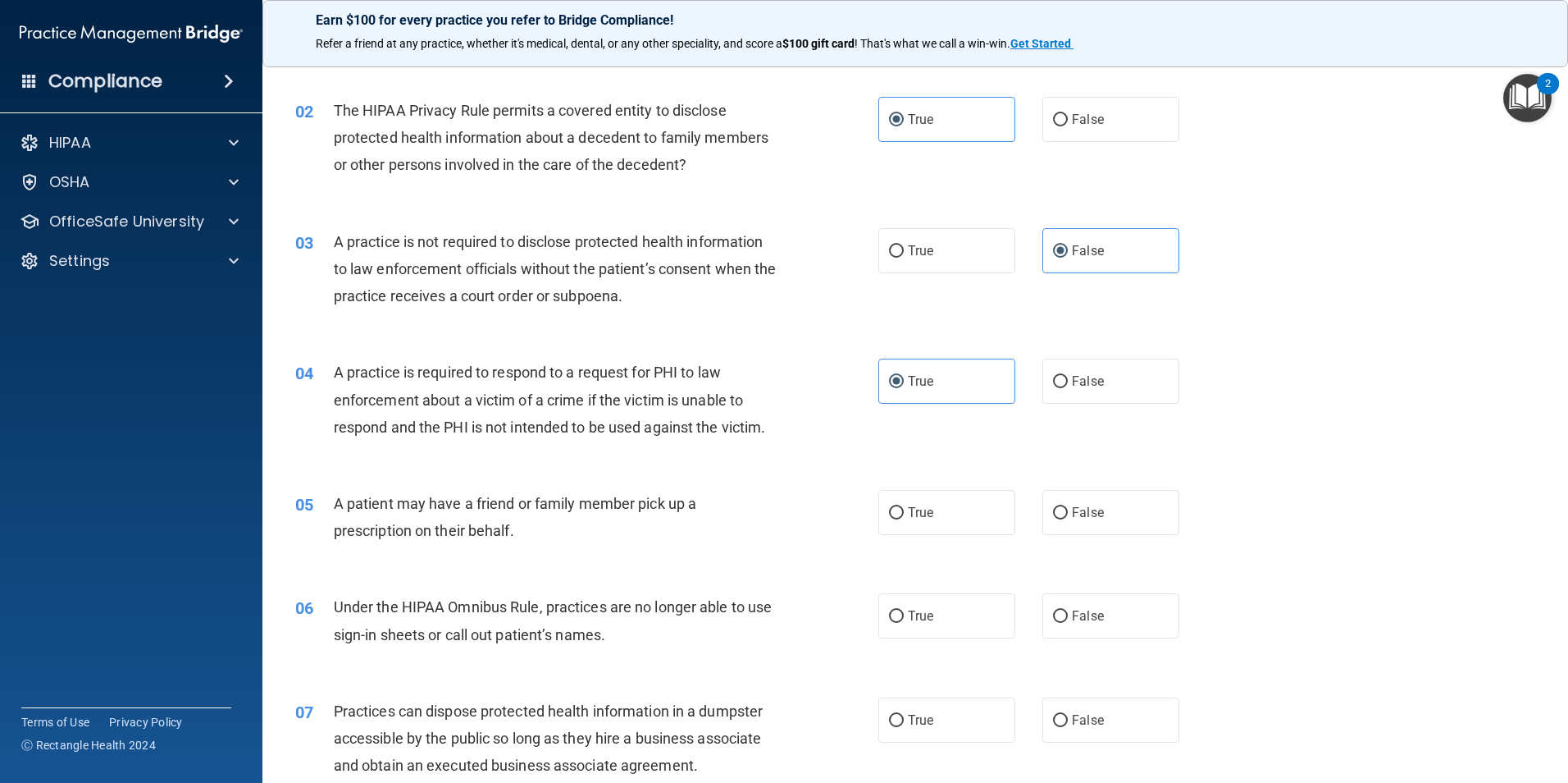
scroll to position [247, 0]
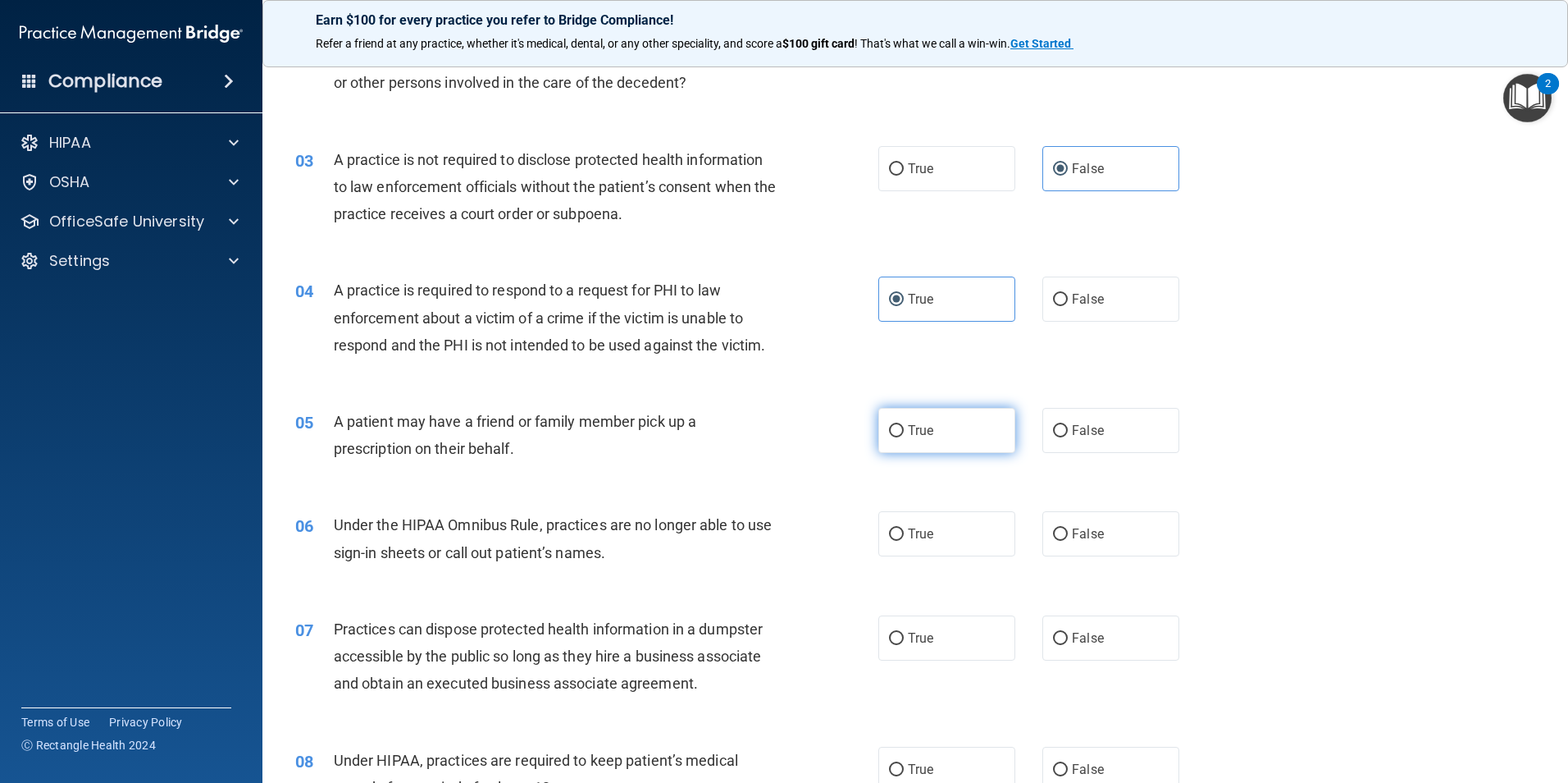
click at [969, 440] on label "True" at bounding box center [947, 430] width 137 height 45
click at [904, 438] on input "True" at bounding box center [896, 431] width 15 height 12
radio input "true"
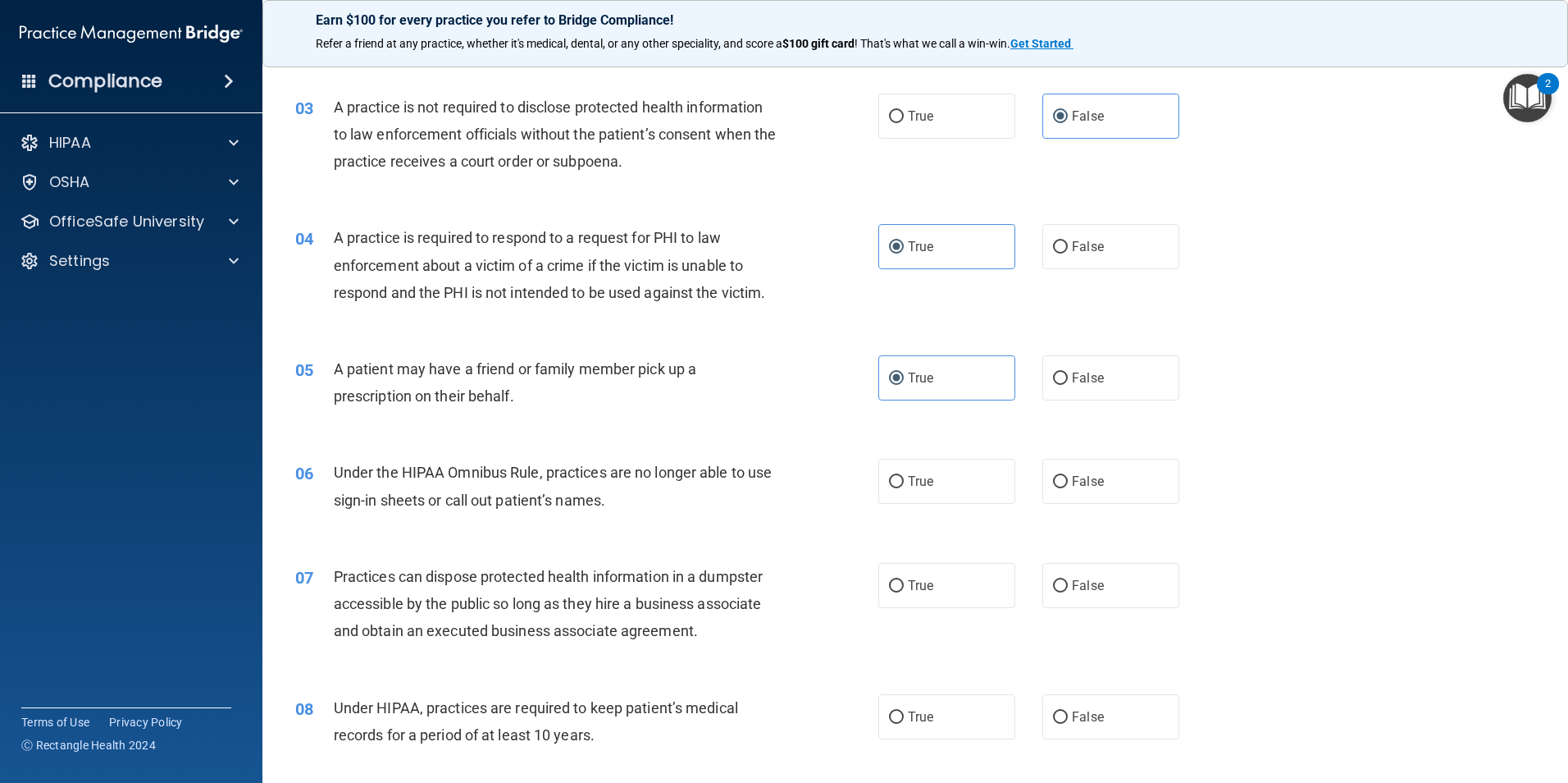
scroll to position [328, 0]
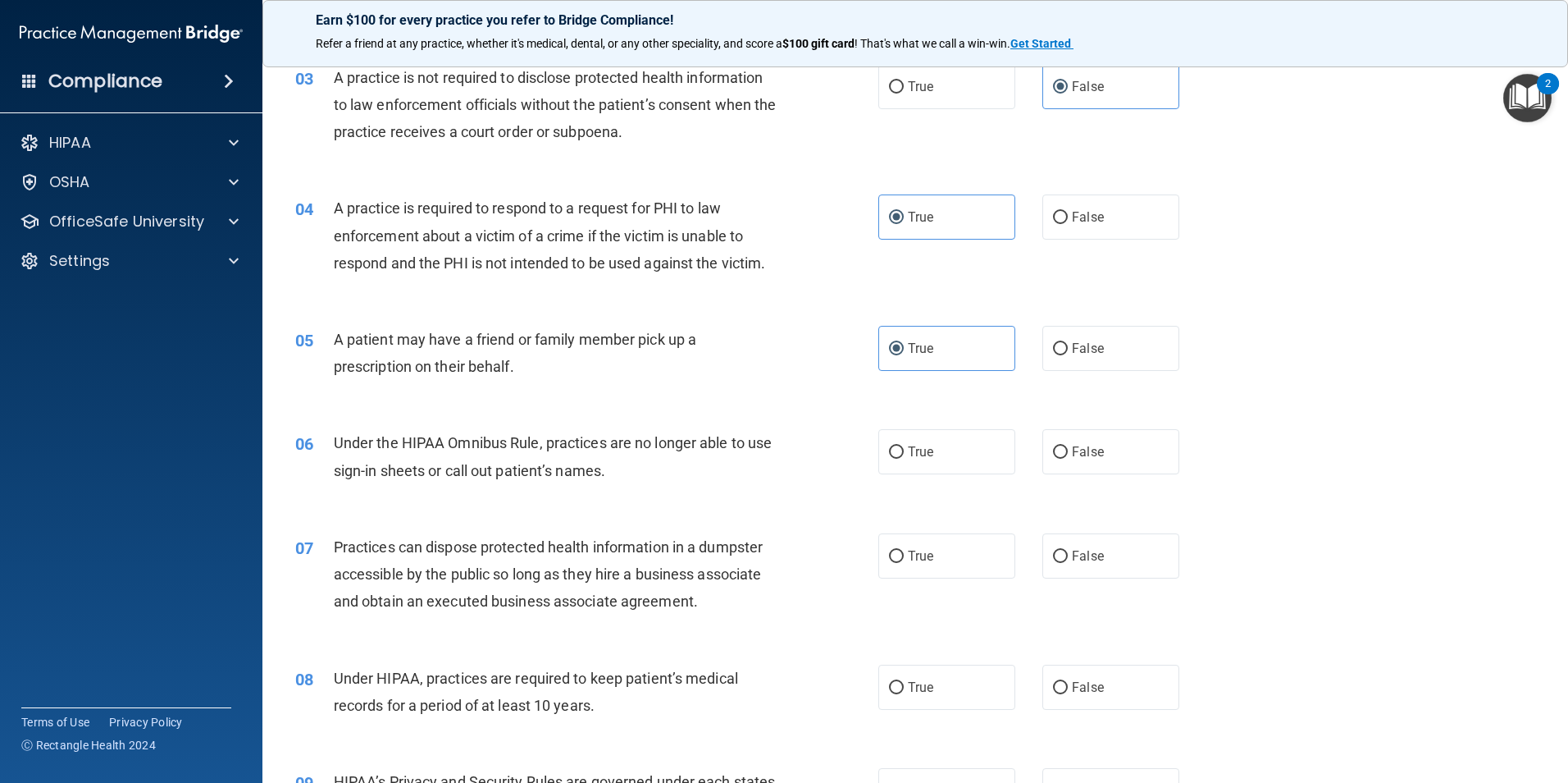
click at [1158, 419] on div "06 Under the HIPAA Omnibus Rule, practices are no longer able to use sign-in sh…" at bounding box center [915, 460] width 1264 height 104
click at [1156, 444] on label "False" at bounding box center [1111, 452] width 137 height 45
click at [1068, 446] on input "False" at bounding box center [1060, 452] width 15 height 12
radio input "true"
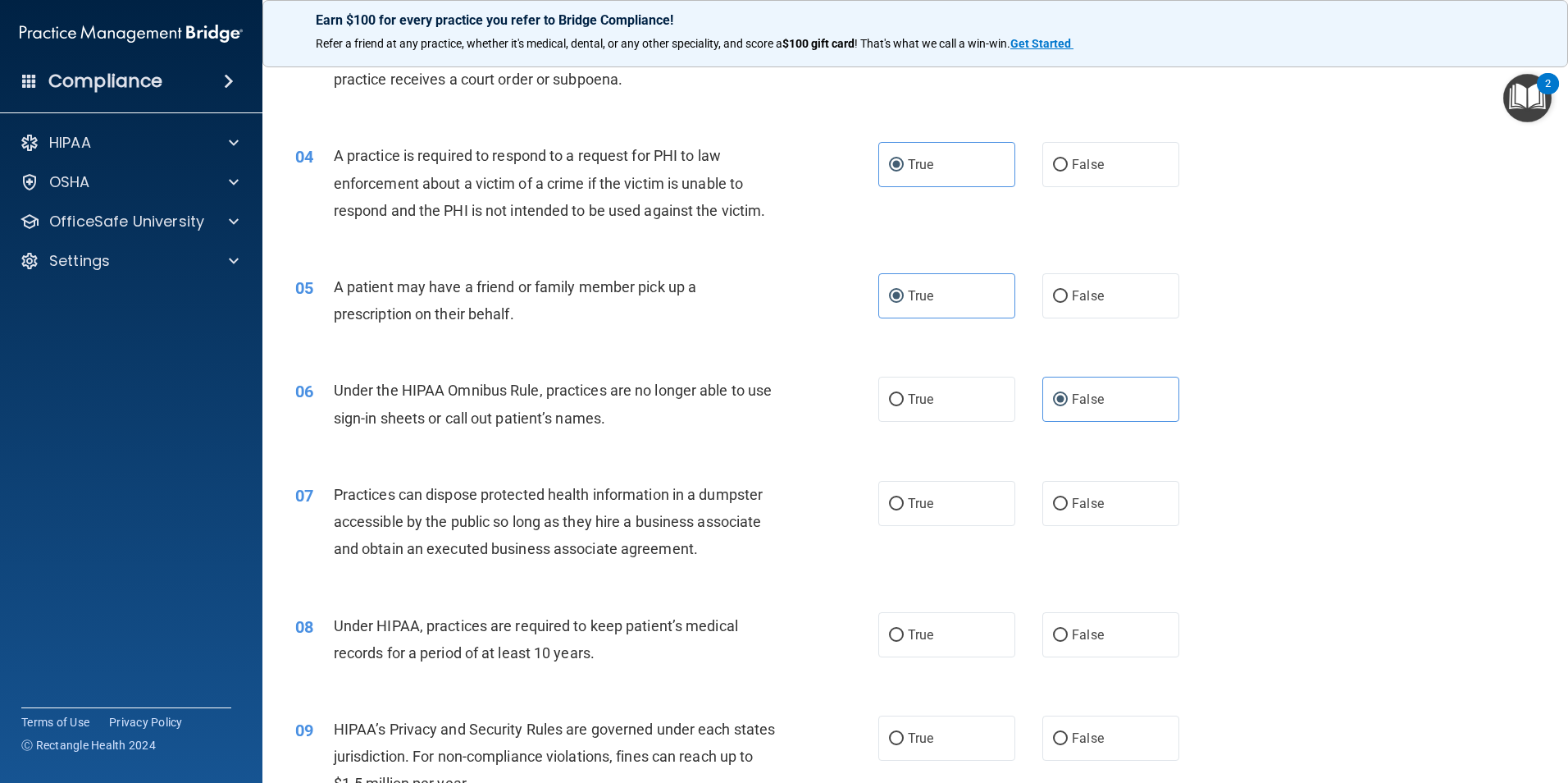
scroll to position [410, 0]
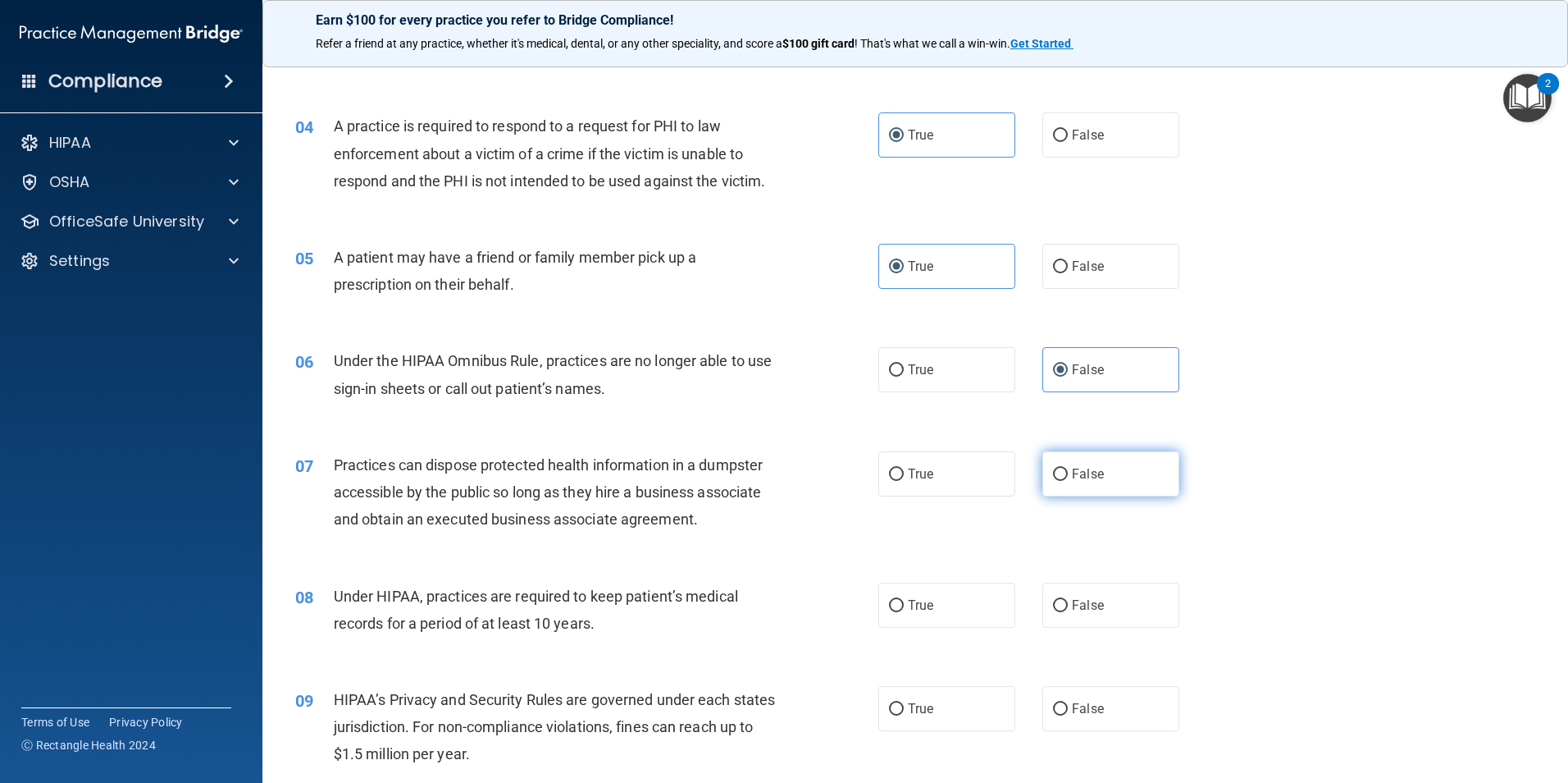
click at [1089, 476] on span "False" at bounding box center [1087, 473] width 32 height 16
click at [1068, 476] on input "False" at bounding box center [1060, 474] width 15 height 12
radio input "true"
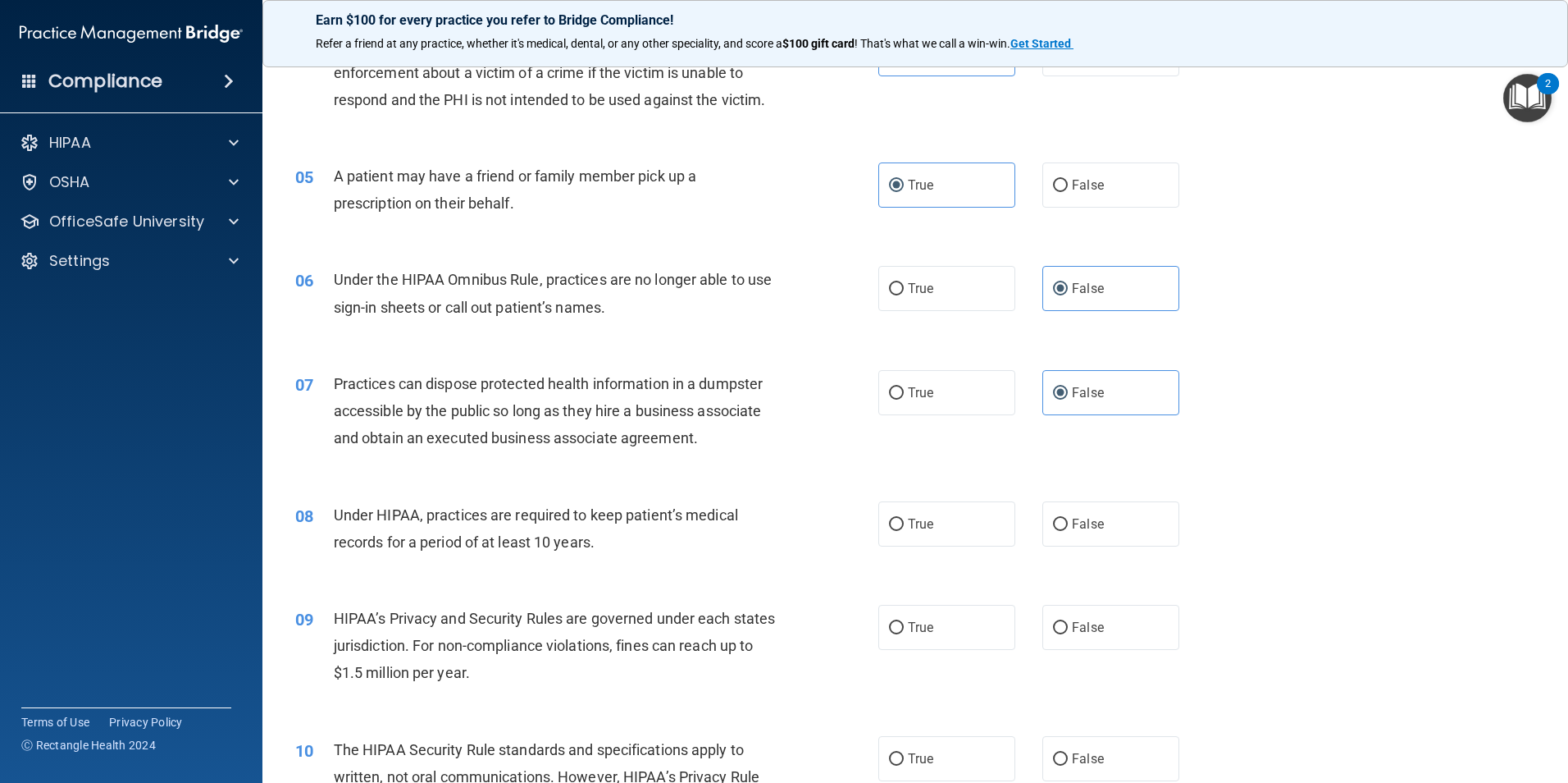
scroll to position [492, 0]
click at [1077, 516] on span "False" at bounding box center [1087, 522] width 32 height 16
click at [1068, 518] on input "False" at bounding box center [1060, 523] width 15 height 12
radio input "true"
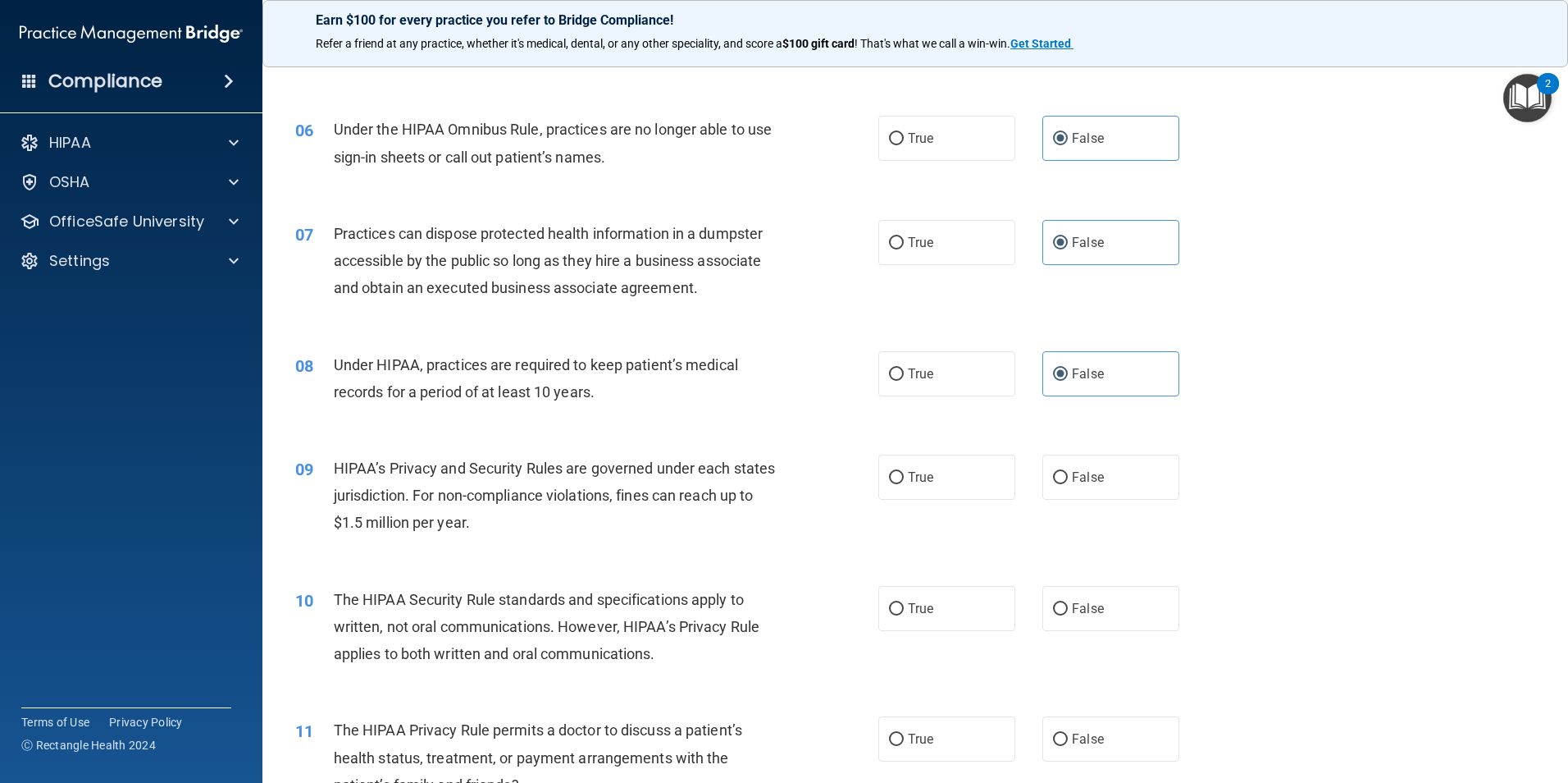
scroll to position [656, 0]
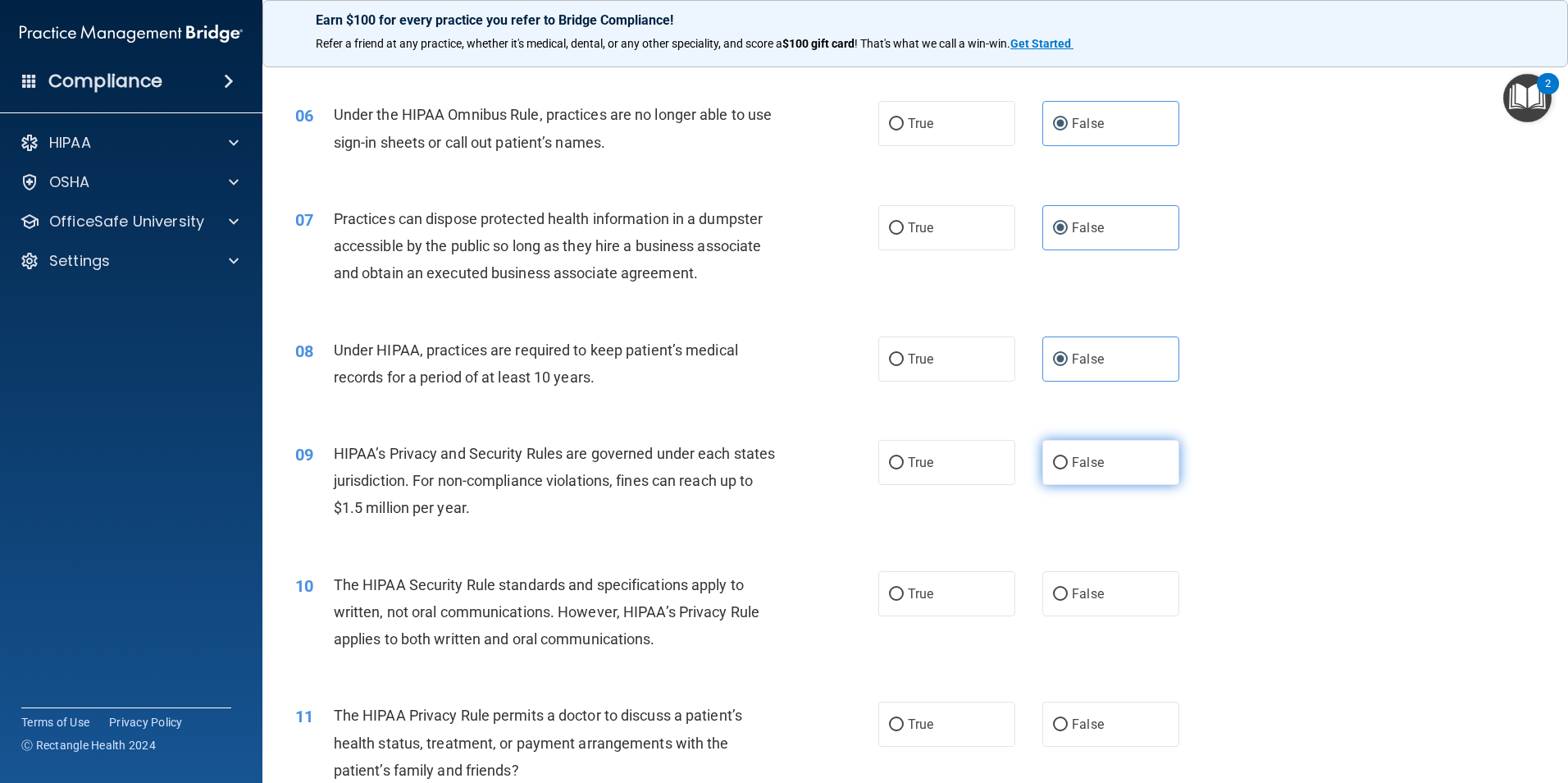
click at [1085, 454] on label "False" at bounding box center [1111, 462] width 137 height 45
click at [1068, 457] on input "False" at bounding box center [1060, 463] width 15 height 12
radio input "true"
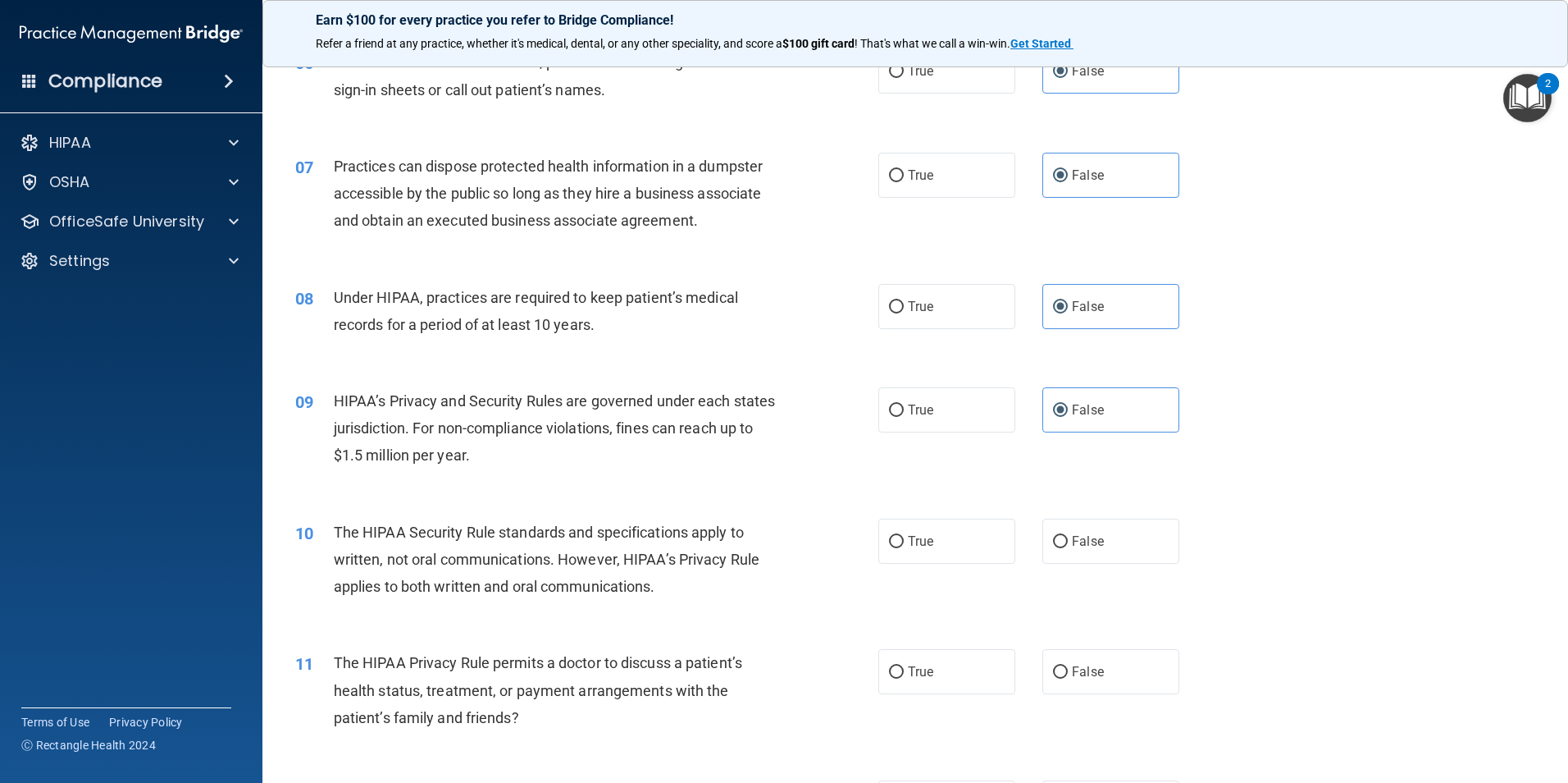
scroll to position [739, 0]
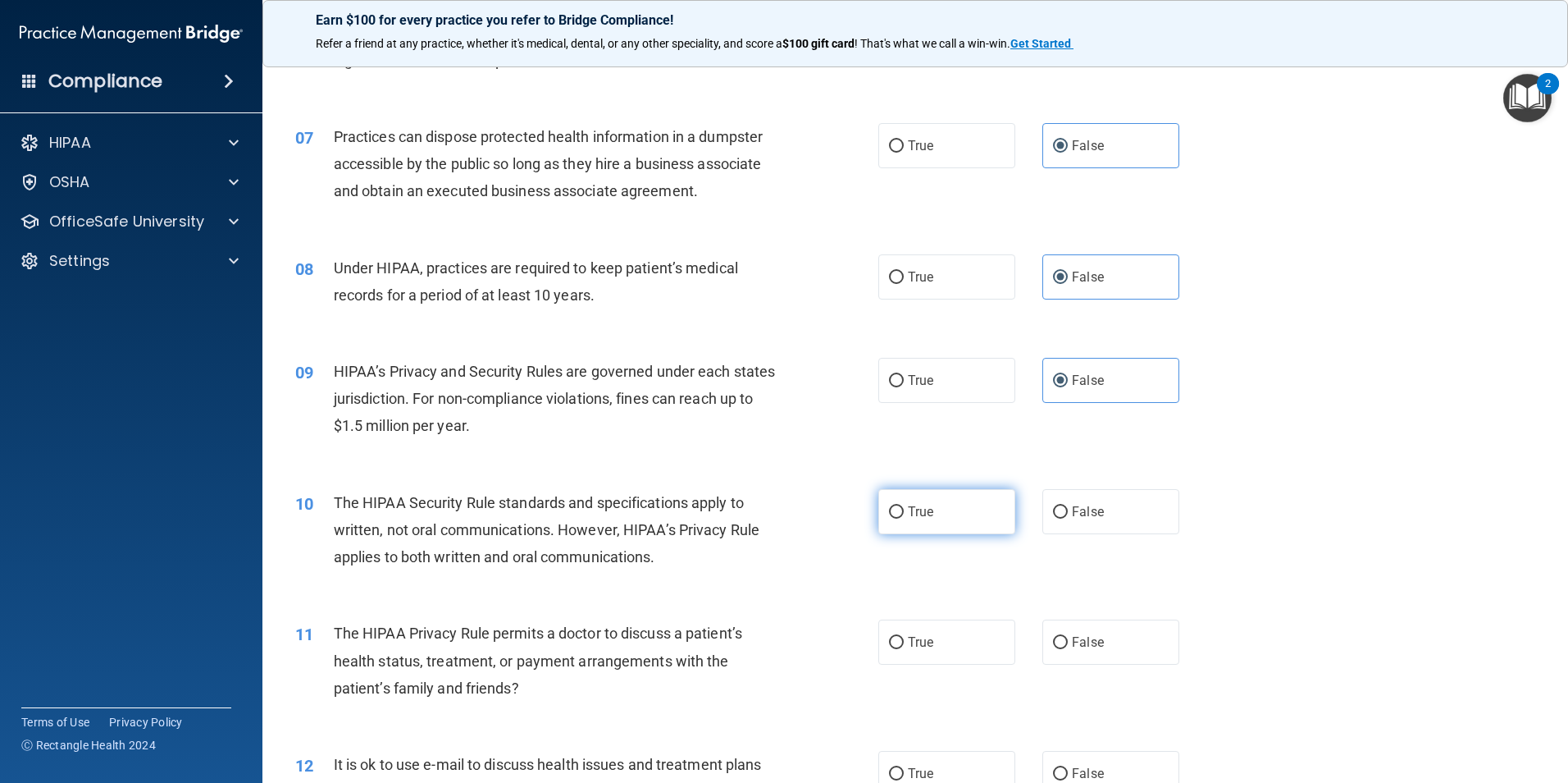
click at [957, 510] on label "True" at bounding box center [947, 512] width 137 height 45
click at [904, 510] on input "True" at bounding box center [896, 512] width 15 height 12
radio input "true"
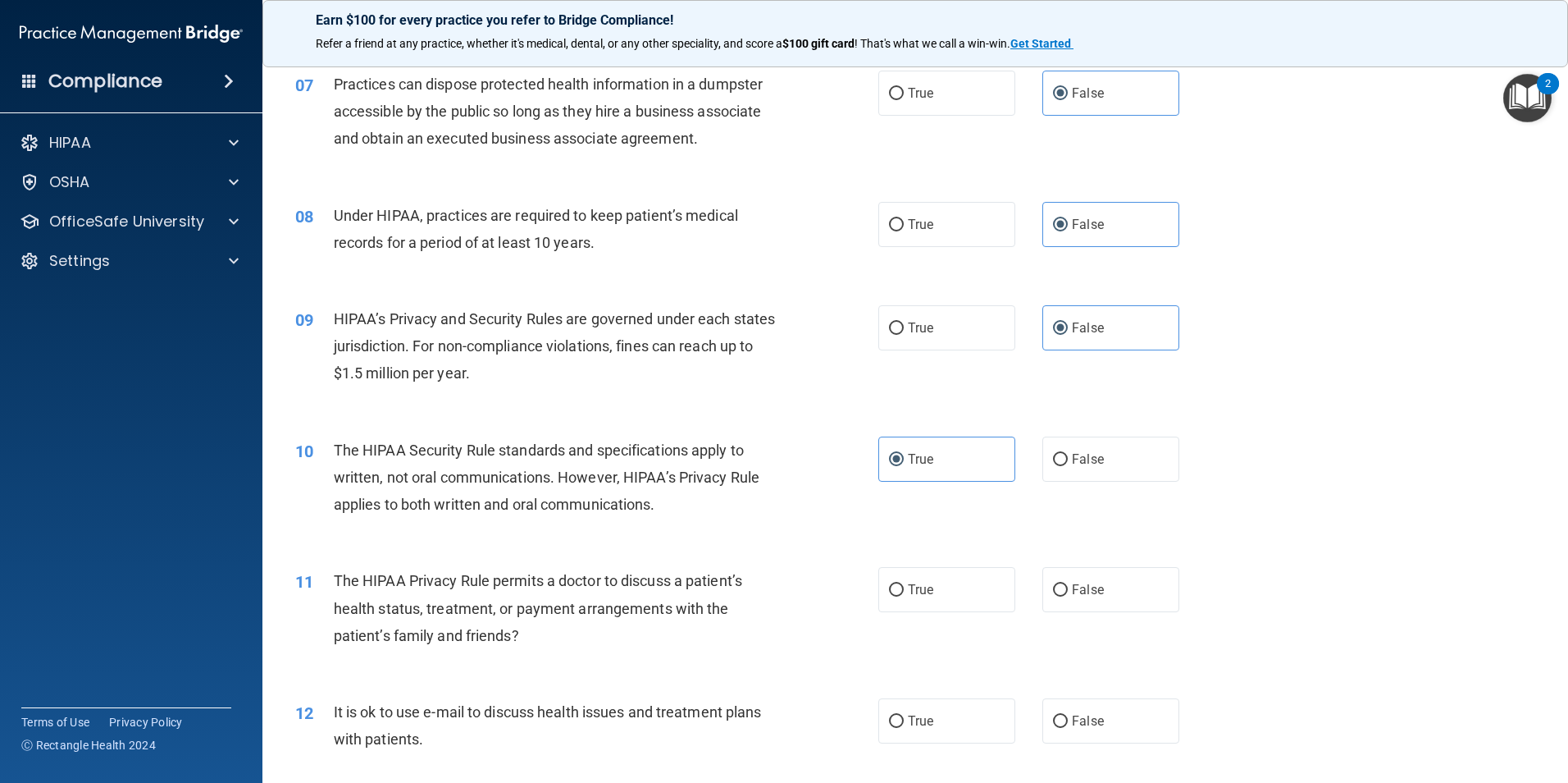
scroll to position [821, 0]
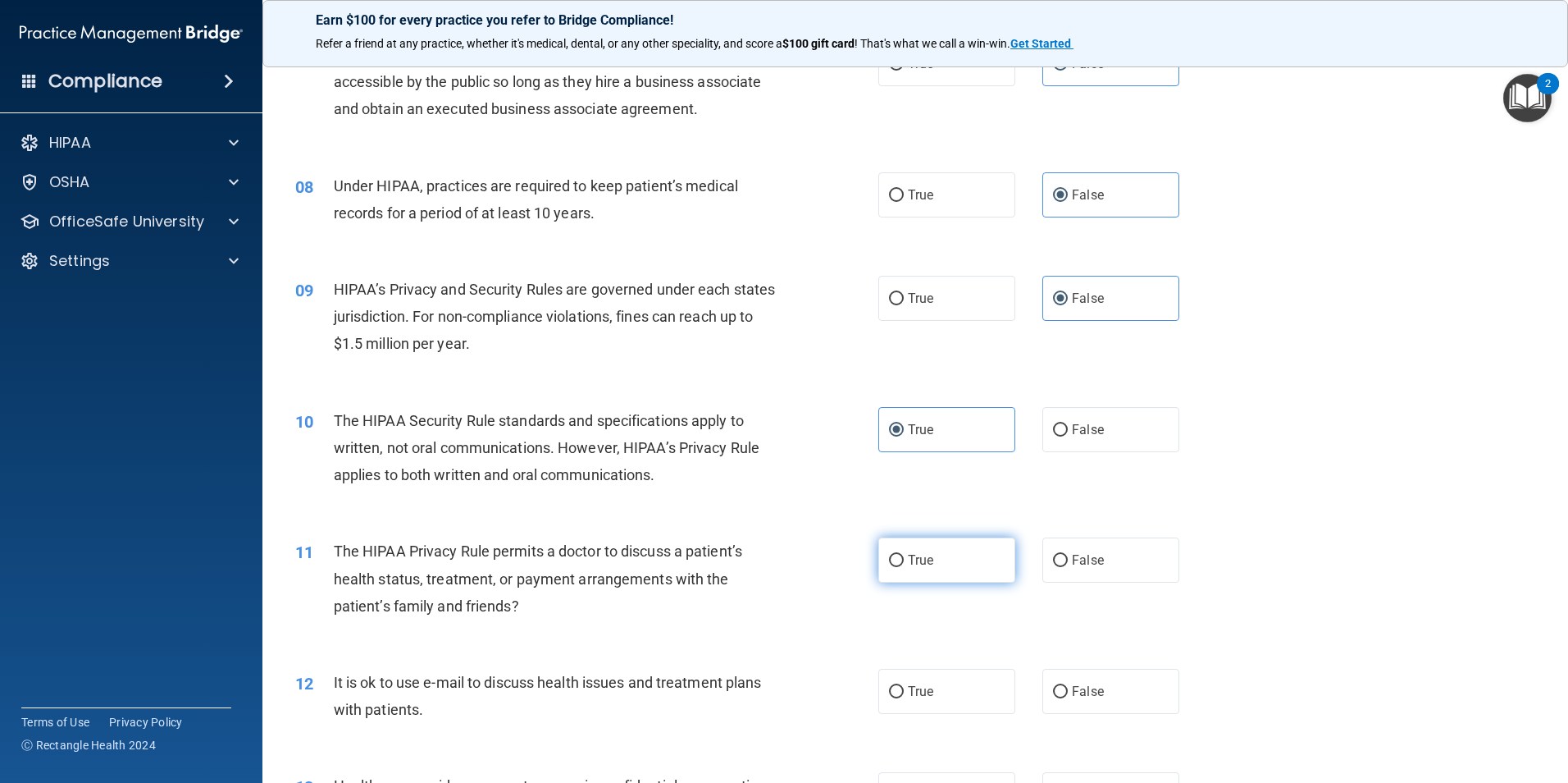
click at [927, 576] on label "True" at bounding box center [947, 560] width 137 height 45
click at [904, 567] on input "True" at bounding box center [896, 560] width 15 height 12
radio input "true"
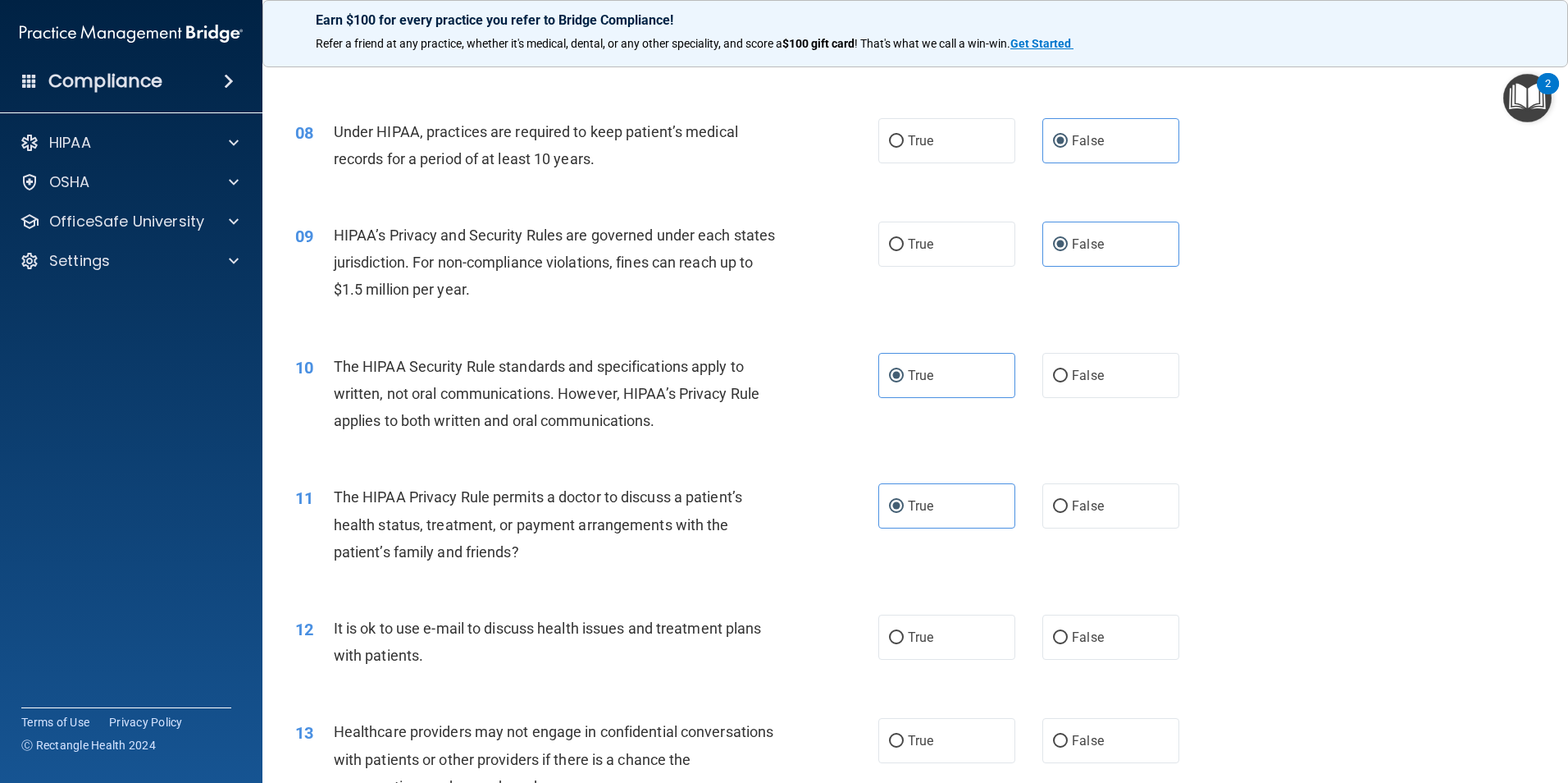
scroll to position [984, 0]
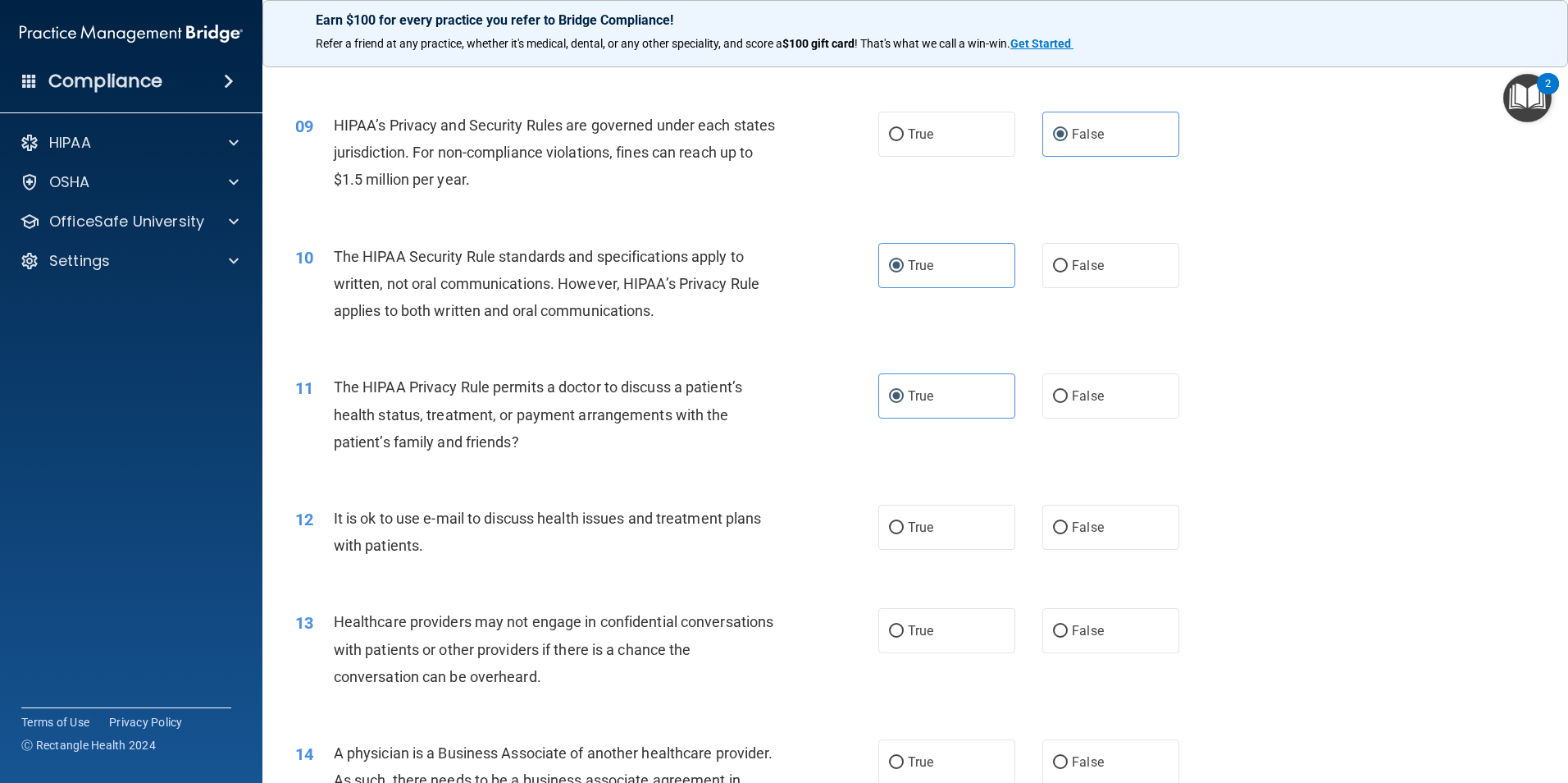
click at [338, 519] on span "It is ok to use e-mail to discuss health issues and treatment plans with patien…" at bounding box center [547, 531] width 428 height 44
click at [337, 517] on span "It is ok to use e-mail to discuss health issues and treatment plans with patien…" at bounding box center [547, 531] width 428 height 44
click at [331, 514] on div "12" at bounding box center [309, 519] width 51 height 30
click at [334, 514] on div "12 It is ok to use e-mail to discuss health issues and treatment plans with pat…" at bounding box center [587, 535] width 632 height 62
click at [412, 547] on span "It is ok to use e-mail to discuss health issues and treatment plans with patien…" at bounding box center [547, 531] width 428 height 44
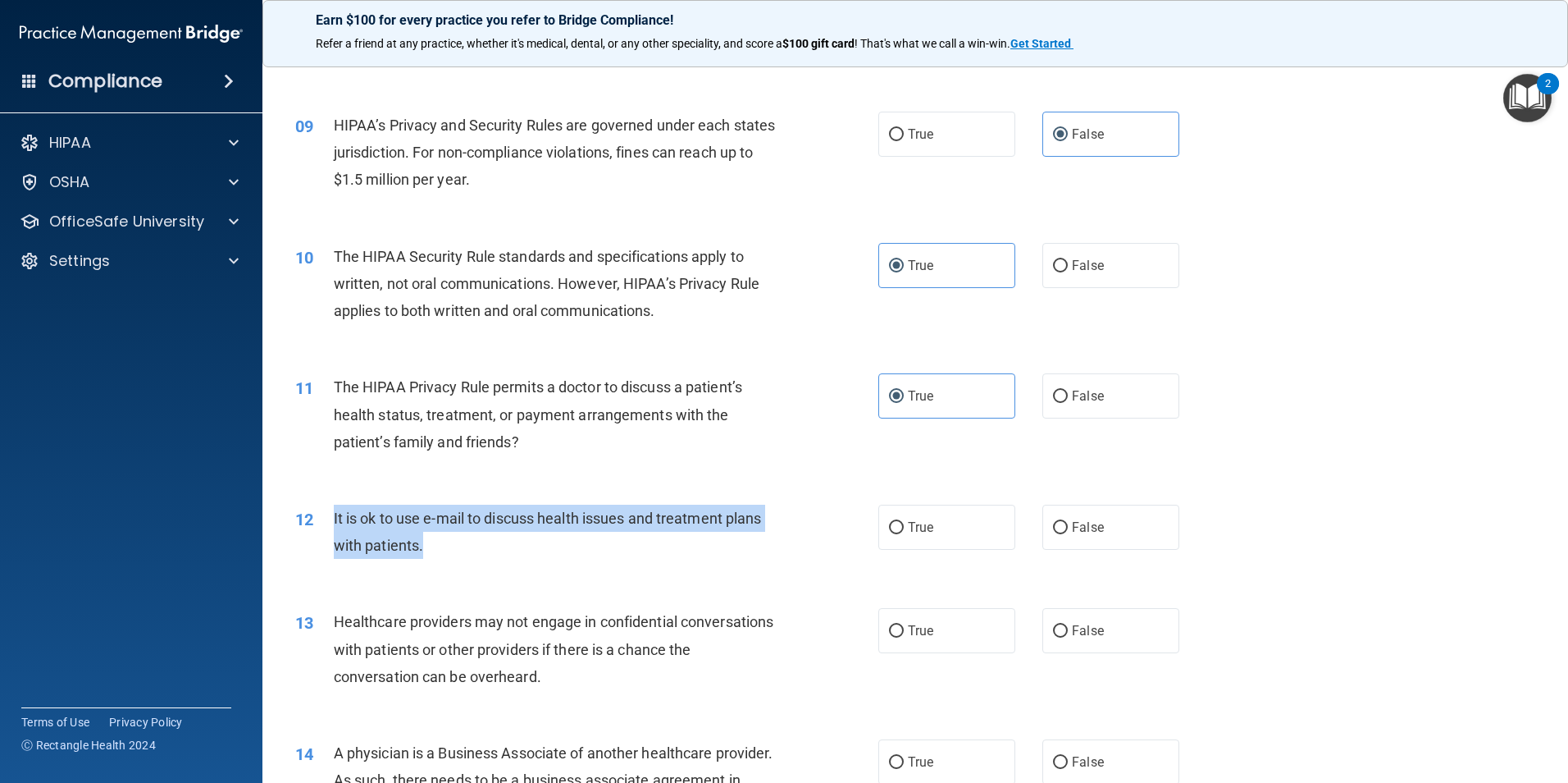
drag, startPoint x: 423, startPoint y: 541, endPoint x: 329, endPoint y: 529, distance: 94.8
click at [329, 529] on div "12 It is ok to use e-mail to discuss health issues and treatment plans with pat…" at bounding box center [587, 535] width 632 height 62
drag, startPoint x: 329, startPoint y: 529, endPoint x: 334, endPoint y: 519, distance: 11.2
click at [334, 519] on span "It is ok to use e-mail to discuss health issues and treatment plans with patien…" at bounding box center [547, 531] width 428 height 44
drag, startPoint x: 334, startPoint y: 519, endPoint x: 432, endPoint y: 546, distance: 101.7
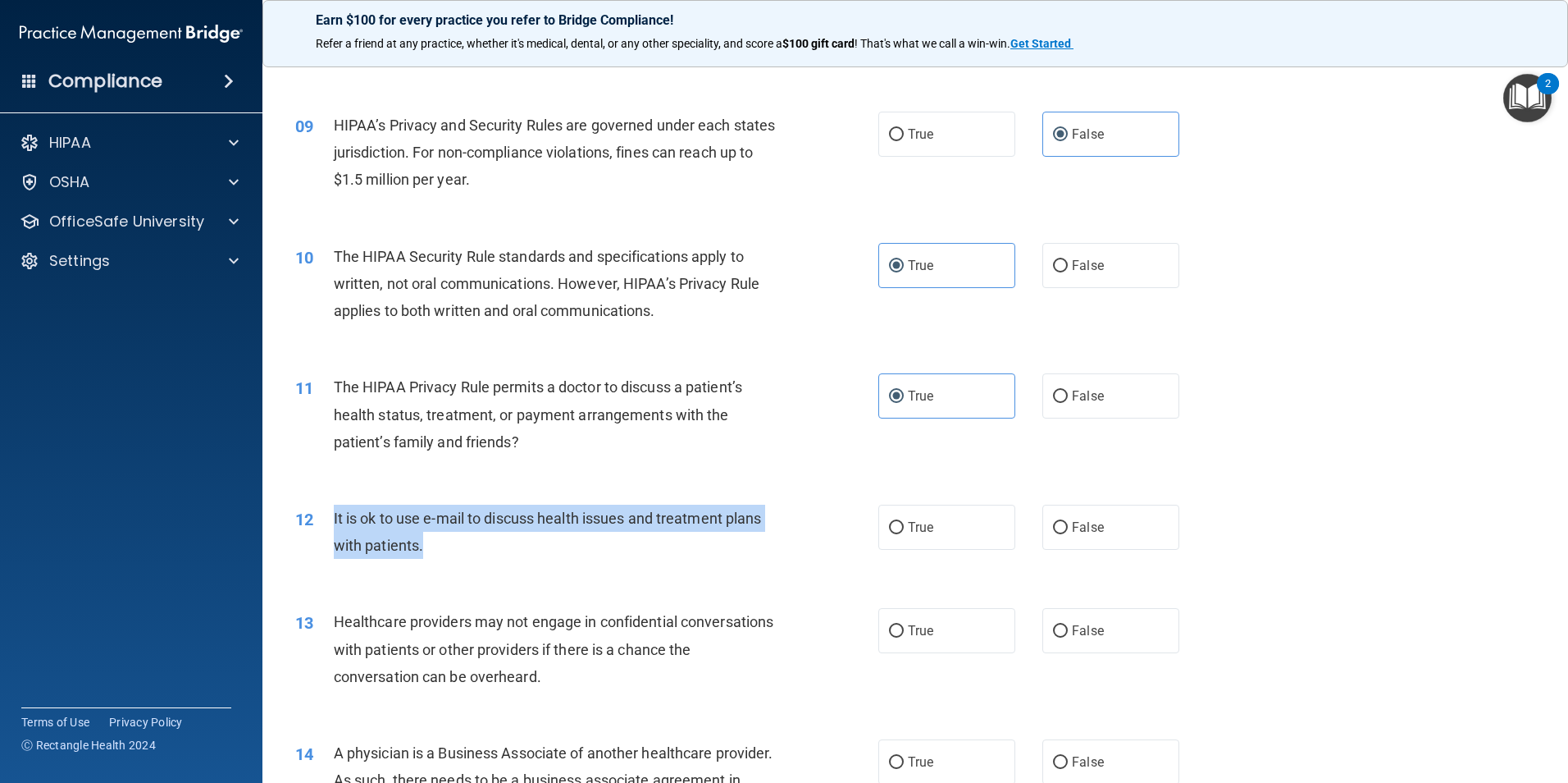
click at [432, 546] on div "It is ok to use e-mail to discuss health issues and treatment plans with patien…" at bounding box center [562, 532] width 456 height 55
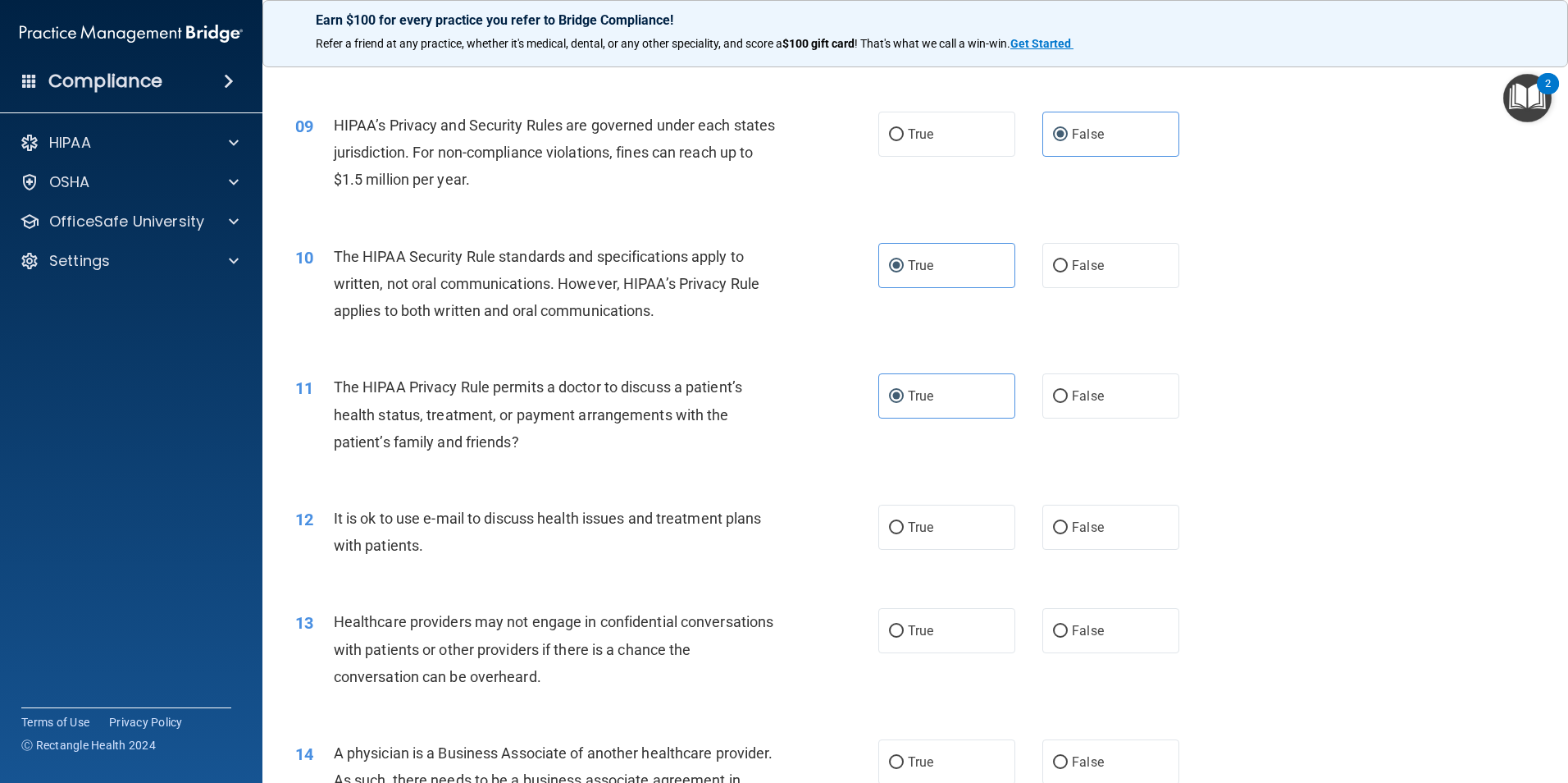
click at [333, 512] on div "12 It is ok to use e-mail to discuss health issues and treatment plans with pat…" at bounding box center [587, 535] width 632 height 62
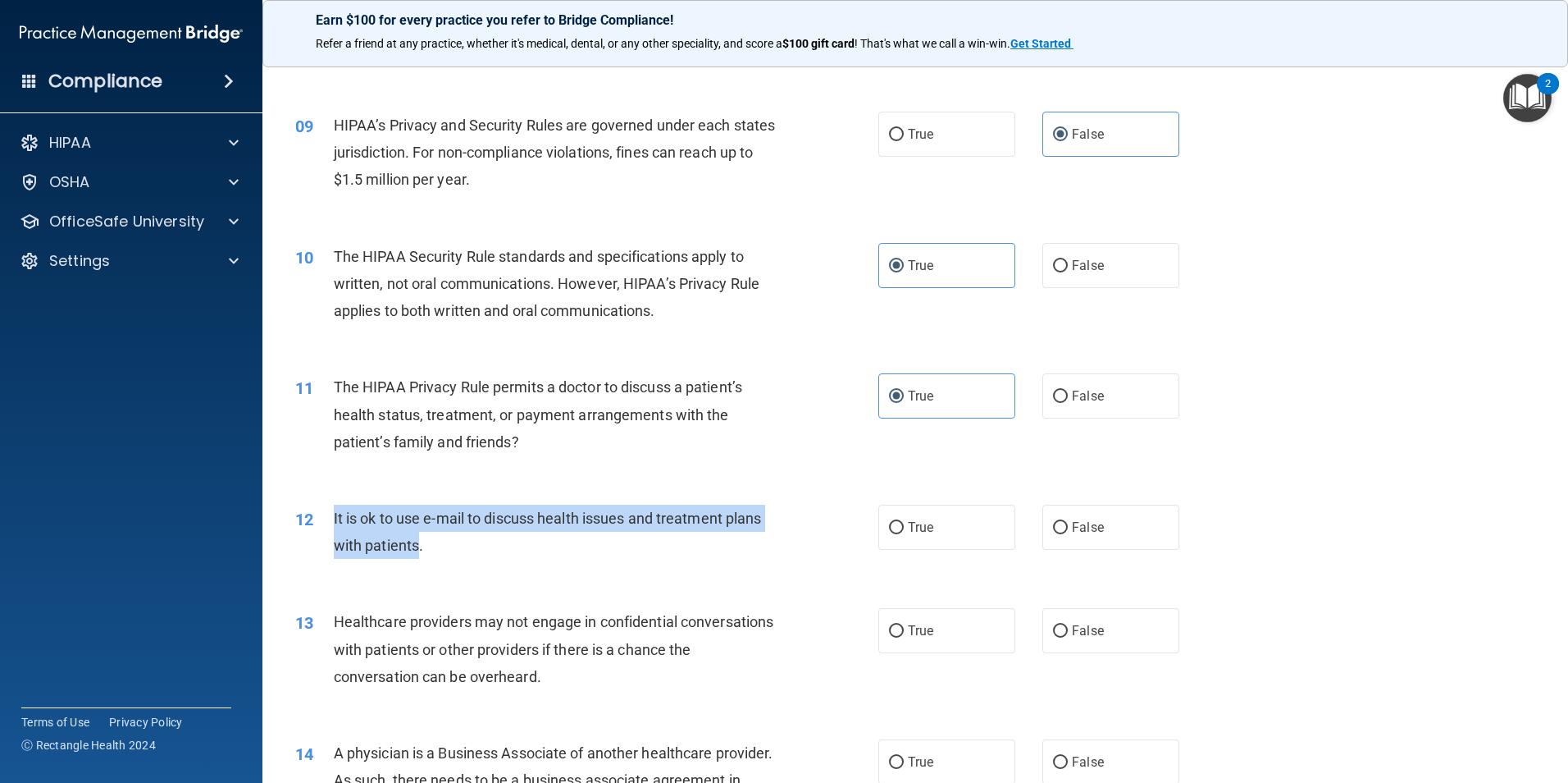
drag, startPoint x: 334, startPoint y: 512, endPoint x: 419, endPoint y: 541, distance: 89.8
click at [419, 541] on span "It is ok to use e-mail to discuss health issues and treatment plans with patien…" at bounding box center [547, 531] width 428 height 44
drag, startPoint x: 413, startPoint y: 548, endPoint x: 332, endPoint y: 514, distance: 87.8
click at [332, 514] on div "12 It is ok to use e-mail to discuss health issues and treatment plans with pat…" at bounding box center [587, 535] width 632 height 62
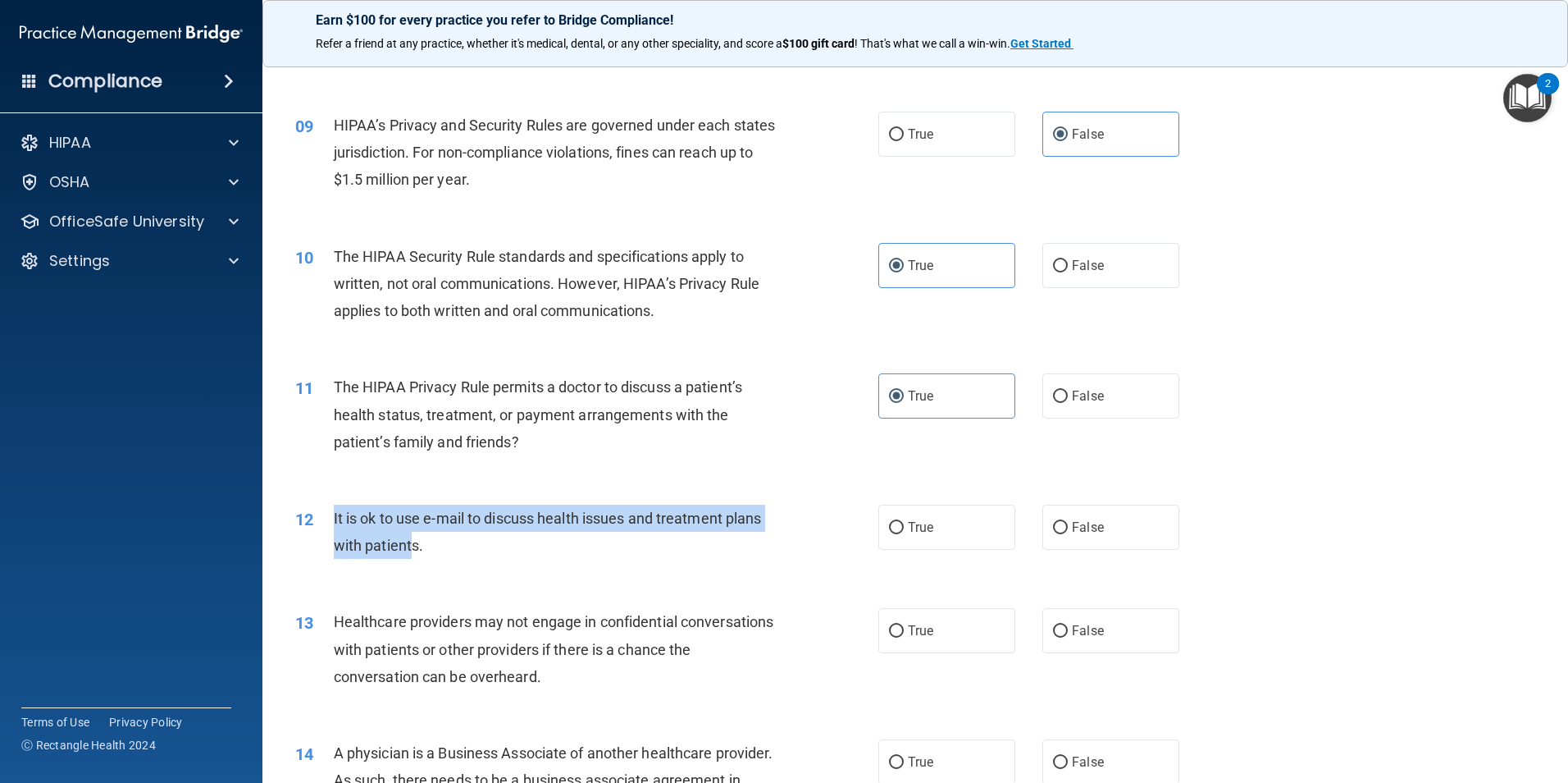
click at [332, 514] on div "12" at bounding box center [309, 519] width 51 height 30
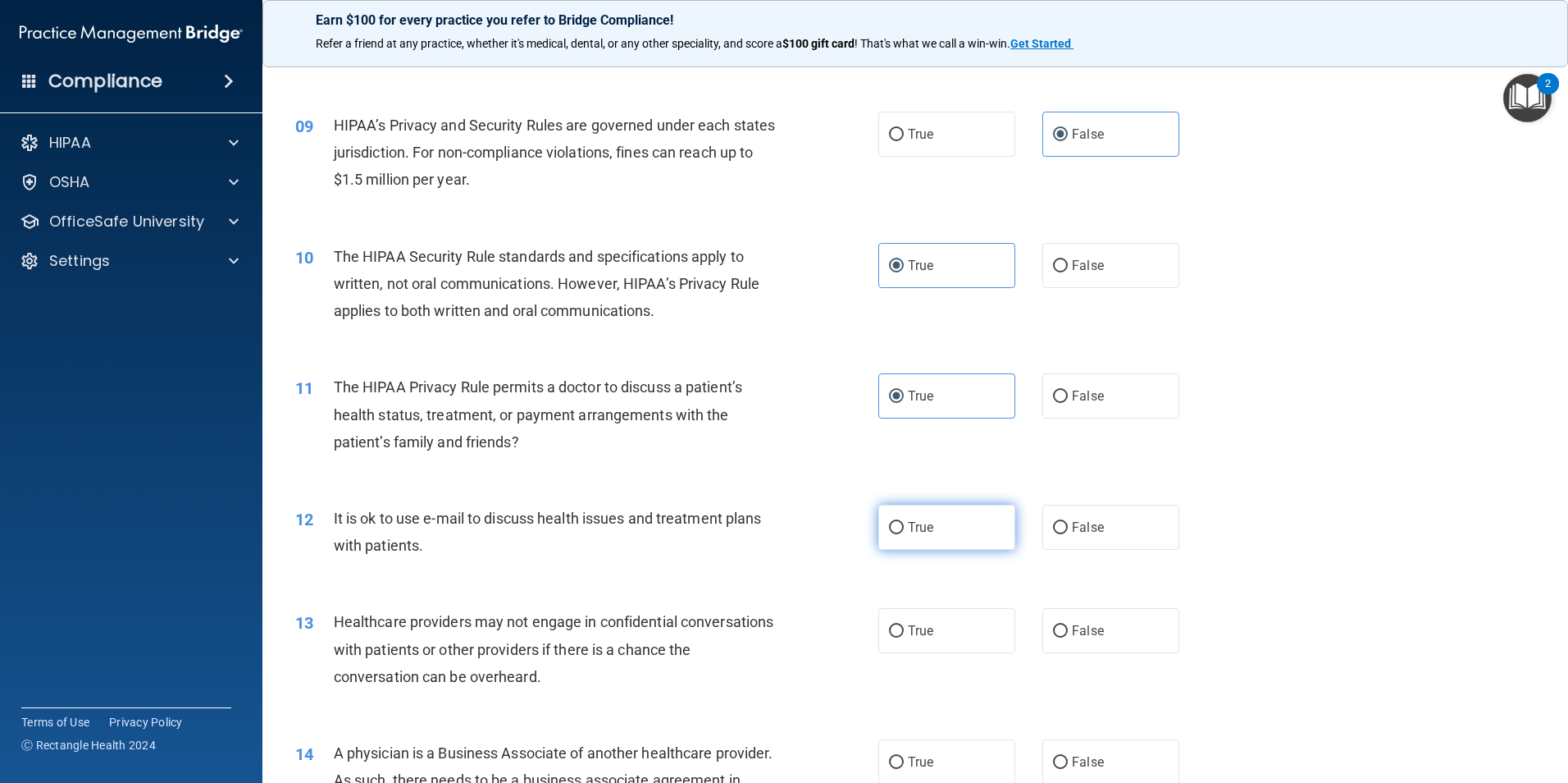
click at [892, 532] on input "True" at bounding box center [896, 527] width 15 height 12
radio input "true"
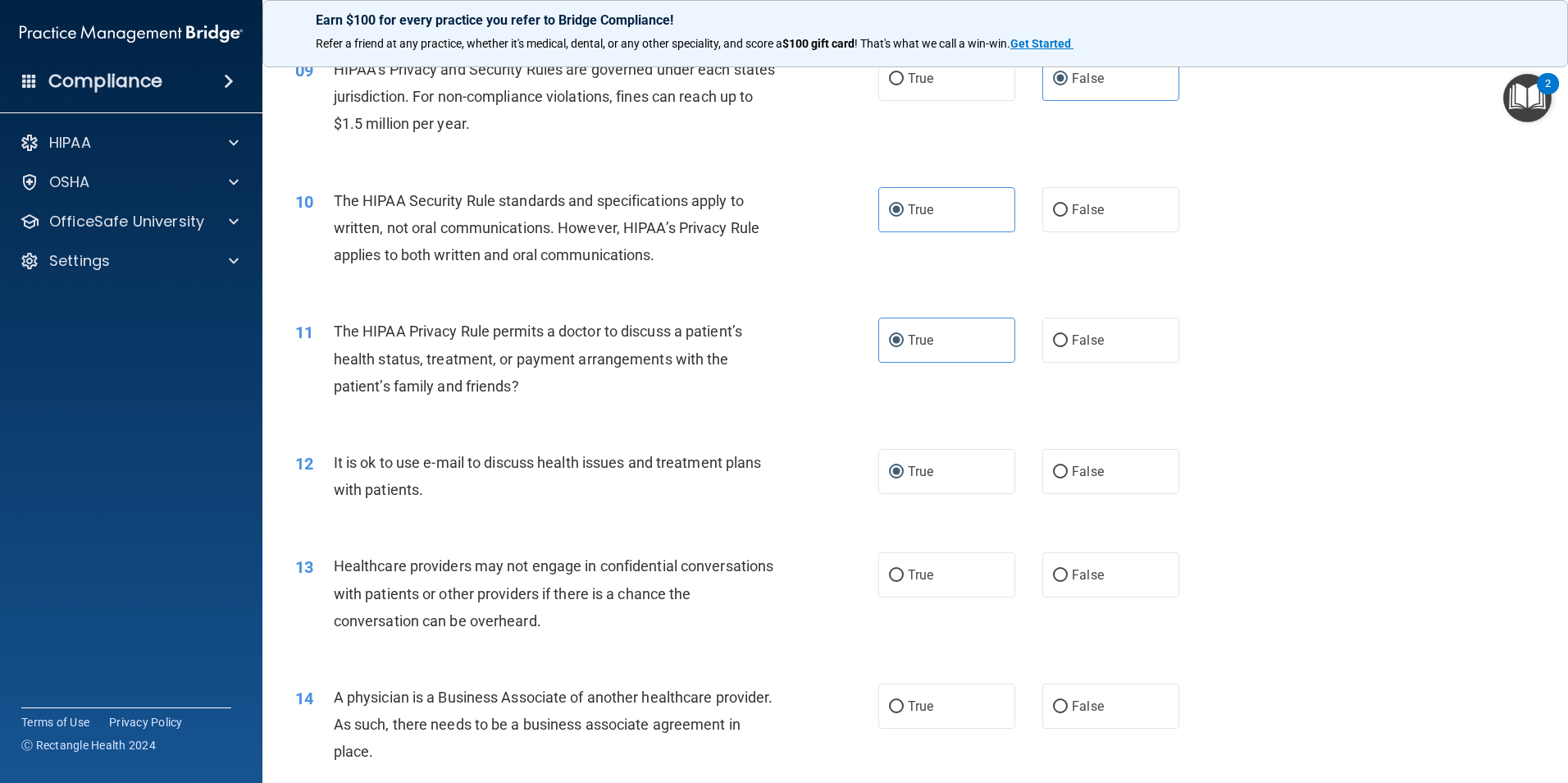
scroll to position [1148, 0]
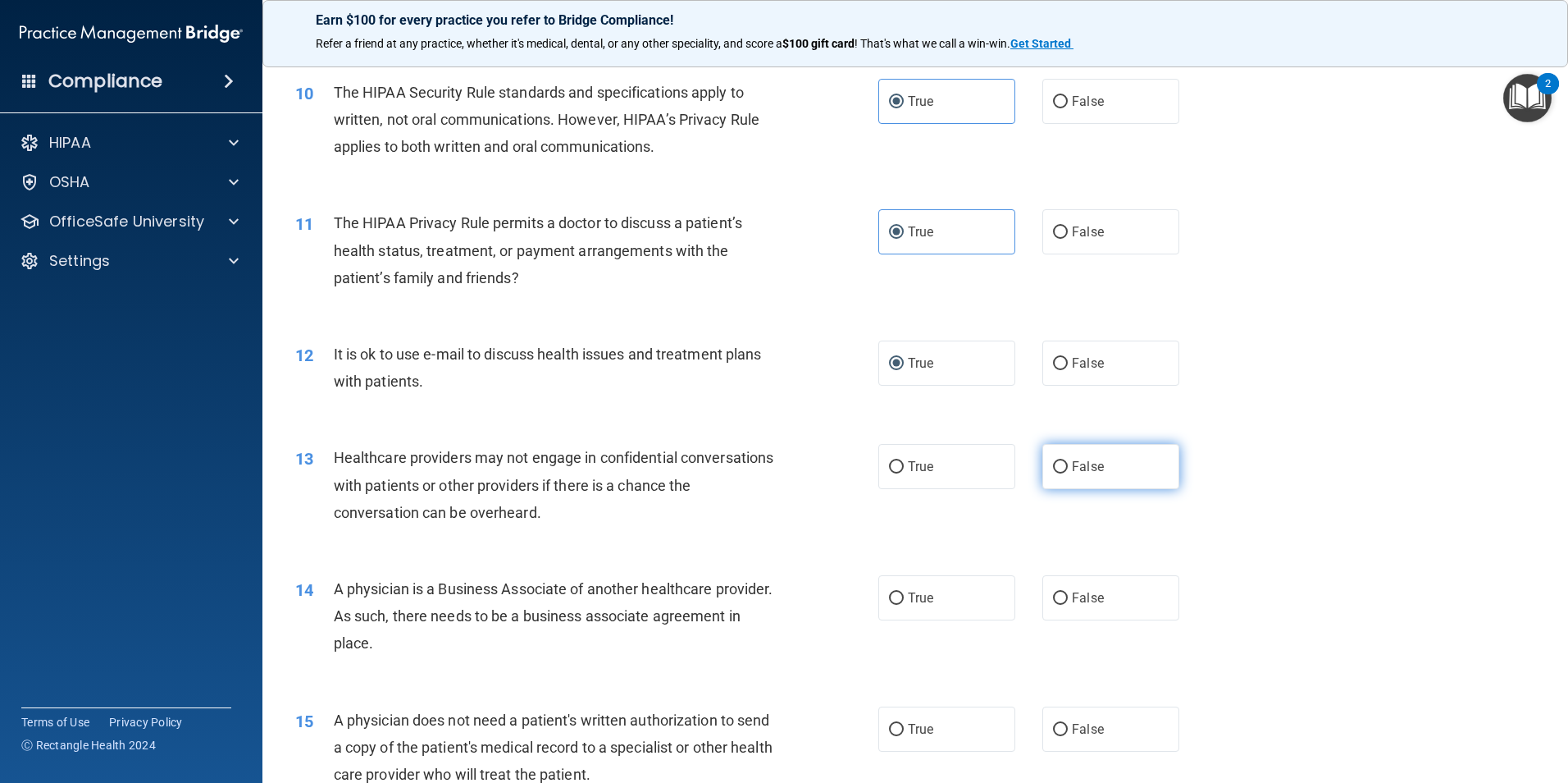
click at [1080, 483] on label "False" at bounding box center [1111, 467] width 137 height 45
click at [1068, 473] on input "False" at bounding box center [1060, 467] width 15 height 12
radio input "true"
click at [1042, 579] on label "False" at bounding box center [1111, 598] width 137 height 45
click at [1053, 592] on input "False" at bounding box center [1060, 598] width 15 height 12
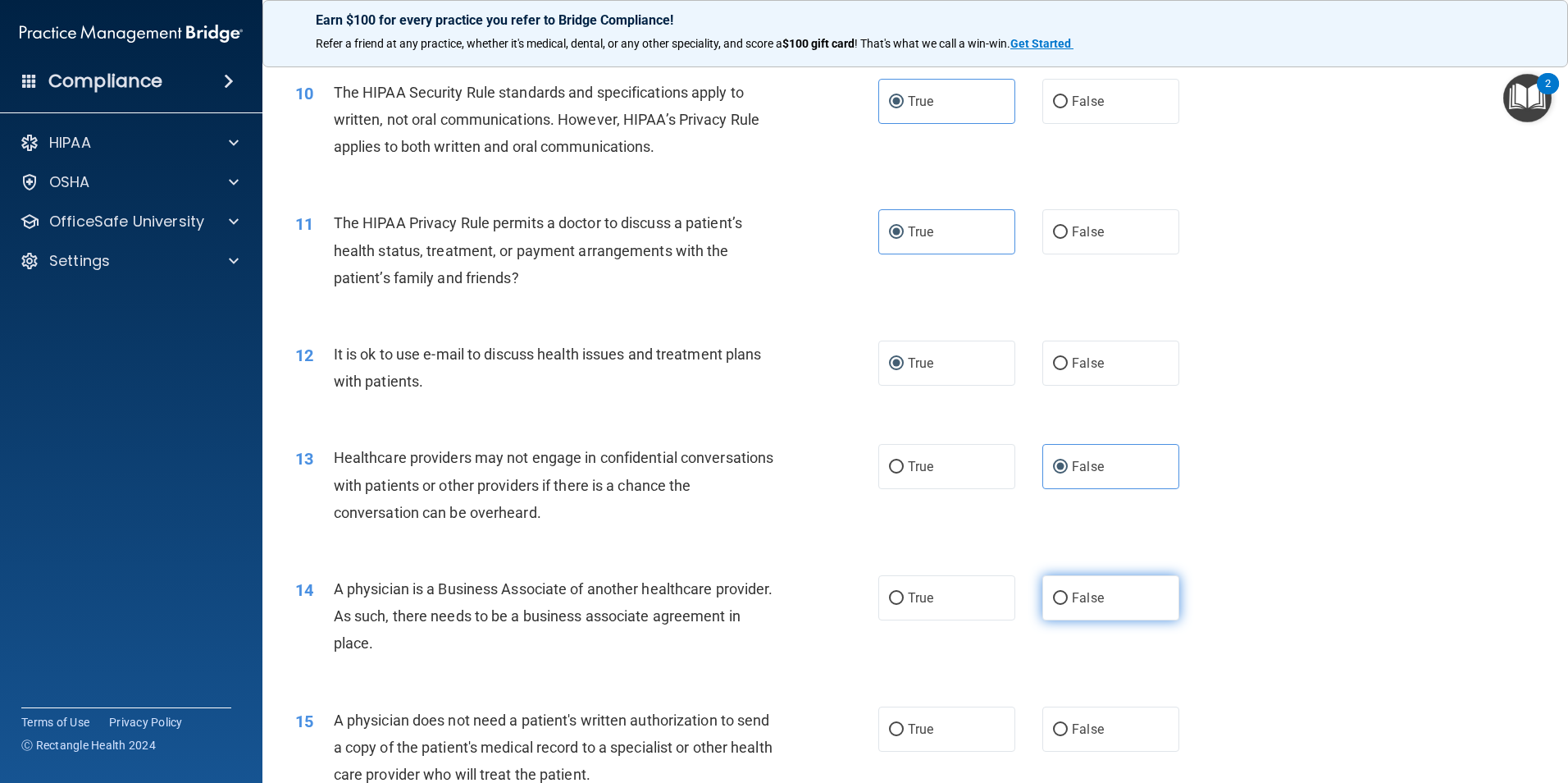
radio input "true"
click at [973, 595] on label "True" at bounding box center [947, 598] width 137 height 45
click at [904, 595] on input "True" at bounding box center [896, 598] width 15 height 12
radio input "true"
radio input "false"
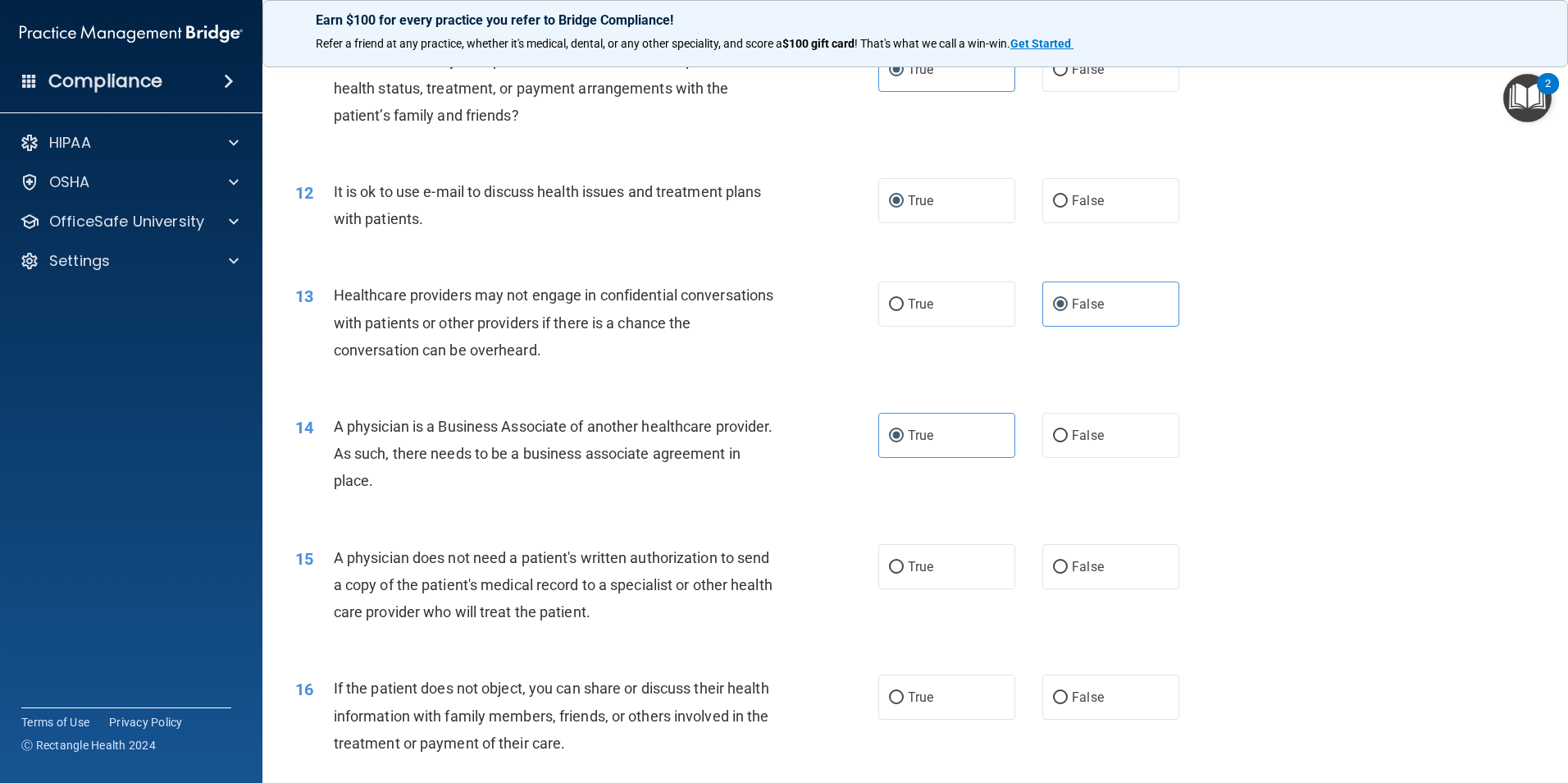
scroll to position [1313, 0]
click at [937, 558] on label "True" at bounding box center [947, 565] width 137 height 45
click at [904, 560] on input "True" at bounding box center [896, 566] width 15 height 12
radio input "true"
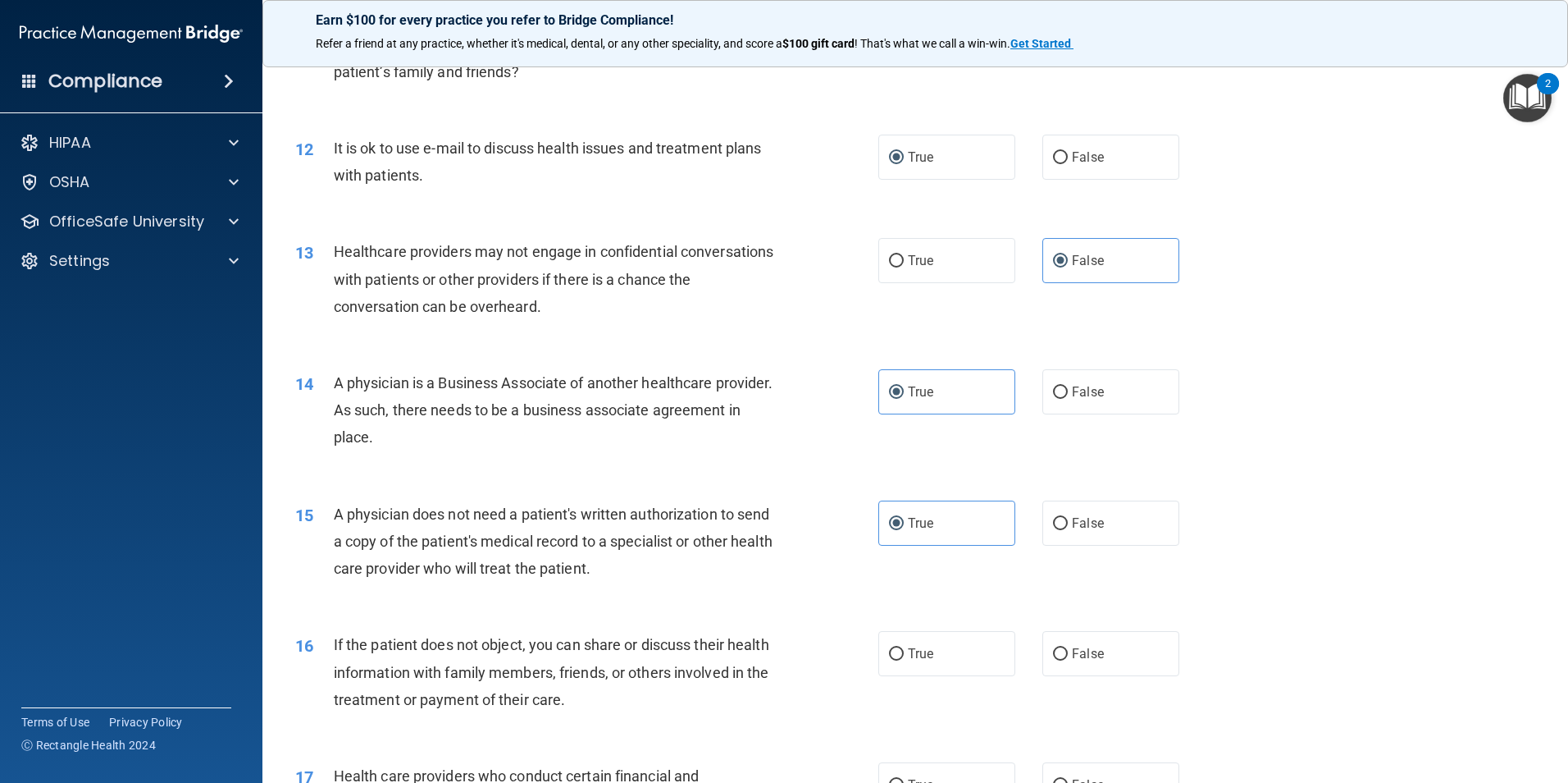
scroll to position [1395, 0]
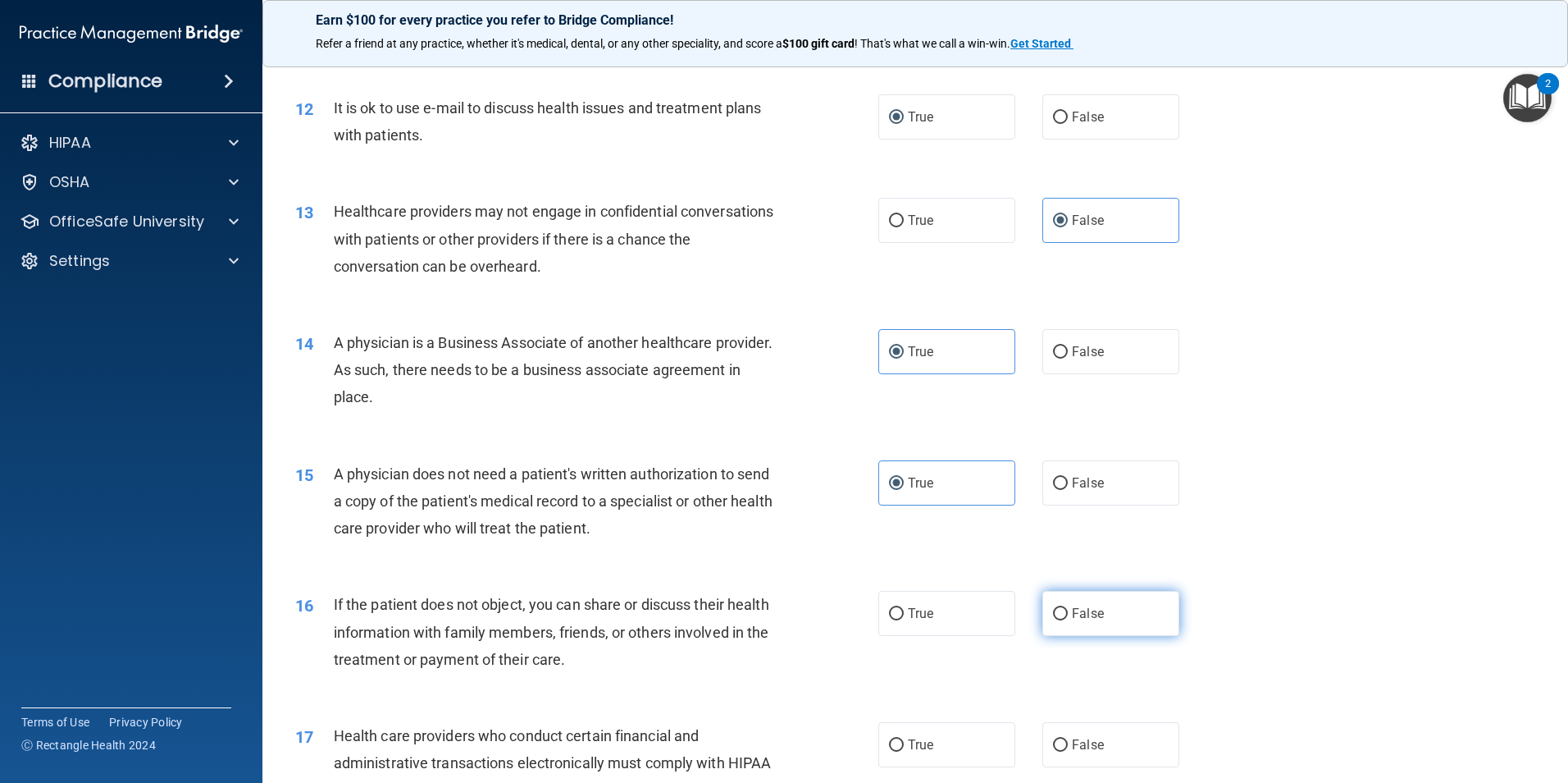
click at [1072, 604] on label "False" at bounding box center [1111, 614] width 137 height 45
click at [1068, 608] on input "False" at bounding box center [1060, 614] width 15 height 12
radio input "true"
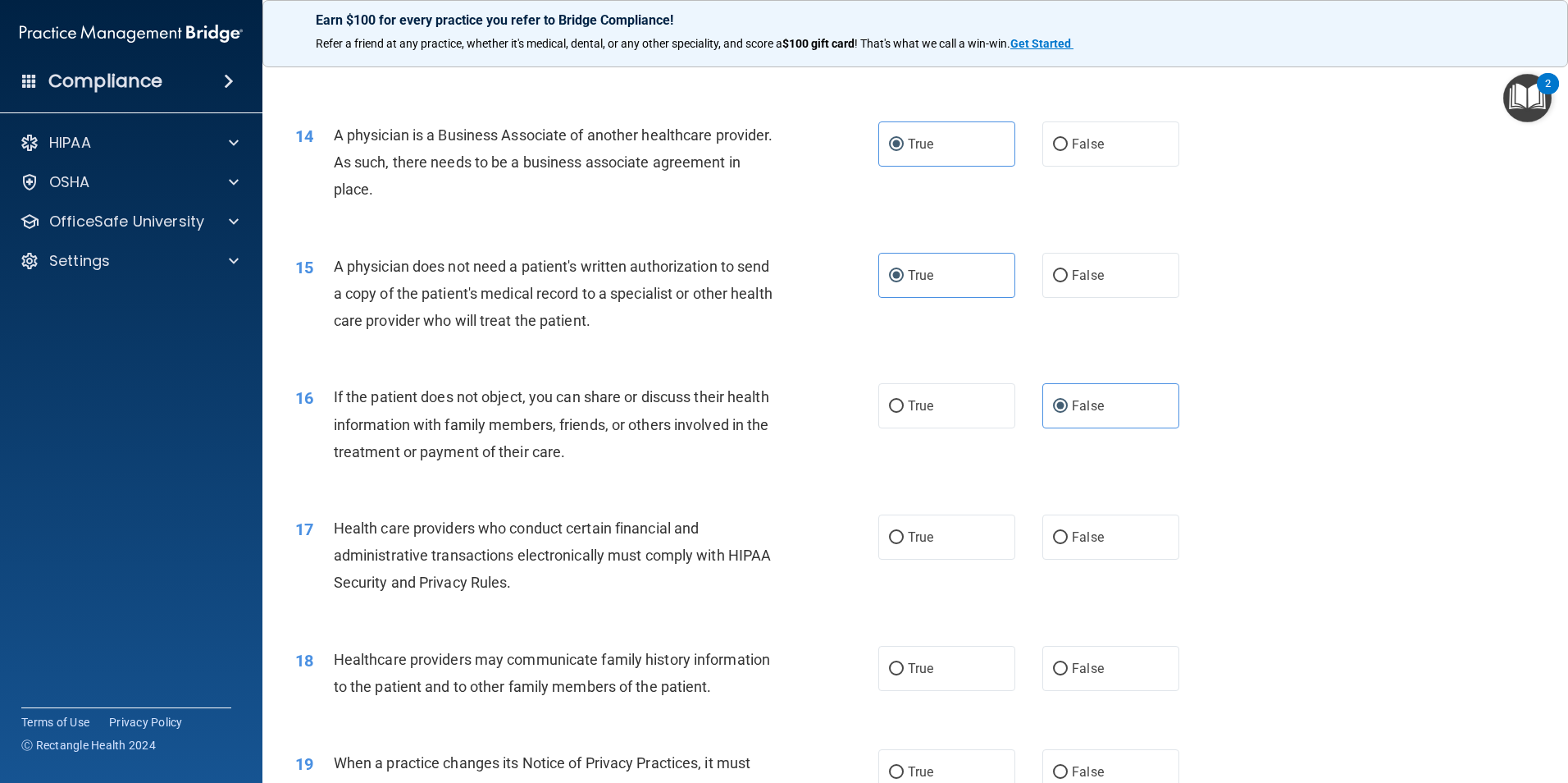
scroll to position [1641, 0]
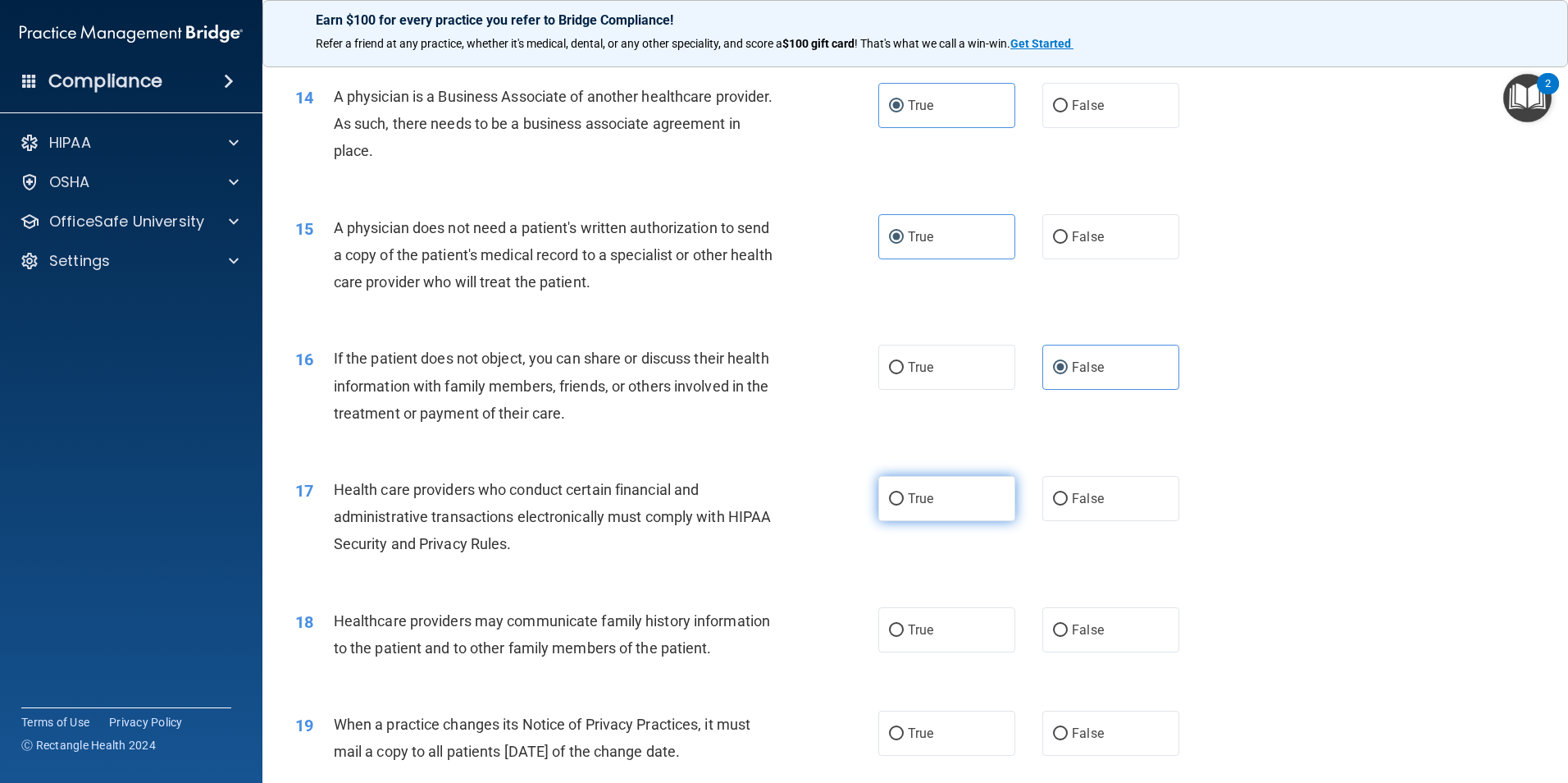
click at [925, 500] on span "True" at bounding box center [920, 498] width 25 height 16
click at [904, 500] on input "True" at bounding box center [896, 499] width 15 height 12
radio input "true"
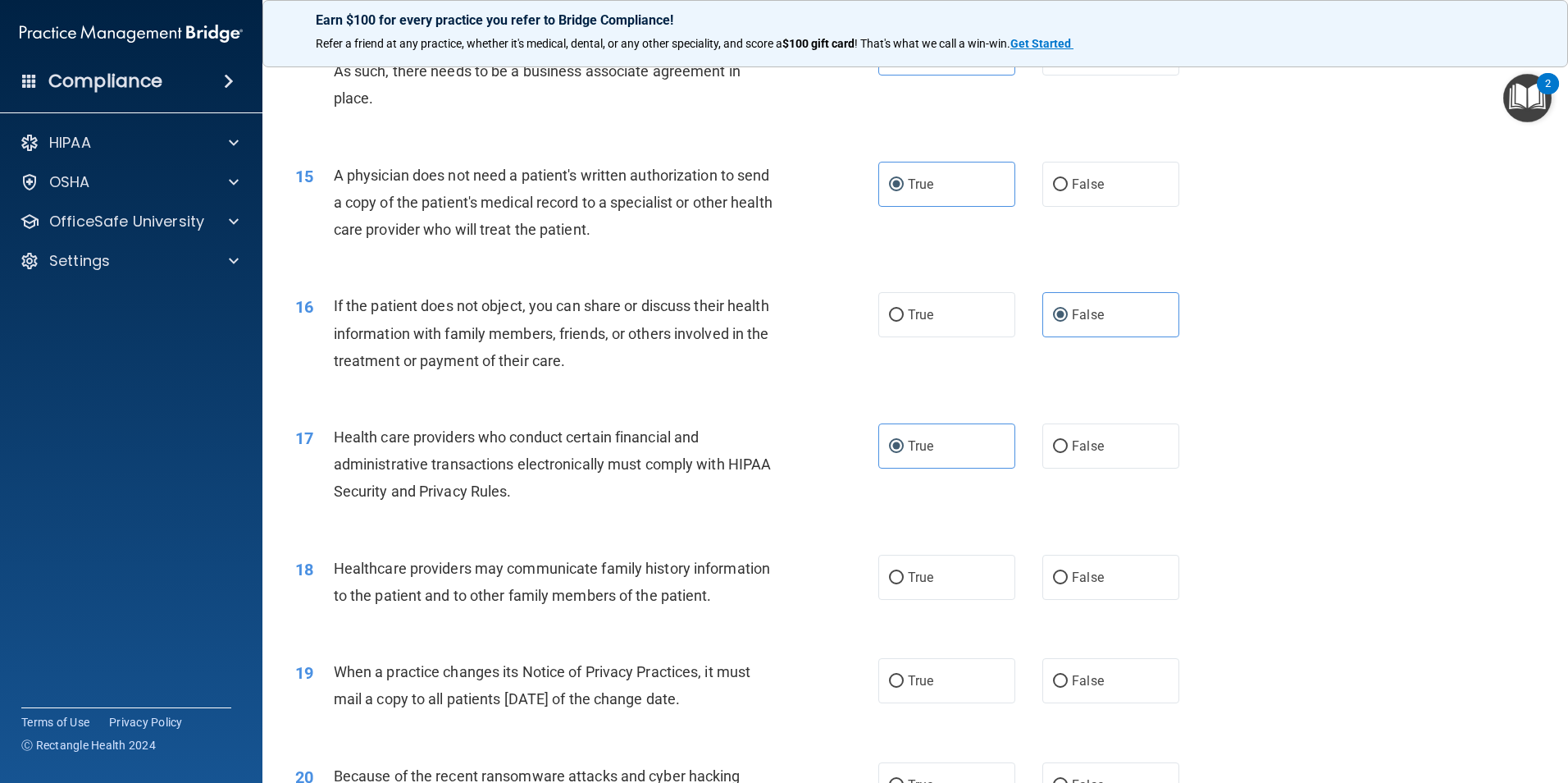
scroll to position [1723, 0]
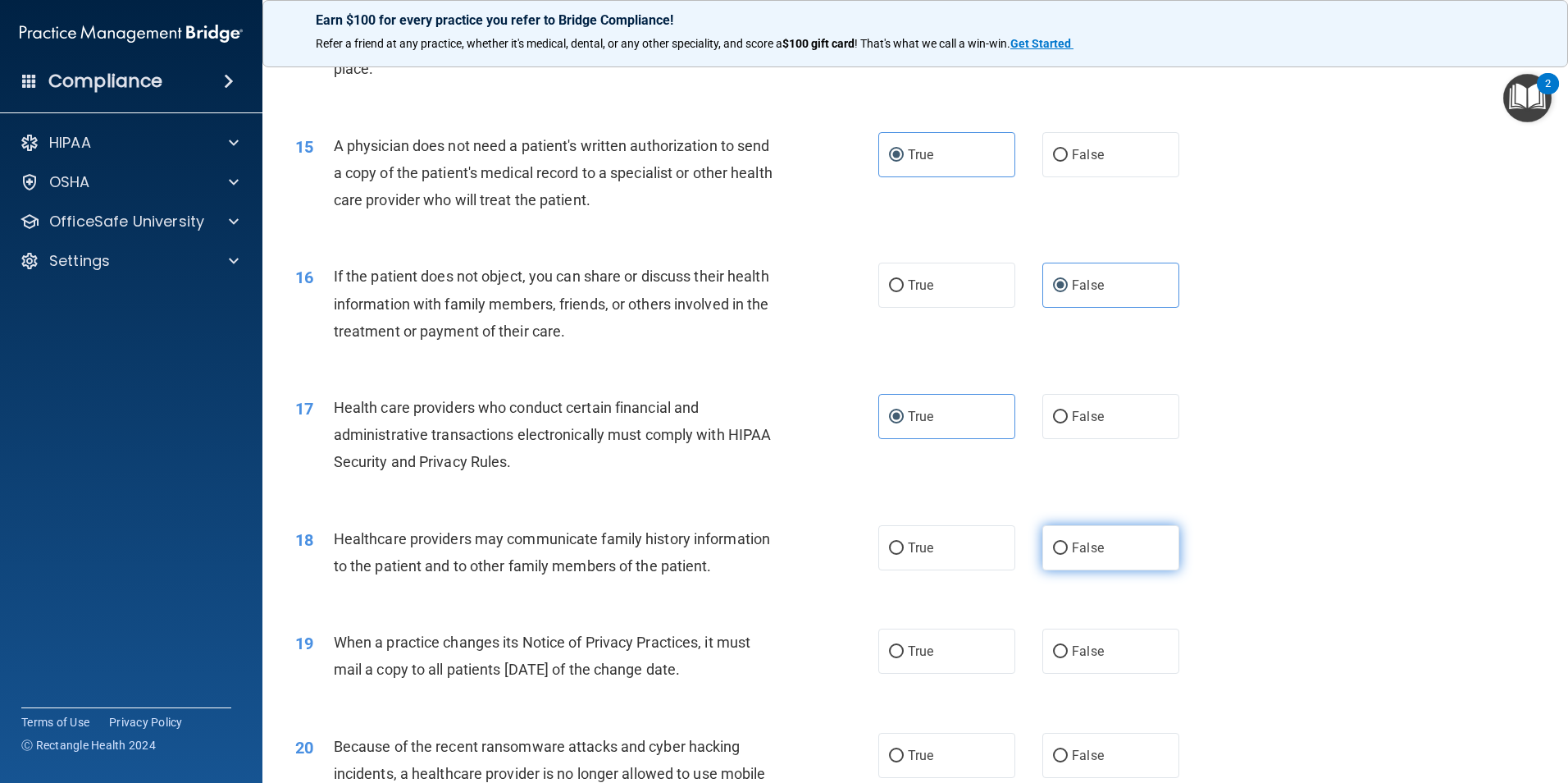
click at [1089, 545] on span "False" at bounding box center [1087, 548] width 32 height 16
click at [1068, 545] on input "False" at bounding box center [1060, 548] width 15 height 12
radio input "true"
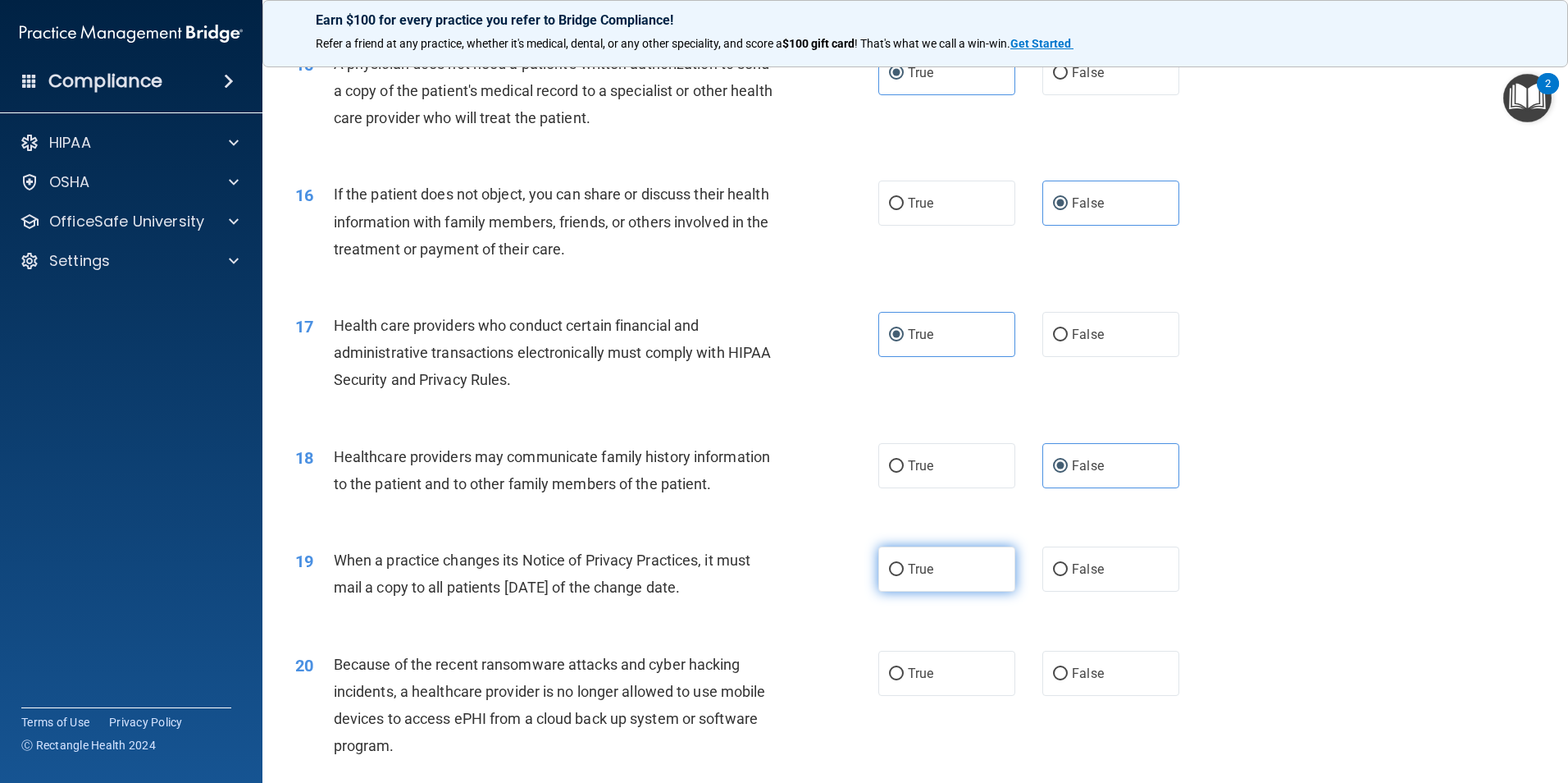
click at [905, 578] on label "True" at bounding box center [947, 569] width 137 height 45
click at [904, 576] on input "True" at bounding box center [896, 569] width 15 height 12
radio input "true"
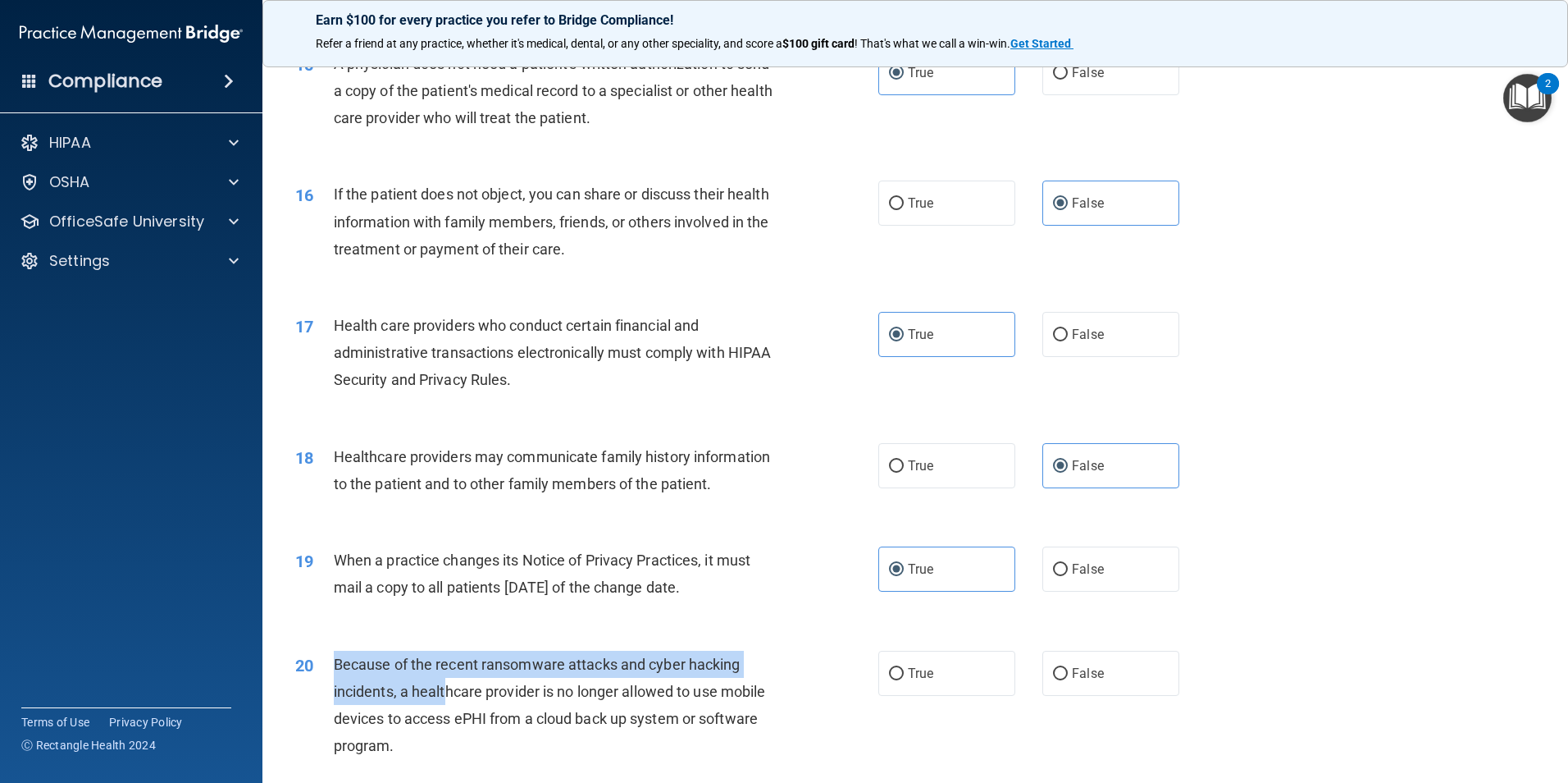
drag, startPoint x: 336, startPoint y: 663, endPoint x: 446, endPoint y: 679, distance: 111.2
click at [446, 679] on div "Because of the recent ransomware attacks and cyber hacking incidents, a healthc…" at bounding box center [562, 705] width 456 height 109
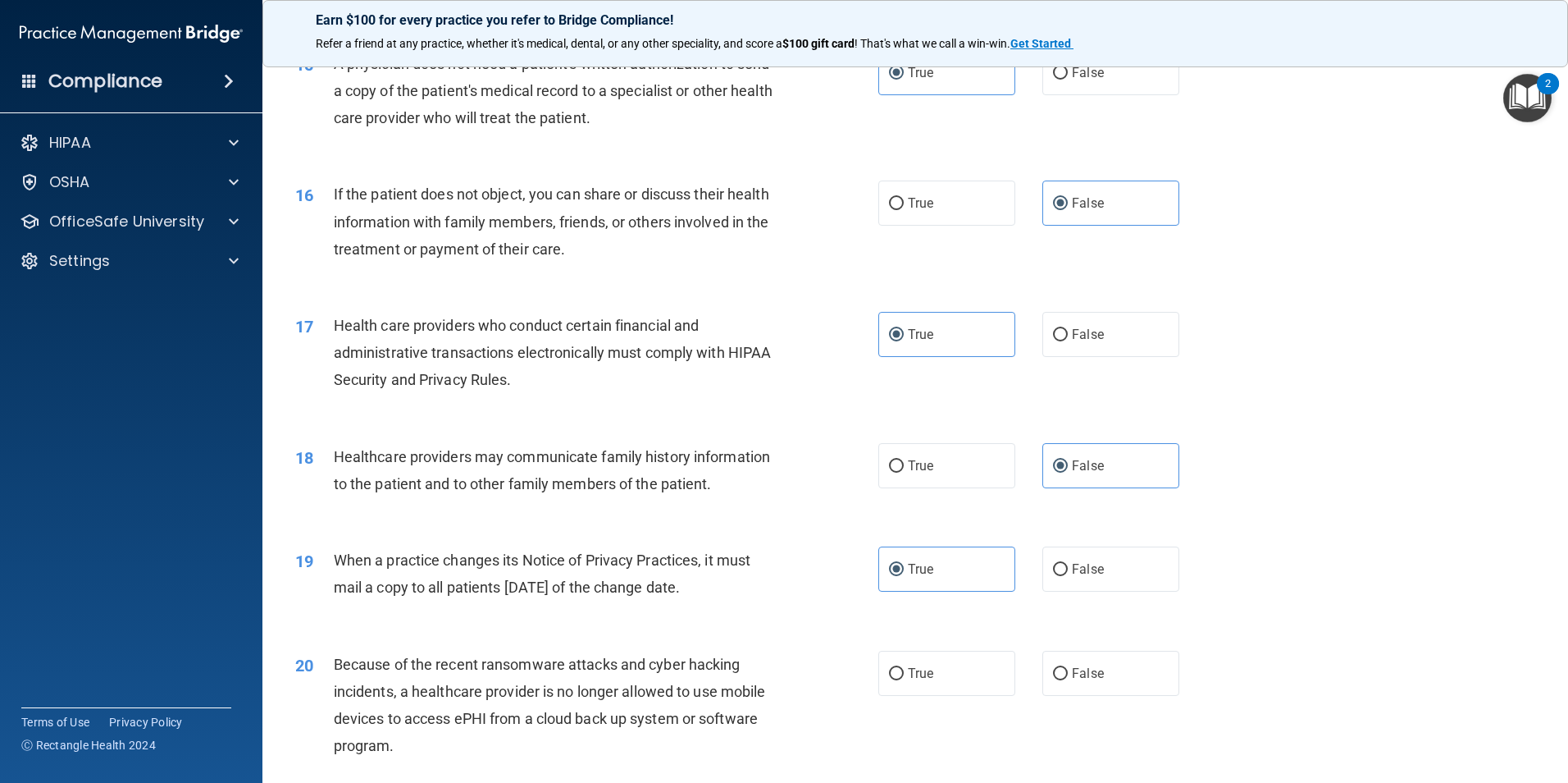
click at [452, 680] on div "Because of the recent ransomware attacks and cyber hacking incidents, a healthc…" at bounding box center [562, 705] width 456 height 109
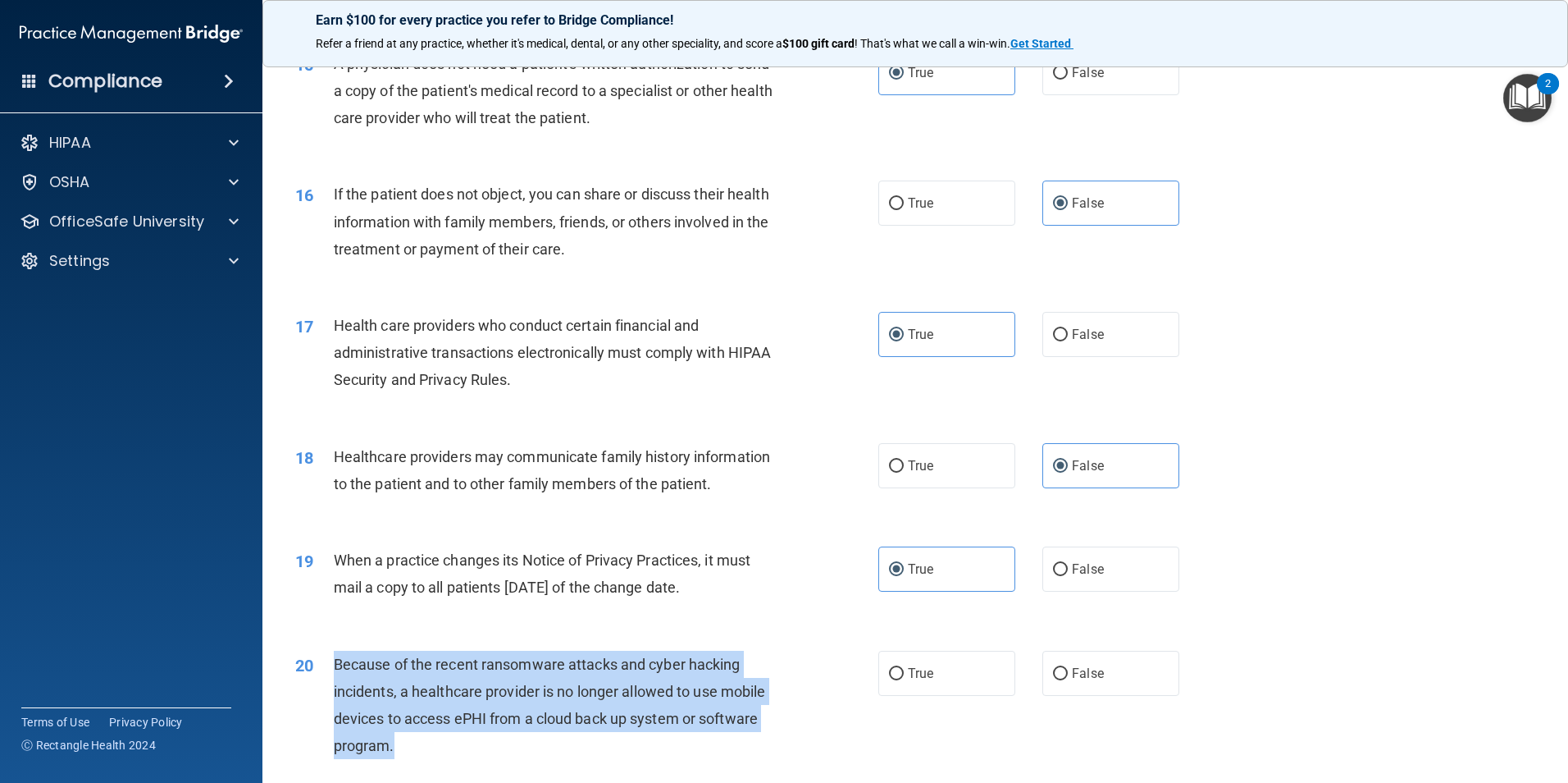
drag, startPoint x: 331, startPoint y: 669, endPoint x: 579, endPoint y: 734, distance: 256.4
click at [579, 734] on div "20 Because of the recent ransomware attacks and cyber hacking incidents, a heal…" at bounding box center [587, 709] width 632 height 118
click at [579, 734] on div "Because of the recent ransomware attacks and cyber hacking incidents, a healthc…" at bounding box center [562, 705] width 456 height 109
drag, startPoint x: 331, startPoint y: 663, endPoint x: 584, endPoint y: 742, distance: 265.0
click at [584, 742] on div "20 Because of the recent ransomware attacks and cyber hacking incidents, a heal…" at bounding box center [587, 709] width 632 height 118
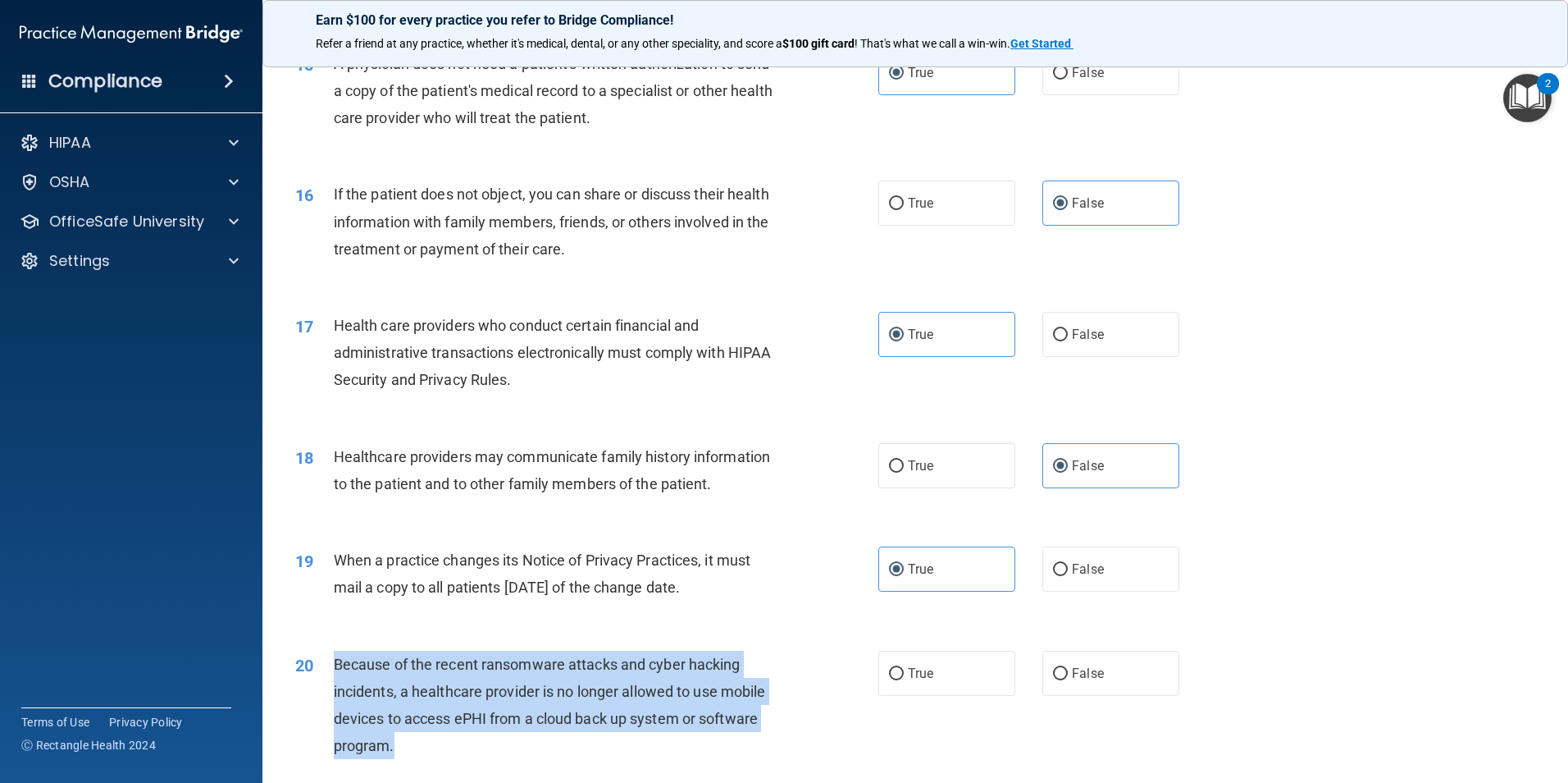
click at [588, 742] on div "Because of the recent ransomware attacks and cyber hacking incidents, a healthc…" at bounding box center [562, 705] width 456 height 109
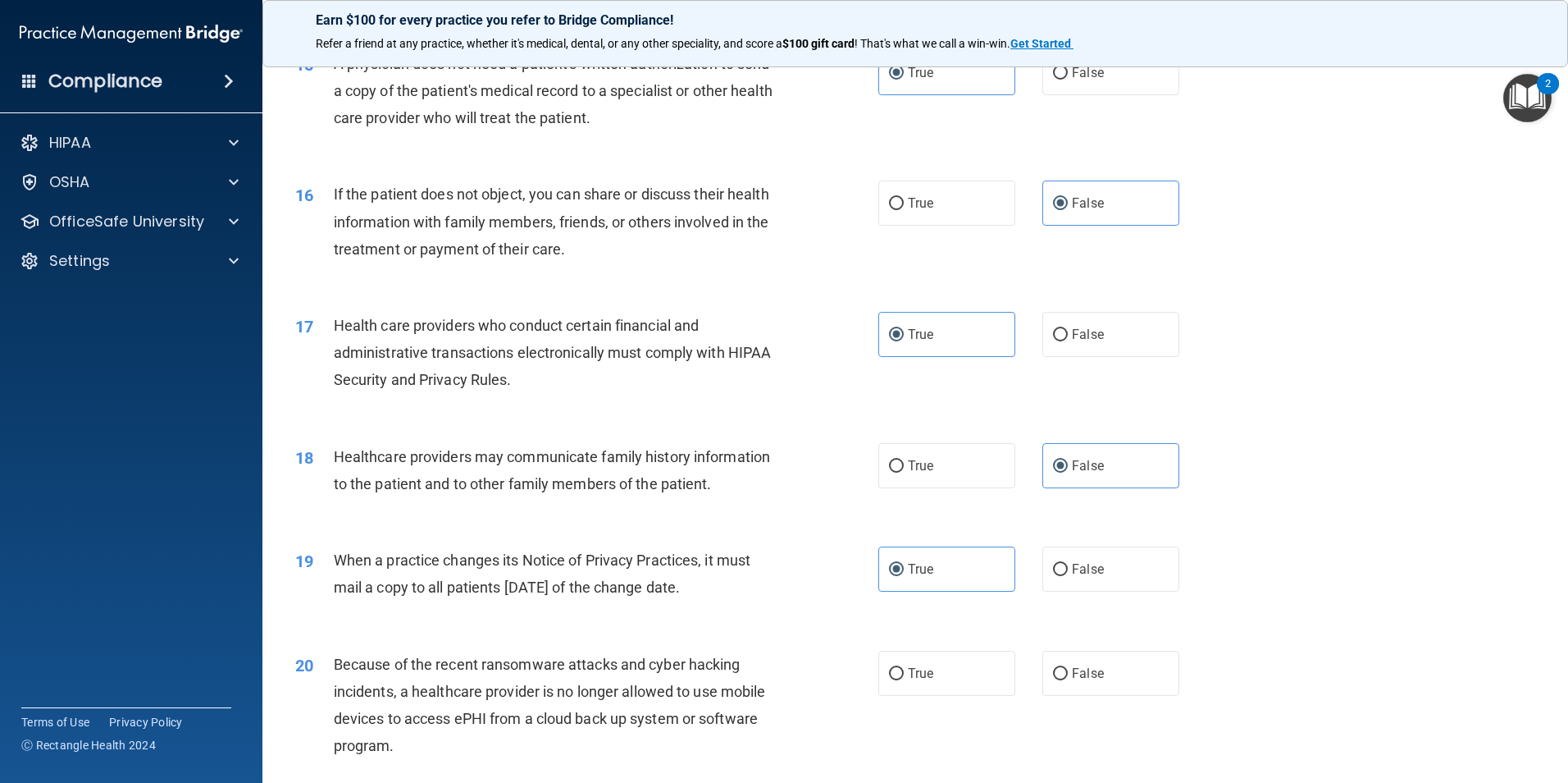
scroll to position [1723, 0]
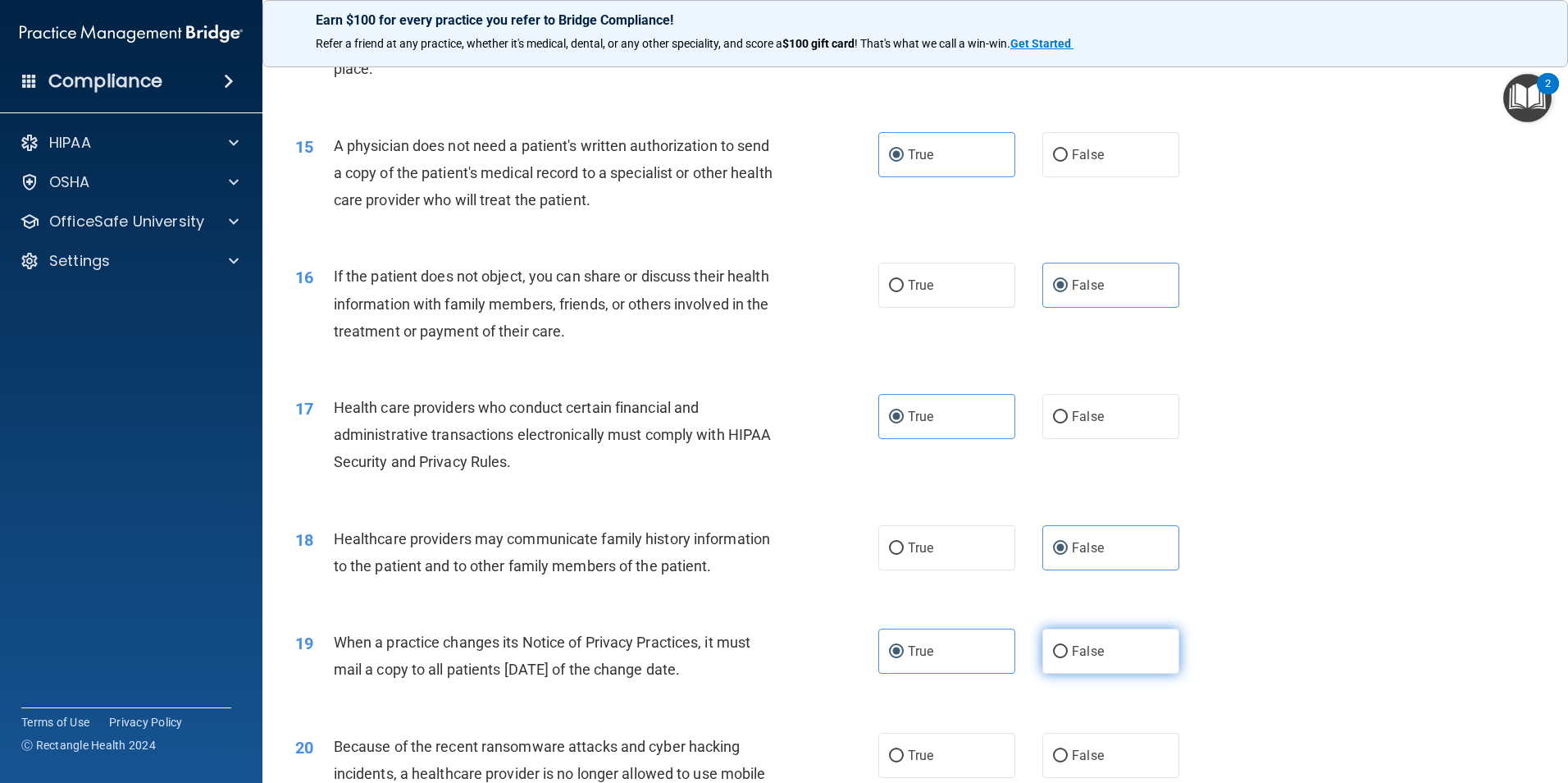
click at [1060, 663] on label "False" at bounding box center [1111, 651] width 137 height 45
click at [1060, 658] on input "False" at bounding box center [1060, 651] width 15 height 12
radio input "true"
radio input "false"
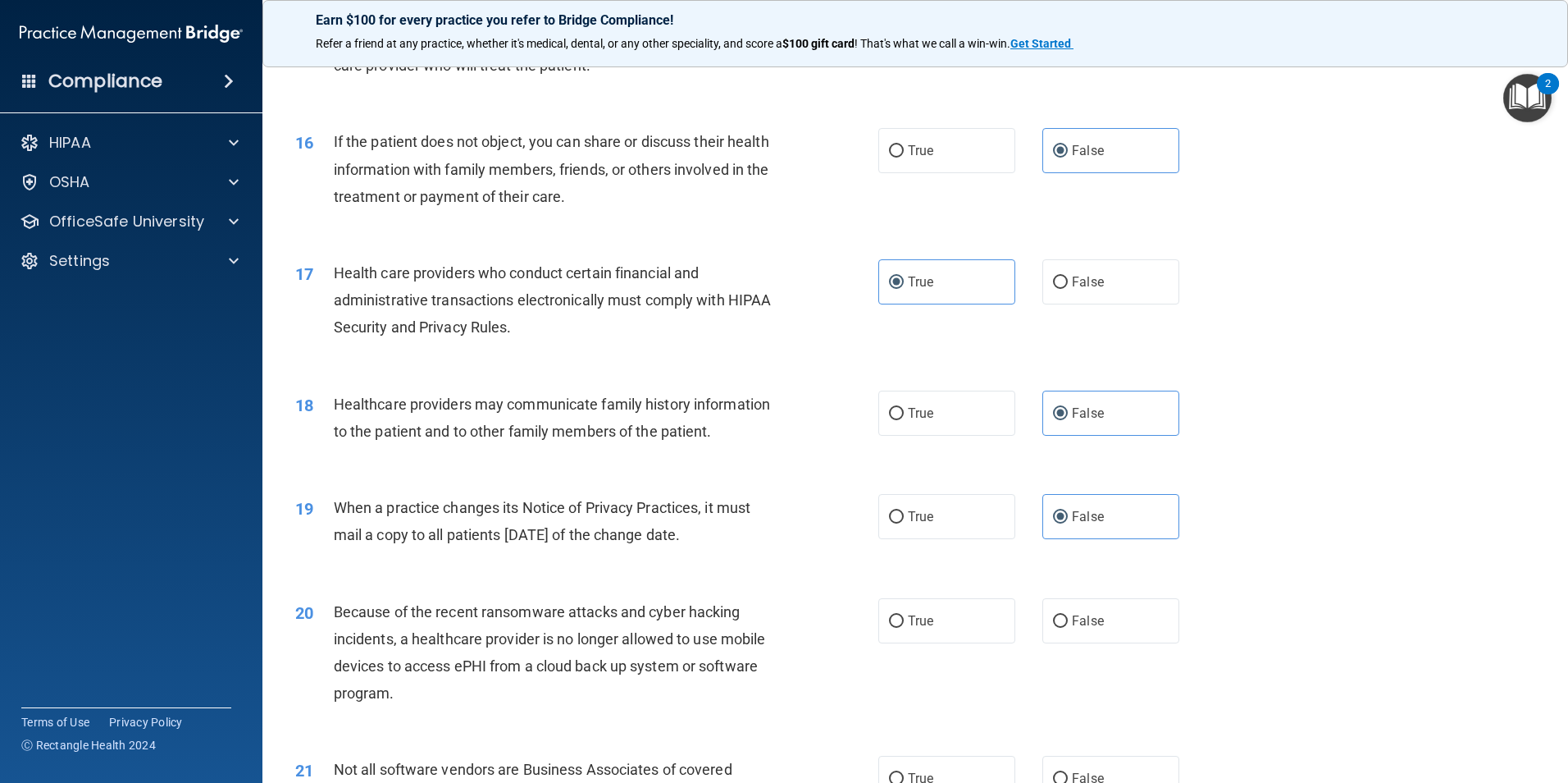
scroll to position [1887, 0]
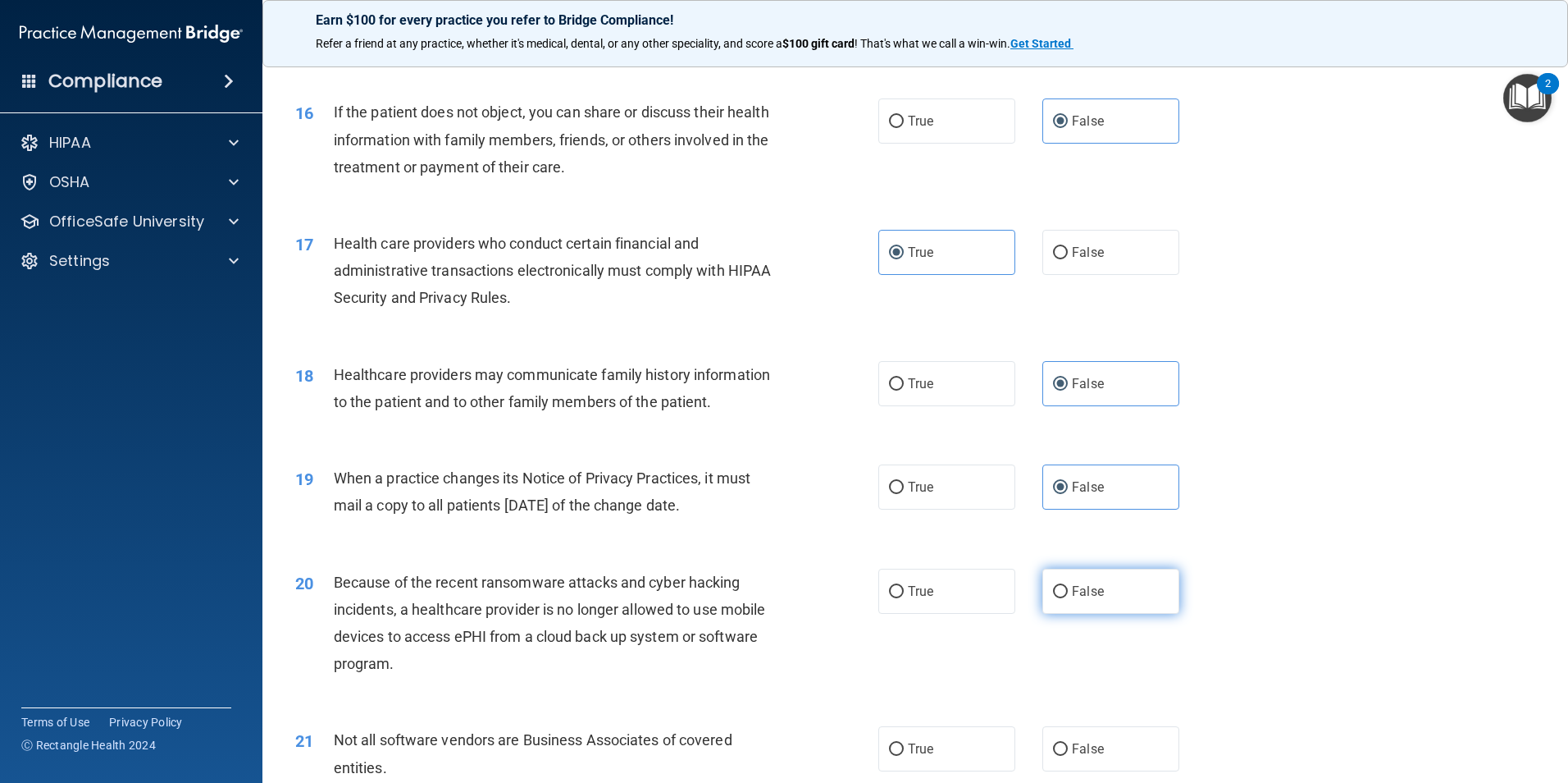
click at [1103, 586] on label "False" at bounding box center [1111, 591] width 137 height 45
click at [1068, 586] on input "False" at bounding box center [1060, 591] width 15 height 12
radio input "true"
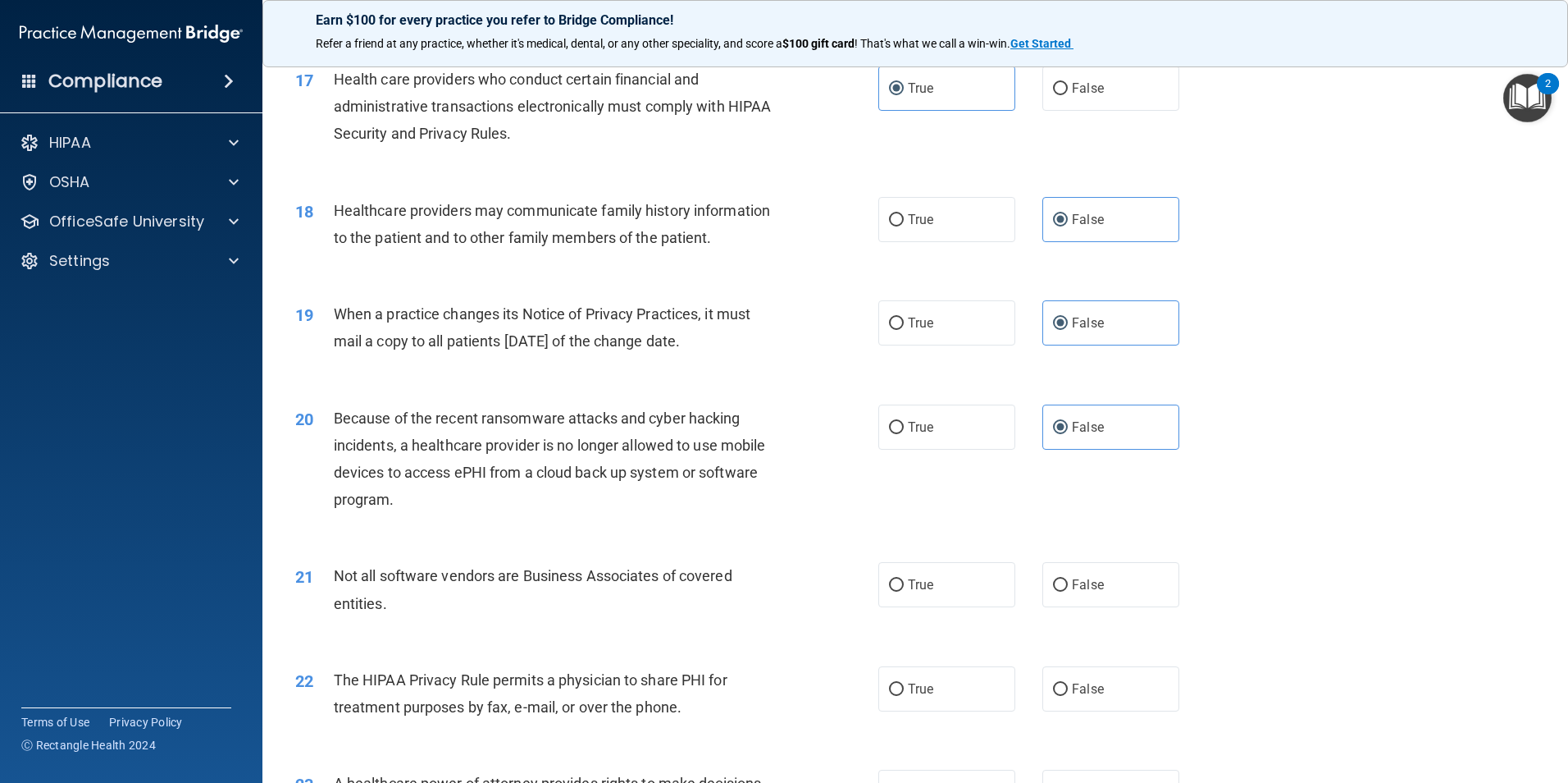
scroll to position [2133, 0]
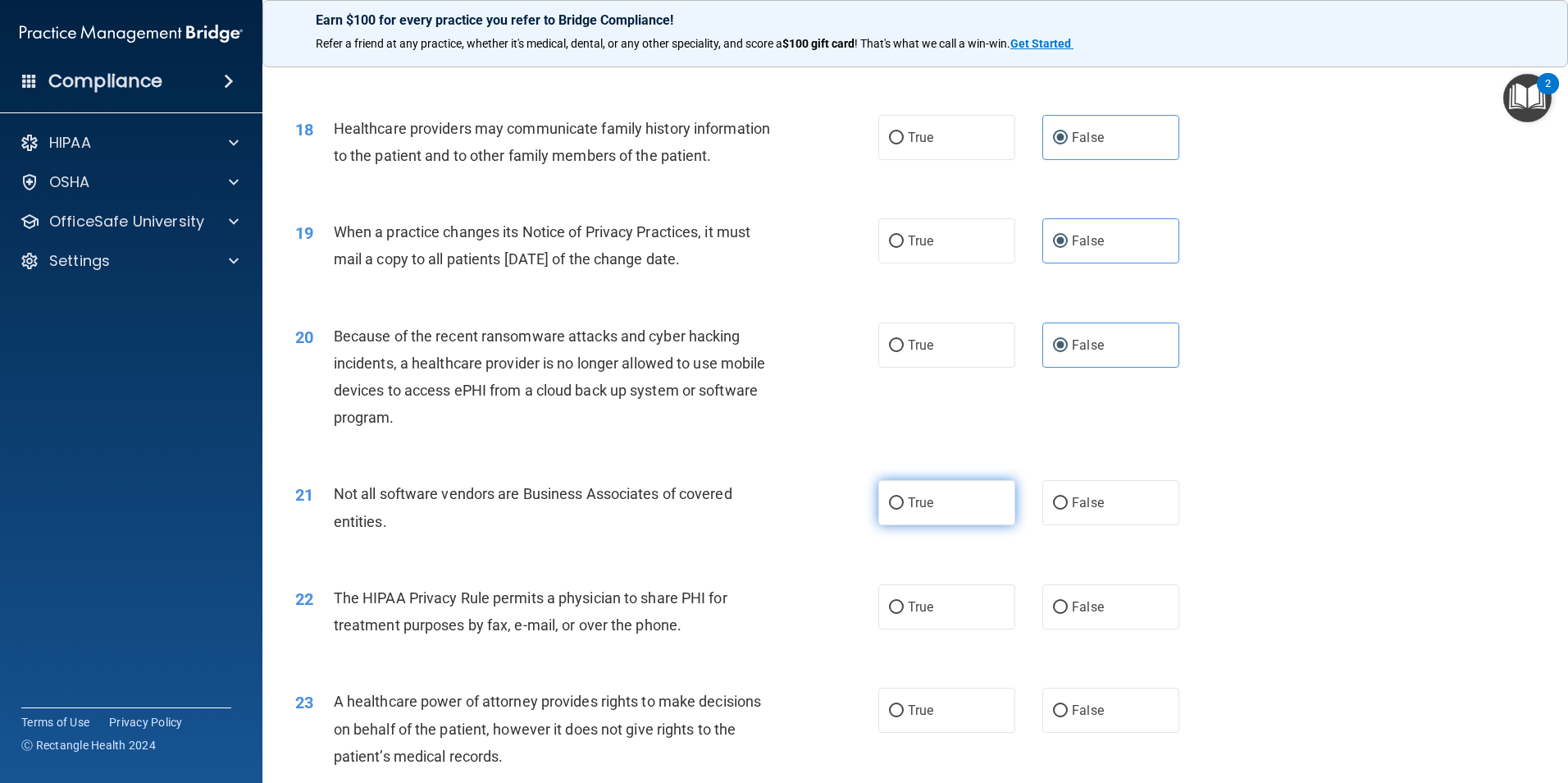
click at [913, 524] on label "True" at bounding box center [947, 503] width 137 height 45
click at [904, 509] on input "True" at bounding box center [896, 503] width 15 height 12
radio input "true"
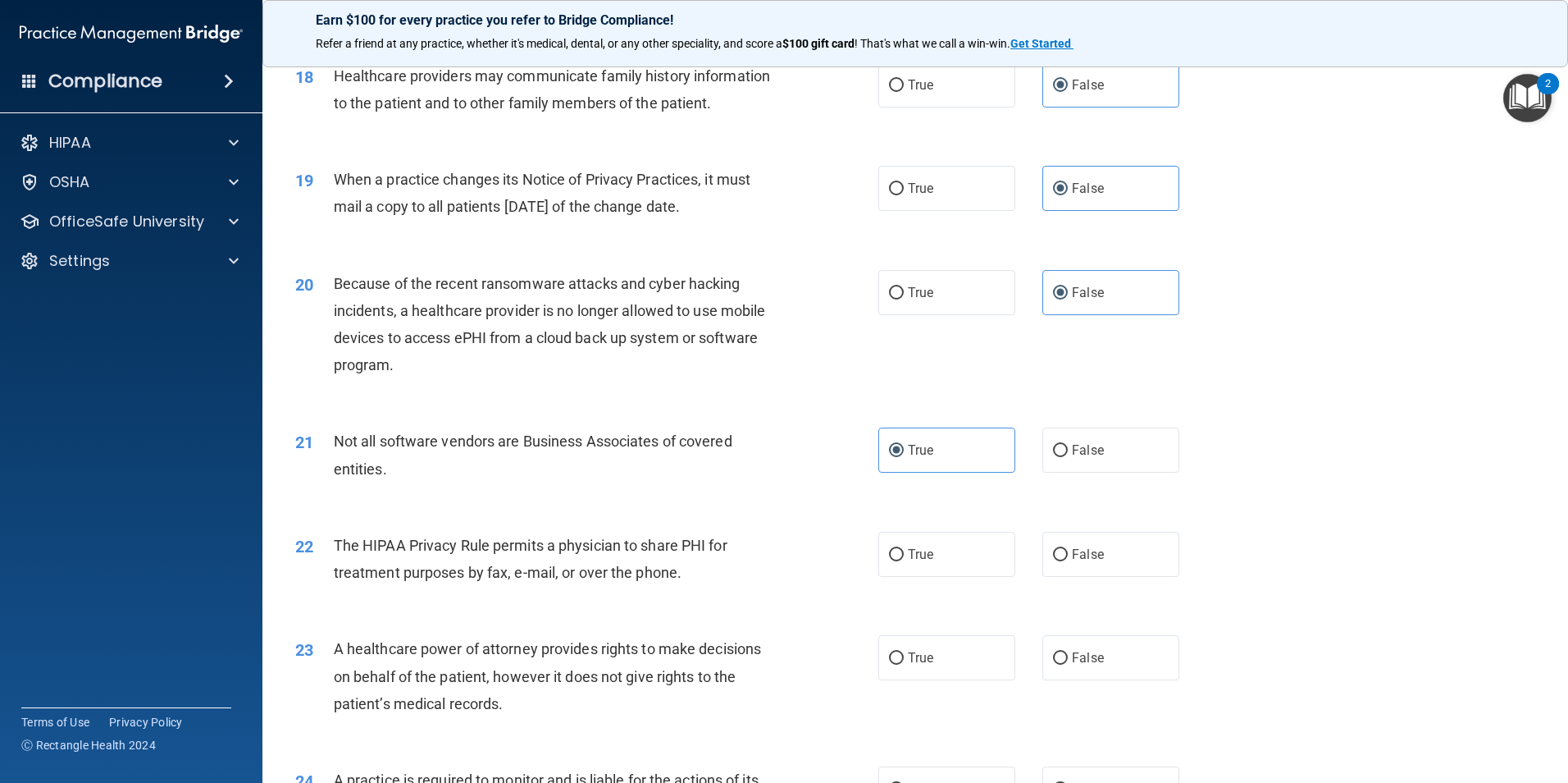
scroll to position [2215, 0]
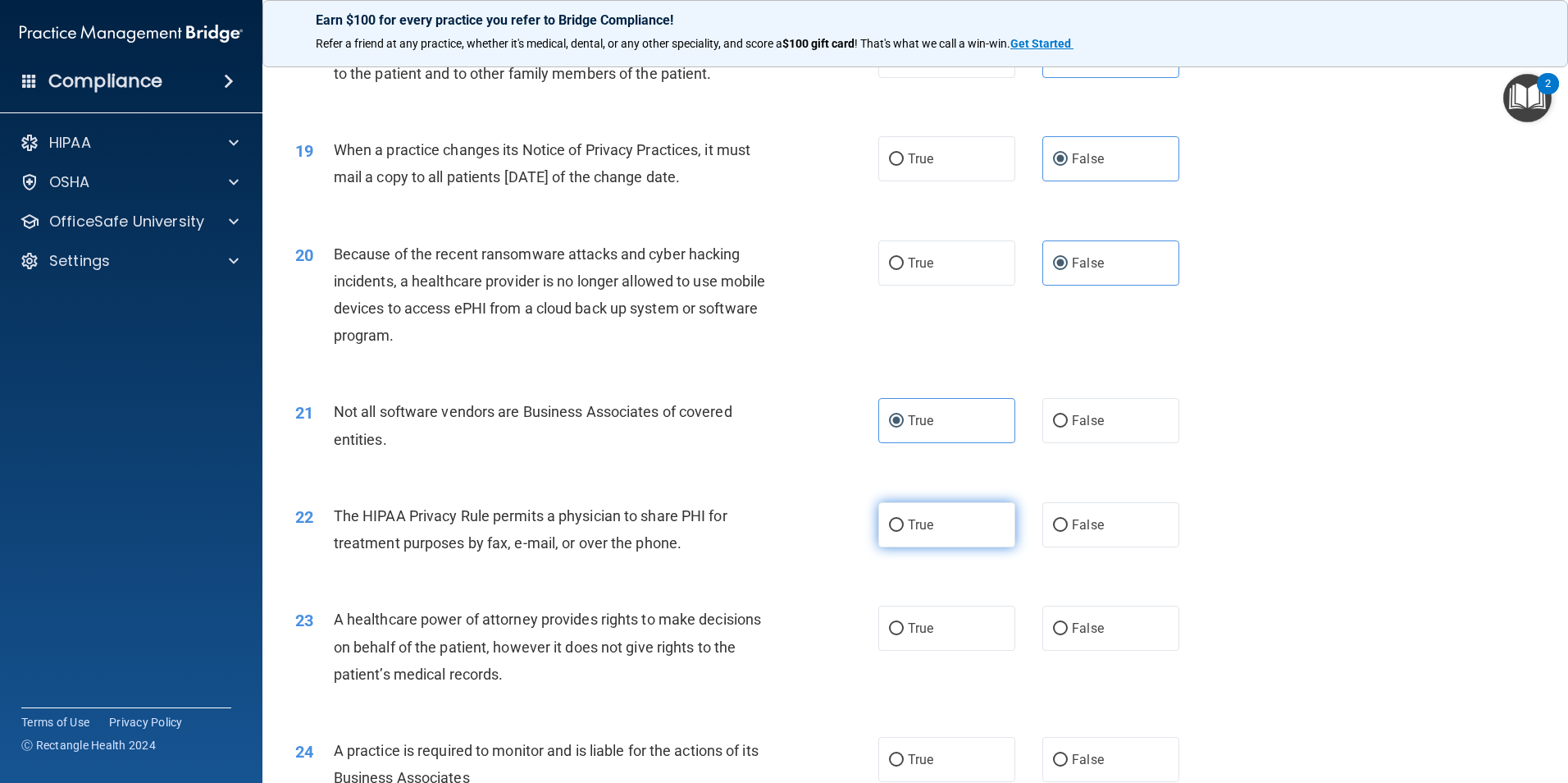
click at [979, 534] on label "True" at bounding box center [947, 525] width 137 height 45
click at [904, 532] on input "True" at bounding box center [896, 525] width 15 height 12
radio input "true"
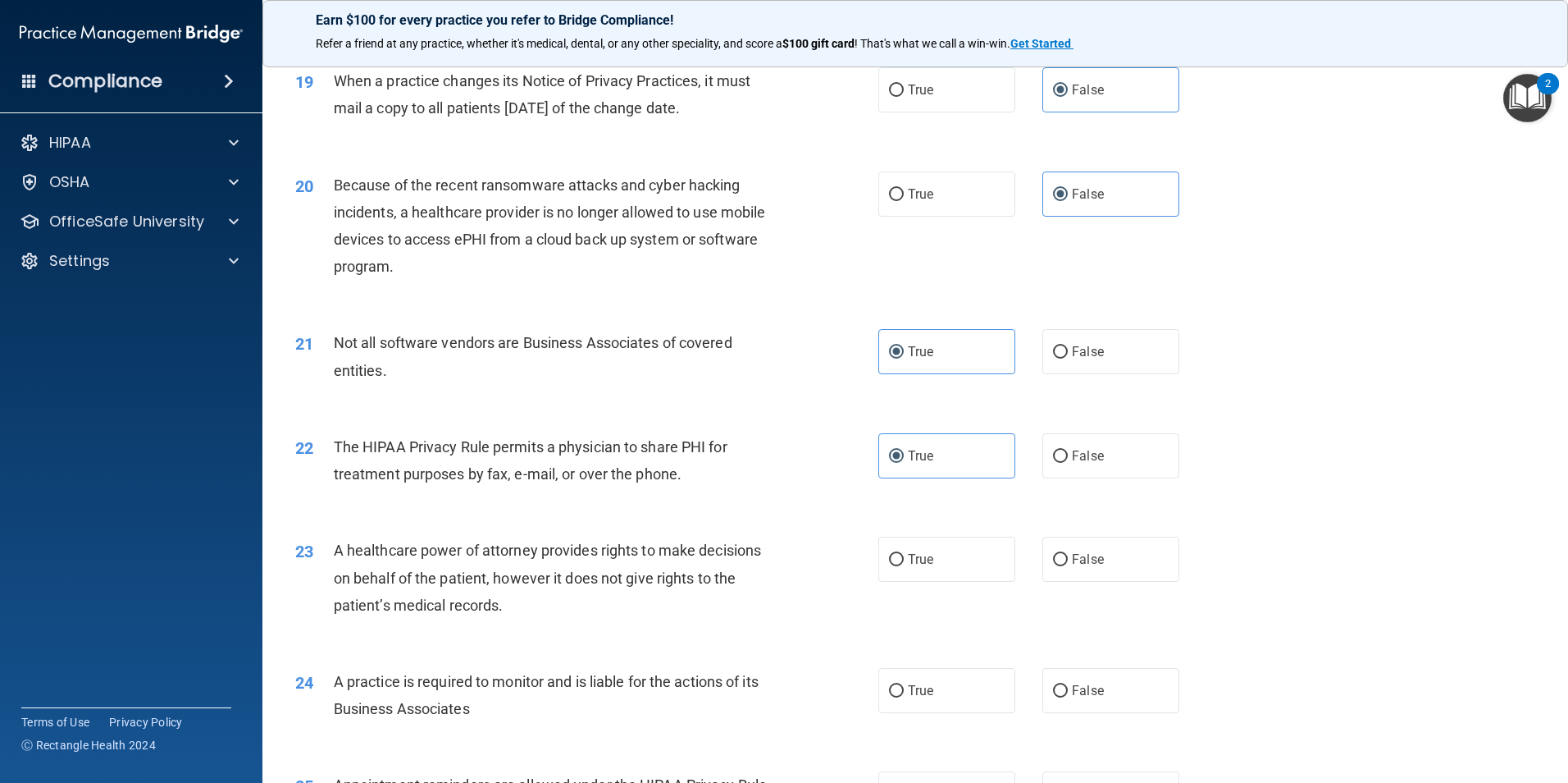
scroll to position [2379, 0]
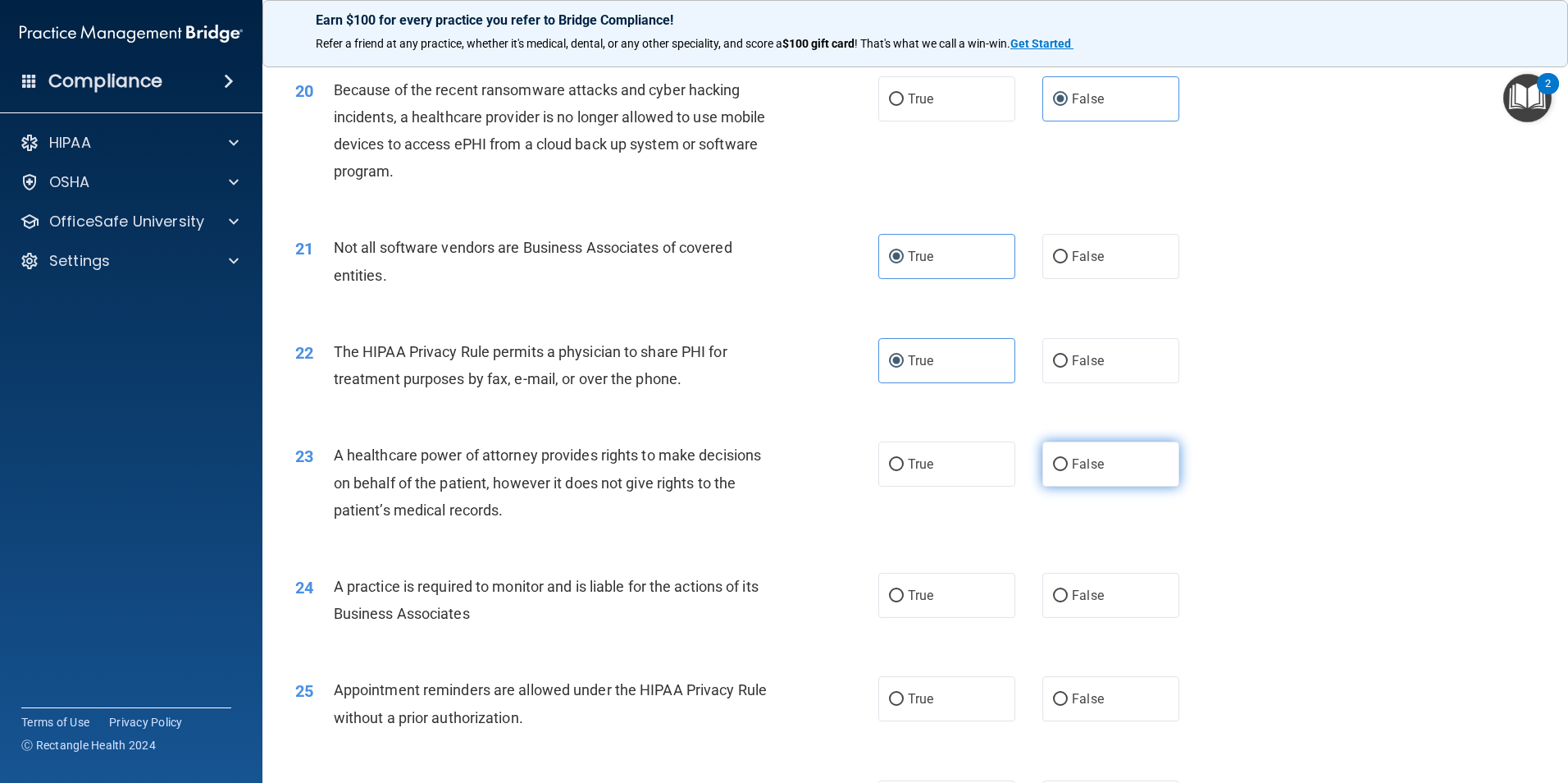
click at [1083, 458] on span "False" at bounding box center [1087, 464] width 32 height 16
click at [1068, 458] on input "False" at bounding box center [1060, 464] width 15 height 12
radio input "true"
click at [1117, 583] on label "False" at bounding box center [1111, 595] width 137 height 45
click at [1068, 590] on input "False" at bounding box center [1060, 596] width 15 height 12
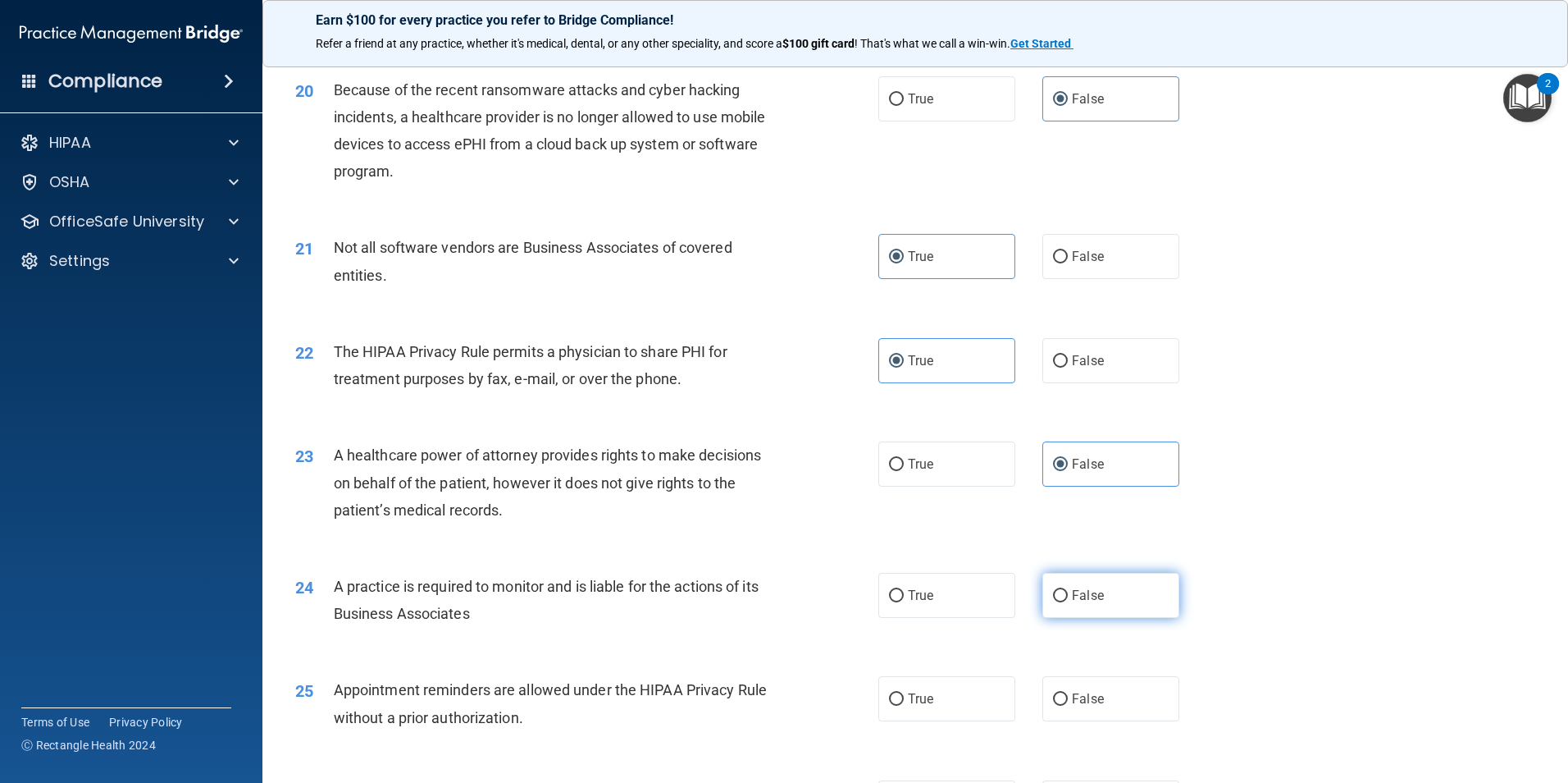
radio input "true"
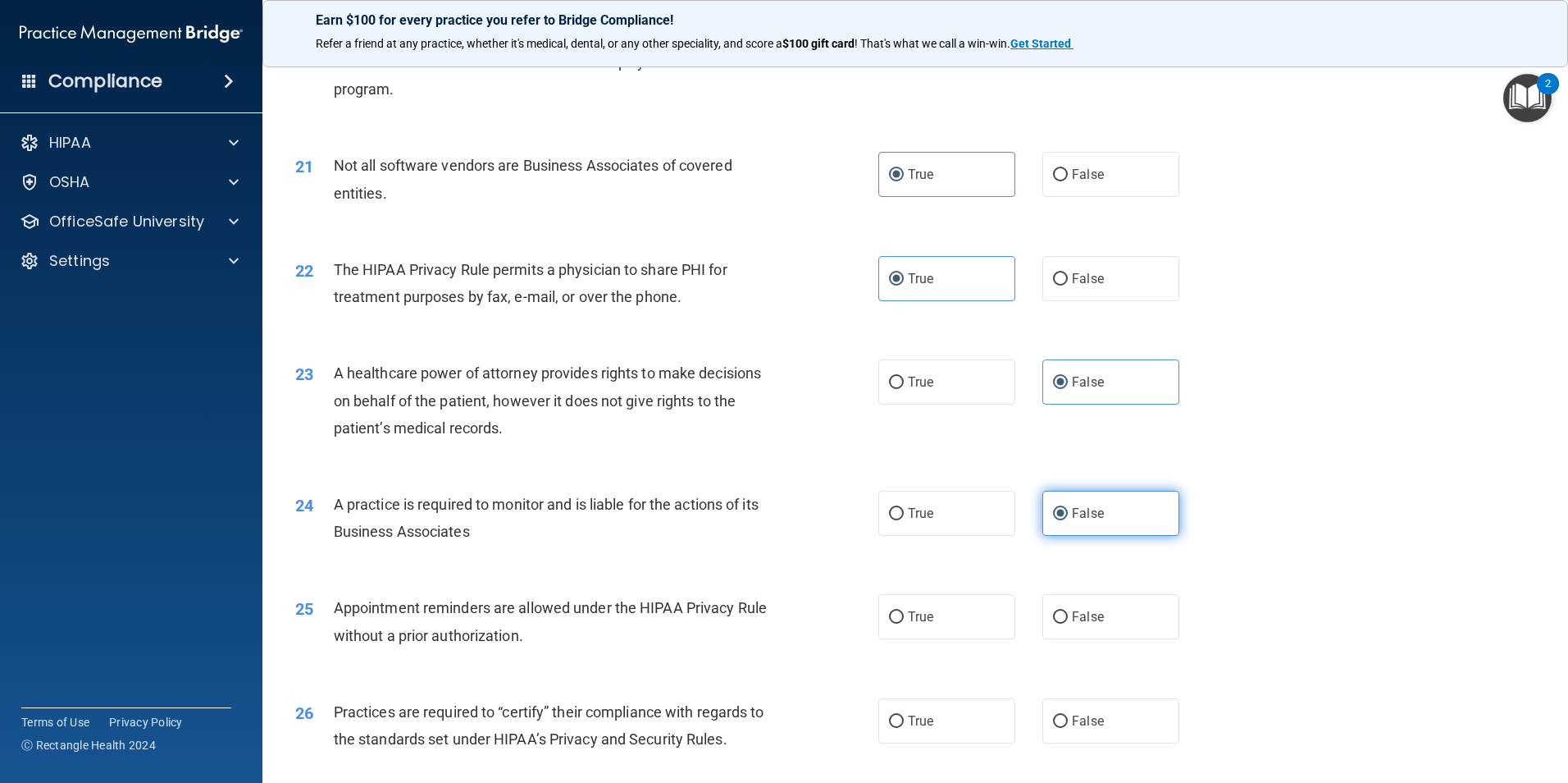
scroll to position [2543, 0]
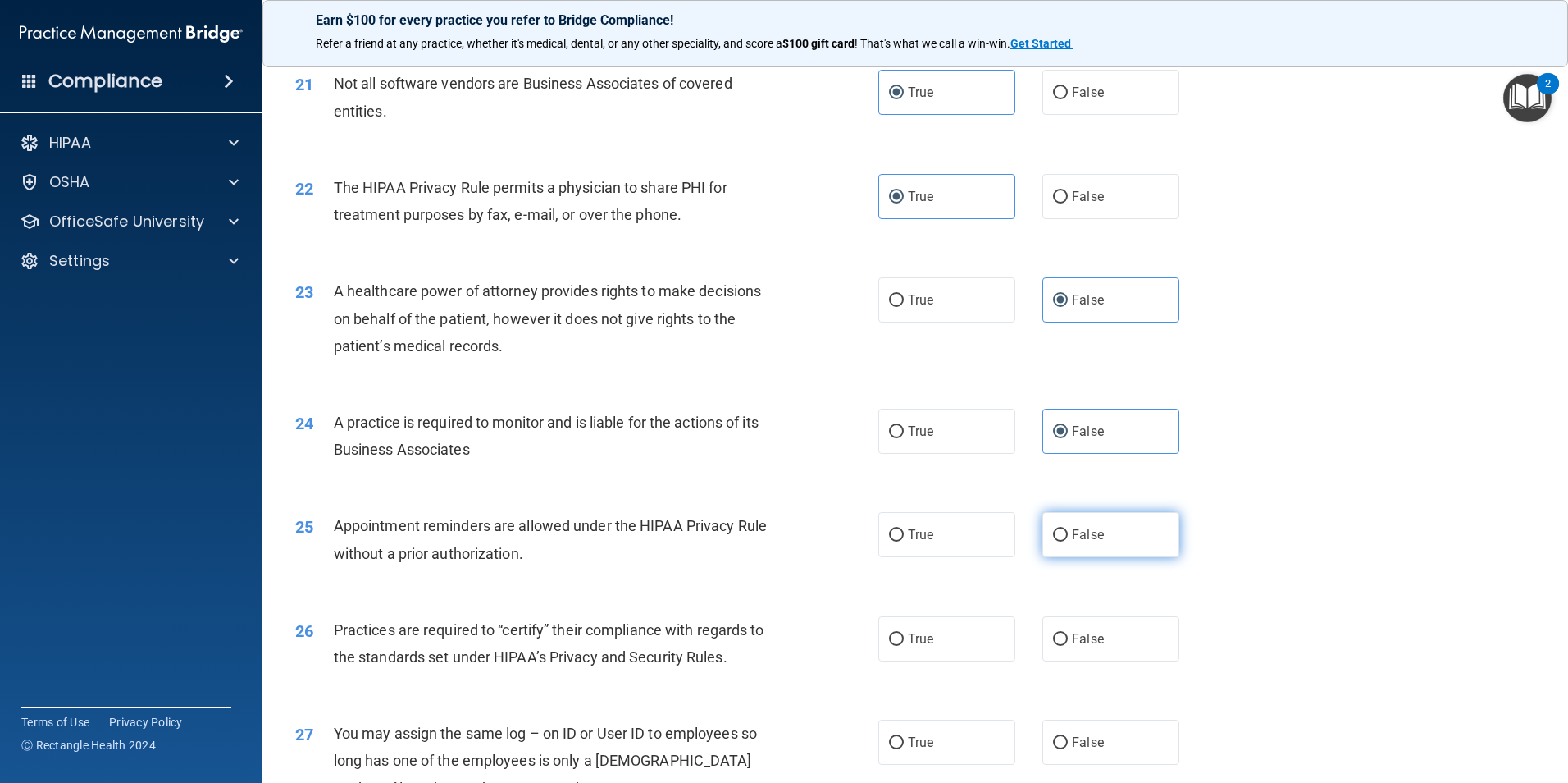
click at [1104, 548] on label "False" at bounding box center [1111, 535] width 137 height 45
click at [1068, 541] on input "False" at bounding box center [1060, 535] width 15 height 12
radio input "true"
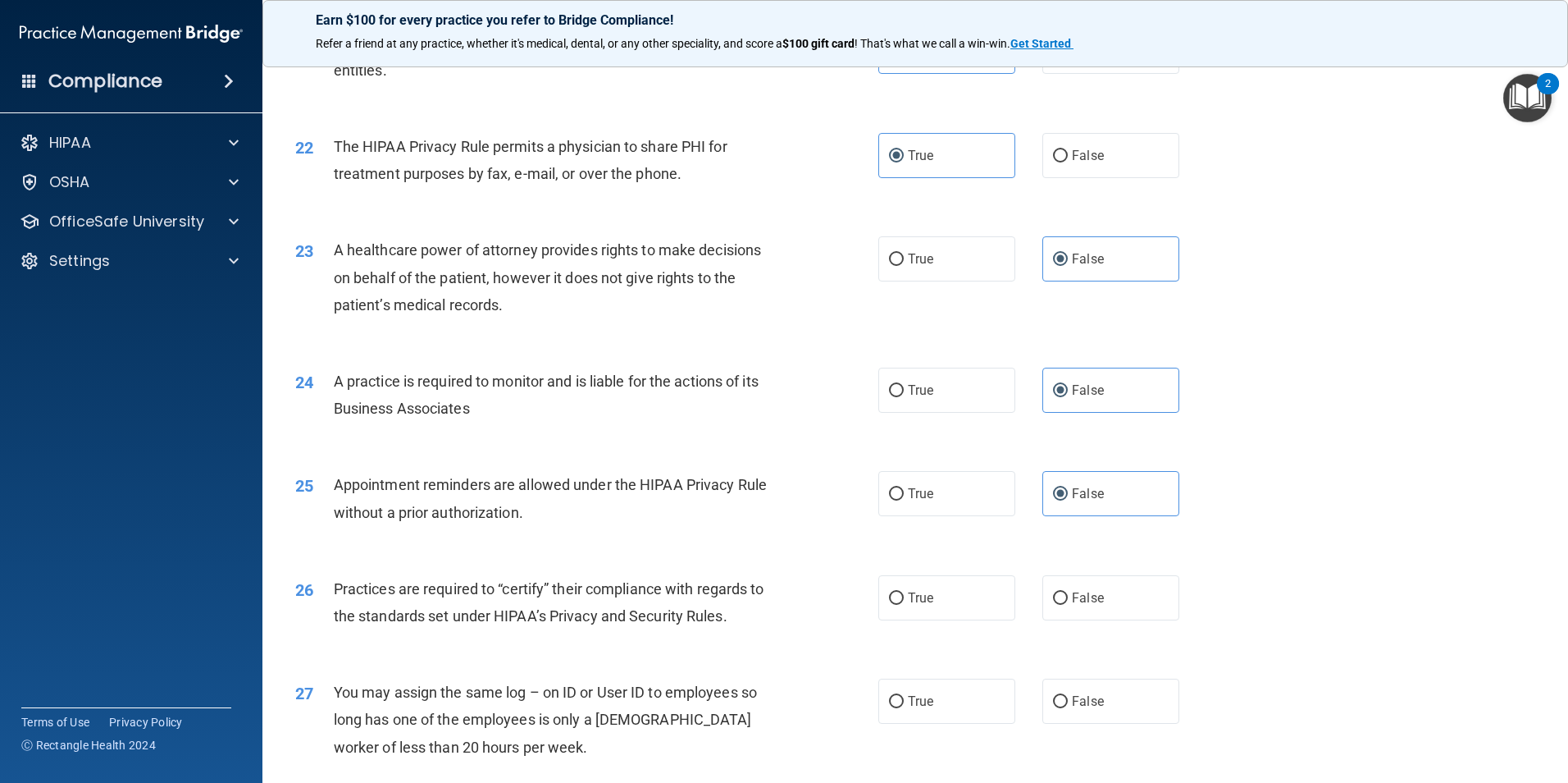
scroll to position [2626, 0]
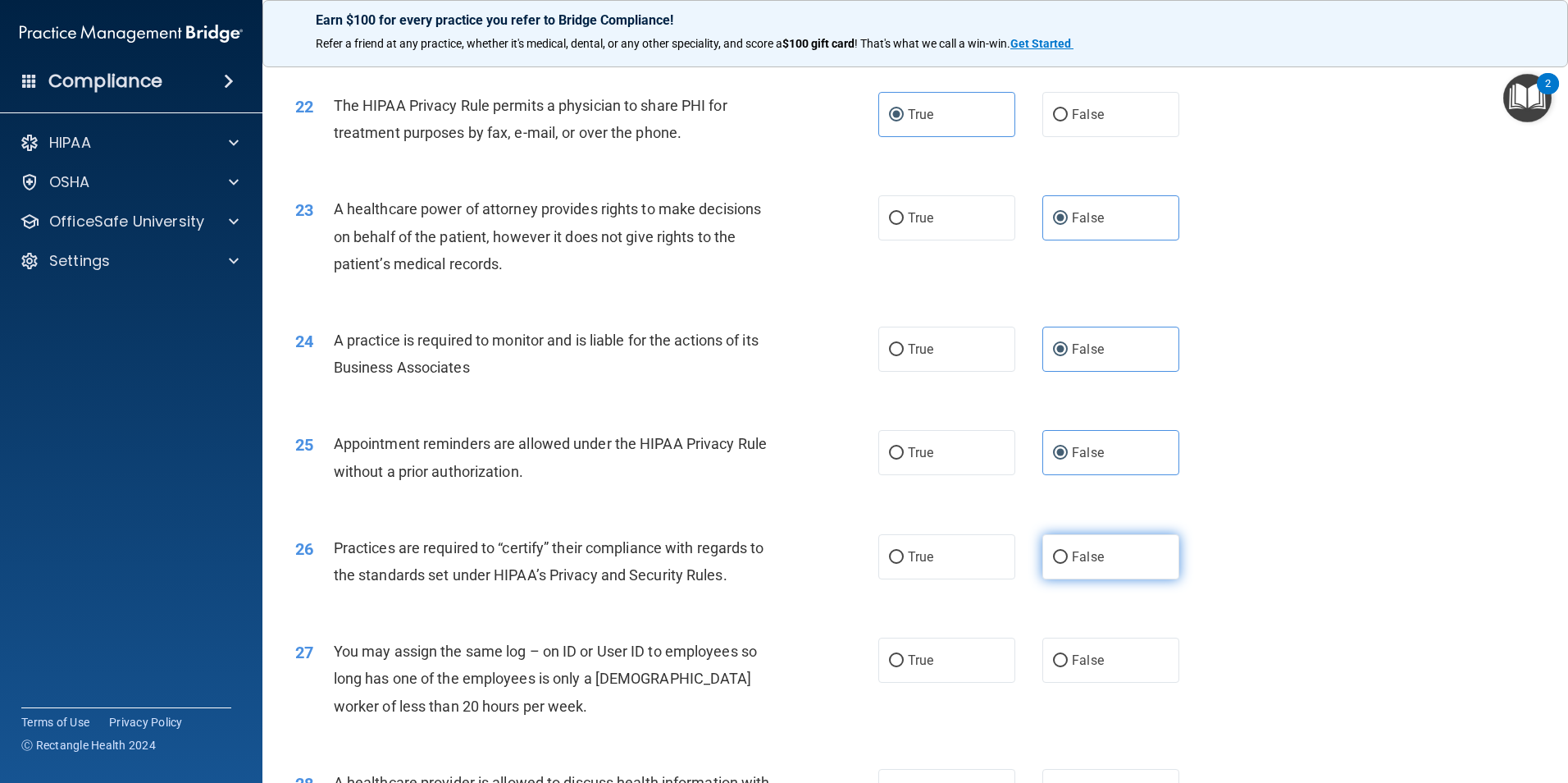
click at [1094, 578] on label "False" at bounding box center [1111, 557] width 137 height 45
click at [1068, 564] on input "False" at bounding box center [1060, 557] width 15 height 12
radio input "true"
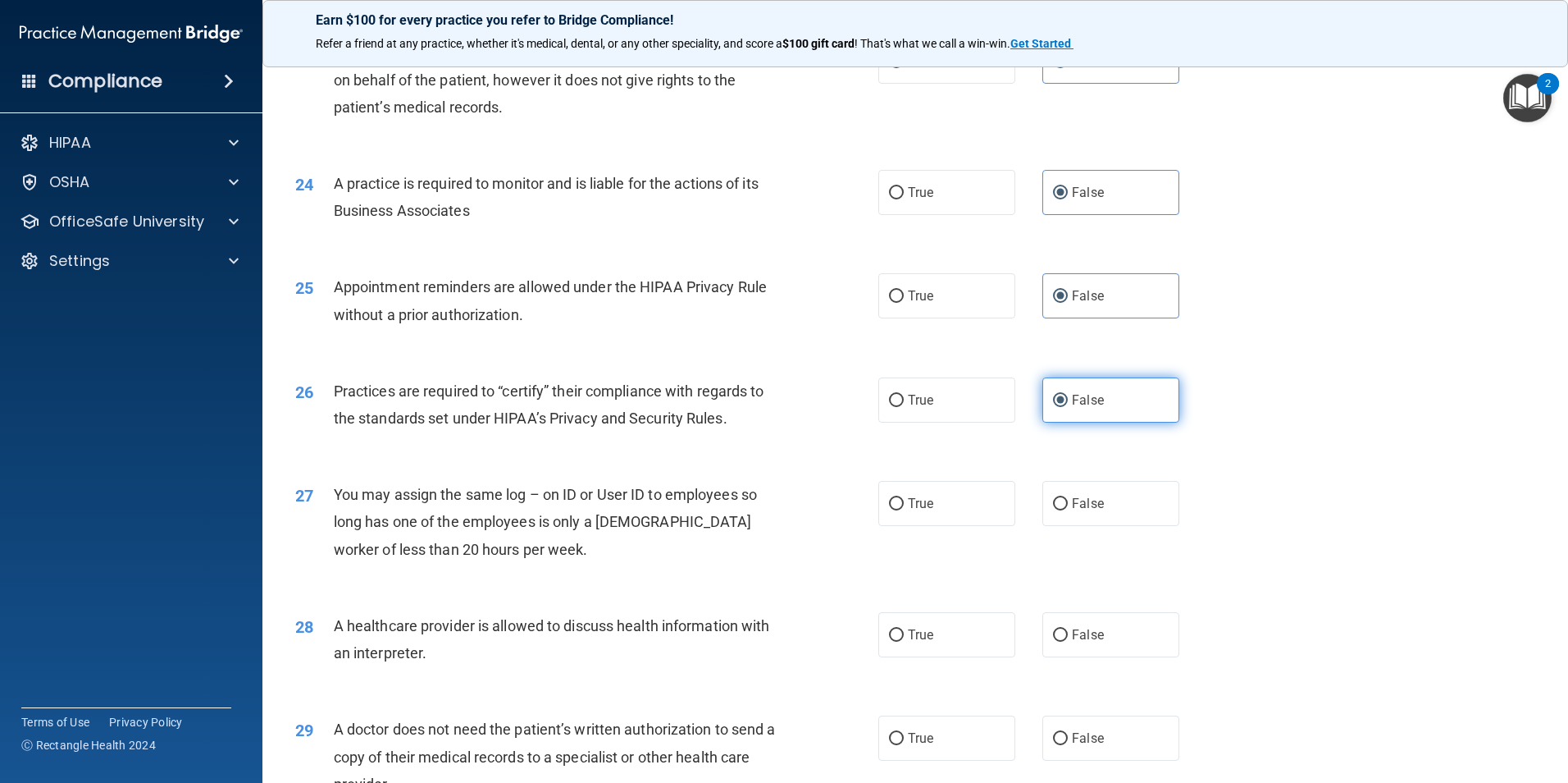
scroll to position [2789, 0]
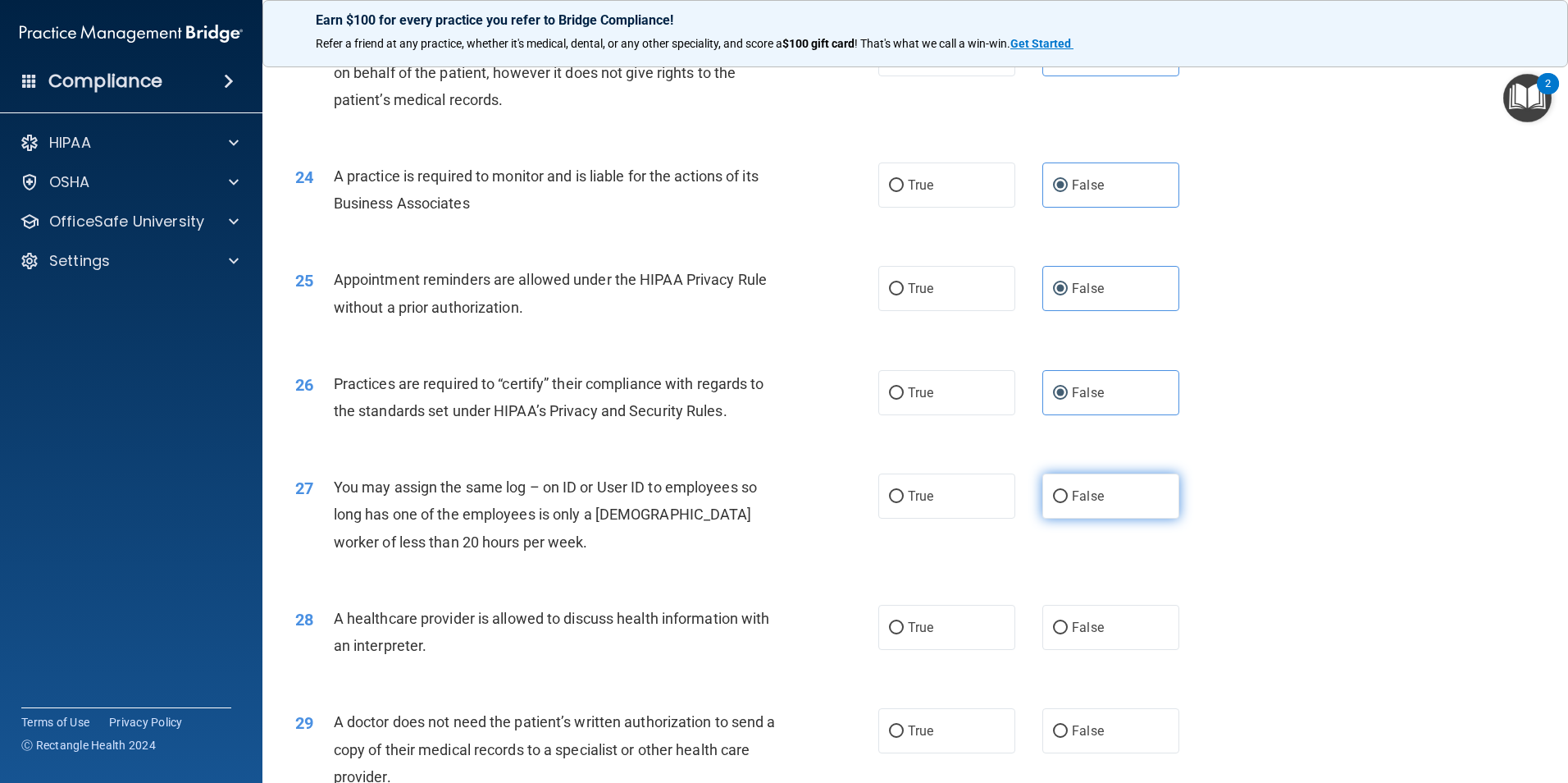
click at [1043, 503] on label "False" at bounding box center [1111, 496] width 137 height 45
click at [1053, 503] on input "False" at bounding box center [1060, 496] width 15 height 12
radio input "true"
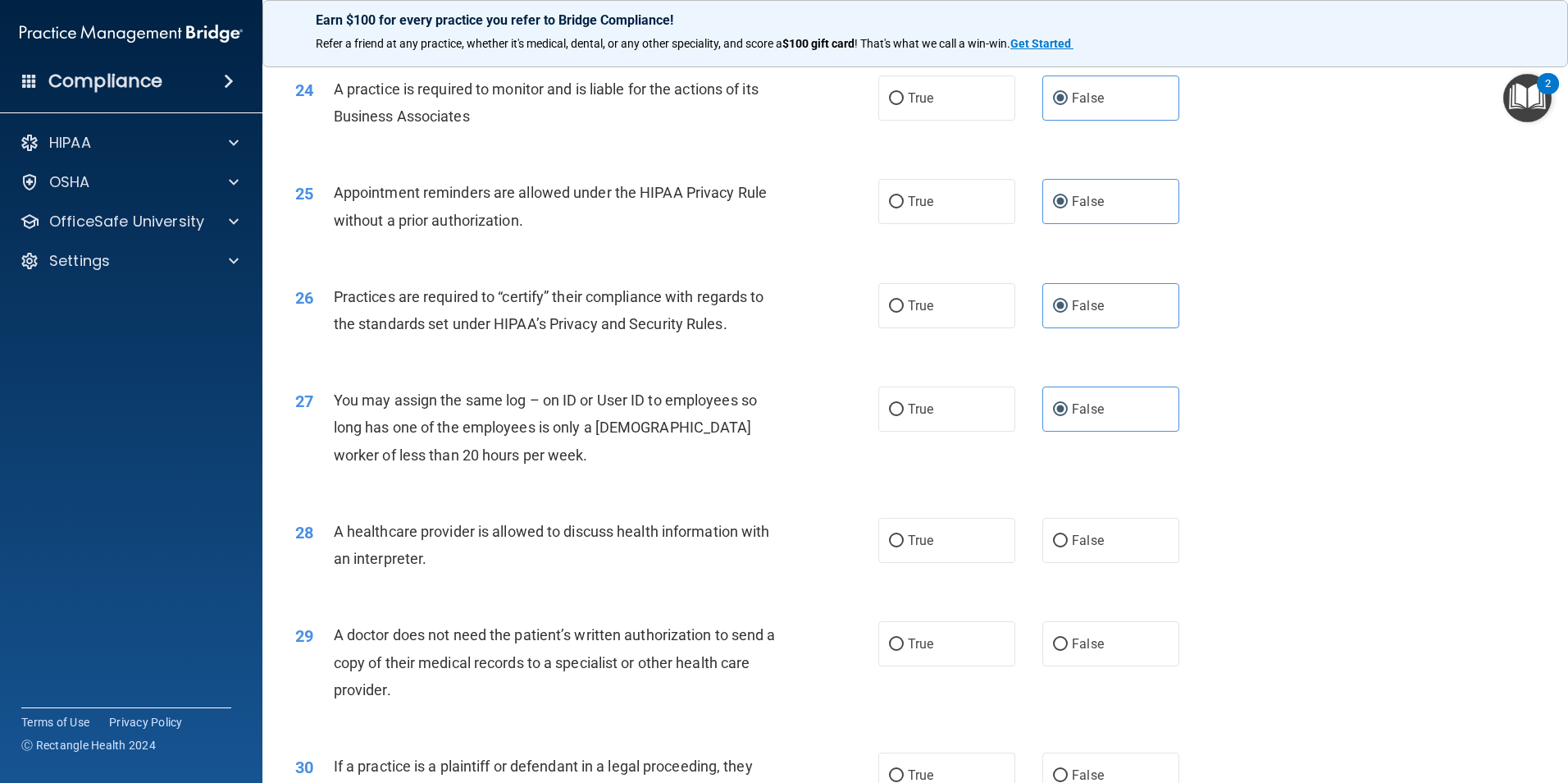
scroll to position [2953, 0]
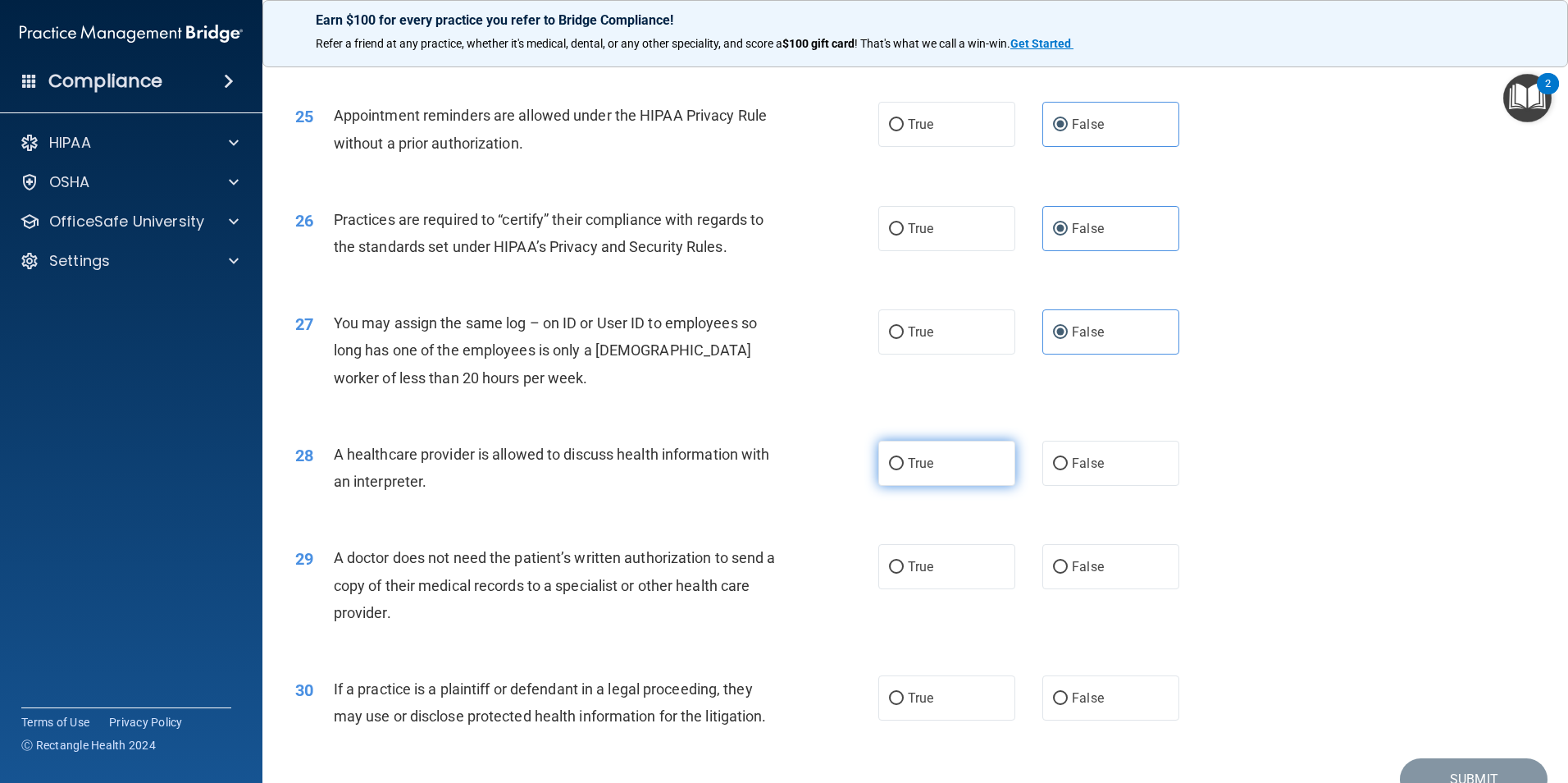
click at [935, 468] on label "True" at bounding box center [947, 463] width 137 height 45
click at [904, 468] on input "True" at bounding box center [896, 463] width 15 height 12
radio input "true"
click at [879, 579] on label "True" at bounding box center [947, 567] width 137 height 45
click at [889, 573] on input "True" at bounding box center [896, 567] width 15 height 12
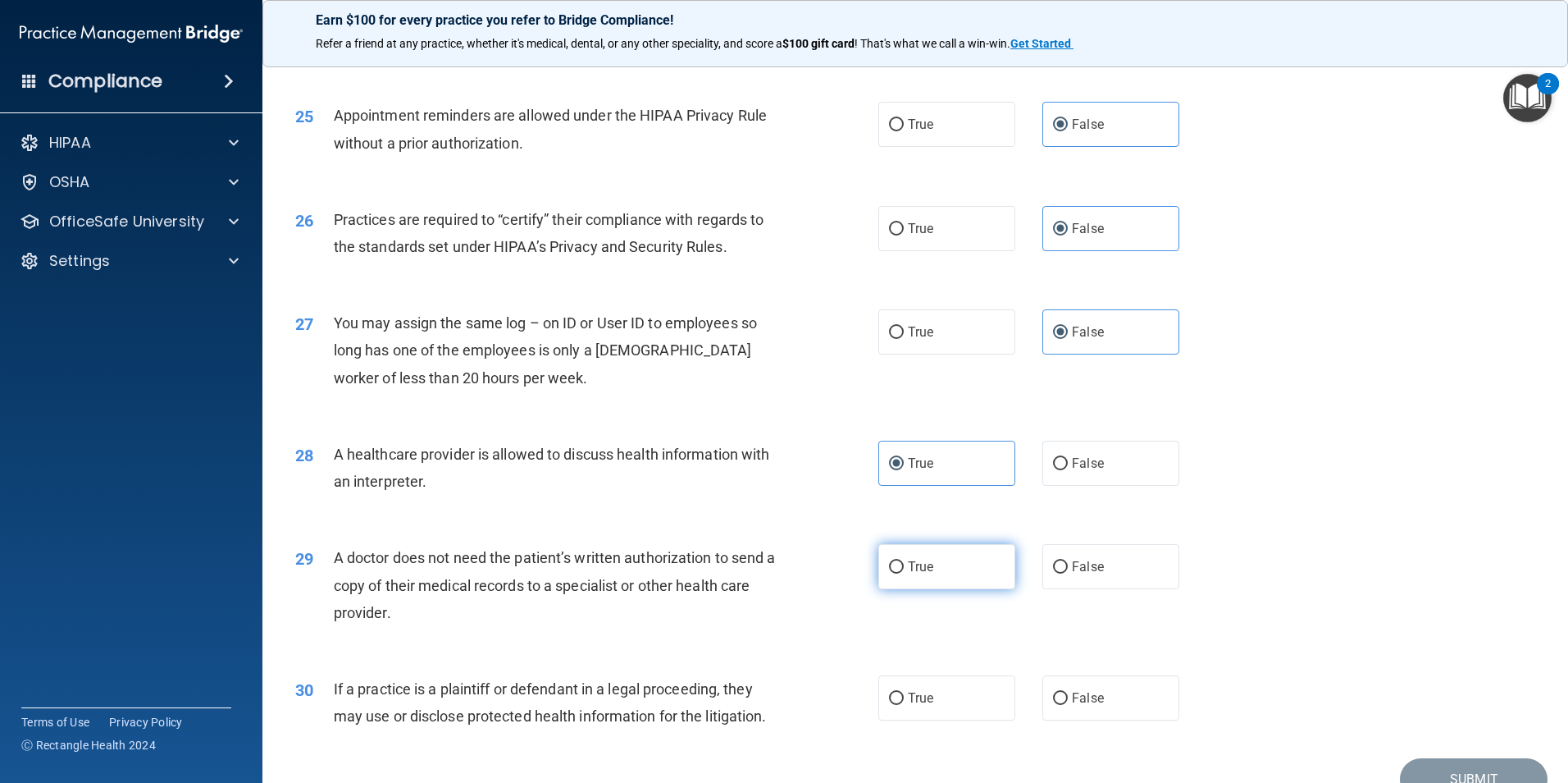
radio input "true"
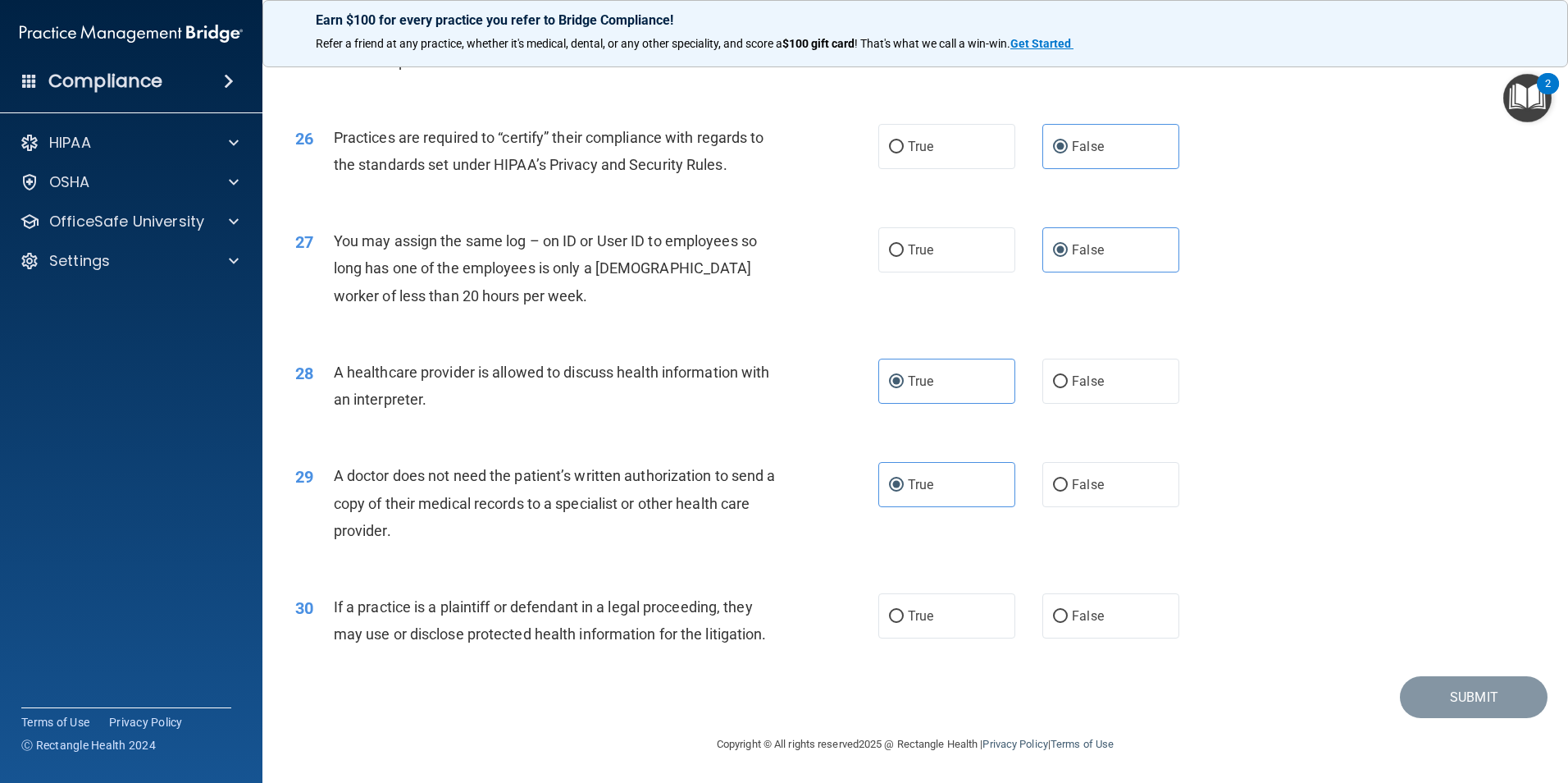
scroll to position [3036, 0]
click at [935, 604] on label "True" at bounding box center [947, 615] width 137 height 45
click at [904, 610] on input "True" at bounding box center [896, 615] width 15 height 12
radio input "true"
click at [1513, 693] on button "Submit" at bounding box center [1473, 695] width 148 height 41
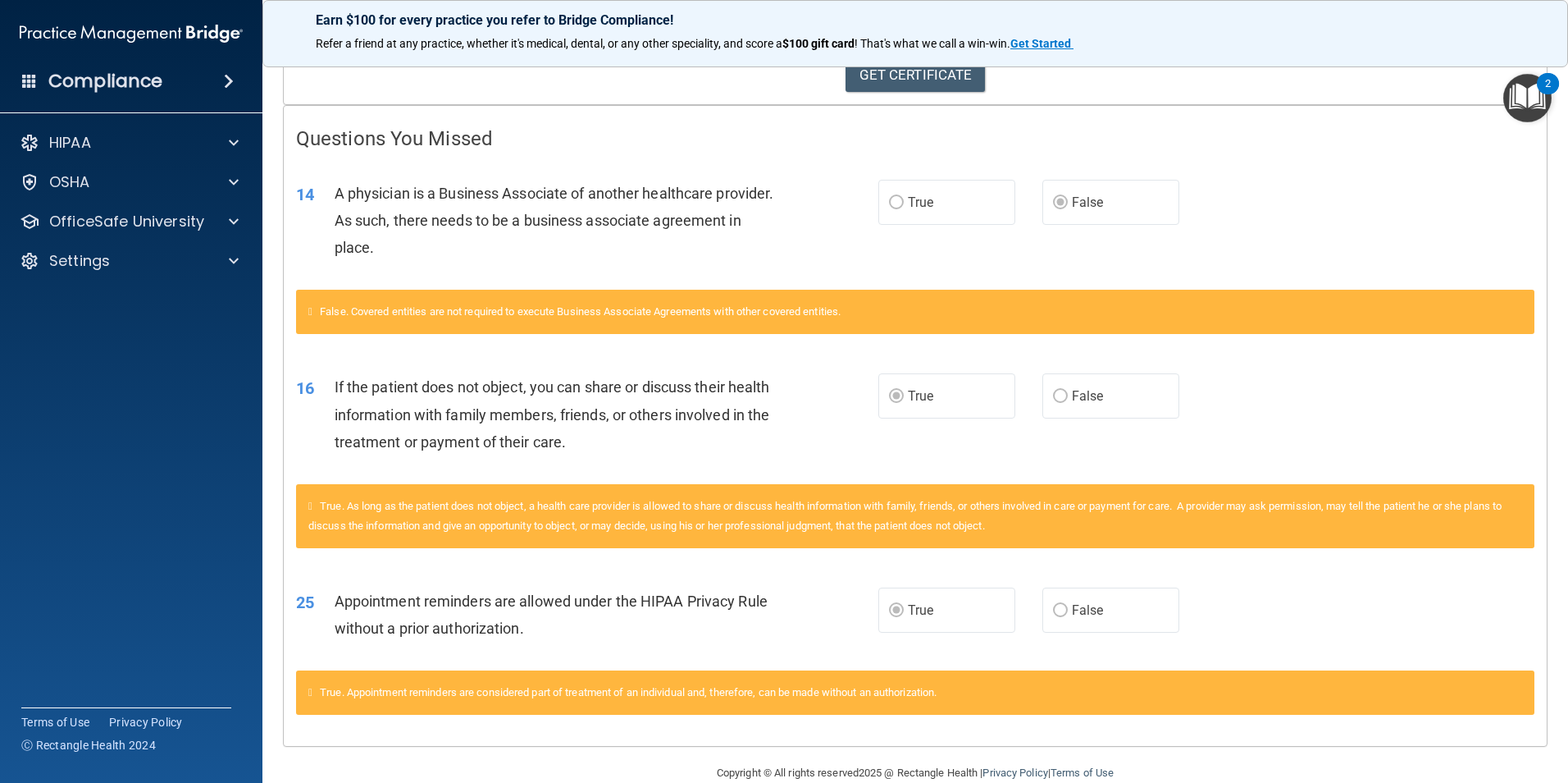
scroll to position [311, 0]
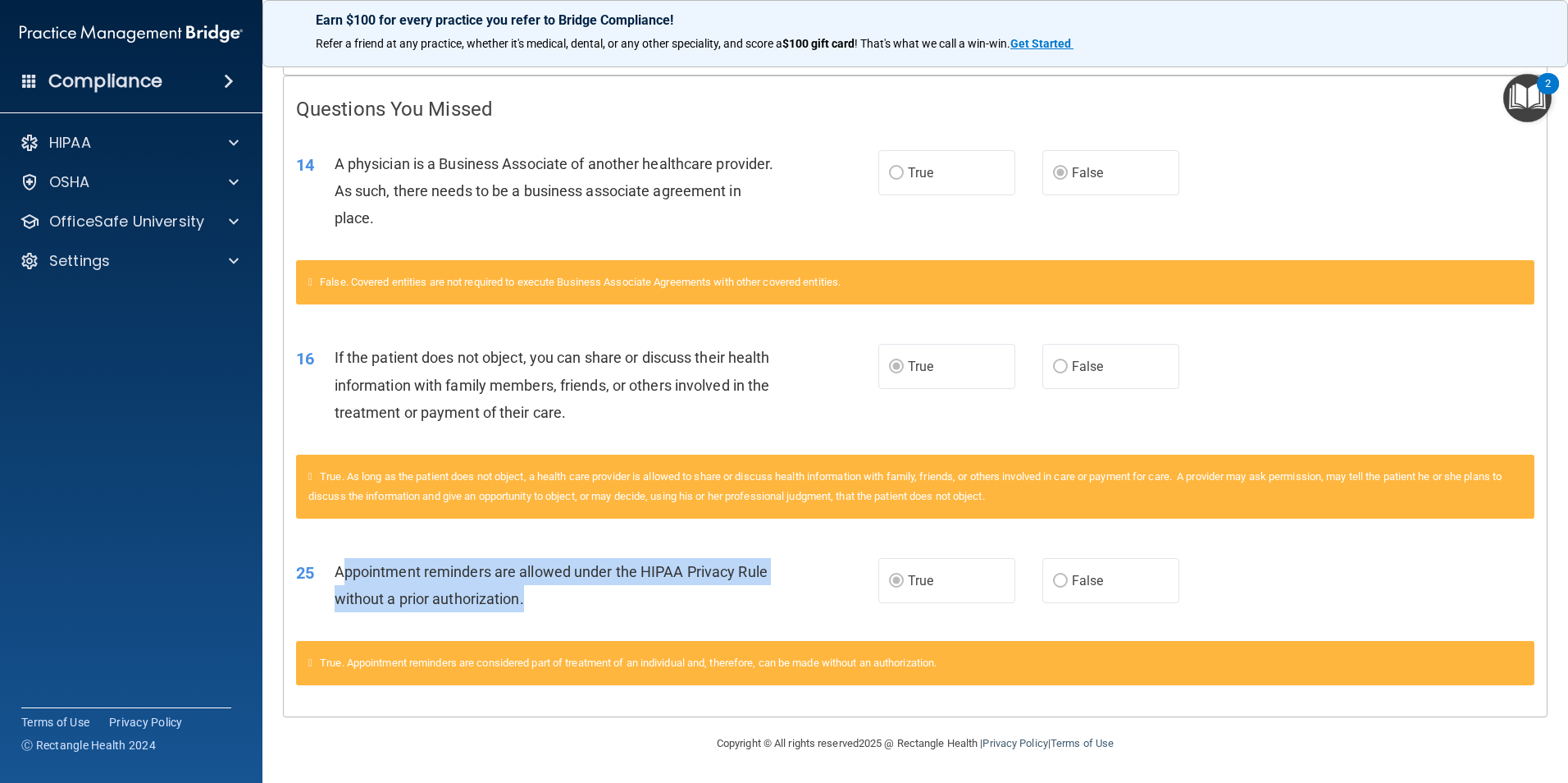
drag, startPoint x: 342, startPoint y: 577, endPoint x: 529, endPoint y: 604, distance: 188.9
click at [529, 604] on div "Appointment reminders are allowed under the HIPAA Privacy Rule without a prior …" at bounding box center [562, 585] width 455 height 55
drag, startPoint x: 530, startPoint y: 604, endPoint x: 336, endPoint y: 562, distance: 198.5
click at [336, 562] on div "Appointment reminders are allowed under the HIPAA Privacy Rule without a prior …" at bounding box center [562, 585] width 455 height 55
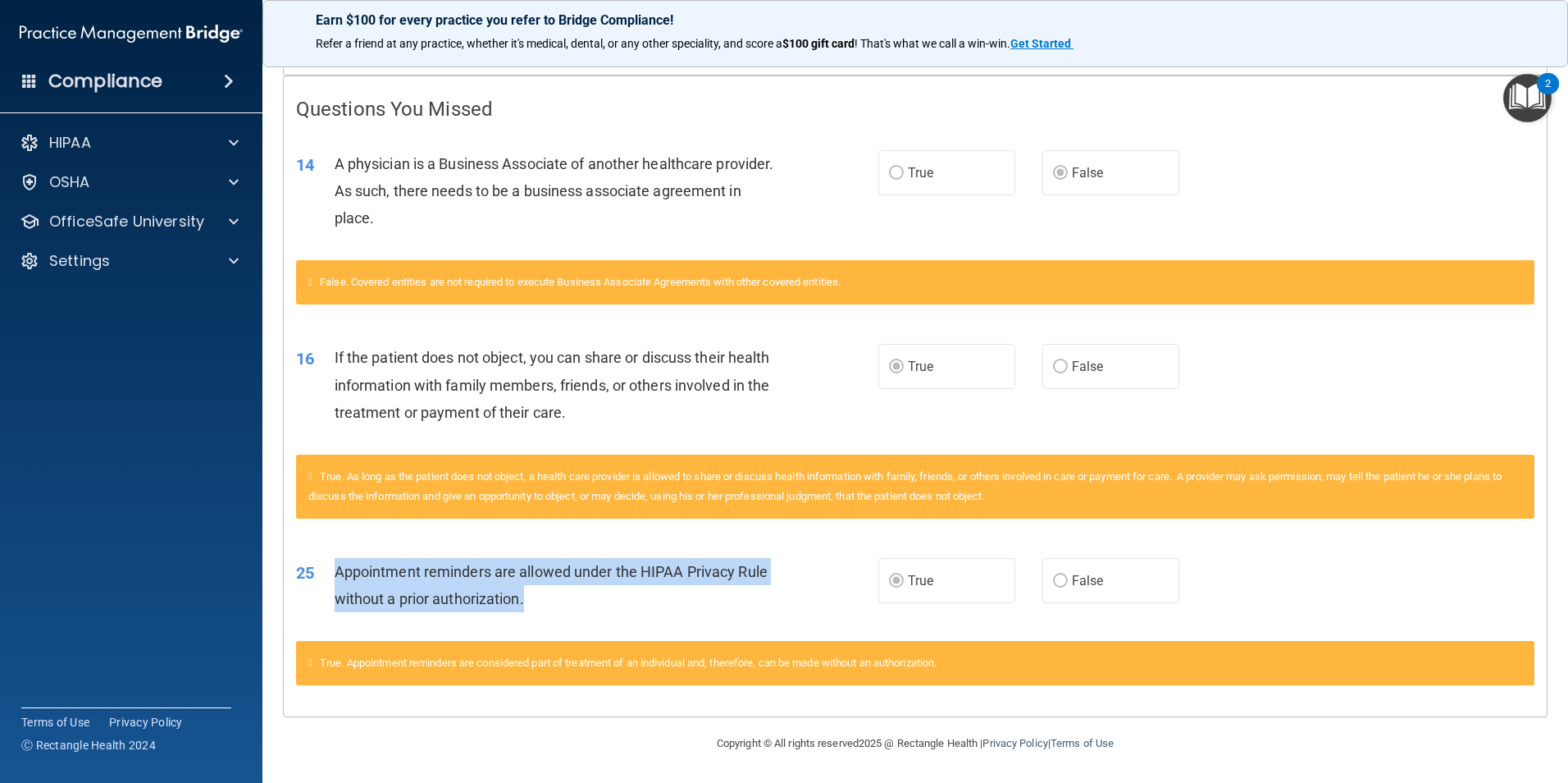
click at [336, 563] on span "Appointment reminders are allowed under the HIPAA Privacy Rule without a prior …" at bounding box center [551, 584] width 433 height 44
drag, startPoint x: 336, startPoint y: 562, endPoint x: 541, endPoint y: 607, distance: 209.9
click at [541, 607] on div "Appointment reminders are allowed under the HIPAA Privacy Rule without a prior …" at bounding box center [562, 585] width 455 height 55
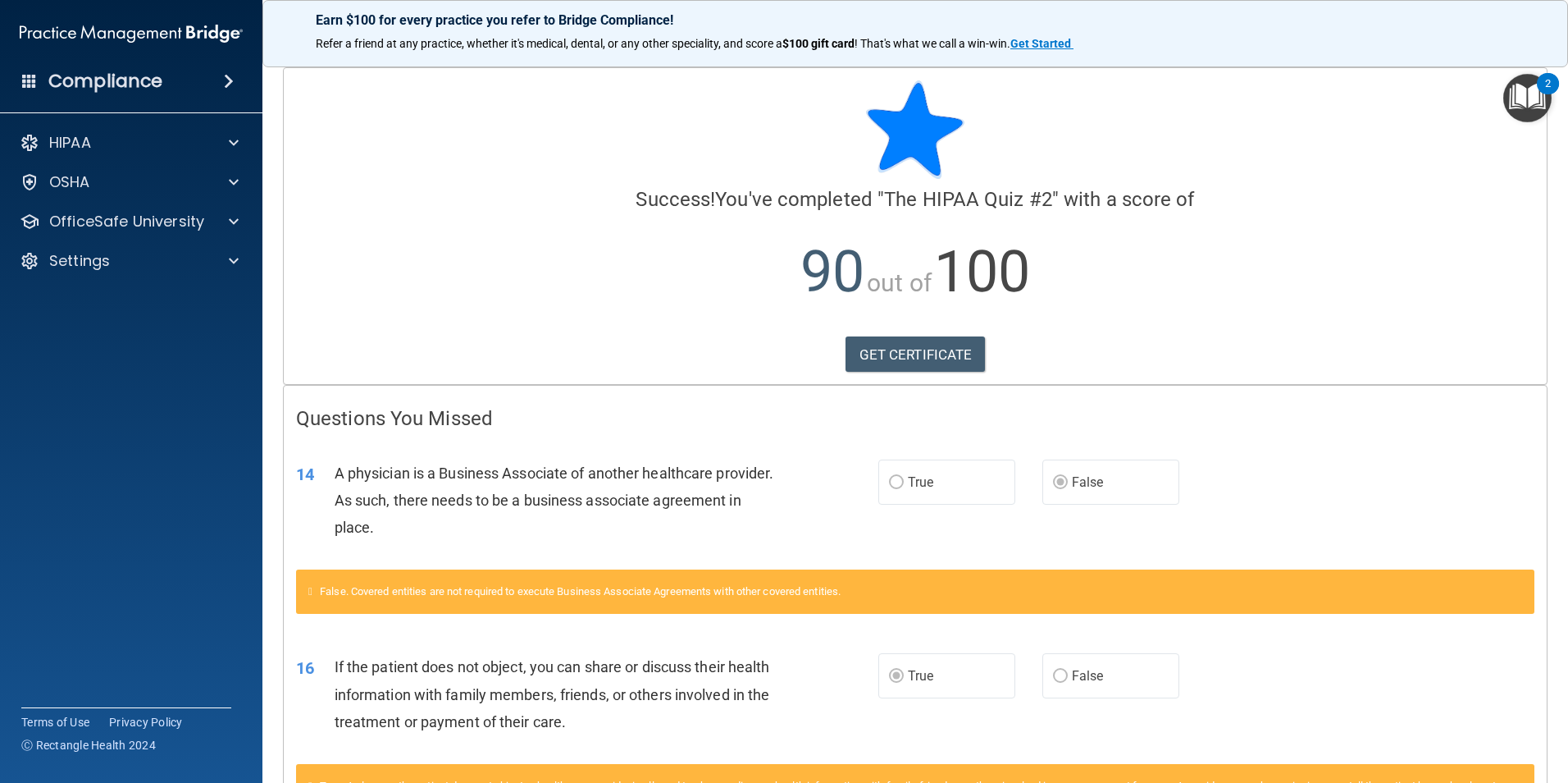
scroll to position [0, 0]
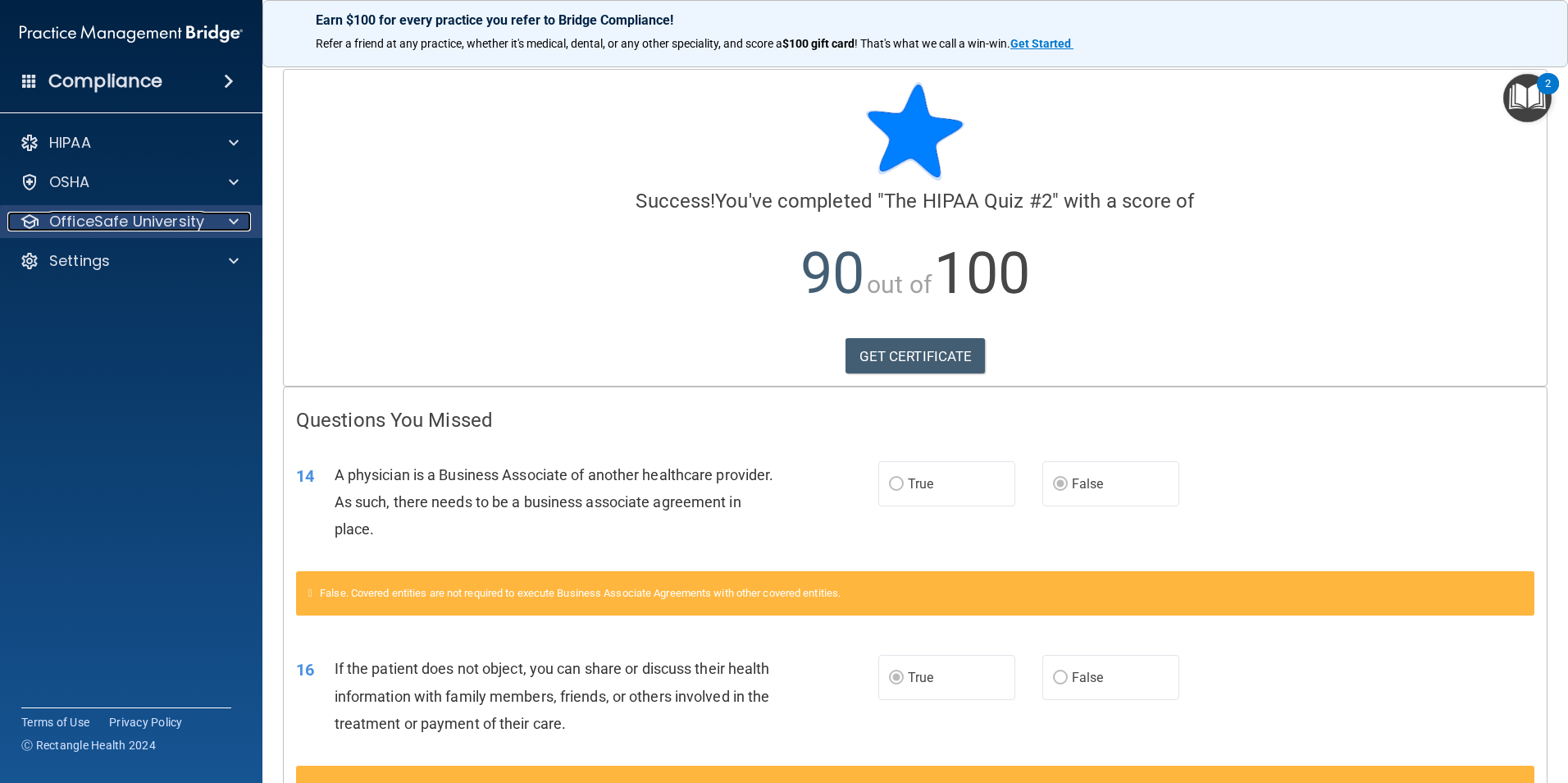
click at [168, 214] on p "OfficeSafe University" at bounding box center [126, 221] width 155 height 20
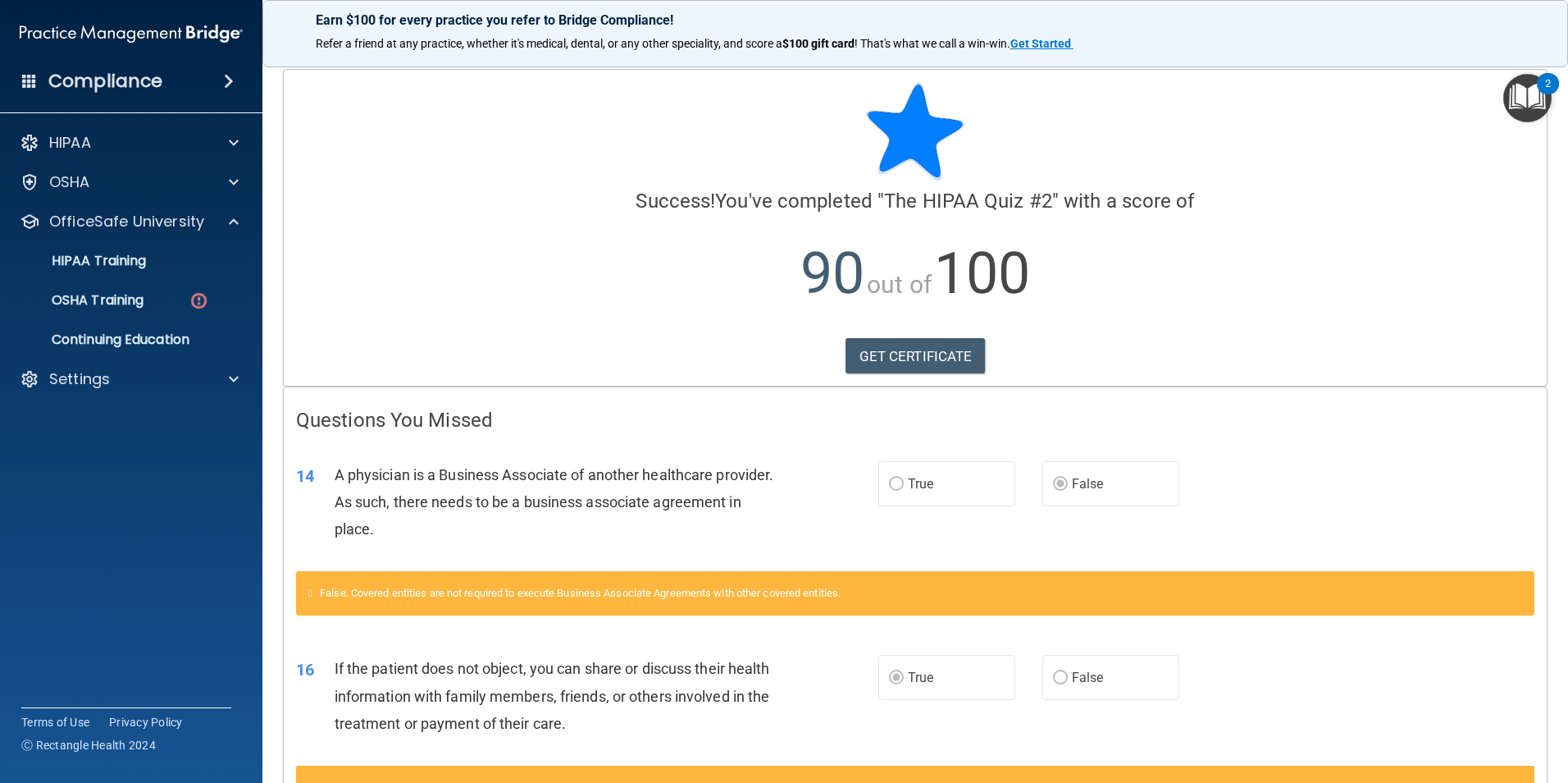
click at [144, 239] on ul "HIPAA Training OSHA Training Continuing Education" at bounding box center [133, 297] width 297 height 119
click at [142, 247] on link "HIPAA Training" at bounding box center [113, 261] width 259 height 33
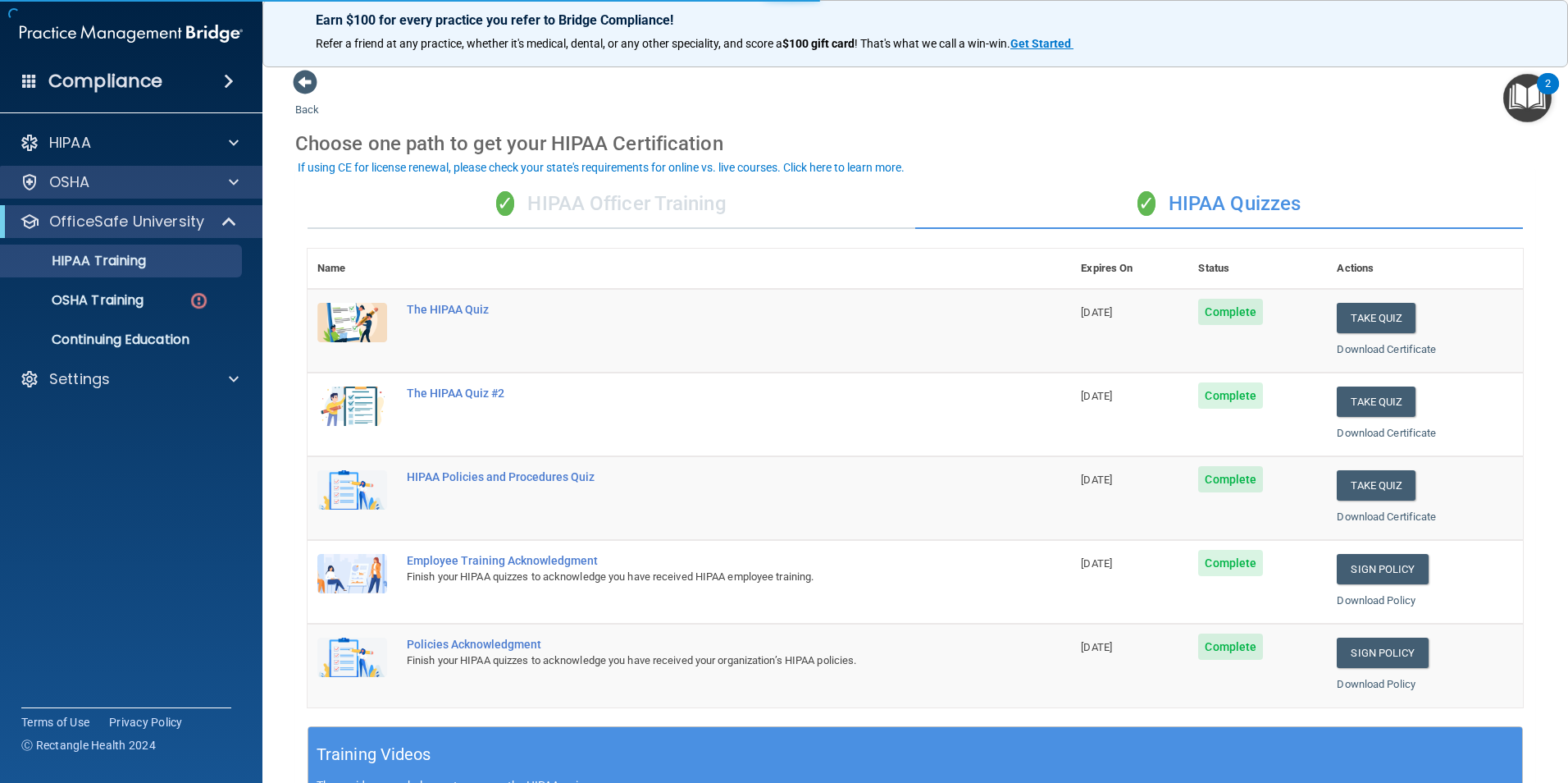
click at [117, 195] on div "OSHA" at bounding box center [132, 182] width 263 height 33
click at [229, 172] on div "OSHA" at bounding box center [132, 182] width 263 height 33
click at [233, 171] on div "OSHA" at bounding box center [132, 182] width 263 height 33
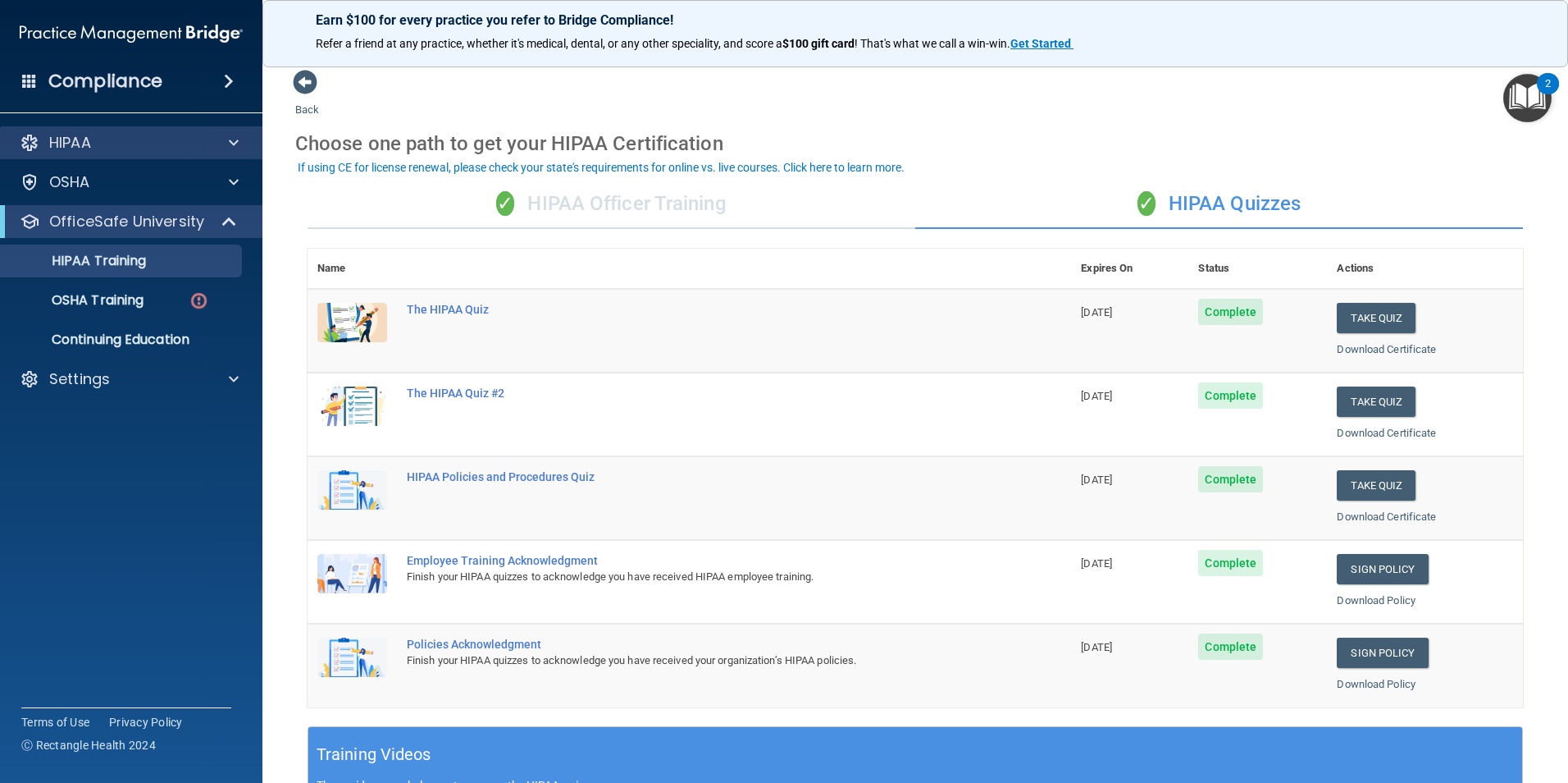
click at [217, 129] on div "HIPAA" at bounding box center [132, 142] width 263 height 33
click at [234, 143] on span at bounding box center [233, 142] width 9 height 20
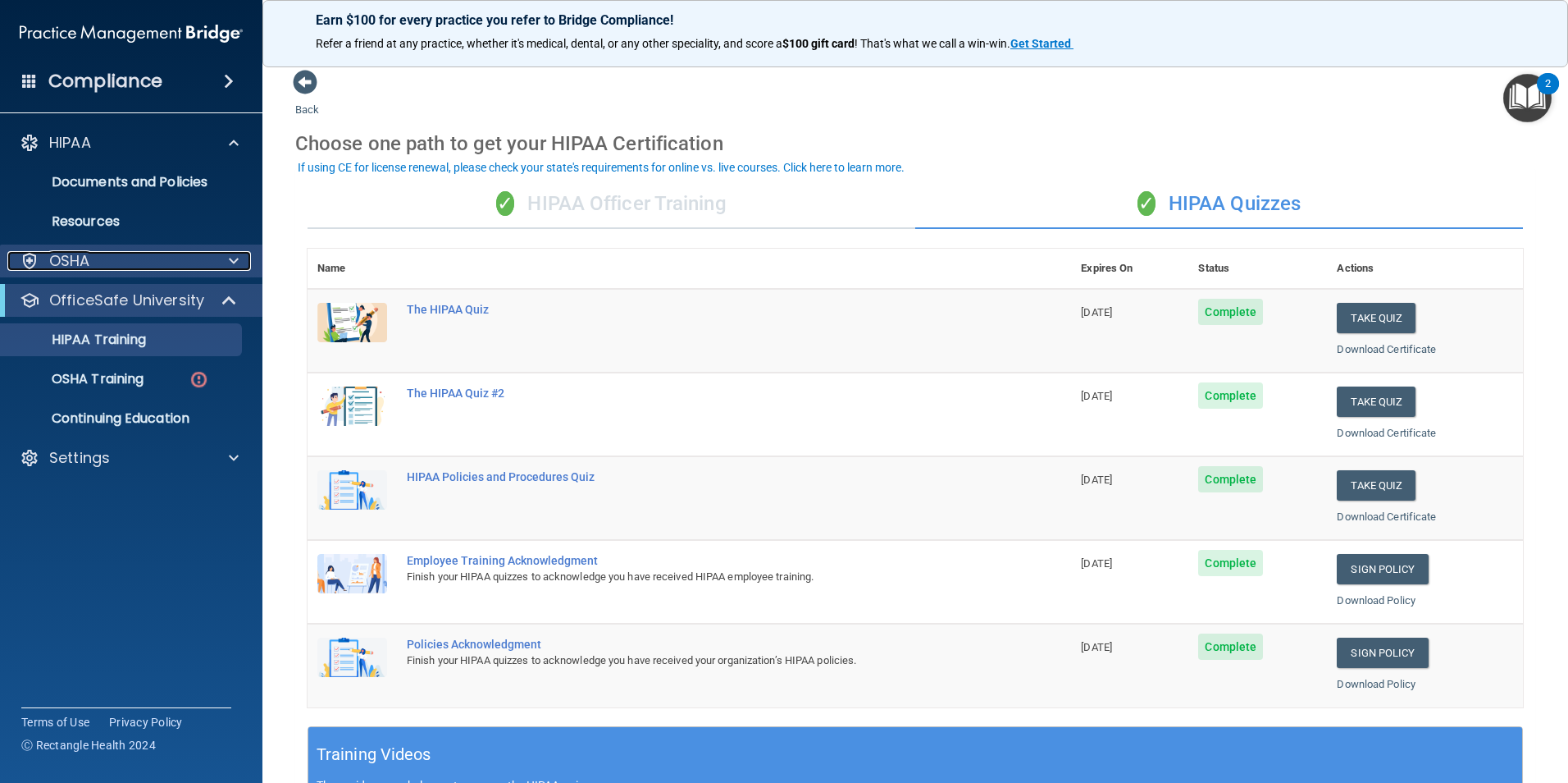
click at [221, 256] on div at bounding box center [231, 261] width 41 height 20
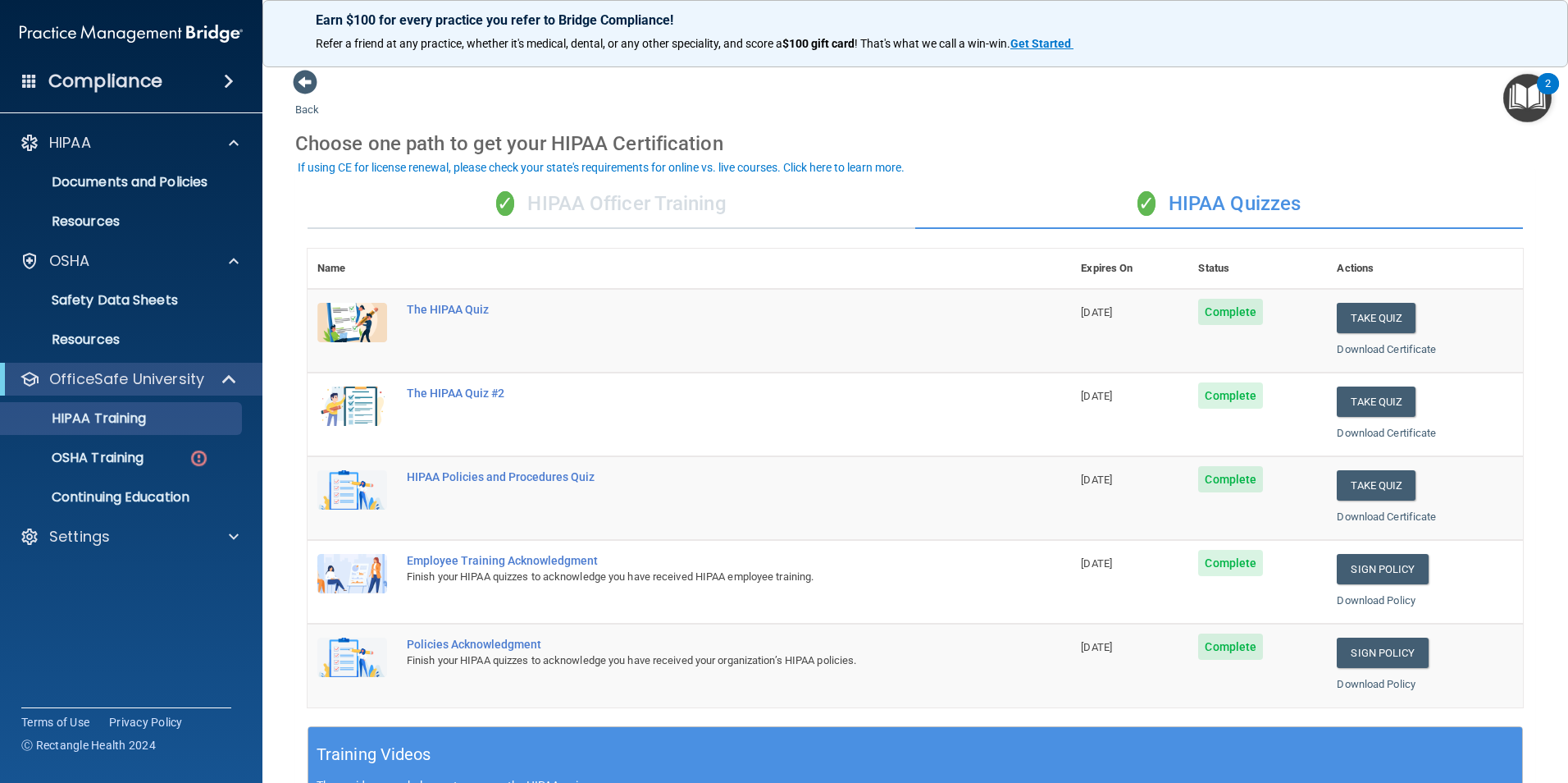
click at [701, 215] on div "✓ HIPAA Officer Training" at bounding box center [611, 204] width 608 height 49
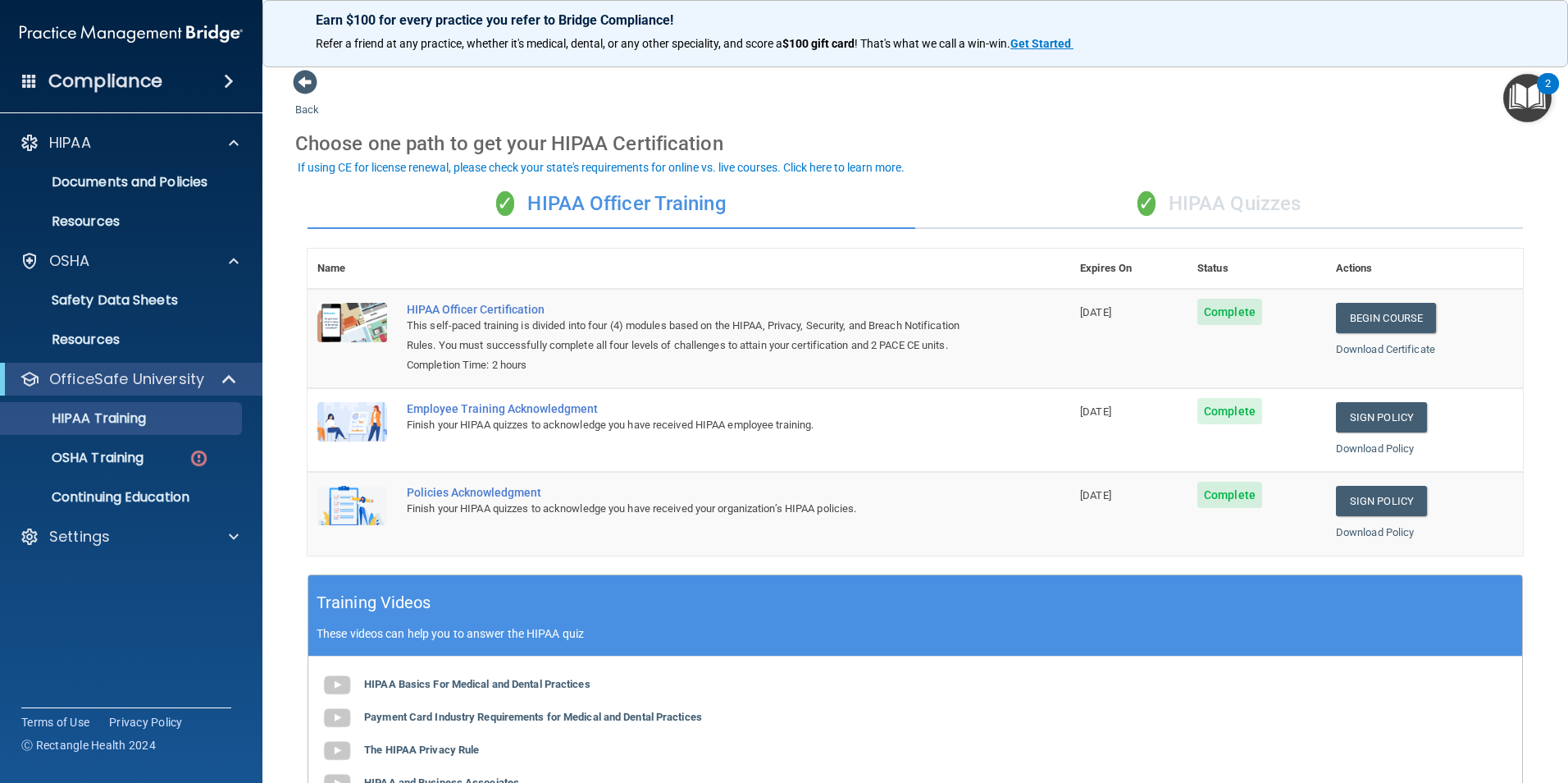
click at [1185, 188] on div "✓ HIPAA Quizzes" at bounding box center [1219, 204] width 608 height 49
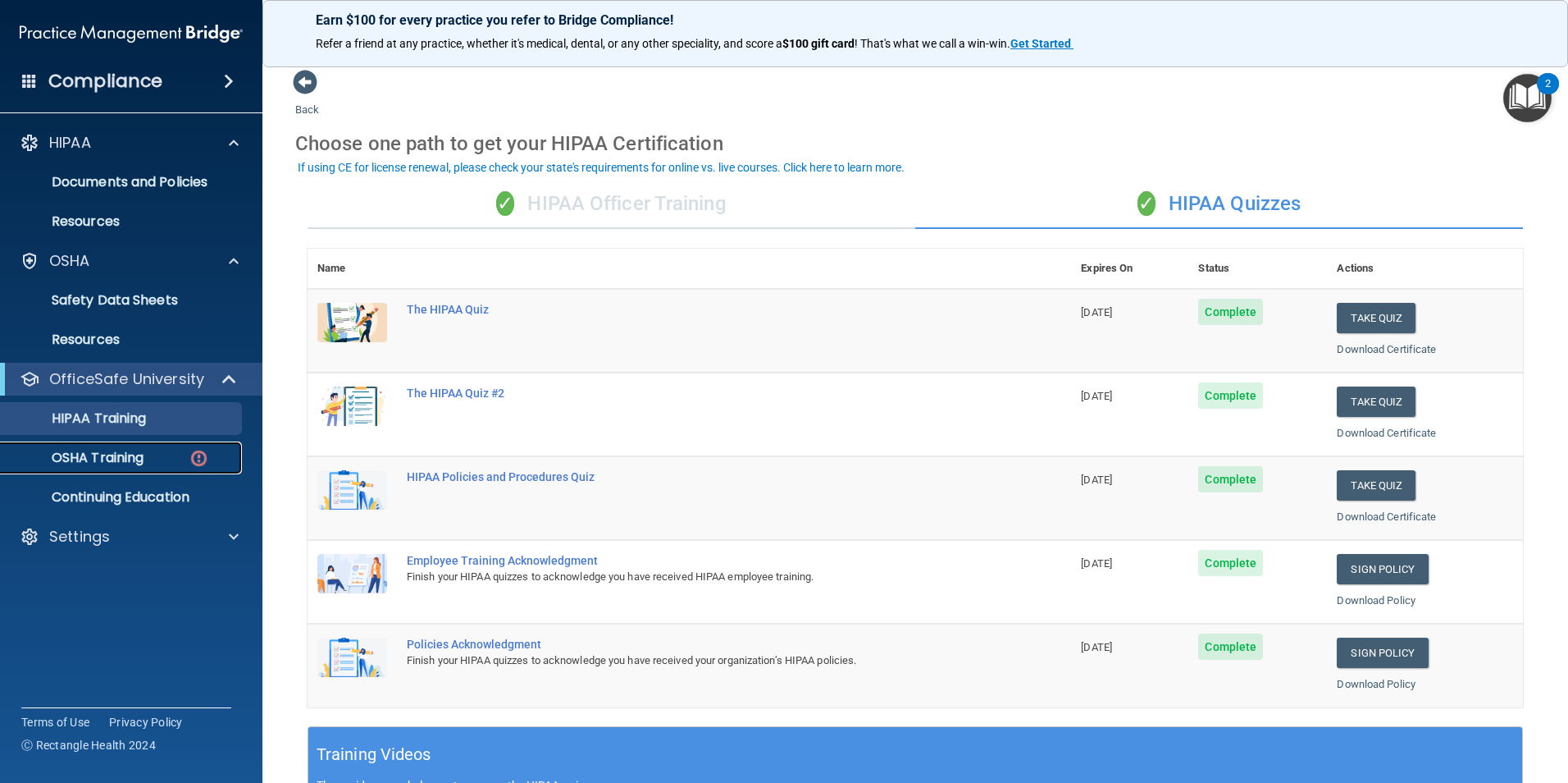
click at [135, 465] on p "OSHA Training" at bounding box center [76, 457] width 133 height 16
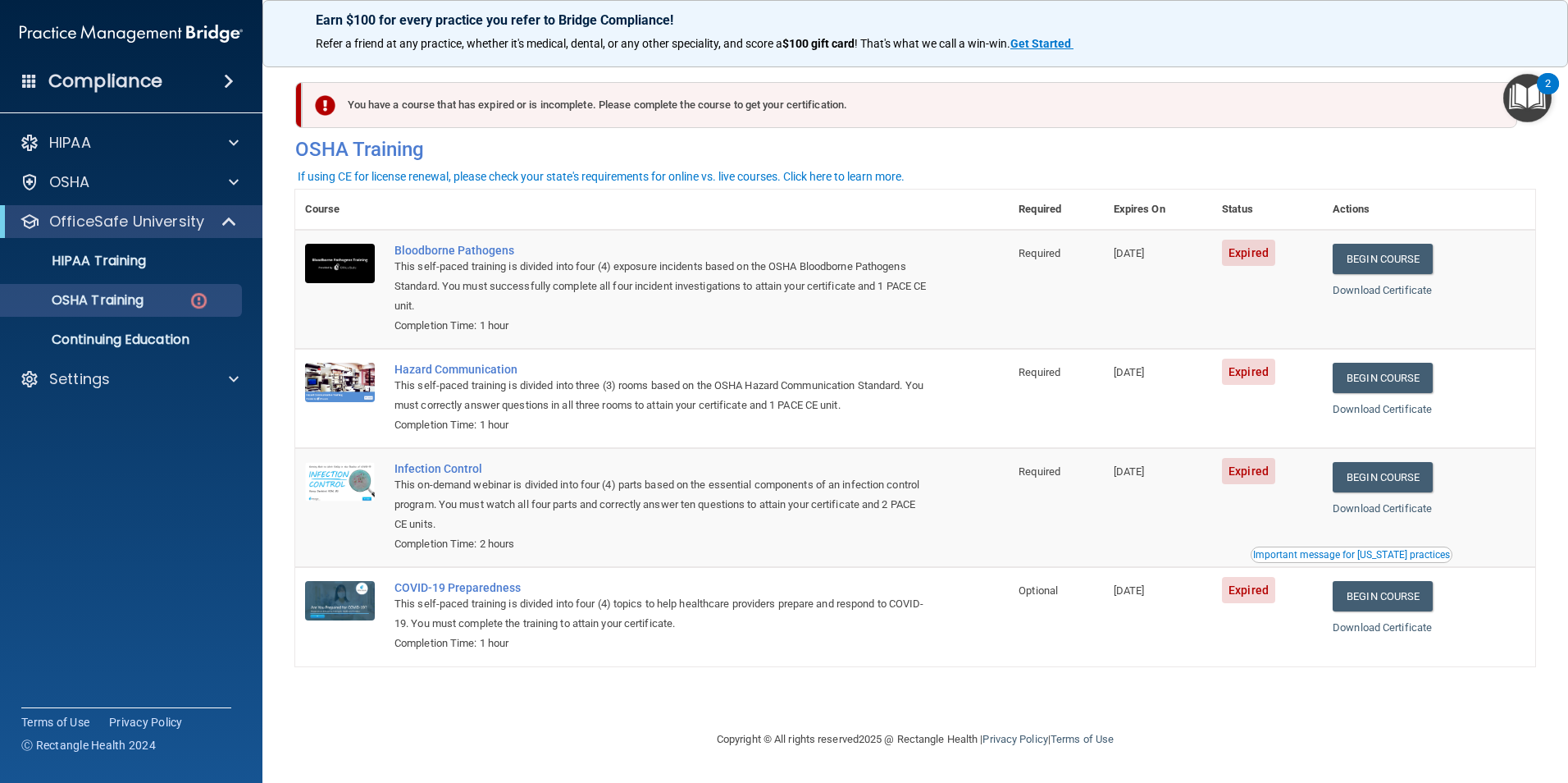
click at [178, 321] on ul "HIPAA Training OSHA Training Continuing Education" at bounding box center [133, 297] width 297 height 119
click at [172, 308] on div "OSHA Training" at bounding box center [122, 299] width 224 height 16
click at [170, 260] on div "HIPAA Training" at bounding box center [122, 261] width 224 height 16
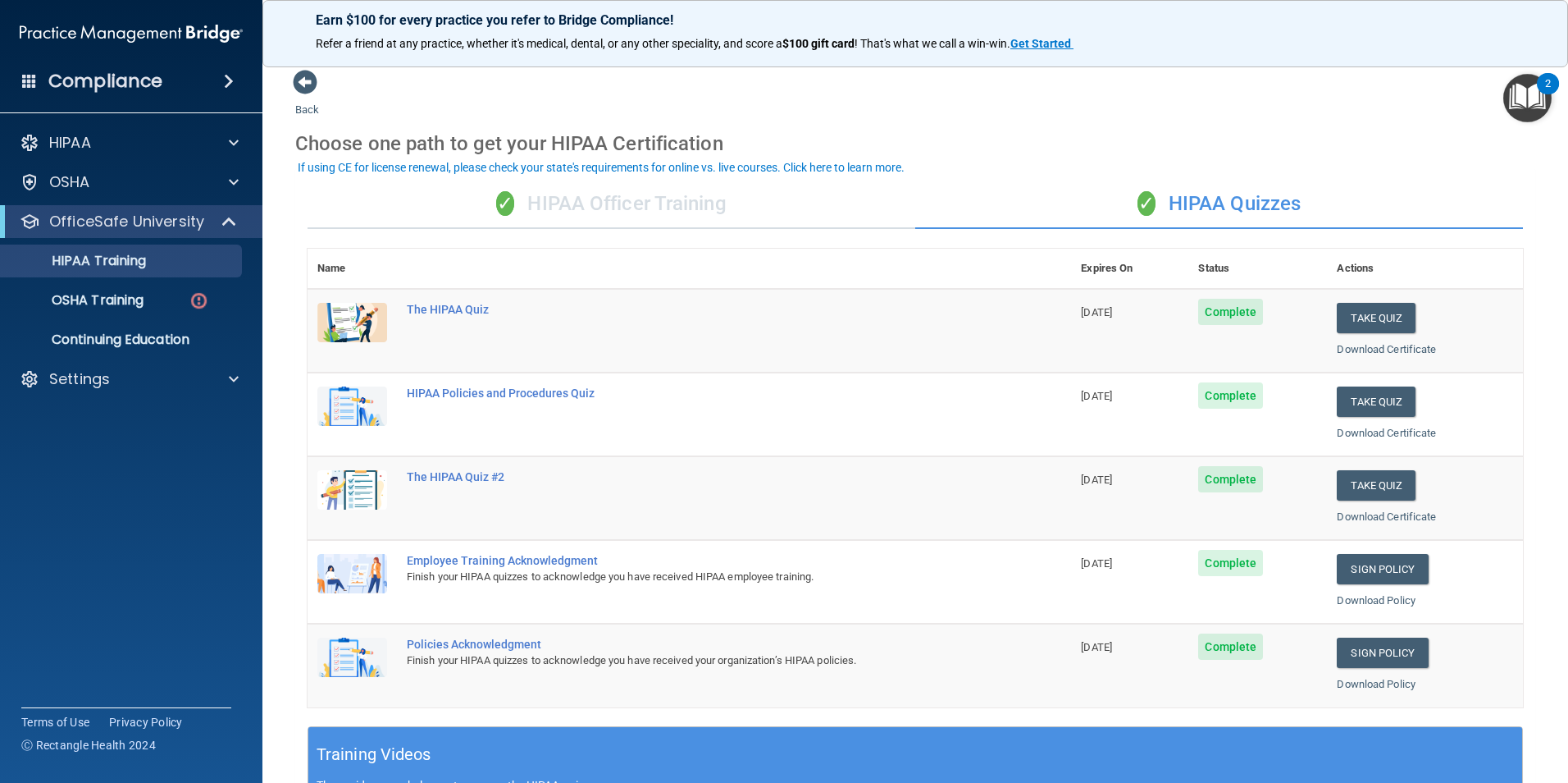
click at [616, 205] on div "✓ HIPAA Officer Training" at bounding box center [611, 204] width 608 height 49
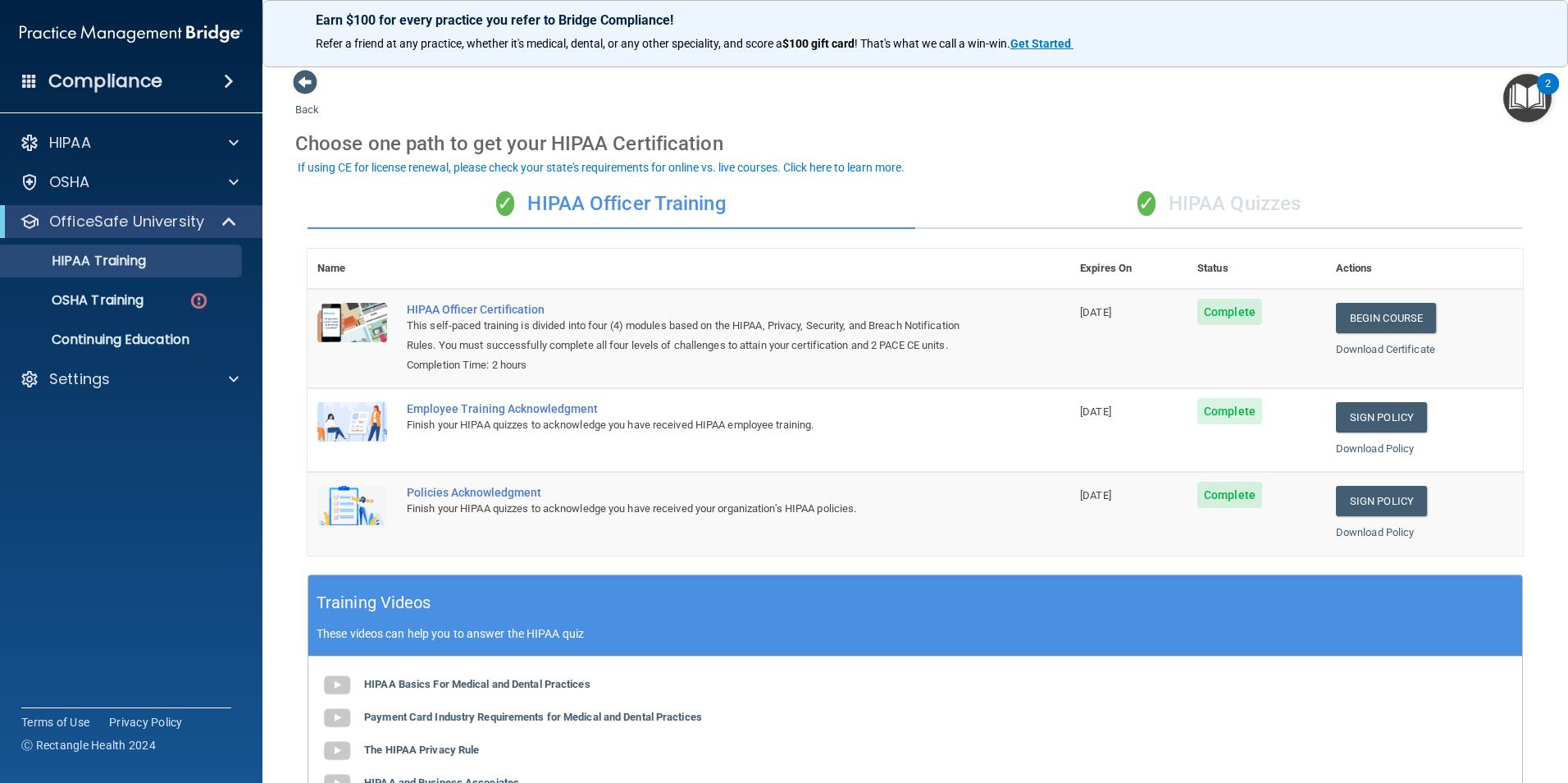
click at [1243, 194] on div "✓ HIPAA Quizzes" at bounding box center [1219, 204] width 608 height 49
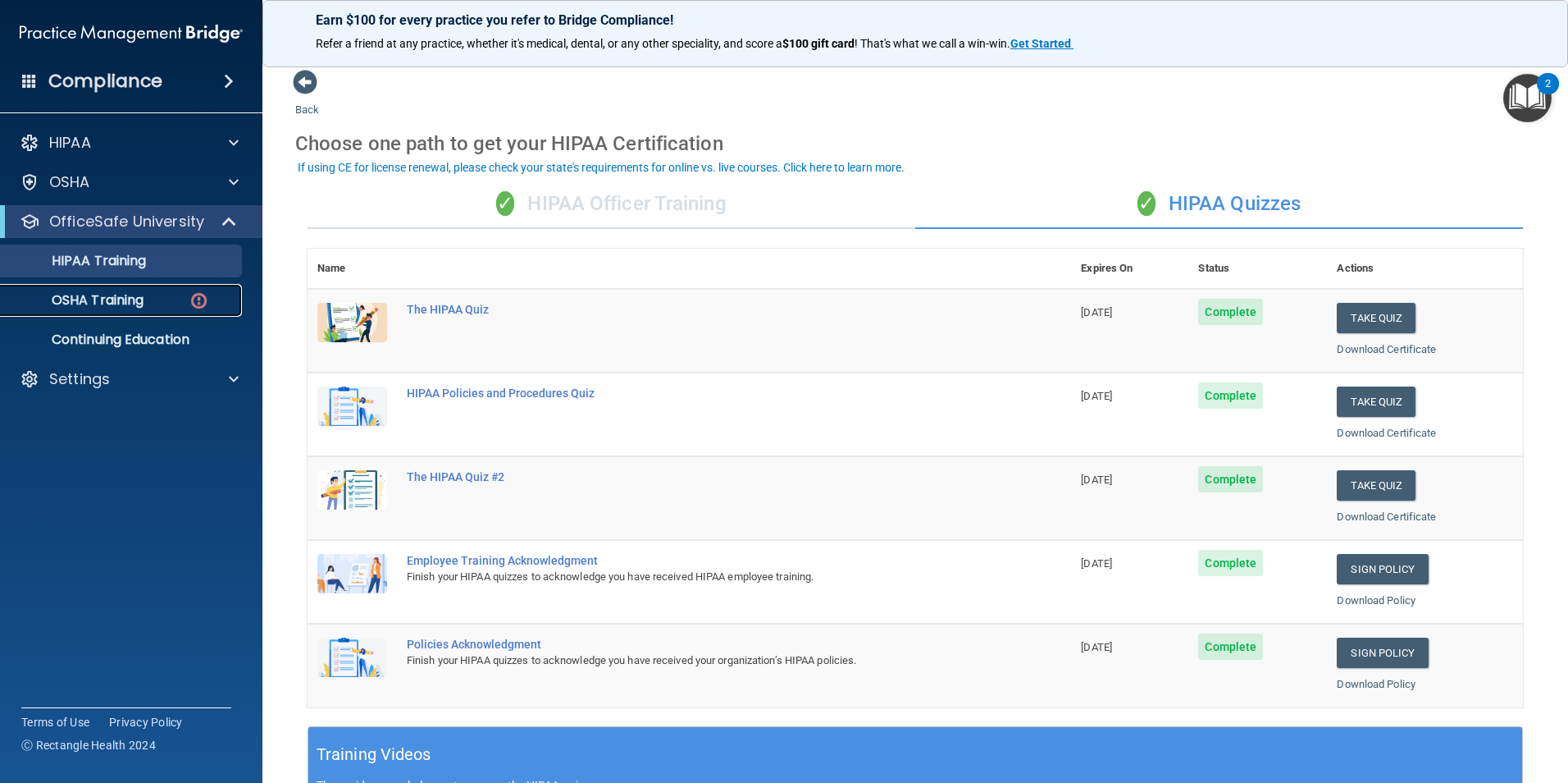
click at [179, 293] on div "OSHA Training" at bounding box center [122, 299] width 224 height 16
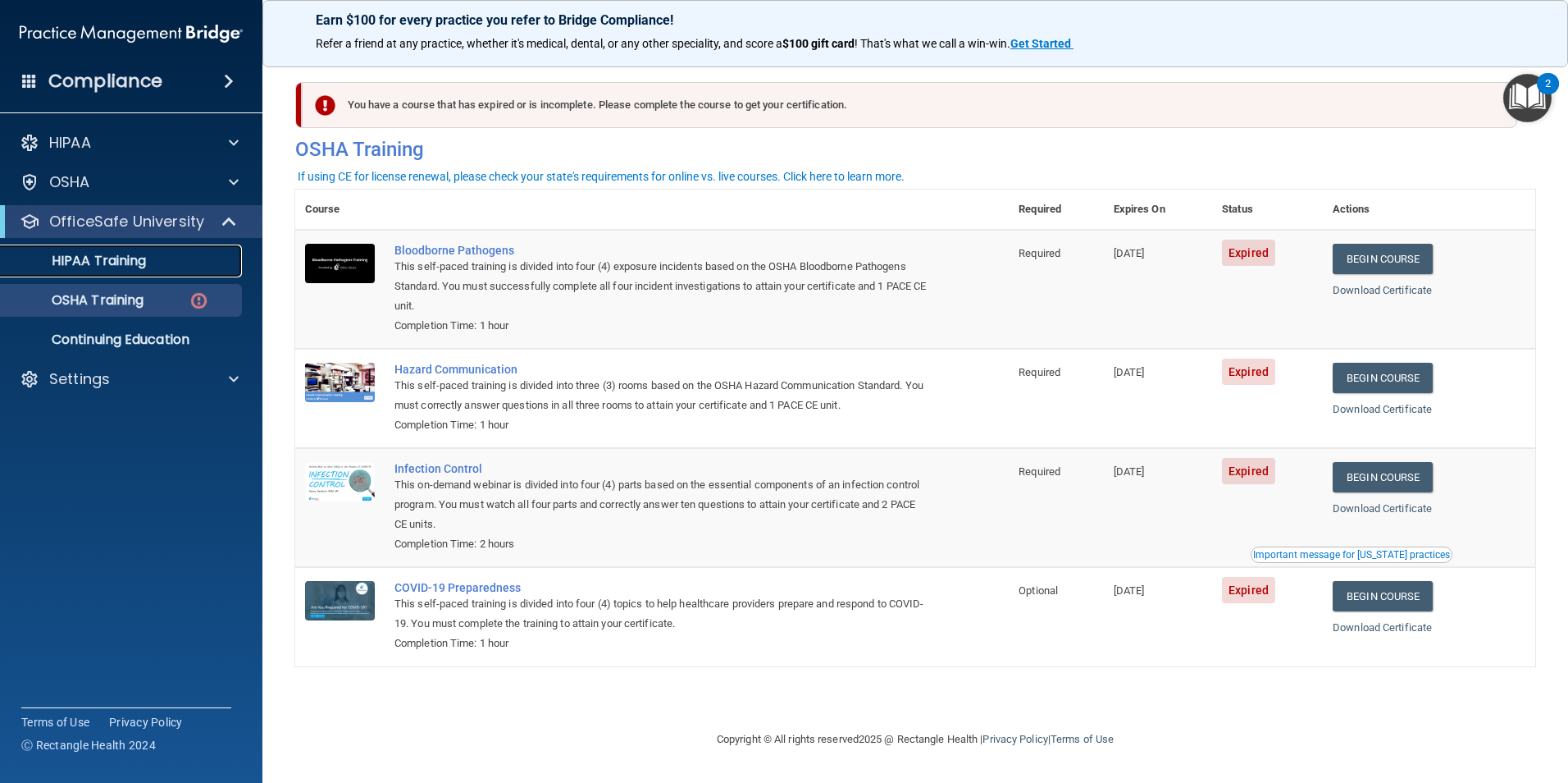
click at [183, 269] on link "HIPAA Training" at bounding box center [113, 261] width 259 height 33
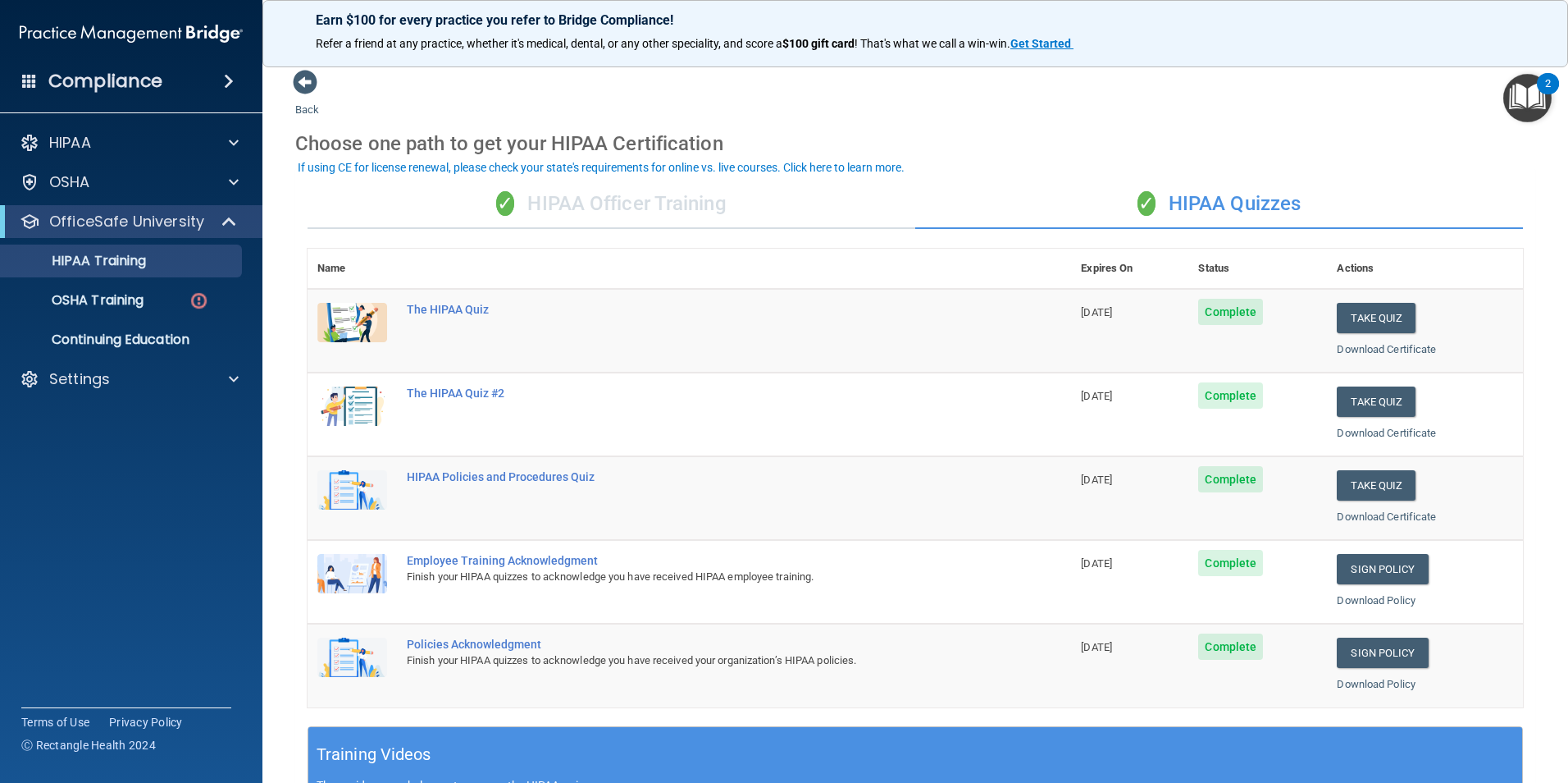
click at [679, 186] on div "✓ HIPAA Officer Training" at bounding box center [611, 204] width 608 height 49
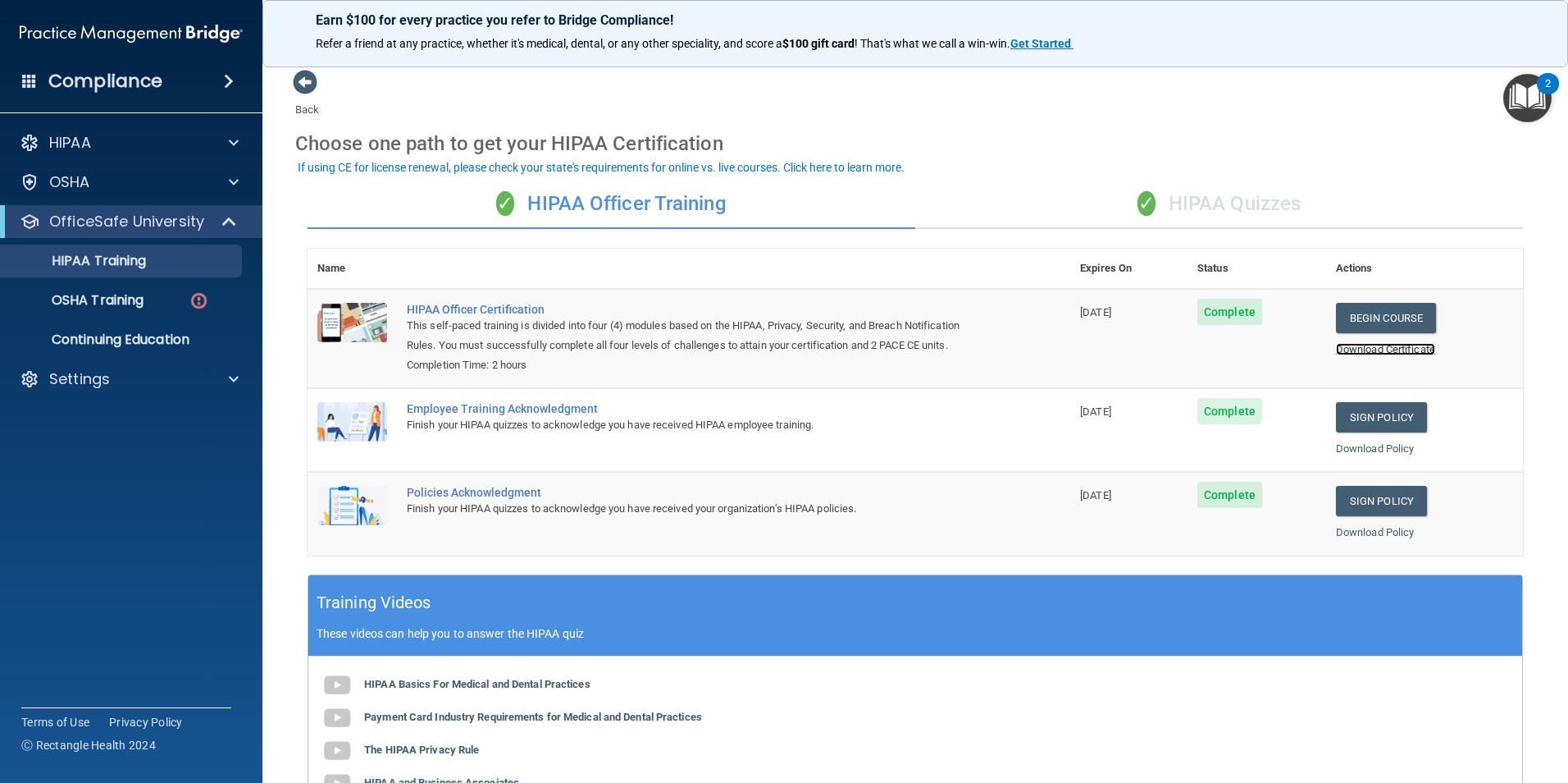
click at [1376, 353] on link "Download Certificate" at bounding box center [1385, 348] width 99 height 12
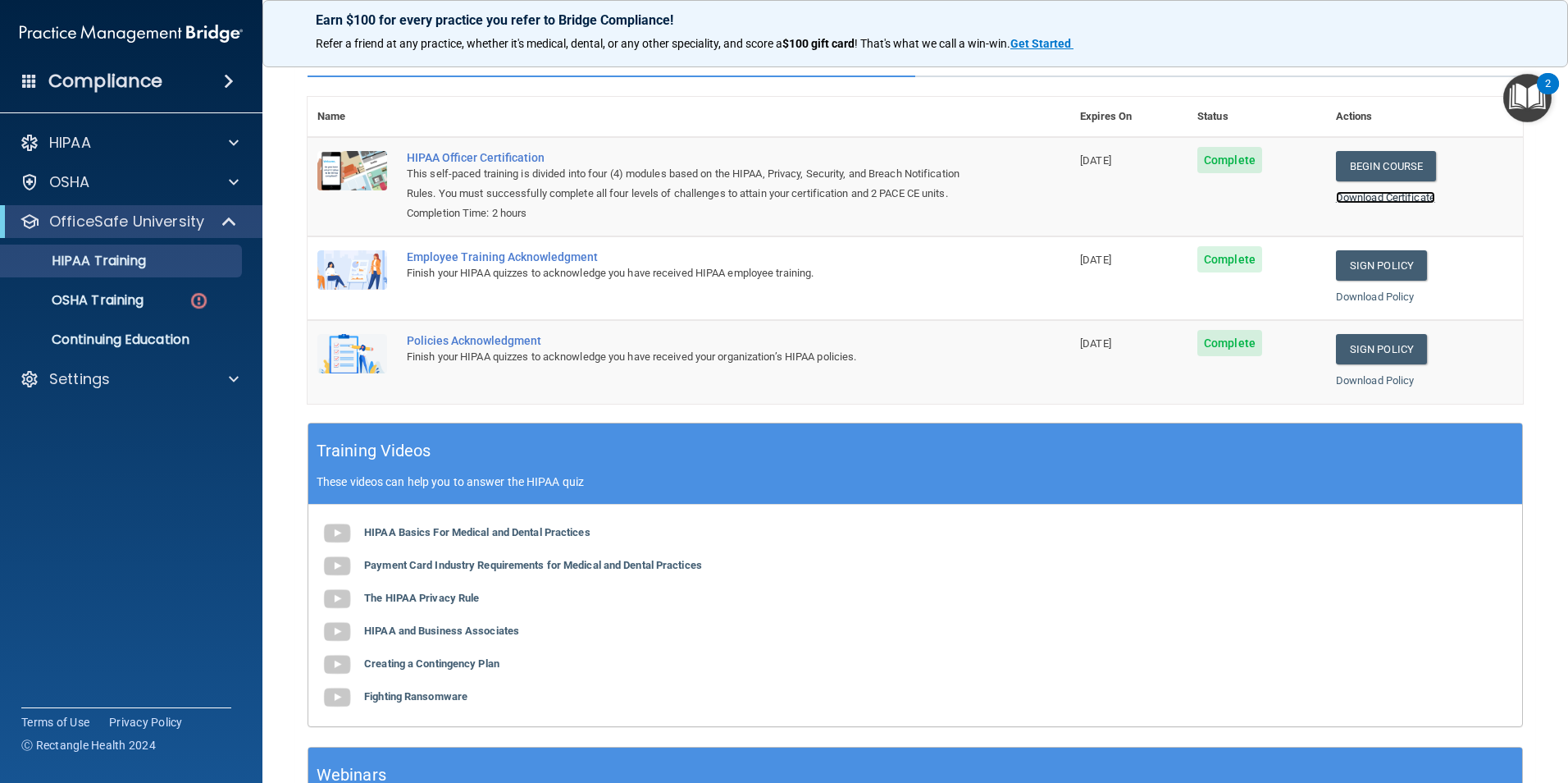
scroll to position [137, 0]
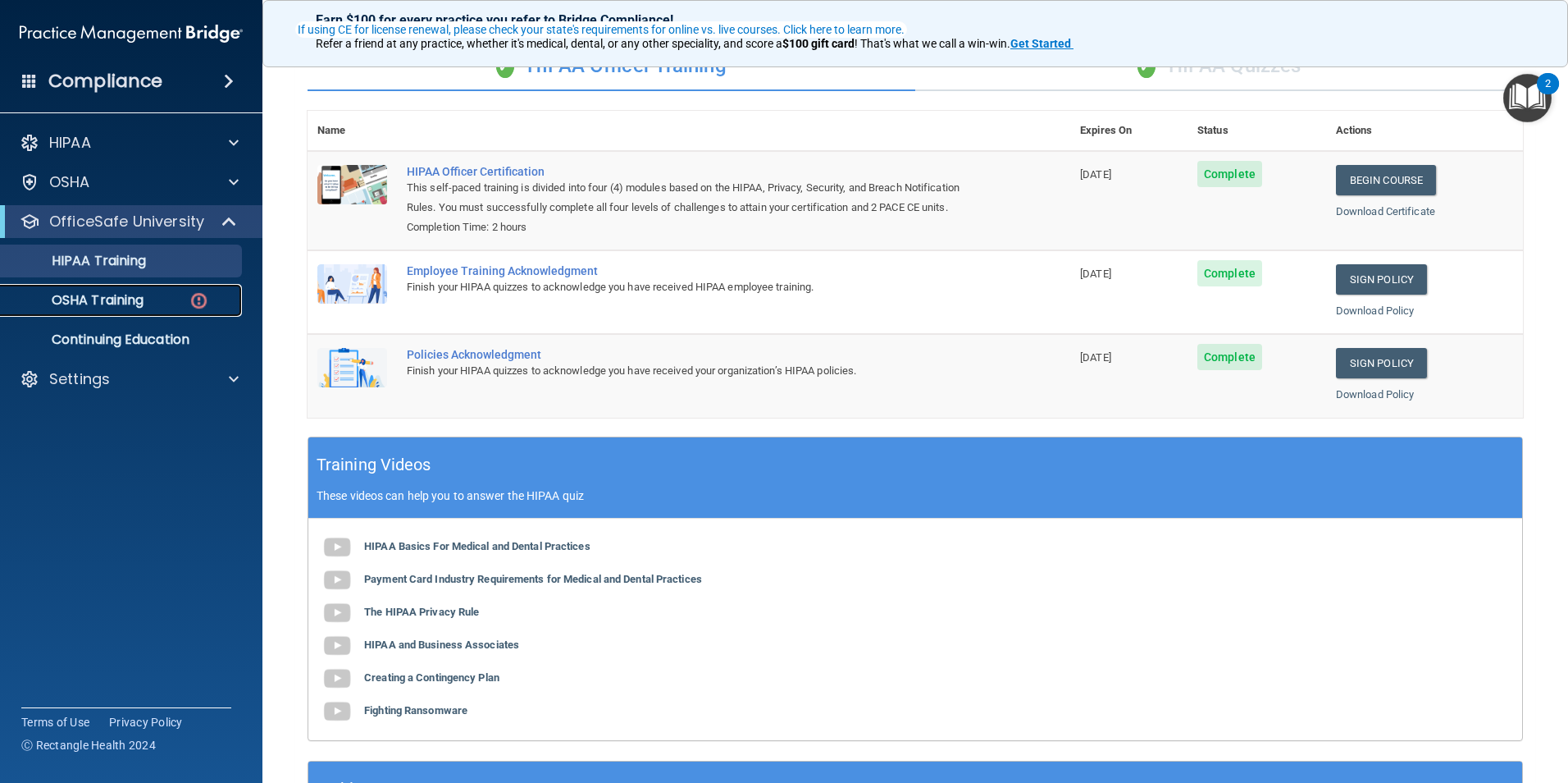
click at [84, 294] on p "OSHA Training" at bounding box center [76, 299] width 133 height 16
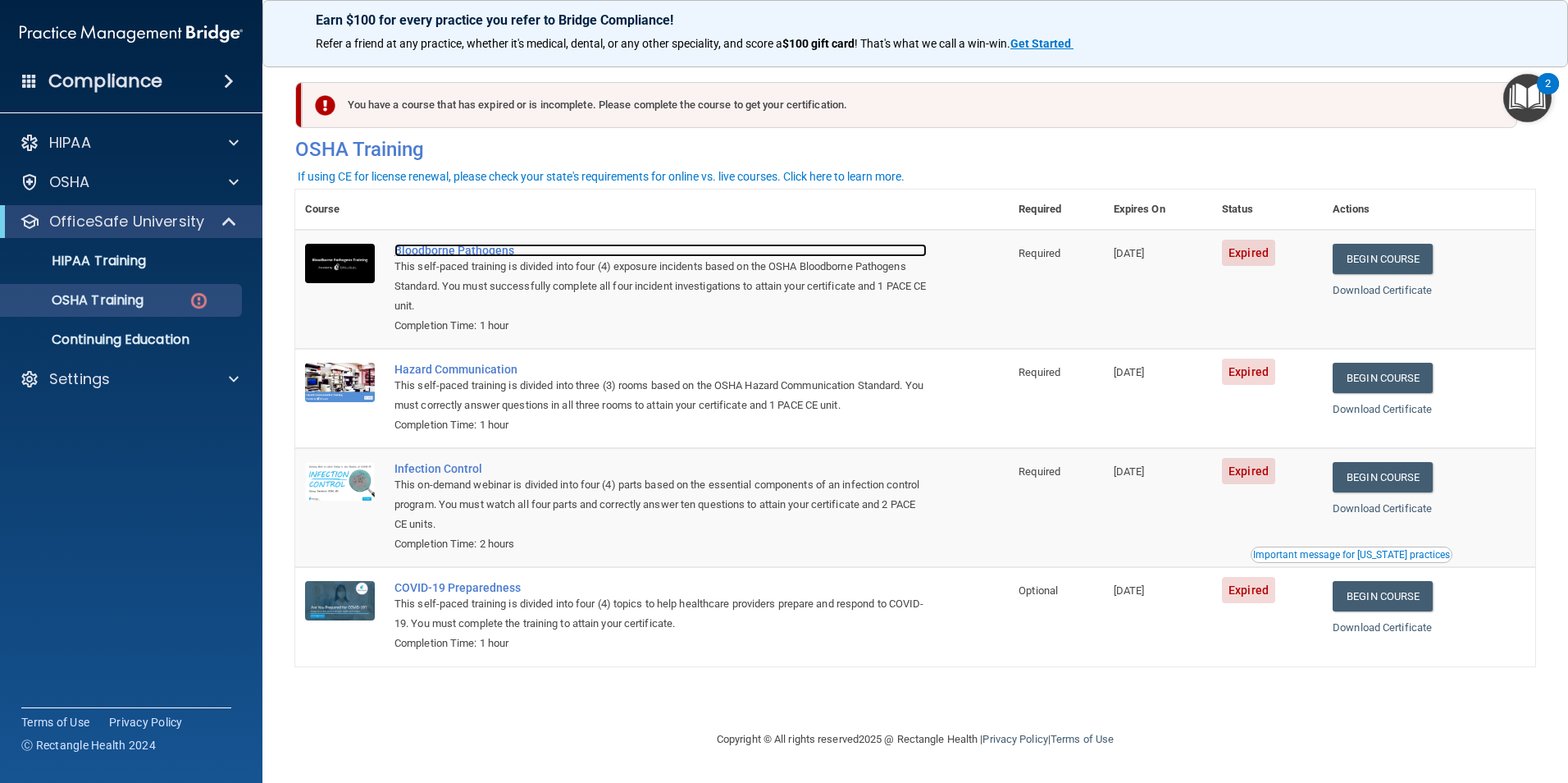
click at [475, 252] on div "Bloodborne Pathogens" at bounding box center [660, 250] width 532 height 13
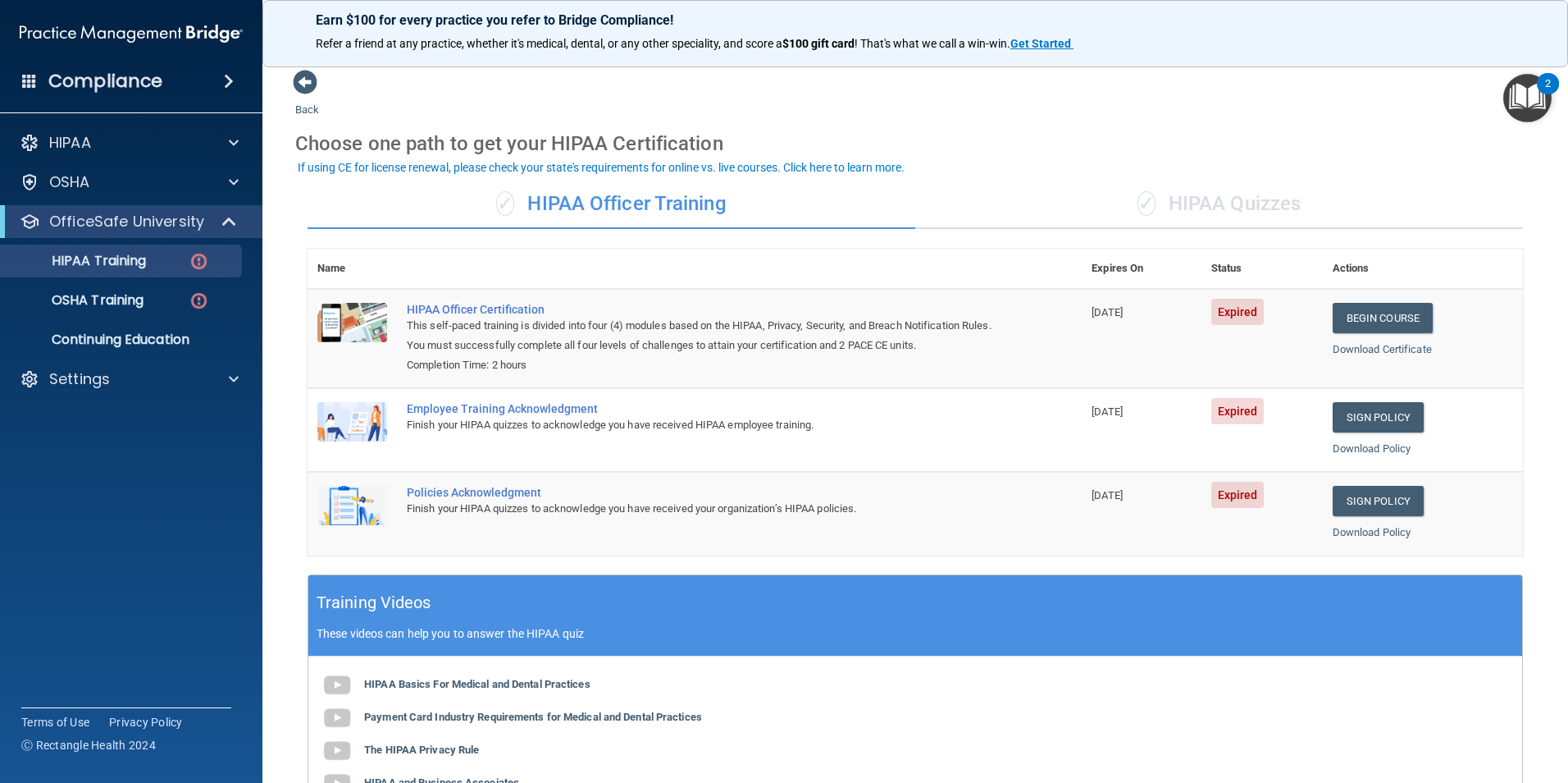
click at [1273, 194] on div "✓ HIPAA Quizzes" at bounding box center [1219, 204] width 608 height 49
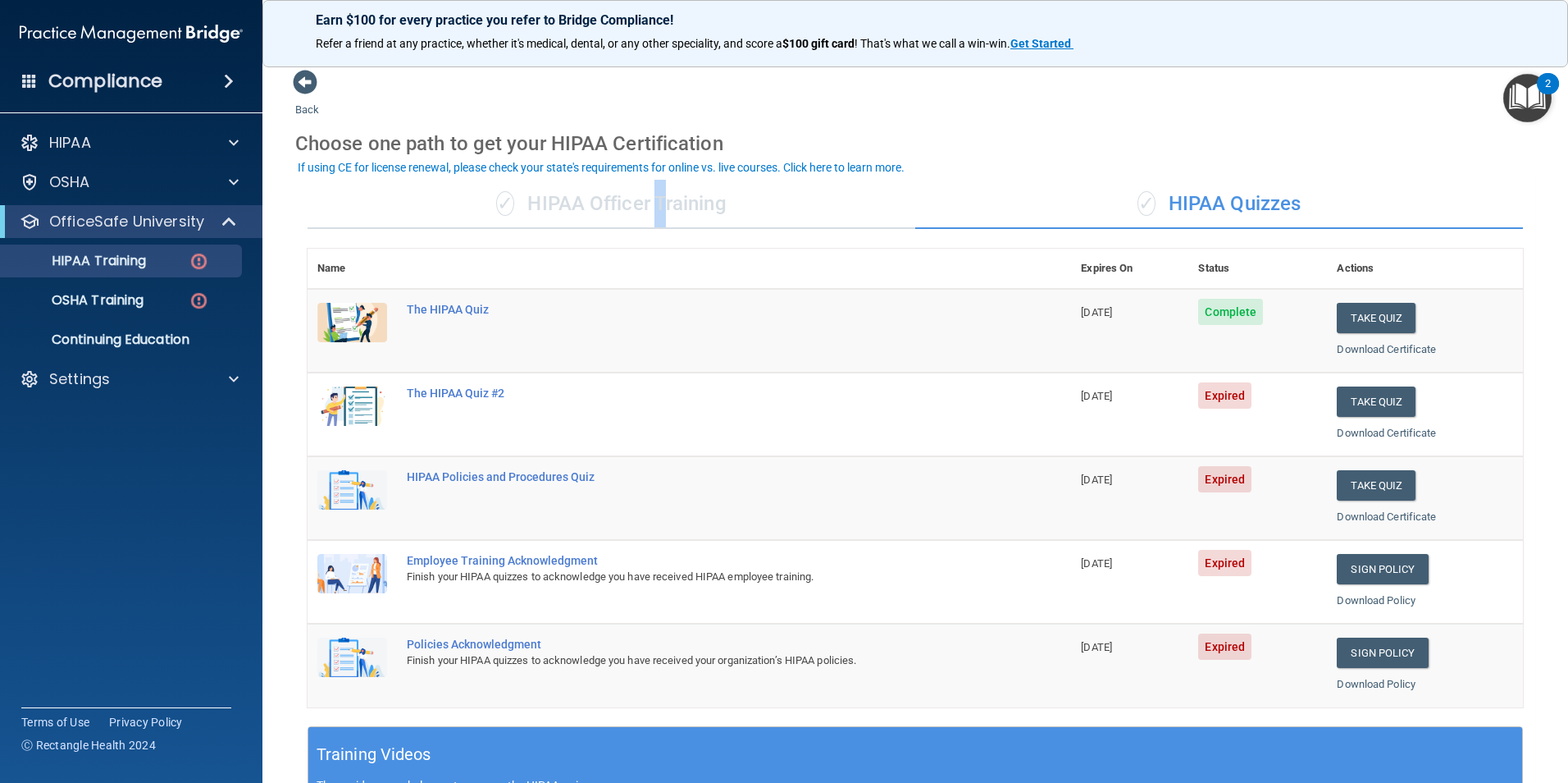
drag, startPoint x: 656, startPoint y: 189, endPoint x: 641, endPoint y: 171, distance: 23.4
click at [654, 180] on div "✓ HIPAA Officer Training" at bounding box center [611, 204] width 608 height 49
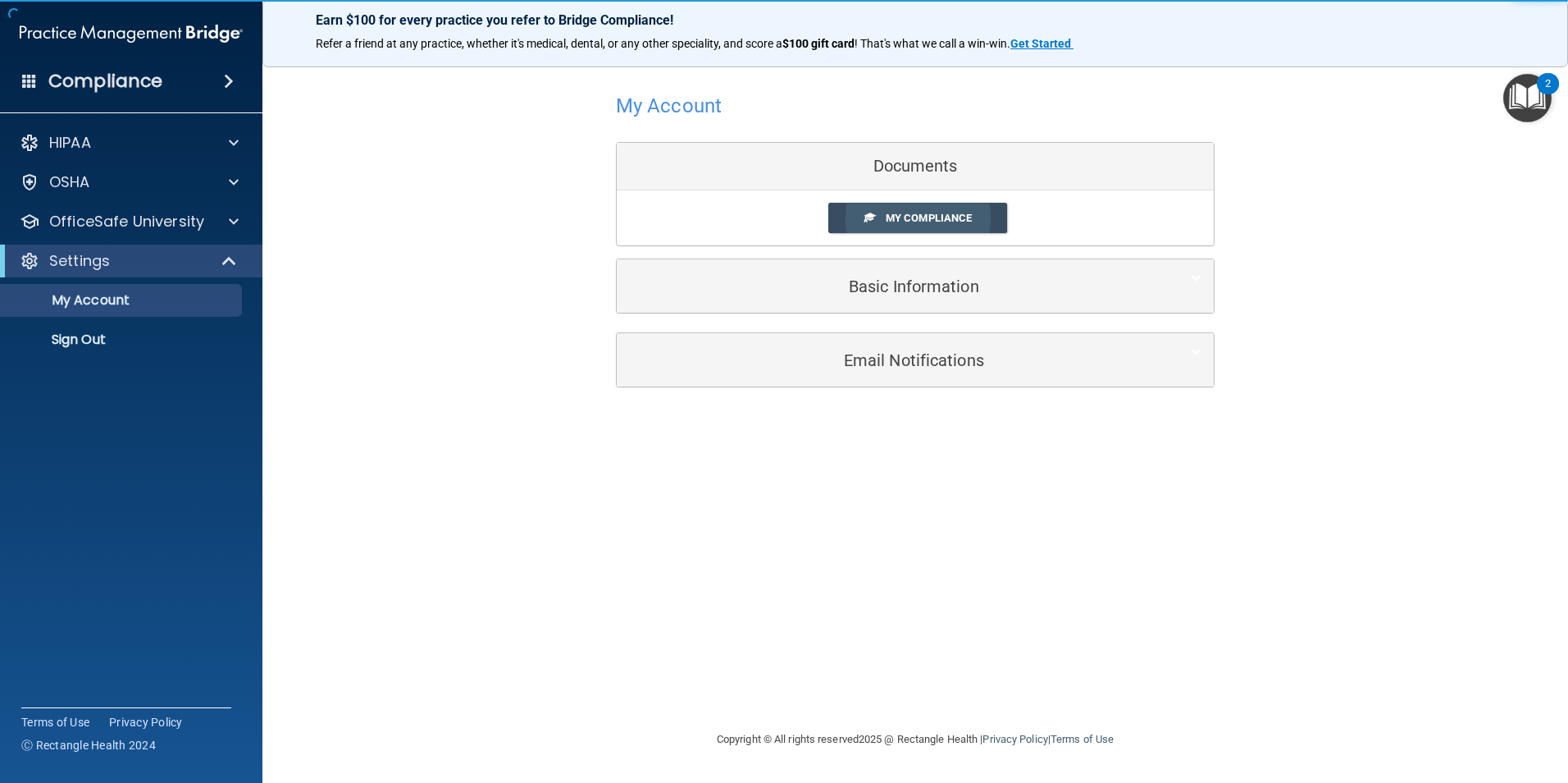
click at [855, 220] on link "My Compliance" at bounding box center [917, 217] width 180 height 30
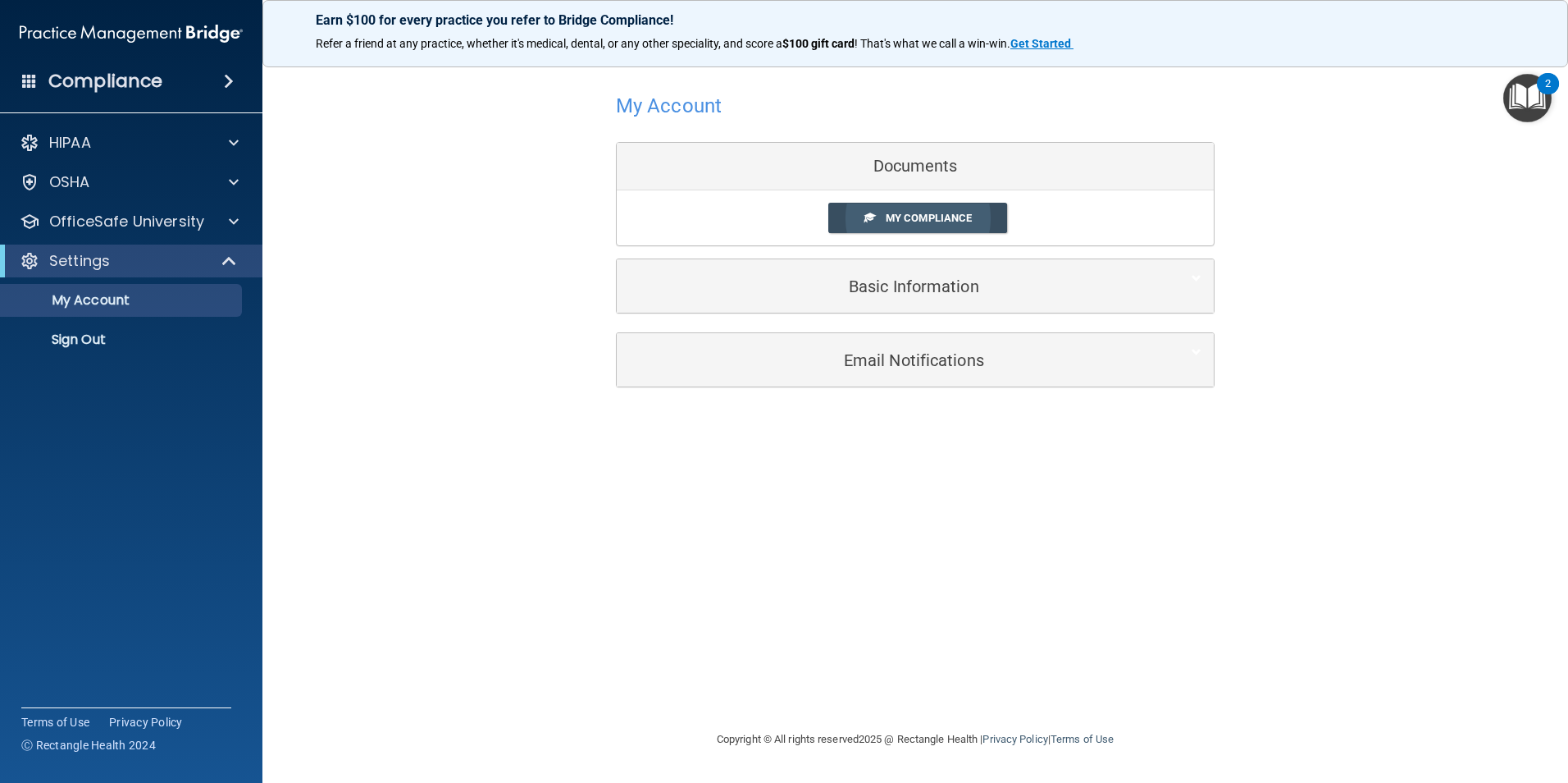
click at [944, 227] on link "My Compliance" at bounding box center [917, 217] width 180 height 30
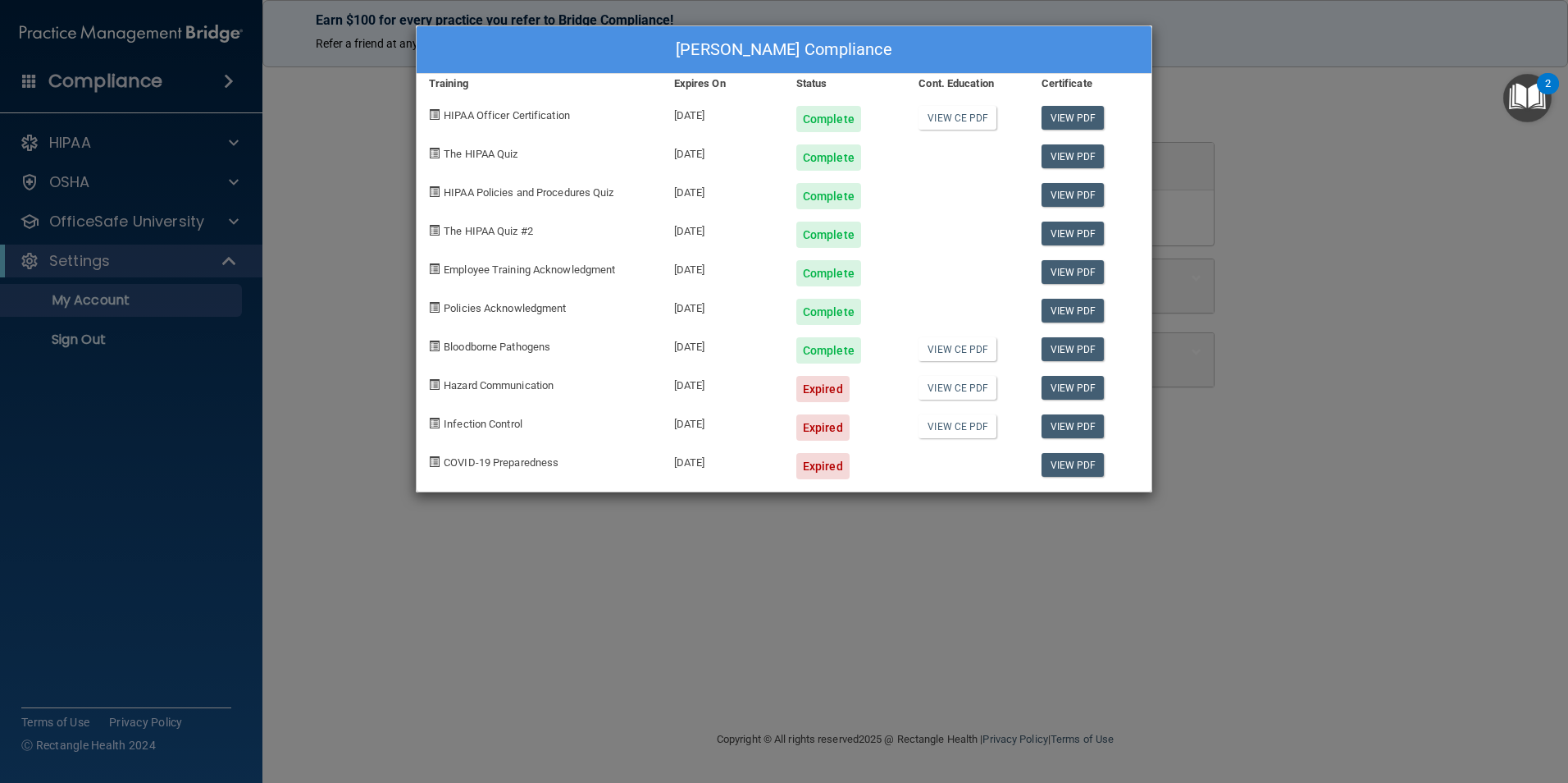
click at [743, 616] on div "Andrea Gorriz's Compliance Training Expires On Status Cont. Education Certifica…" at bounding box center [784, 392] width 1568 height 783
click at [1296, 102] on div "Andrea Gorriz's Compliance Training Expires On Status Cont. Education Certifica…" at bounding box center [784, 392] width 1568 height 783
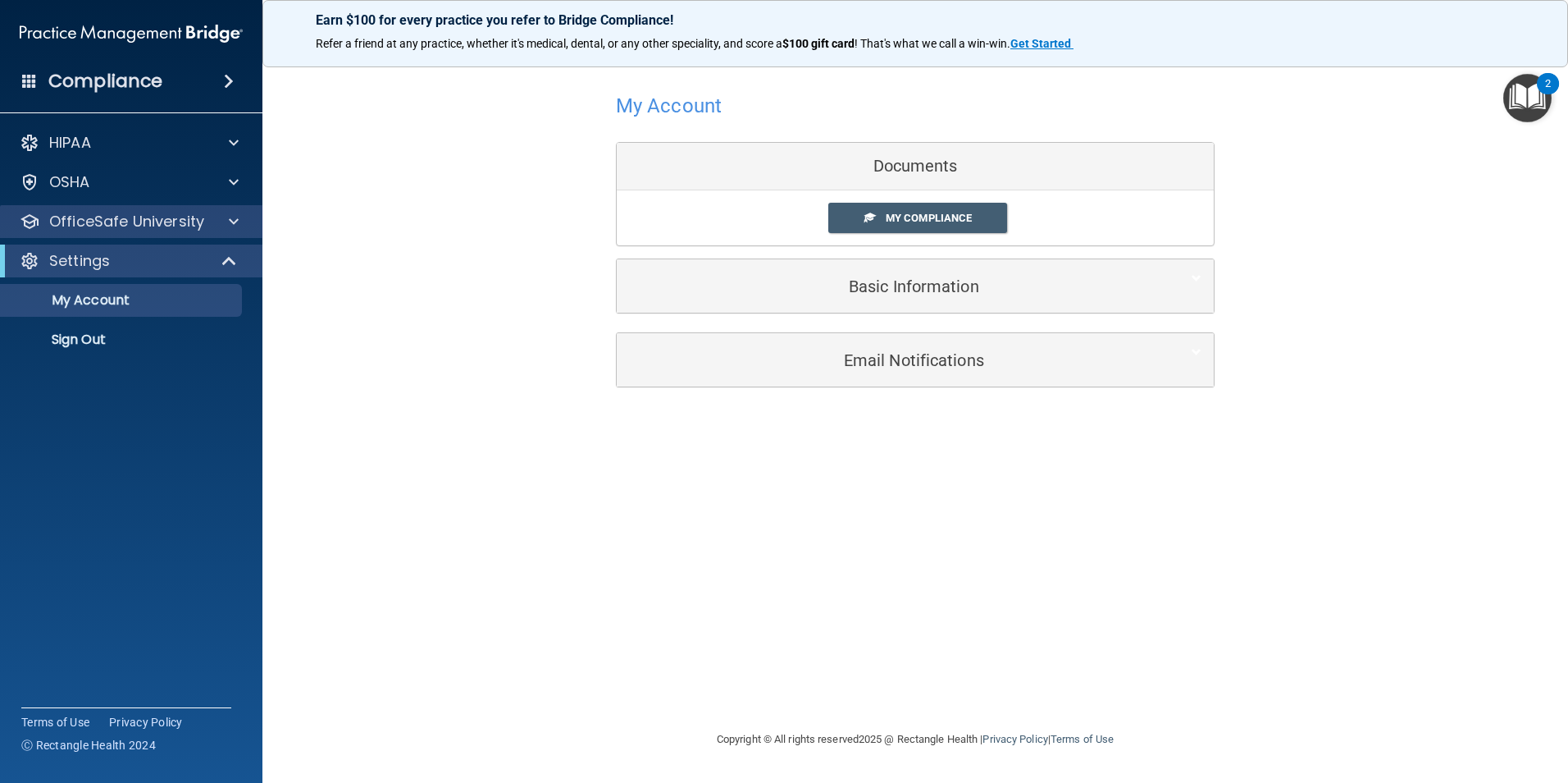
click at [147, 233] on div "OfficeSafe University" at bounding box center [132, 221] width 263 height 33
click at [148, 224] on p "OfficeSafe University" at bounding box center [126, 221] width 155 height 20
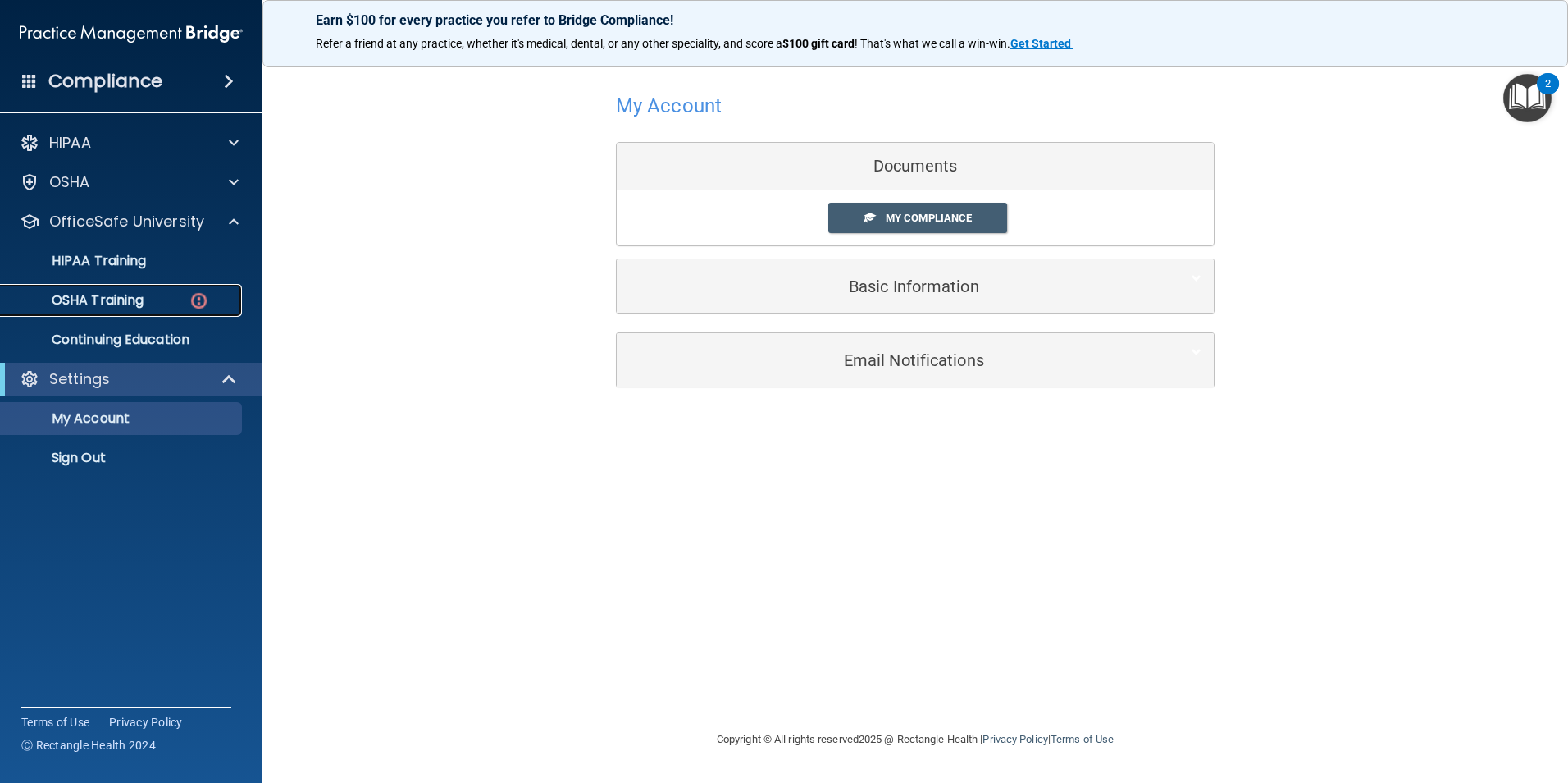
click at [115, 304] on p "OSHA Training" at bounding box center [76, 299] width 133 height 16
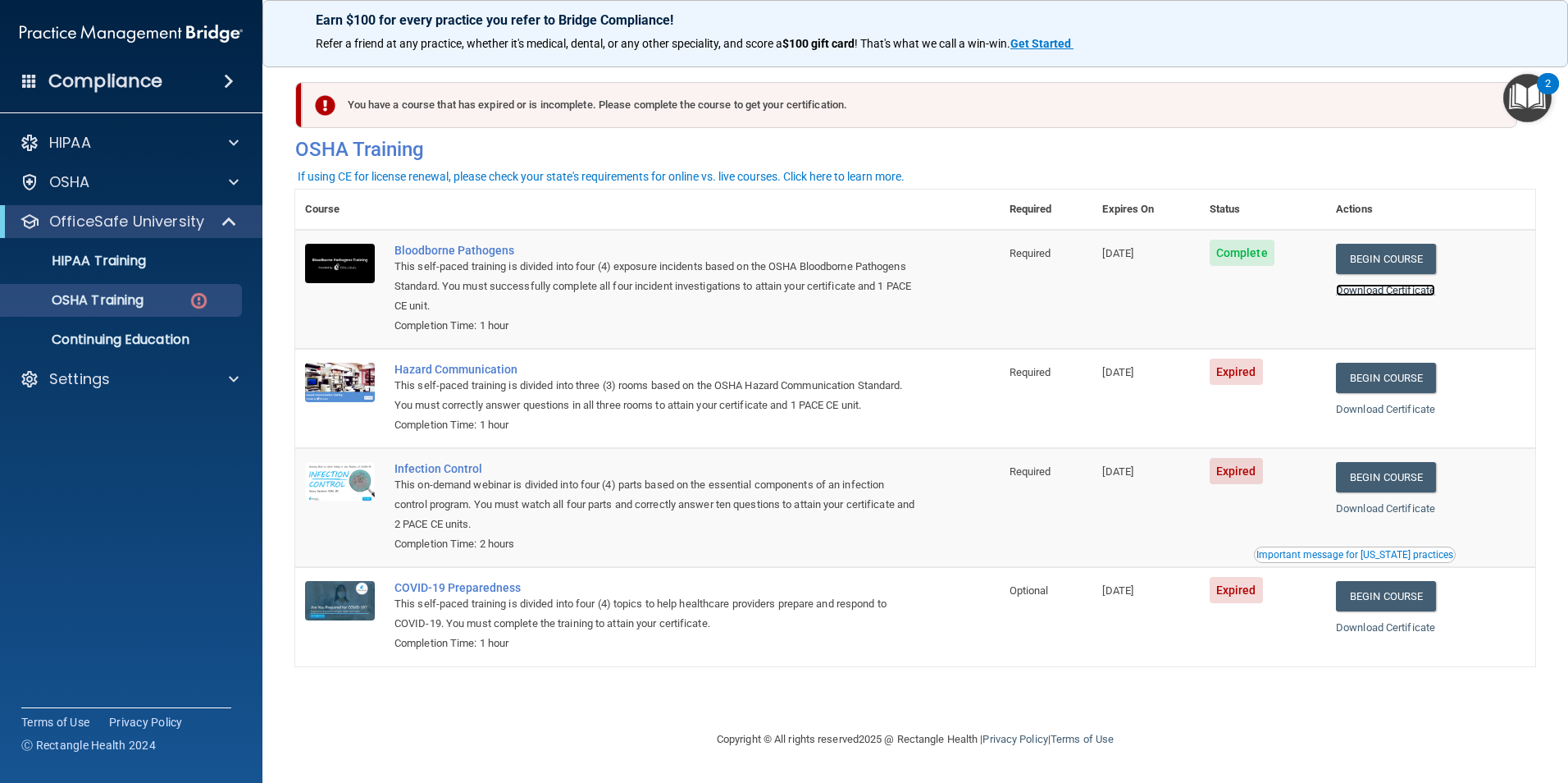
click at [1428, 296] on link "Download Certificate" at bounding box center [1385, 290] width 99 height 12
click at [455, 361] on td "Hazard Communication This self-paced training is divided into three (3) rooms b…" at bounding box center [692, 398] width 615 height 99
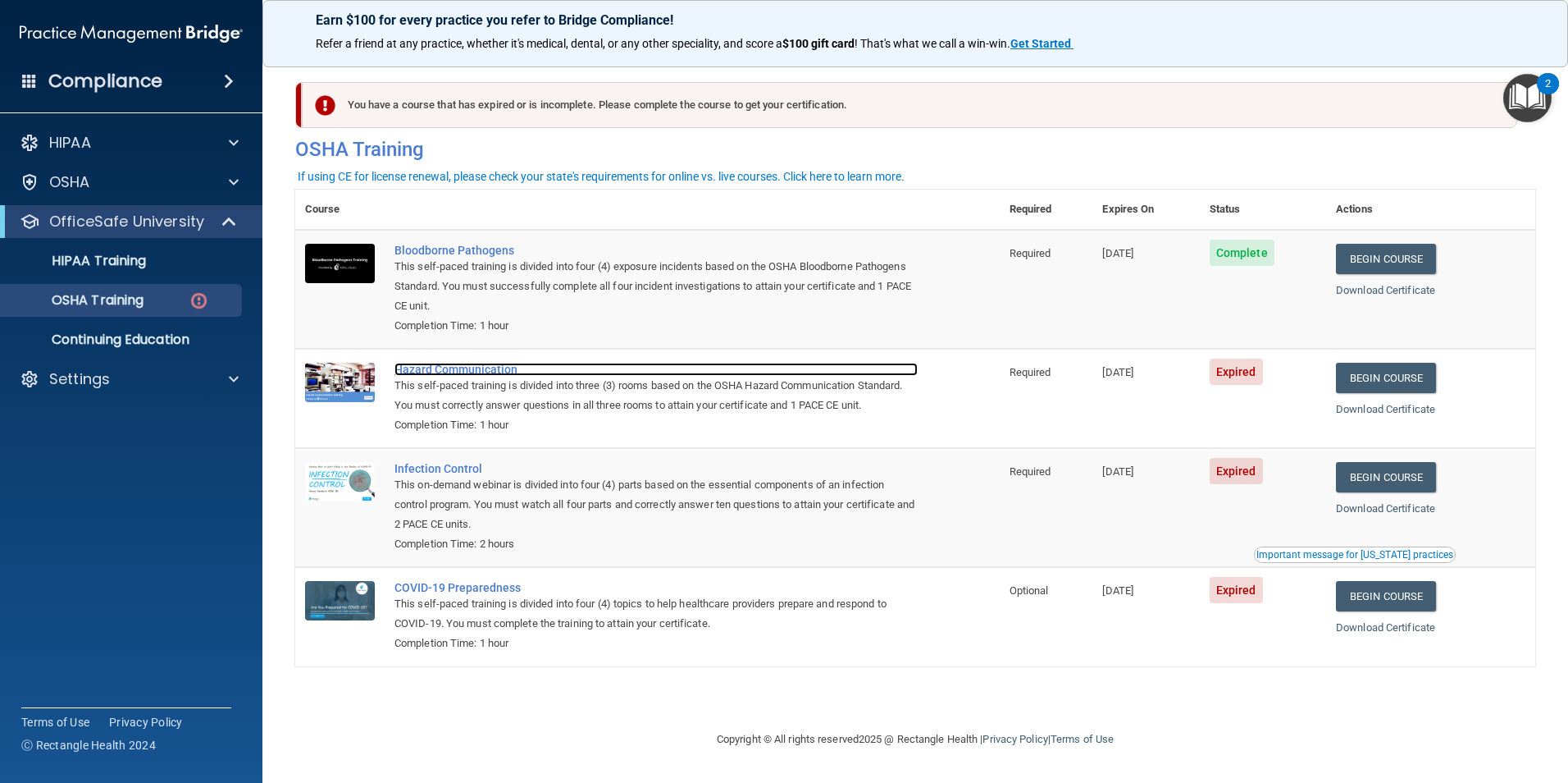
click at [452, 368] on div "Hazard Communication" at bounding box center [656, 369] width 523 height 13
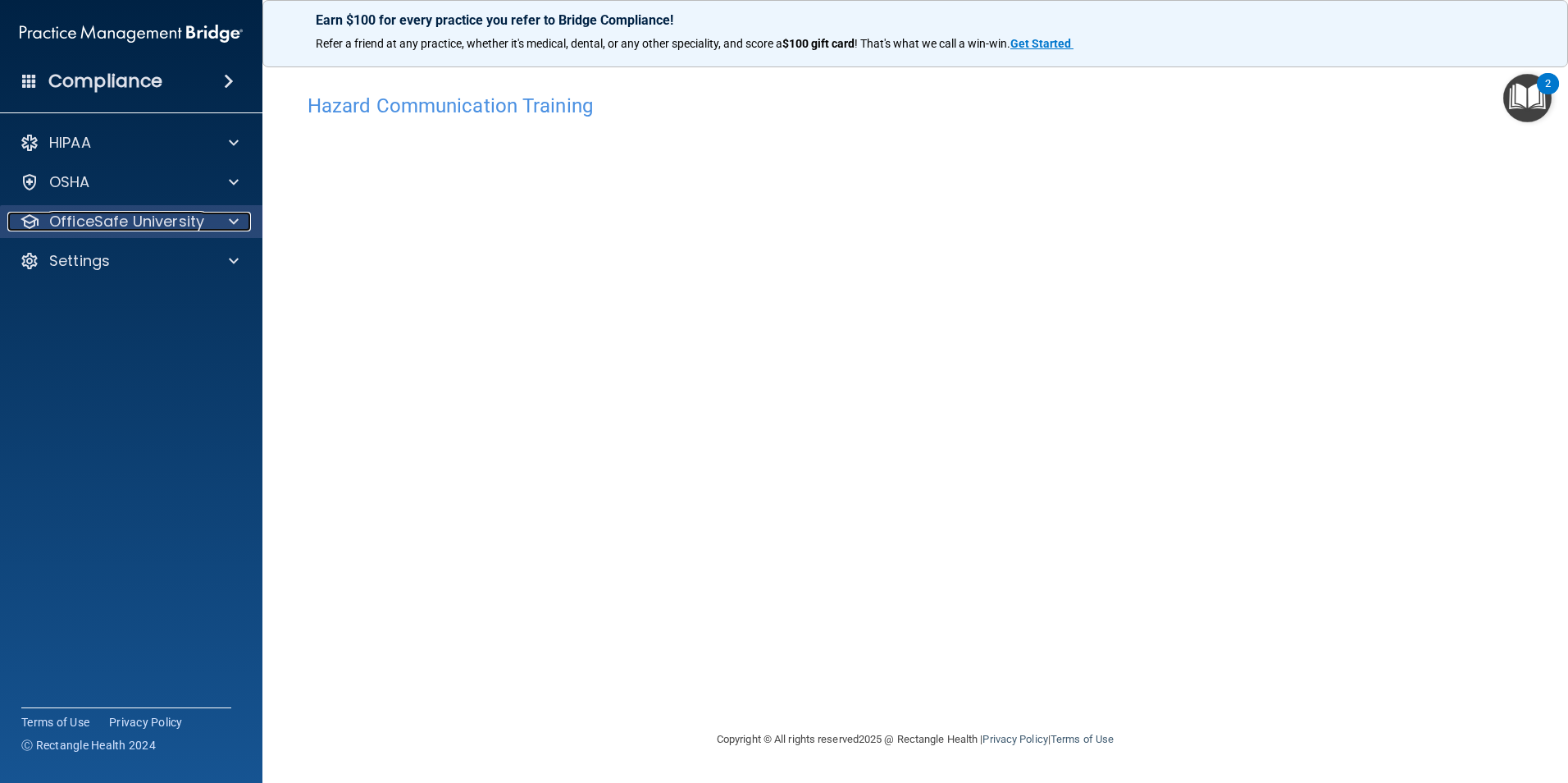
click at [93, 216] on p "OfficeSafe University" at bounding box center [126, 221] width 155 height 20
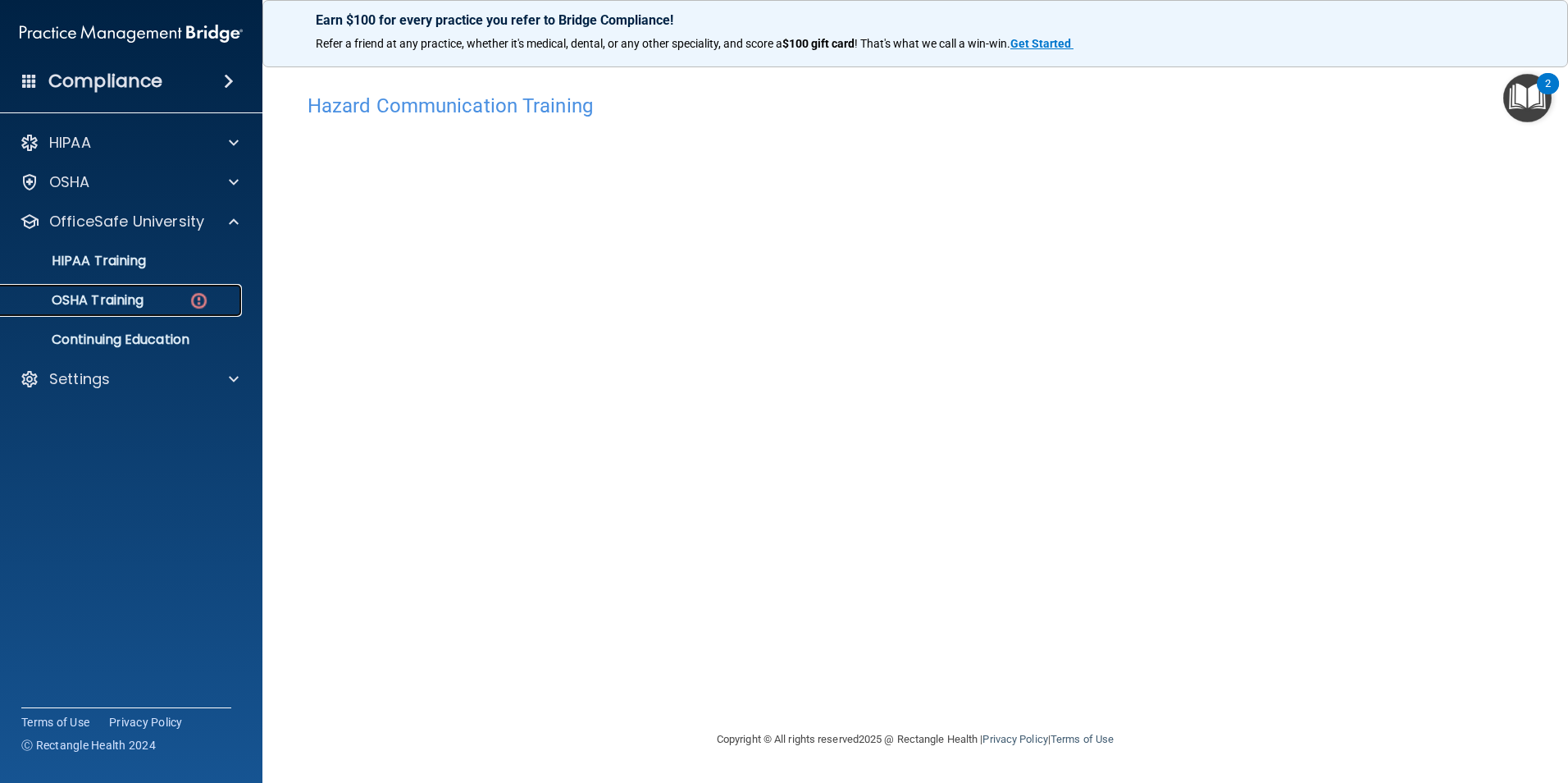
click at [101, 292] on p "OSHA Training" at bounding box center [76, 299] width 133 height 16
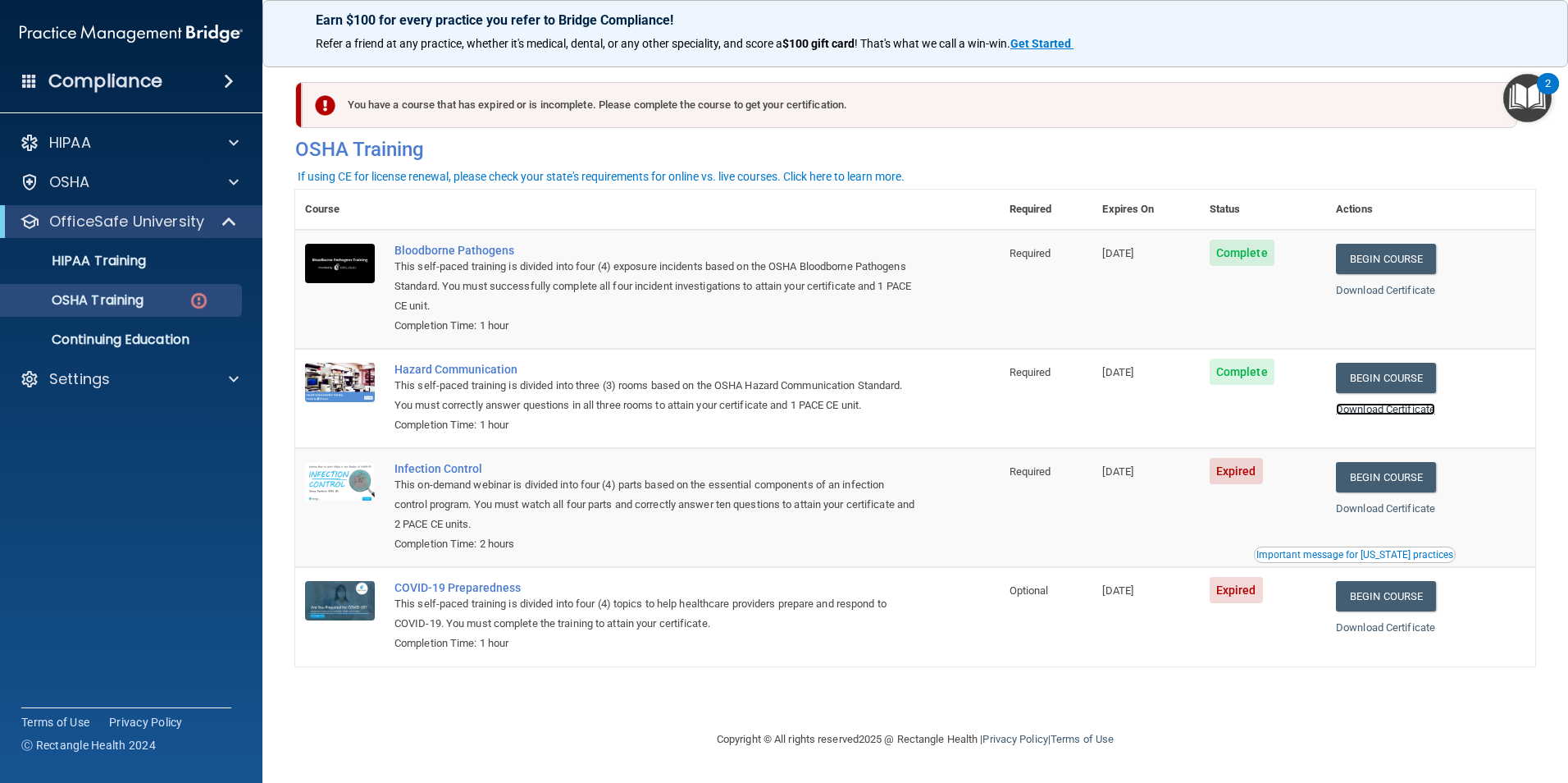
click at [1403, 411] on link "Download Certificate" at bounding box center [1385, 408] width 99 height 12
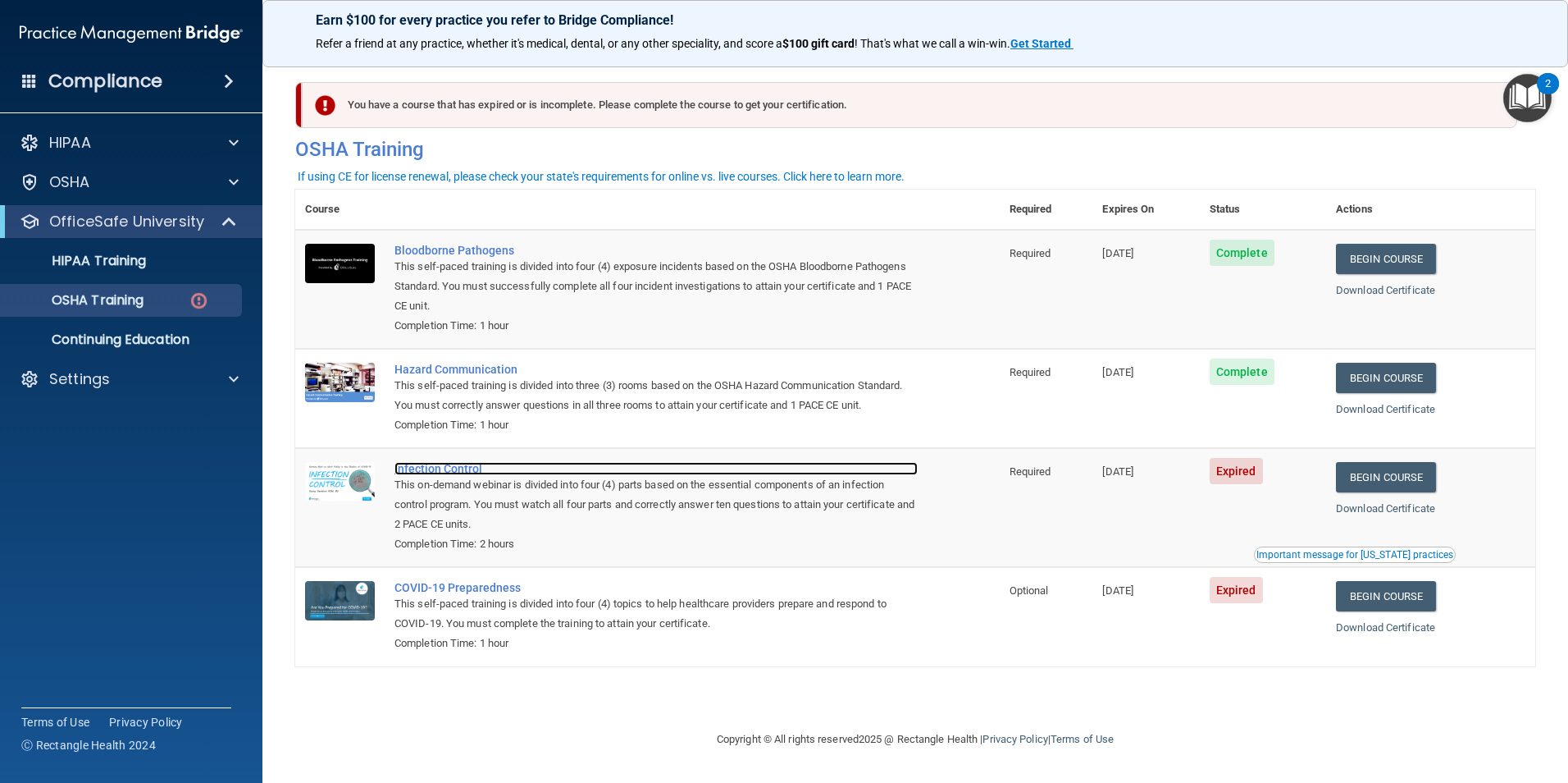
click at [443, 471] on div "Infection Control" at bounding box center [656, 469] width 523 height 13
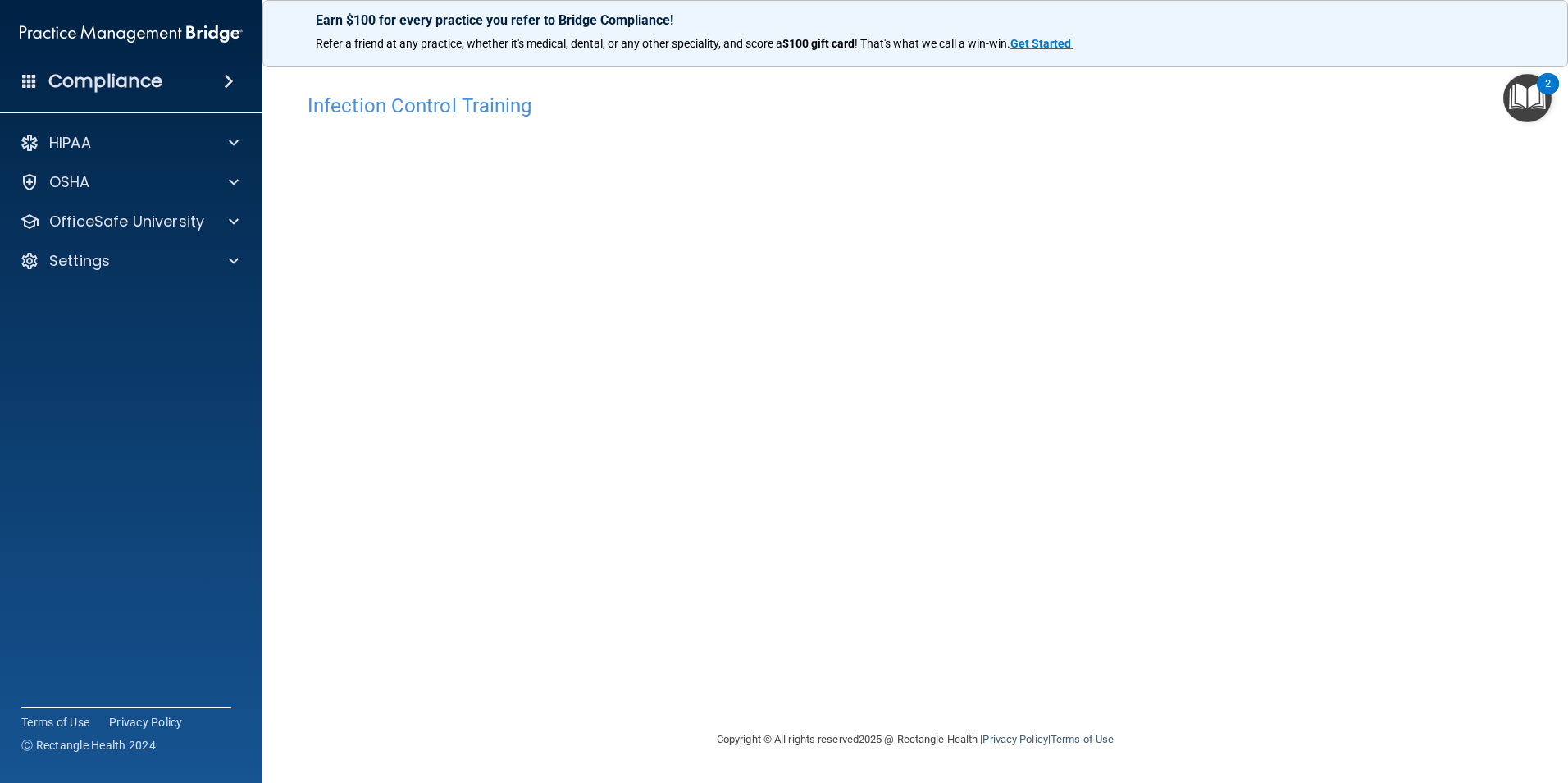
click at [1012, 631] on div "Infection Control Training This course doesn’t expire until 08/14/2025. Are you…" at bounding box center [915, 407] width 1240 height 644
click at [92, 236] on div "OfficeSafe University" at bounding box center [132, 221] width 263 height 33
click at [98, 221] on p "OfficeSafe University" at bounding box center [126, 221] width 155 height 20
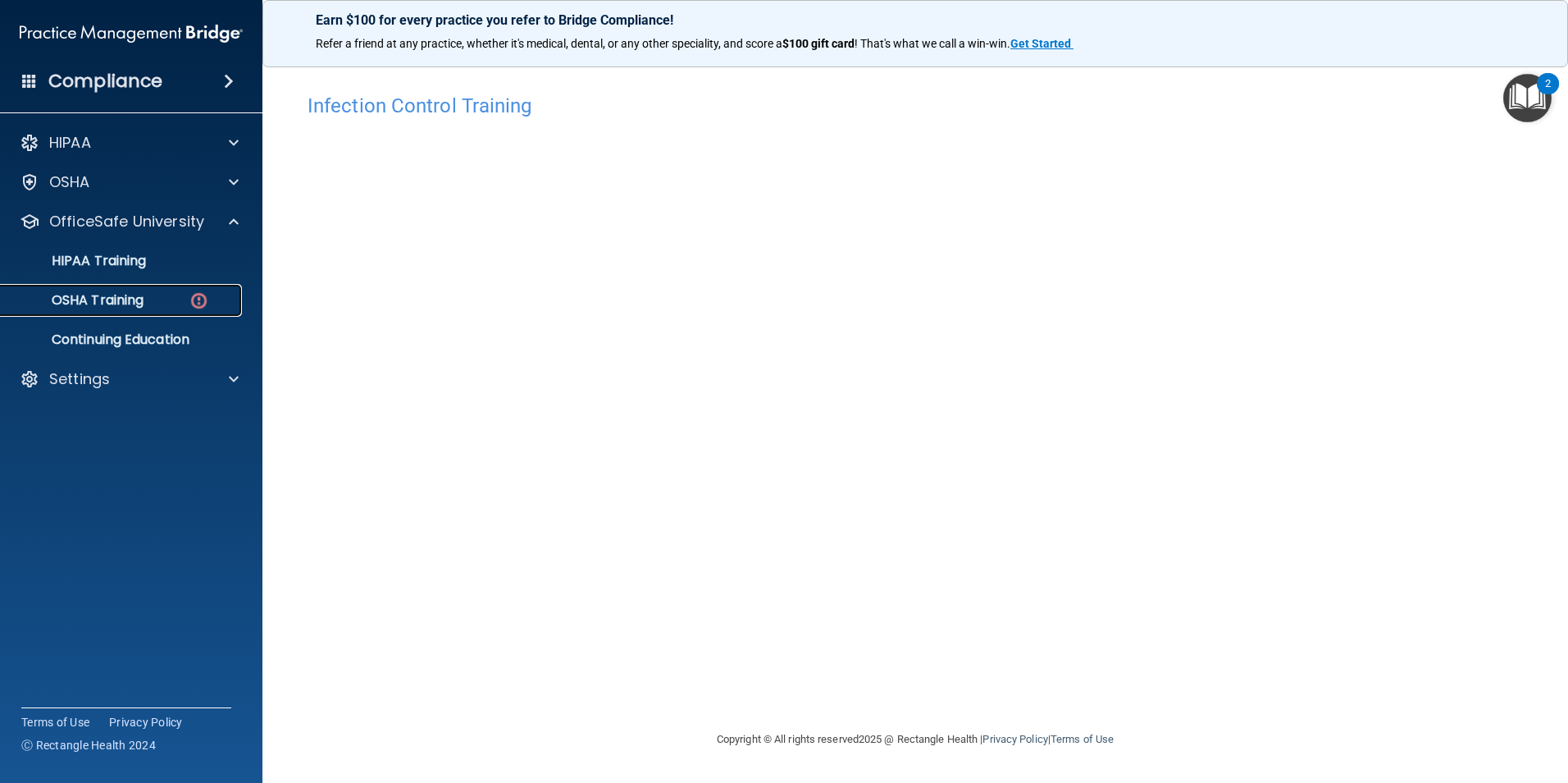
click at [118, 294] on p "OSHA Training" at bounding box center [76, 299] width 133 height 16
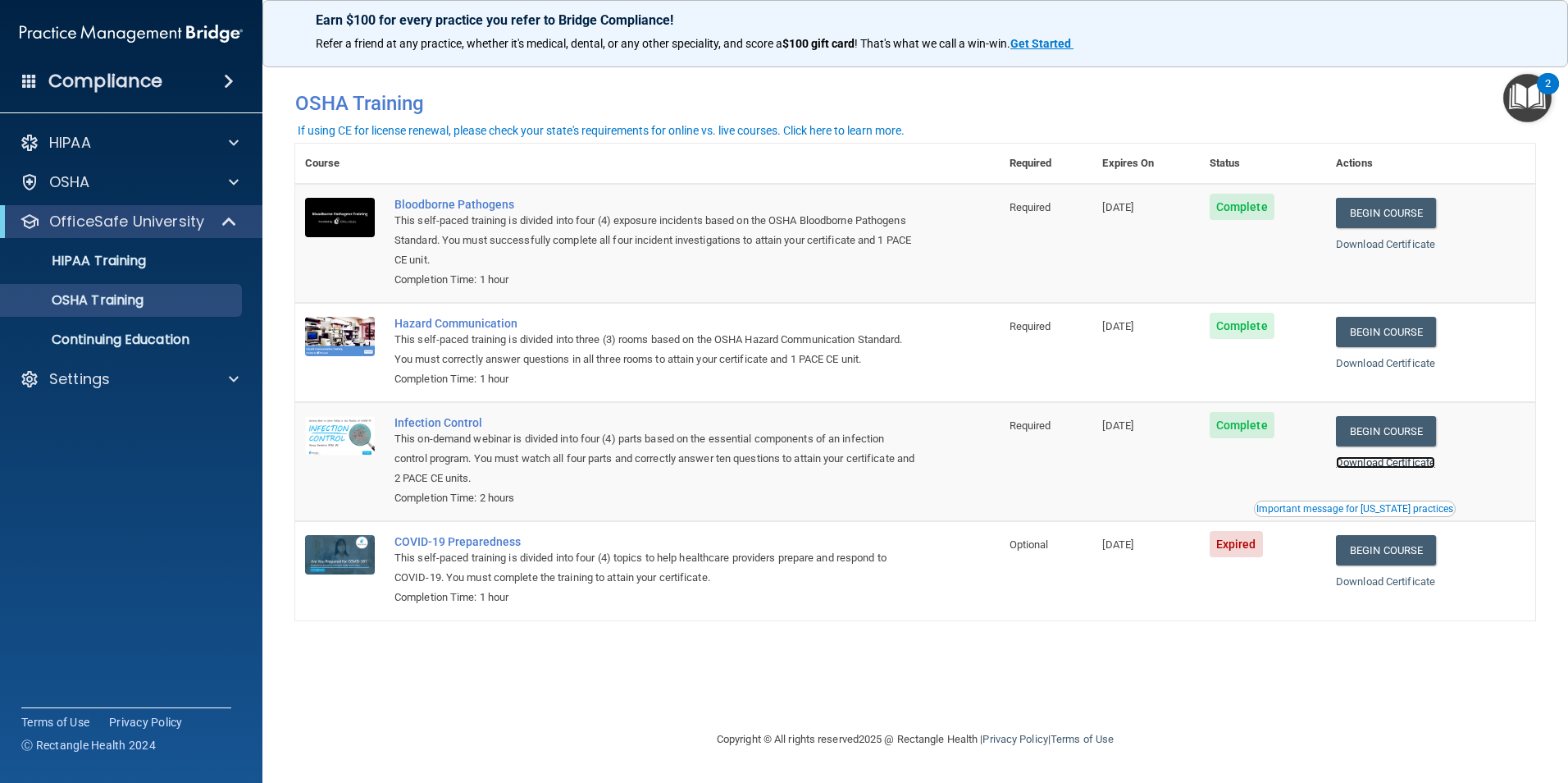
click at [1435, 465] on link "Download Certificate" at bounding box center [1385, 462] width 99 height 12
click at [139, 285] on link "OSHA Training" at bounding box center [113, 300] width 259 height 33
click at [135, 284] on link "OSHA Training" at bounding box center [113, 300] width 259 height 33
click at [139, 269] on p "HIPAA Training" at bounding box center [78, 261] width 135 height 16
